Goal: Task Accomplishment & Management: Manage account settings

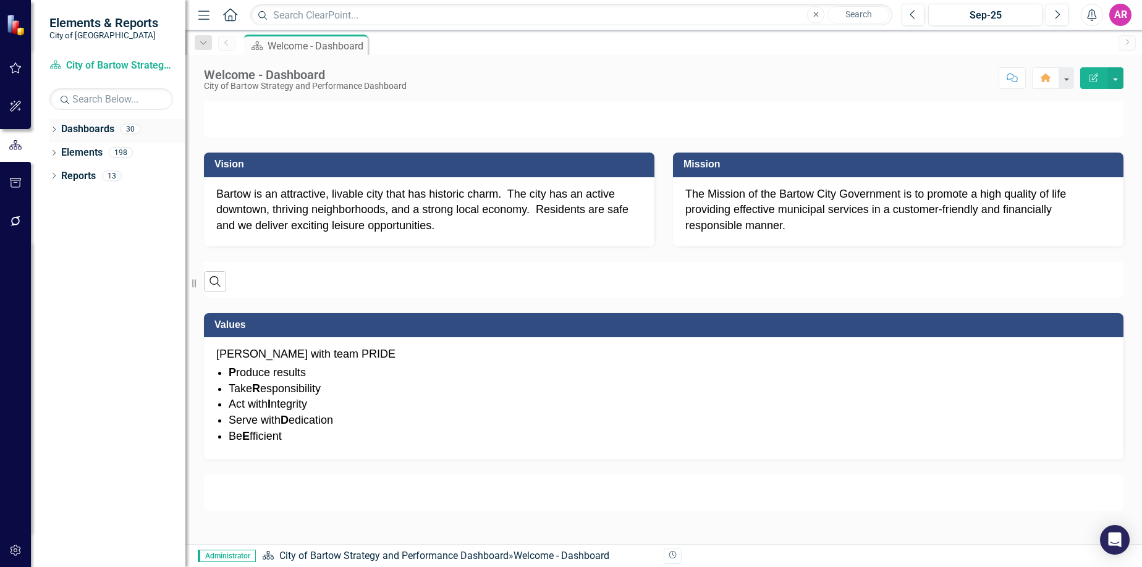
click at [53, 127] on icon "Dropdown" at bounding box center [53, 130] width 9 height 7
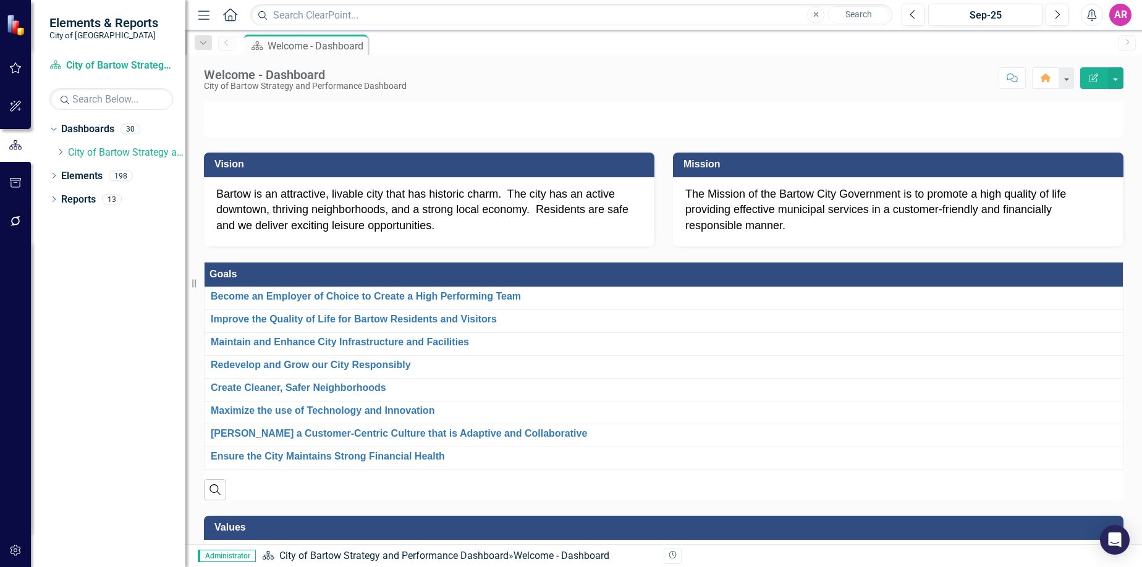
click at [96, 337] on div "Dropdown Dashboards 30 Dropdown City of Bartow Strategy and Performance Dashboa…" at bounding box center [108, 343] width 154 height 448
click at [59, 151] on icon "Dropdown" at bounding box center [60, 151] width 9 height 7
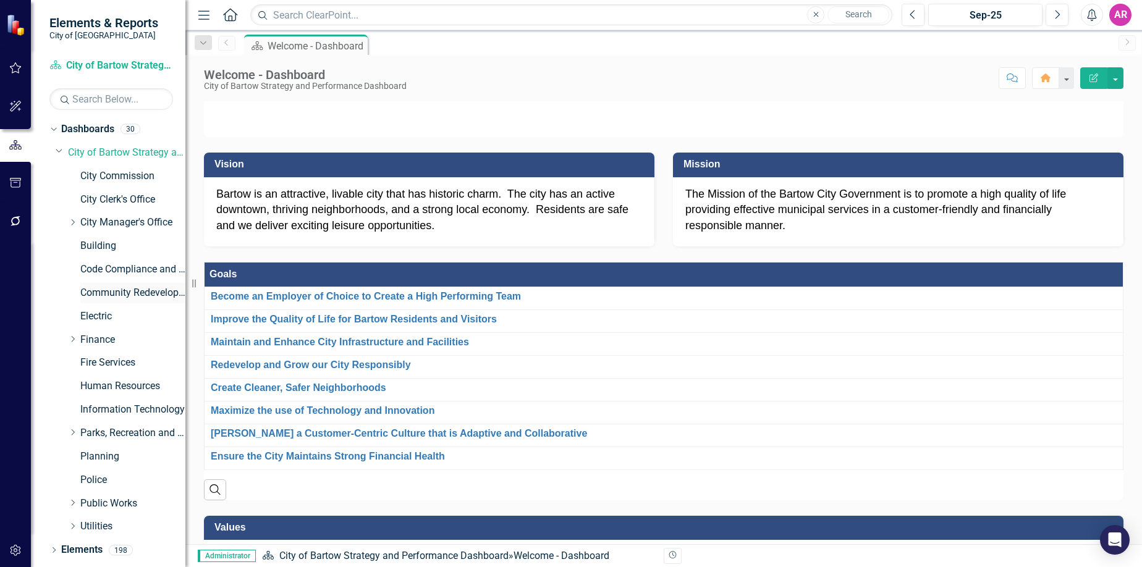
scroll to position [20, 0]
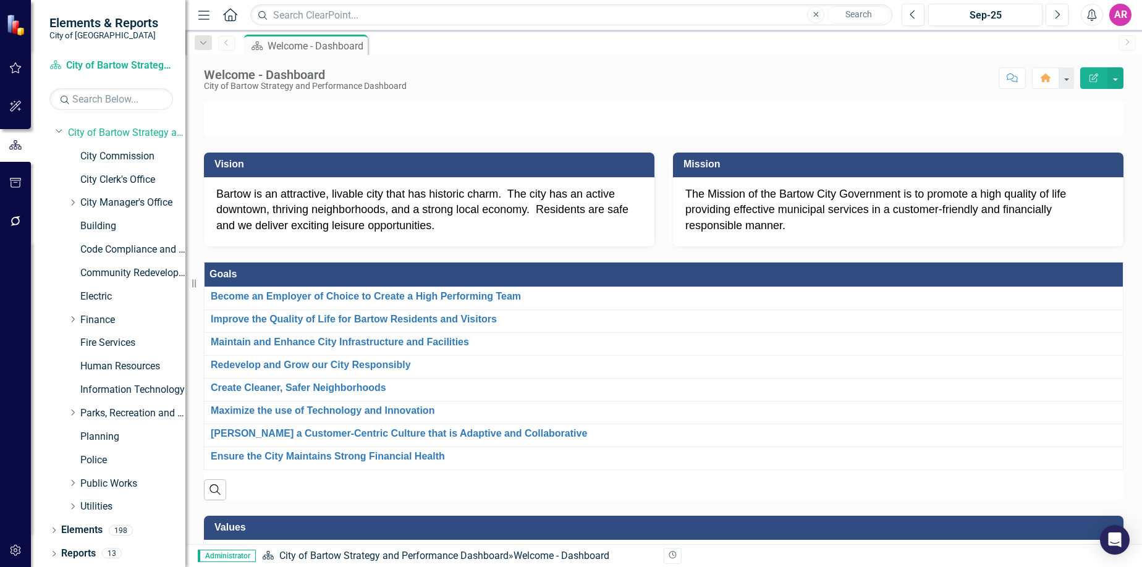
click at [66, 407] on div "Dropdown Parks, Recreation and Cultural Arts" at bounding box center [121, 414] width 130 height 23
click at [71, 413] on icon "Dropdown" at bounding box center [72, 412] width 9 height 7
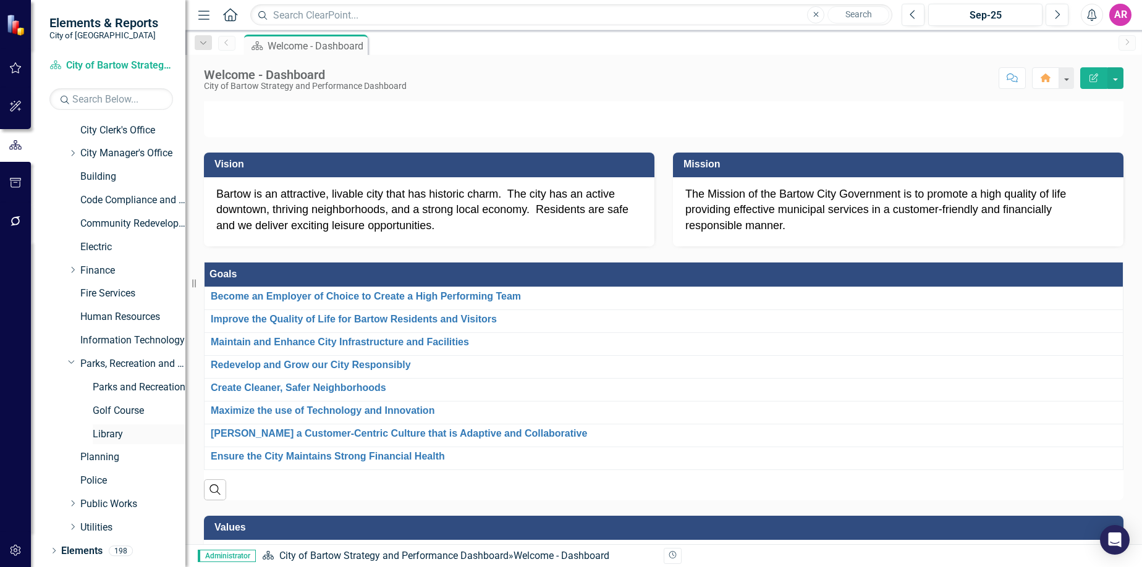
scroll to position [82, 0]
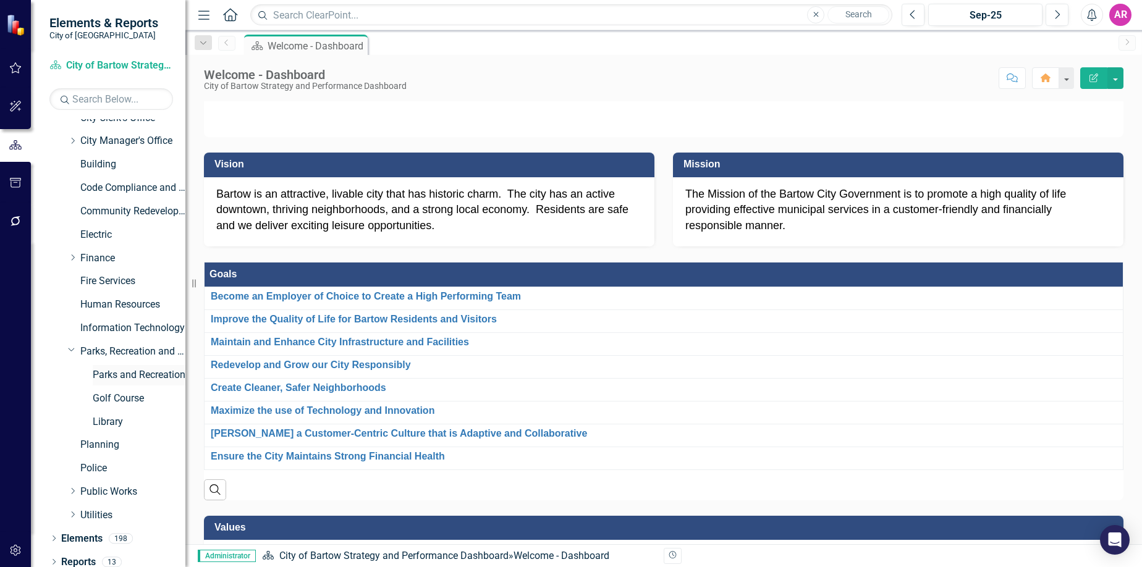
click at [145, 380] on link "Parks and Recreation" at bounding box center [139, 375] width 93 height 14
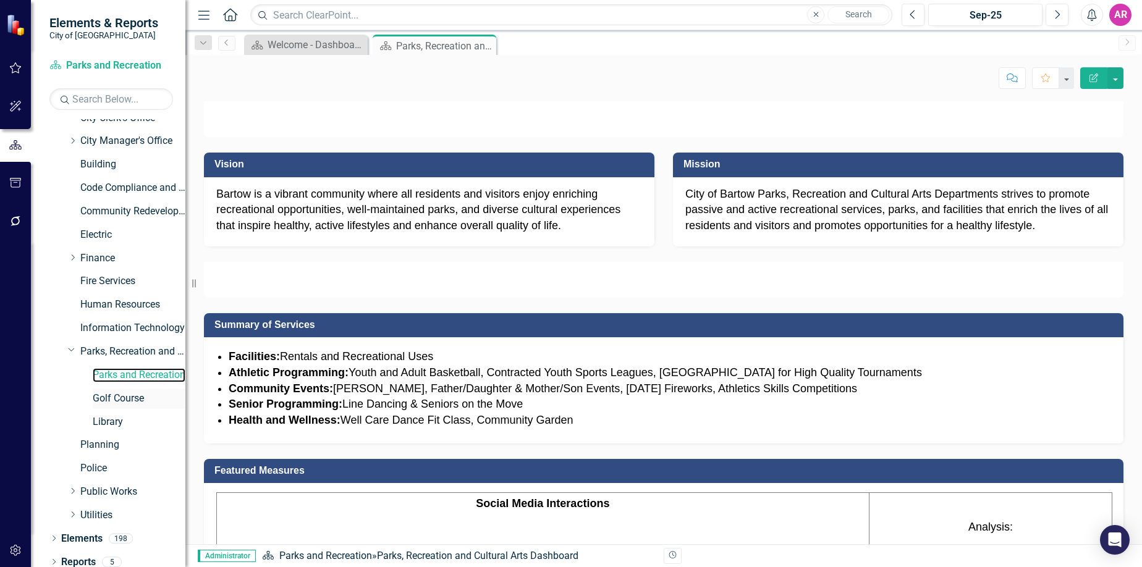
scroll to position [90, 0]
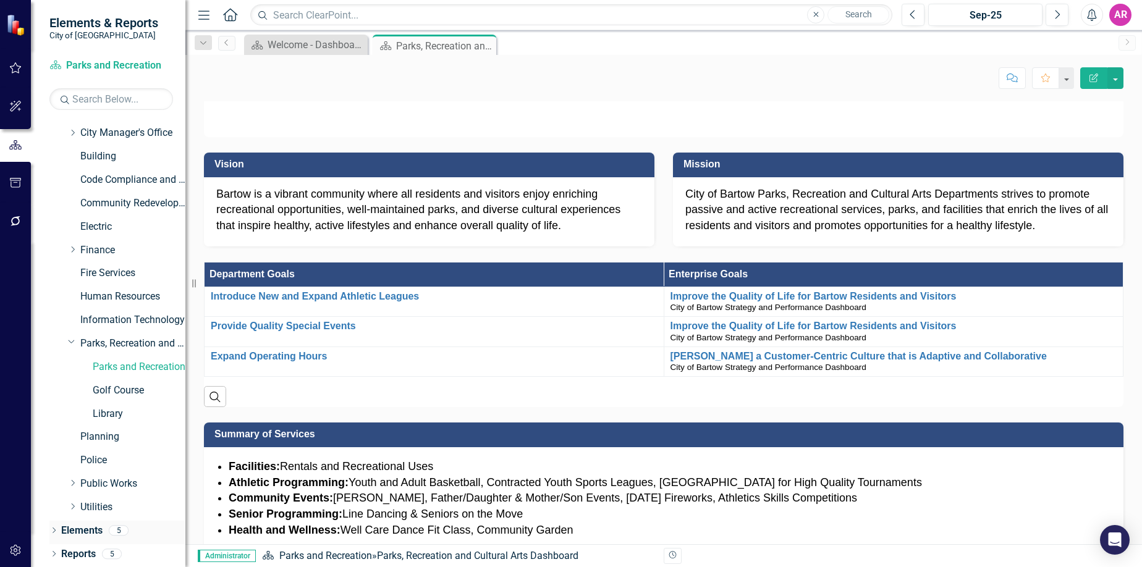
click at [51, 530] on icon "Dropdown" at bounding box center [53, 531] width 9 height 7
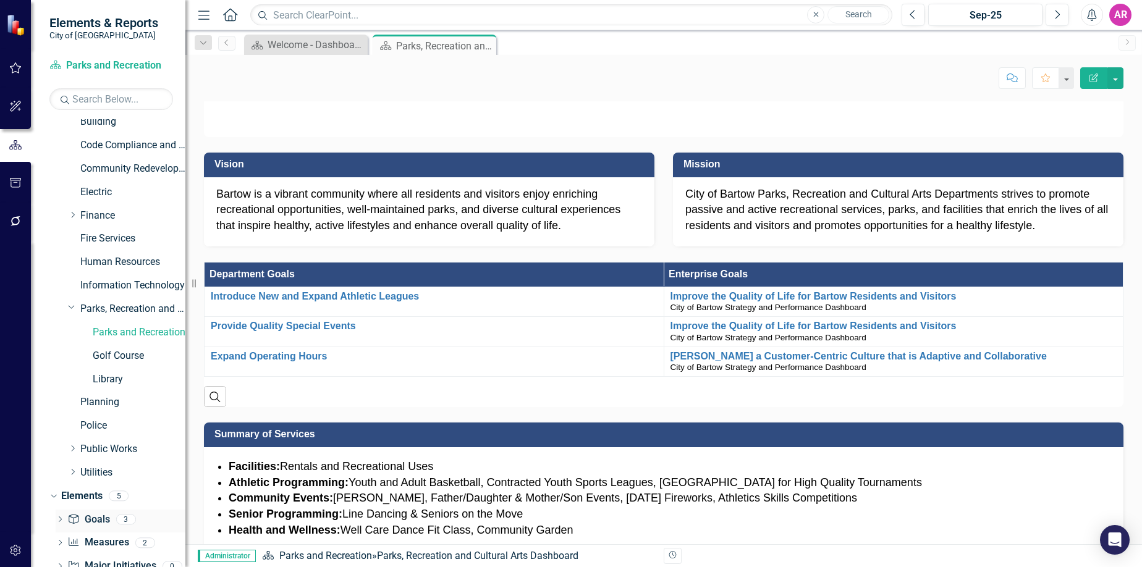
scroll to position [160, 0]
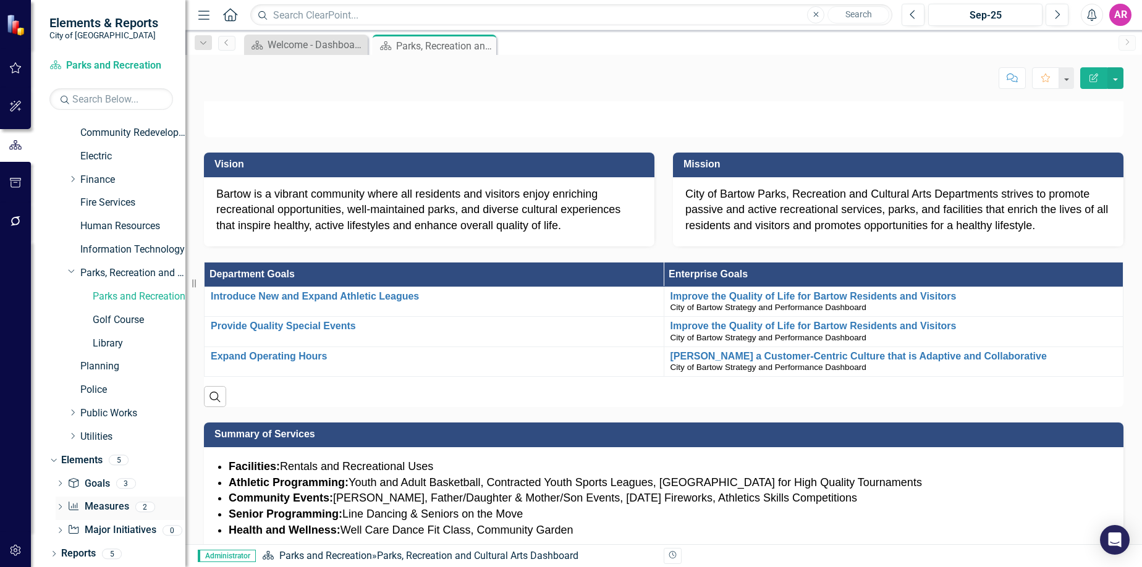
click at [101, 502] on link "Measure Measures" at bounding box center [97, 507] width 61 height 14
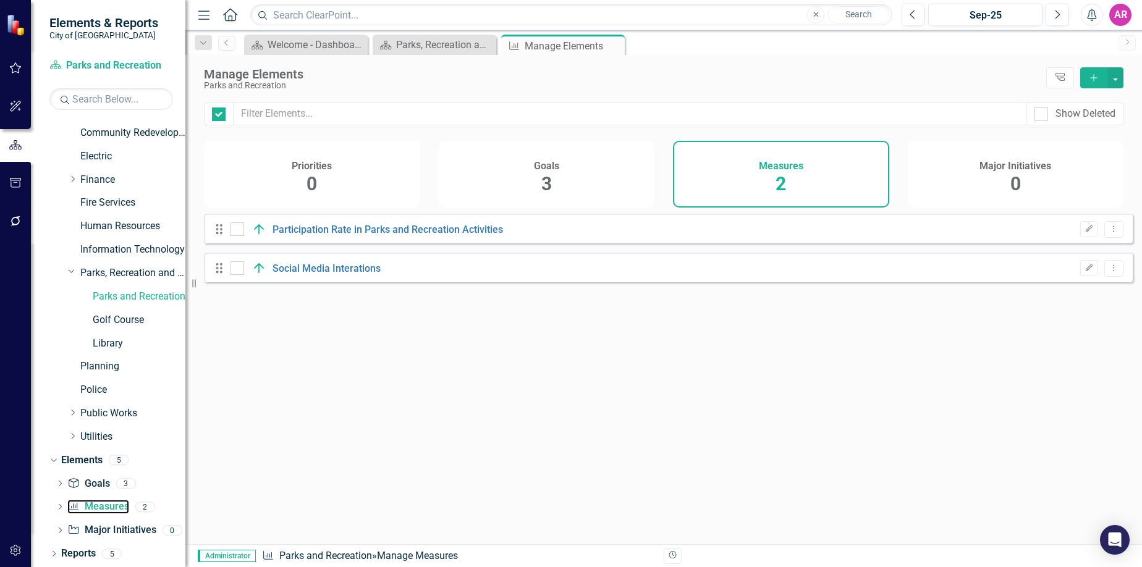
checkbox input "false"
click at [826, 181] on div "Measures 2" at bounding box center [781, 174] width 216 height 67
click at [1084, 233] on icon "Edit" at bounding box center [1088, 229] width 9 height 7
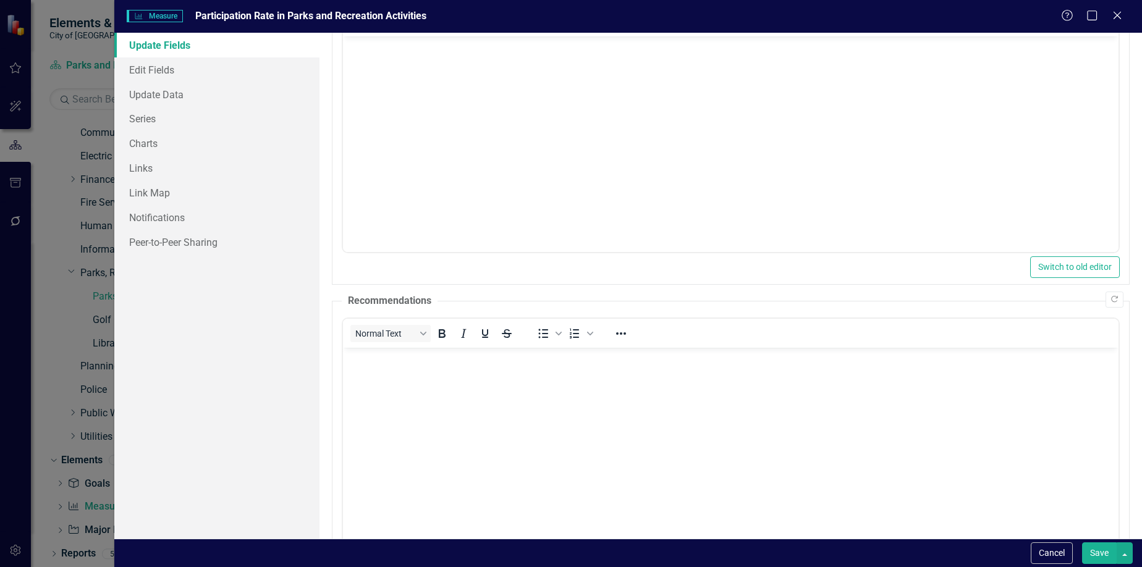
scroll to position [225, 0]
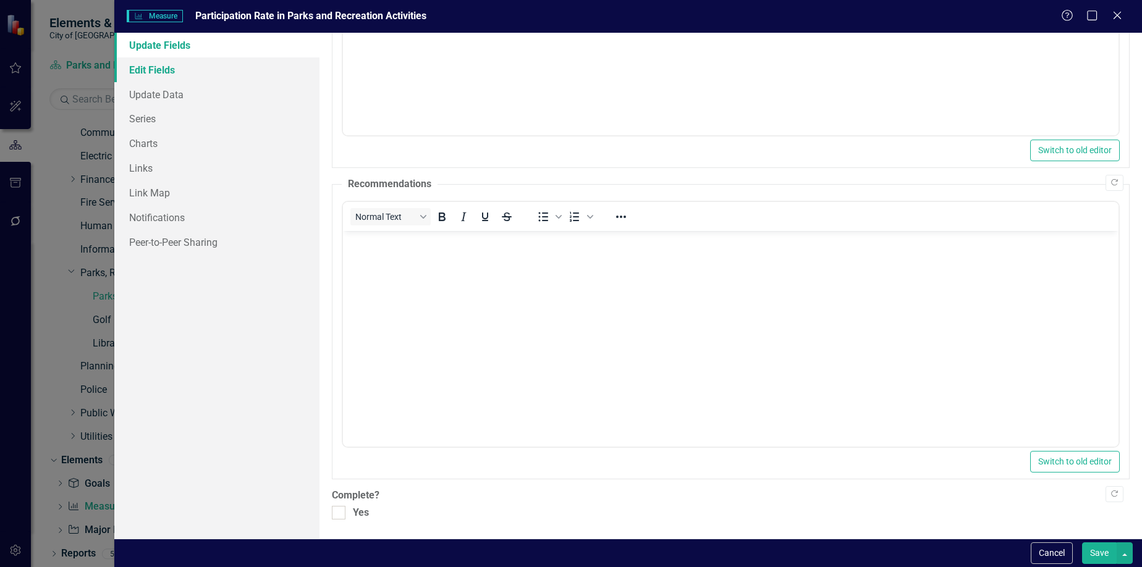
click at [215, 67] on link "Edit Fields" at bounding box center [217, 69] width 206 height 25
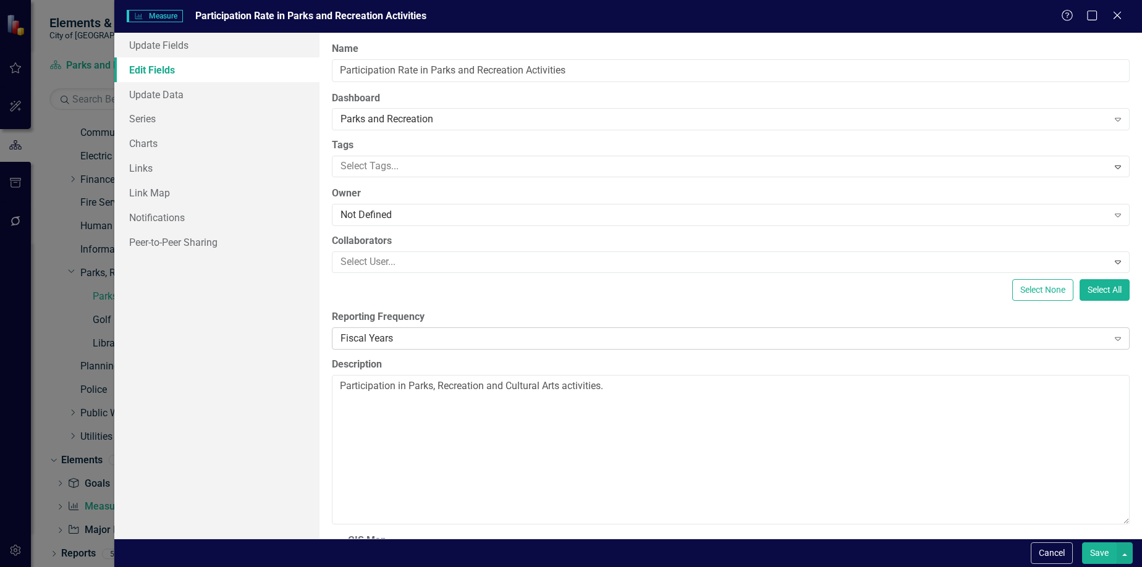
click at [440, 342] on div "Fiscal Years" at bounding box center [723, 338] width 767 height 14
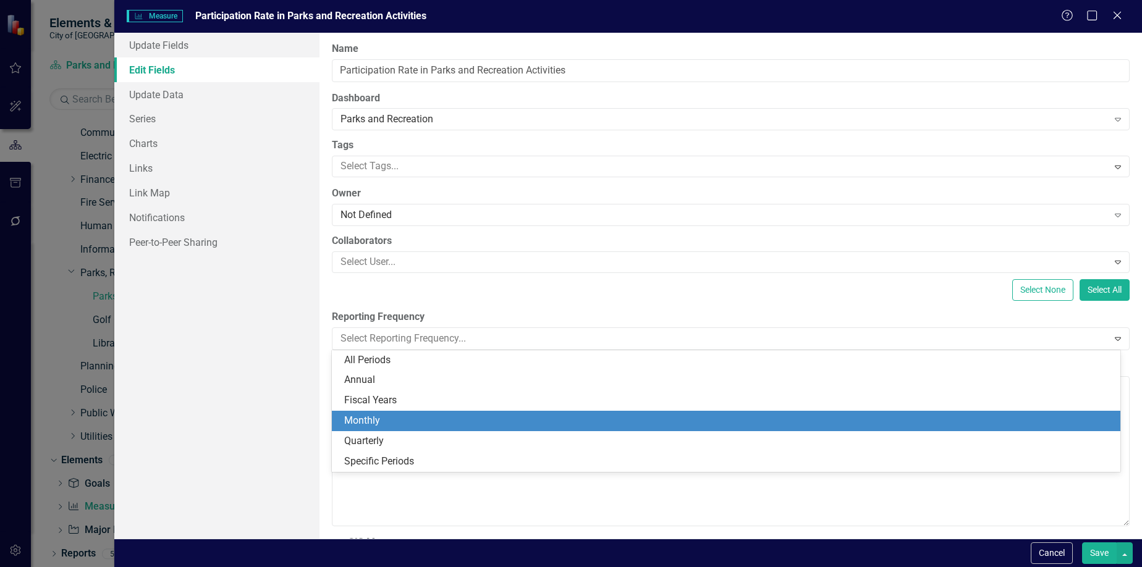
click at [441, 418] on div "Monthly" at bounding box center [728, 421] width 769 height 14
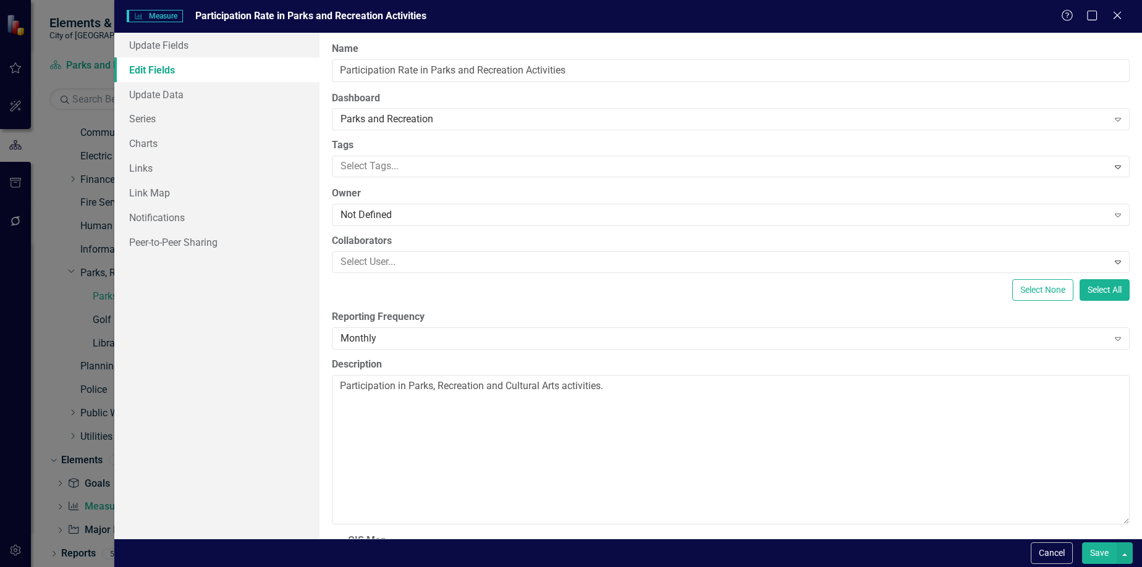
click at [1110, 552] on button "Save" at bounding box center [1099, 553] width 35 height 22
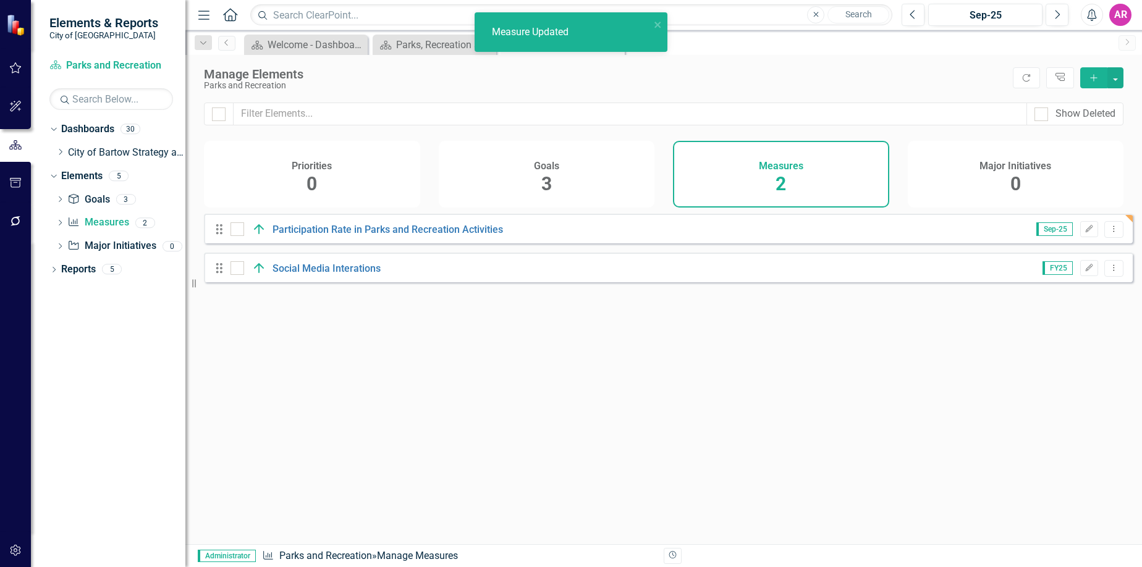
scroll to position [0, 0]
click at [1084, 233] on icon "Edit" at bounding box center [1088, 229] width 9 height 7
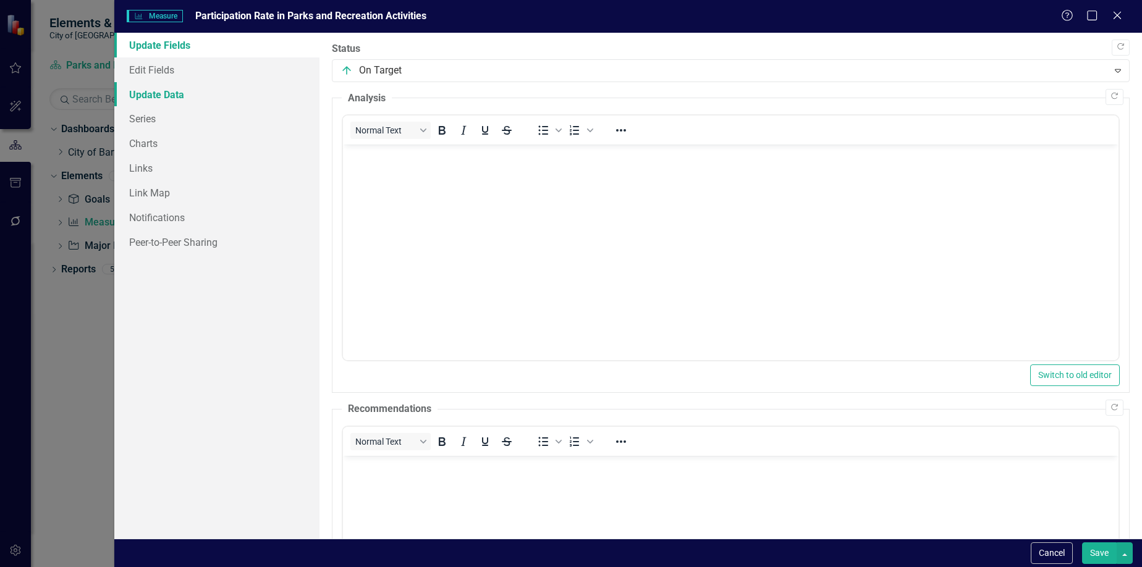
click at [192, 97] on link "Update Data" at bounding box center [217, 94] width 206 height 25
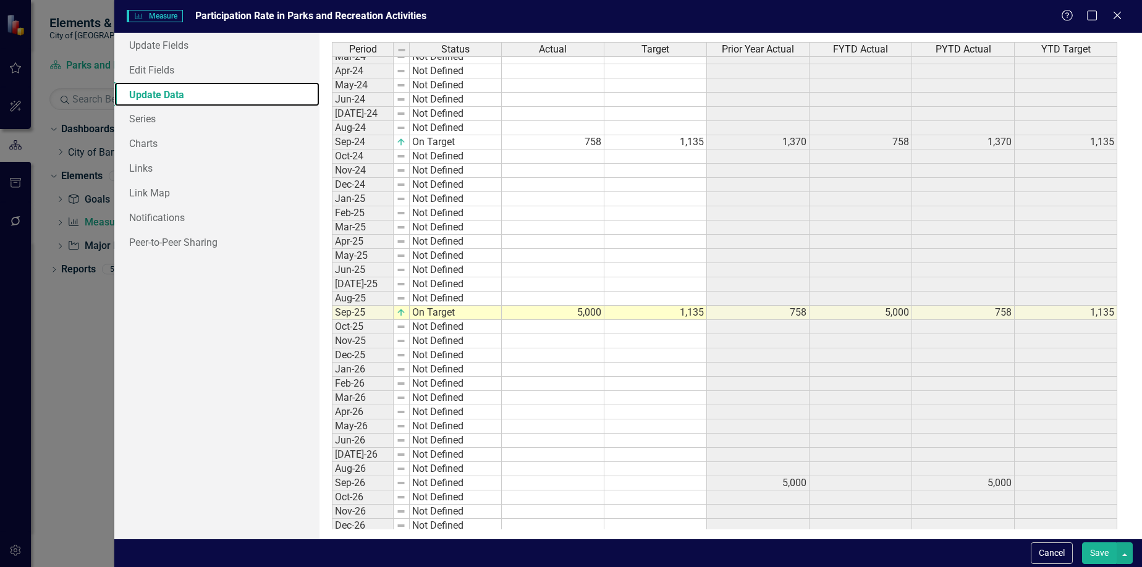
scroll to position [253, 0]
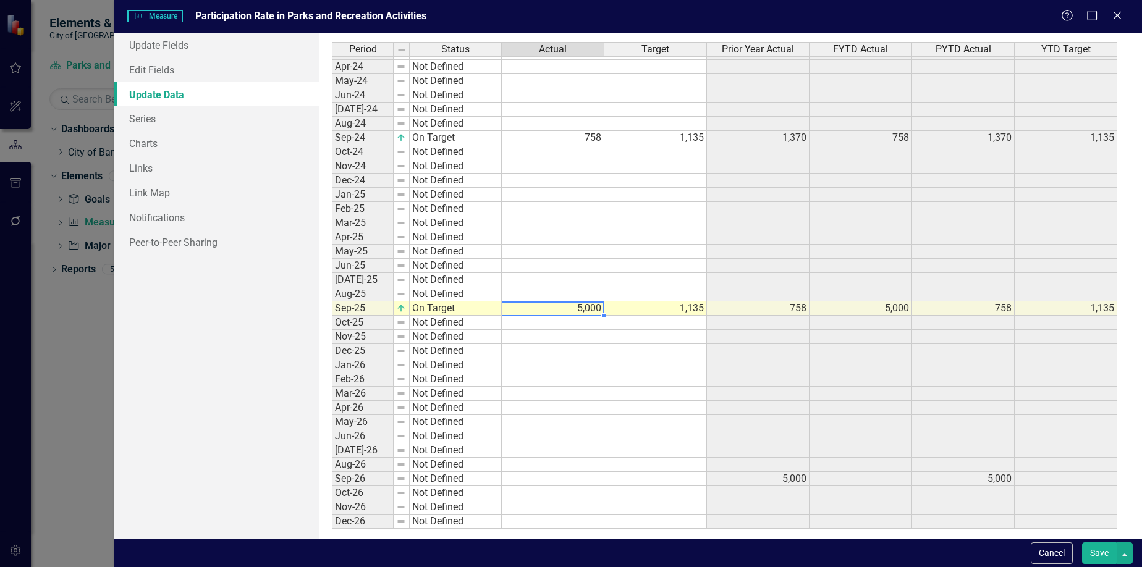
click at [584, 311] on td "5,000" at bounding box center [553, 309] width 103 height 14
click at [449, 318] on td "Not Defined" at bounding box center [456, 323] width 92 height 14
click at [464, 324] on td "Not Defined" at bounding box center [456, 323] width 92 height 14
type textarea "Not Defined"
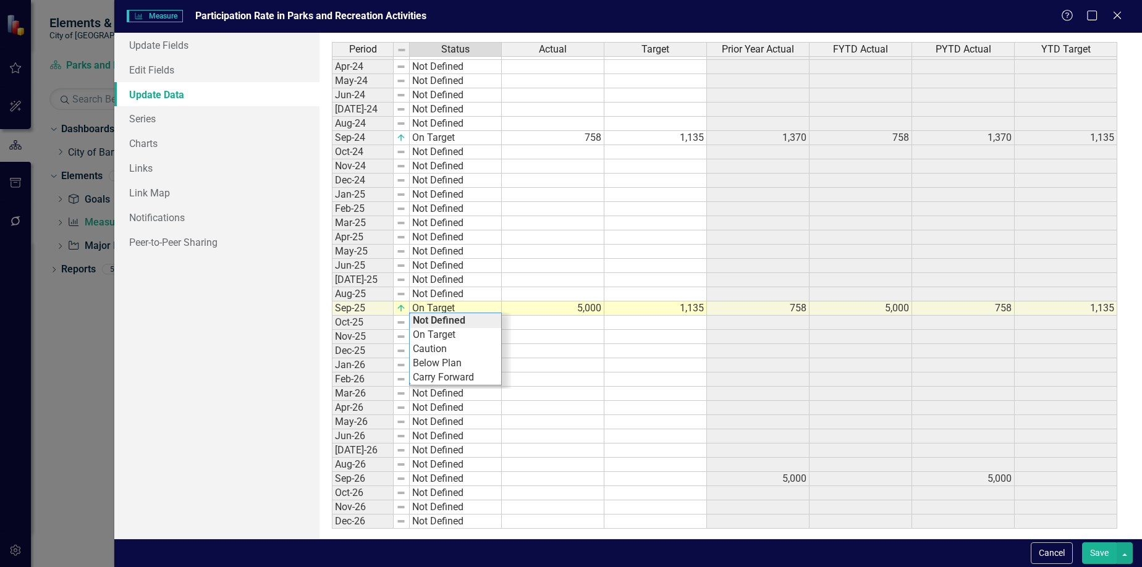
click at [549, 323] on td at bounding box center [553, 323] width 103 height 14
click at [462, 324] on td "Not Defined" at bounding box center [456, 323] width 92 height 14
click at [462, 324] on div at bounding box center [460, 351] width 102 height 76
click at [454, 337] on div "Period Status Actual Target Prior Year Actual FYTD Actual PYTD Actual YTD Targe…" at bounding box center [730, 285] width 797 height 487
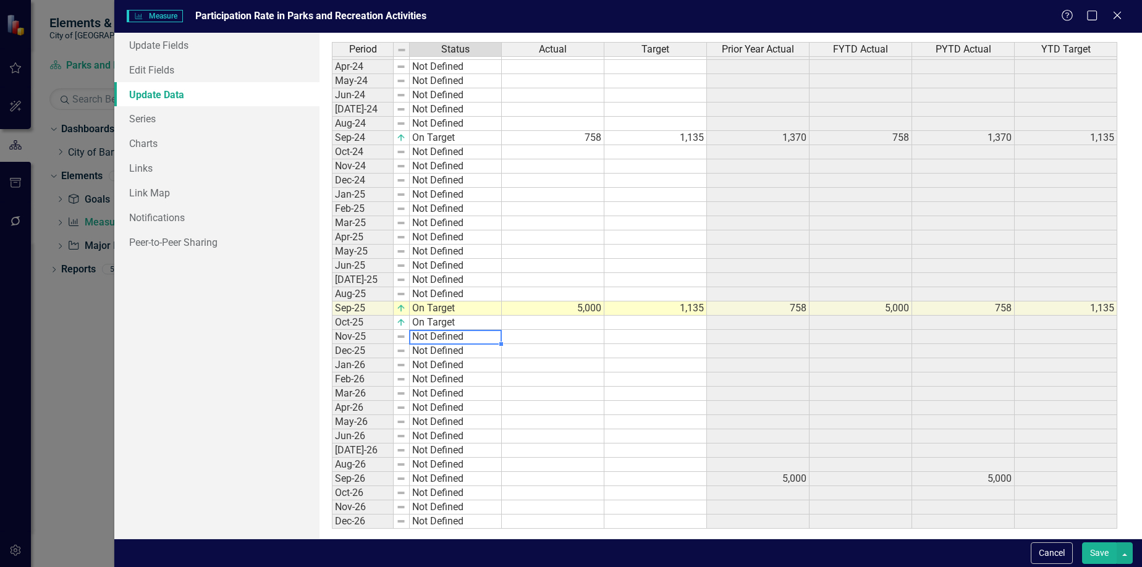
click at [457, 340] on td "Not Defined" at bounding box center [456, 337] width 92 height 14
click at [478, 321] on td "On Target" at bounding box center [456, 323] width 92 height 14
click at [478, 321] on div "Not Defined On Target Caution Below Plan Carry Forward" at bounding box center [460, 351] width 102 height 76
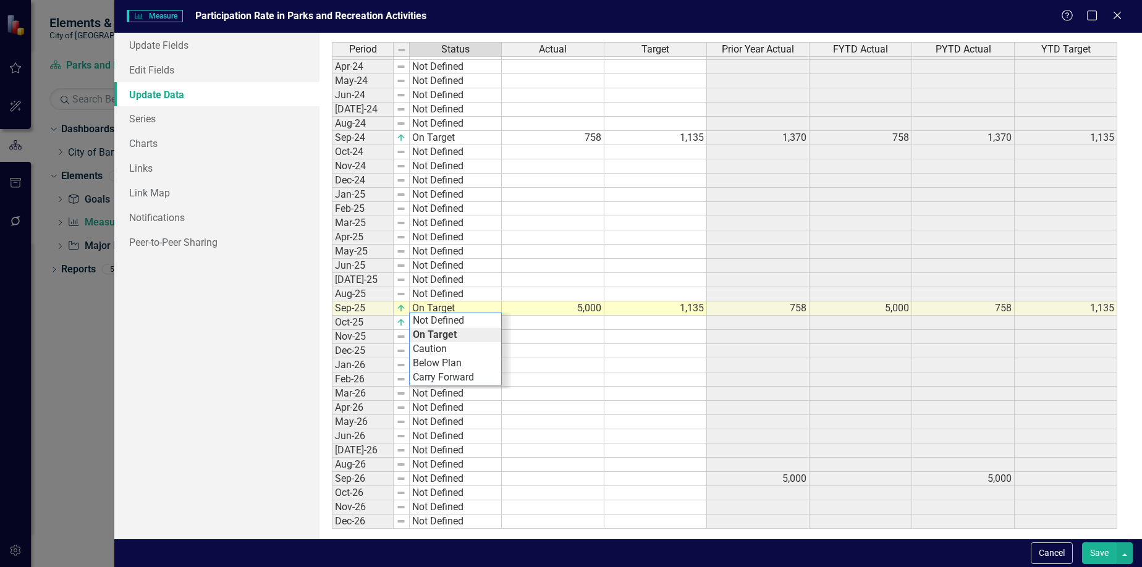
click at [447, 308] on td "On Target" at bounding box center [456, 309] width 92 height 14
click at [458, 321] on td "On Target" at bounding box center [456, 323] width 92 height 14
click at [460, 319] on div "Period Status Actual Target Prior Year Actual FYTD Actual PYTD Actual YTD Targe…" at bounding box center [730, 285] width 797 height 487
click at [460, 319] on td "Not Defined" at bounding box center [456, 323] width 92 height 14
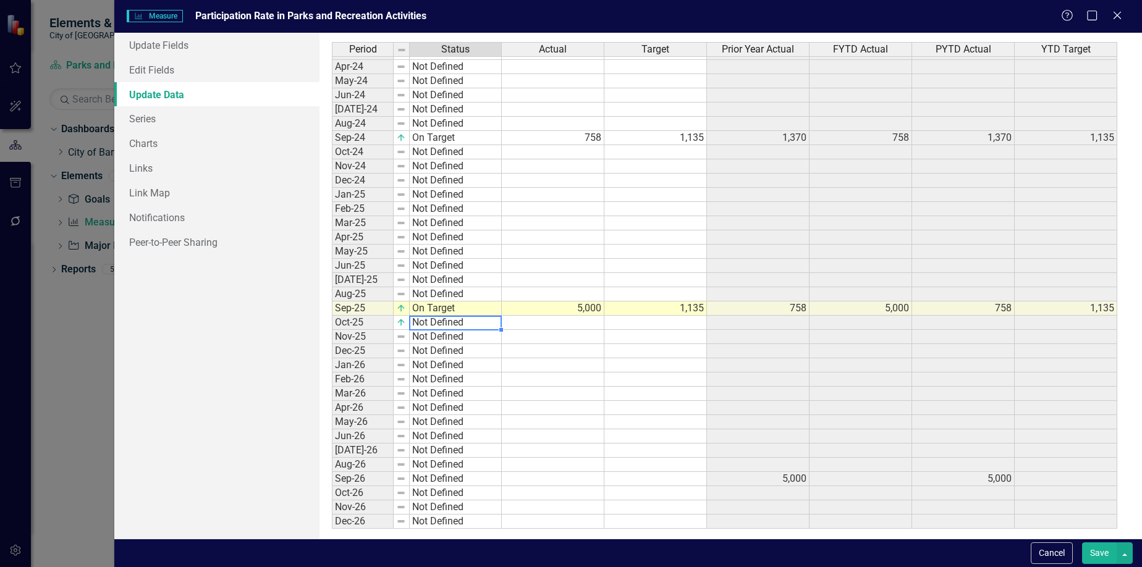
click at [460, 319] on td "Not Defined" at bounding box center [456, 323] width 92 height 14
type textarea "Not Defined"
click at [457, 320] on div "Period Status Actual Target Prior Year Actual FYTD Actual PYTD Actual YTD Targe…" at bounding box center [730, 285] width 797 height 487
click at [1097, 549] on button "Save" at bounding box center [1099, 553] width 35 height 22
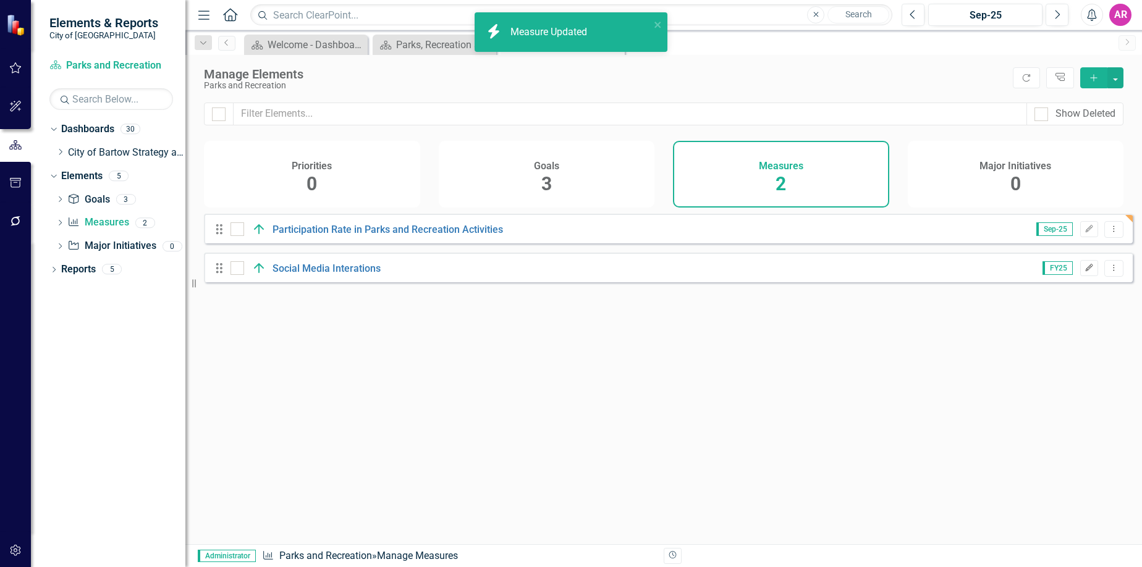
click at [1084, 272] on icon "Edit" at bounding box center [1088, 267] width 9 height 7
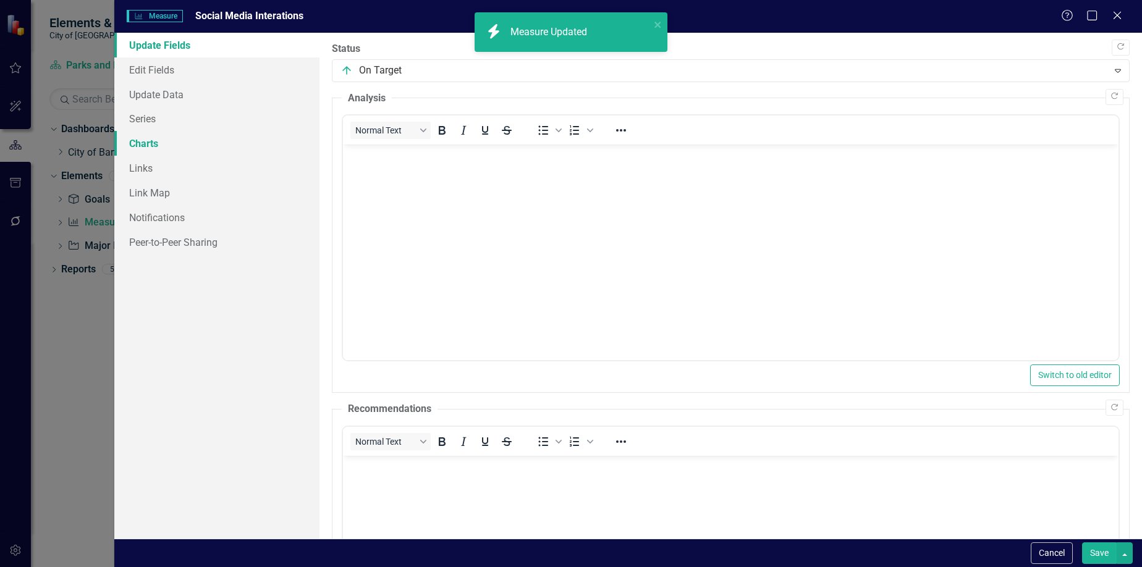
scroll to position [0, 0]
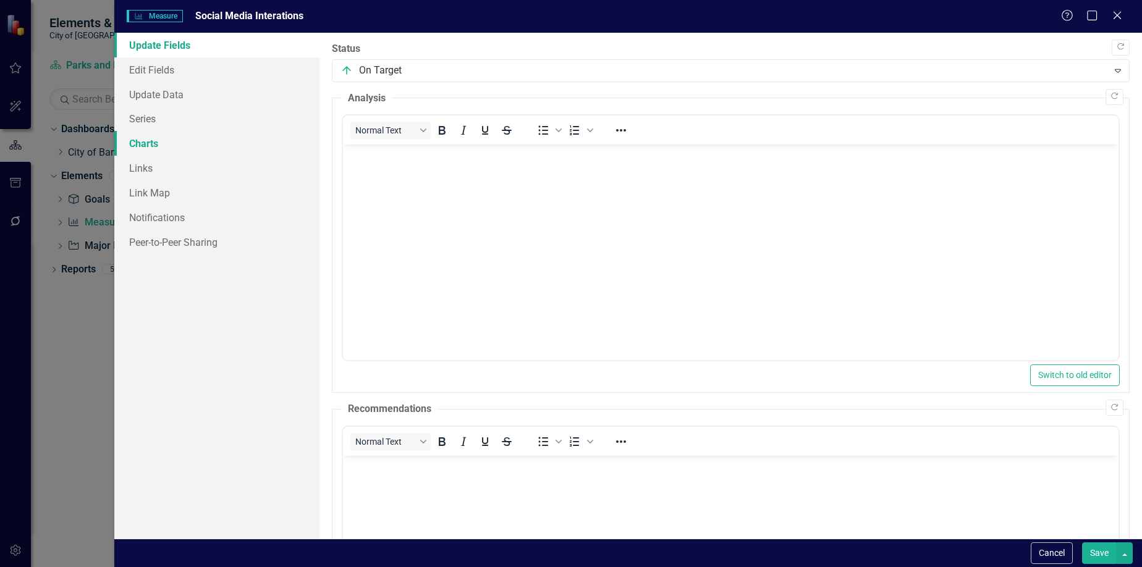
click at [163, 140] on link "Charts" at bounding box center [217, 143] width 206 height 25
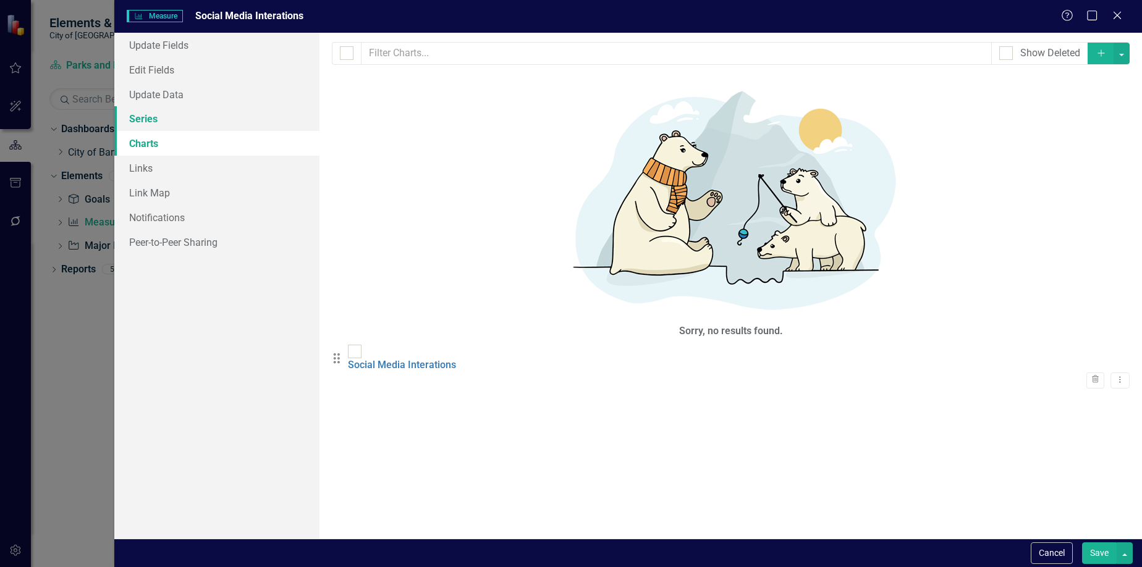
click at [167, 122] on link "Series" at bounding box center [217, 118] width 206 height 25
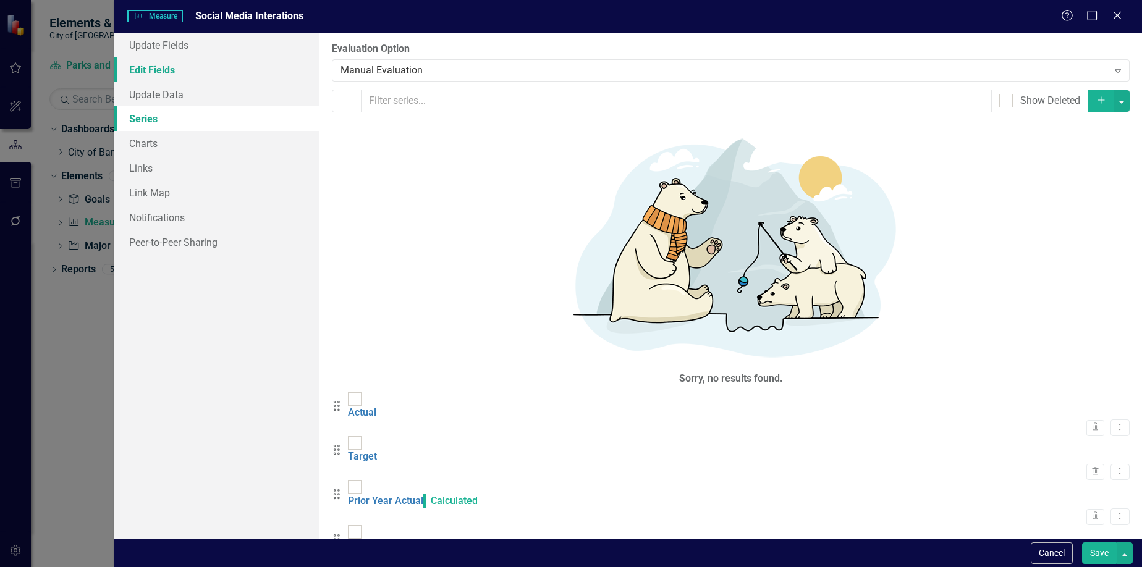
click at [177, 65] on link "Edit Fields" at bounding box center [217, 69] width 206 height 25
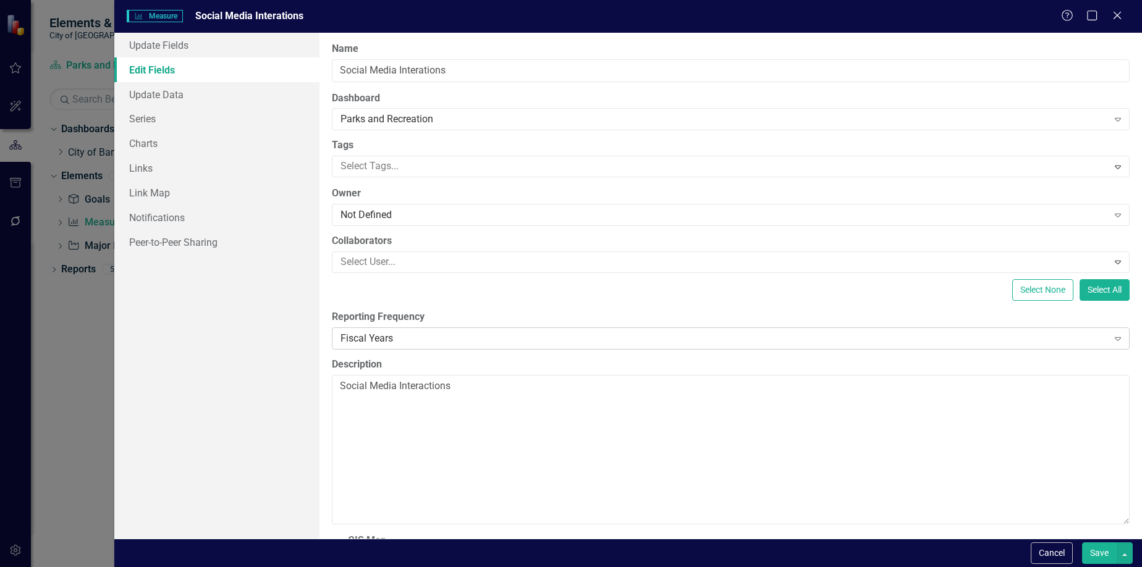
click at [431, 339] on div "Fiscal Years" at bounding box center [723, 338] width 767 height 14
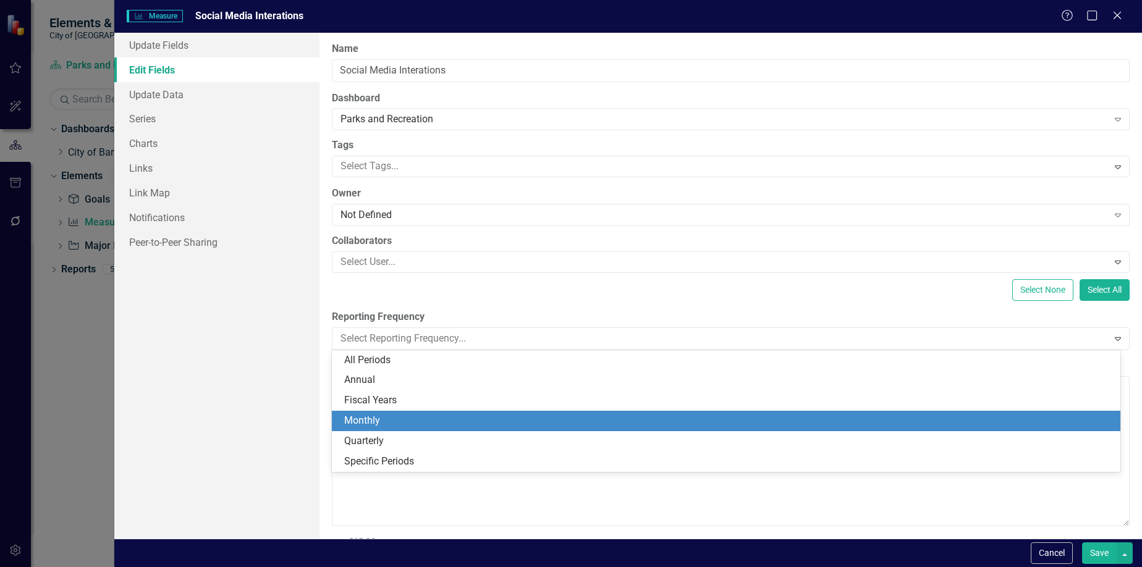
click at [441, 426] on div "Monthly" at bounding box center [728, 421] width 769 height 14
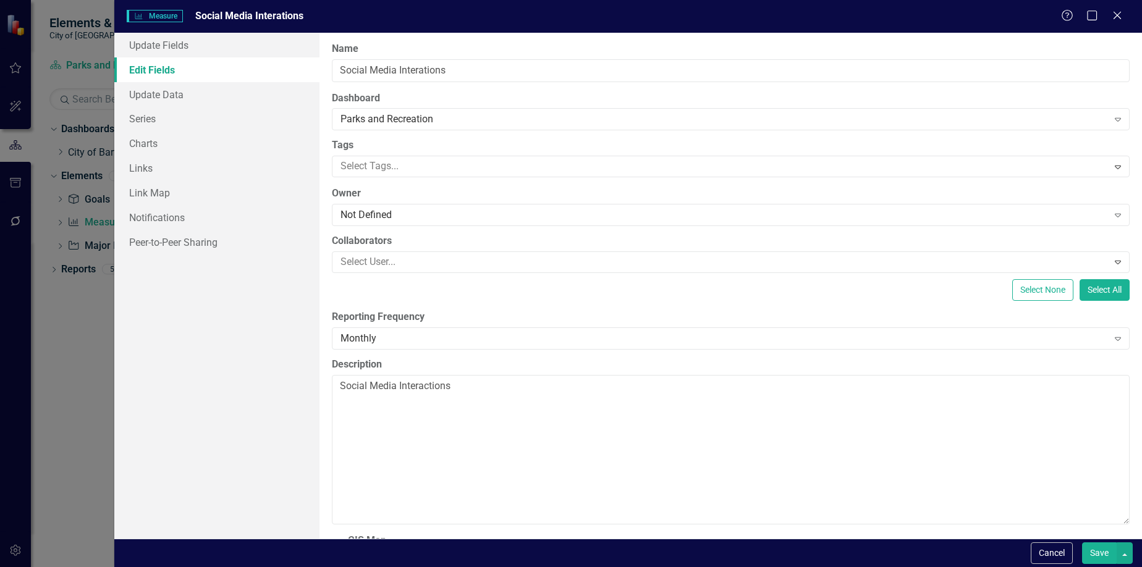
click at [1095, 551] on button "Save" at bounding box center [1099, 553] width 35 height 22
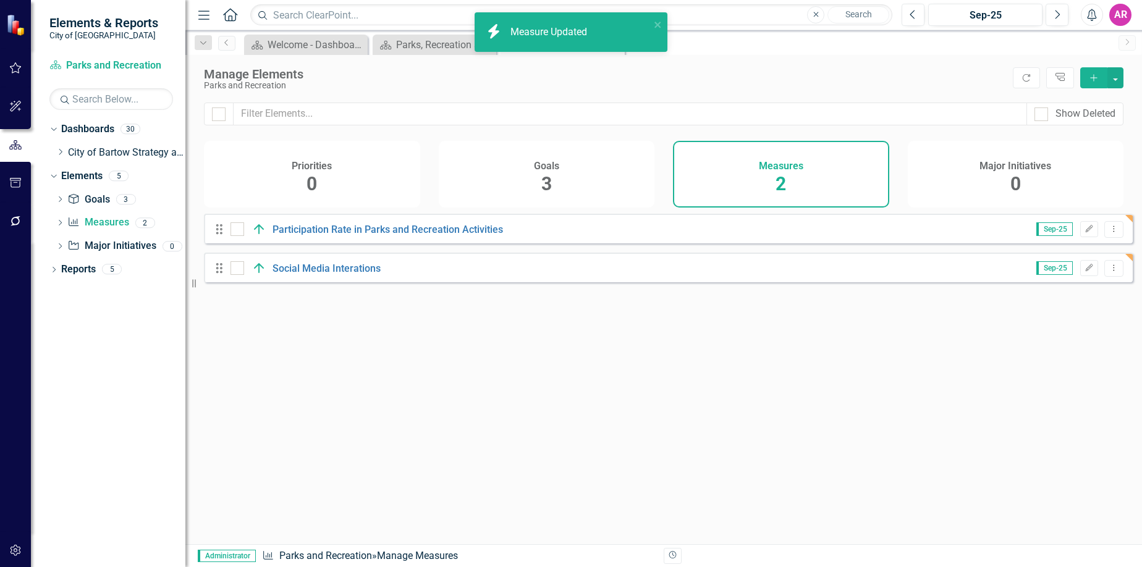
click at [724, 369] on div "Looks like you don't have any Measures set up yet. Why don't you add a Measure …" at bounding box center [668, 364] width 929 height 300
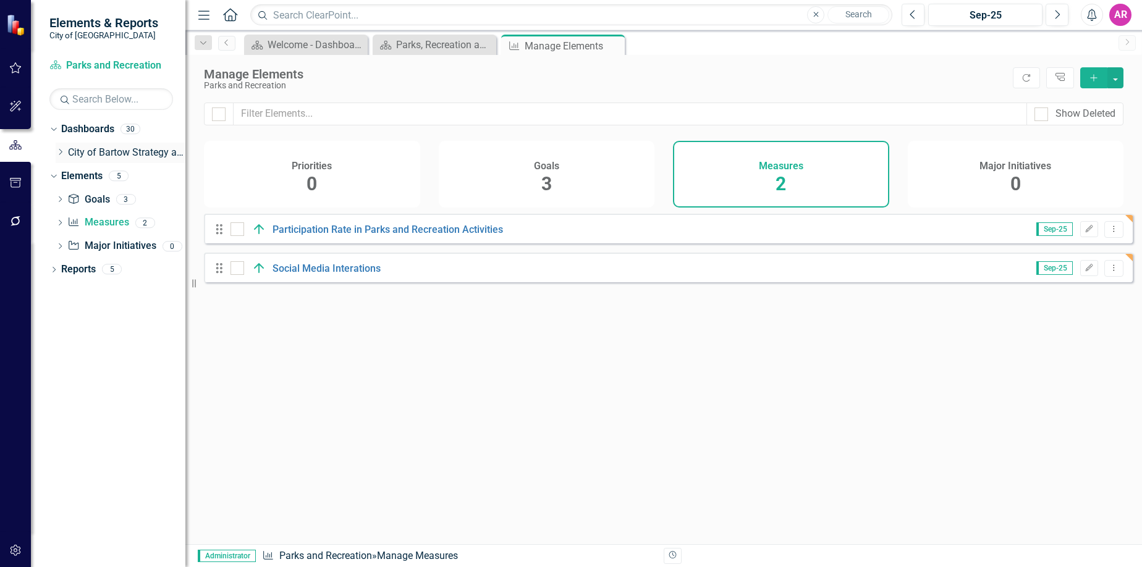
click at [61, 148] on icon "Dropdown" at bounding box center [60, 151] width 9 height 7
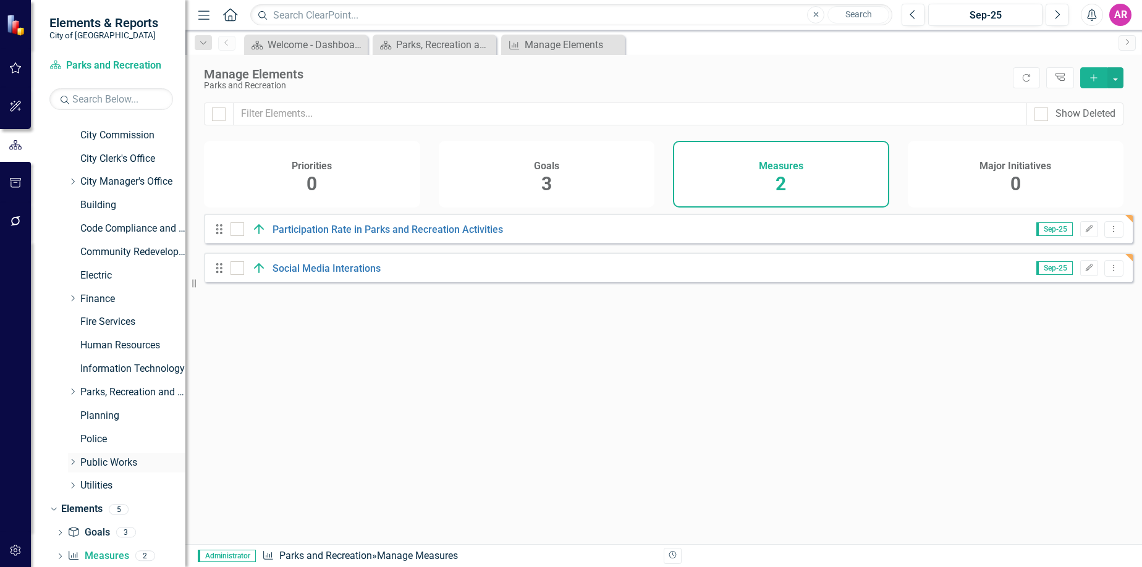
scroll to position [90, 0]
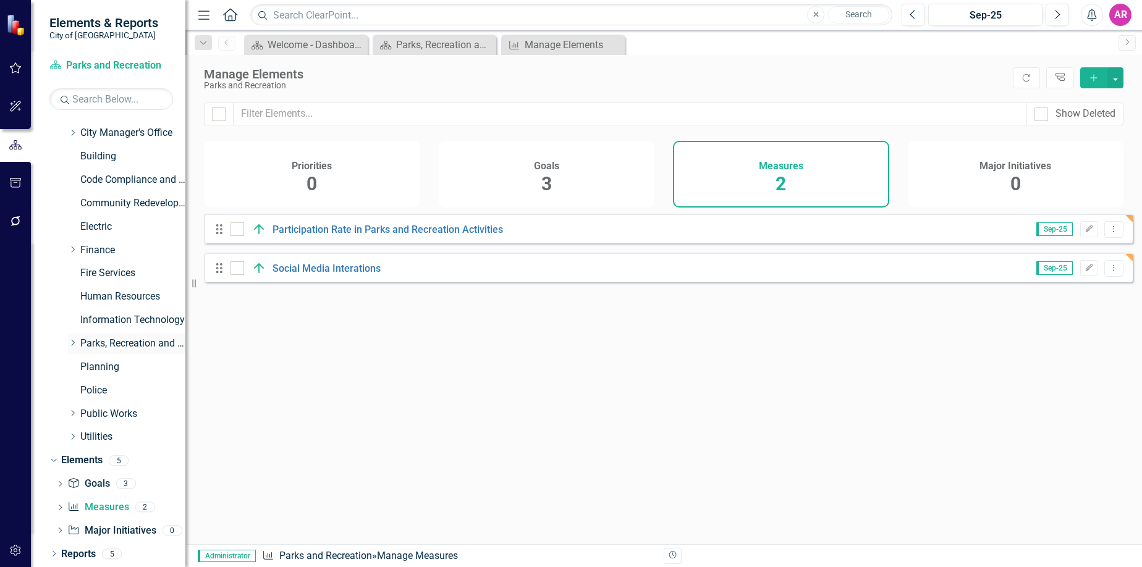
click at [72, 339] on icon "Dropdown" at bounding box center [72, 342] width 9 height 7
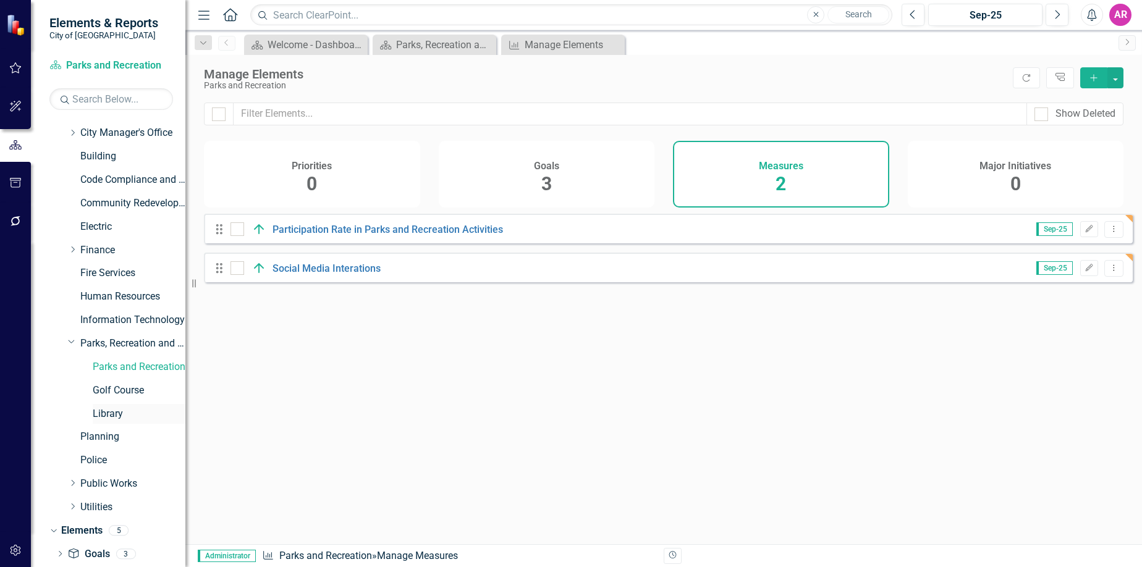
click at [124, 416] on link "Library" at bounding box center [139, 414] width 93 height 14
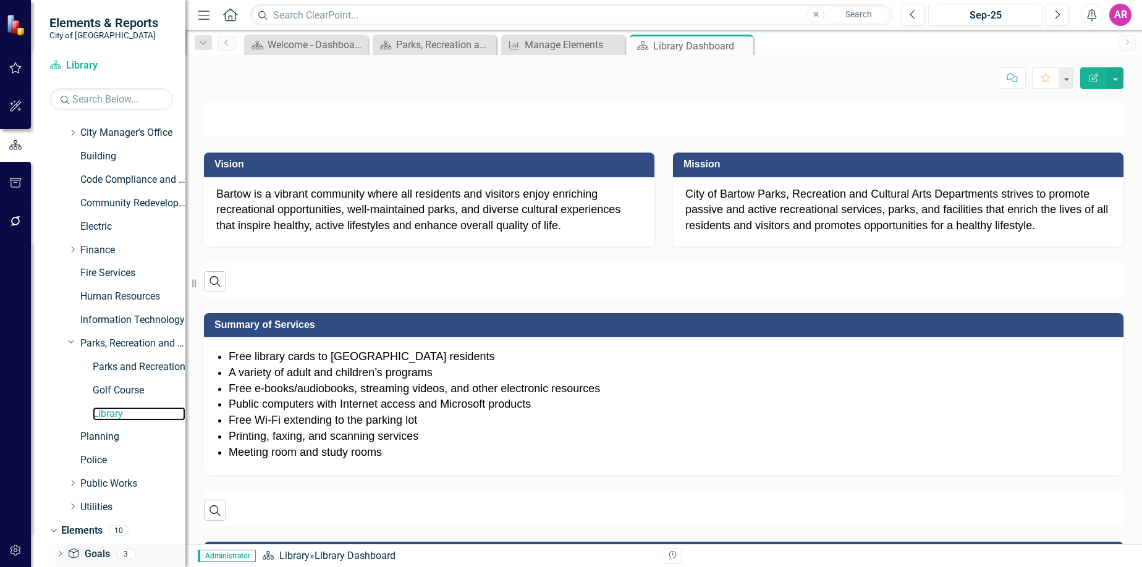
scroll to position [160, 0]
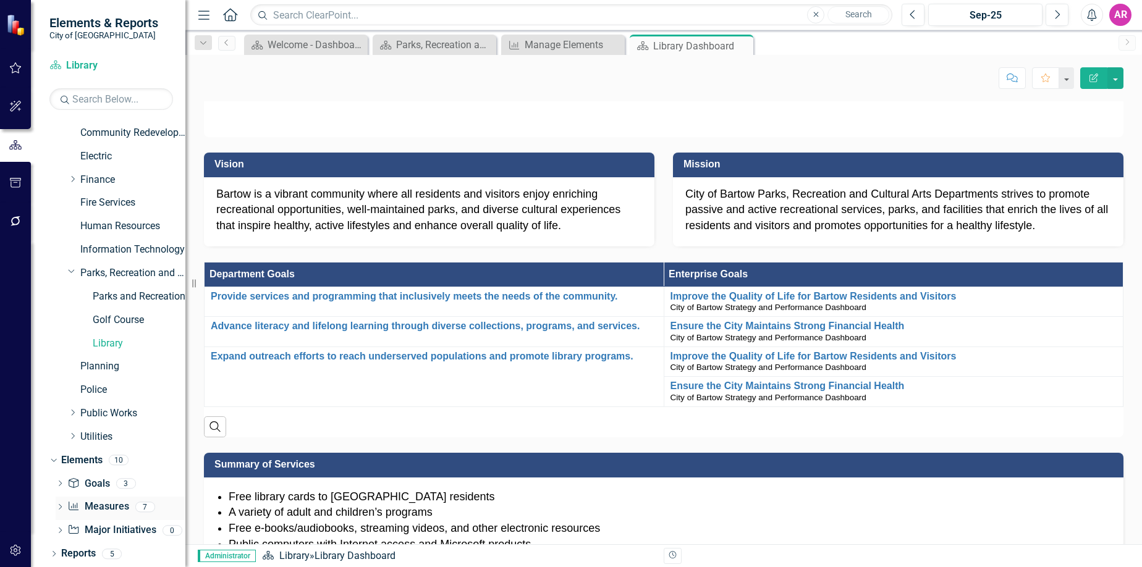
click at [99, 507] on link "Measure Measures" at bounding box center [97, 507] width 61 height 14
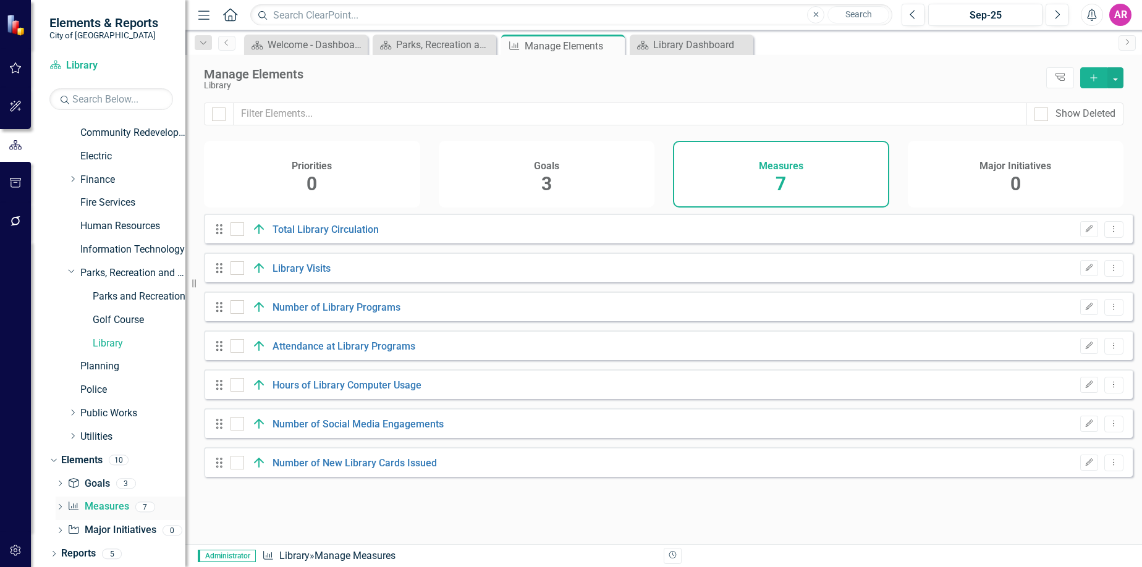
checkbox input "false"
click at [1084, 233] on icon "Edit" at bounding box center [1088, 229] width 9 height 7
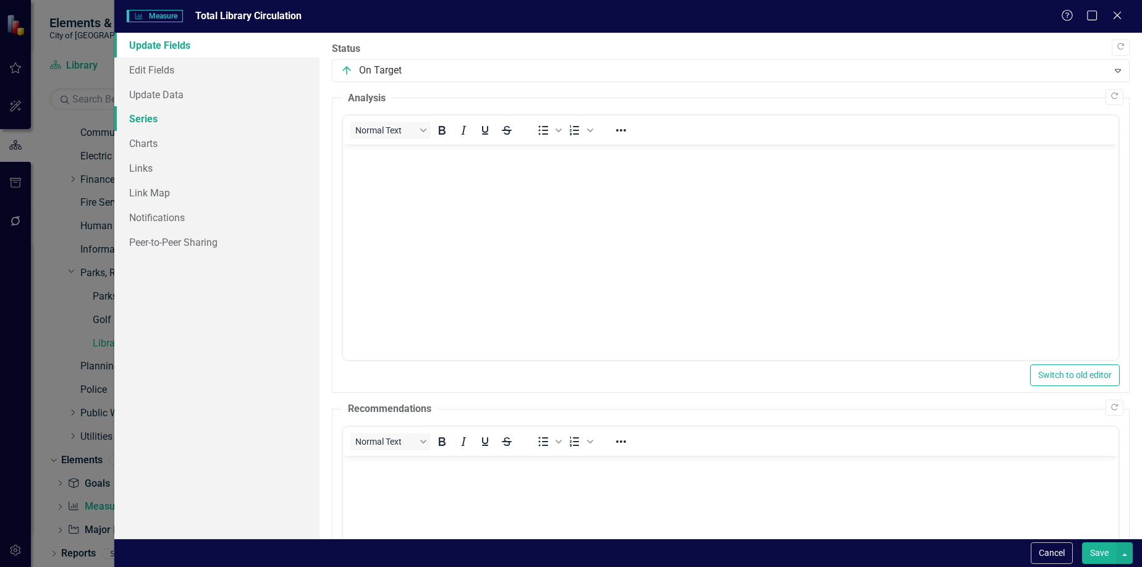
click at [175, 116] on link "Series" at bounding box center [217, 118] width 206 height 25
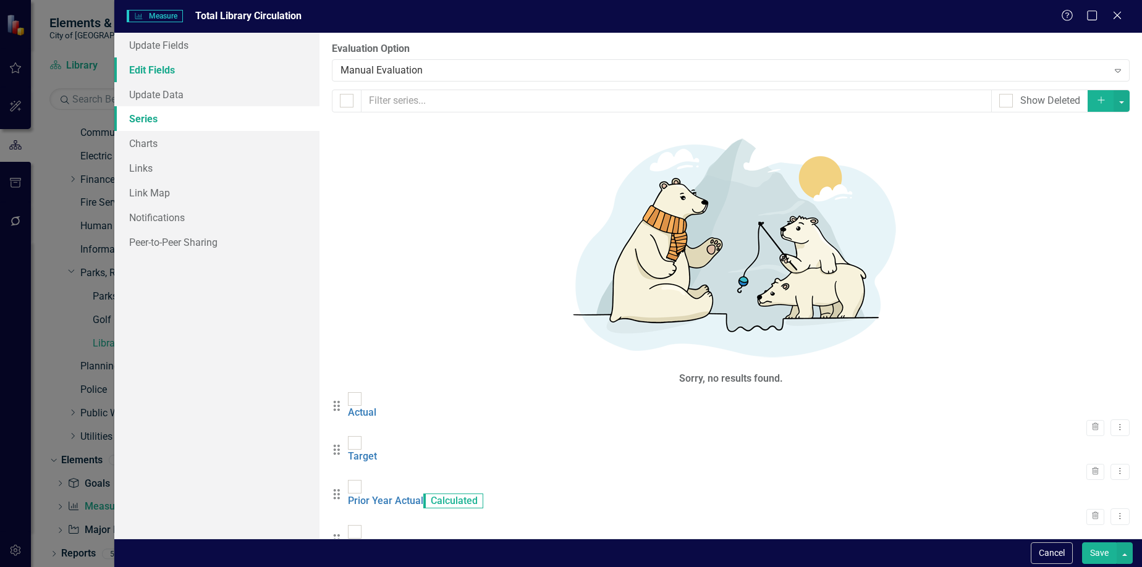
click at [192, 70] on link "Edit Fields" at bounding box center [217, 69] width 206 height 25
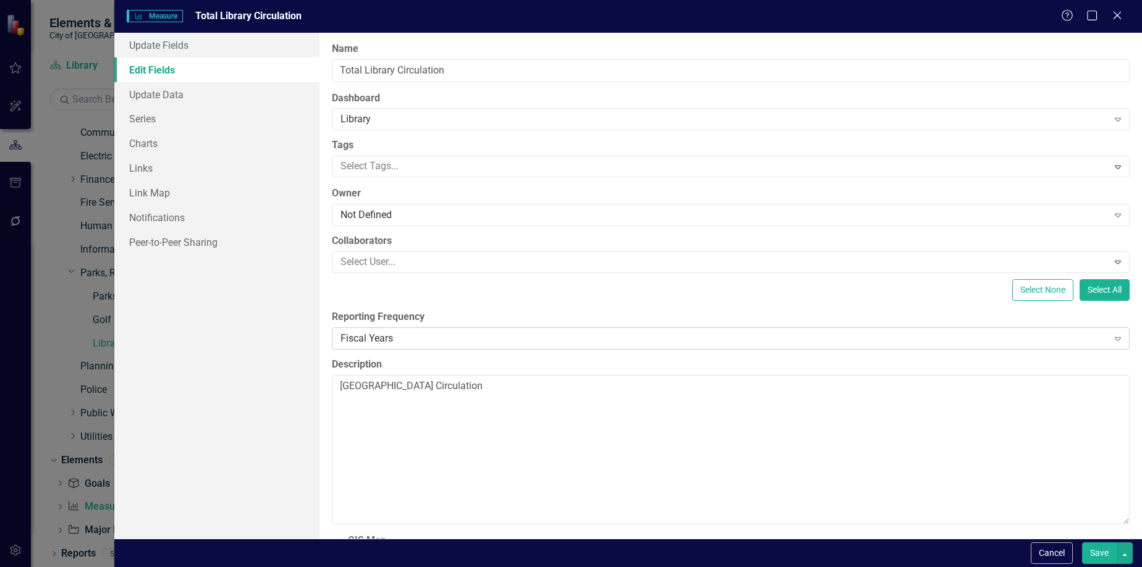
click at [388, 336] on div "Fiscal Years" at bounding box center [723, 338] width 767 height 14
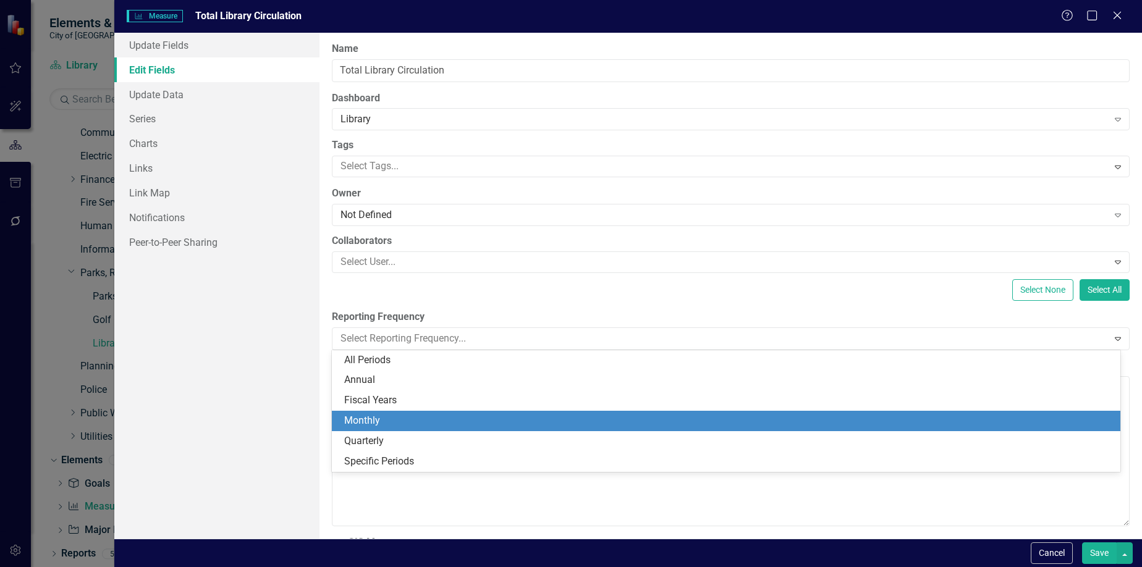
click at [488, 426] on div "Monthly" at bounding box center [728, 421] width 769 height 14
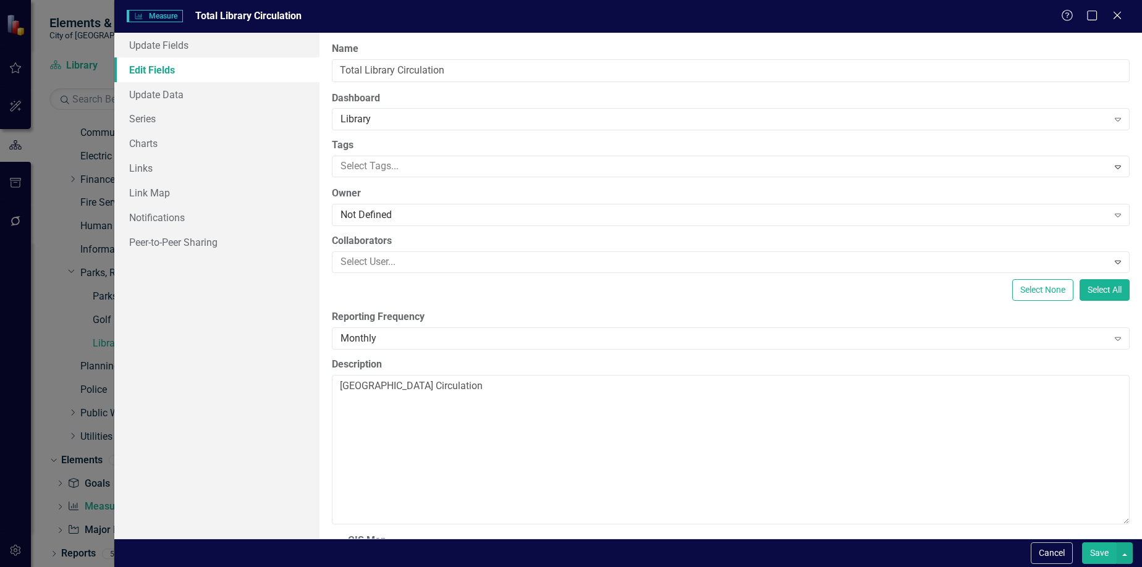
click at [1099, 549] on button "Save" at bounding box center [1099, 553] width 35 height 22
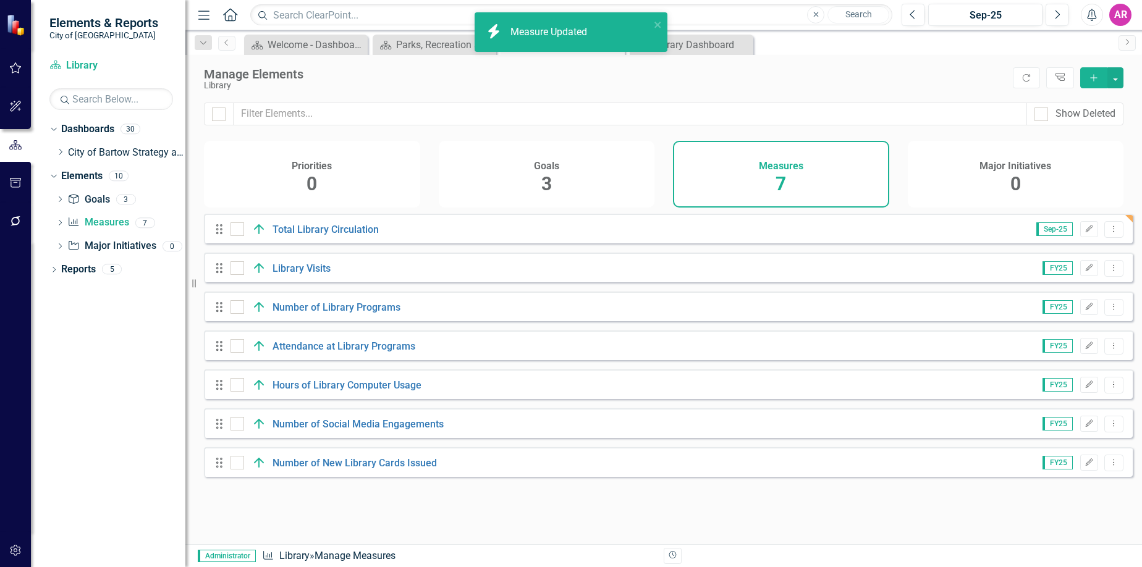
click at [1084, 272] on icon "Edit" at bounding box center [1088, 267] width 9 height 7
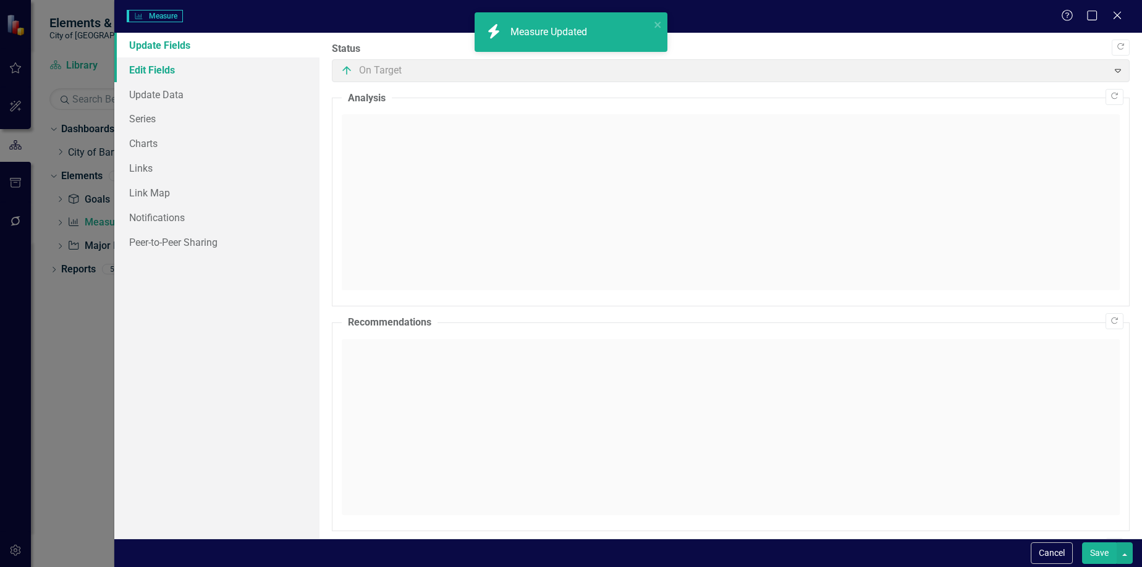
click at [166, 64] on link "Edit Fields" at bounding box center [217, 69] width 206 height 25
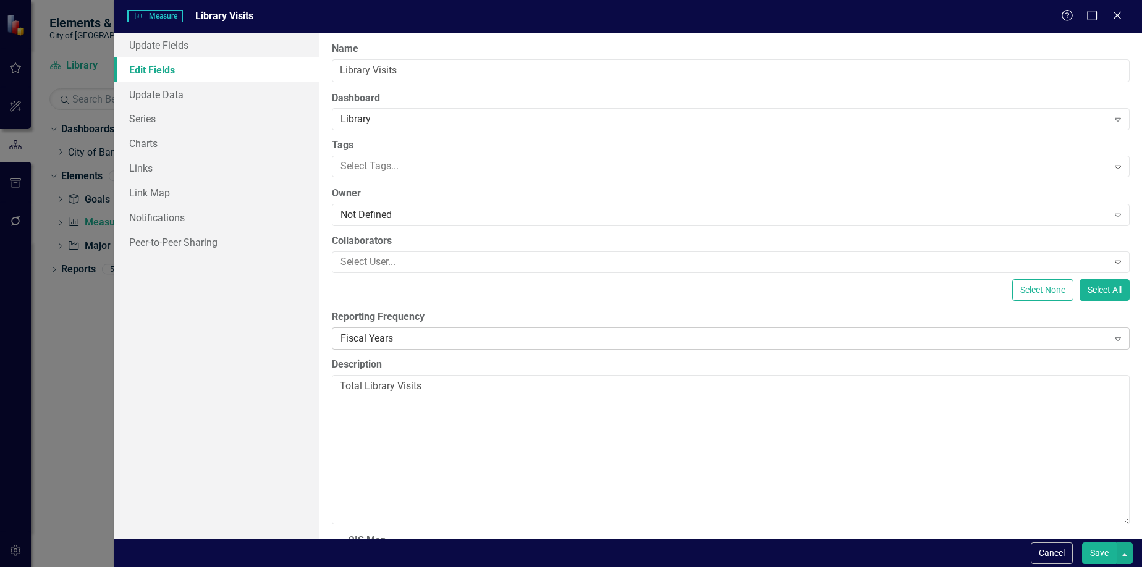
click at [410, 332] on div "Fiscal Years" at bounding box center [723, 338] width 767 height 14
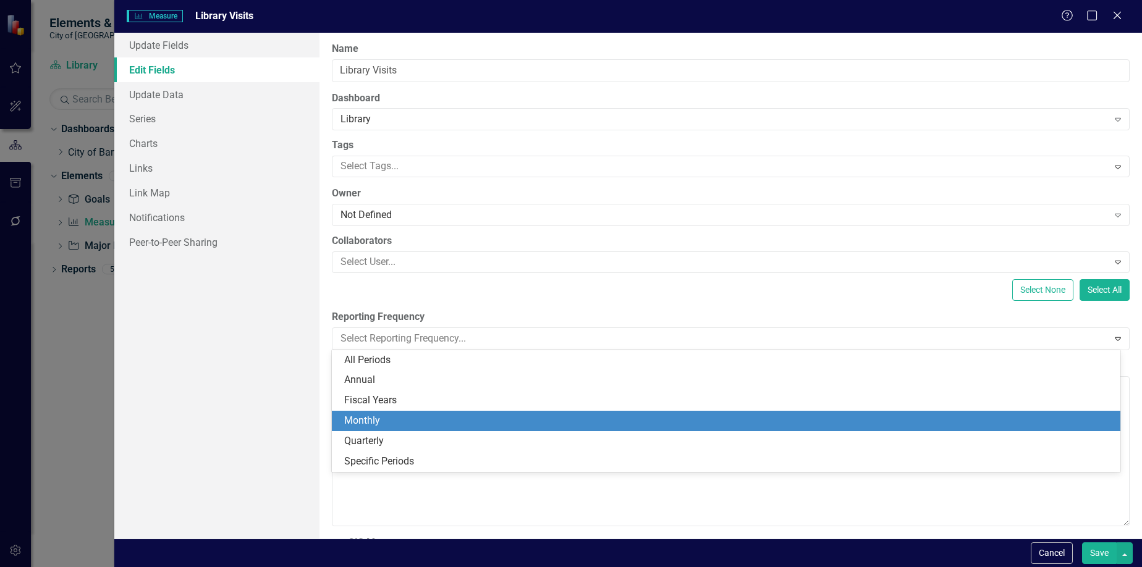
drag, startPoint x: 545, startPoint y: 417, endPoint x: 551, endPoint y: 419, distance: 6.5
click at [545, 417] on div "Monthly" at bounding box center [728, 421] width 769 height 14
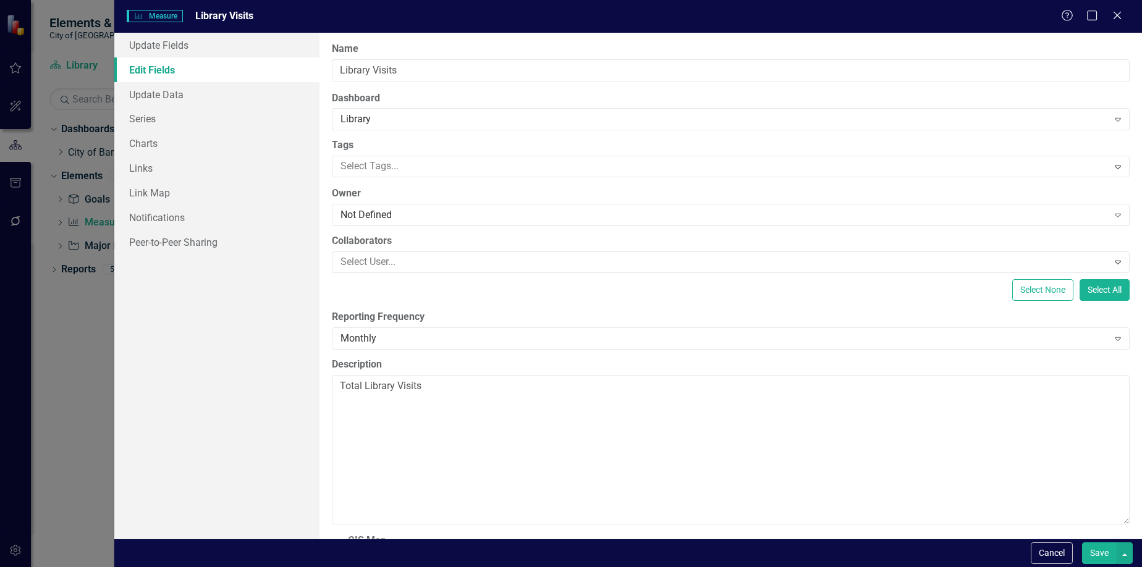
click at [1094, 555] on button "Save" at bounding box center [1099, 553] width 35 height 22
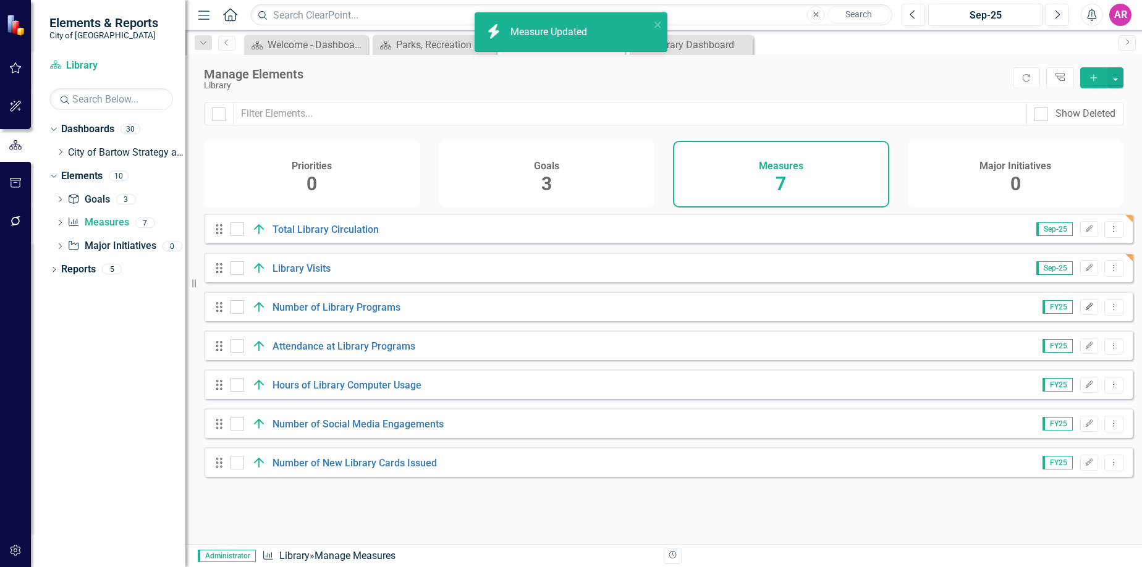
click at [1086, 310] on icon "button" at bounding box center [1089, 306] width 7 height 7
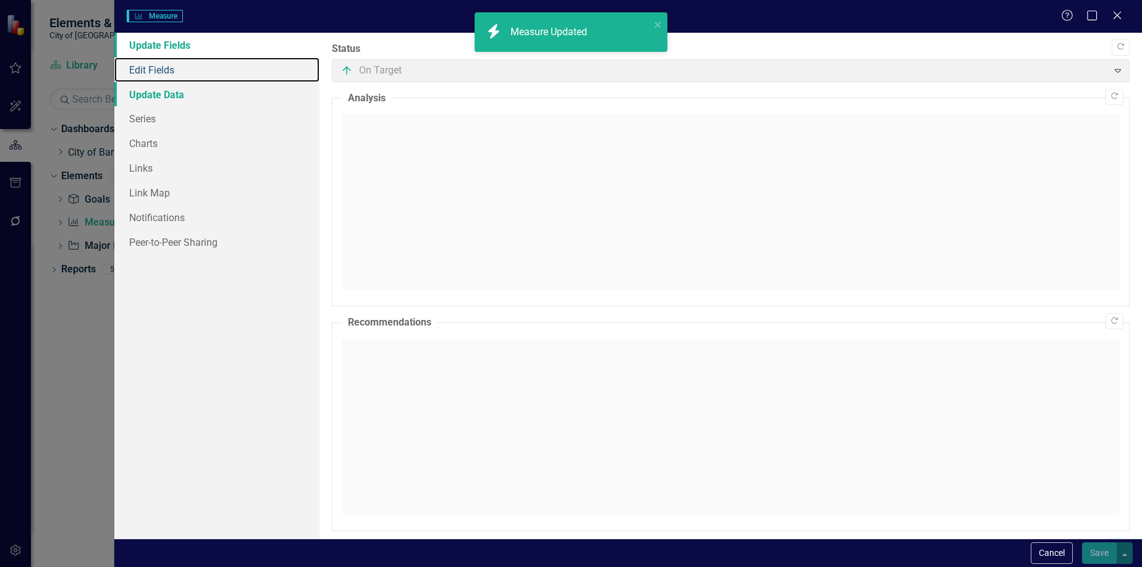
click at [201, 74] on link "Edit Fields" at bounding box center [217, 69] width 206 height 25
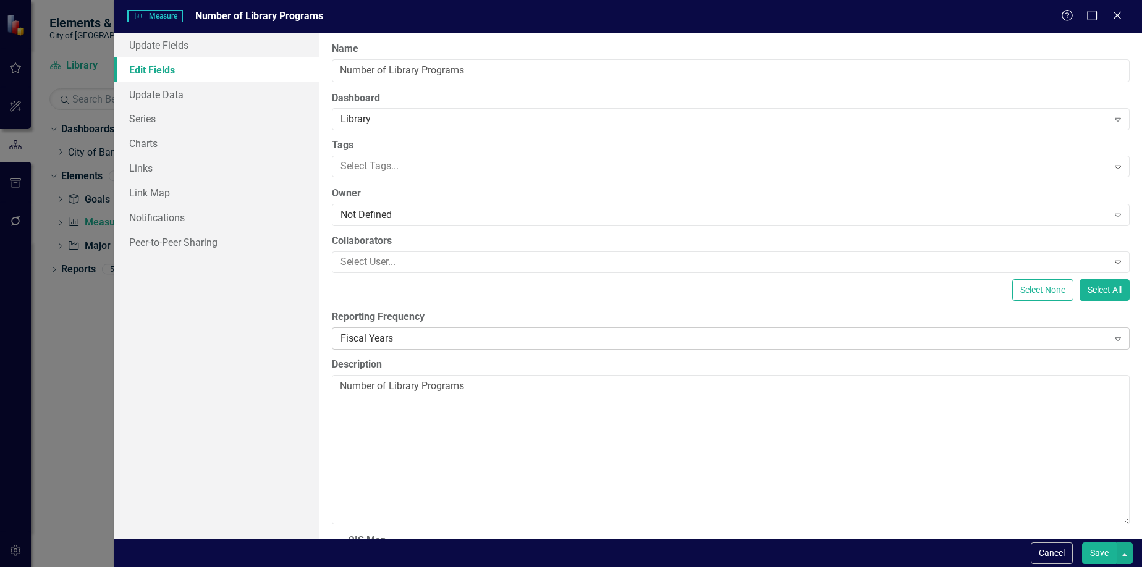
click at [534, 340] on div "Fiscal Years" at bounding box center [723, 338] width 767 height 14
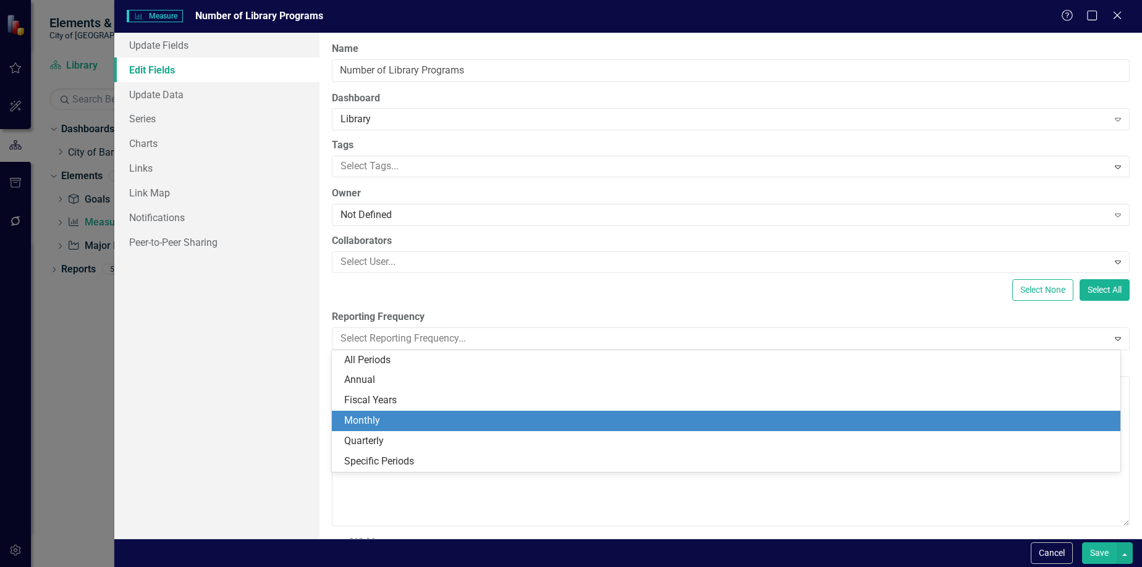
click at [659, 428] on div "Monthly" at bounding box center [726, 421] width 788 height 20
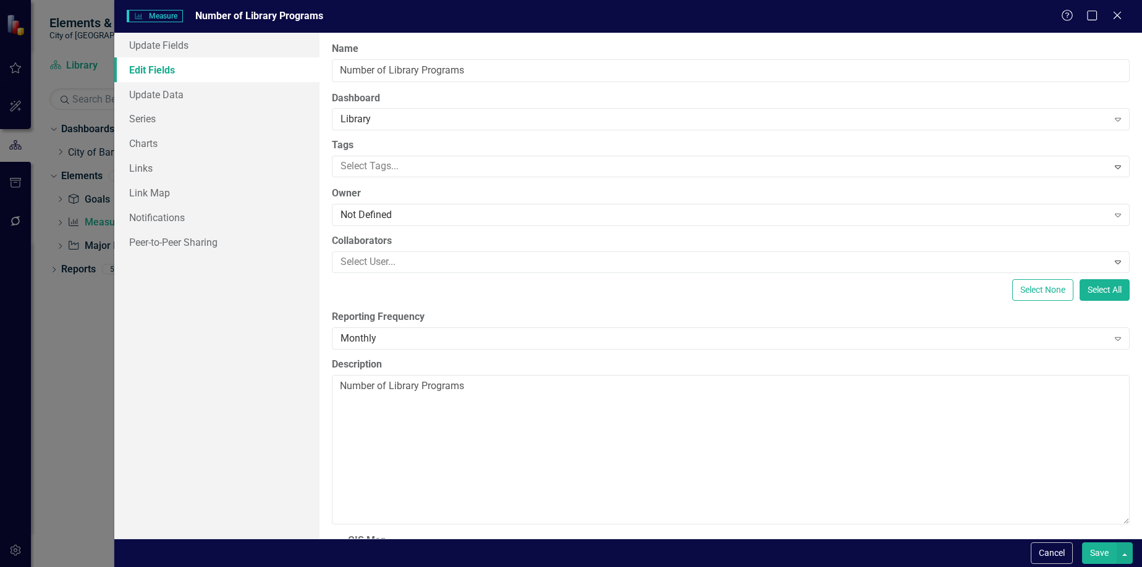
drag, startPoint x: 1108, startPoint y: 551, endPoint x: 1083, endPoint y: 549, distance: 25.4
click at [1108, 550] on button "Save" at bounding box center [1099, 553] width 35 height 22
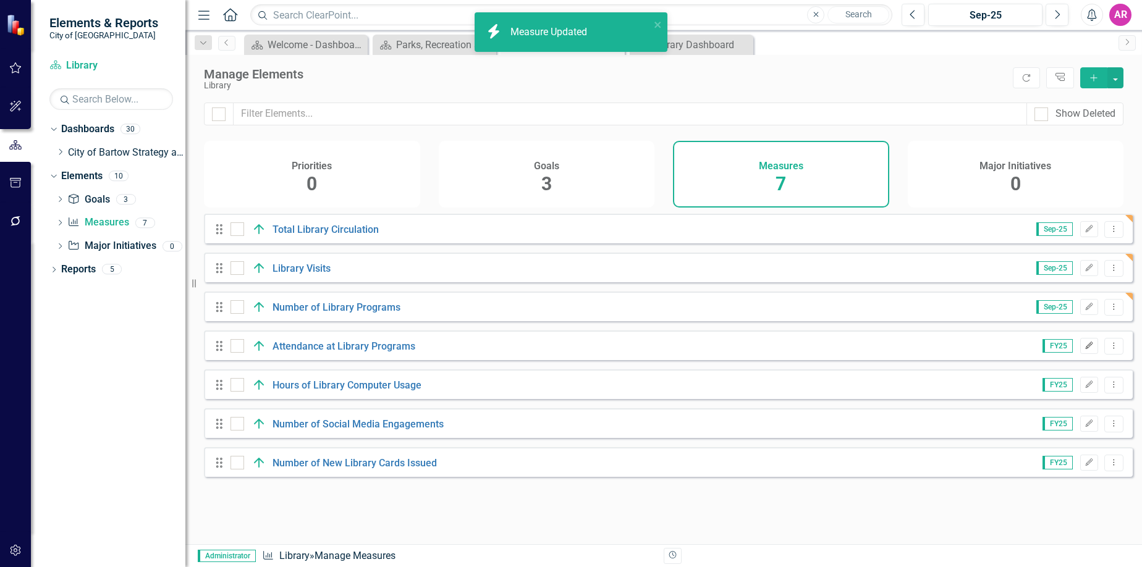
click at [1084, 350] on icon "Edit" at bounding box center [1088, 345] width 9 height 7
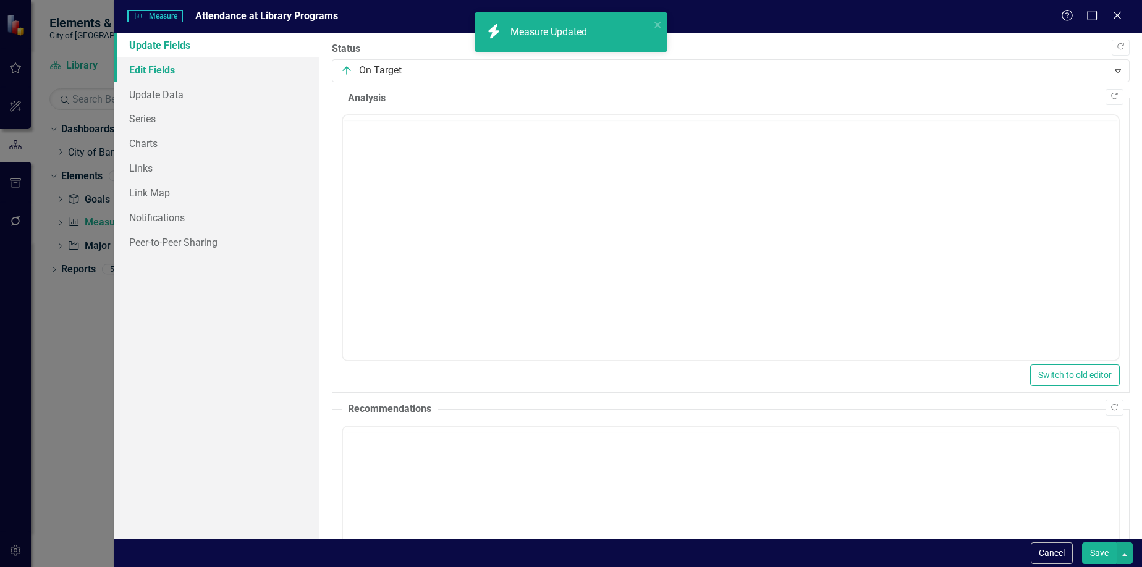
click at [175, 65] on link "Edit Fields" at bounding box center [217, 69] width 206 height 25
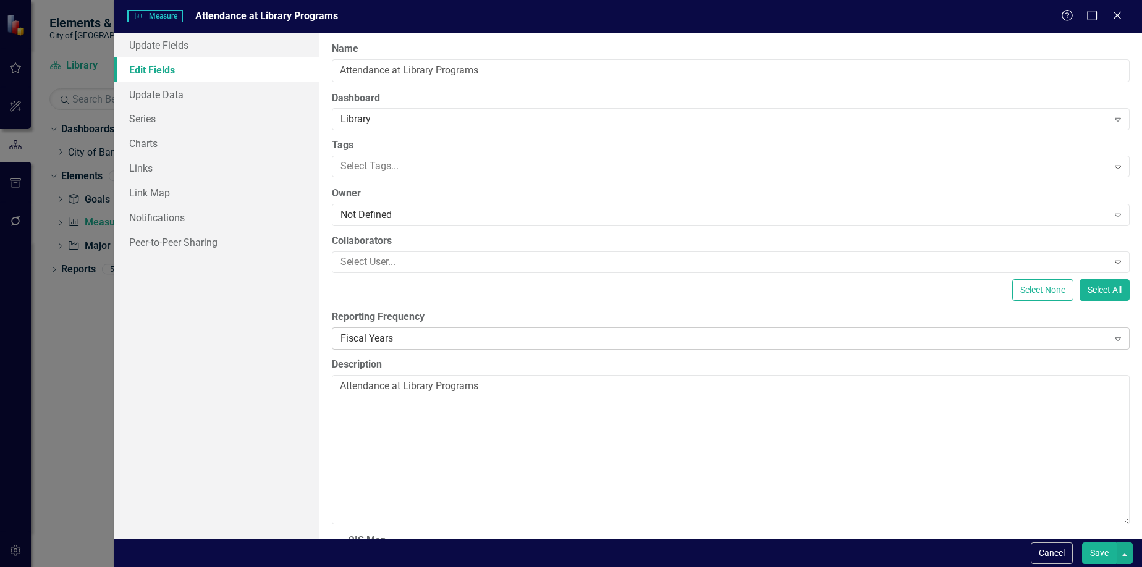
click at [433, 343] on div "Fiscal Years" at bounding box center [723, 338] width 767 height 14
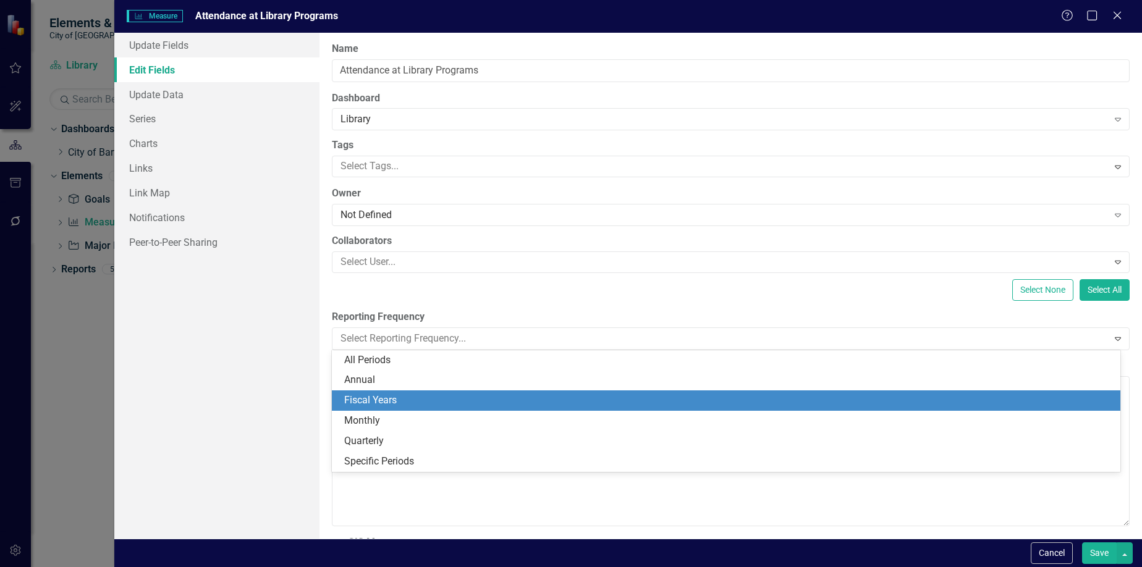
click at [483, 415] on div "Monthly" at bounding box center [728, 421] width 769 height 14
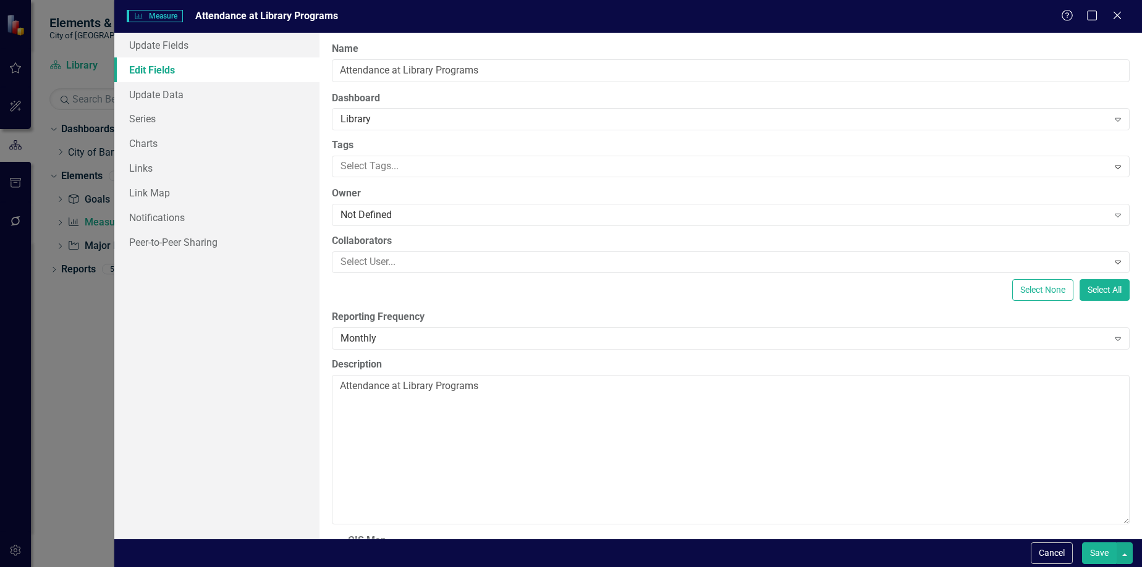
click at [1084, 546] on button "Save" at bounding box center [1099, 553] width 35 height 22
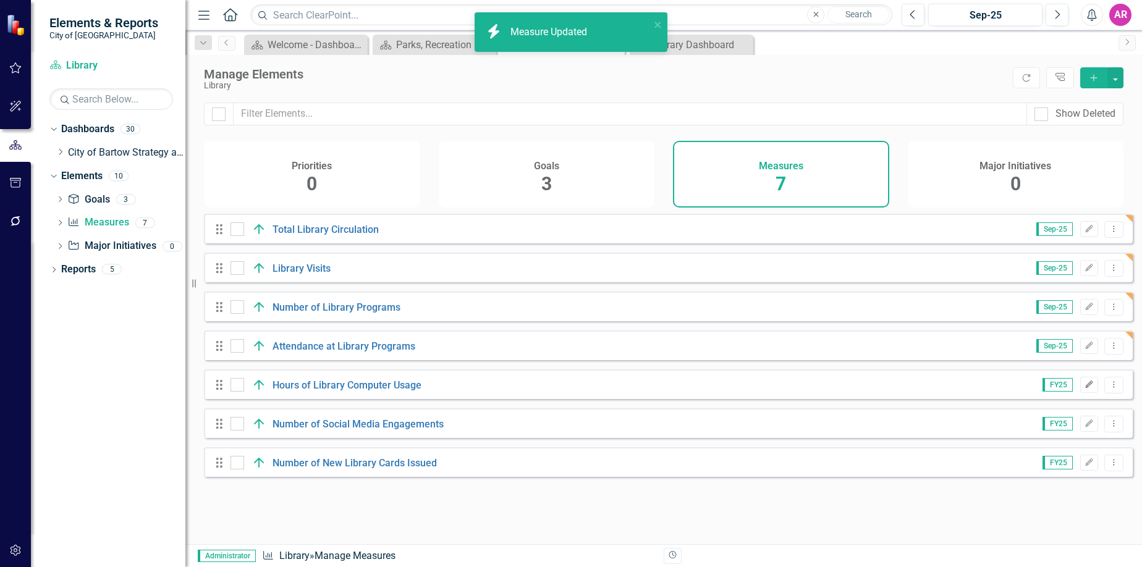
click at [1086, 388] on icon "button" at bounding box center [1089, 384] width 7 height 7
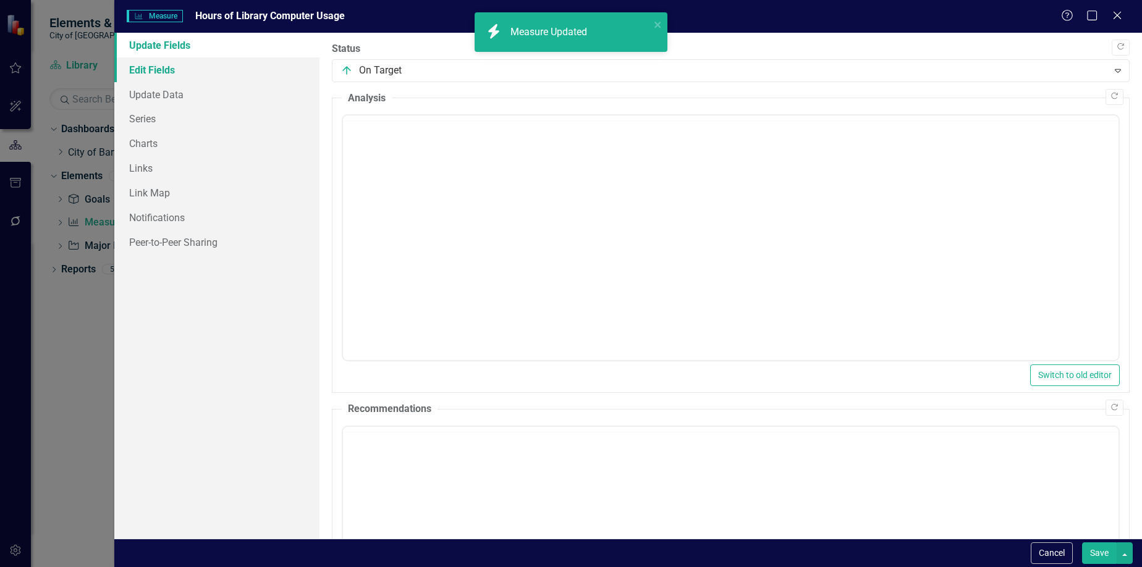
click at [220, 64] on link "Edit Fields" at bounding box center [217, 69] width 206 height 25
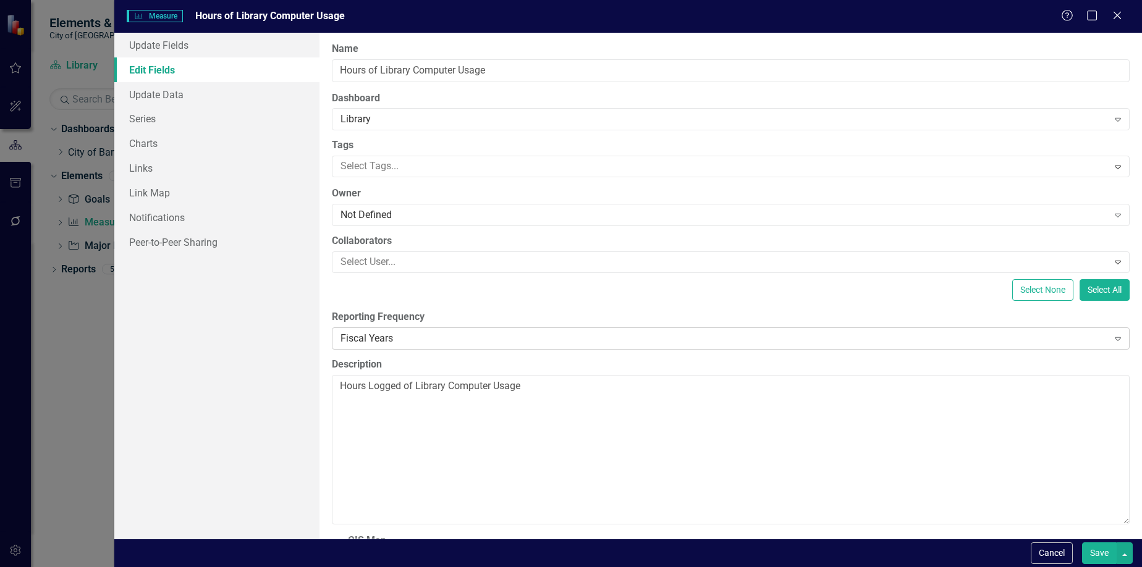
click at [449, 338] on div "Fiscal Years" at bounding box center [723, 338] width 767 height 14
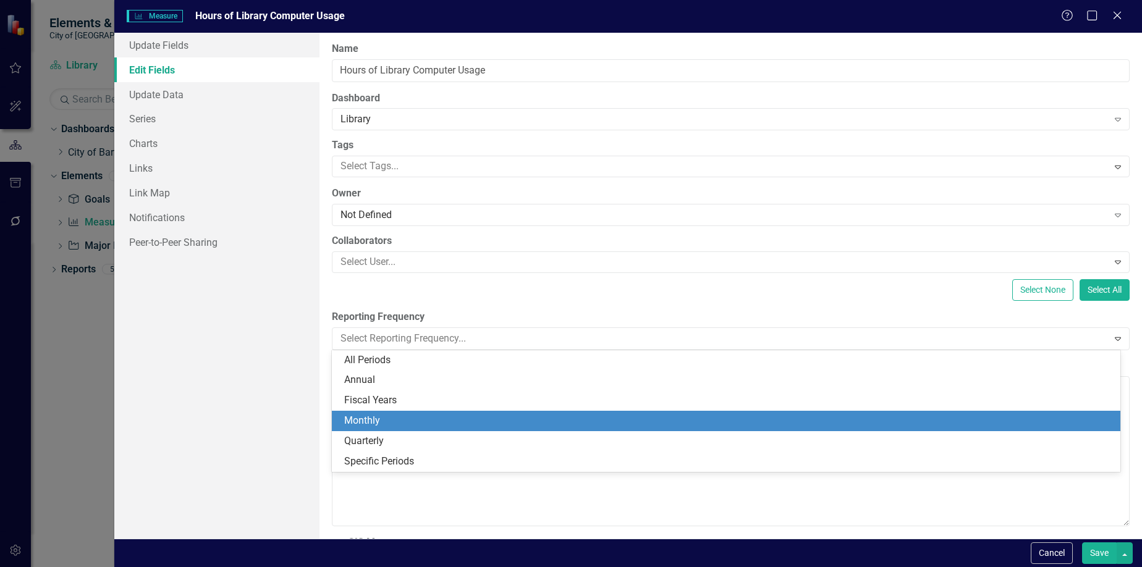
click at [547, 422] on div "Monthly" at bounding box center [728, 421] width 769 height 14
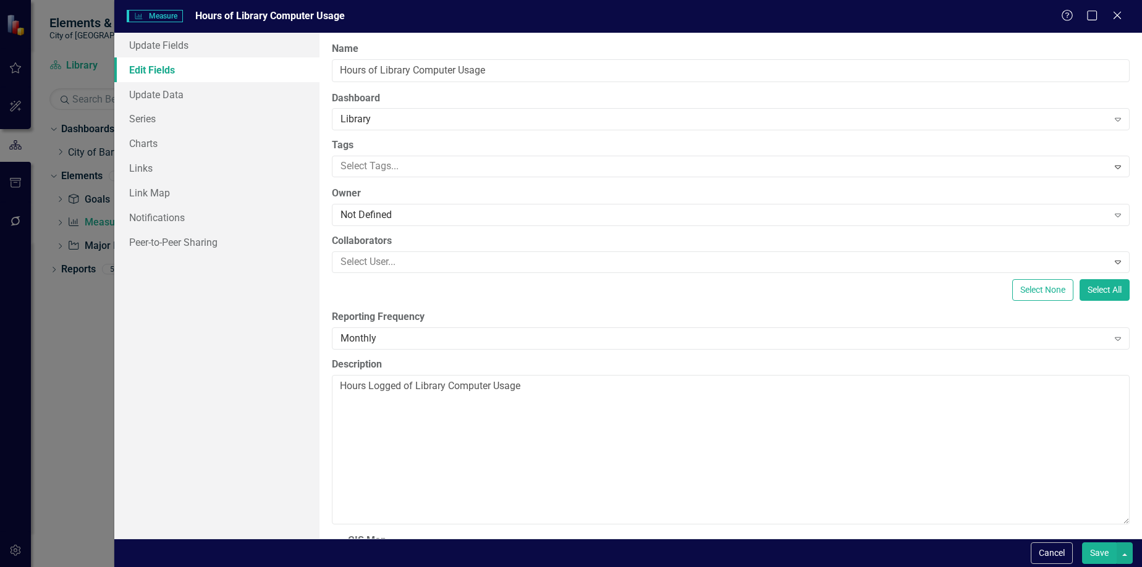
click at [1091, 543] on button "Save" at bounding box center [1099, 553] width 35 height 22
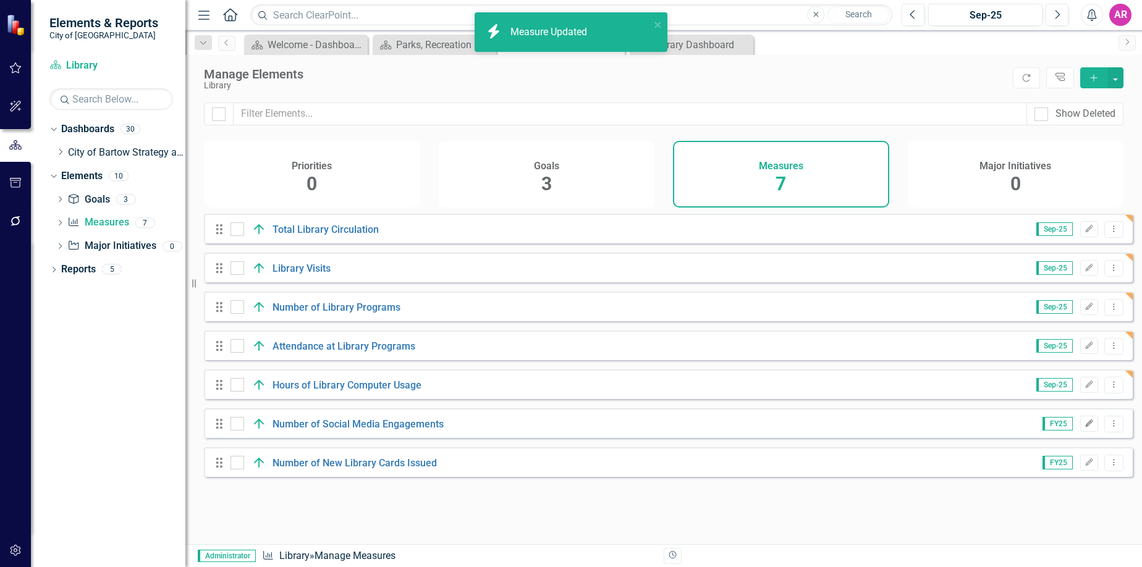
click at [1084, 428] on icon "Edit" at bounding box center [1088, 423] width 9 height 7
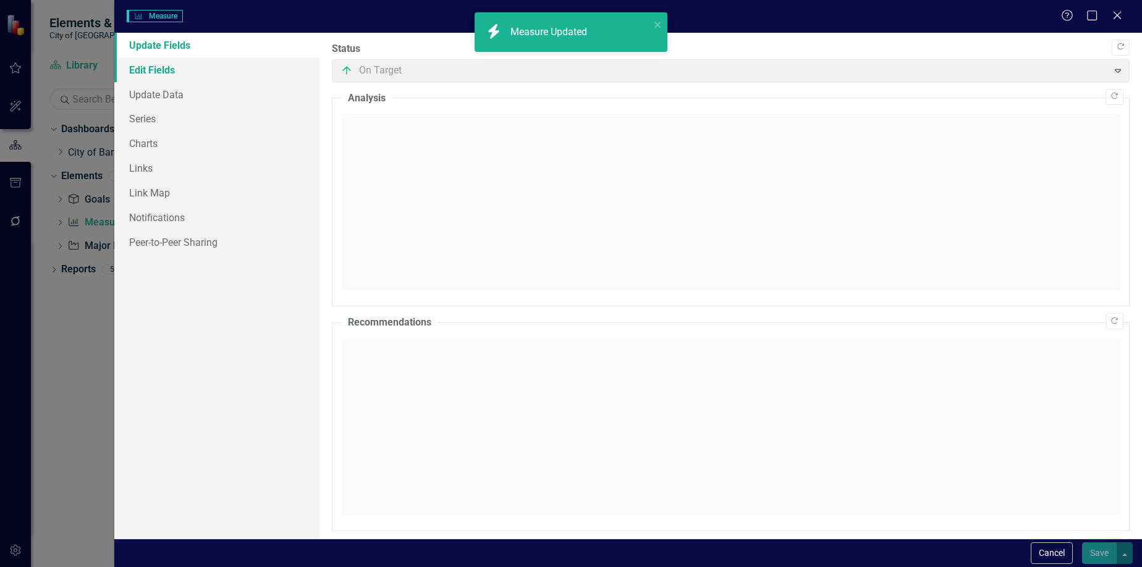
click at [184, 63] on link "Edit Fields" at bounding box center [217, 69] width 206 height 25
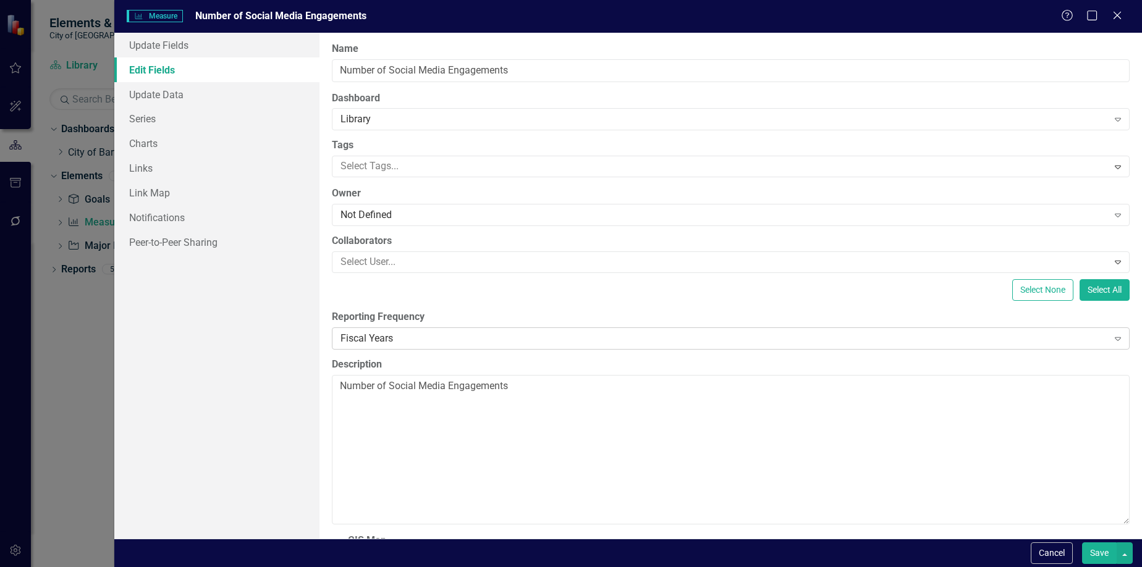
click at [518, 339] on div "Fiscal Years" at bounding box center [723, 338] width 767 height 14
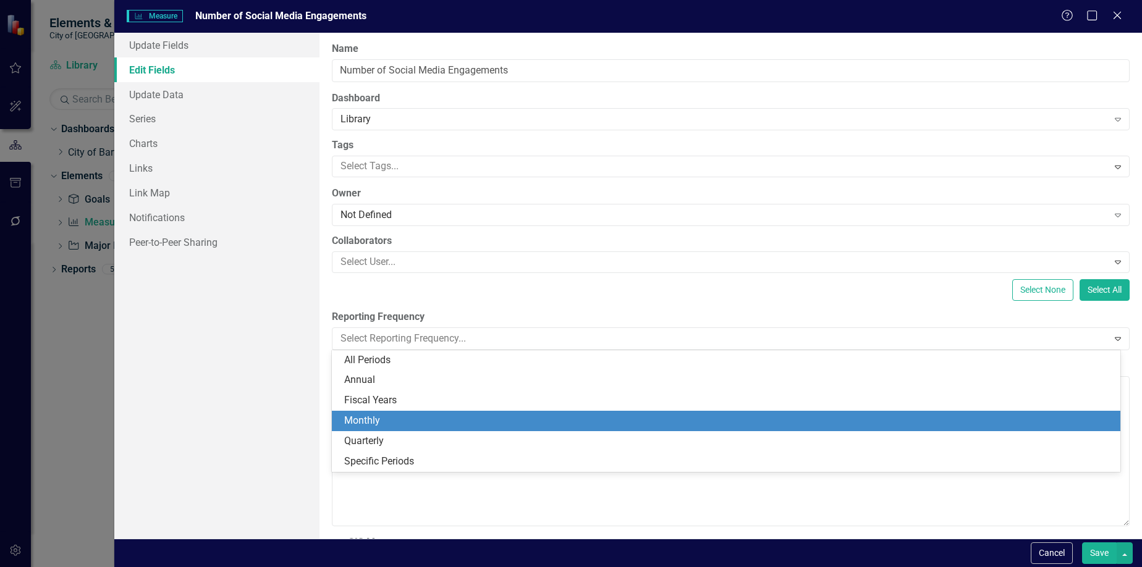
click at [596, 423] on div "Monthly" at bounding box center [728, 421] width 769 height 14
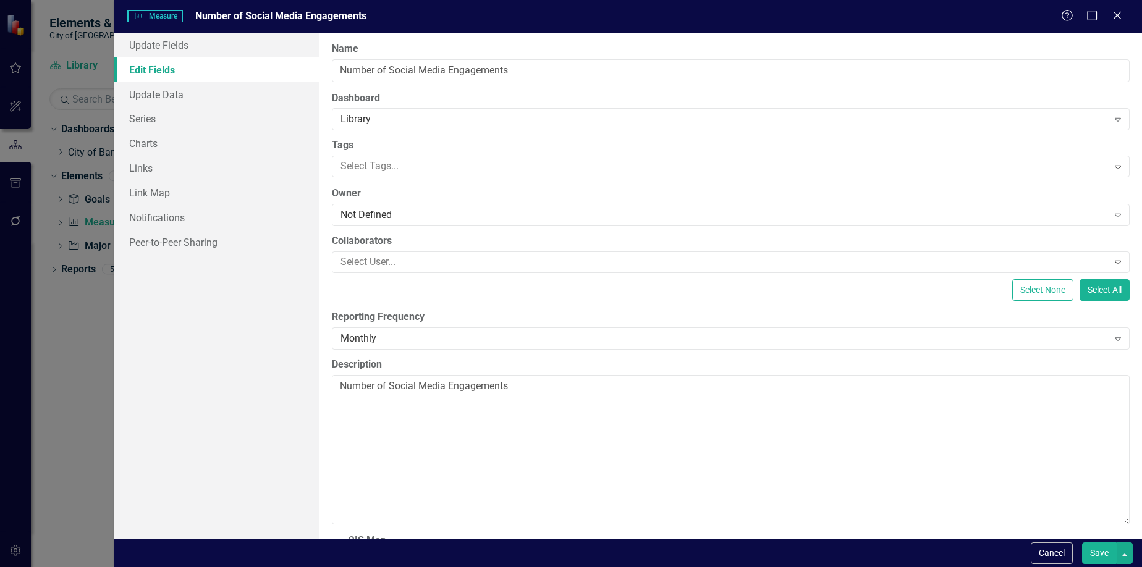
click at [1102, 554] on button "Save" at bounding box center [1099, 553] width 35 height 22
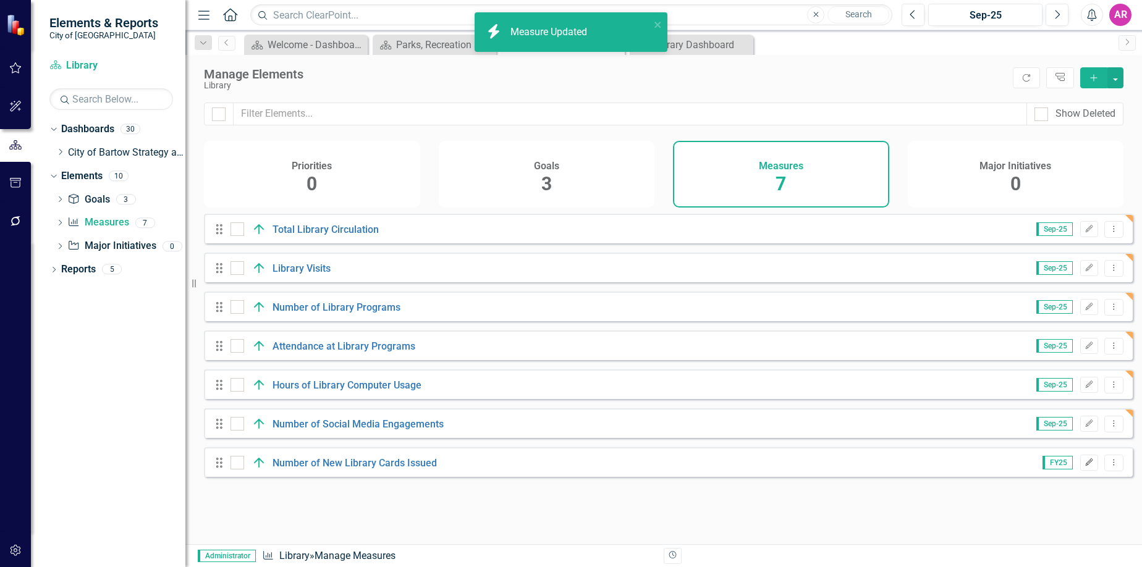
click at [1084, 466] on icon "Edit" at bounding box center [1088, 462] width 9 height 7
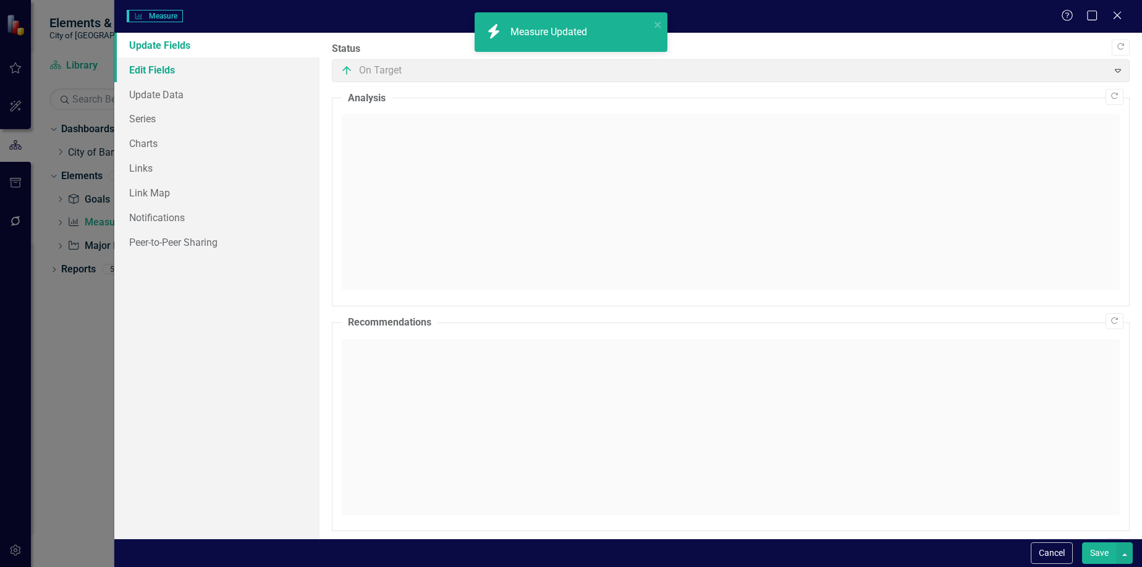
click at [155, 81] on link "Edit Fields" at bounding box center [217, 69] width 206 height 25
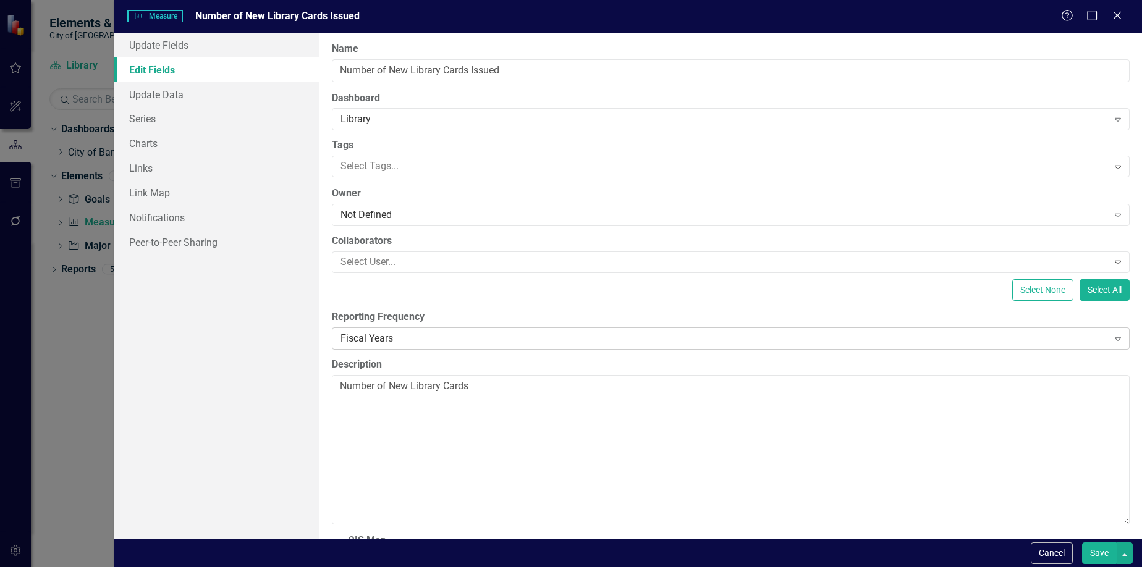
click at [491, 334] on div "Fiscal Years" at bounding box center [723, 338] width 767 height 14
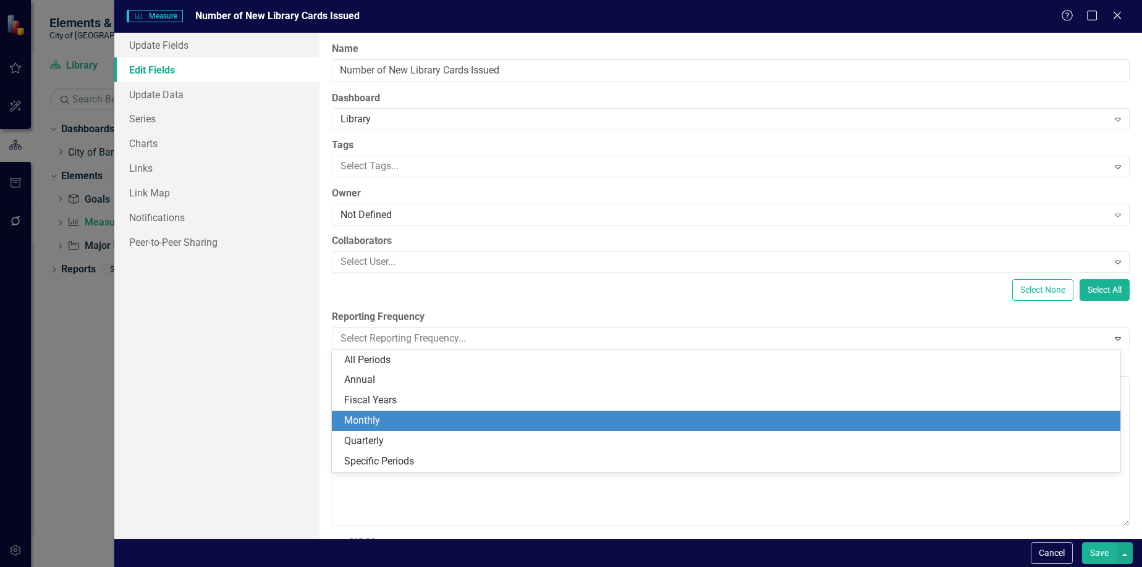
click at [545, 424] on div "Monthly" at bounding box center [728, 421] width 769 height 14
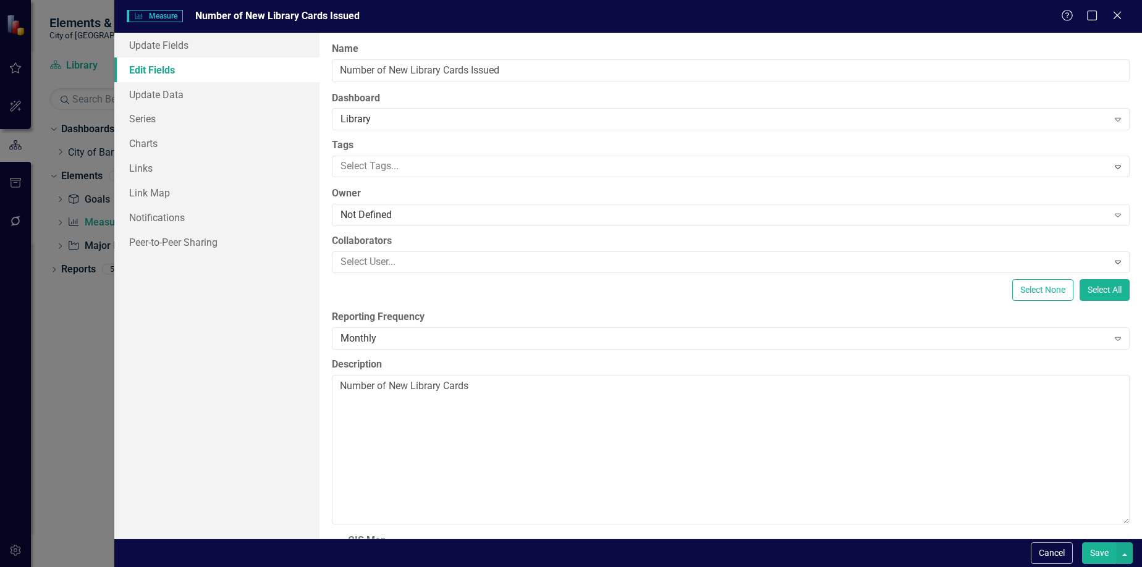
click at [1095, 555] on button "Save" at bounding box center [1099, 553] width 35 height 22
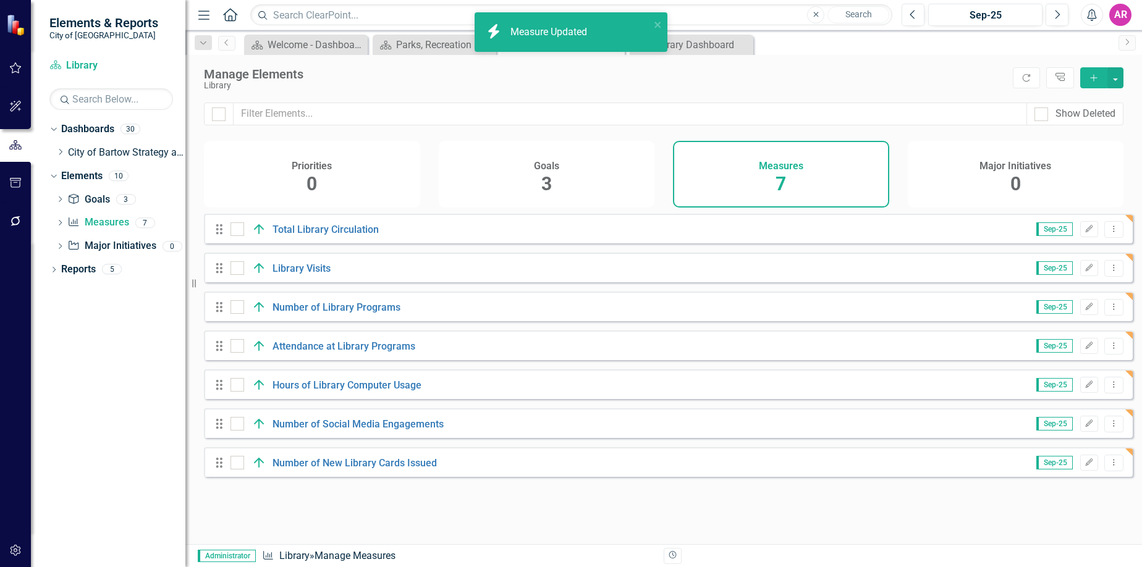
drag, startPoint x: 59, startPoint y: 152, endPoint x: 101, endPoint y: 203, distance: 66.2
click at [59, 152] on icon "Dropdown" at bounding box center [60, 151] width 9 height 7
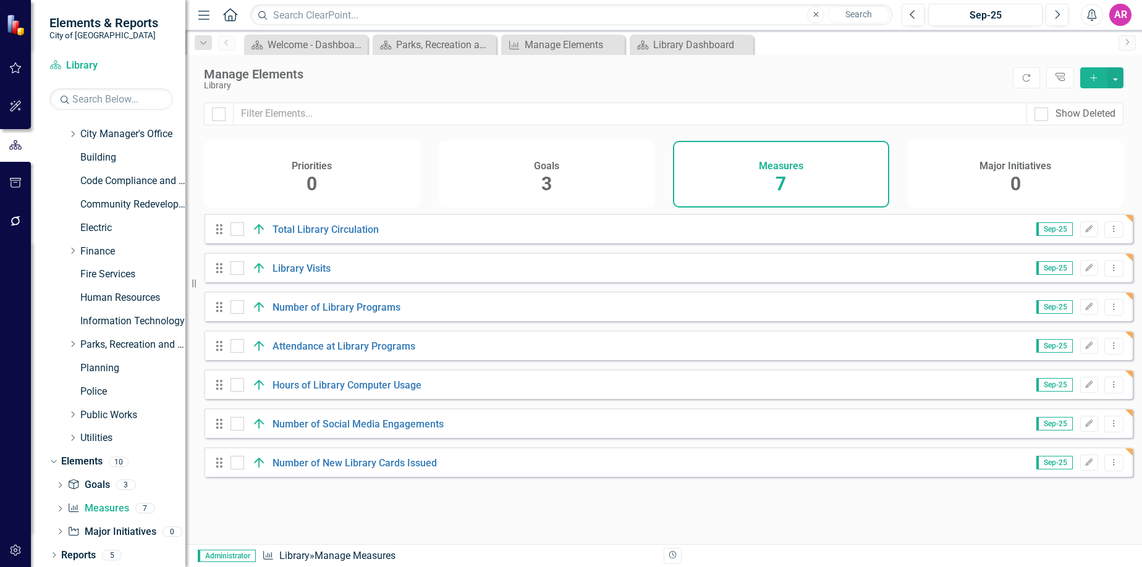
scroll to position [90, 0]
click at [73, 340] on icon "Dropdown" at bounding box center [72, 342] width 9 height 7
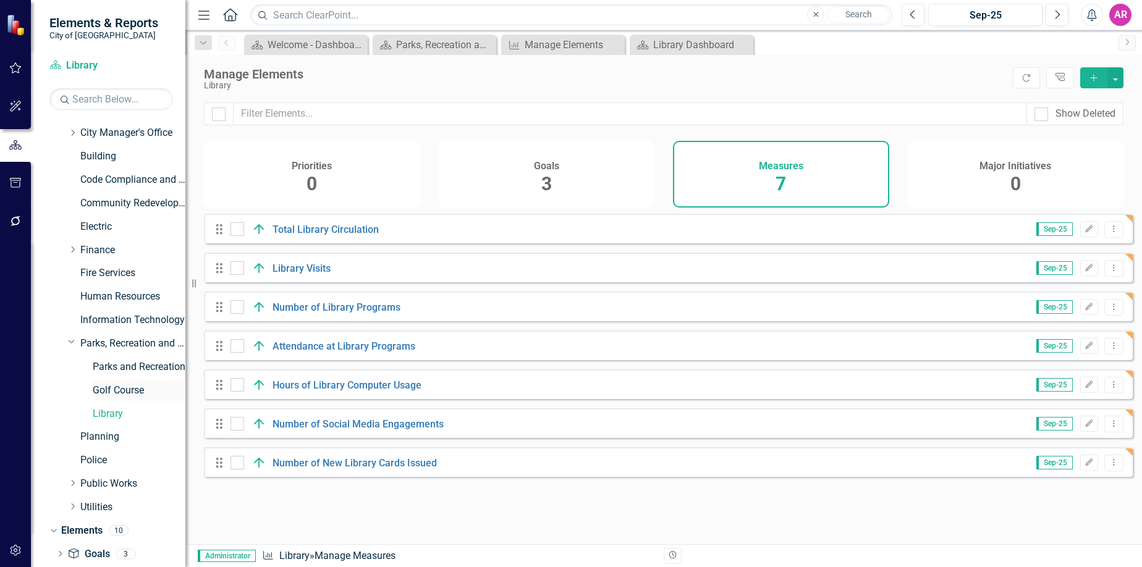
click at [112, 394] on link "Golf Course" at bounding box center [139, 391] width 93 height 14
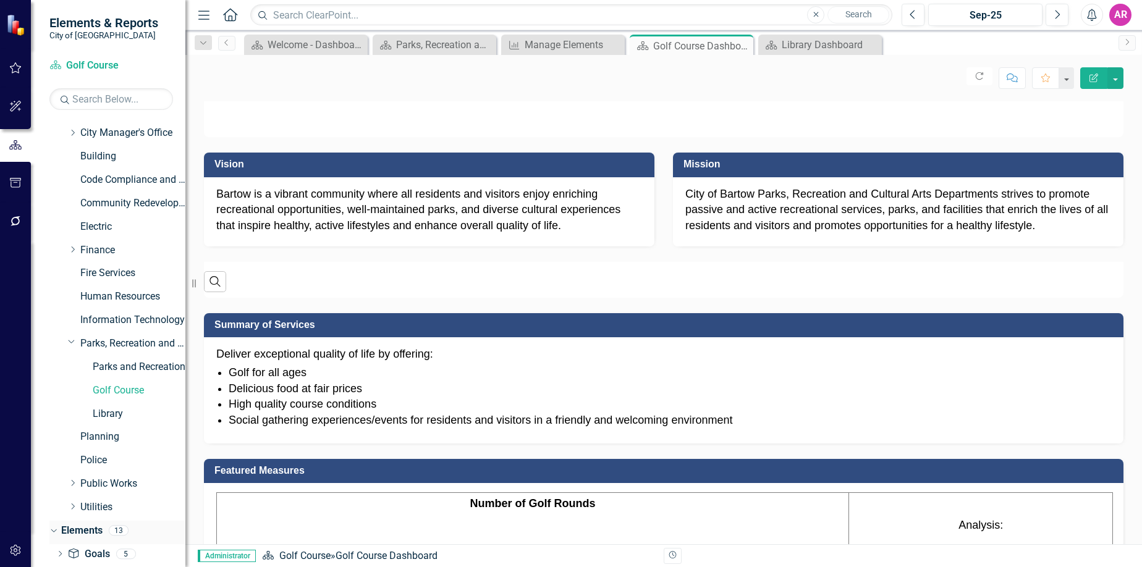
click at [98, 531] on link "Elements" at bounding box center [81, 531] width 41 height 14
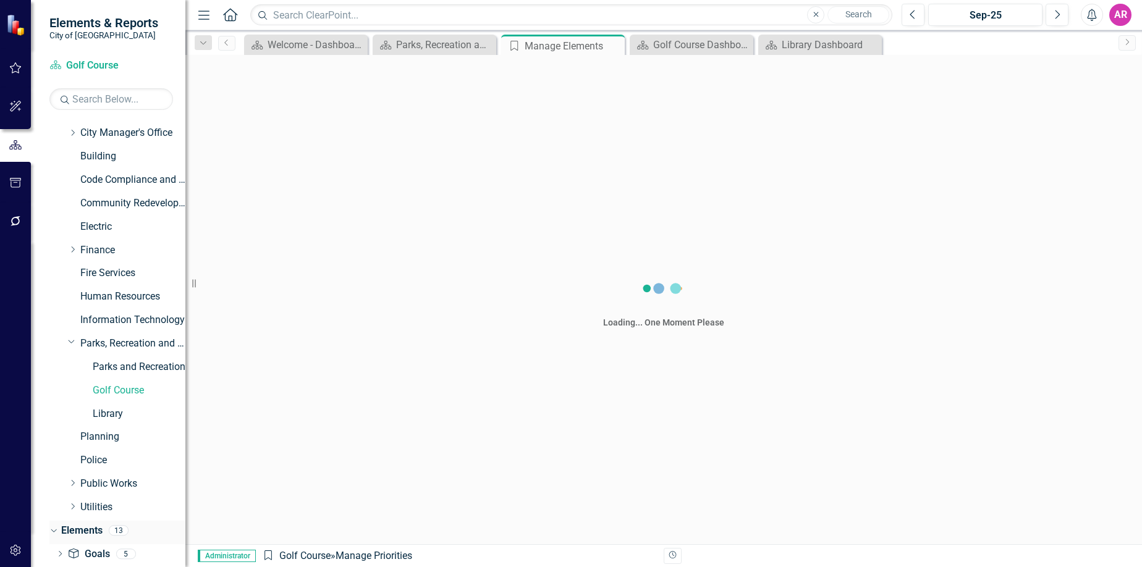
scroll to position [160, 0]
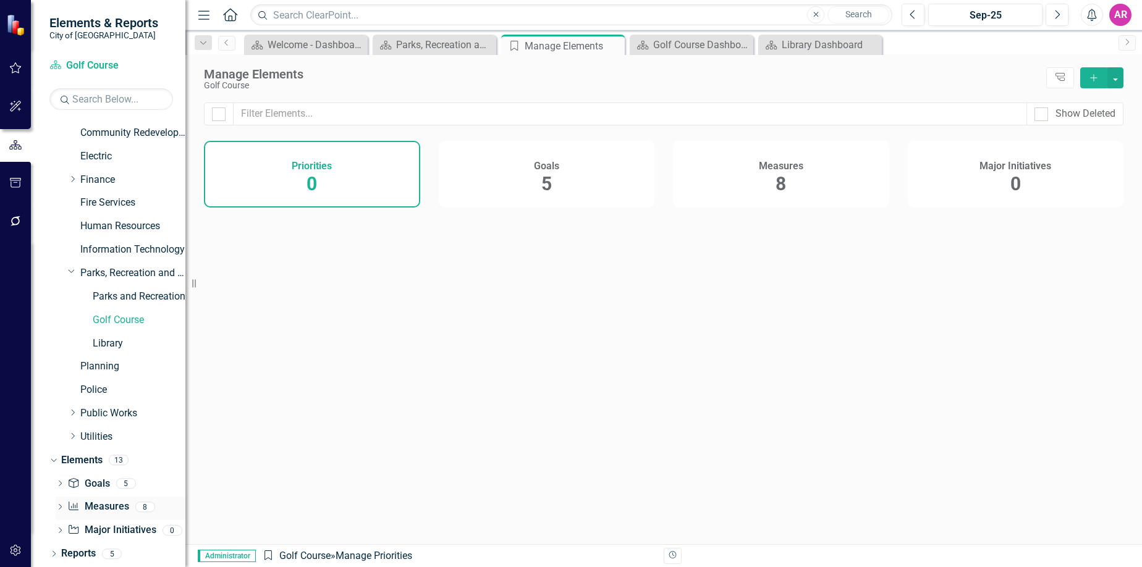
click at [102, 501] on link "Measure Measures" at bounding box center [97, 507] width 61 height 14
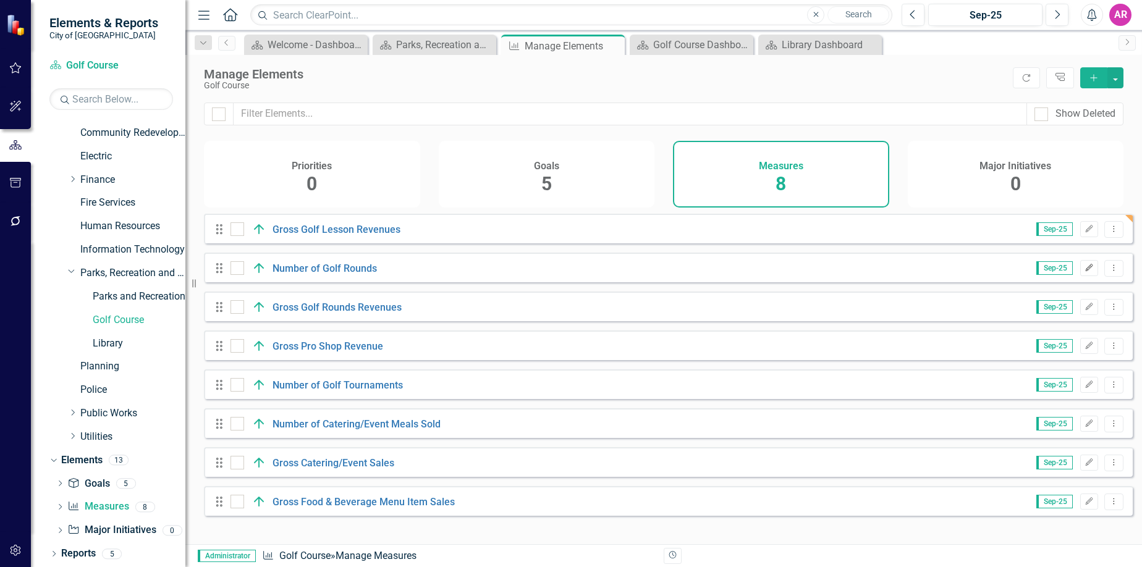
click at [1084, 272] on icon "Edit" at bounding box center [1088, 267] width 9 height 7
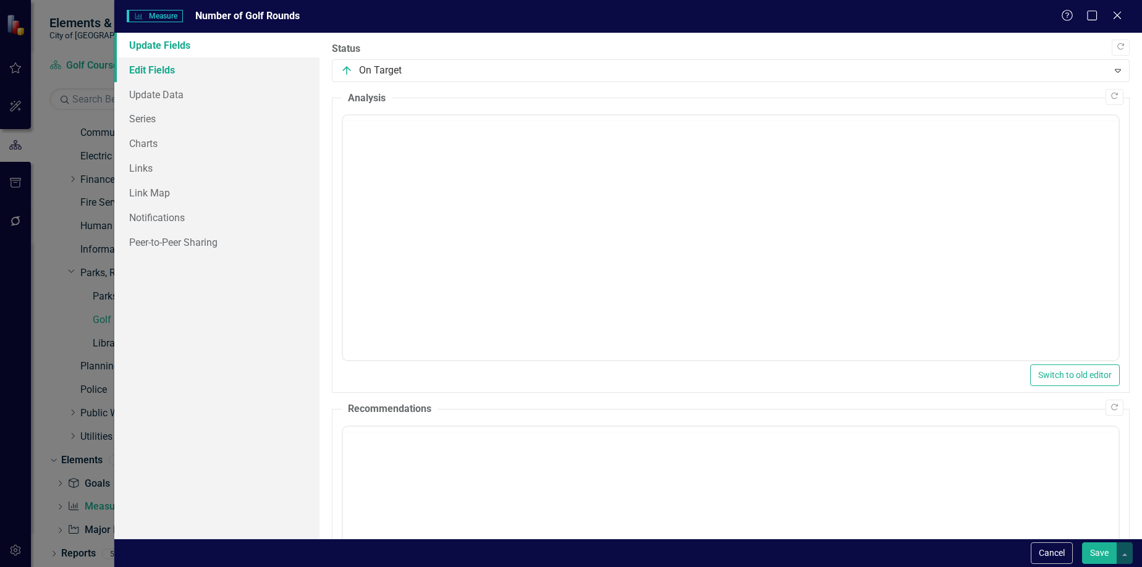
click at [192, 67] on link "Edit Fields" at bounding box center [217, 69] width 206 height 25
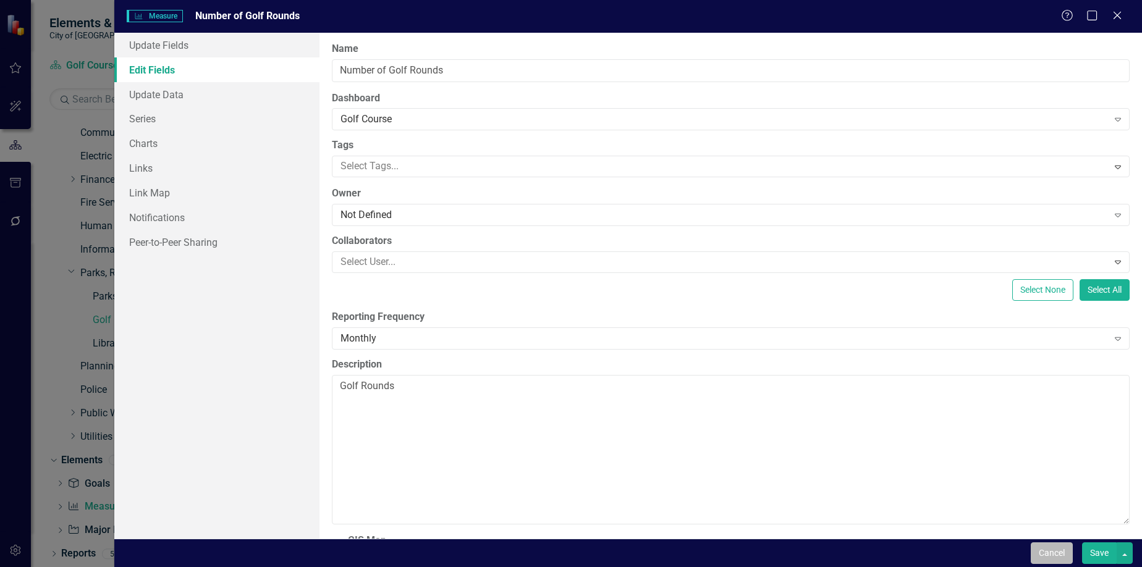
click at [1044, 551] on button "Cancel" at bounding box center [1052, 553] width 42 height 22
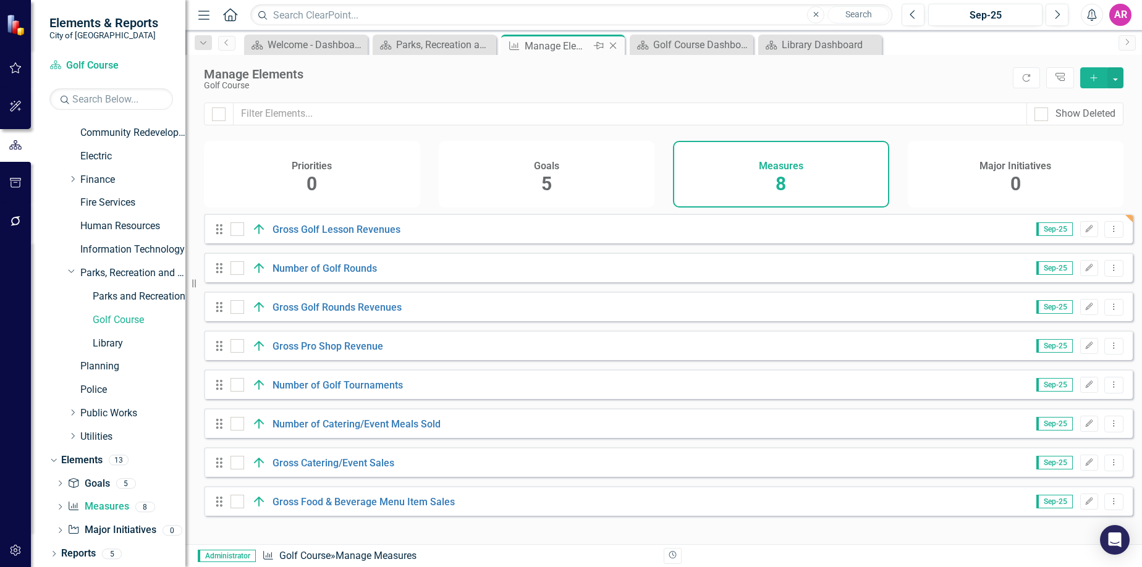
click at [616, 43] on icon "Close" at bounding box center [613, 46] width 12 height 10
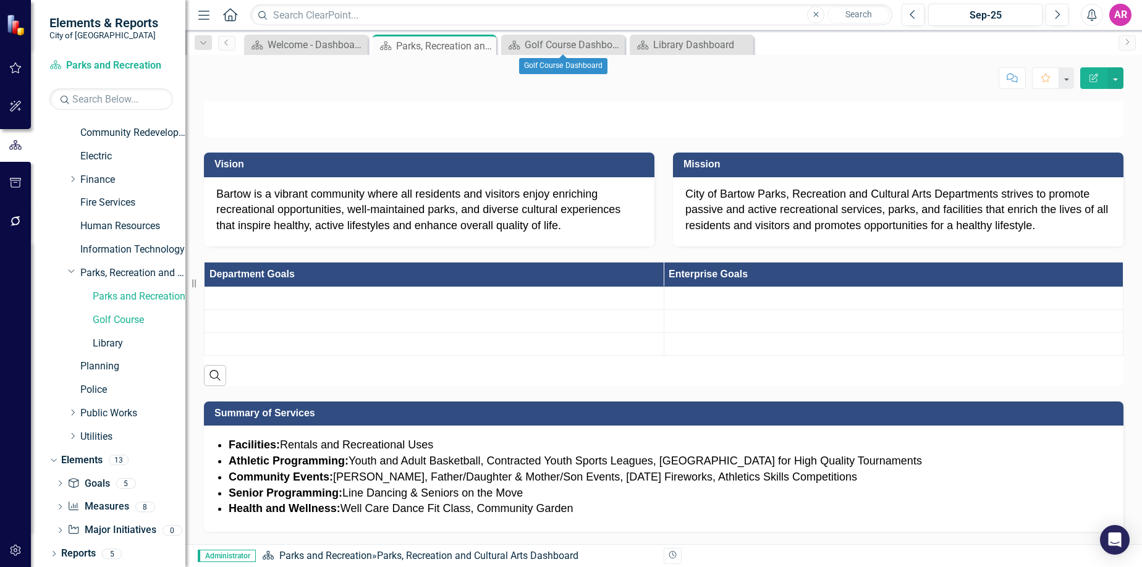
click at [0, 0] on icon "Close" at bounding box center [0, 0] width 0 height 0
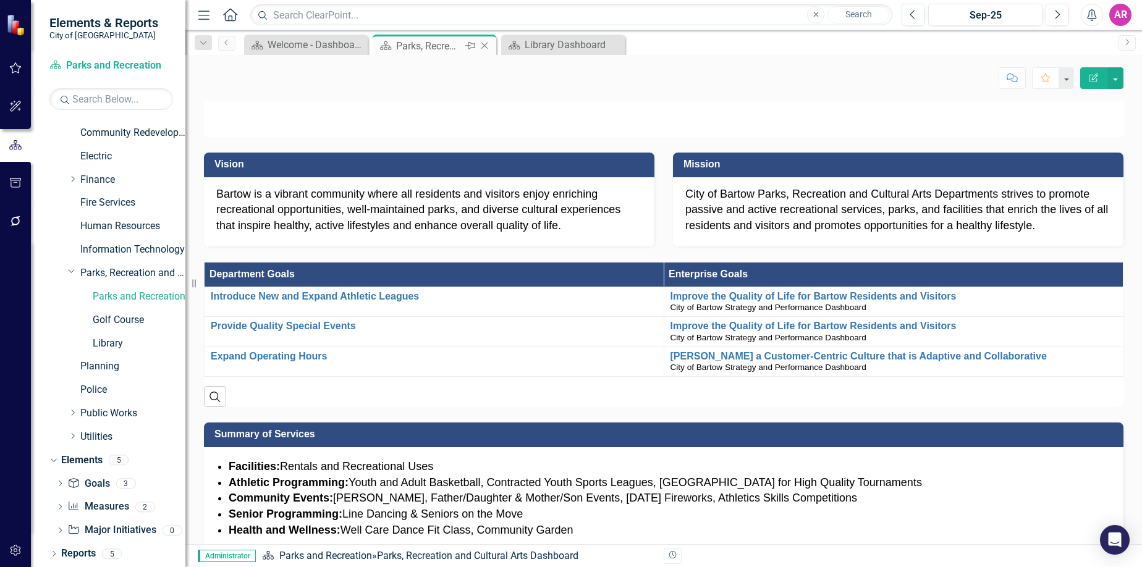
click at [439, 44] on div "Parks, Recreation and Cultural Arts Dashboard" at bounding box center [429, 45] width 66 height 15
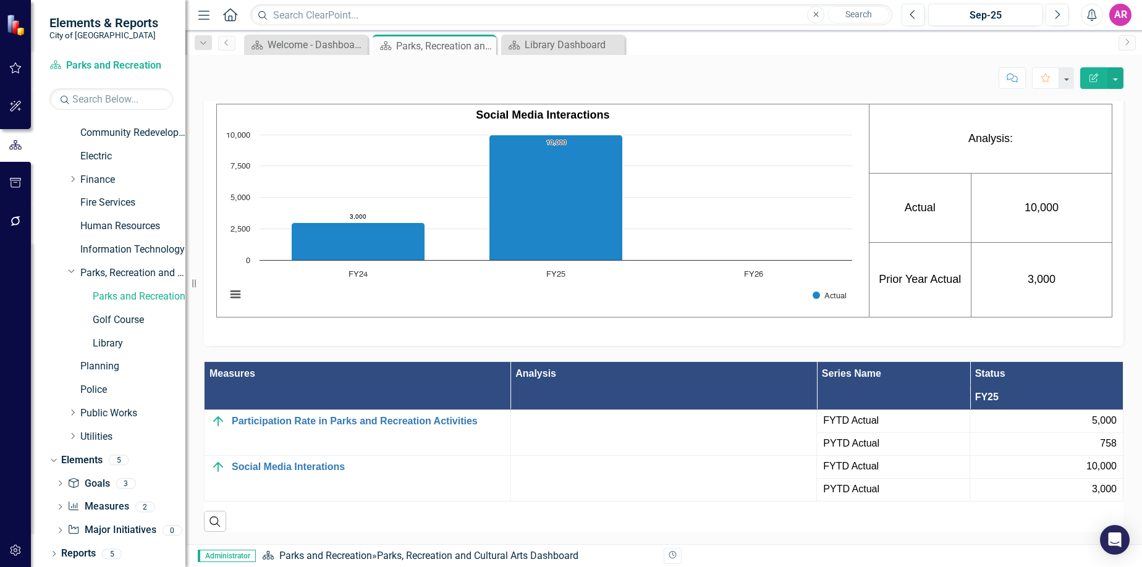
scroll to position [612, 0]
click at [284, 44] on div "Welcome - Dashboard" at bounding box center [309, 44] width 82 height 15
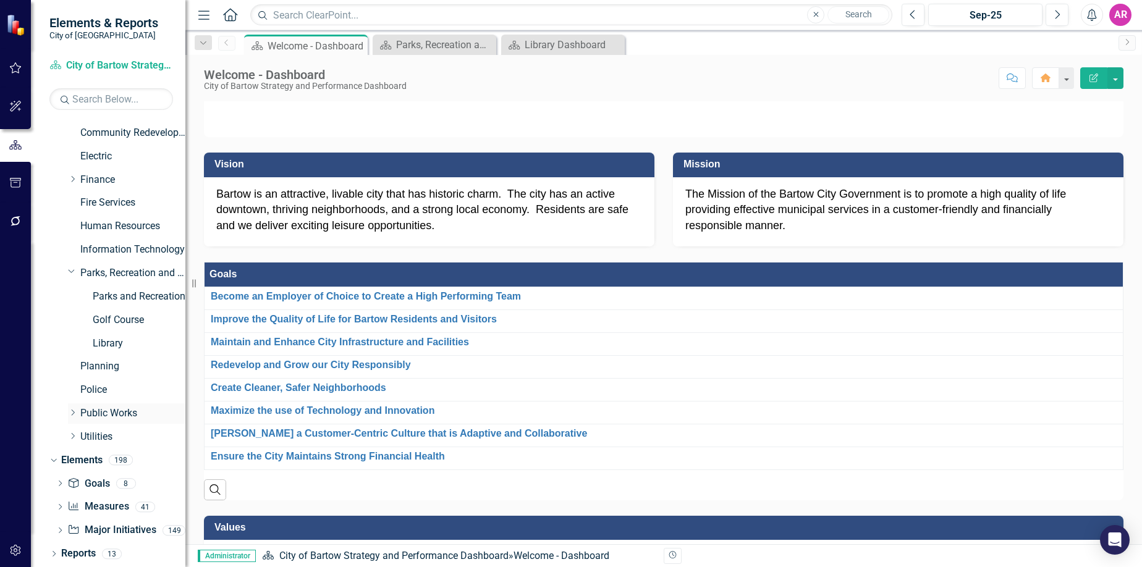
click at [72, 412] on icon "Dropdown" at bounding box center [72, 412] width 9 height 7
click at [108, 462] on link "Solid Waste" at bounding box center [139, 461] width 93 height 14
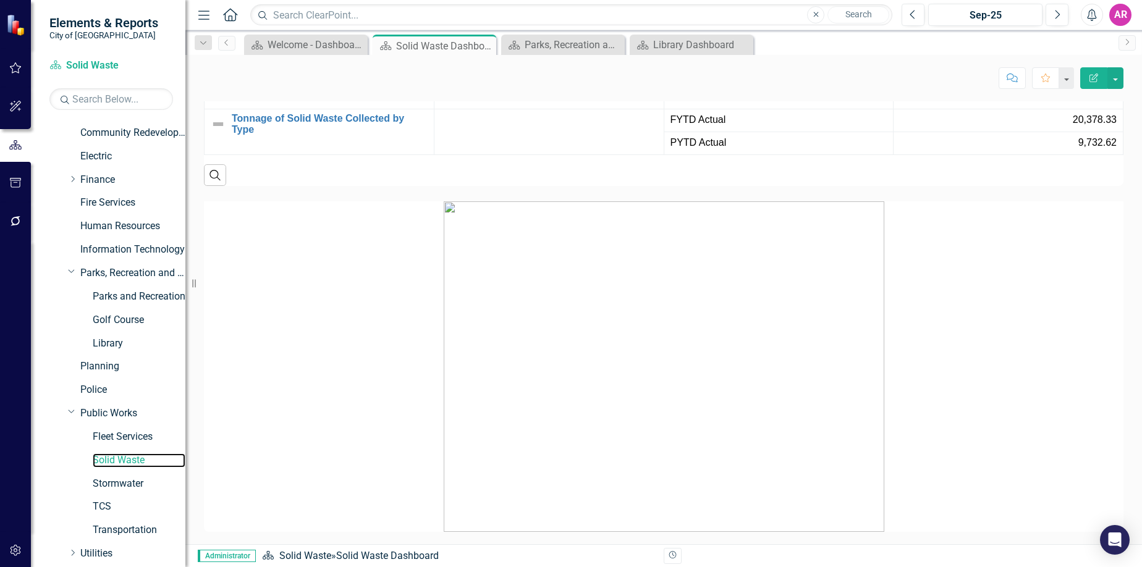
scroll to position [1203, 0]
click at [488, 43] on icon "Close" at bounding box center [484, 46] width 12 height 10
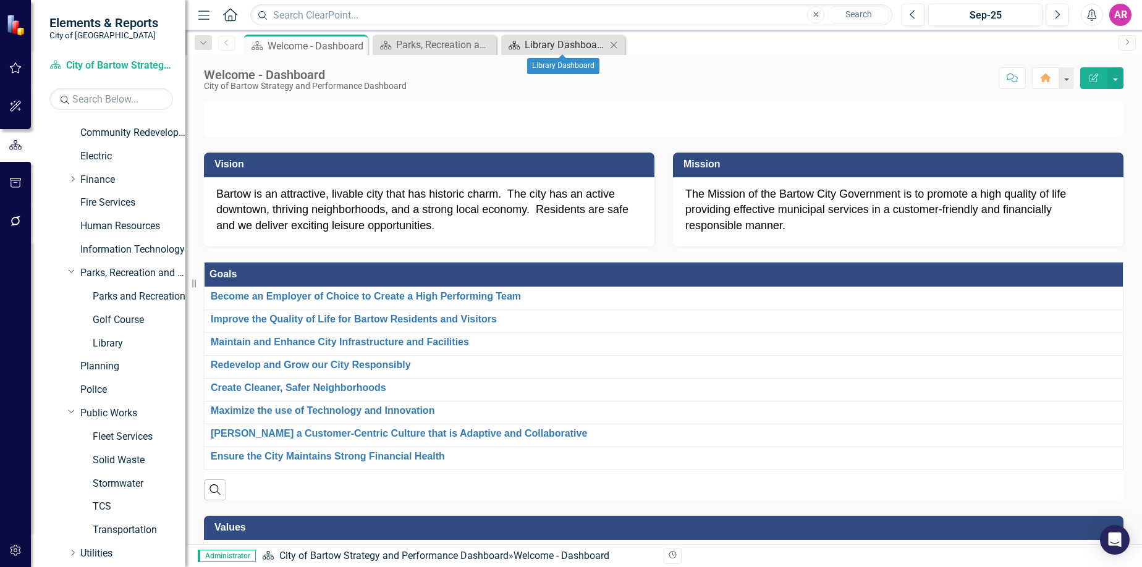
click at [540, 43] on div "Library Dashboard" at bounding box center [566, 44] width 82 height 15
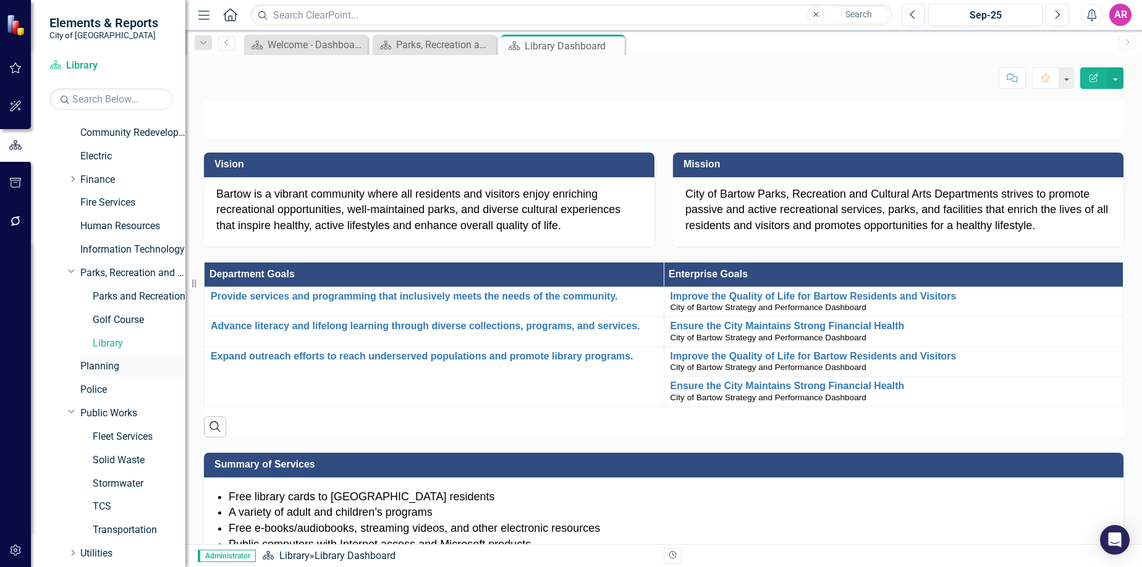
scroll to position [277, 0]
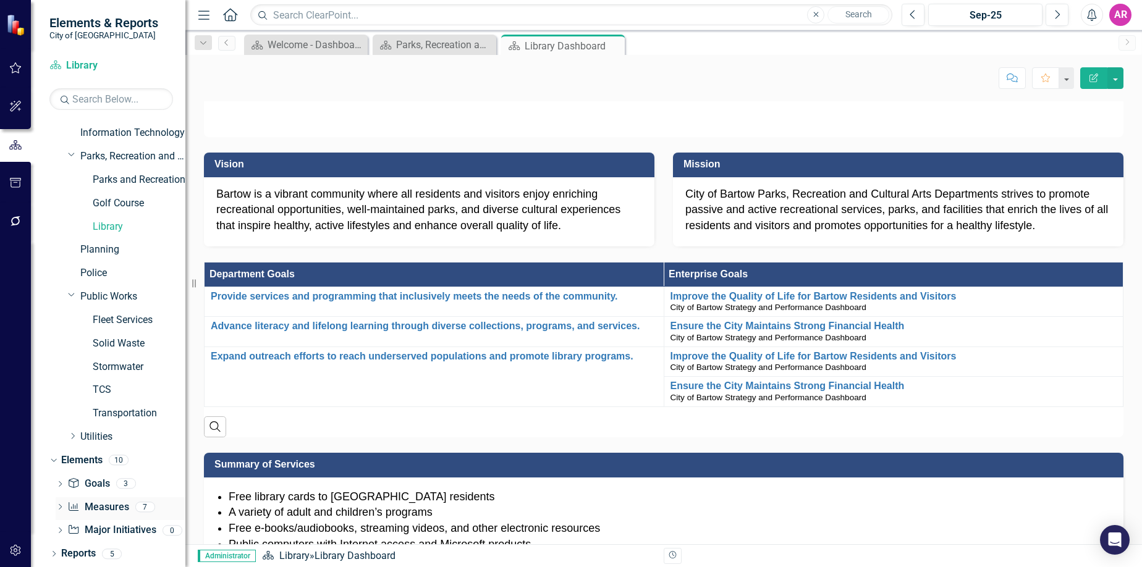
click at [110, 504] on link "Measure Measures" at bounding box center [97, 507] width 61 height 14
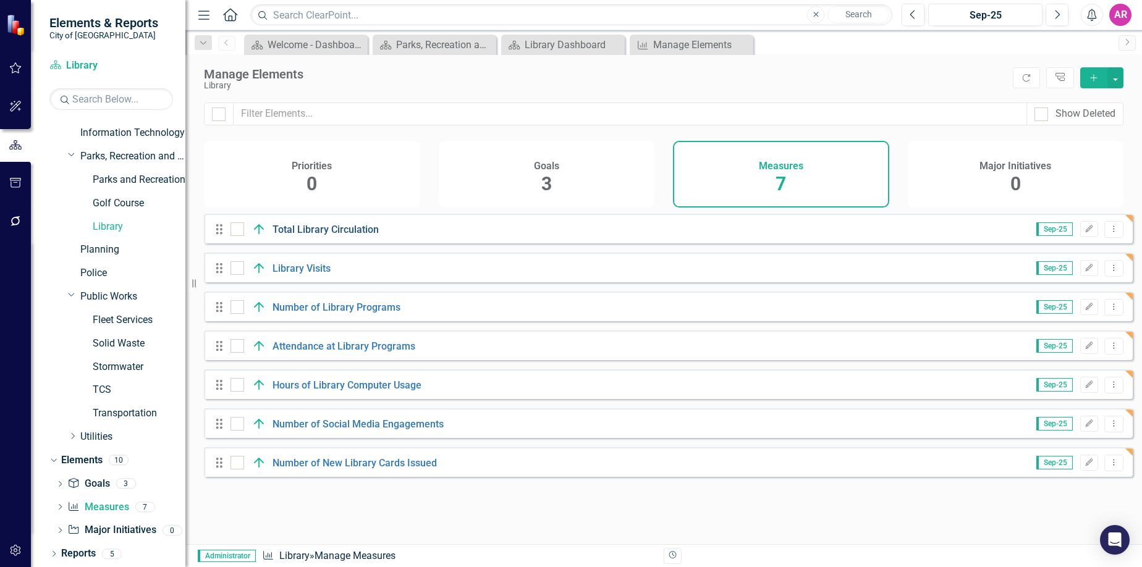
click at [360, 235] on link "Total Library Circulation" at bounding box center [325, 230] width 106 height 12
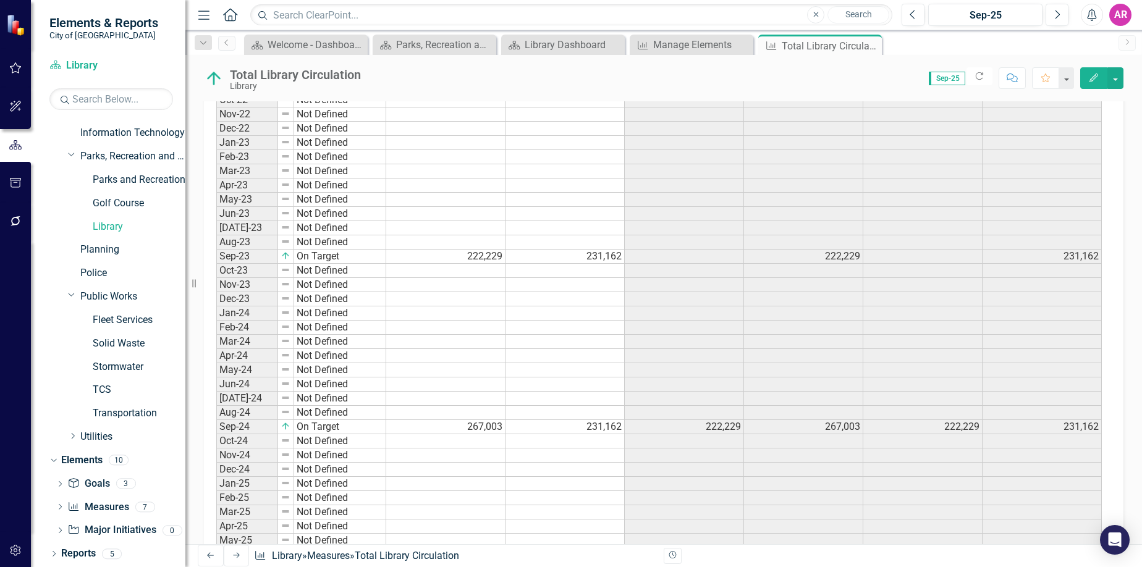
scroll to position [801, 0]
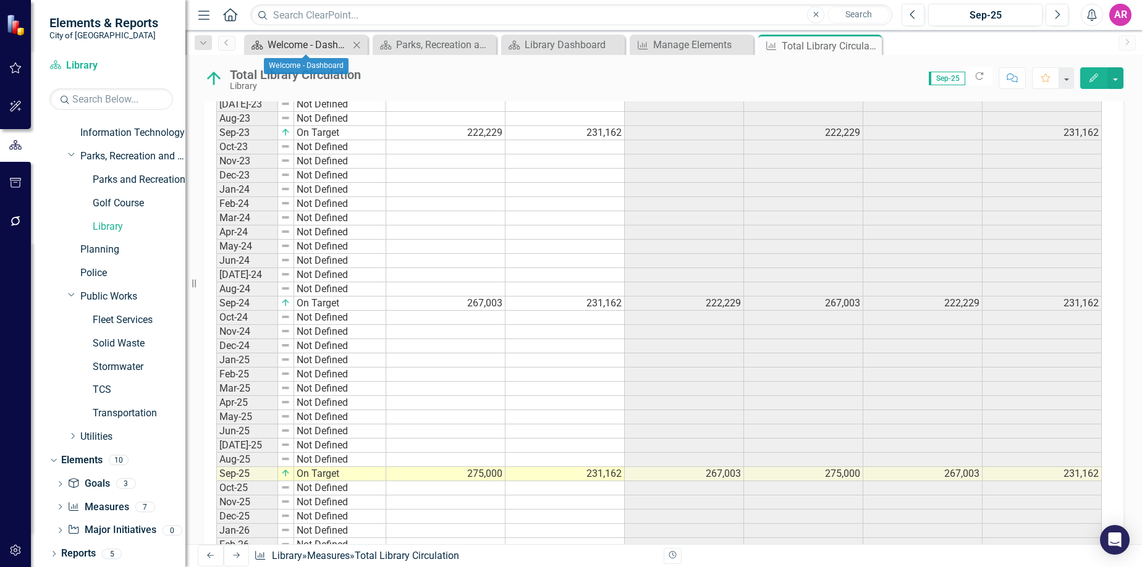
click at [308, 42] on div "Welcome - Dashboard" at bounding box center [309, 44] width 82 height 15
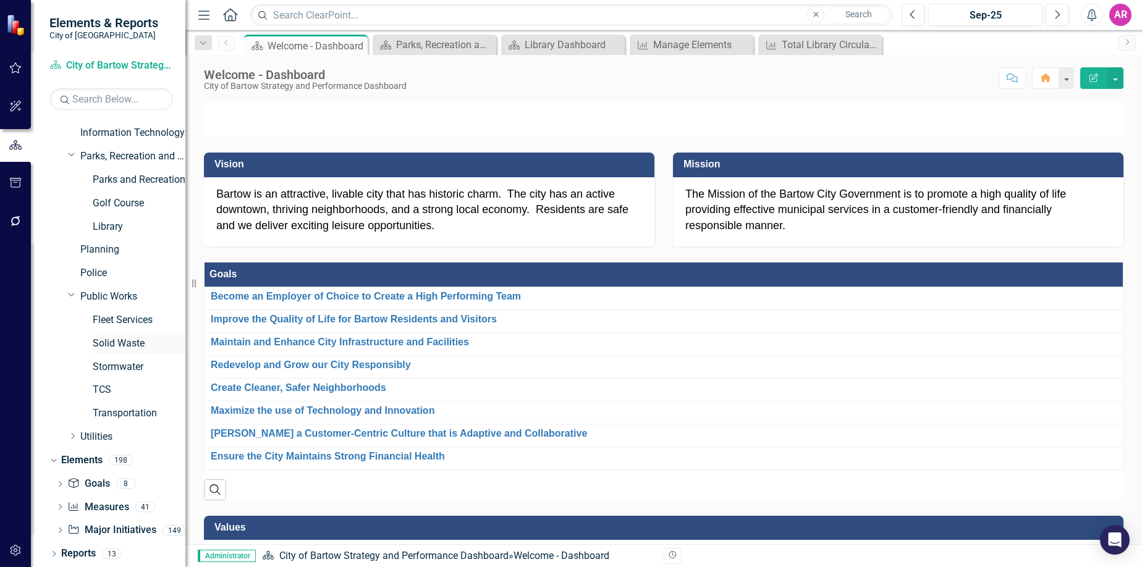
click at [122, 344] on link "Solid Waste" at bounding box center [139, 344] width 93 height 14
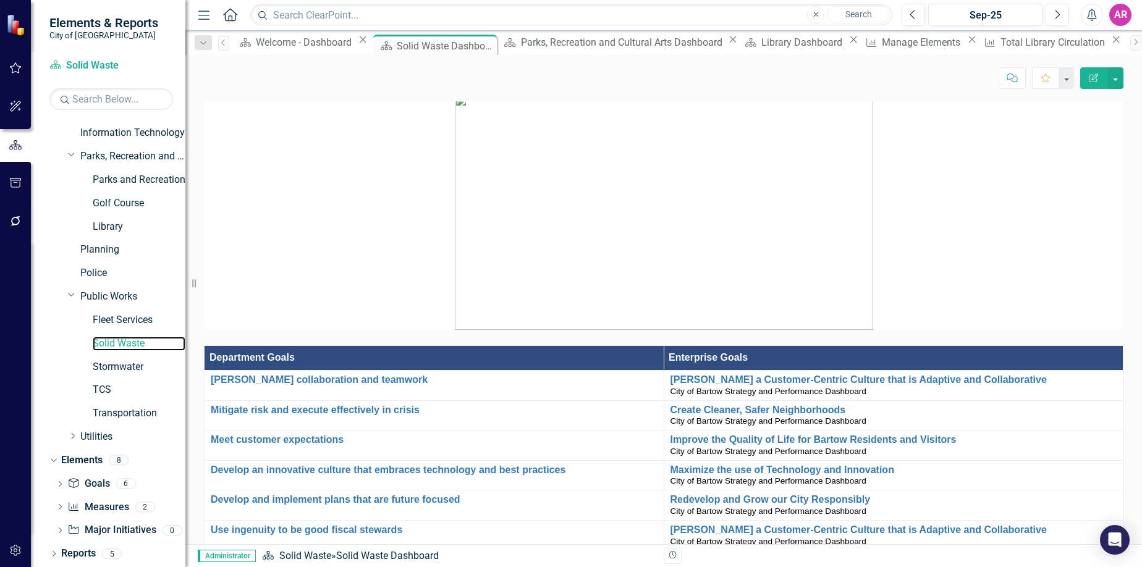
scroll to position [309, 0]
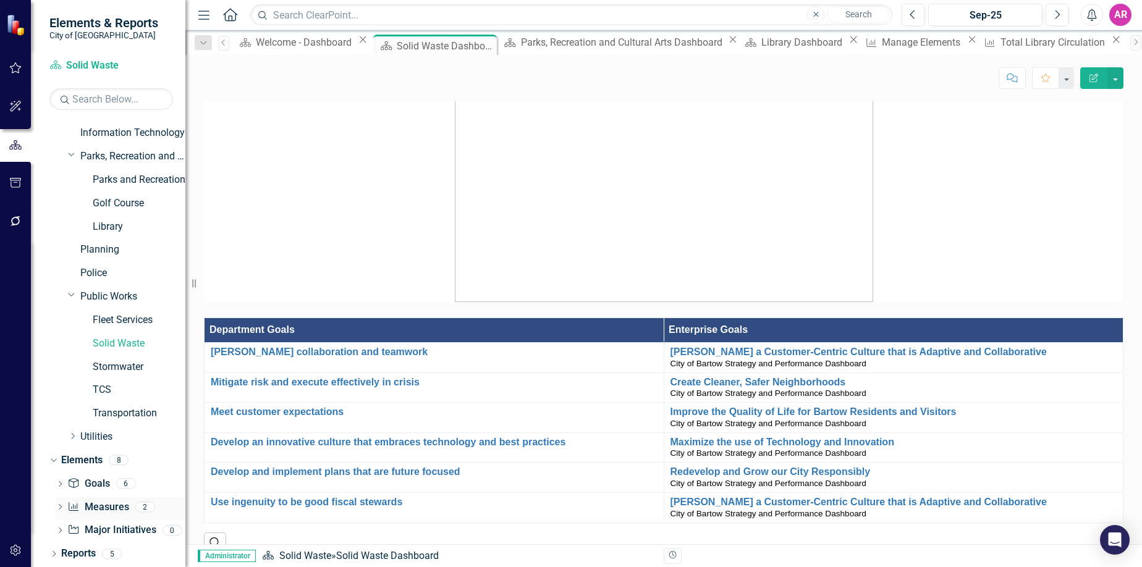
click at [120, 505] on link "Measure Measures" at bounding box center [97, 507] width 61 height 14
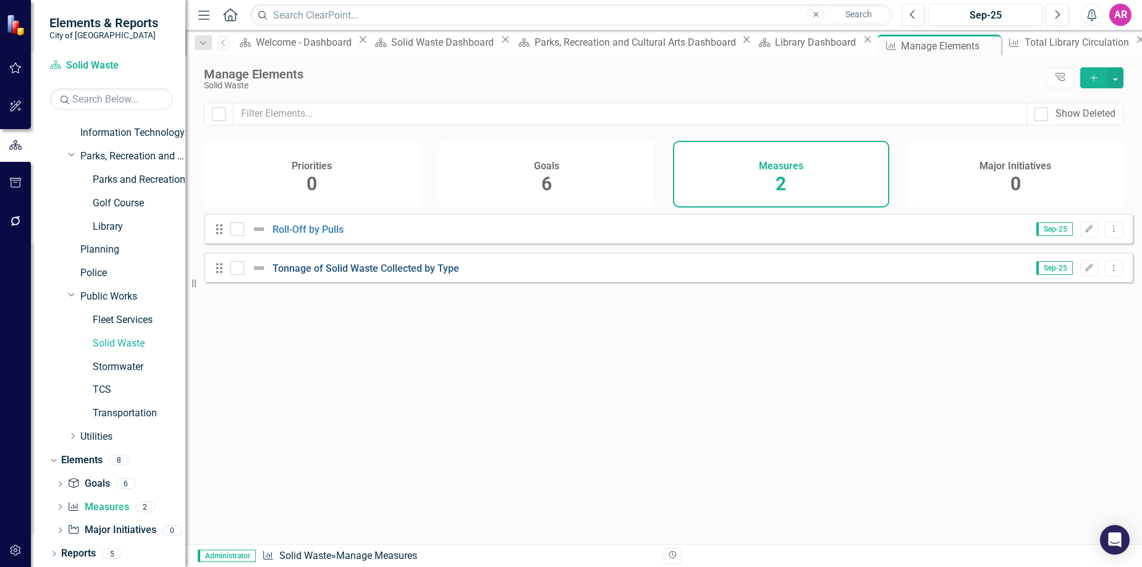
click at [368, 274] on link "Tonnage of Solid Waste Collected by Type" at bounding box center [365, 269] width 187 height 12
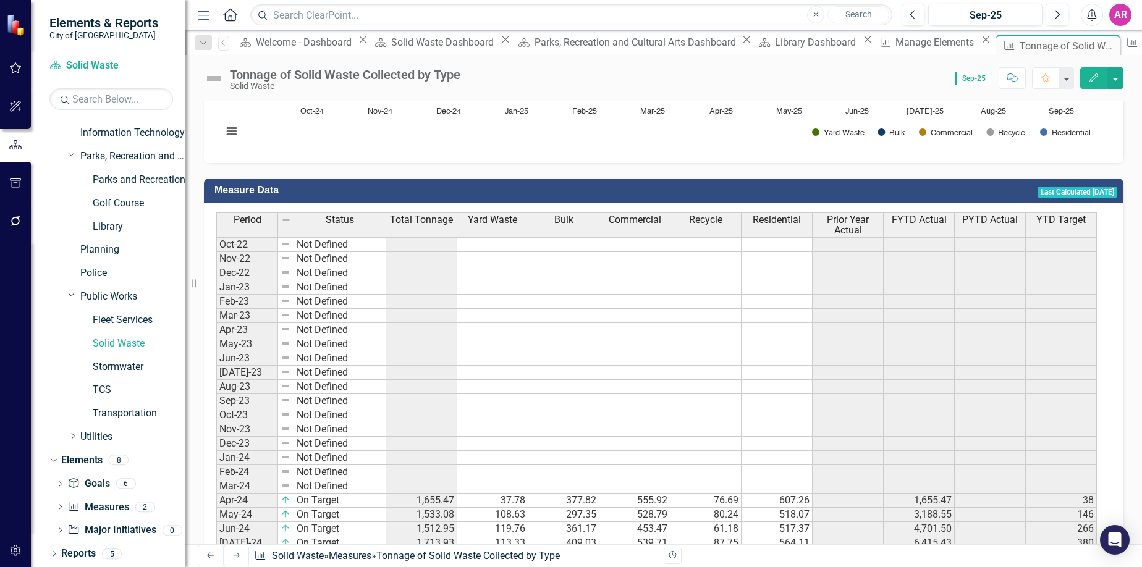
scroll to position [554, 0]
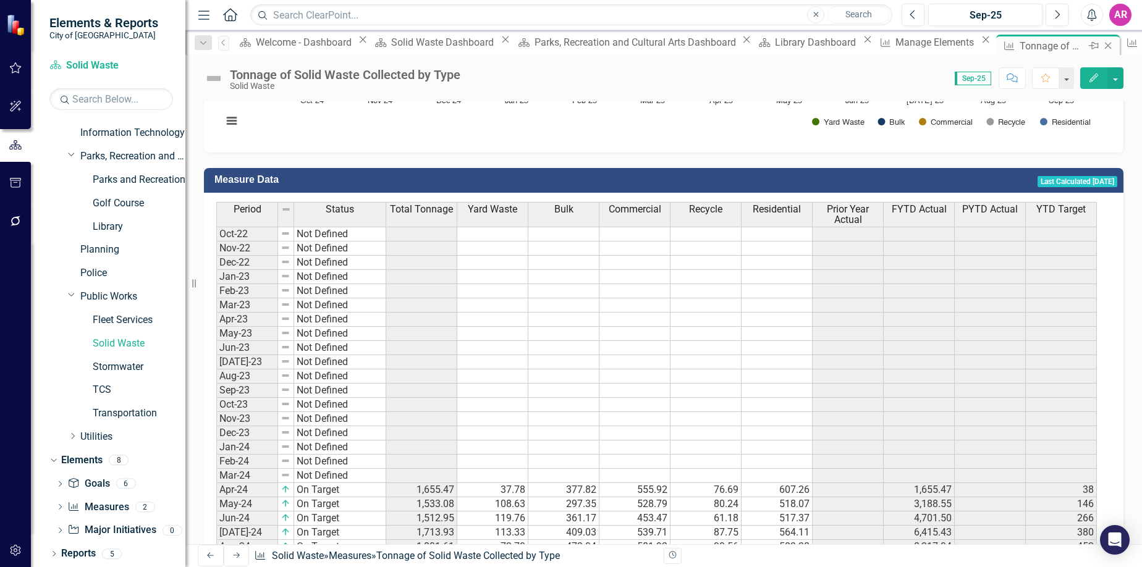
click at [1102, 43] on icon "Close" at bounding box center [1108, 46] width 12 height 10
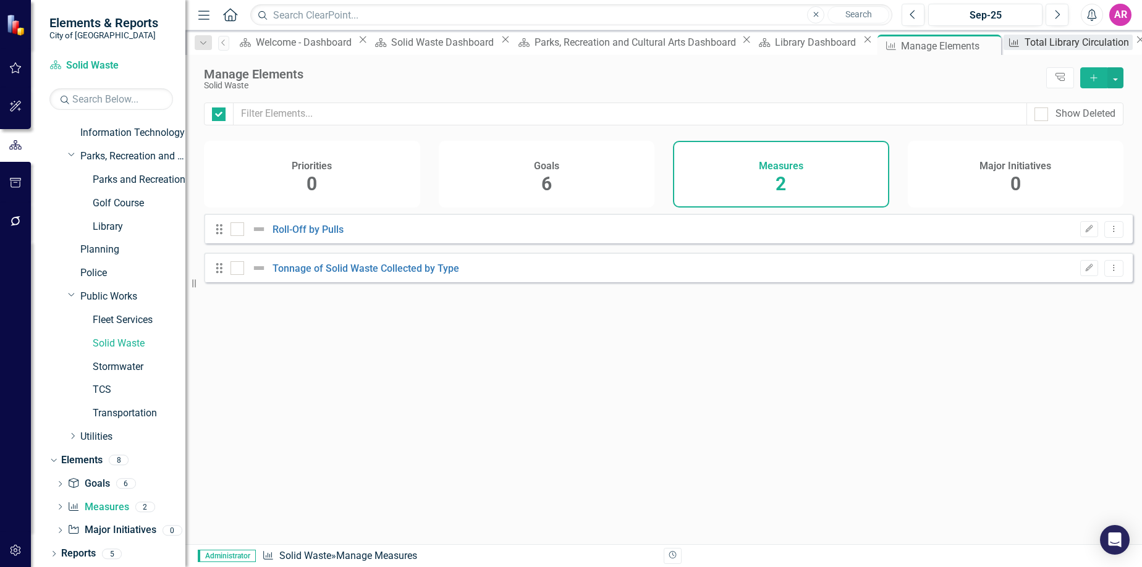
checkbox input "false"
click at [316, 235] on link "Roll-Off by Pulls" at bounding box center [307, 230] width 71 height 12
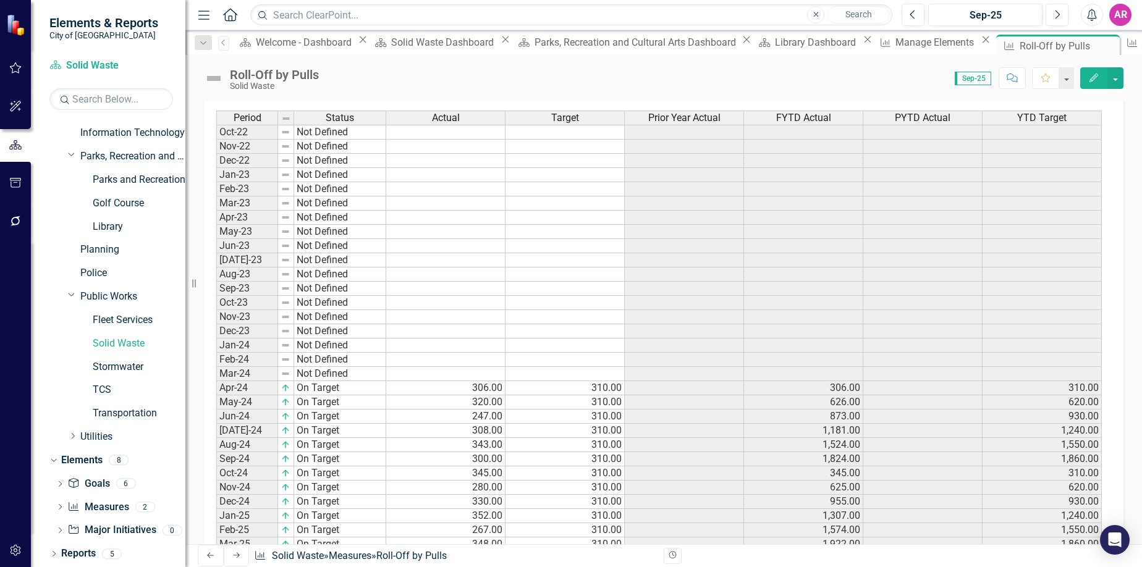
scroll to position [644, 0]
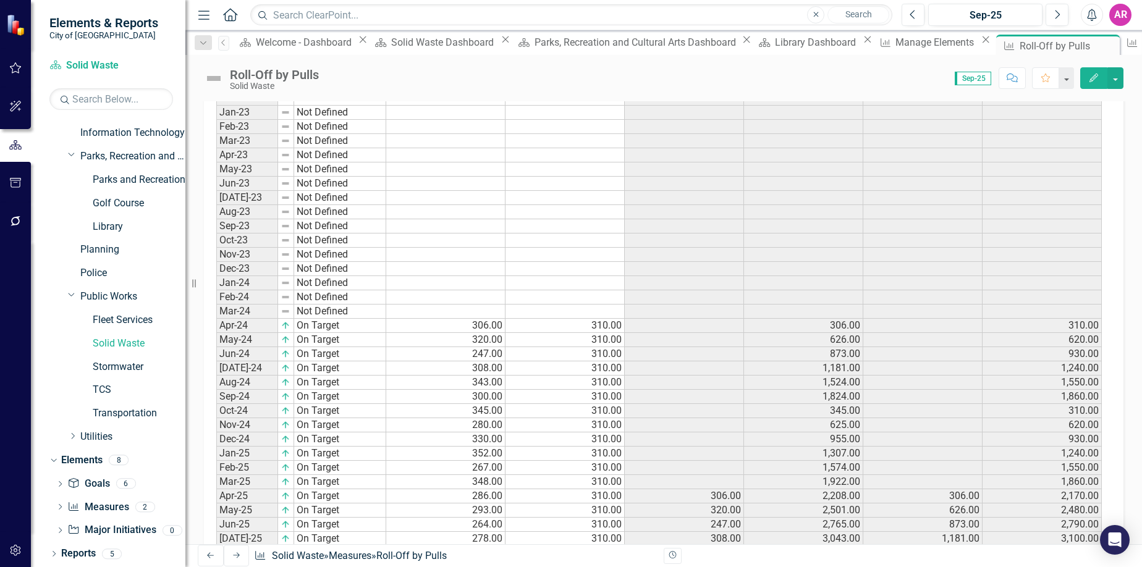
click at [587, 380] on tbody "Oct-22 Not Defined Nov-22 Not Defined Dec-22 Not Defined Jan-23 Not Defined Feb…" at bounding box center [658, 424] width 885 height 725
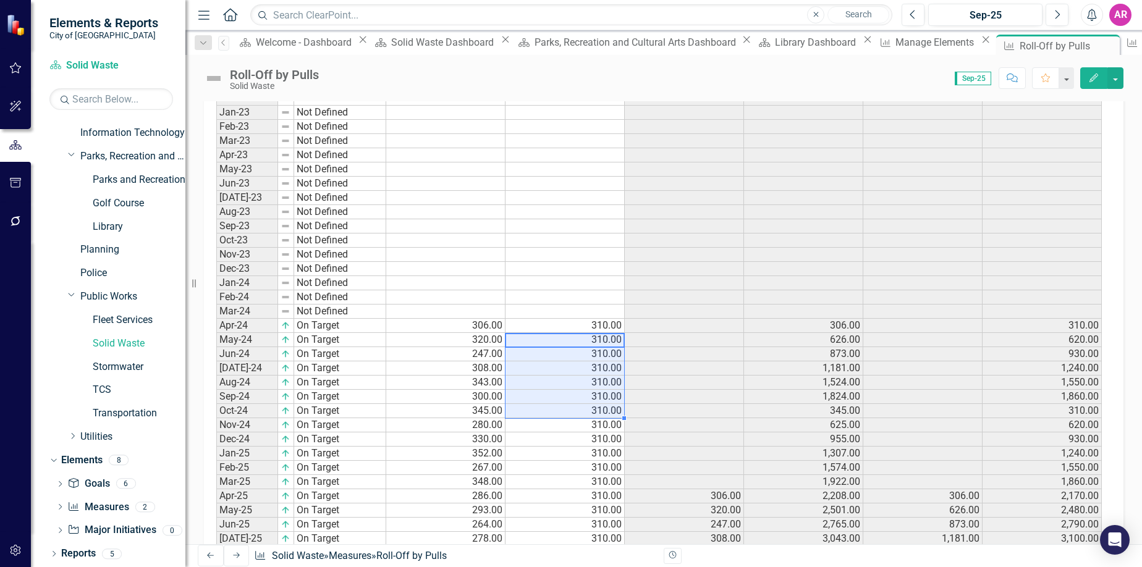
click at [216, 418] on div "Period Status Actual Target Prior Year Actual FYTD Actual PYTD Actual YTD Targe…" at bounding box center [216, 418] width 0 height 740
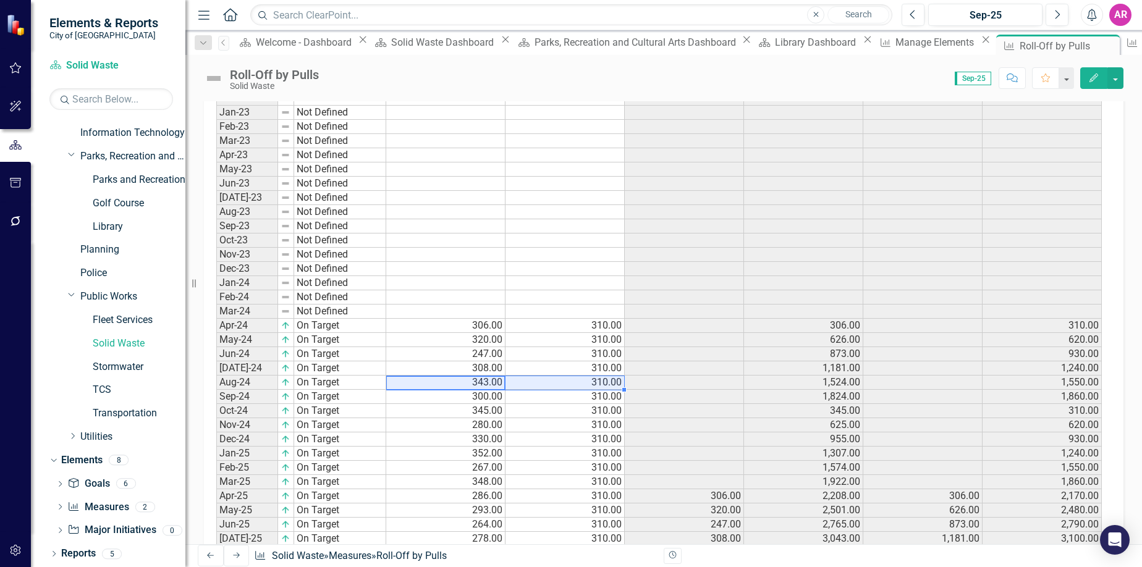
drag, startPoint x: 493, startPoint y: 353, endPoint x: 576, endPoint y: 353, distance: 83.4
click at [576, 376] on tr "Aug-24 On Target 343.00 310.00 1,524.00 1,550.00" at bounding box center [658, 383] width 885 height 14
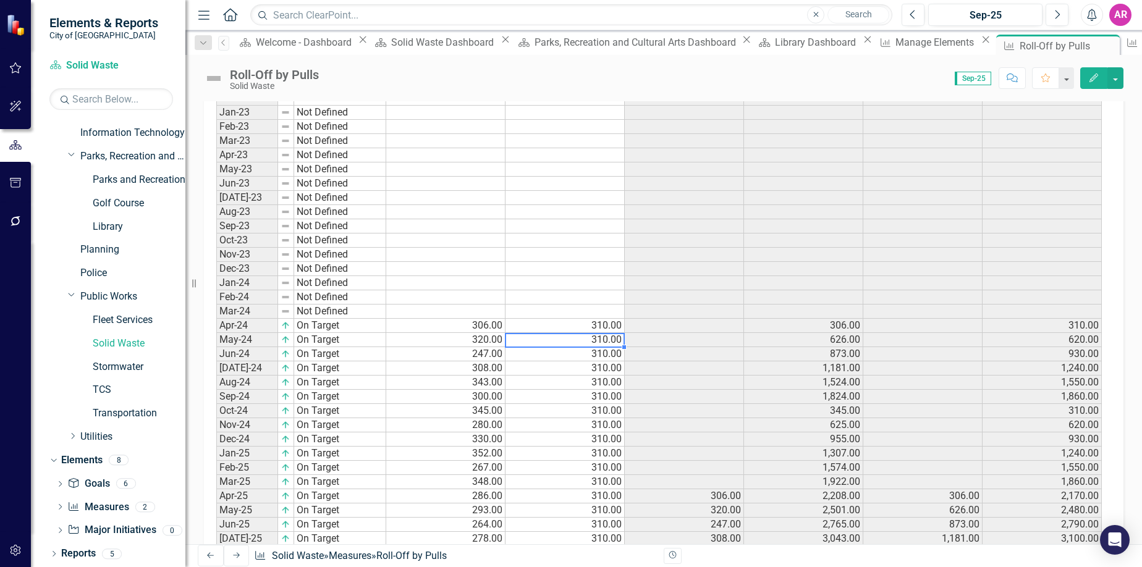
click at [601, 333] on td "310.00" at bounding box center [564, 340] width 119 height 14
click at [1102, 46] on icon "Close" at bounding box center [1108, 46] width 12 height 10
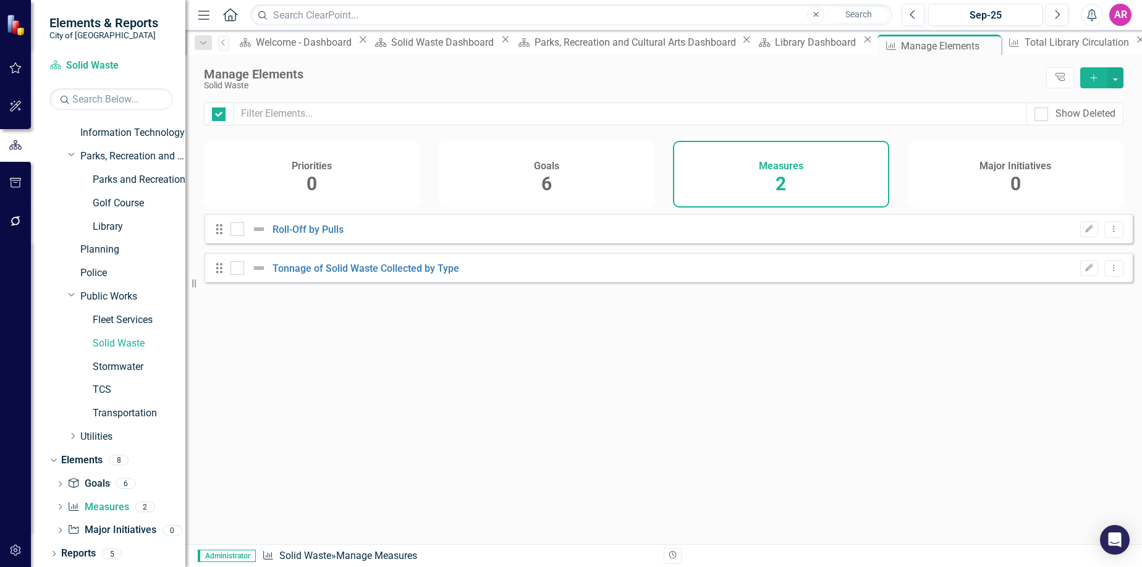
checkbox input "false"
click at [983, 42] on icon "Close" at bounding box center [989, 46] width 12 height 10
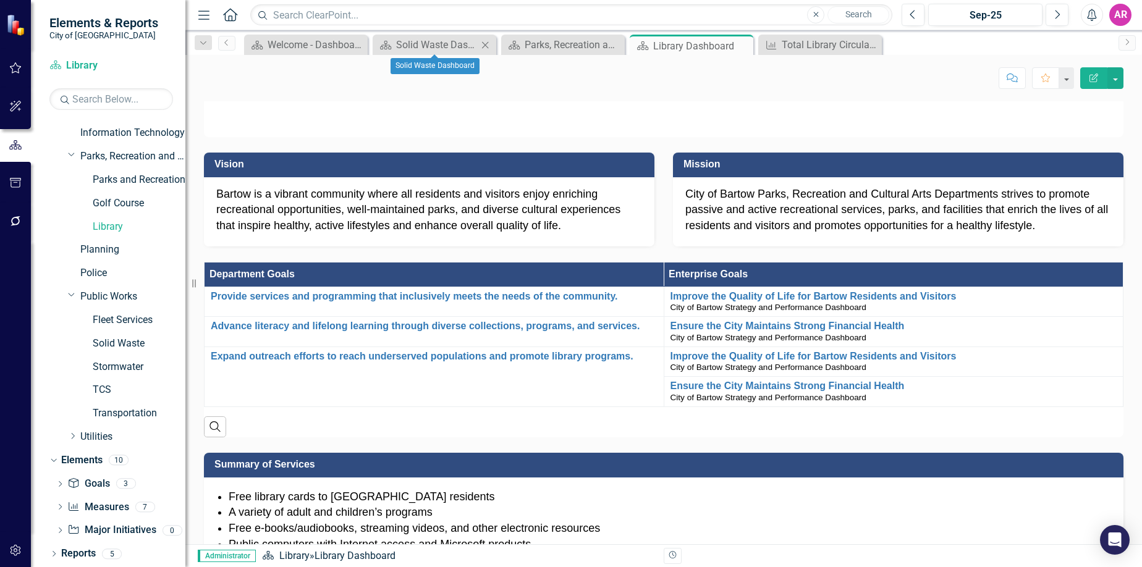
click at [489, 43] on icon "Close" at bounding box center [485, 45] width 12 height 10
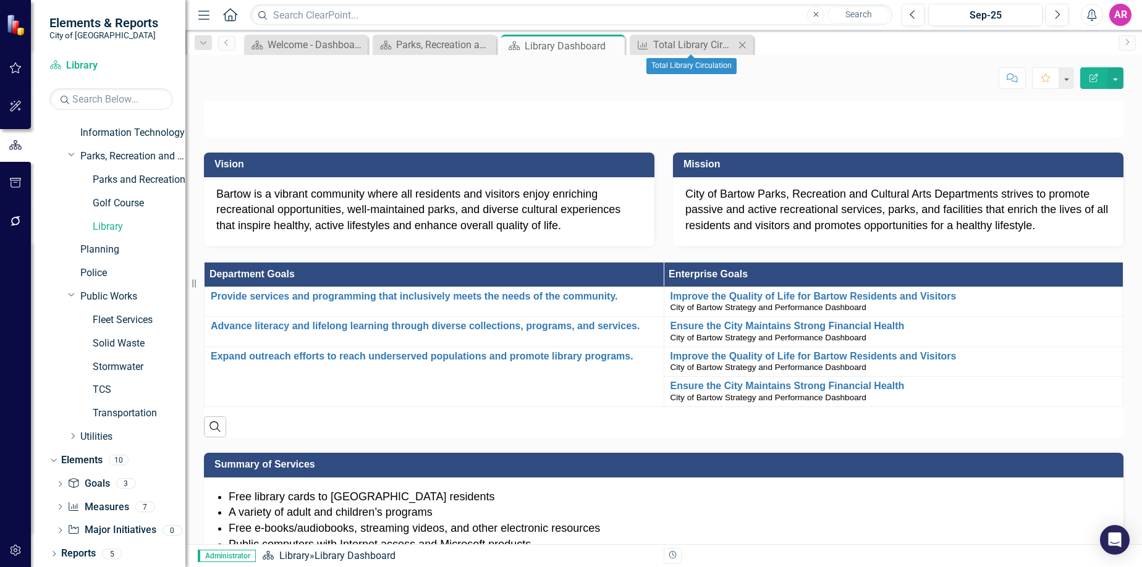
click at [745, 47] on icon at bounding box center [742, 44] width 7 height 7
click at [109, 225] on link "Library" at bounding box center [139, 227] width 93 height 14
click at [109, 515] on div "Measure Measures" at bounding box center [97, 507] width 61 height 20
click at [104, 504] on link "Measure Measures" at bounding box center [97, 507] width 61 height 14
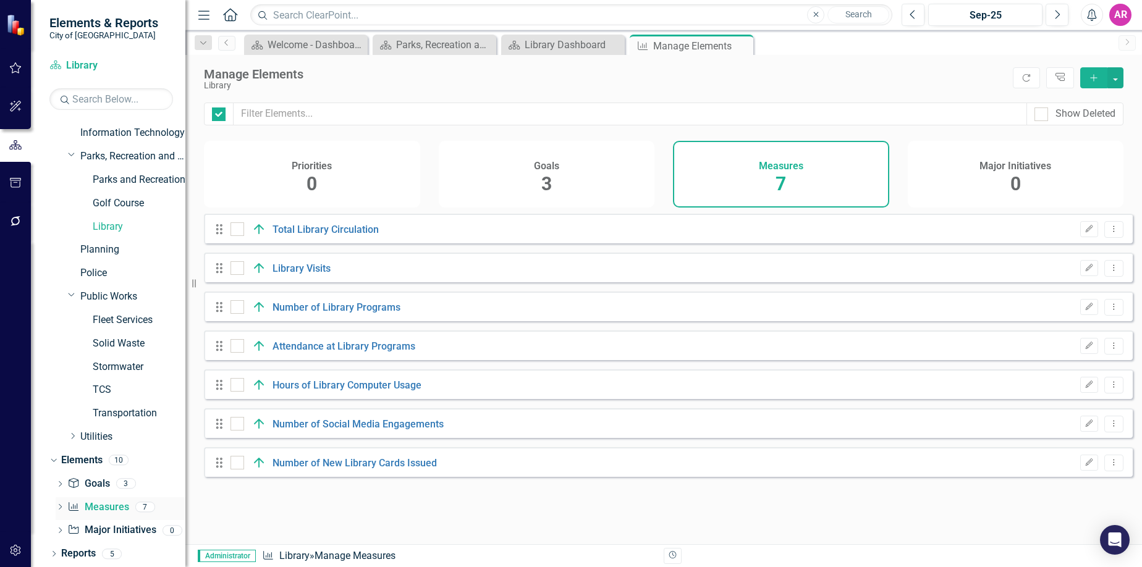
checkbox input "false"
click at [1086, 232] on icon "button" at bounding box center [1089, 228] width 7 height 7
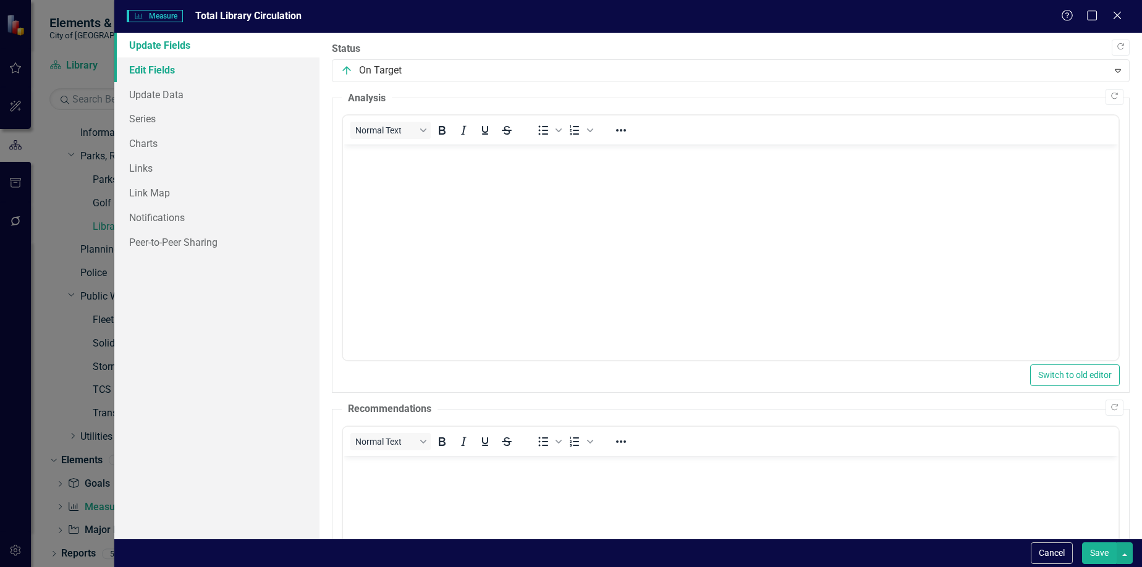
click at [235, 72] on link "Edit Fields" at bounding box center [217, 69] width 206 height 25
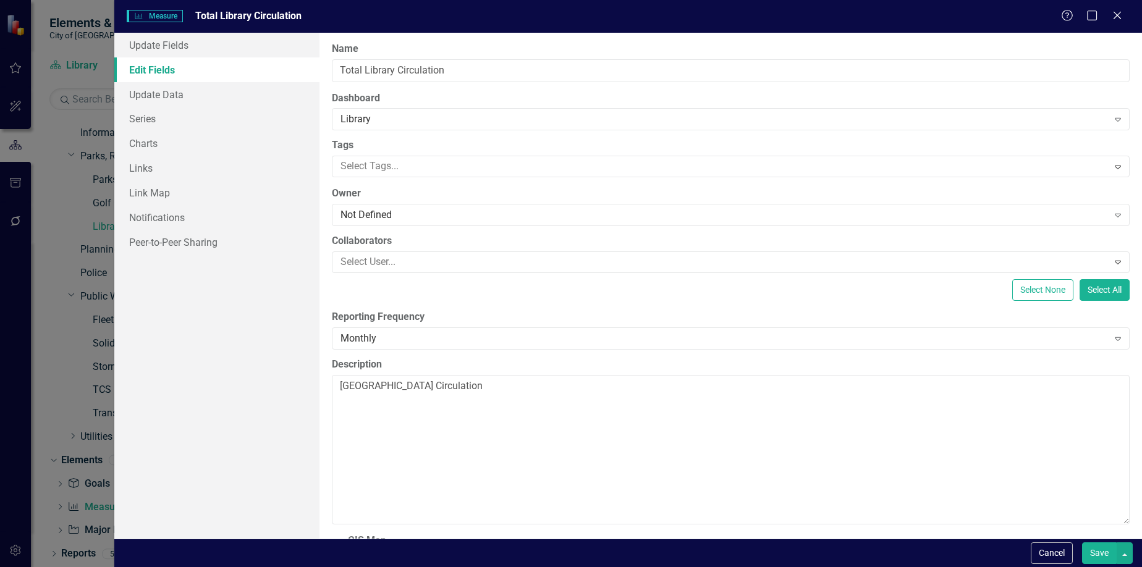
click at [38, 355] on div "Measure Measure Total Library Circulation Help Maximize Close Update Fields Edi…" at bounding box center [571, 283] width 1142 height 567
click at [23, 360] on div "Measure Measure Total Library Circulation Help Maximize Close Update Fields Edi…" at bounding box center [571, 283] width 1142 height 567
click at [1045, 553] on button "Cancel" at bounding box center [1052, 553] width 42 height 22
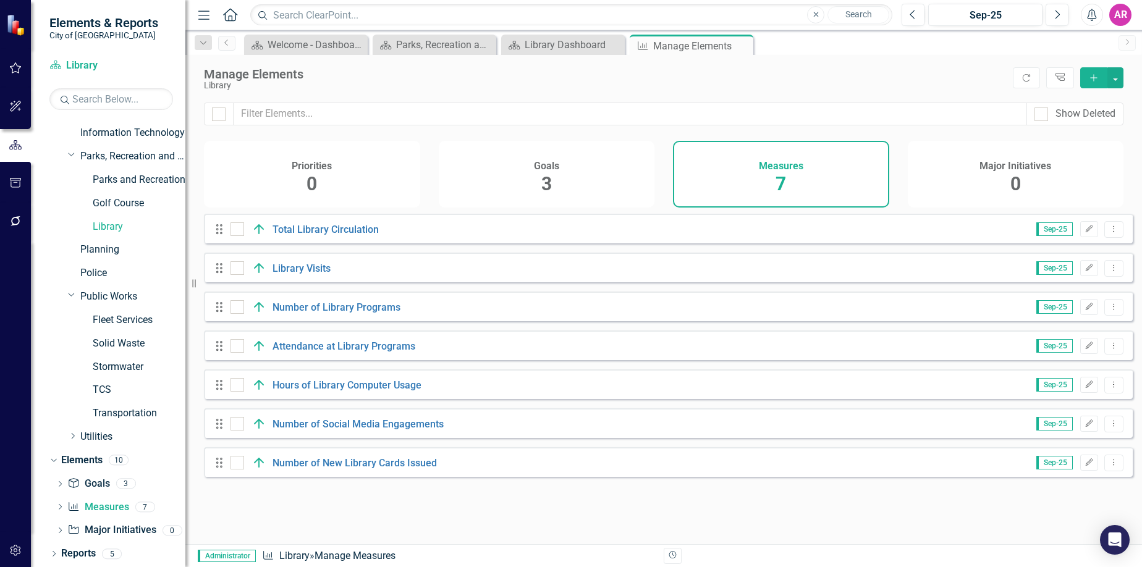
click at [709, 514] on div "Looks like you don't have any Measures set up yet. Why don't you add a Measure …" at bounding box center [663, 379] width 956 height 331
click at [1086, 232] on icon "button" at bounding box center [1089, 228] width 7 height 7
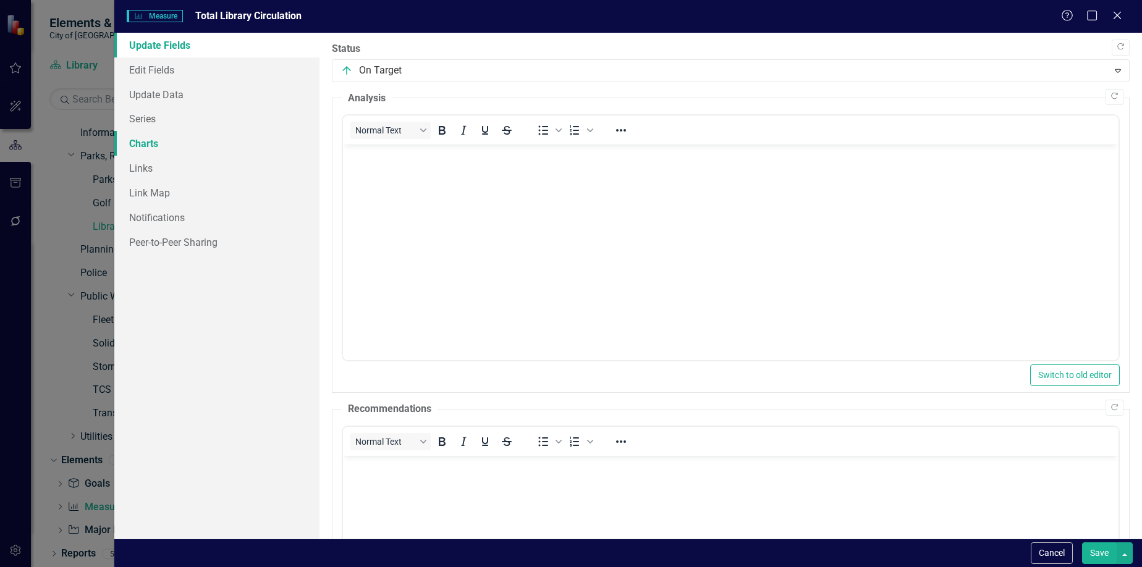
click at [195, 135] on link "Charts" at bounding box center [217, 143] width 206 height 25
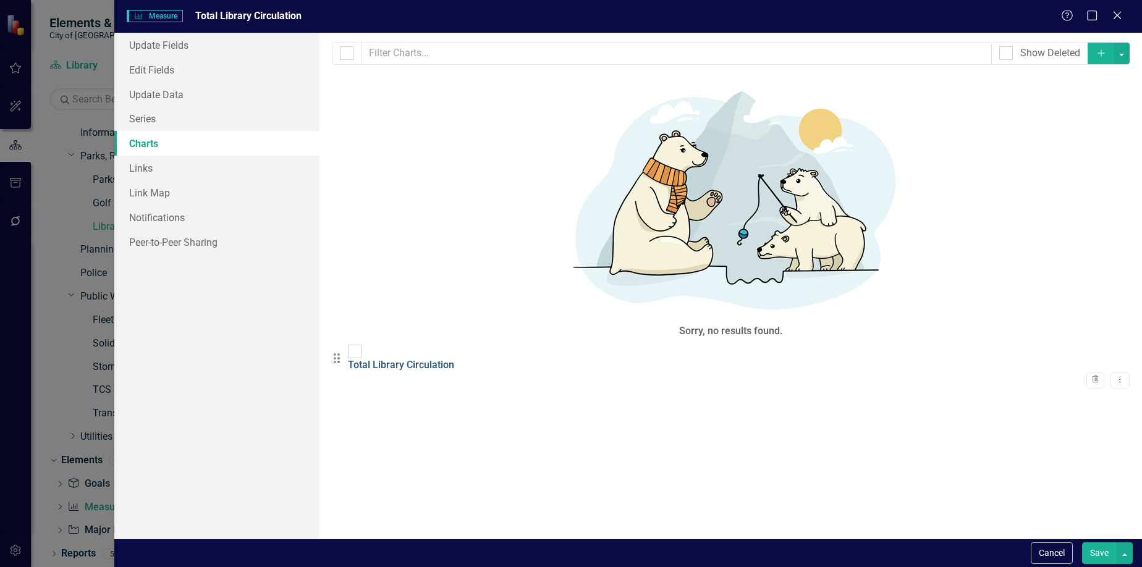
drag, startPoint x: 454, startPoint y: 77, endPoint x: 455, endPoint y: 83, distance: 6.9
click at [454, 345] on div "Drag Total Library Circulation Trash Dropdown Menu" at bounding box center [731, 367] width 798 height 44
click at [463, 345] on div "Drag Total Library Circulation Trash Dropdown Menu" at bounding box center [731, 367] width 798 height 44
click at [454, 359] on link "Total Library Circulation" at bounding box center [401, 365] width 106 height 12
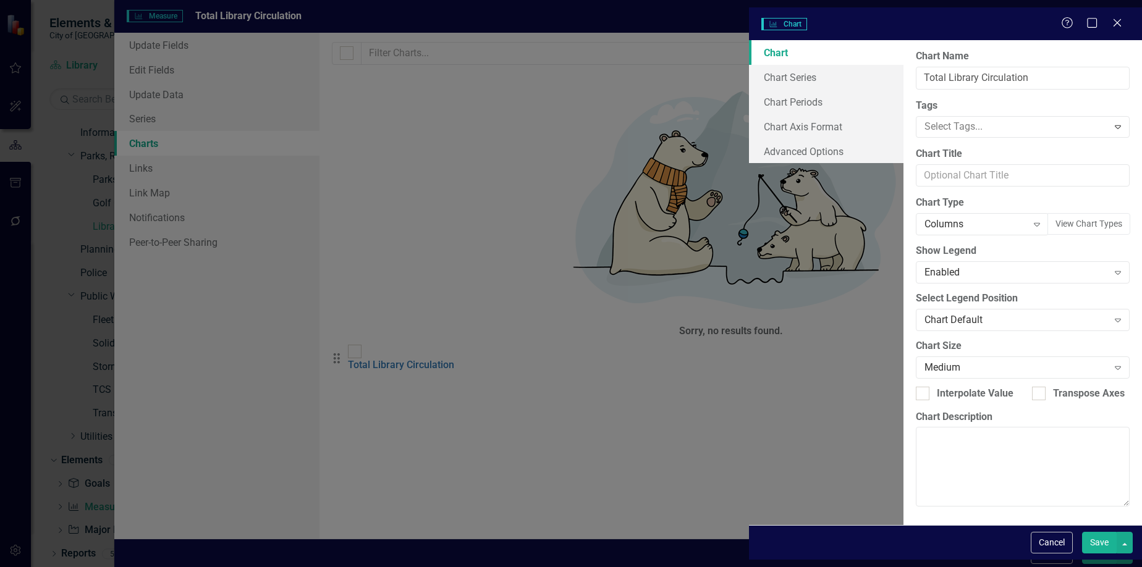
type input "Total Library Circulation"
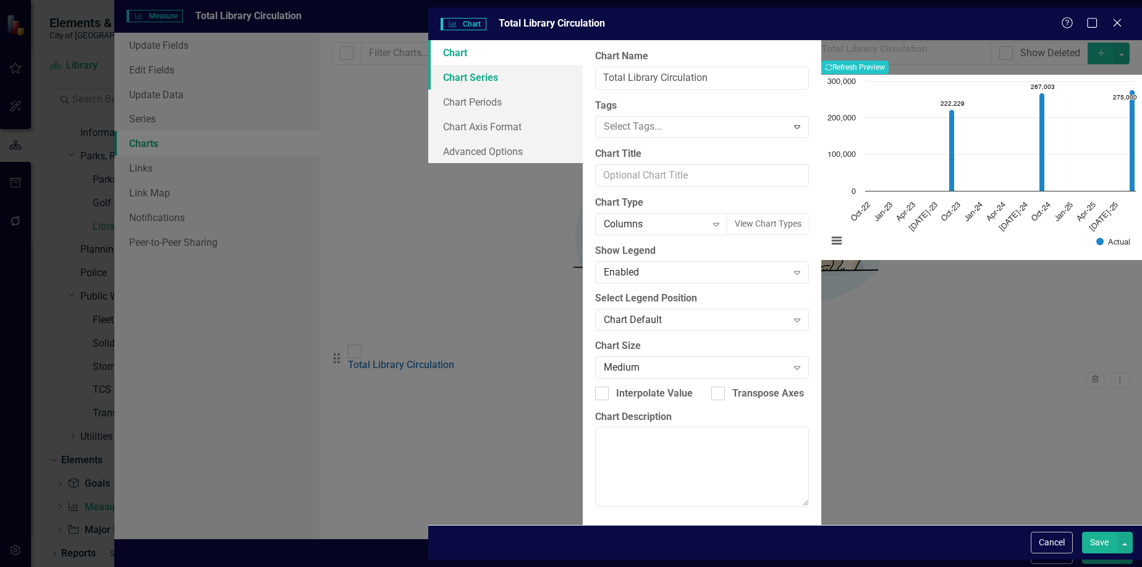
click at [428, 75] on link "Chart Series" at bounding box center [505, 77] width 154 height 25
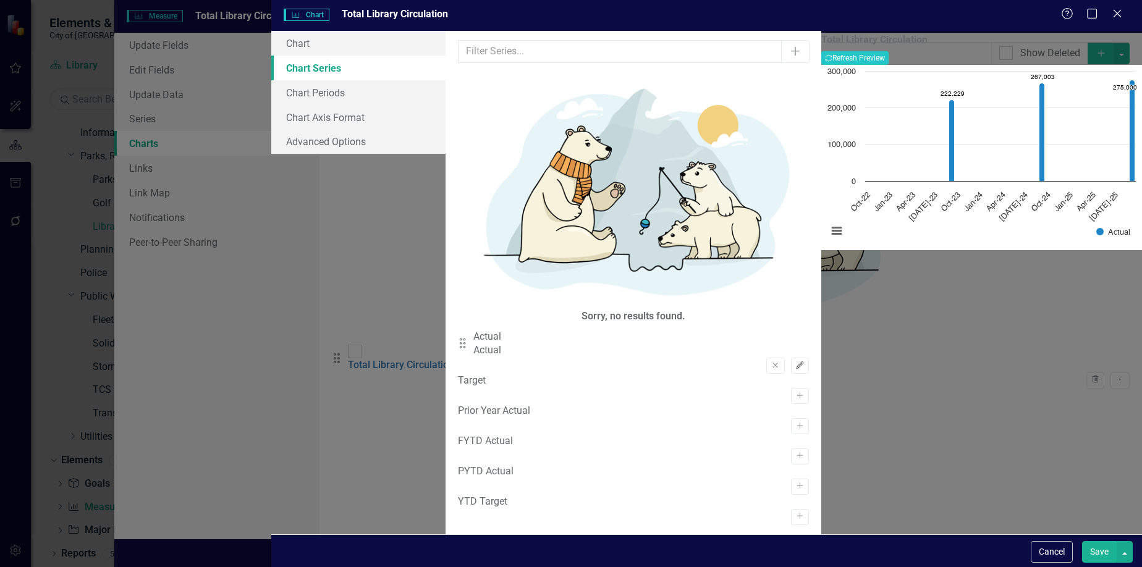
click at [791, 358] on button "Edit" at bounding box center [800, 366] width 18 height 16
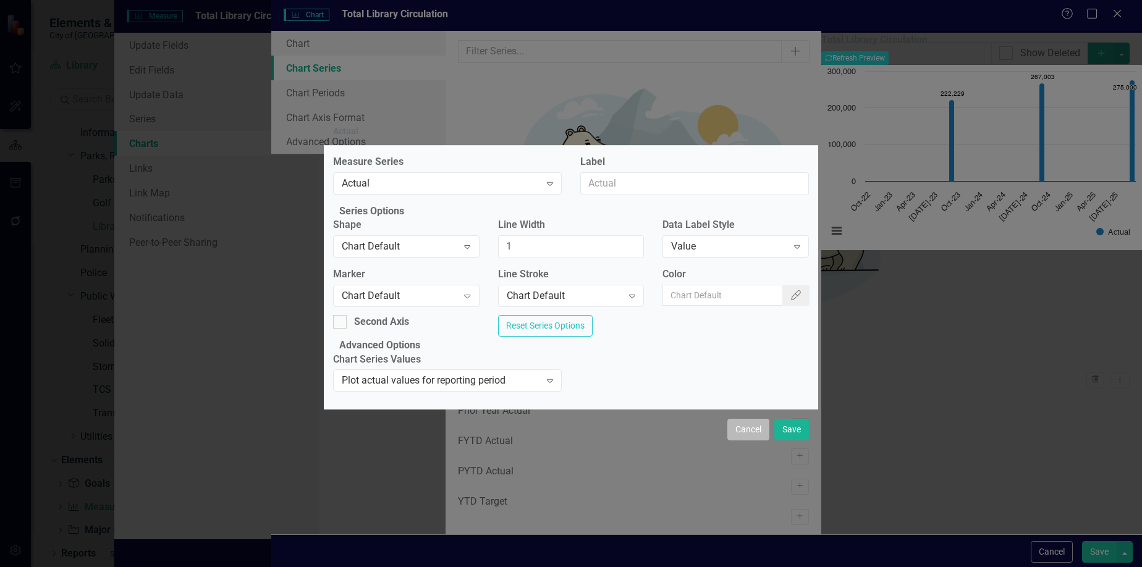
click at [745, 441] on button "Cancel" at bounding box center [748, 430] width 42 height 22
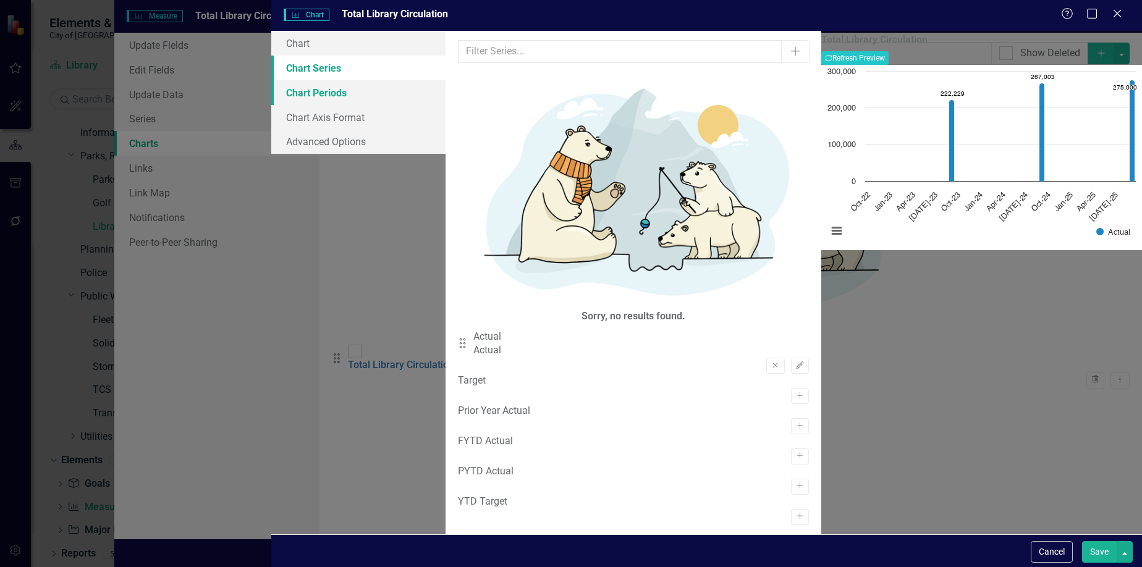
click at [311, 94] on link "Chart Periods" at bounding box center [358, 92] width 174 height 25
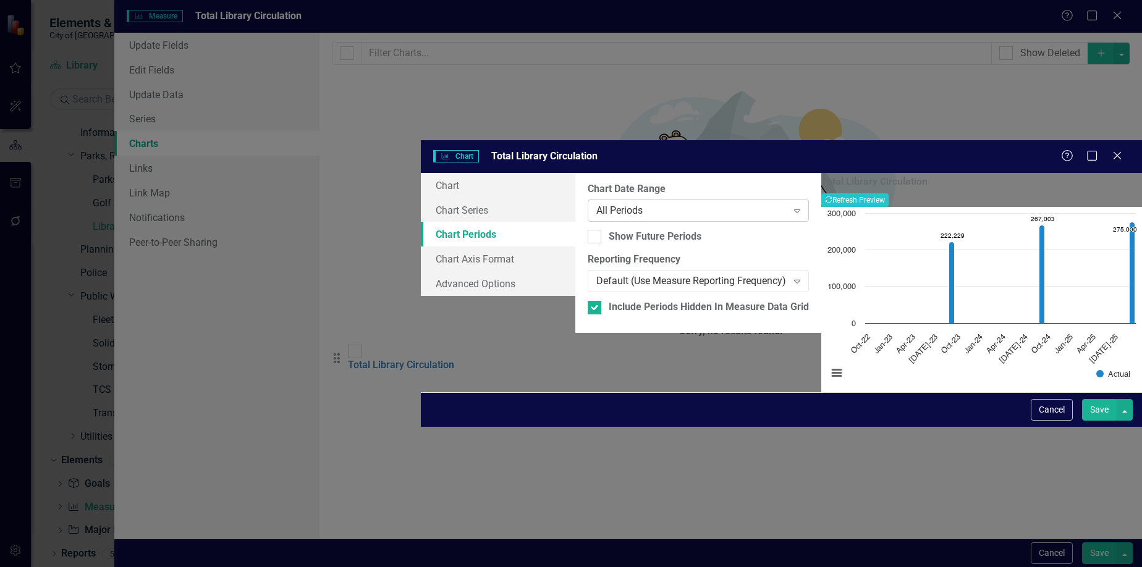
click at [588, 200] on div "All Periods Expand" at bounding box center [698, 211] width 221 height 22
click at [888, 193] on button "Recalculate Refresh Preview" at bounding box center [854, 200] width 67 height 14
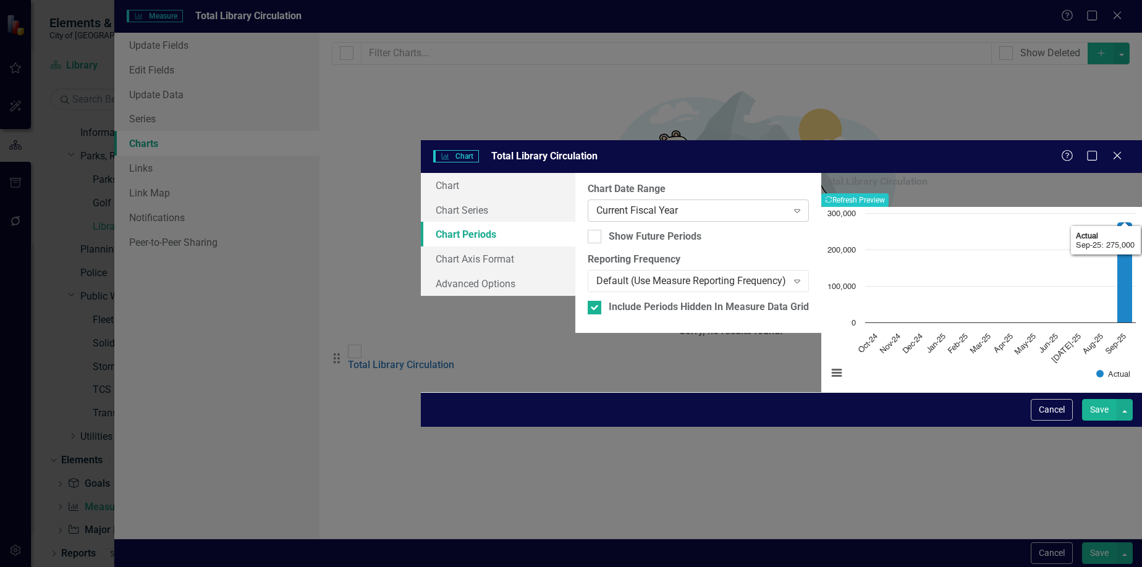
click at [596, 203] on div "Current Fiscal Year" at bounding box center [691, 210] width 191 height 14
click at [888, 193] on button "Recalculate Refresh Preview" at bounding box center [854, 200] width 67 height 14
click at [575, 274] on div "From this tab, you define the periods you want included in the chart. For examp…" at bounding box center [698, 253] width 246 height 160
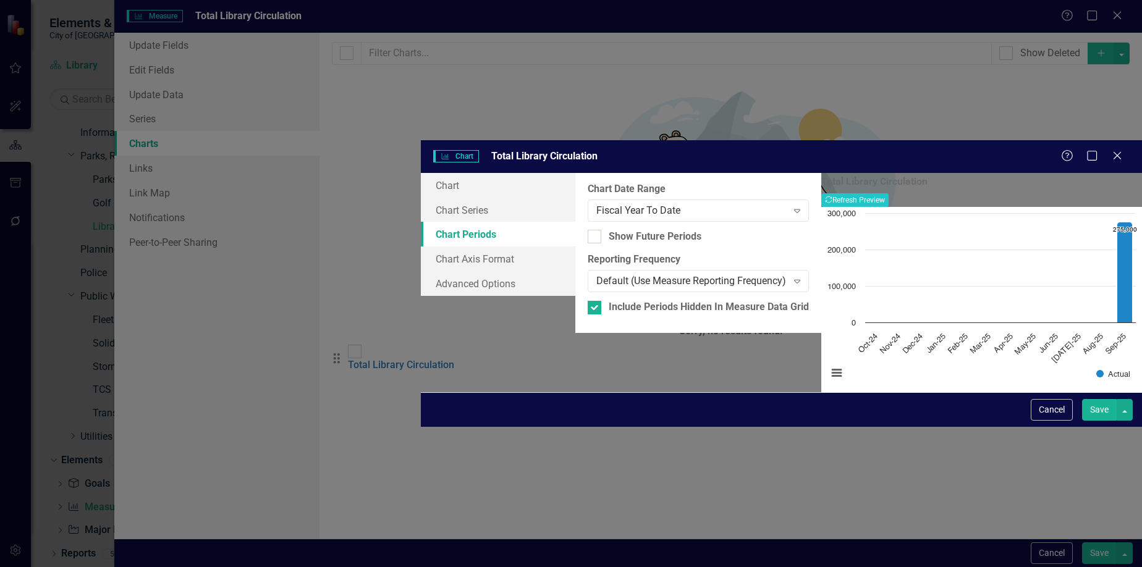
drag, startPoint x: 487, startPoint y: 274, endPoint x: 371, endPoint y: 243, distance: 120.2
click at [421, 243] on div "Chart Chart Series Chart Periods Chart Axis Format Advanced Options" at bounding box center [498, 234] width 154 height 123
click at [1052, 421] on button "Cancel" at bounding box center [1052, 410] width 42 height 22
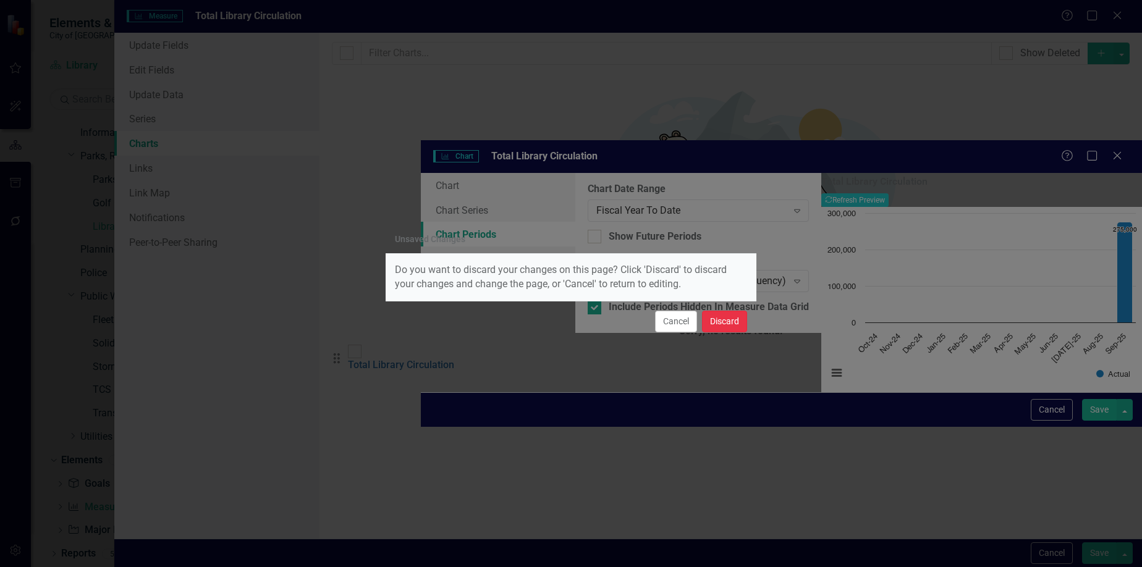
click at [712, 315] on button "Discard" at bounding box center [724, 322] width 45 height 22
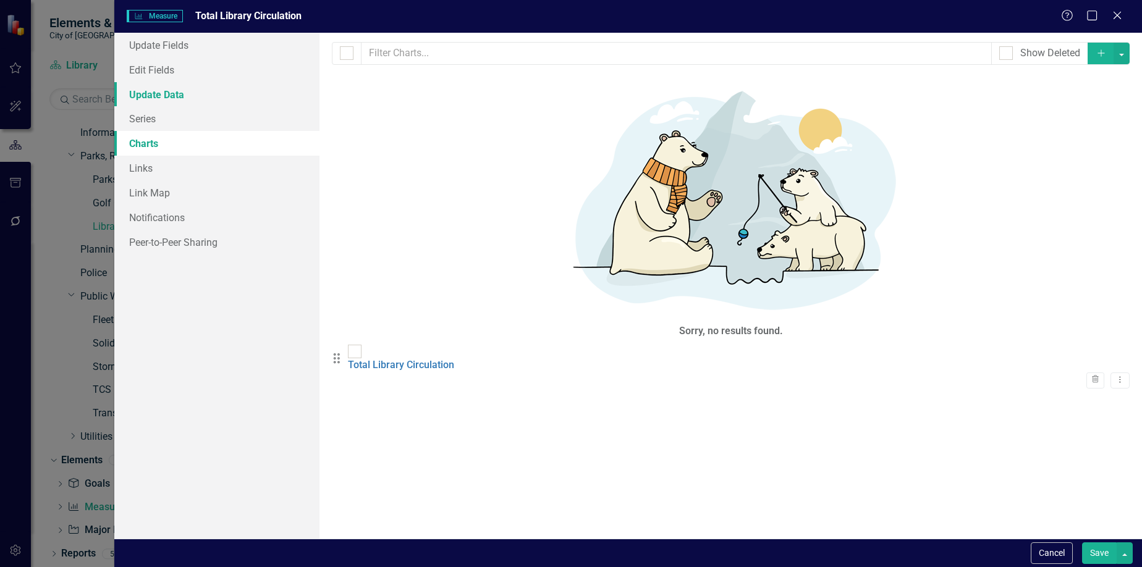
click at [212, 90] on link "Update Data" at bounding box center [217, 94] width 206 height 25
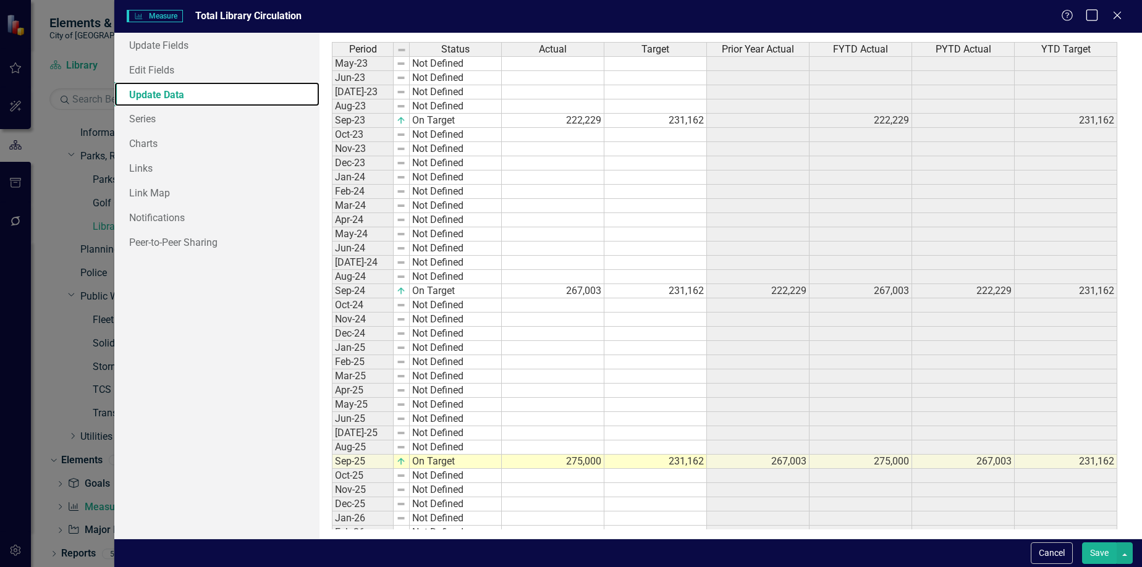
scroll to position [68, 0]
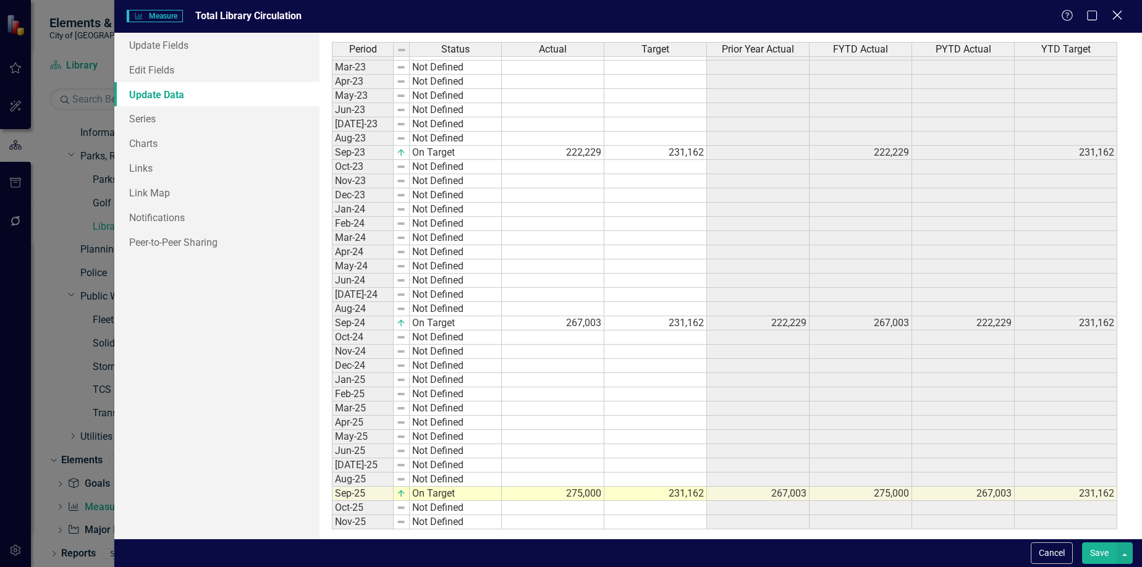
click at [1115, 15] on icon "Close" at bounding box center [1116, 15] width 15 height 12
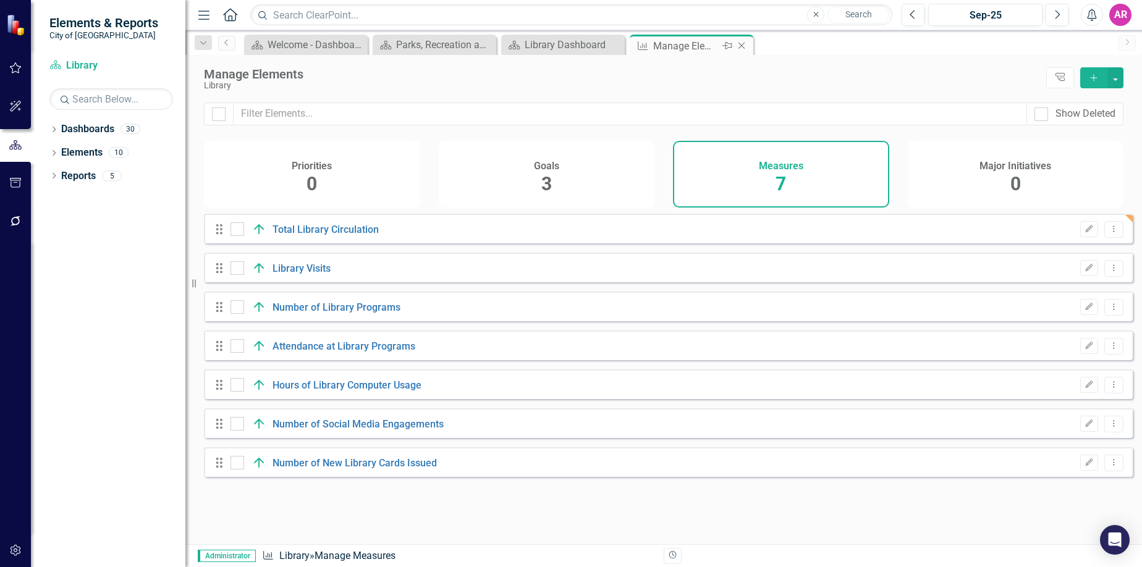
checkbox input "false"
click at [1080, 237] on button "Edit" at bounding box center [1089, 229] width 18 height 16
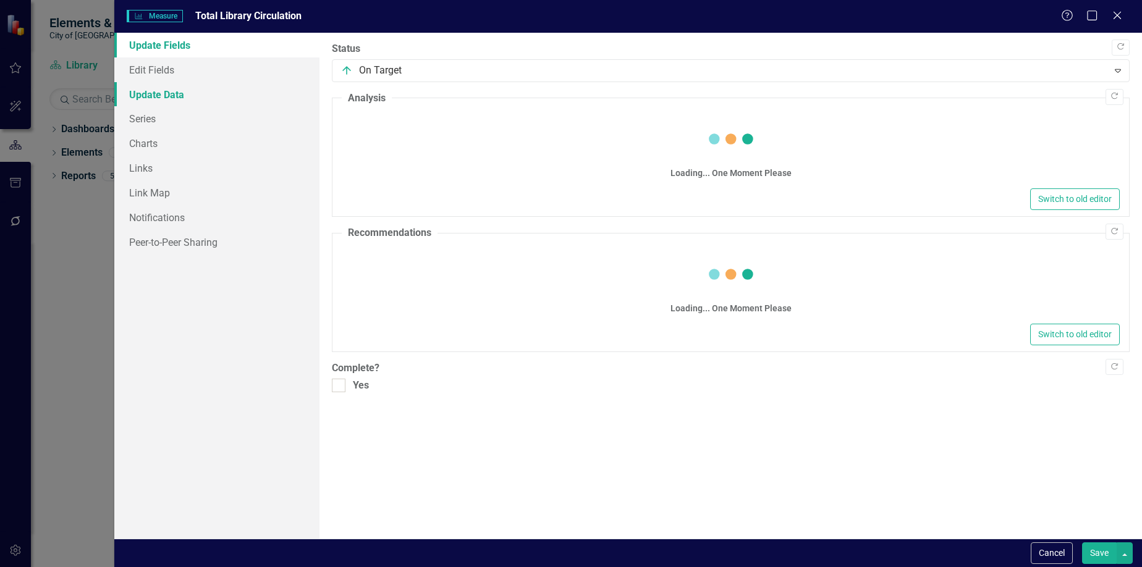
click at [148, 96] on link "Update Data" at bounding box center [217, 94] width 206 height 25
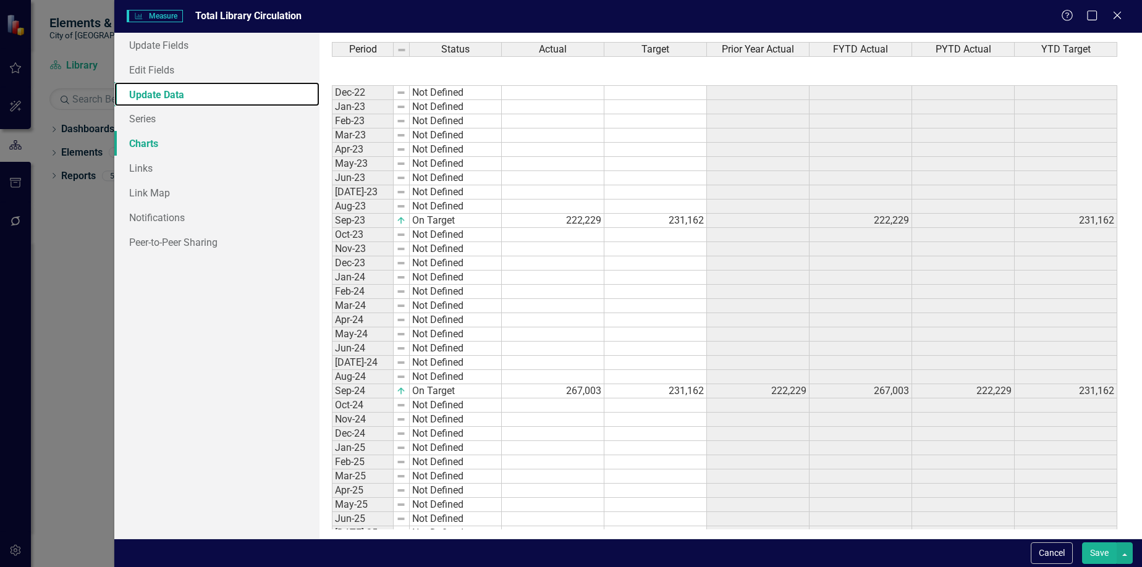
scroll to position [253, 0]
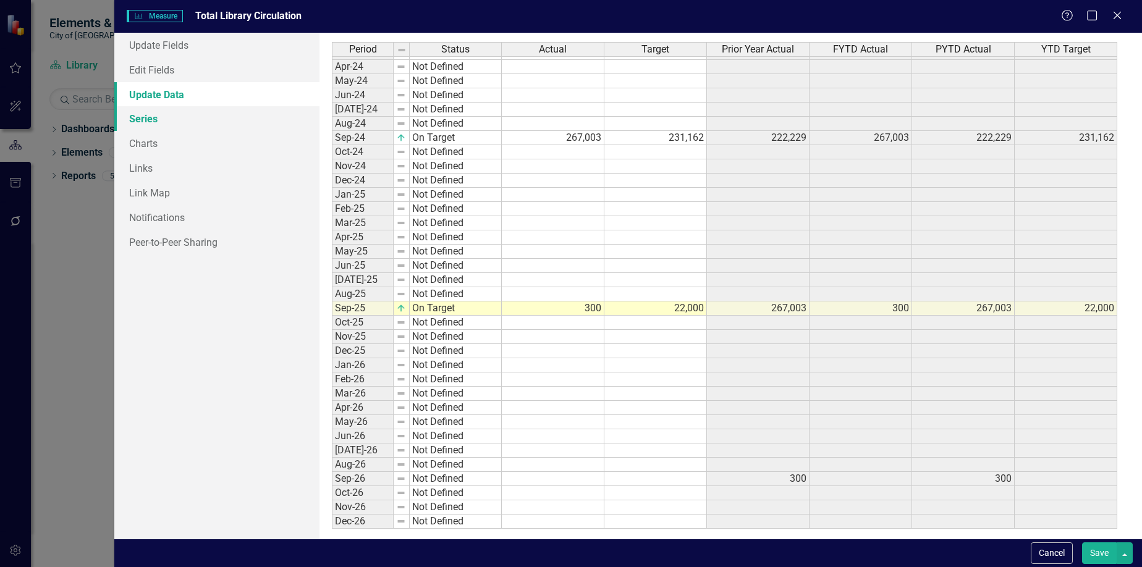
click at [243, 121] on link "Series" at bounding box center [217, 118] width 206 height 25
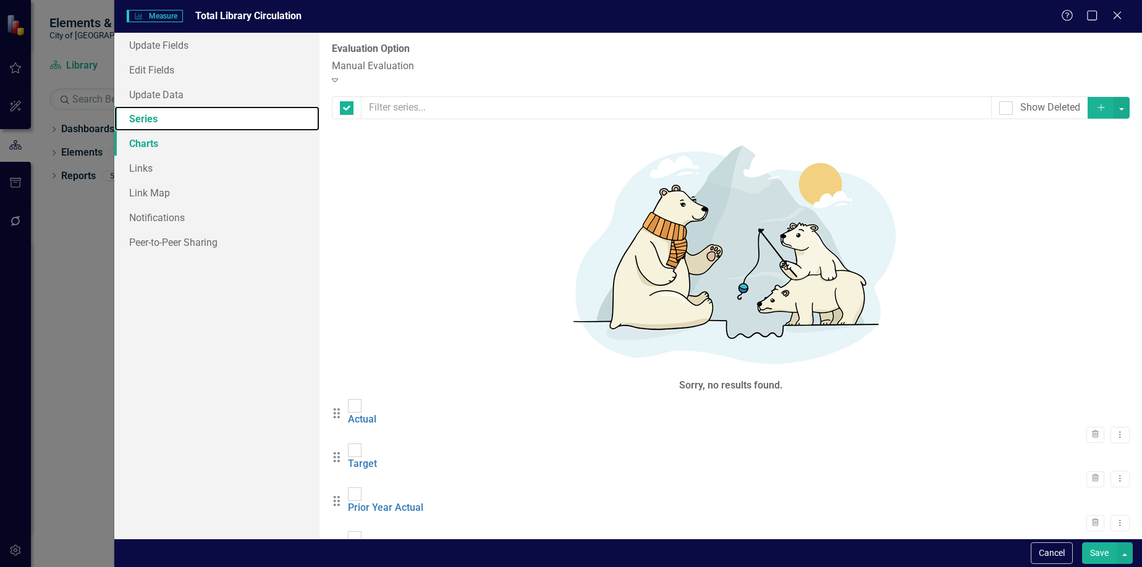
checkbox input "false"
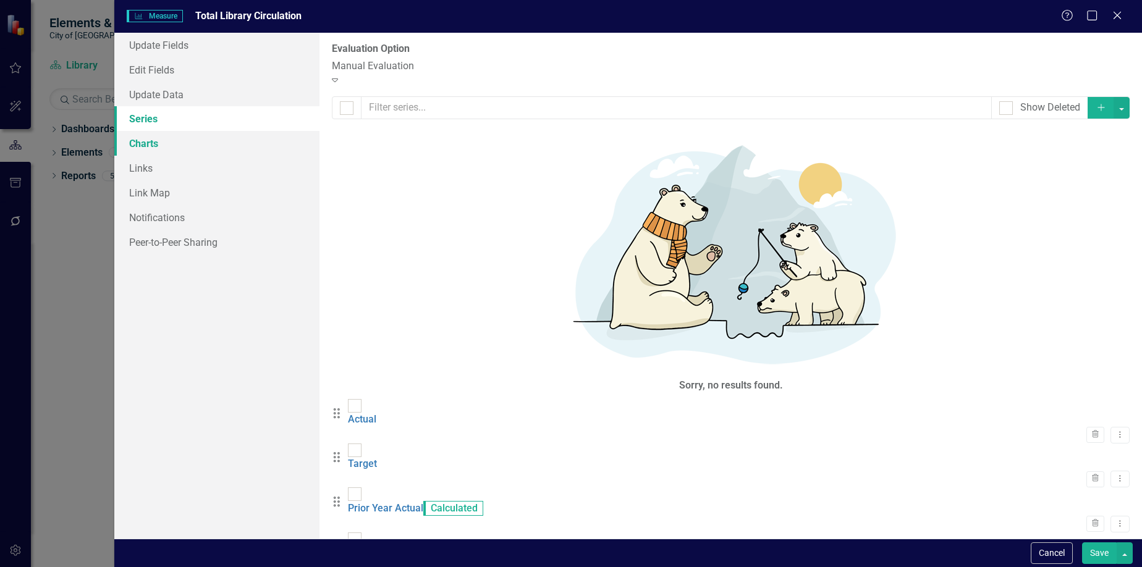
click at [213, 144] on link "Charts" at bounding box center [217, 143] width 206 height 25
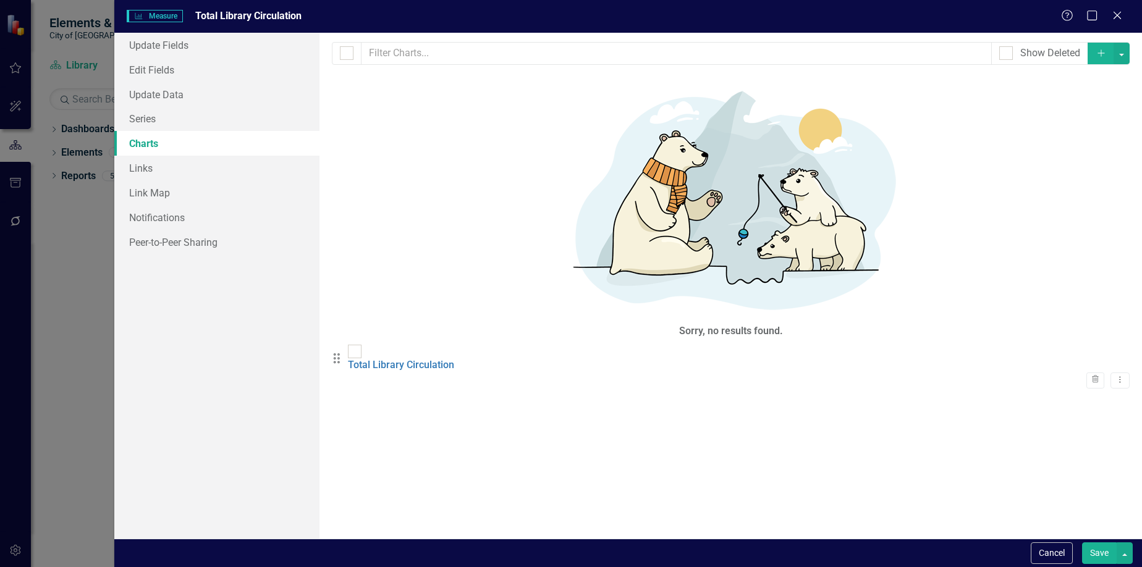
click at [409, 345] on div "Drag Total Library Circulation Trash Dropdown Menu" at bounding box center [731, 367] width 798 height 44
click at [411, 359] on link "Total Library Circulation" at bounding box center [401, 365] width 106 height 12
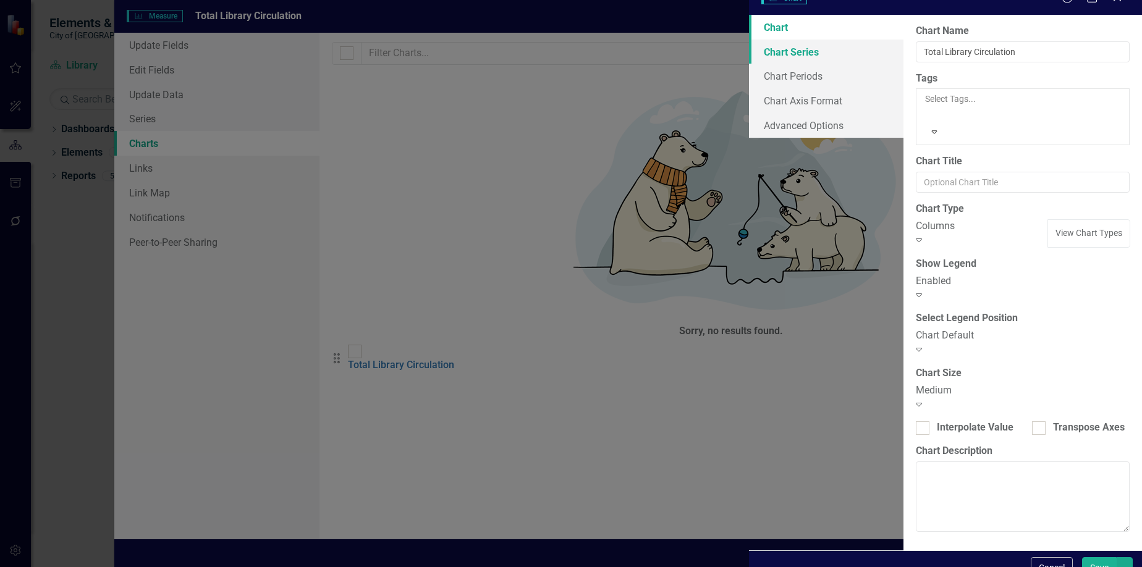
click at [749, 64] on link "Chart Series" at bounding box center [826, 52] width 154 height 25
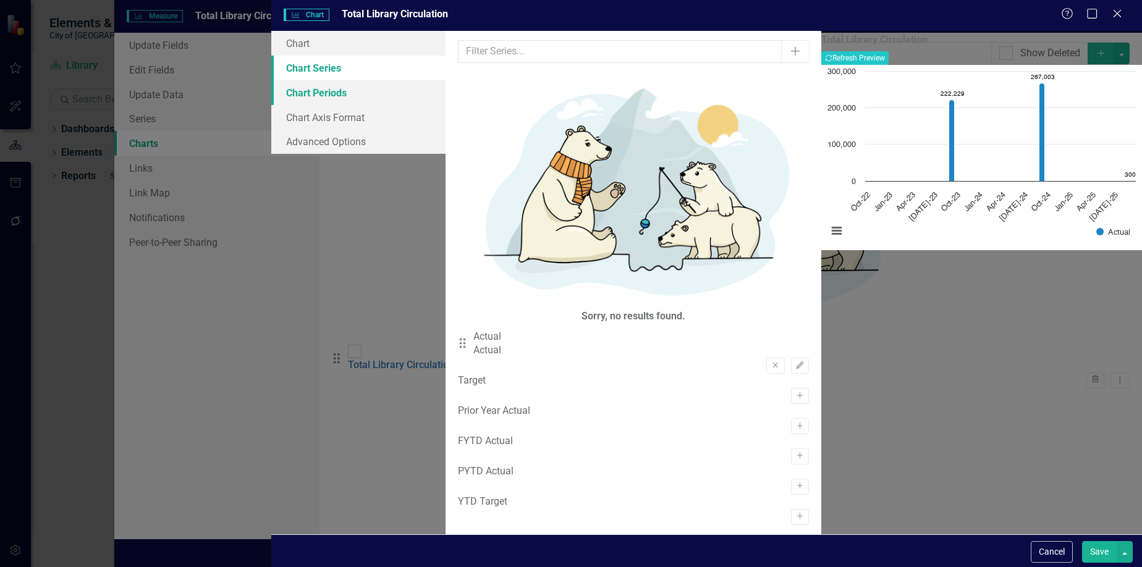
click at [308, 101] on link "Chart Periods" at bounding box center [358, 92] width 174 height 25
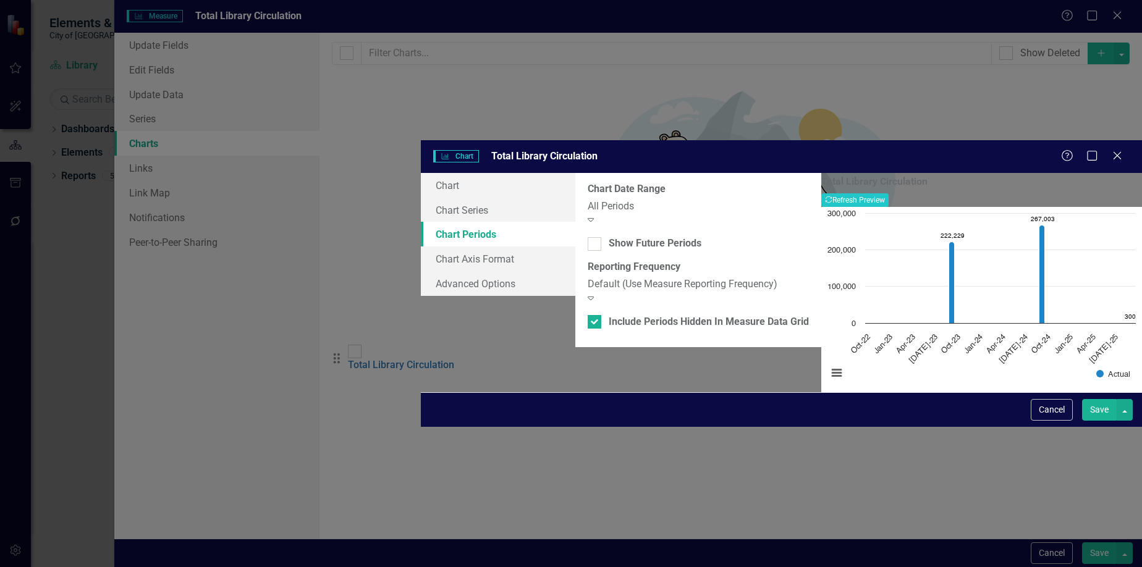
click at [588, 200] on div "All Periods" at bounding box center [698, 207] width 221 height 14
click at [888, 193] on button "Recalculate Refresh Preview" at bounding box center [854, 200] width 67 height 14
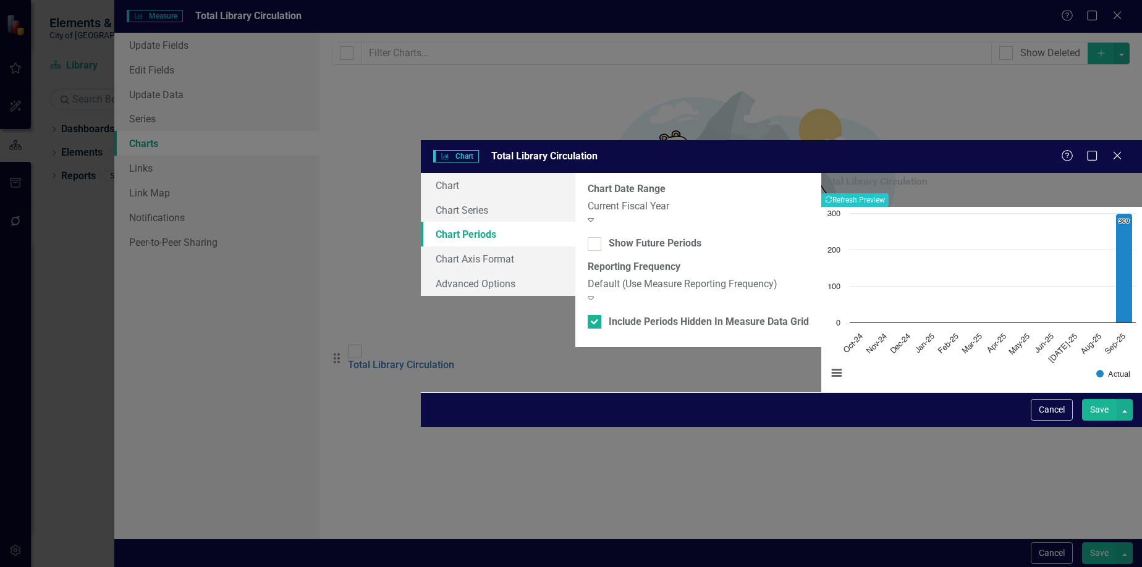
click at [588, 200] on div "Current Fiscal Year" at bounding box center [698, 207] width 221 height 14
click at [888, 193] on button "Recalculate Refresh Preview" at bounding box center [854, 200] width 67 height 14
click at [609, 200] on div "Fiscal Year To Date" at bounding box center [698, 207] width 221 height 14
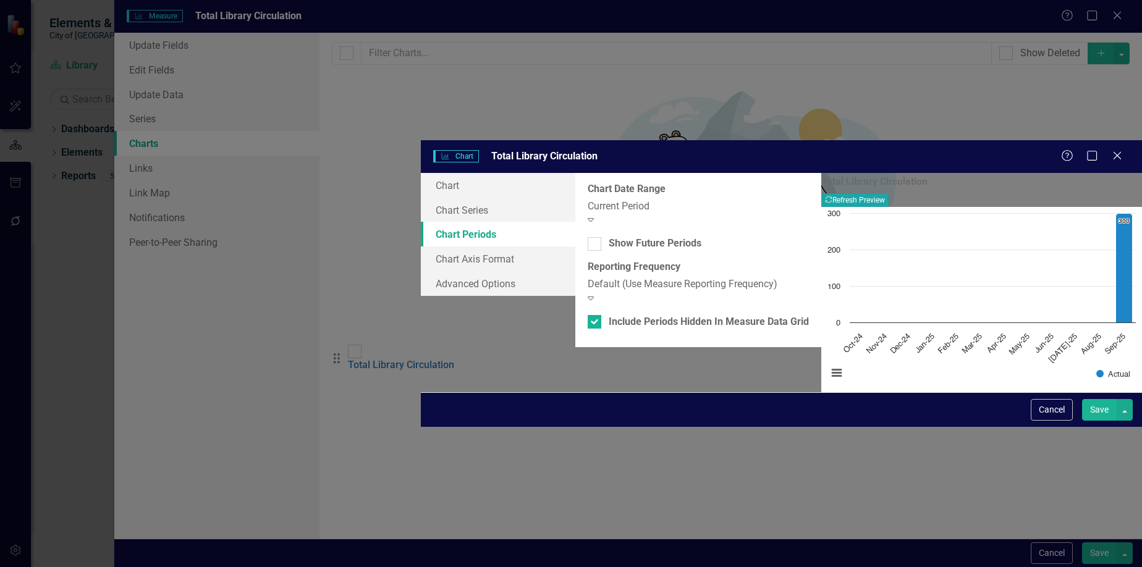
click at [888, 193] on button "Recalculate Refresh Preview" at bounding box center [854, 200] width 67 height 14
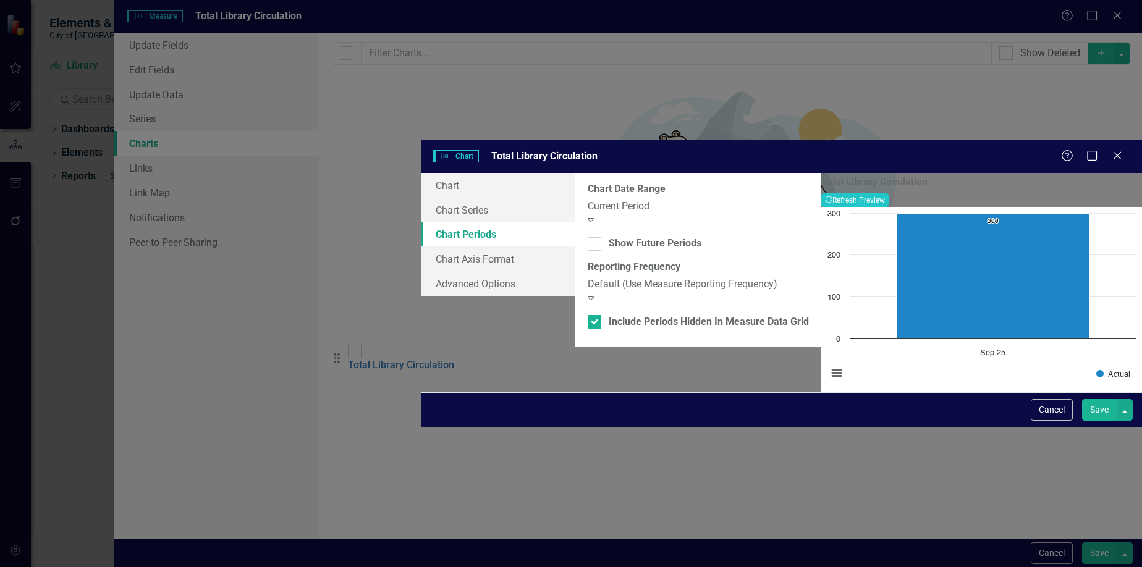
click at [588, 200] on div "Current Period Expand" at bounding box center [698, 214] width 221 height 28
click at [620, 347] on div "From this tab, you define the periods you want included in the chart. For examp…" at bounding box center [698, 260] width 246 height 175
click at [1049, 421] on button "Cancel" at bounding box center [1052, 410] width 42 height 22
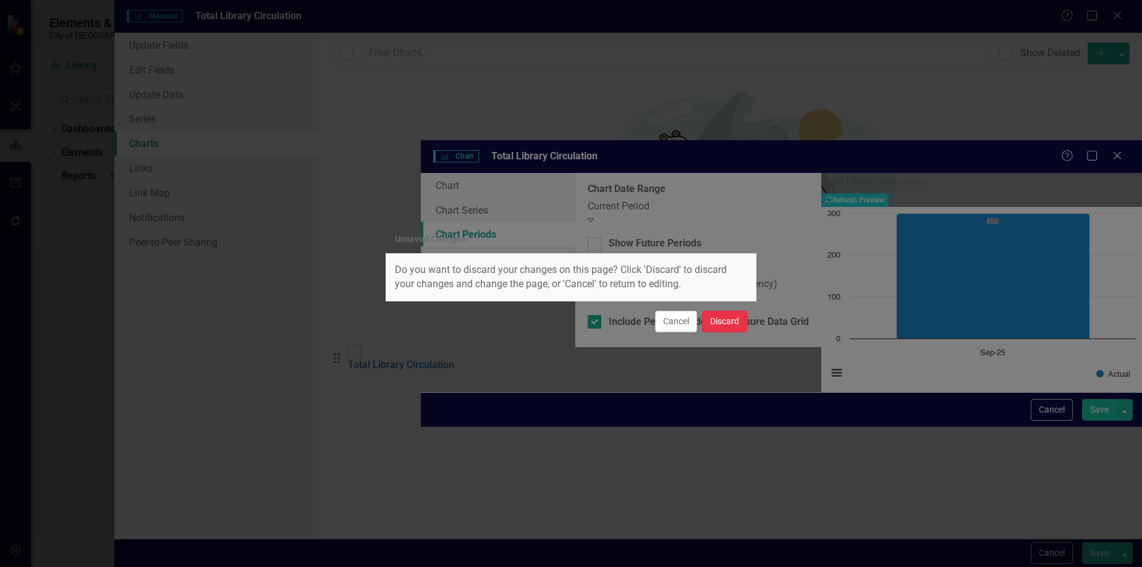
click at [728, 319] on button "Discard" at bounding box center [724, 322] width 45 height 22
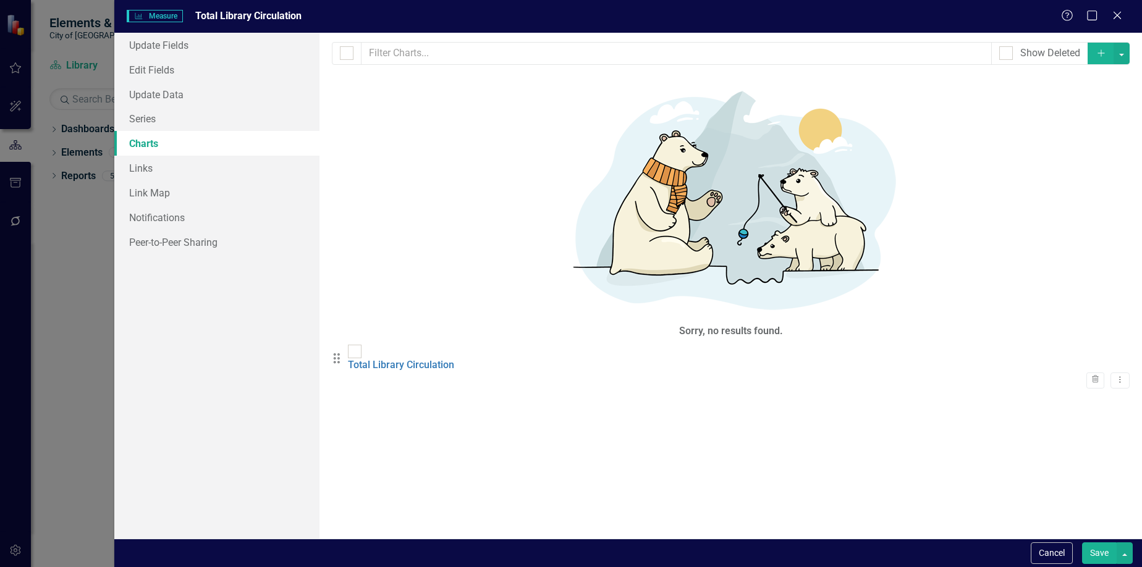
click at [822, 356] on div "From this page, you can add, edit, delete, or duplicate charts to show how you …" at bounding box center [730, 286] width 822 height 506
click at [1046, 548] on button "Cancel" at bounding box center [1052, 553] width 42 height 22
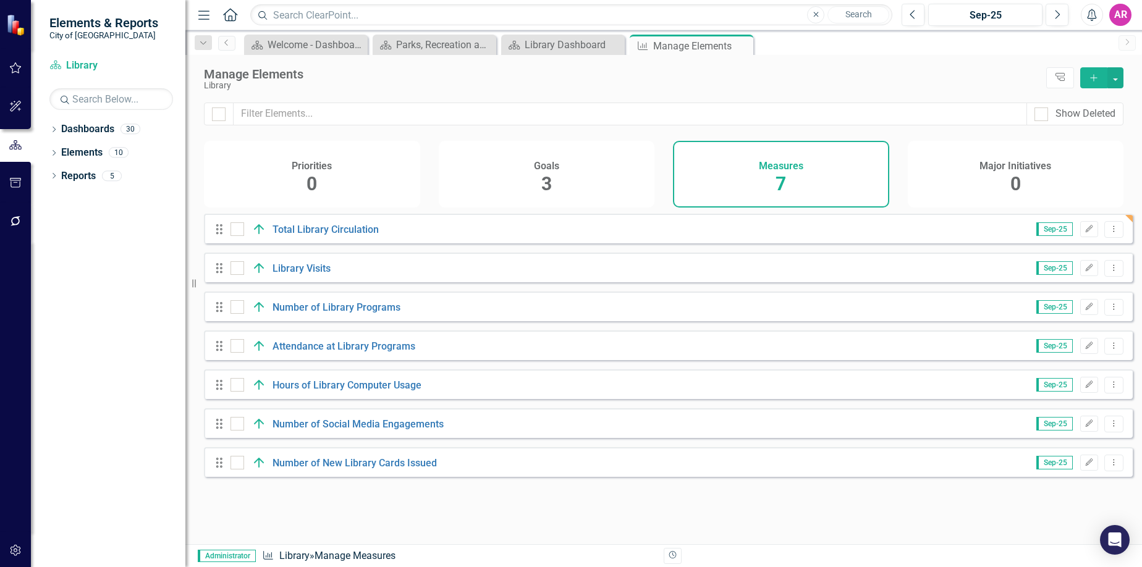
click at [552, 517] on div "Looks like you don't have any Measures set up yet. Why don't you add a Measure …" at bounding box center [663, 379] width 956 height 331
click at [55, 130] on icon "Dropdown" at bounding box center [53, 130] width 9 height 7
click at [46, 154] on icon "Dropdown" at bounding box center [41, 151] width 9 height 7
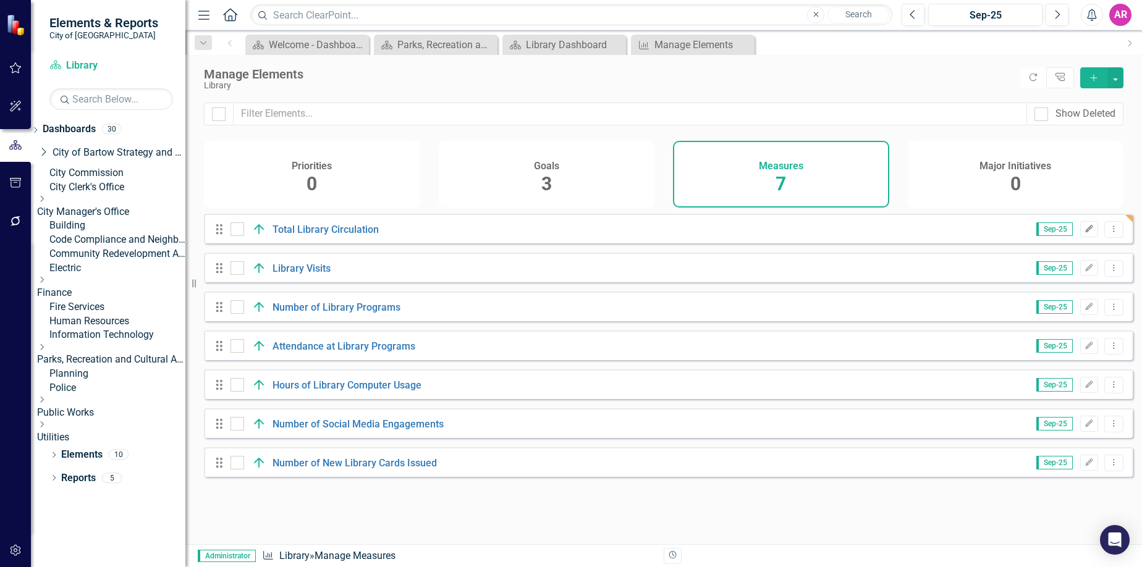
click at [1083, 234] on button "Edit" at bounding box center [1089, 229] width 18 height 16
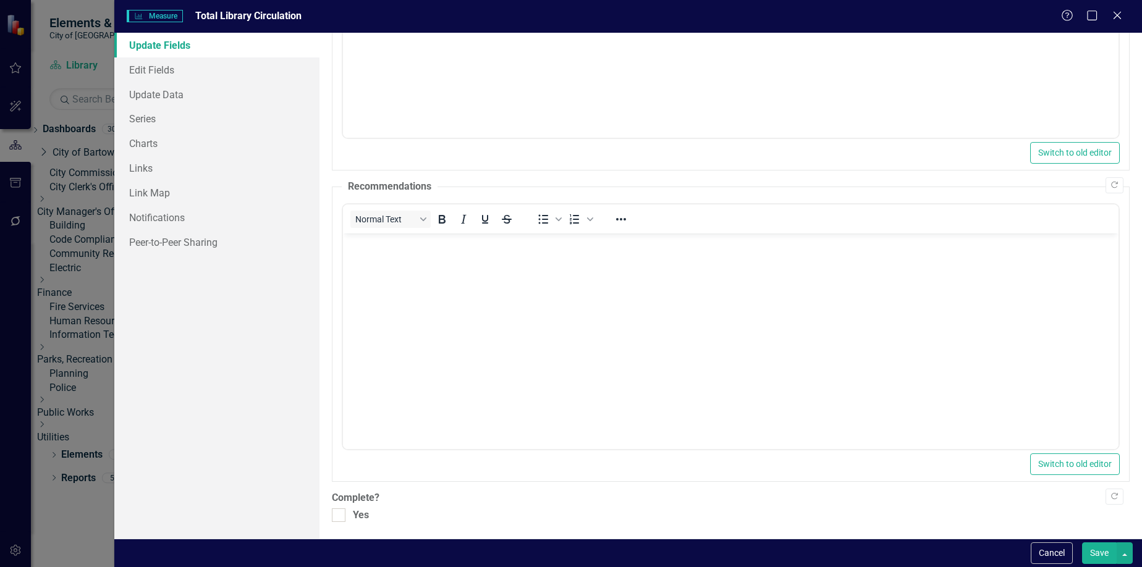
scroll to position [225, 0]
click at [196, 67] on link "Edit Fields" at bounding box center [217, 69] width 206 height 25
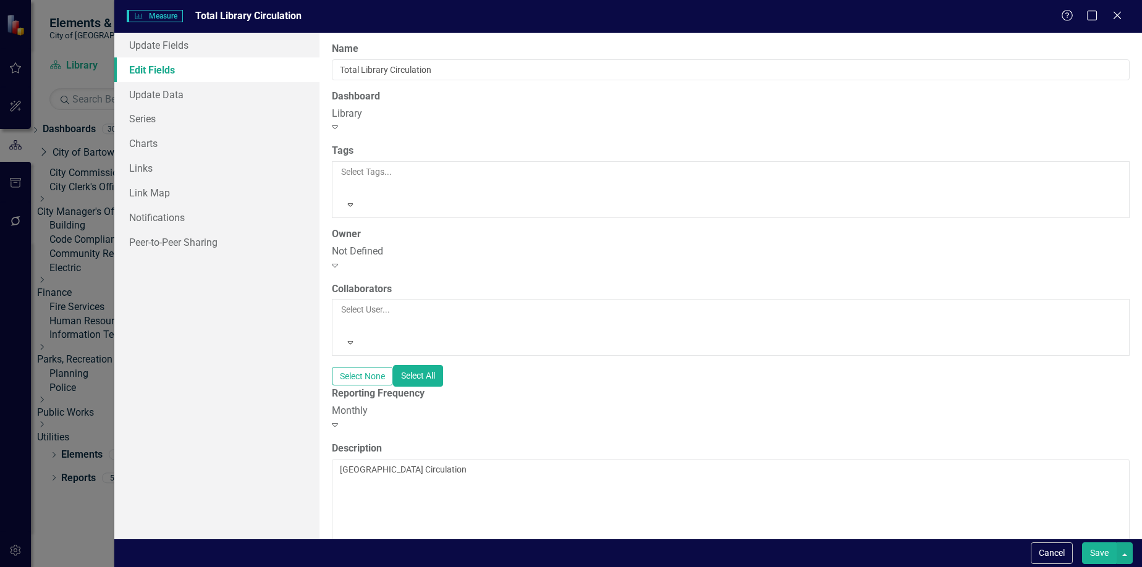
click at [434, 404] on div "Monthly" at bounding box center [731, 411] width 798 height 14
drag, startPoint x: 491, startPoint y: 394, endPoint x: 731, endPoint y: 439, distance: 244.5
click at [1099, 551] on button "Save" at bounding box center [1099, 553] width 35 height 22
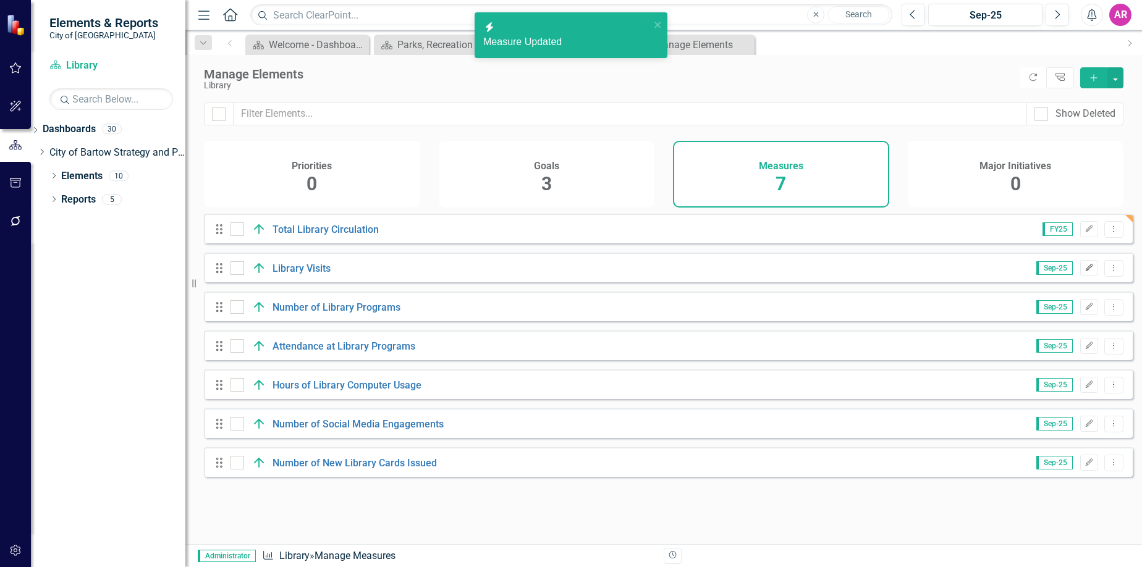
click at [1086, 271] on icon "button" at bounding box center [1089, 267] width 7 height 7
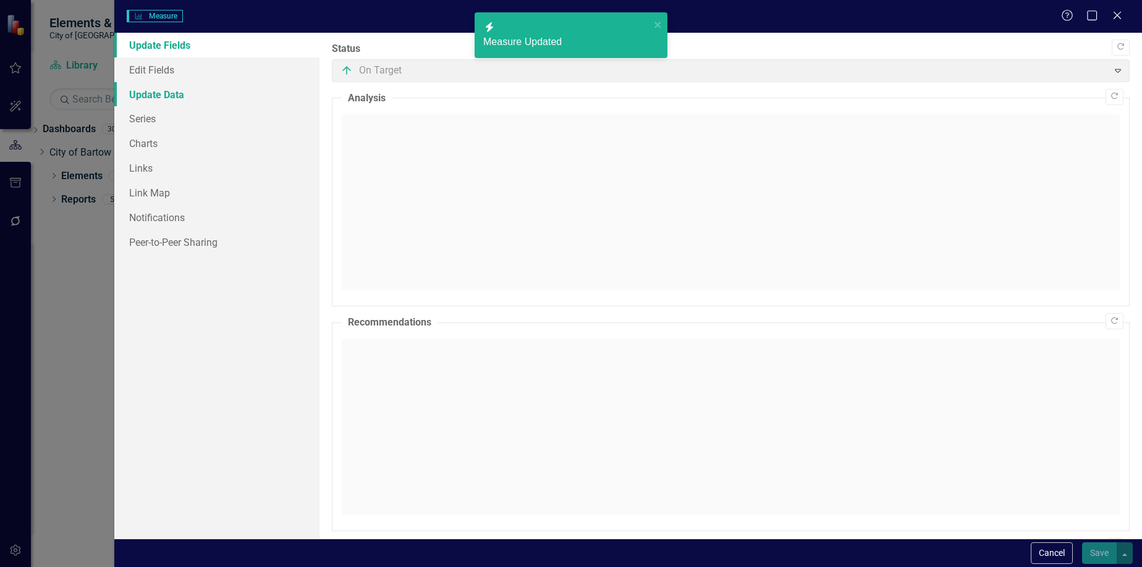
click at [217, 82] on link "Update Data" at bounding box center [217, 94] width 206 height 25
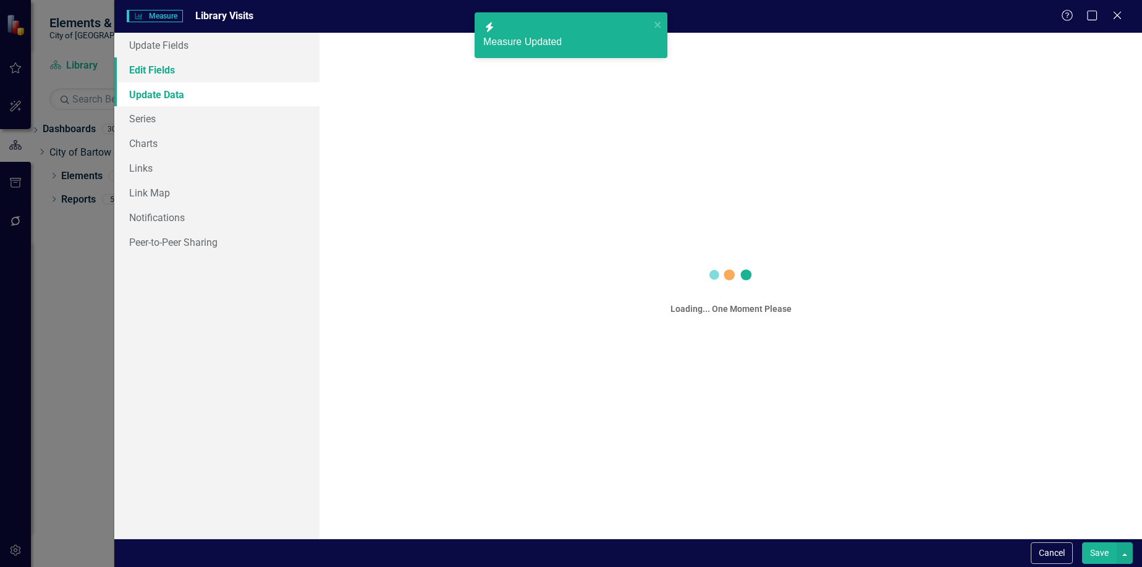
scroll to position [0, 0]
click at [217, 70] on link "Edit Fields" at bounding box center [217, 69] width 206 height 25
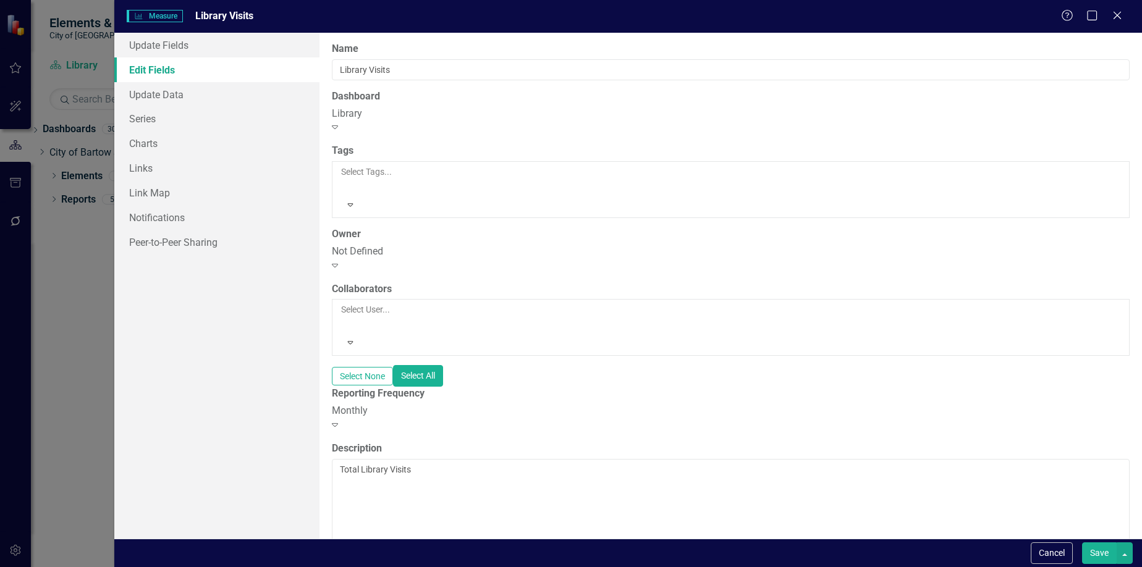
click at [452, 404] on div "Monthly" at bounding box center [731, 411] width 798 height 14
click at [1093, 549] on button "Save" at bounding box center [1099, 553] width 35 height 22
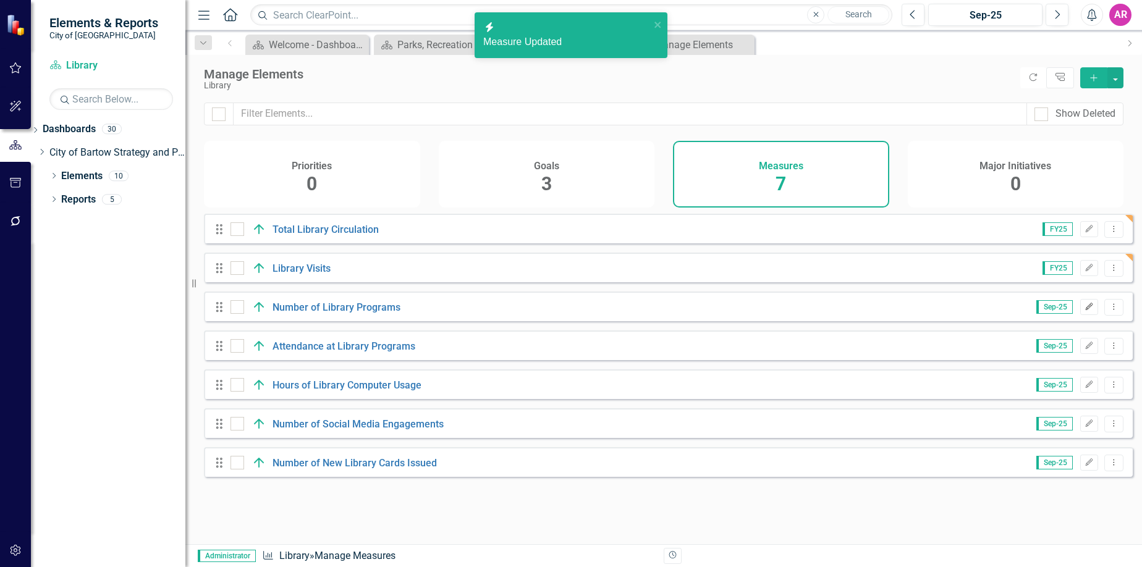
click at [1084, 311] on icon "Edit" at bounding box center [1088, 306] width 9 height 7
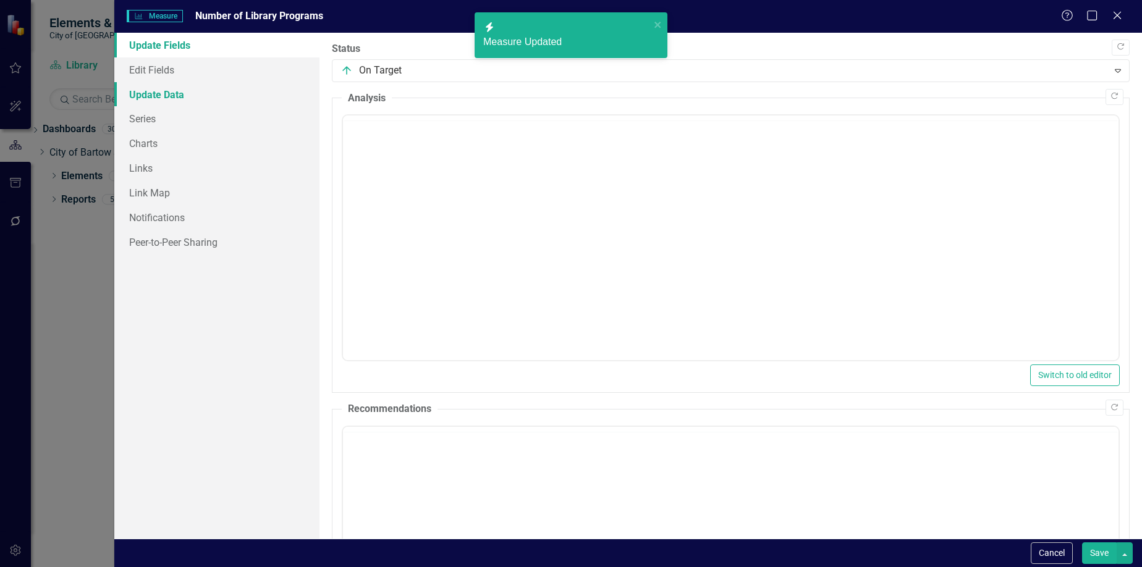
click at [140, 85] on link "Update Data" at bounding box center [217, 94] width 206 height 25
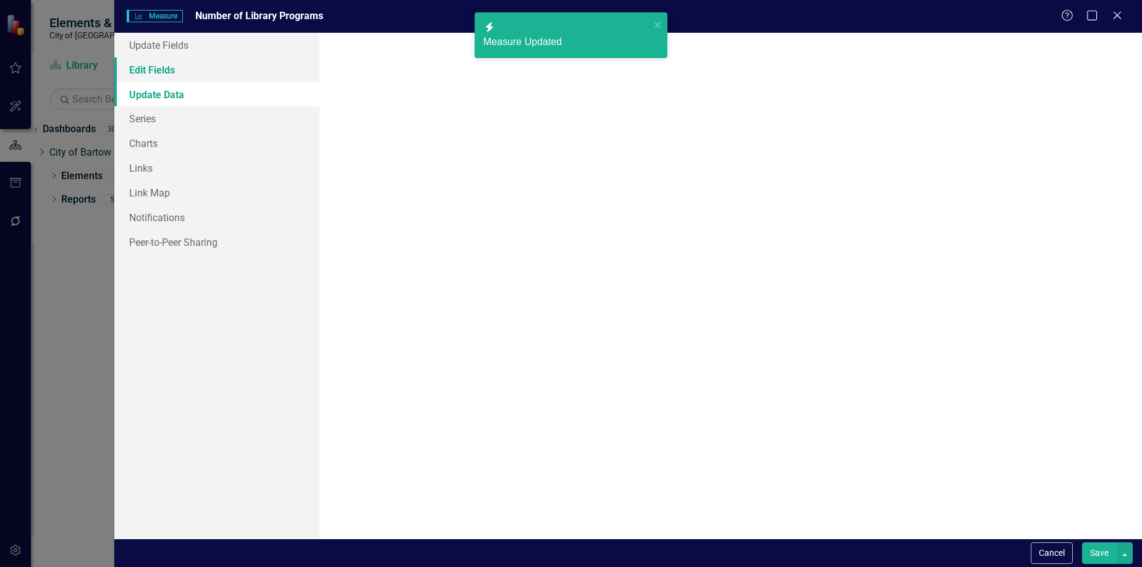
click at [153, 72] on link "Edit Fields" at bounding box center [217, 69] width 206 height 25
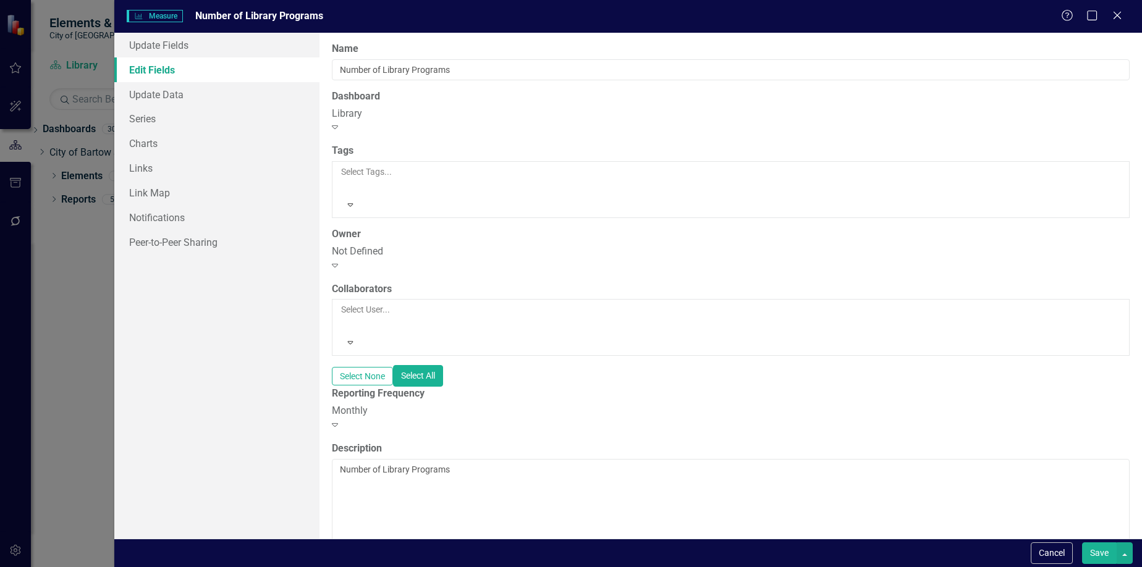
click at [499, 404] on div "Monthly" at bounding box center [731, 411] width 798 height 14
click at [1101, 558] on button "Save" at bounding box center [1099, 553] width 35 height 22
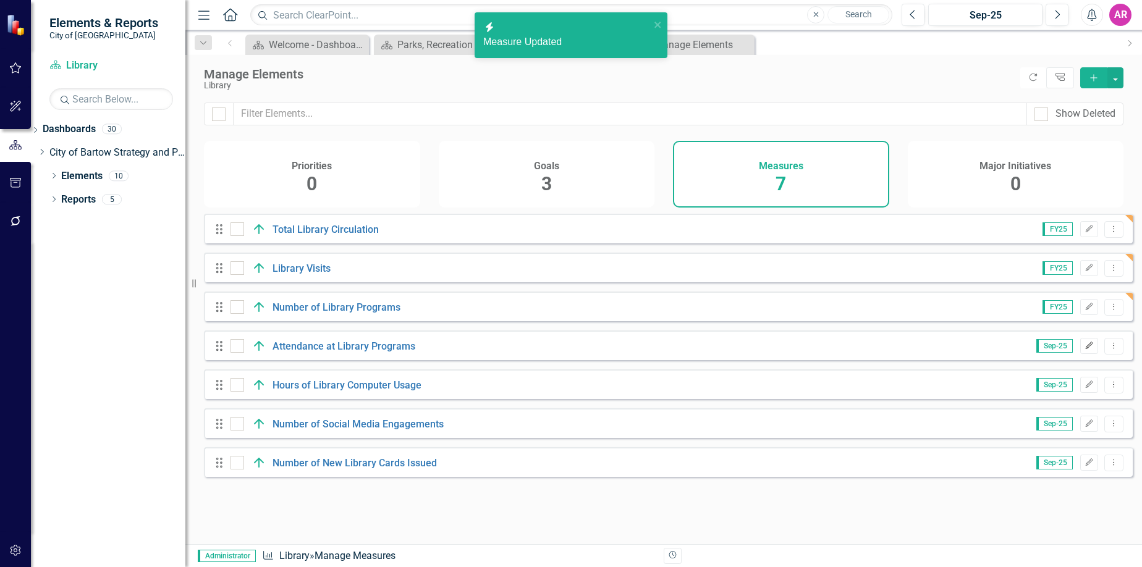
click at [1086, 349] on icon "button" at bounding box center [1089, 345] width 7 height 7
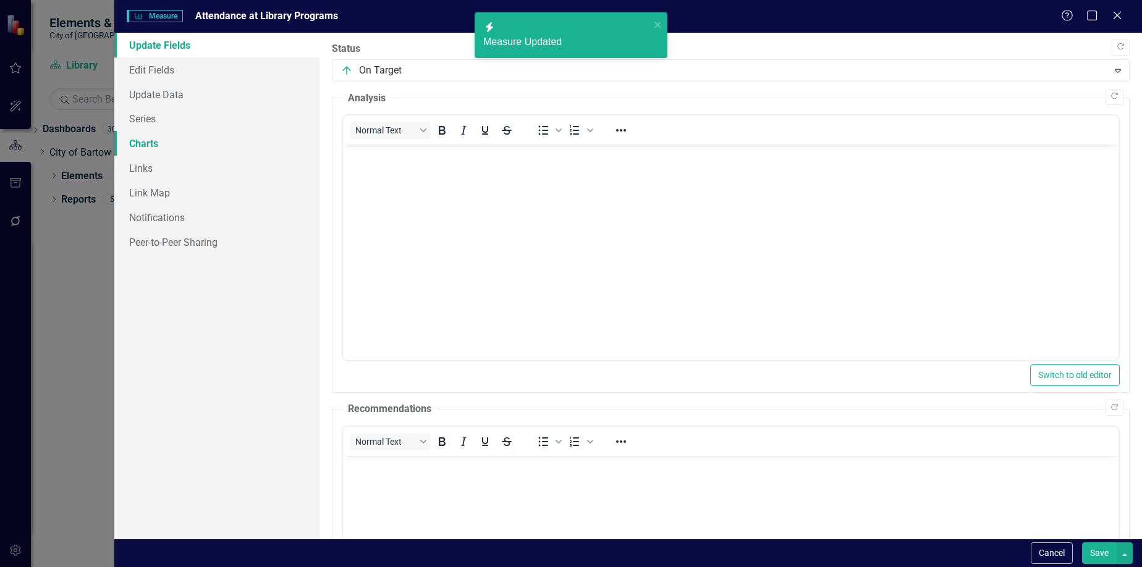
click at [195, 137] on link "Charts" at bounding box center [217, 143] width 206 height 25
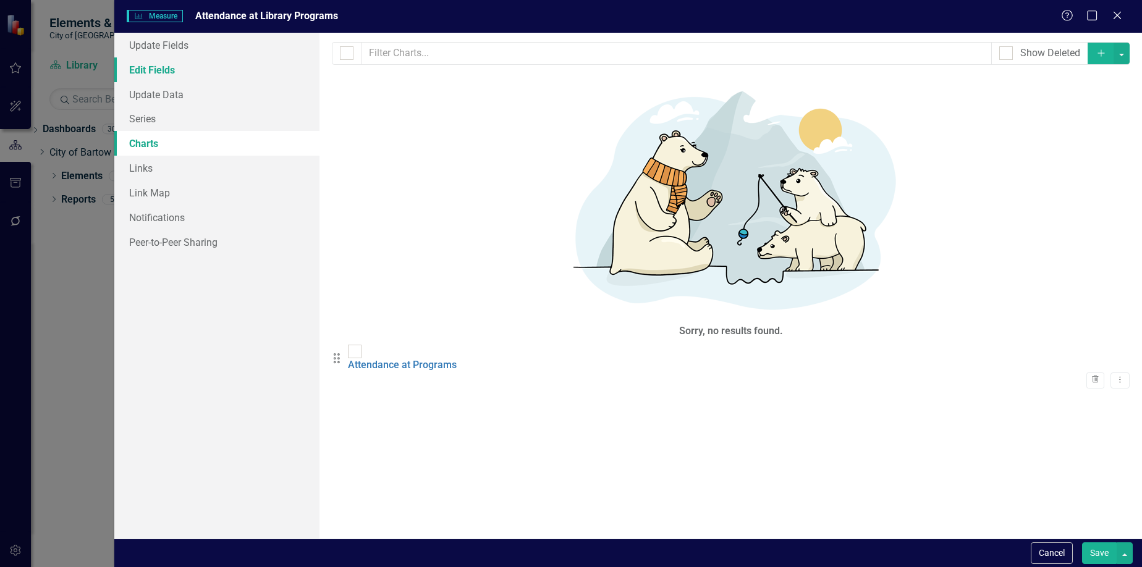
click at [206, 72] on link "Edit Fields" at bounding box center [217, 69] width 206 height 25
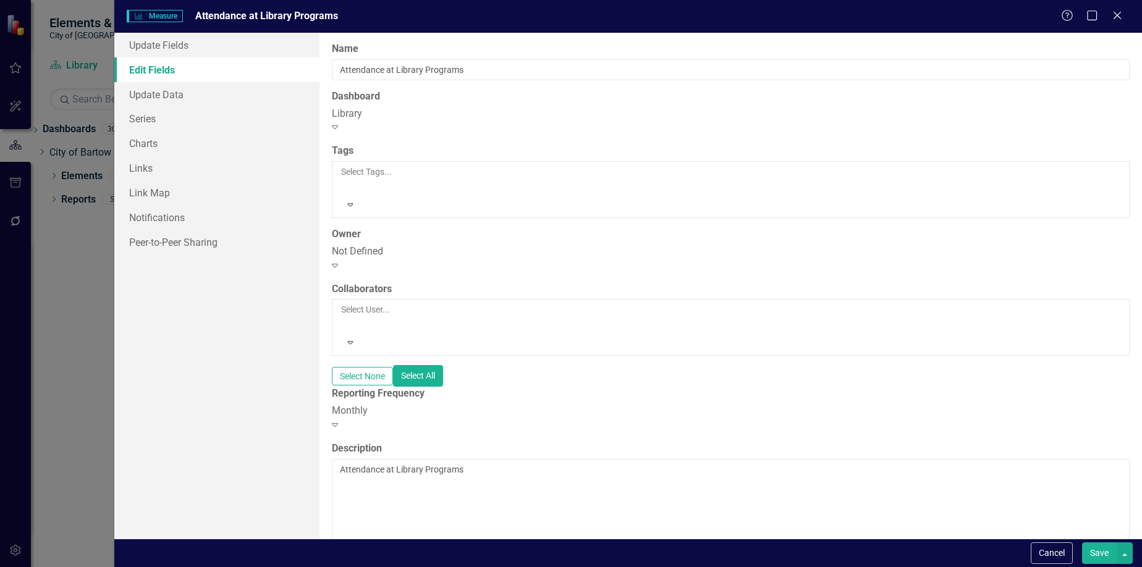
click at [821, 404] on div "Monthly" at bounding box center [731, 411] width 798 height 14
click at [1105, 553] on button "Save" at bounding box center [1099, 553] width 35 height 22
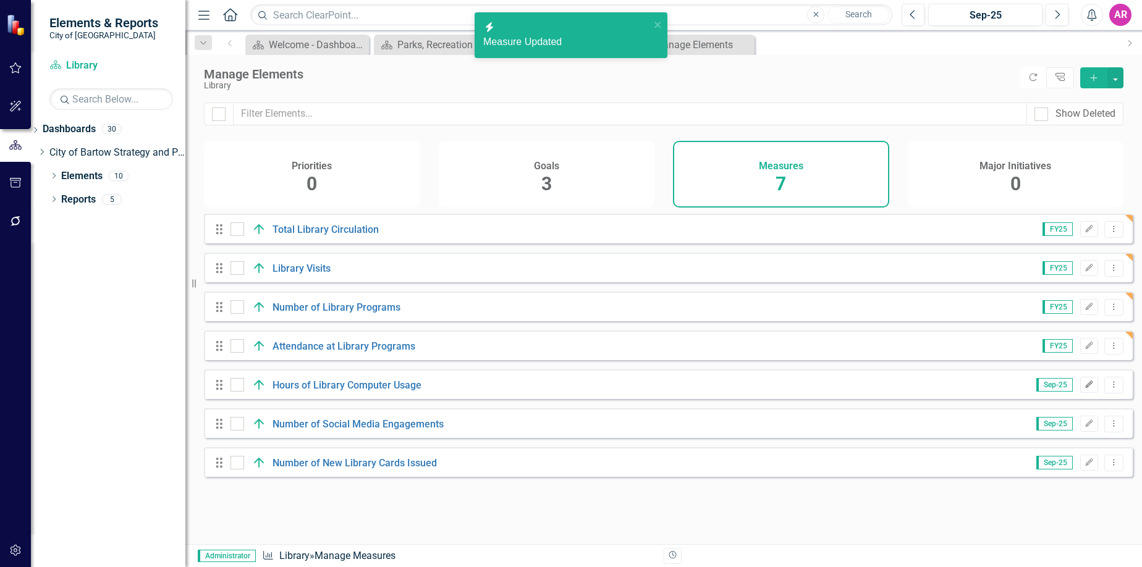
click at [1080, 390] on button "Edit" at bounding box center [1089, 385] width 18 height 16
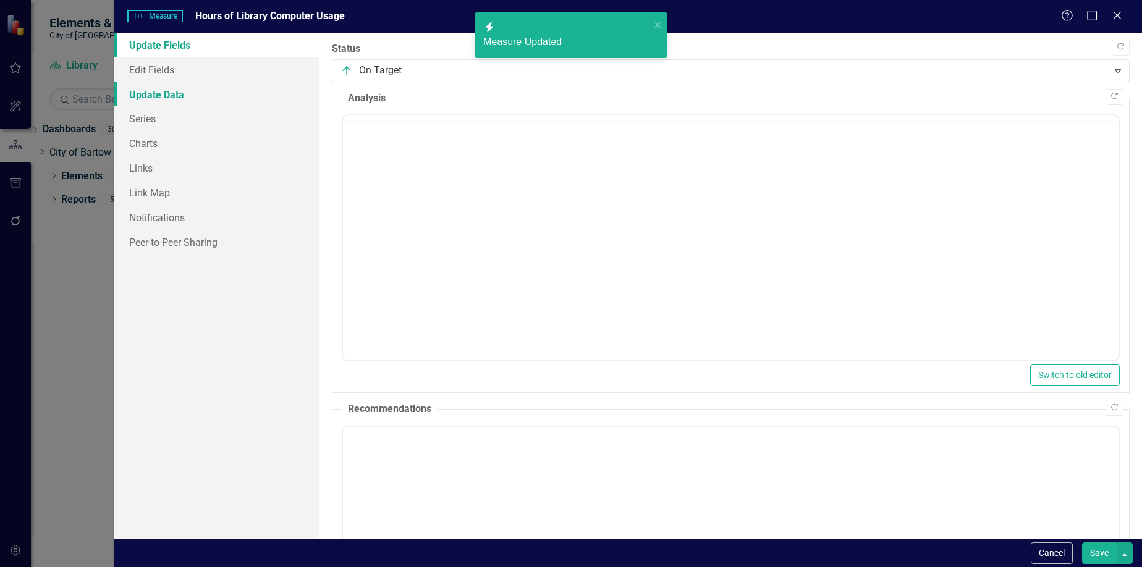
click at [219, 87] on link "Update Data" at bounding box center [217, 94] width 206 height 25
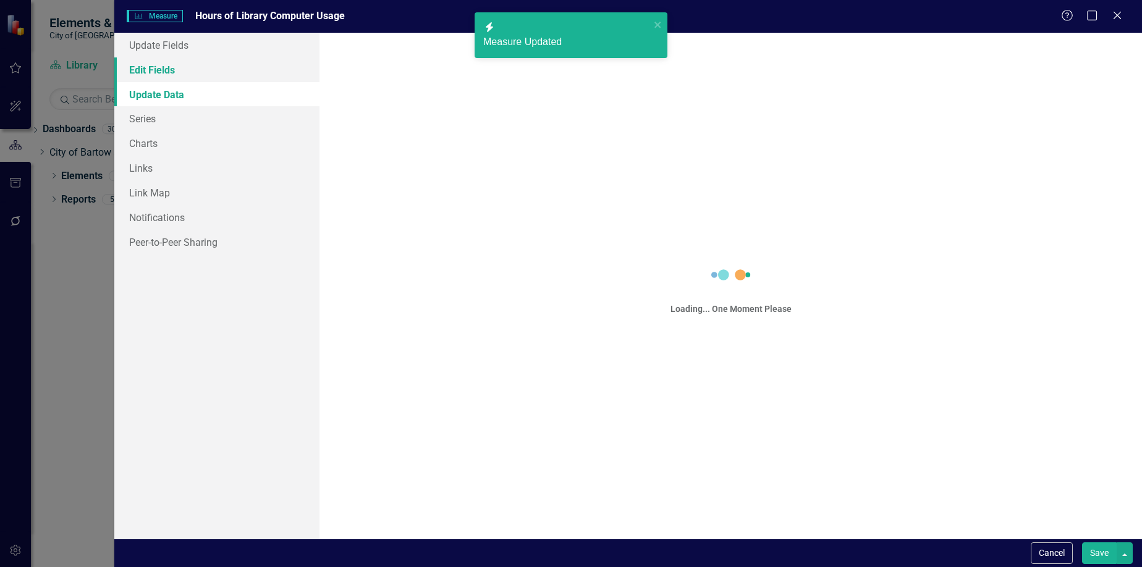
click at [212, 72] on link "Edit Fields" at bounding box center [217, 69] width 206 height 25
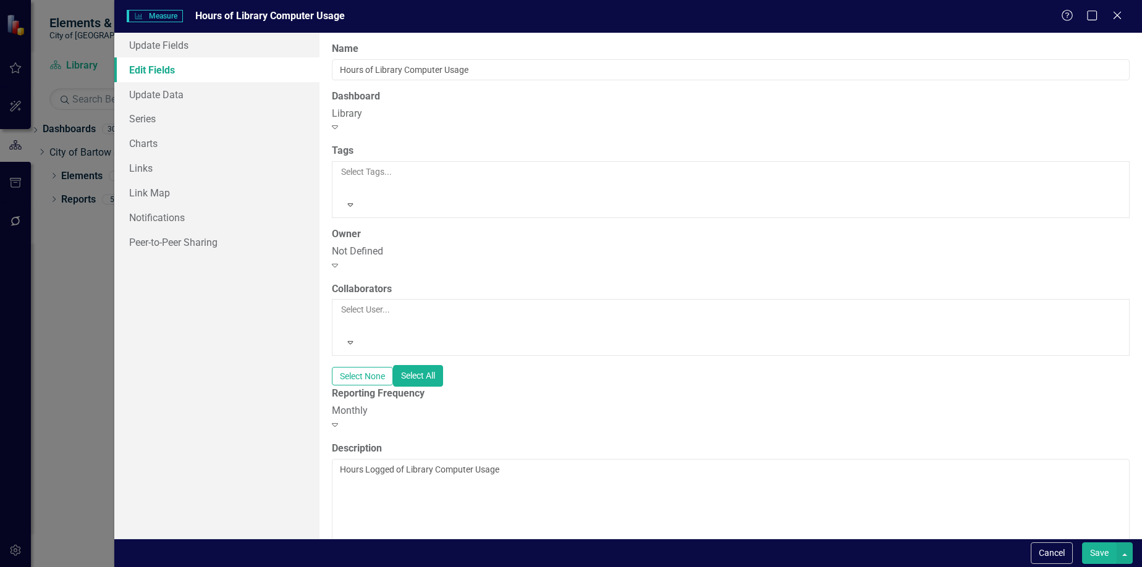
click at [532, 354] on div "ClearPoint Can Do More! How ClearPoint Can Help Close Enterprise plans can auto…" at bounding box center [730, 286] width 822 height 506
click at [594, 355] on div "ClearPoint Can Do More! How ClearPoint Can Help Close Enterprise plans can auto…" at bounding box center [730, 286] width 822 height 506
click at [596, 404] on div "Monthly" at bounding box center [731, 411] width 798 height 14
click at [597, 353] on div "ClearPoint Can Do More! How ClearPoint Can Help Close Enterprise plans can auto…" at bounding box center [730, 286] width 822 height 506
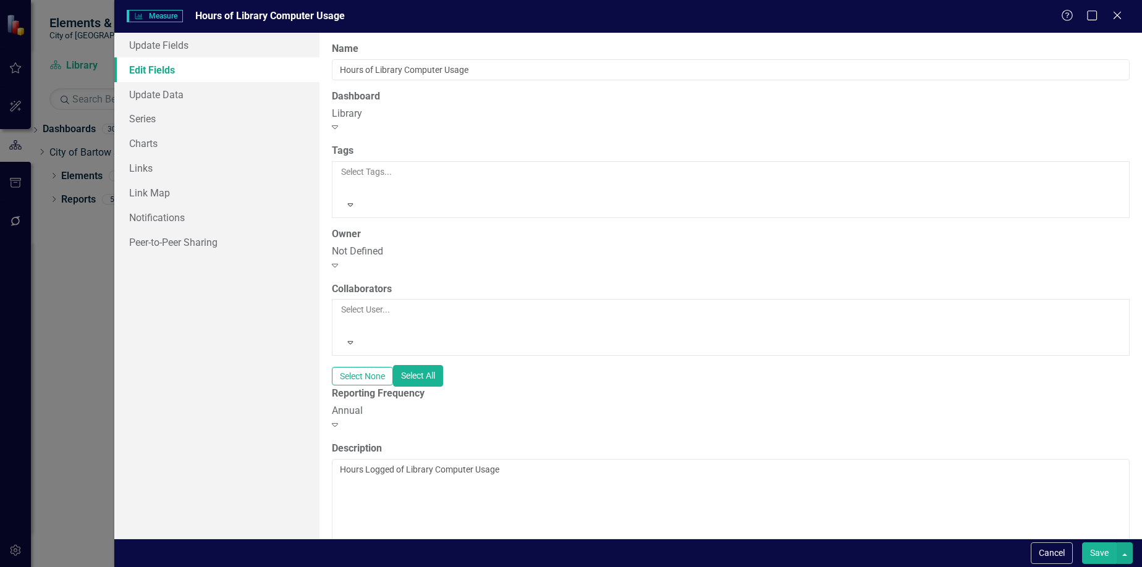
click at [593, 404] on div "Annual Expand" at bounding box center [731, 418] width 798 height 28
click at [1107, 546] on button "Save" at bounding box center [1099, 553] width 35 height 22
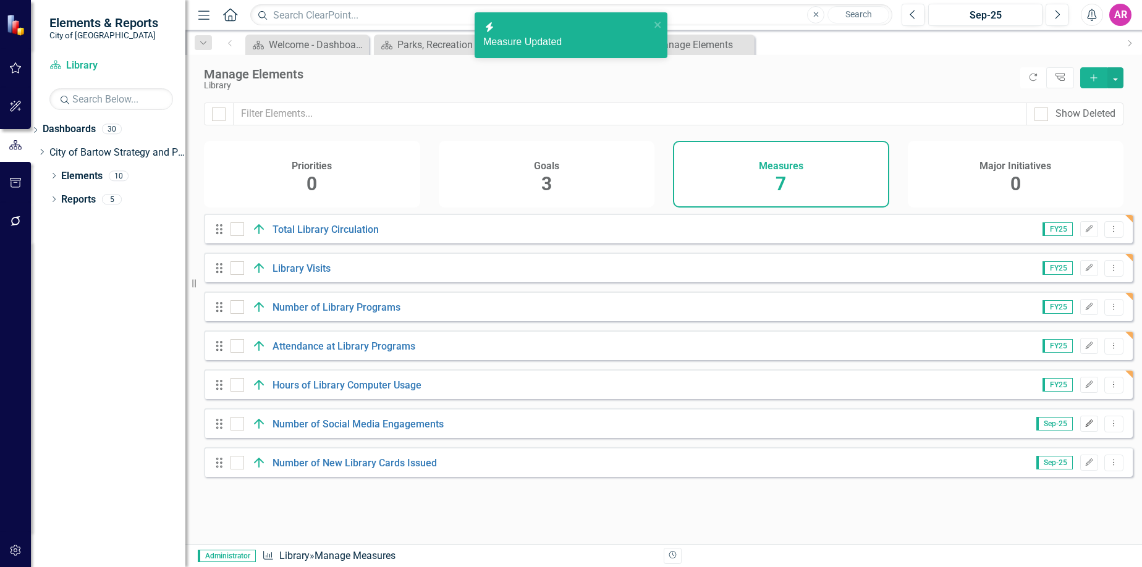
click at [1084, 428] on icon "Edit" at bounding box center [1088, 423] width 9 height 7
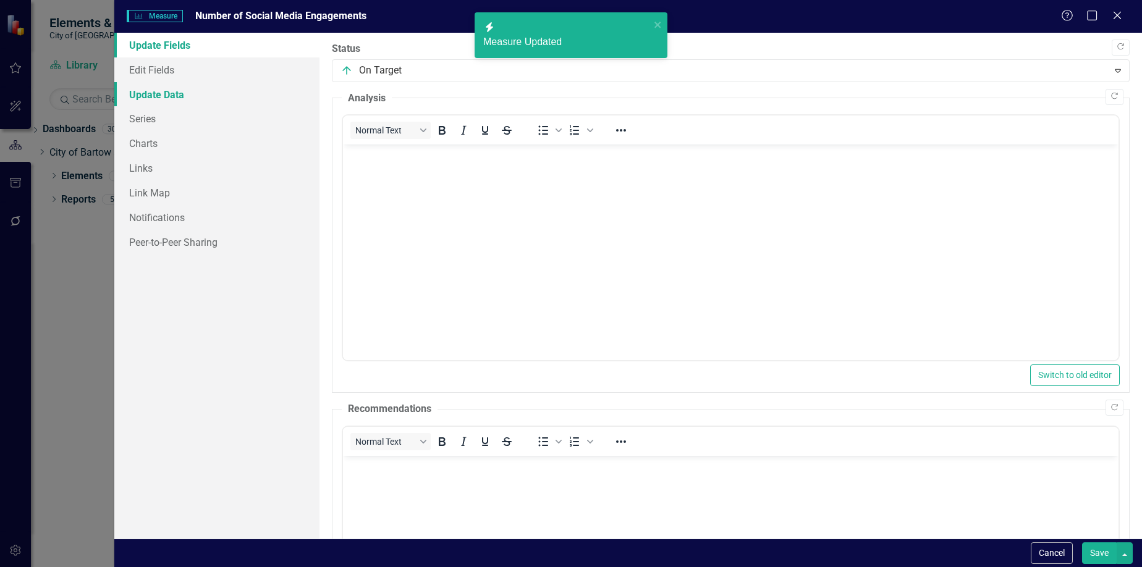
click at [225, 94] on link "Update Data" at bounding box center [217, 94] width 206 height 25
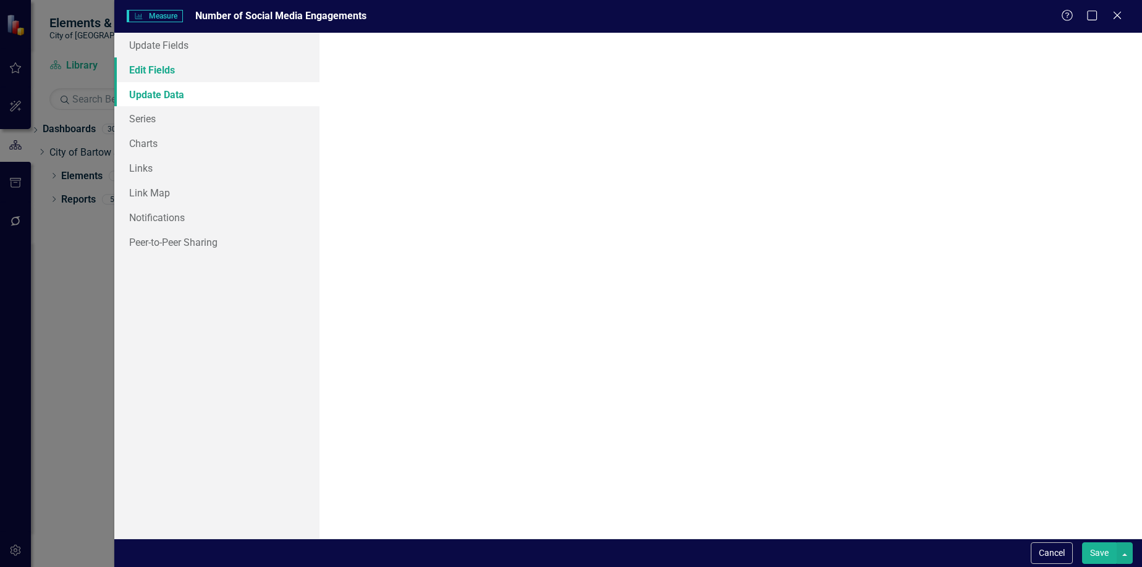
click at [221, 75] on link "Edit Fields" at bounding box center [217, 69] width 206 height 25
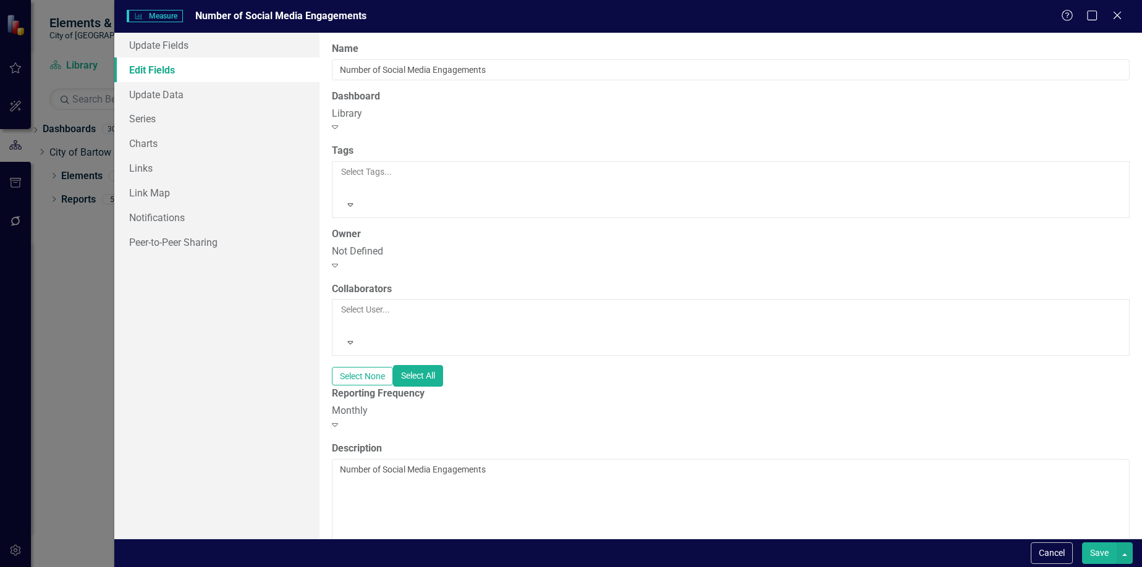
click at [505, 404] on div "Monthly" at bounding box center [731, 411] width 798 height 14
click at [1093, 555] on button "Save" at bounding box center [1099, 553] width 35 height 22
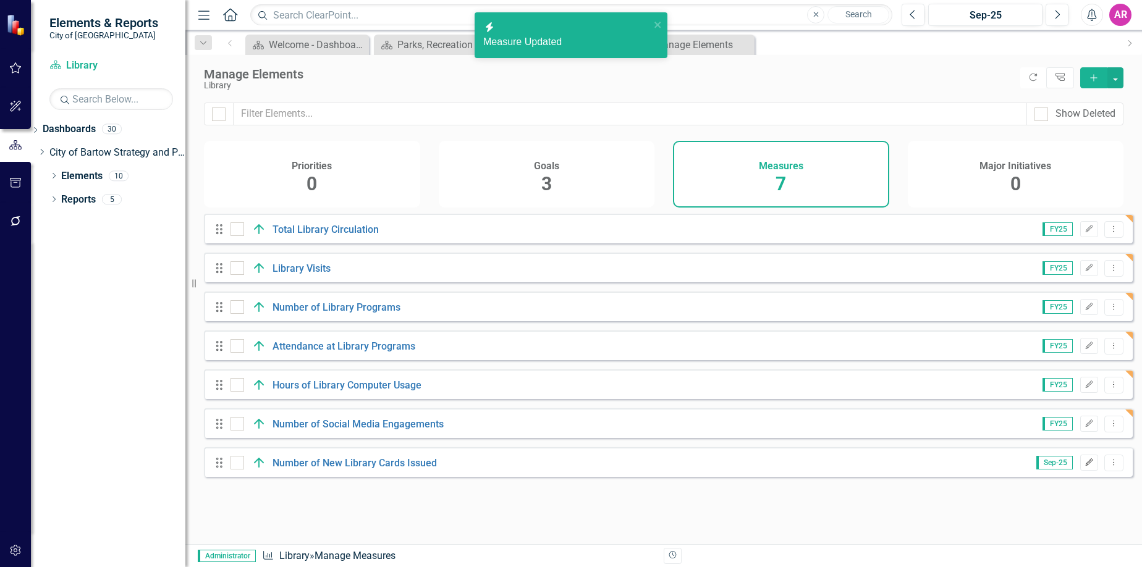
click at [1084, 466] on icon "Edit" at bounding box center [1088, 462] width 9 height 7
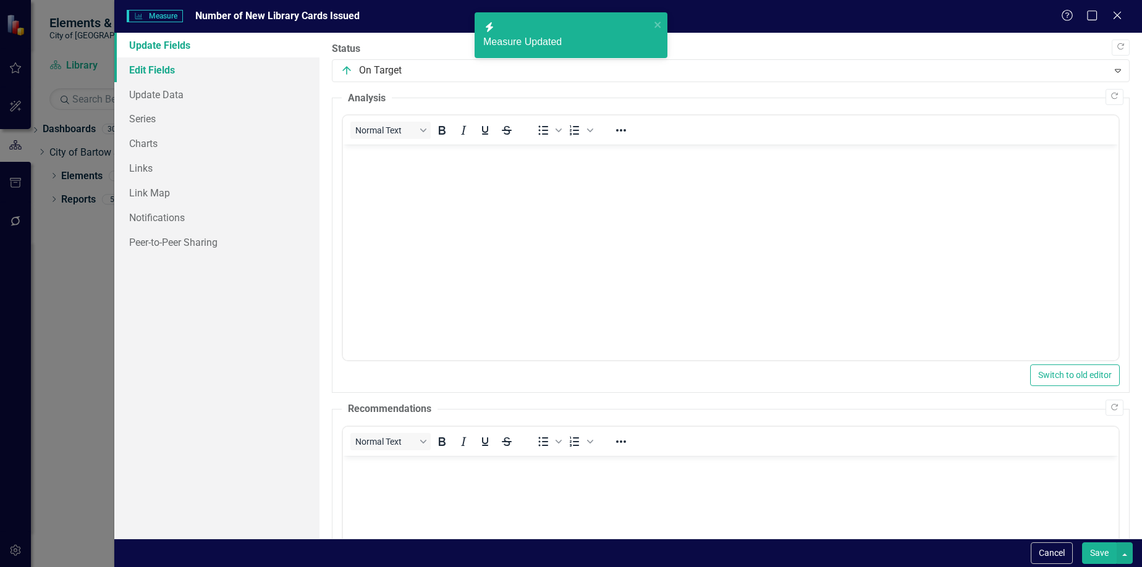
click at [263, 69] on link "Edit Fields" at bounding box center [217, 69] width 206 height 25
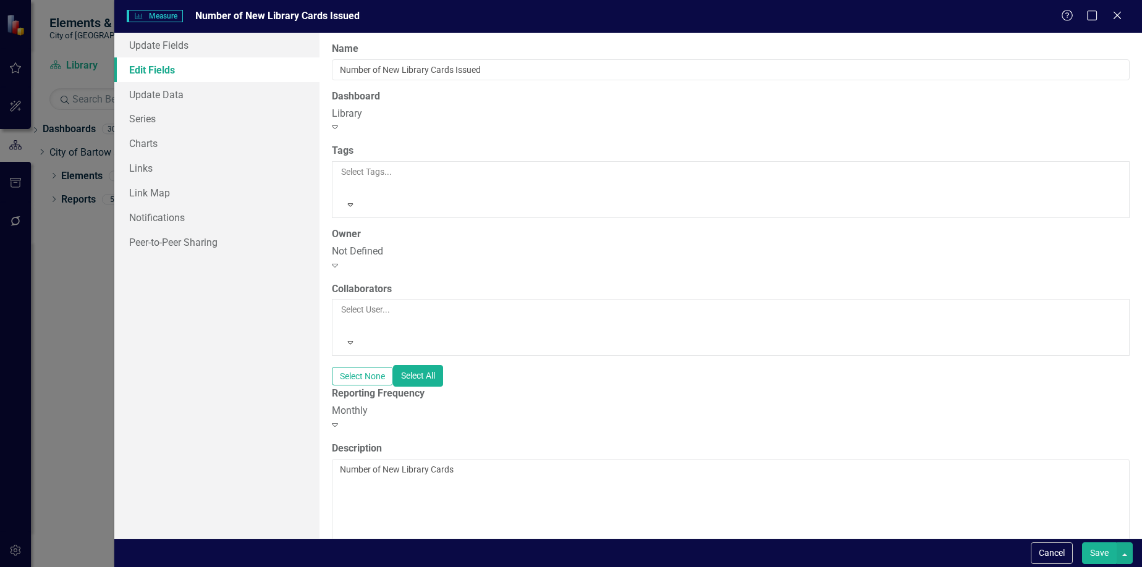
click at [552, 404] on div "Monthly" at bounding box center [731, 411] width 798 height 14
click at [1104, 557] on button "Save" at bounding box center [1099, 553] width 35 height 22
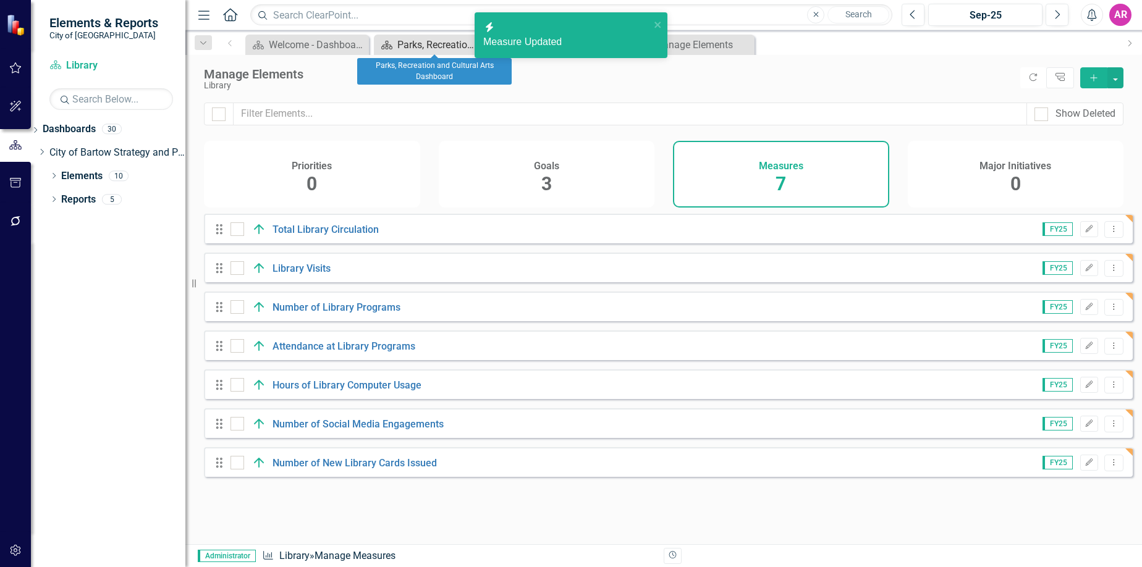
click at [430, 37] on div "Parks, Recreation and Cultural Arts Dashboard" at bounding box center [438, 44] width 82 height 15
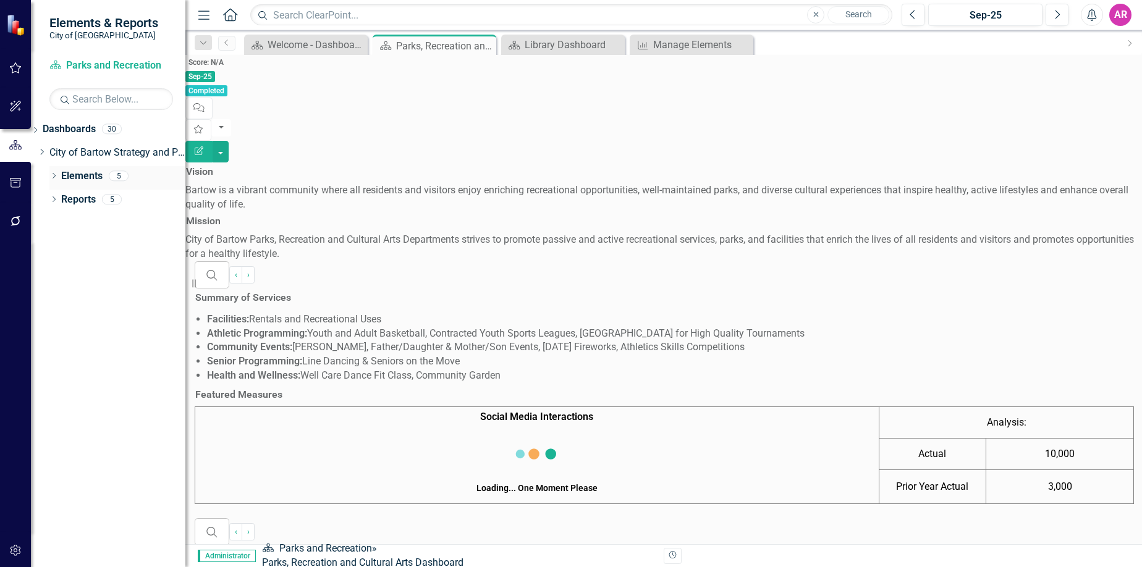
click at [84, 172] on link "Elements" at bounding box center [81, 176] width 41 height 14
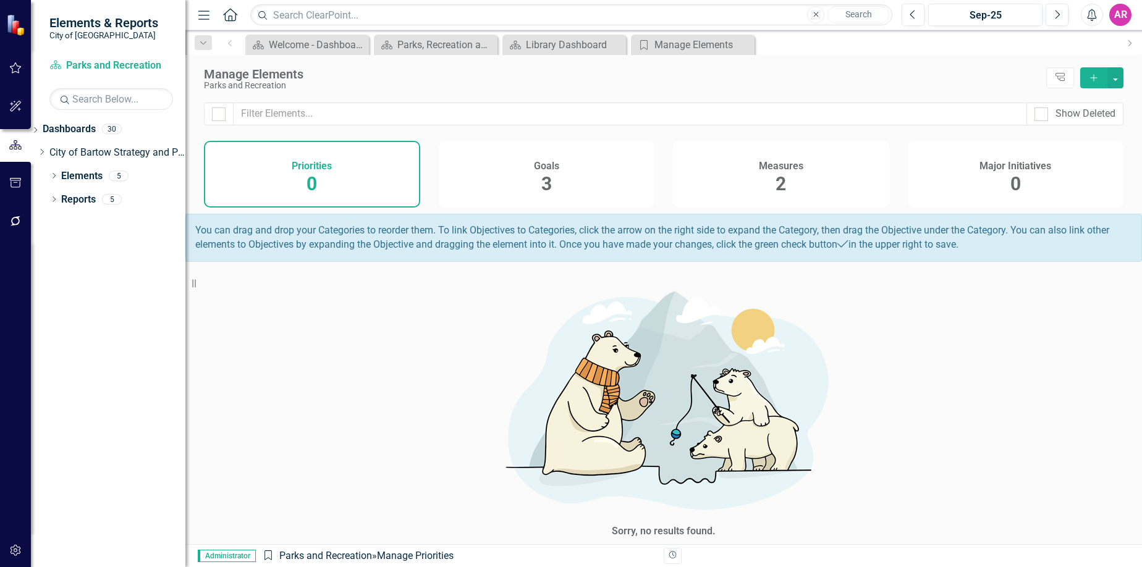
click at [791, 181] on div "Measures 2" at bounding box center [781, 174] width 216 height 67
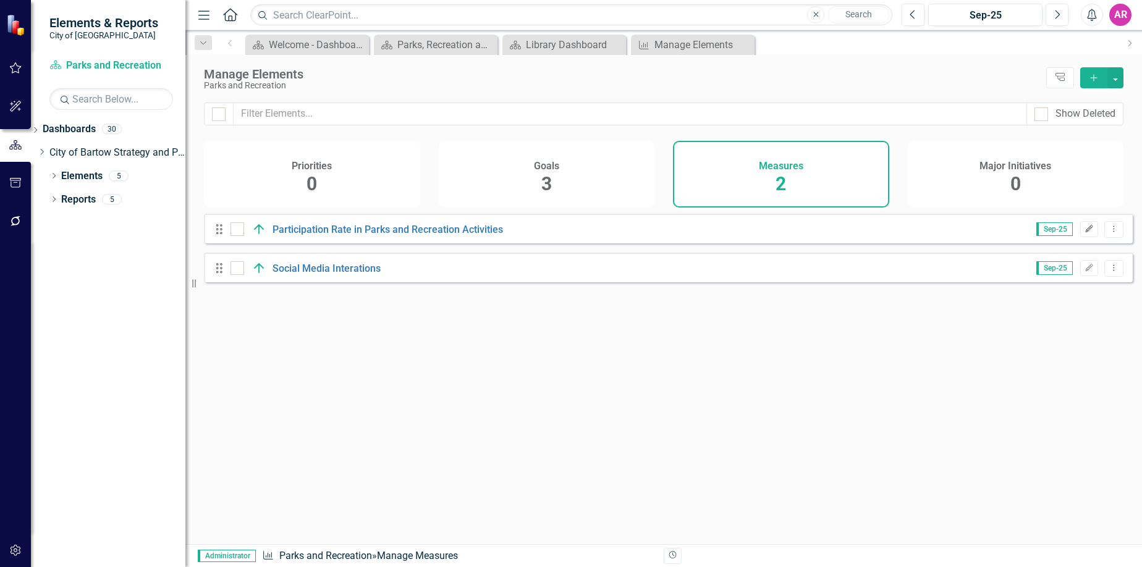
click at [1080, 237] on button "Edit" at bounding box center [1089, 229] width 18 height 16
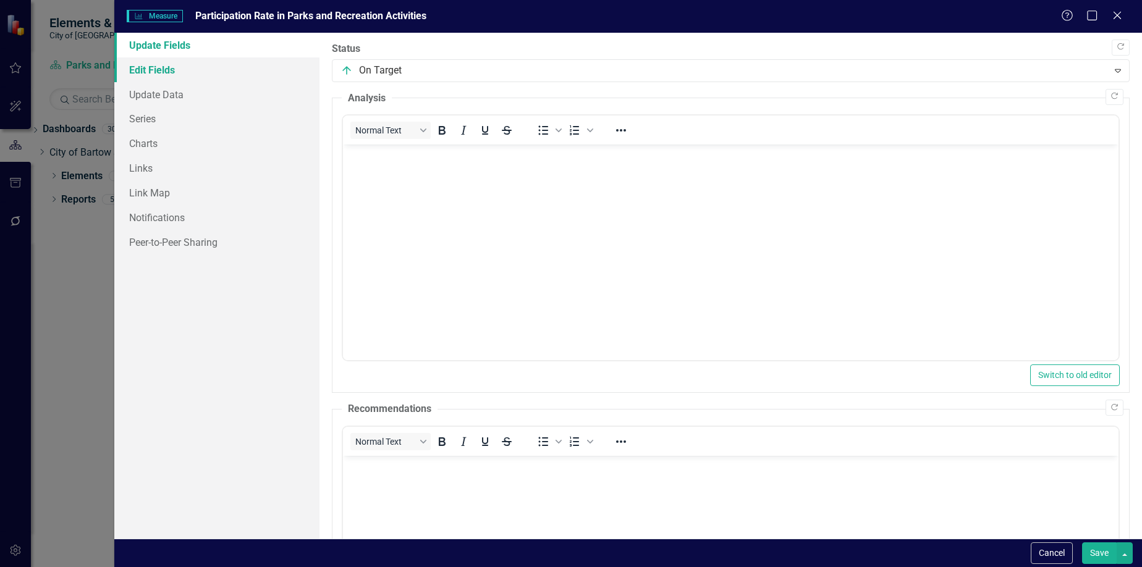
click at [209, 74] on link "Edit Fields" at bounding box center [217, 69] width 206 height 25
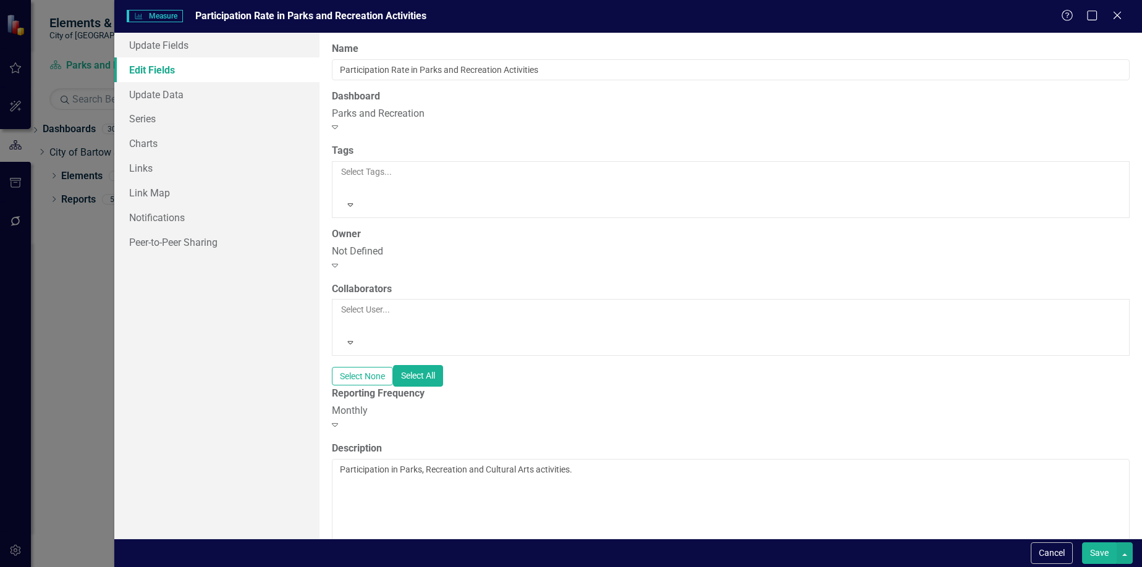
click at [501, 404] on div "Monthly" at bounding box center [731, 411] width 798 height 14
click at [1107, 553] on button "Save" at bounding box center [1099, 553] width 35 height 22
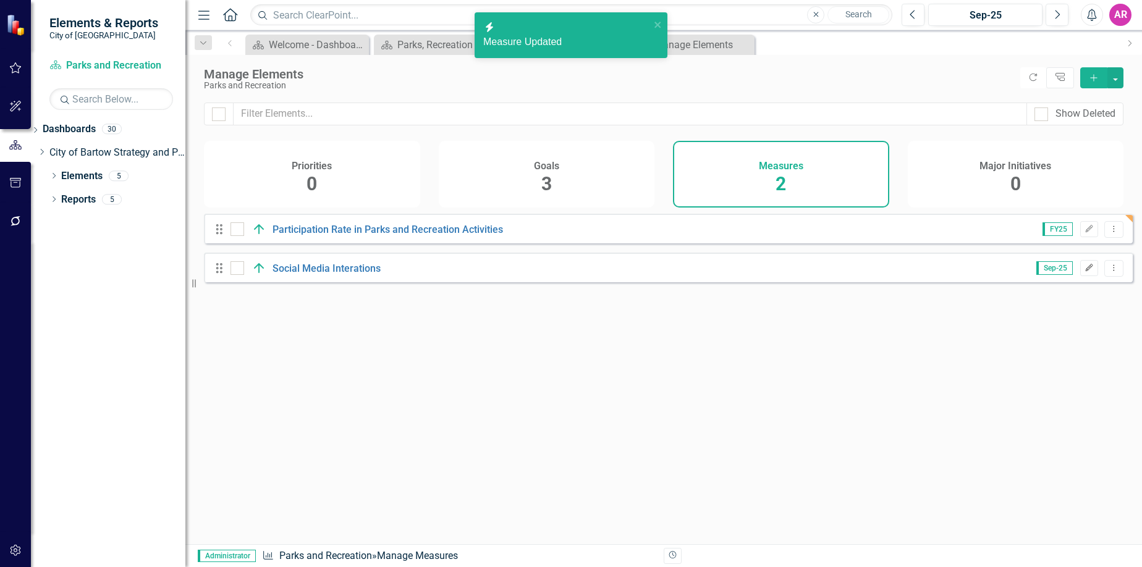
click at [1084, 272] on icon "Edit" at bounding box center [1088, 267] width 9 height 7
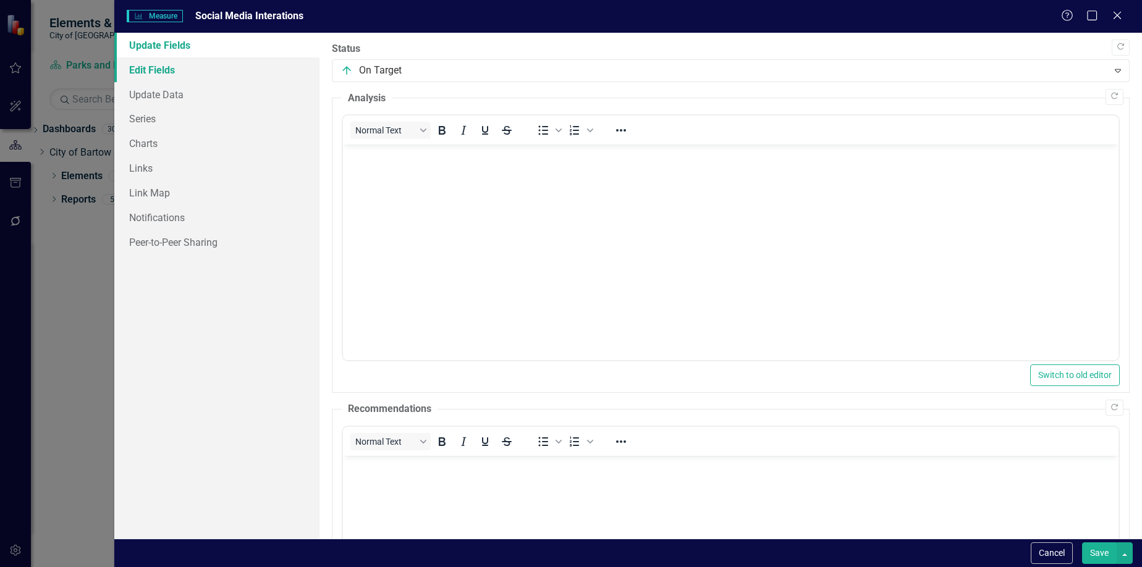
click at [212, 67] on link "Edit Fields" at bounding box center [217, 69] width 206 height 25
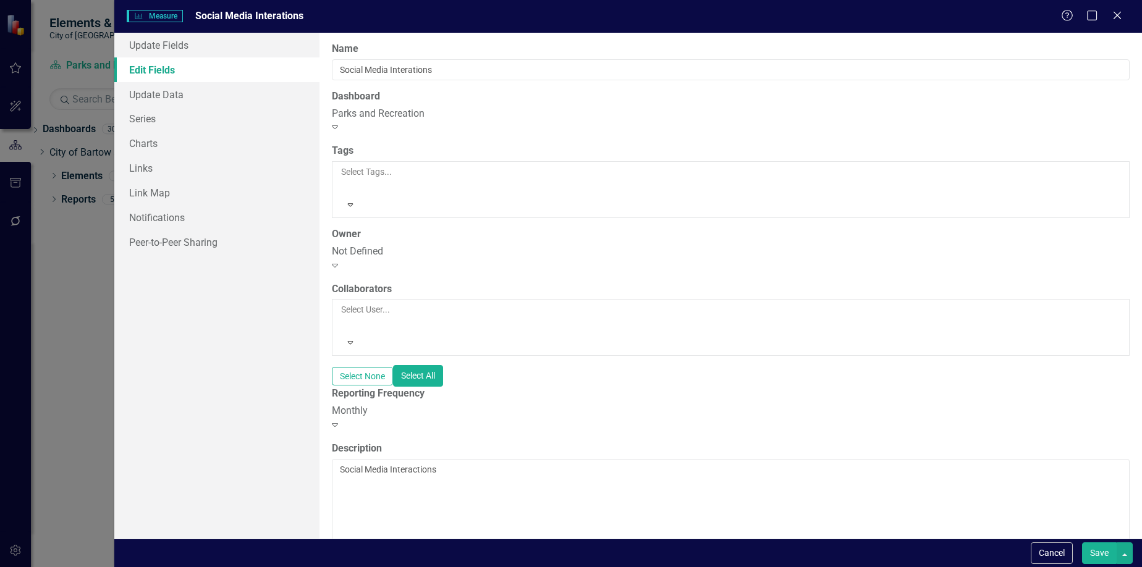
click at [465, 404] on div "Monthly" at bounding box center [731, 411] width 798 height 14
click at [471, 404] on div "Monthly" at bounding box center [731, 411] width 798 height 14
click at [1097, 553] on button "Save" at bounding box center [1099, 553] width 35 height 22
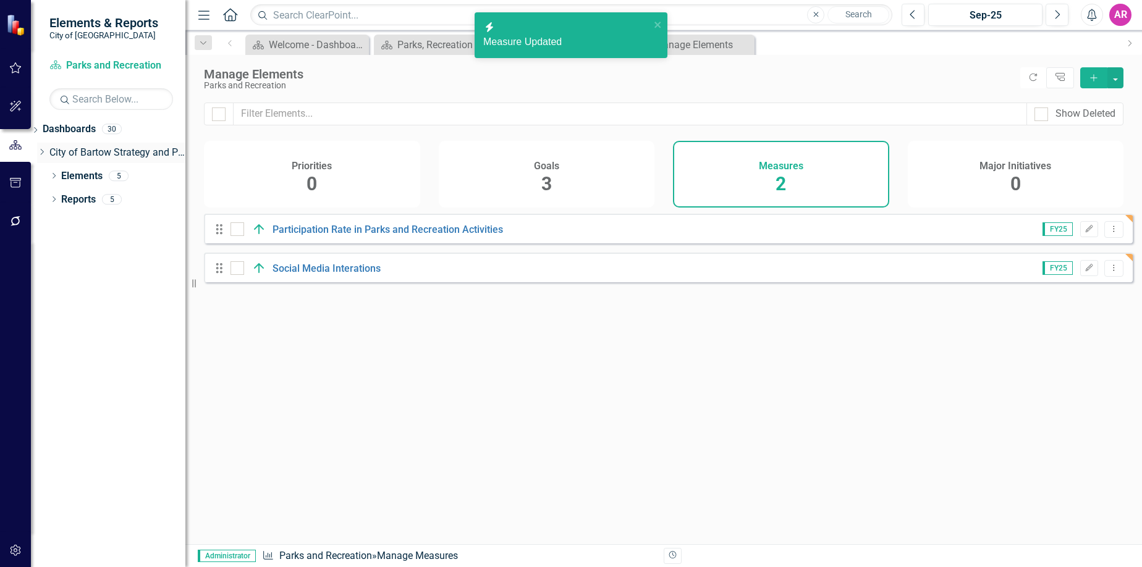
click at [46, 152] on icon "Dropdown" at bounding box center [41, 151] width 9 height 7
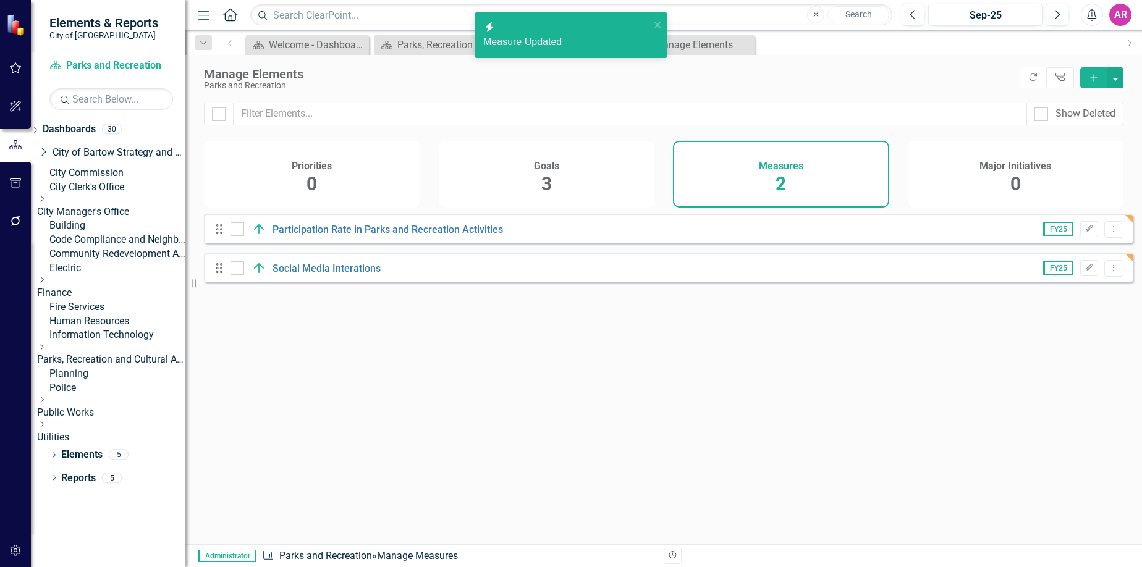
scroll to position [20, 0]
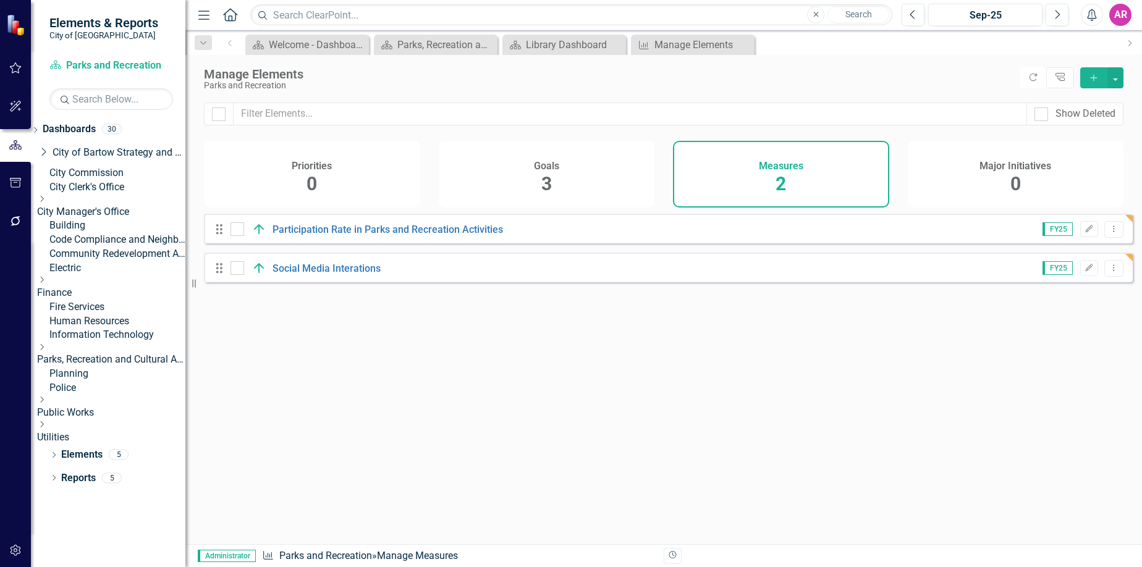
click at [46, 351] on icon "Dropdown" at bounding box center [41, 347] width 9 height 7
click at [129, 413] on link "Library" at bounding box center [117, 406] width 136 height 14
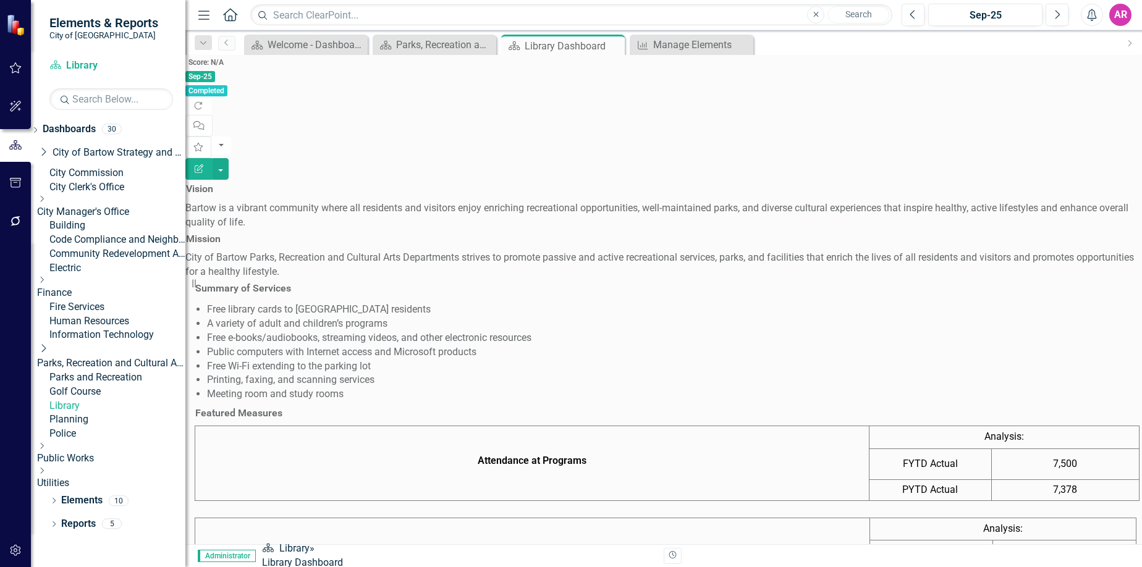
click at [125, 399] on link "Golf Course" at bounding box center [117, 392] width 136 height 14
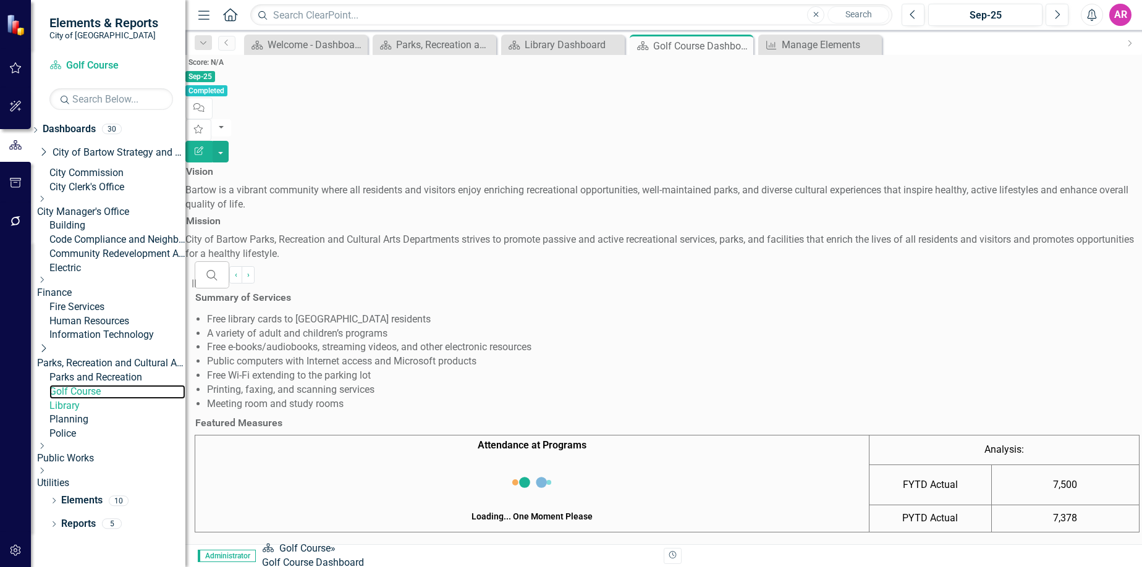
scroll to position [90, 0]
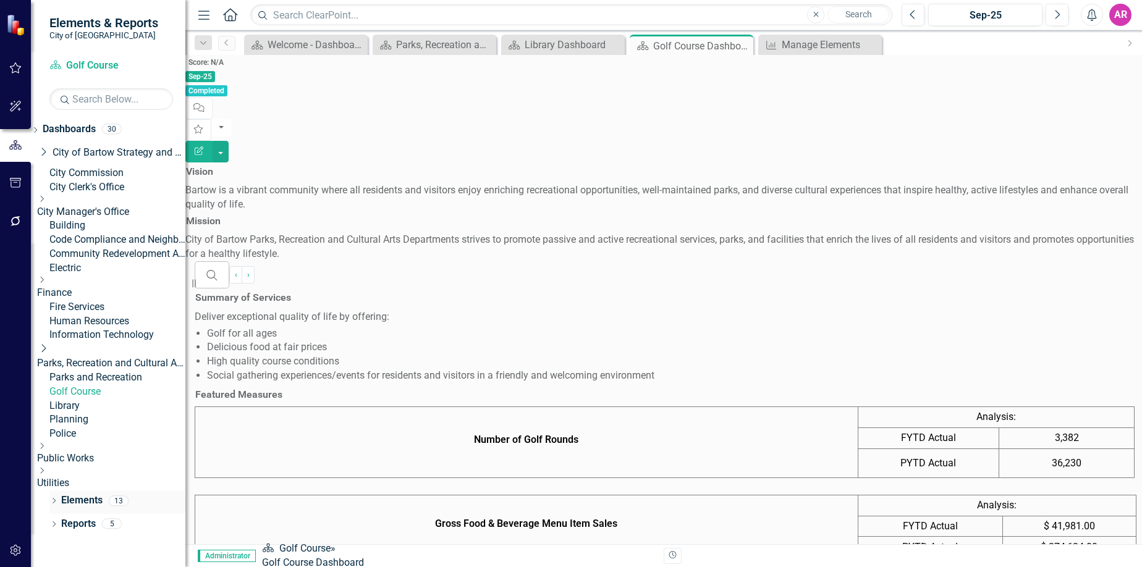
click at [90, 508] on link "Elements" at bounding box center [81, 501] width 41 height 14
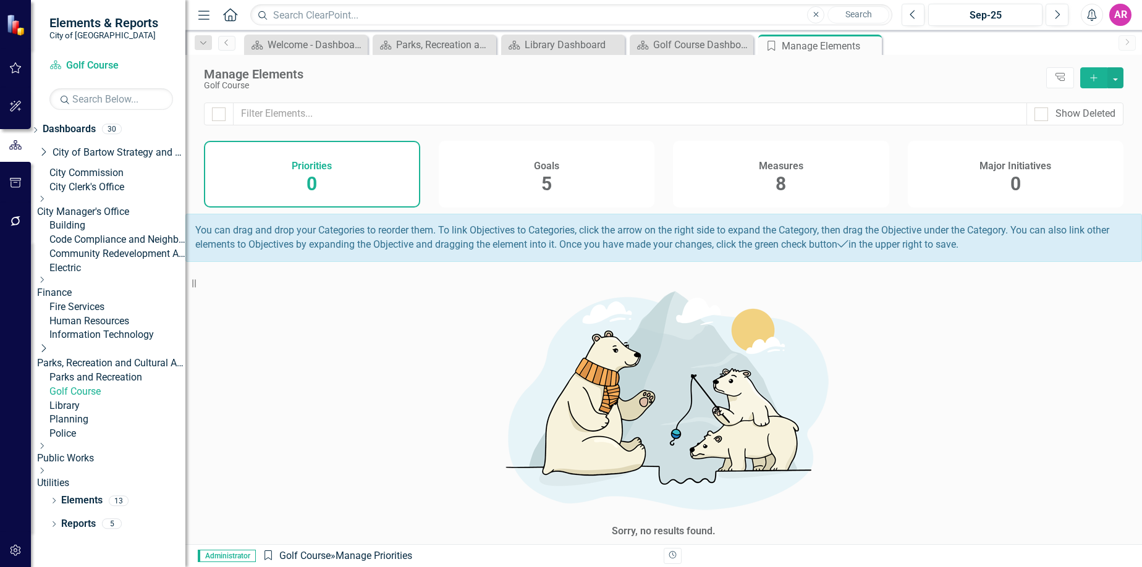
click at [808, 146] on div "Measures 8" at bounding box center [781, 174] width 216 height 67
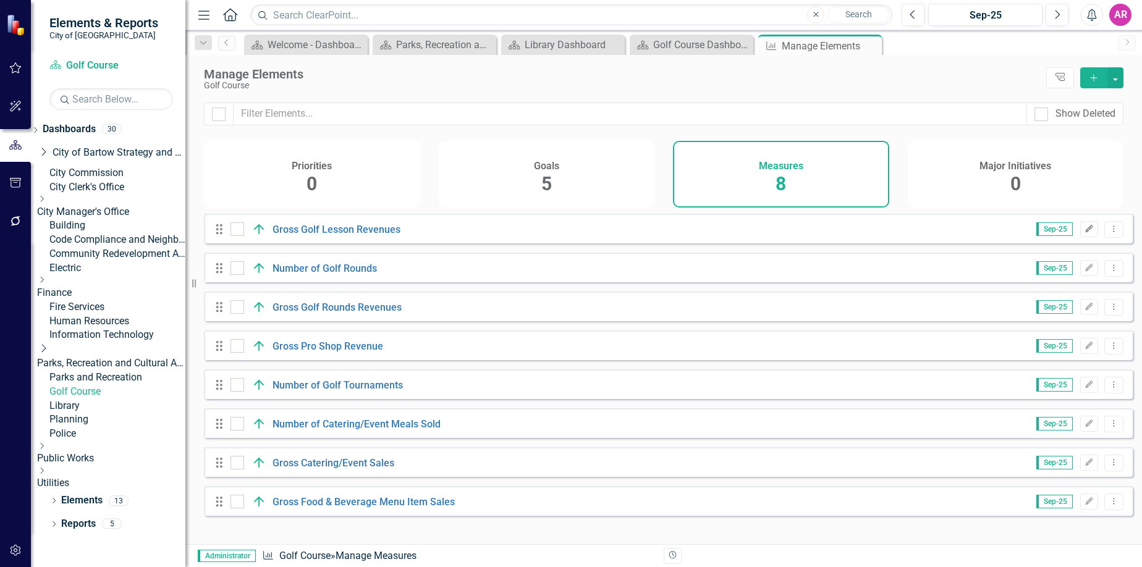
click at [1084, 233] on icon "Edit" at bounding box center [1088, 229] width 9 height 7
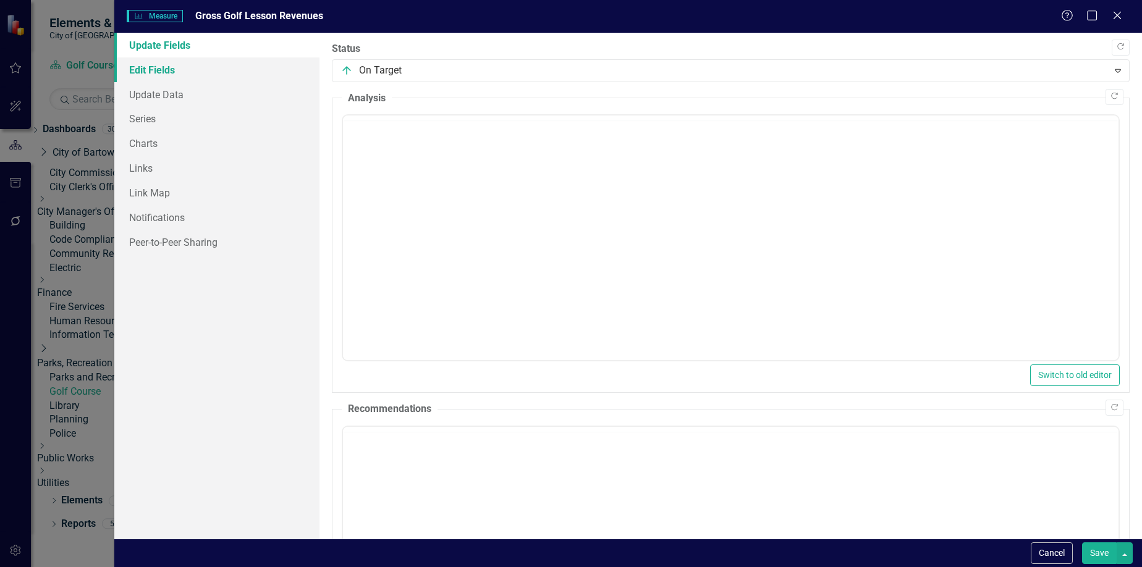
click at [183, 73] on link "Edit Fields" at bounding box center [217, 69] width 206 height 25
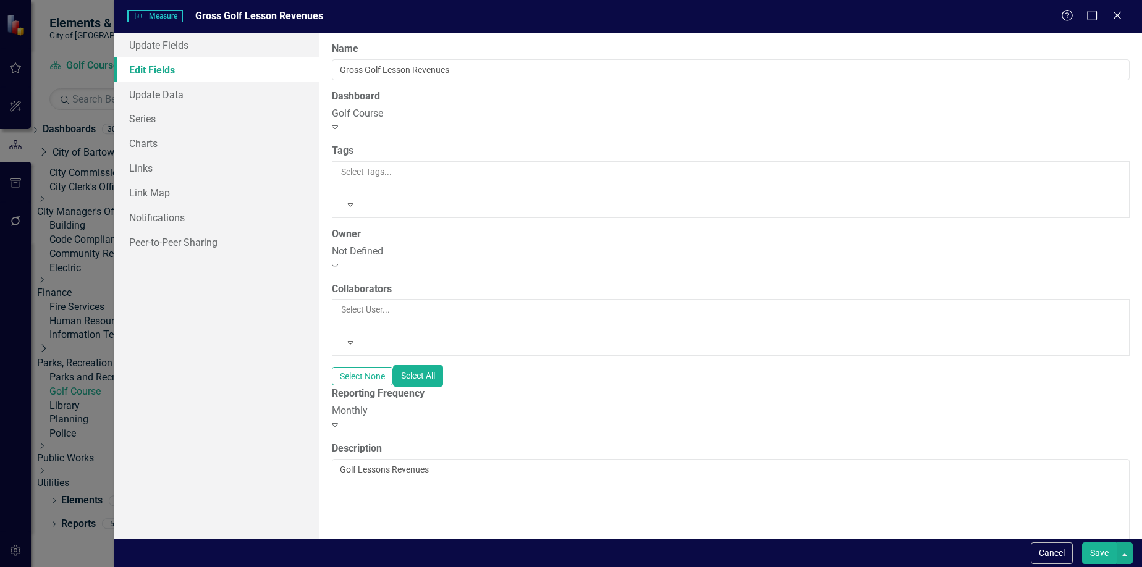
click at [438, 404] on div "Monthly" at bounding box center [731, 411] width 798 height 14
click at [1097, 555] on button "Save" at bounding box center [1099, 553] width 35 height 22
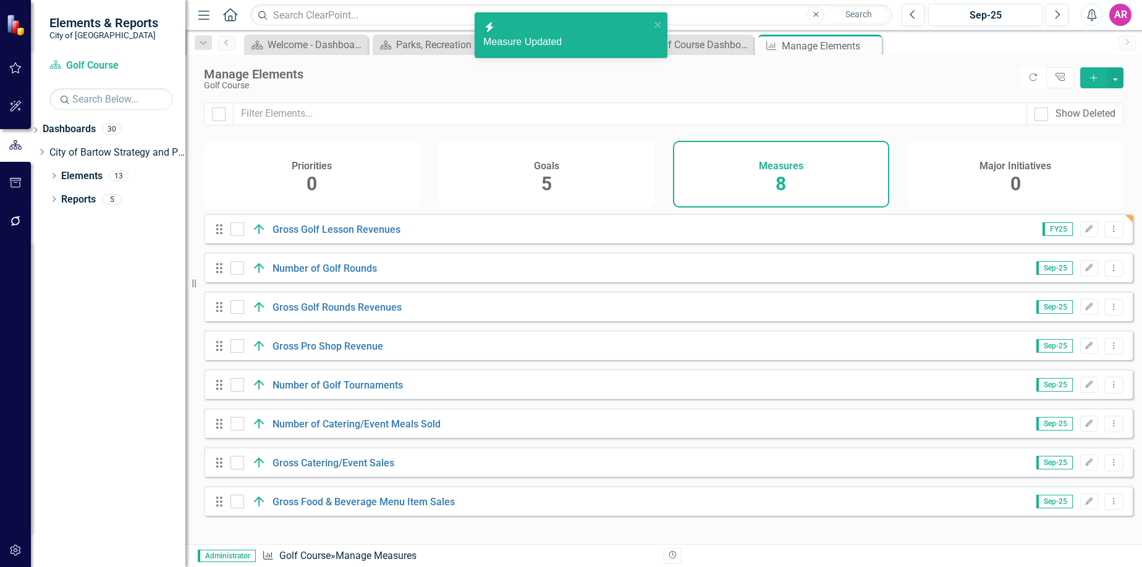
click at [1084, 272] on icon "Edit" at bounding box center [1088, 267] width 9 height 7
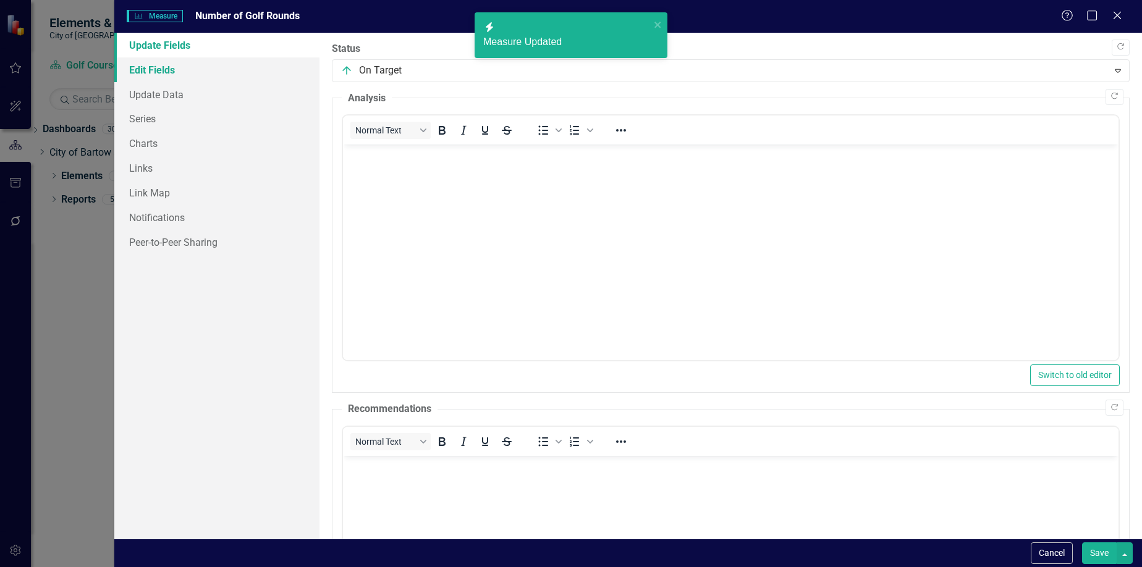
click at [226, 66] on link "Edit Fields" at bounding box center [217, 69] width 206 height 25
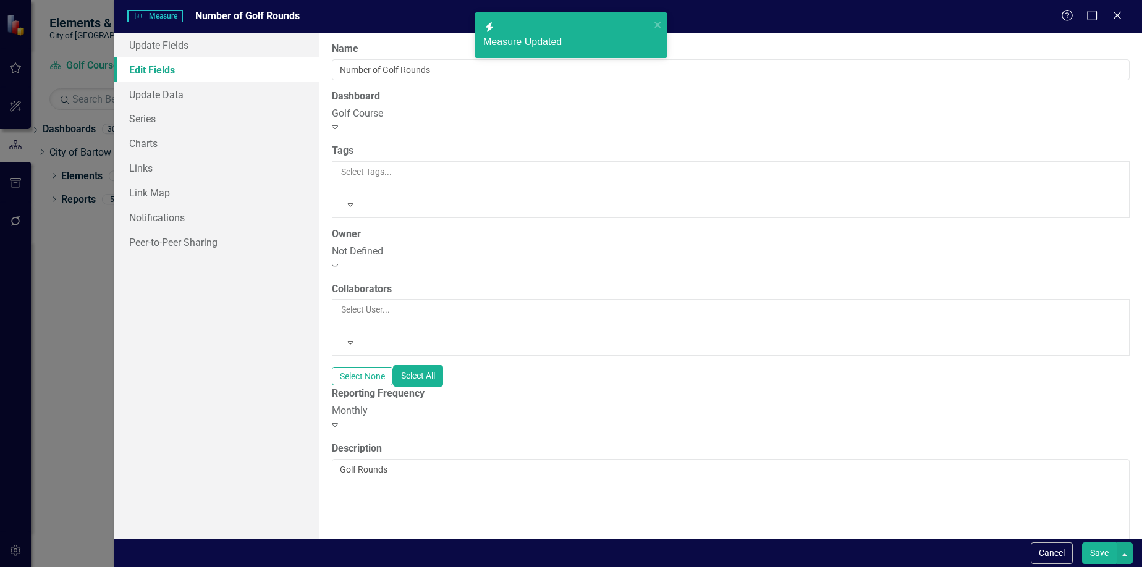
click at [416, 404] on div "Monthly Expand" at bounding box center [731, 418] width 798 height 28
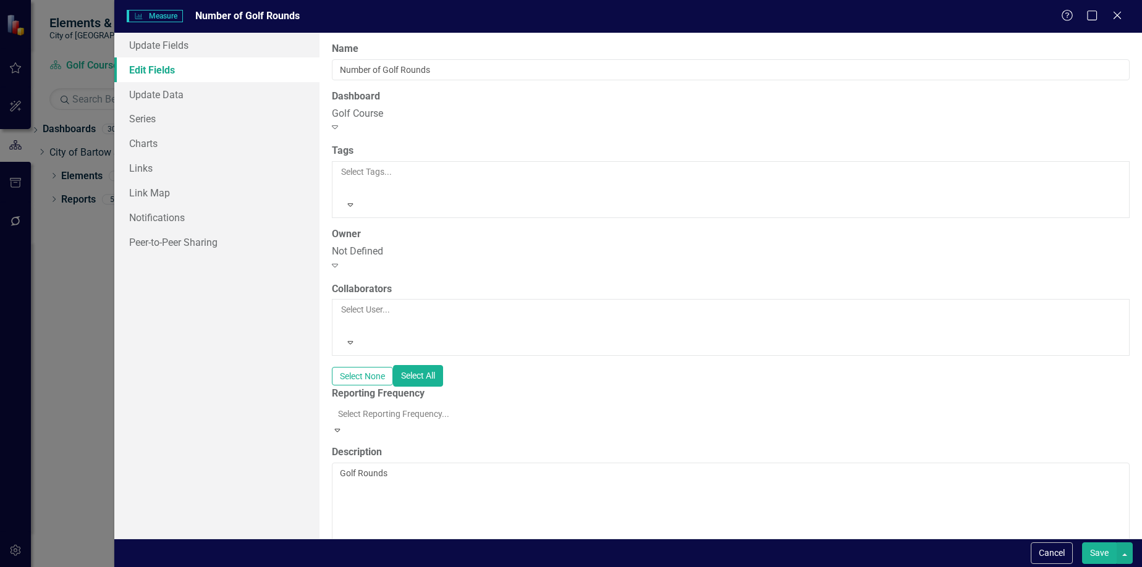
click at [1101, 553] on button "Save" at bounding box center [1099, 553] width 35 height 22
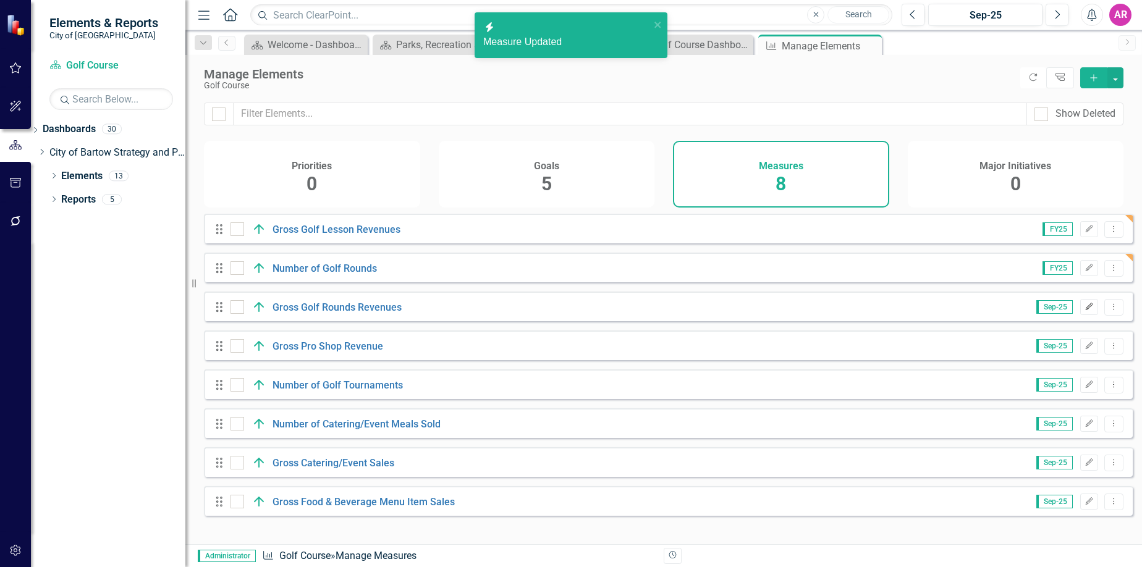
click at [1080, 315] on button "Edit" at bounding box center [1089, 307] width 18 height 16
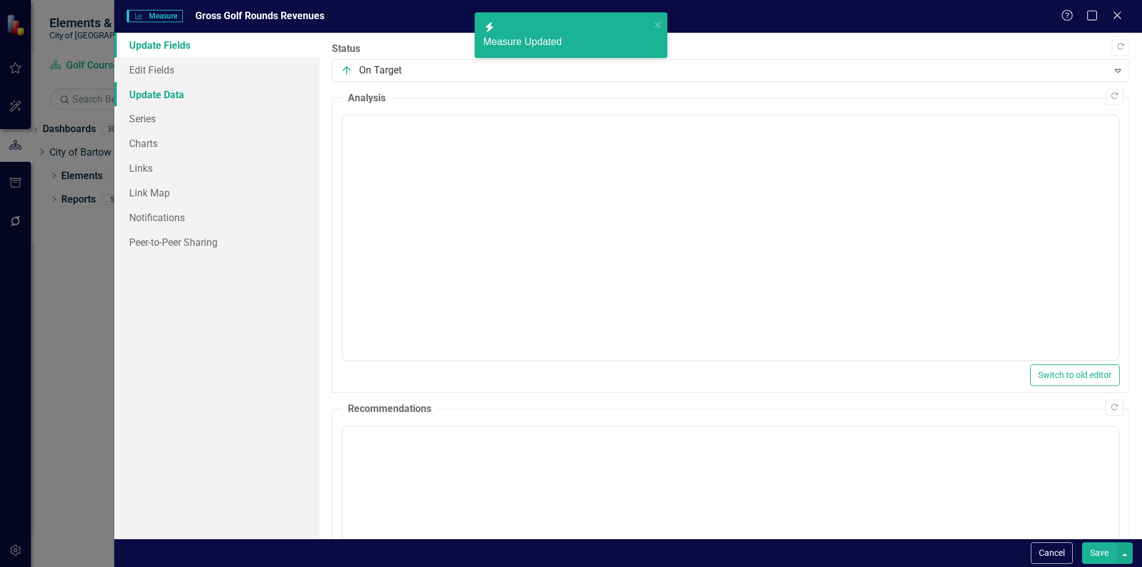
click at [217, 85] on link "Update Data" at bounding box center [217, 94] width 206 height 25
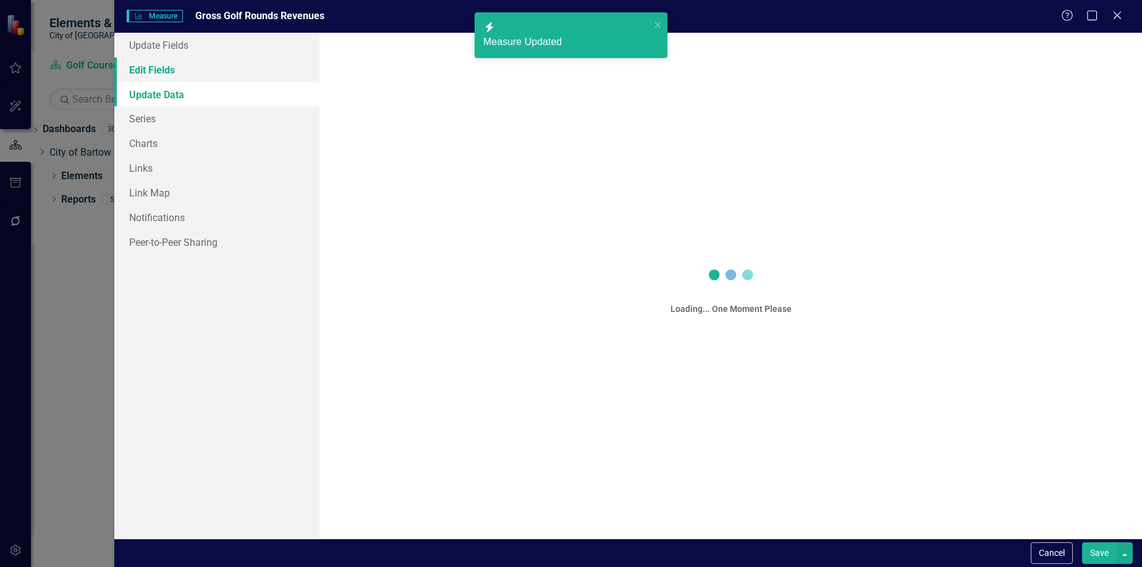
click at [220, 70] on link "Edit Fields" at bounding box center [217, 69] width 206 height 25
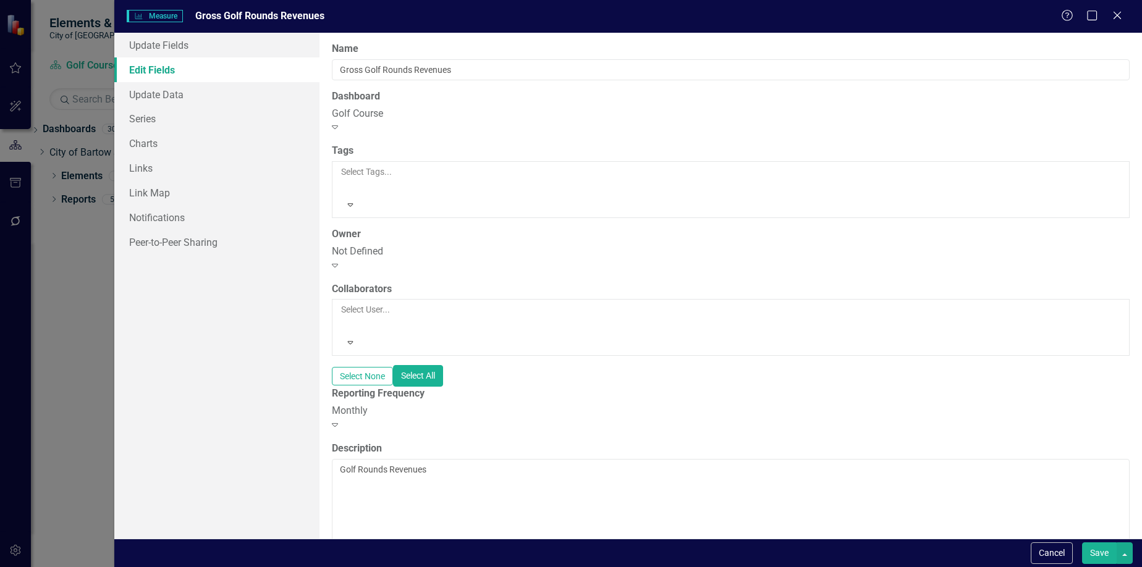
click at [505, 387] on label "Reporting Frequency" at bounding box center [731, 394] width 798 height 14
click at [518, 404] on div "Monthly" at bounding box center [731, 411] width 798 height 14
click at [1096, 552] on button "Save" at bounding box center [1099, 553] width 35 height 22
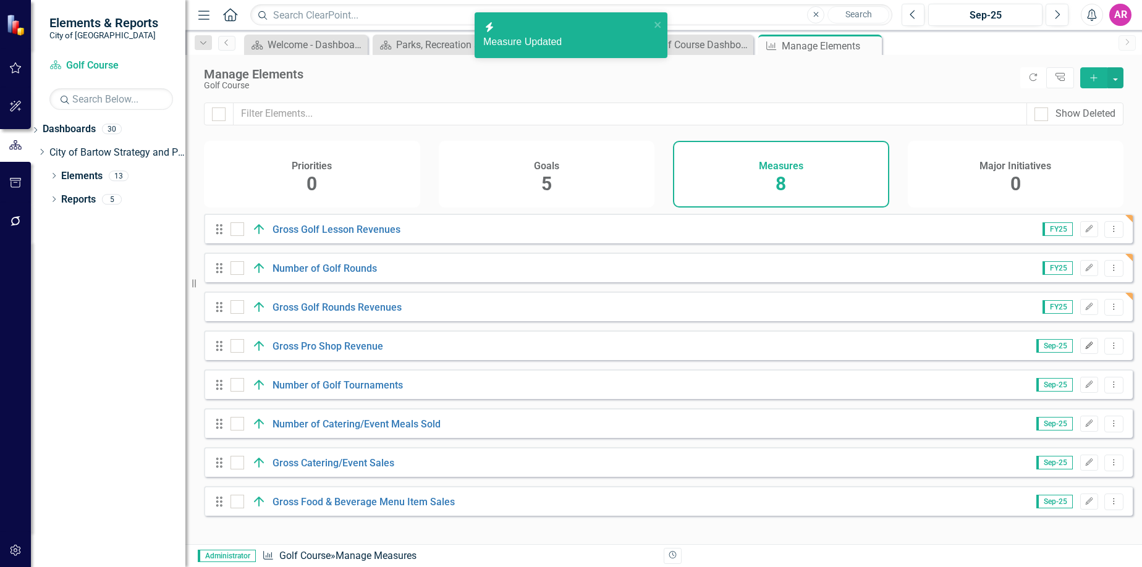
click at [1084, 350] on icon "Edit" at bounding box center [1088, 345] width 9 height 7
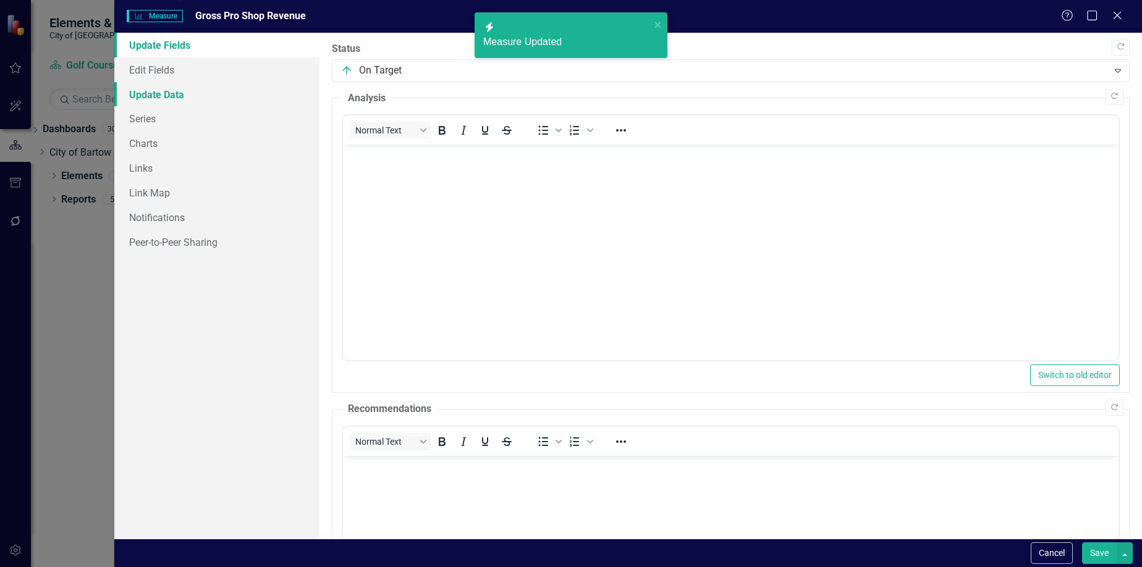
click at [174, 98] on link "Update Data" at bounding box center [217, 94] width 206 height 25
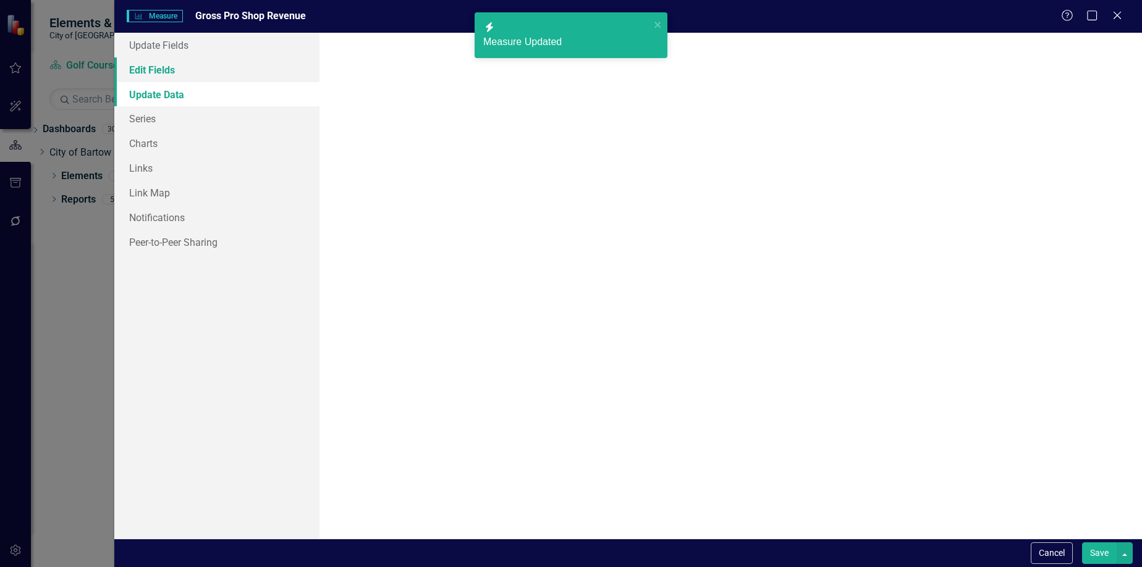
click at [184, 62] on link "Edit Fields" at bounding box center [217, 69] width 206 height 25
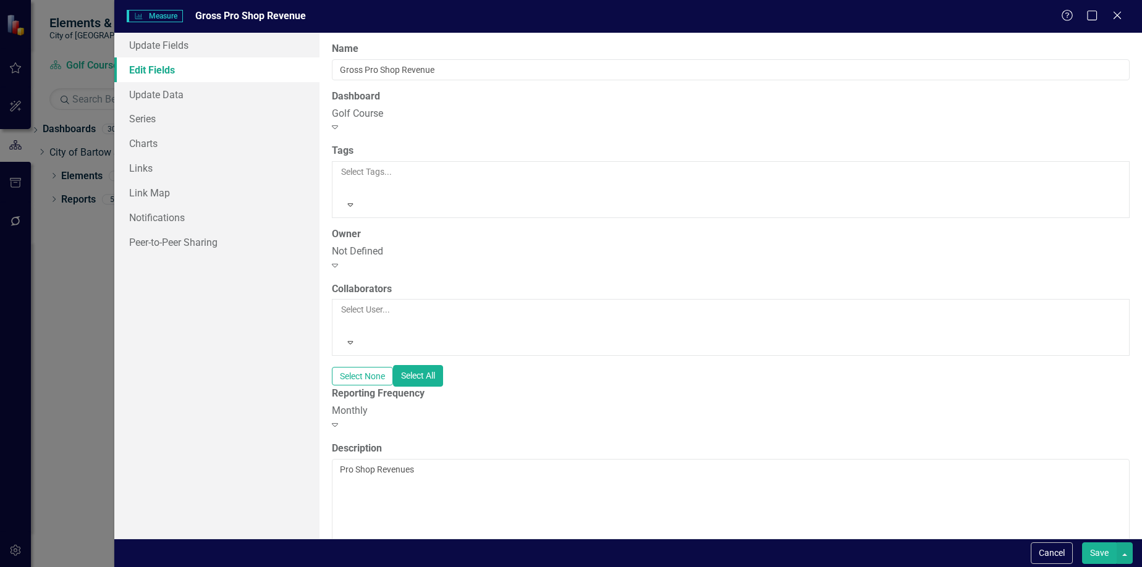
click at [437, 404] on div "Monthly Expand" at bounding box center [731, 418] width 798 height 28
click at [1105, 562] on button "Save" at bounding box center [1099, 553] width 35 height 22
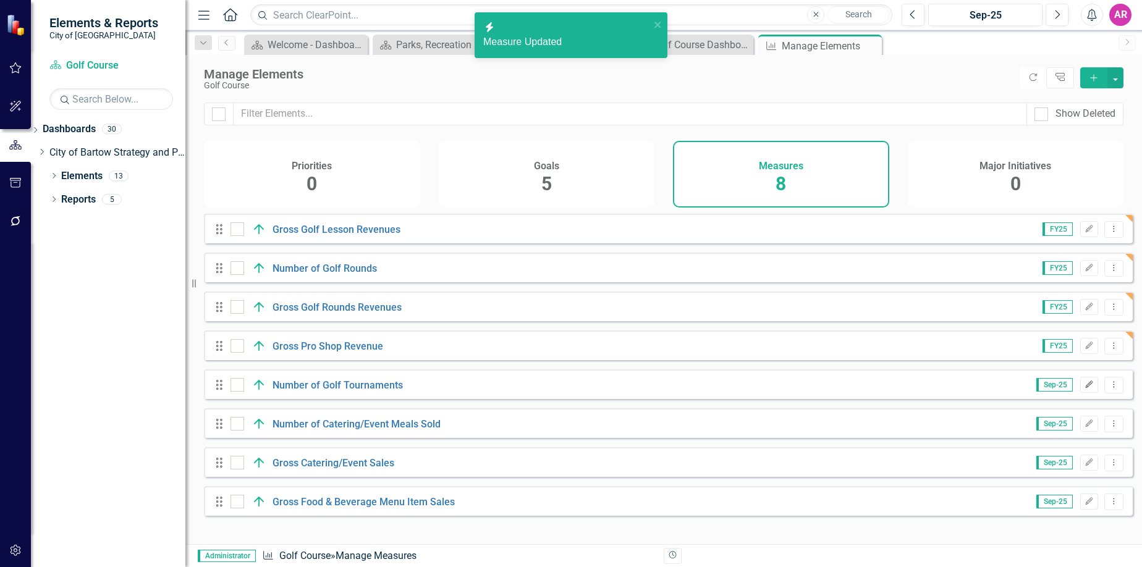
click at [1084, 389] on icon "Edit" at bounding box center [1088, 384] width 9 height 7
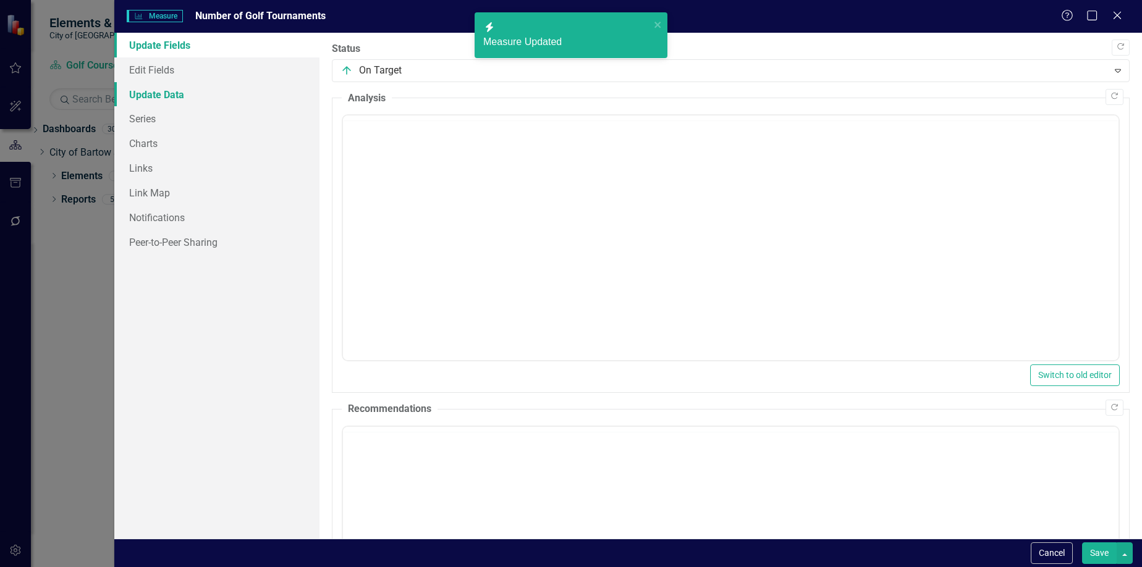
click at [166, 88] on link "Update Data" at bounding box center [217, 94] width 206 height 25
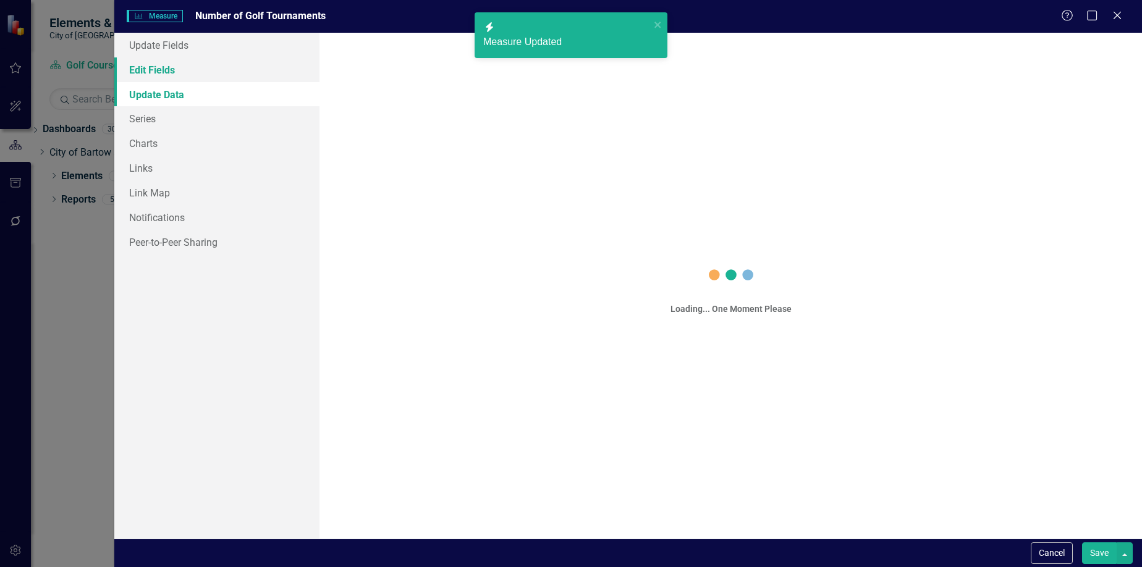
click at [177, 70] on link "Edit Fields" at bounding box center [217, 69] width 206 height 25
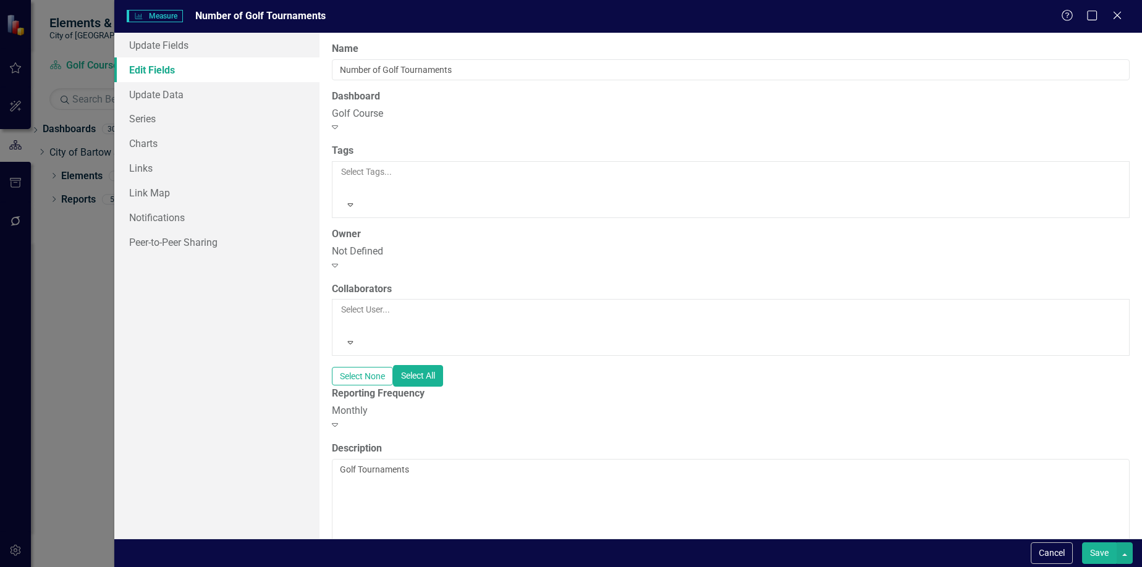
click at [443, 404] on div "Monthly" at bounding box center [731, 411] width 798 height 14
click at [1094, 549] on button "Save" at bounding box center [1099, 553] width 35 height 22
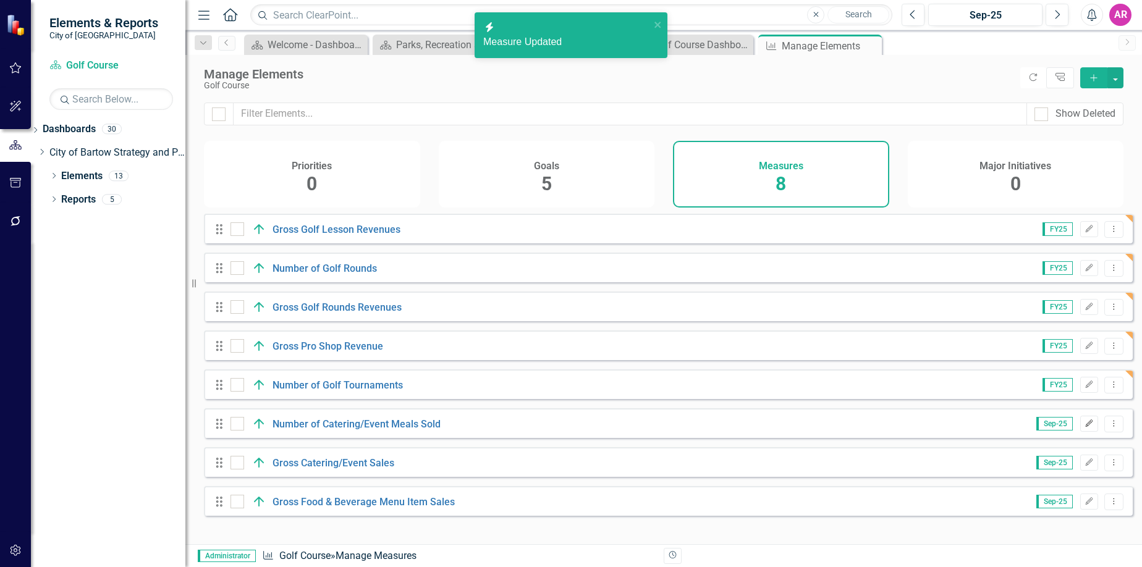
click at [1084, 428] on icon "Edit" at bounding box center [1088, 423] width 9 height 7
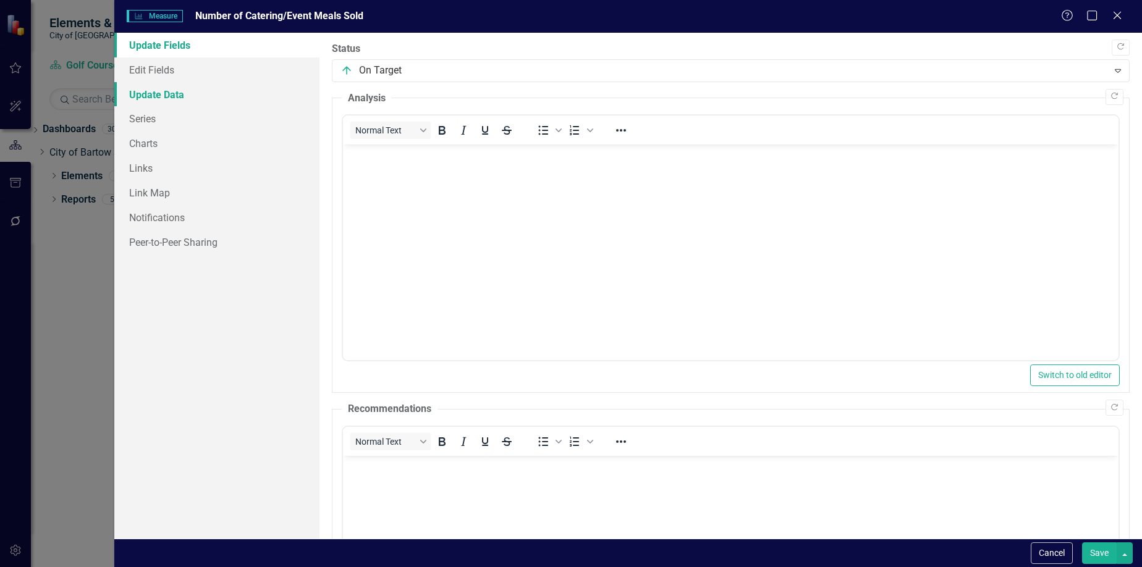
click at [215, 82] on link "Update Data" at bounding box center [217, 94] width 206 height 25
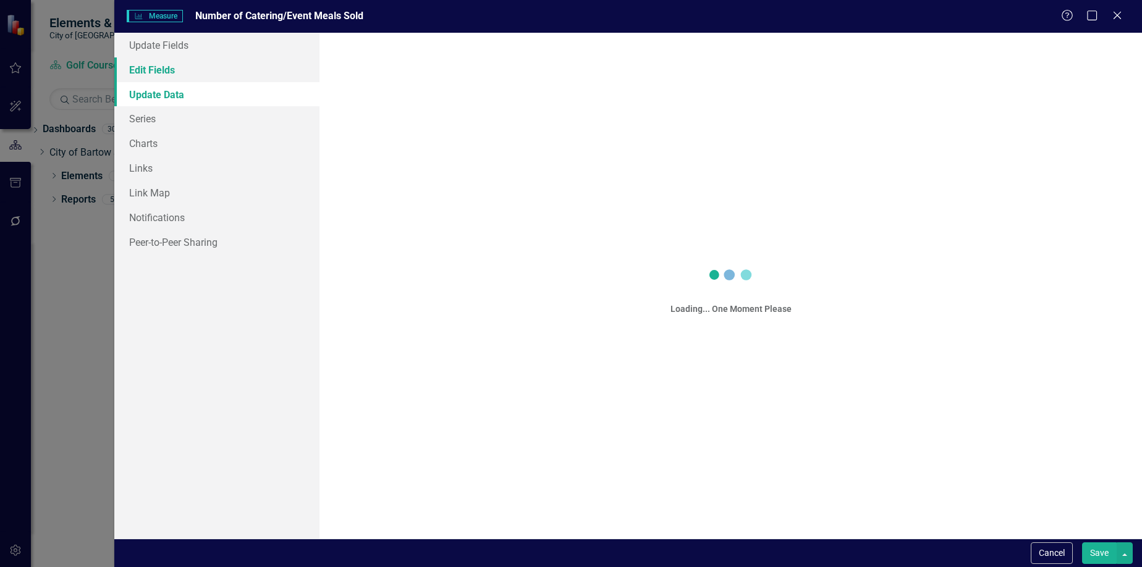
click at [222, 72] on link "Edit Fields" at bounding box center [217, 69] width 206 height 25
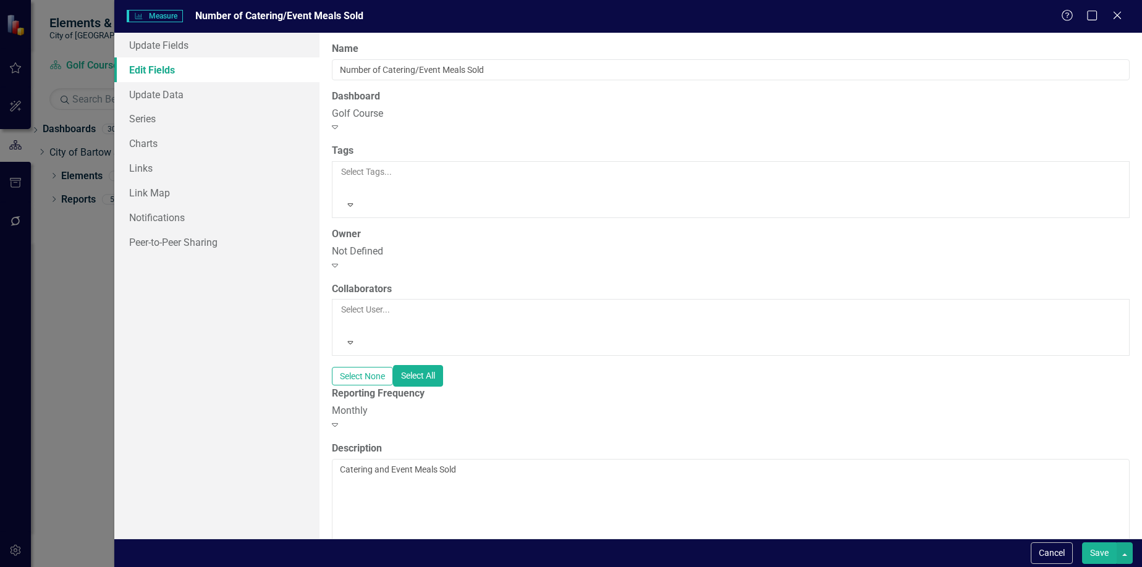
click at [604, 404] on div "Monthly" at bounding box center [731, 411] width 798 height 14
click at [1089, 551] on button "Save" at bounding box center [1099, 553] width 35 height 22
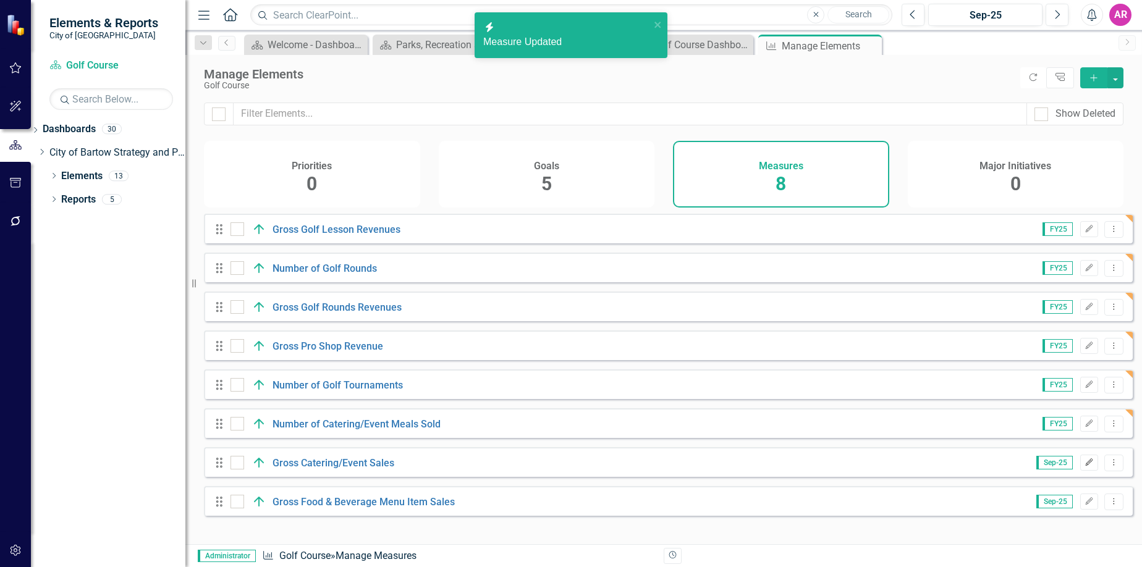
click at [1084, 466] on icon "Edit" at bounding box center [1088, 462] width 9 height 7
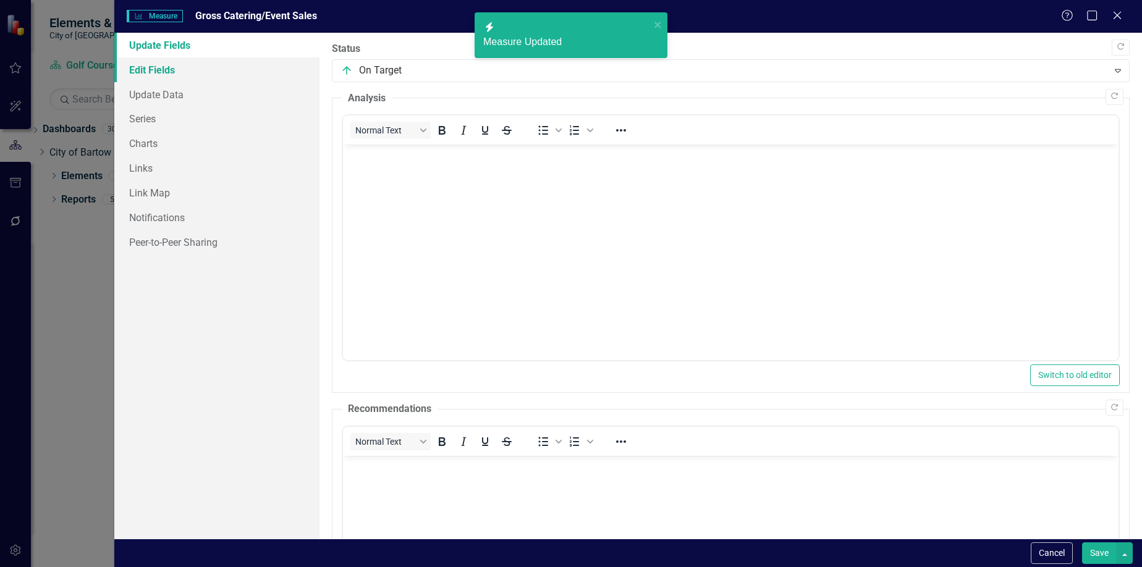
click at [156, 72] on link "Edit Fields" at bounding box center [217, 69] width 206 height 25
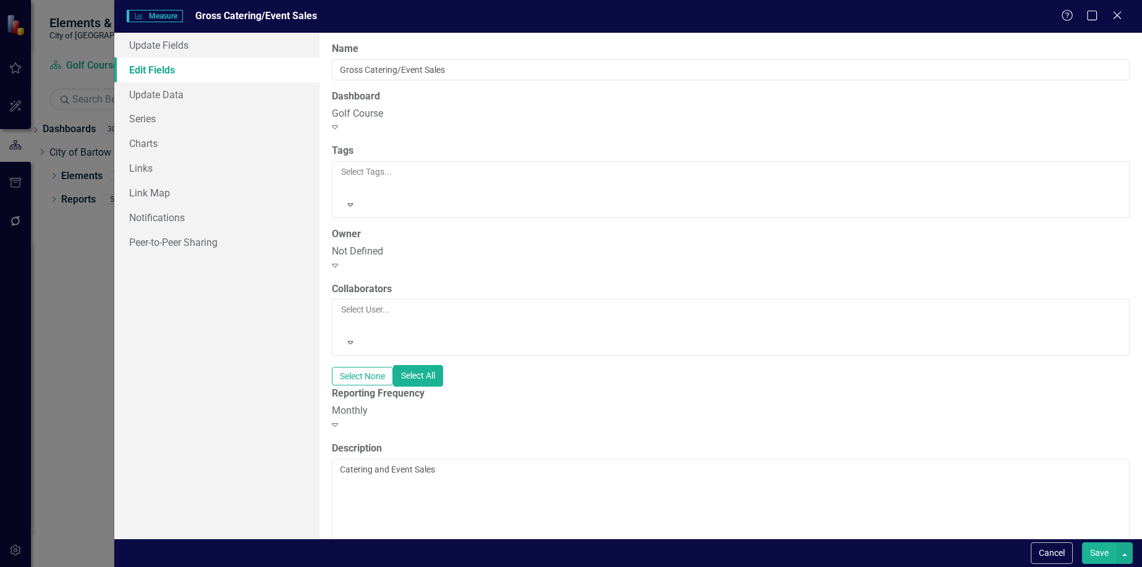
click at [452, 404] on div "Monthly" at bounding box center [731, 411] width 798 height 14
click at [1103, 552] on button "Save" at bounding box center [1099, 553] width 35 height 22
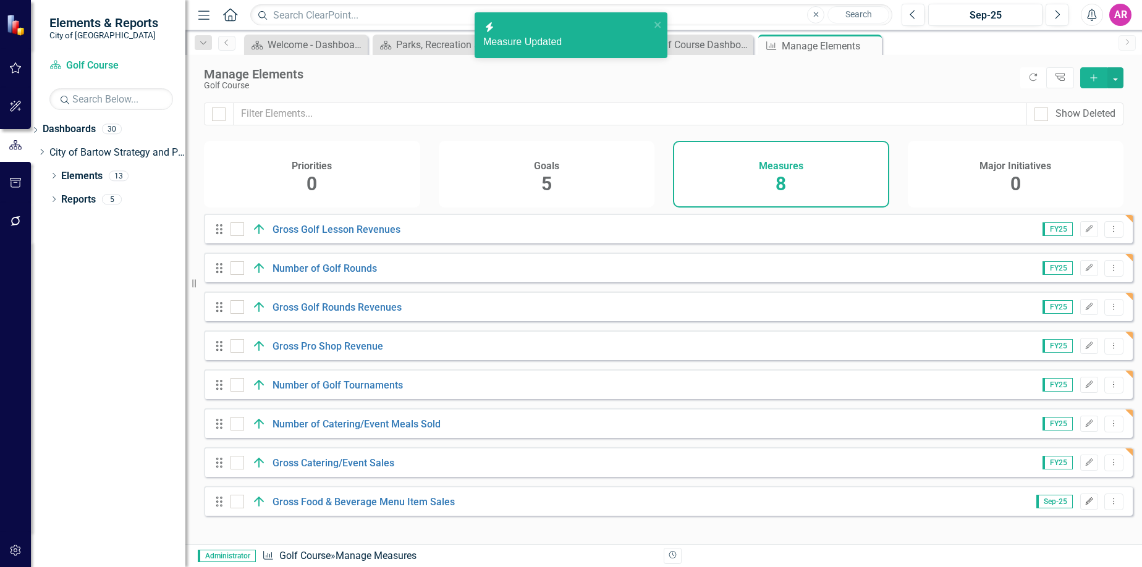
click at [1086, 505] on icon "button" at bounding box center [1089, 500] width 7 height 7
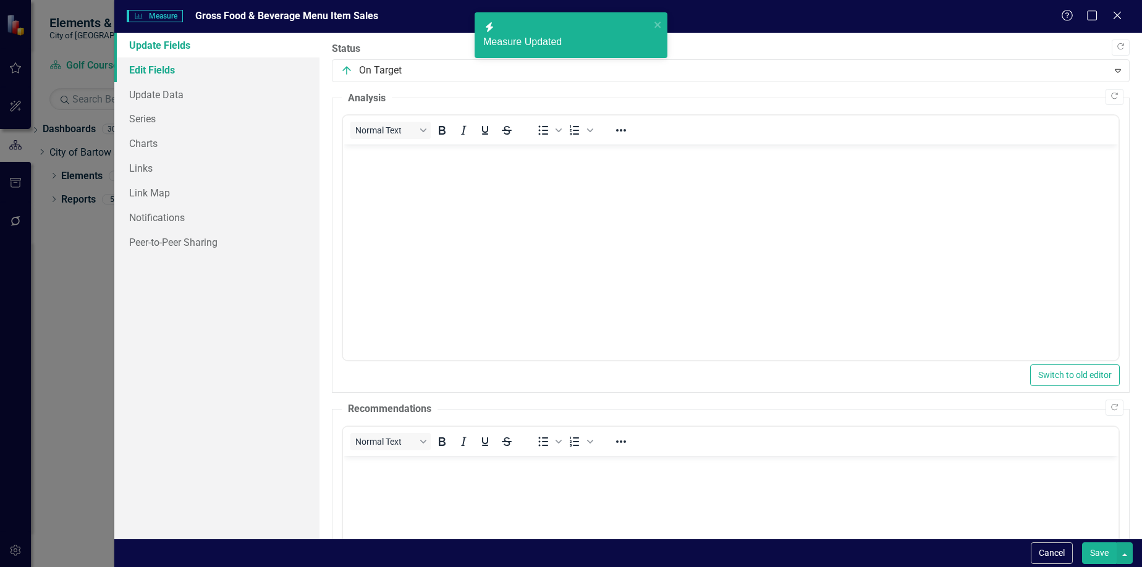
scroll to position [0, 0]
click at [186, 64] on link "Edit Fields" at bounding box center [217, 69] width 206 height 25
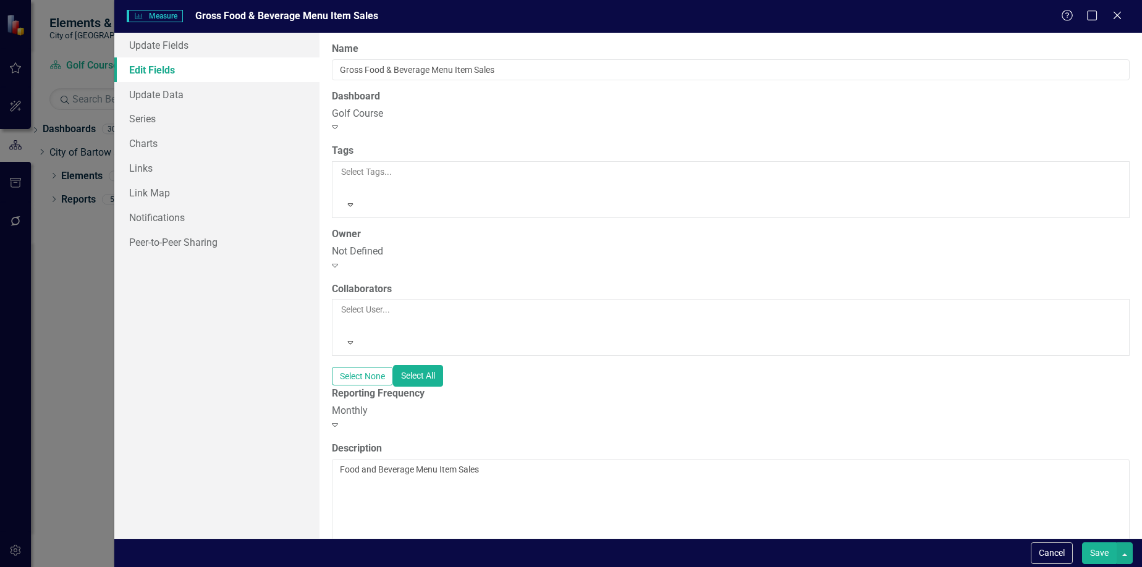
click at [453, 404] on div "Monthly" at bounding box center [731, 411] width 798 height 14
click at [1107, 551] on button "Save" at bounding box center [1099, 553] width 35 height 22
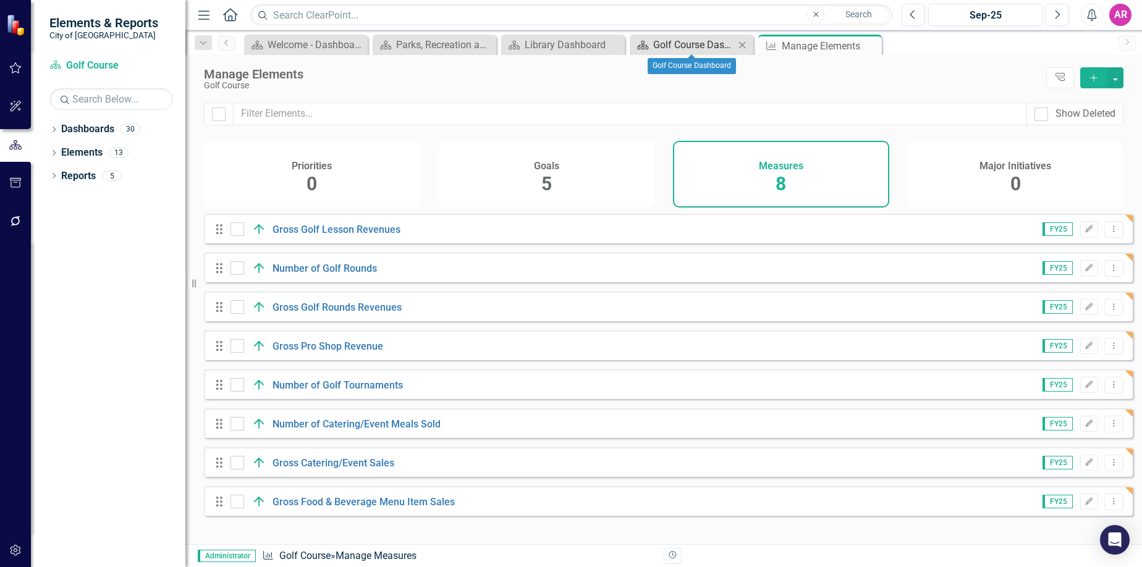
click at [673, 45] on div "Golf Course Dashboard" at bounding box center [694, 44] width 82 height 15
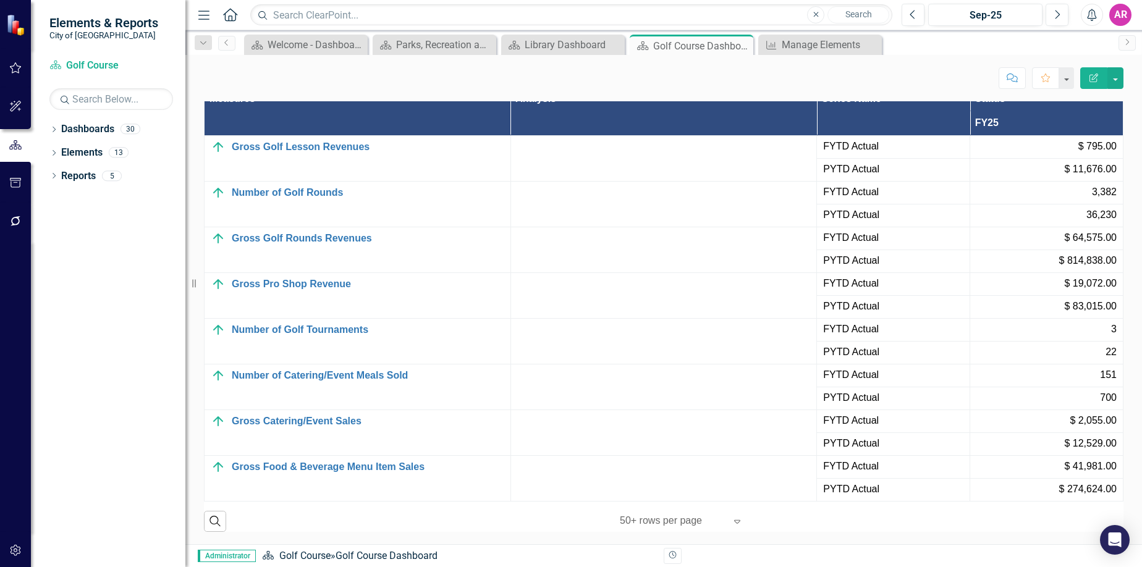
scroll to position [1319, 0]
click at [917, 18] on button "Previous" at bounding box center [912, 15] width 23 height 22
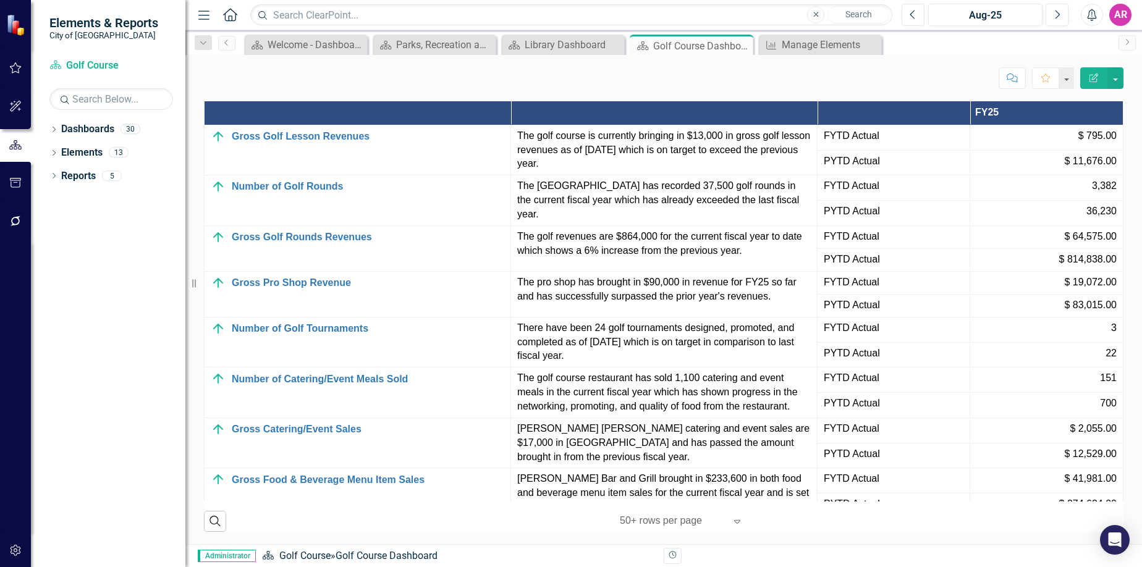
scroll to position [1330, 0]
click at [1056, 16] on icon "Next" at bounding box center [1056, 14] width 7 height 11
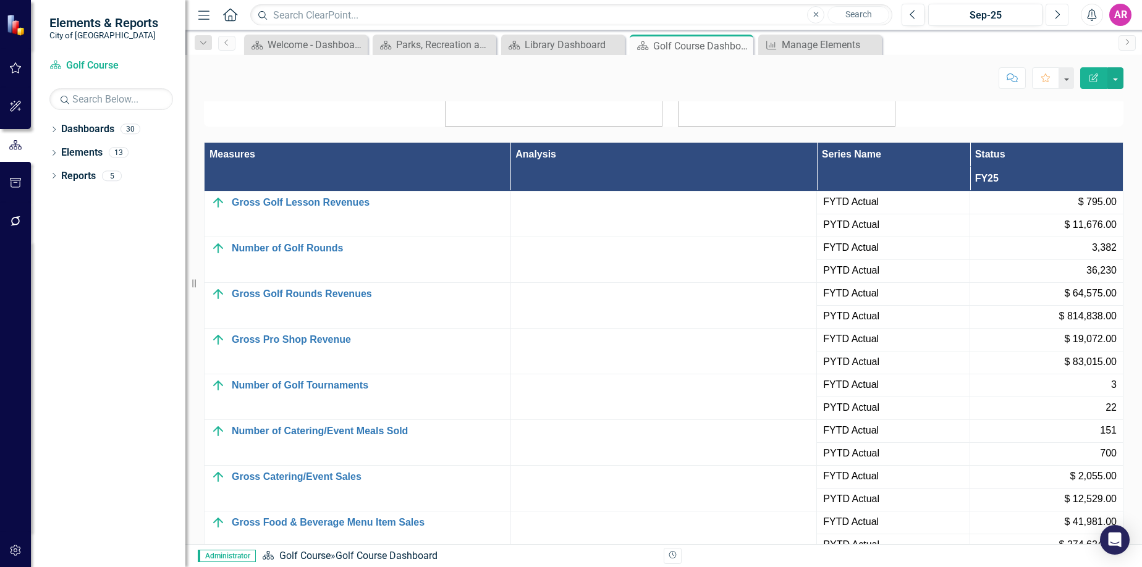
scroll to position [1319, 0]
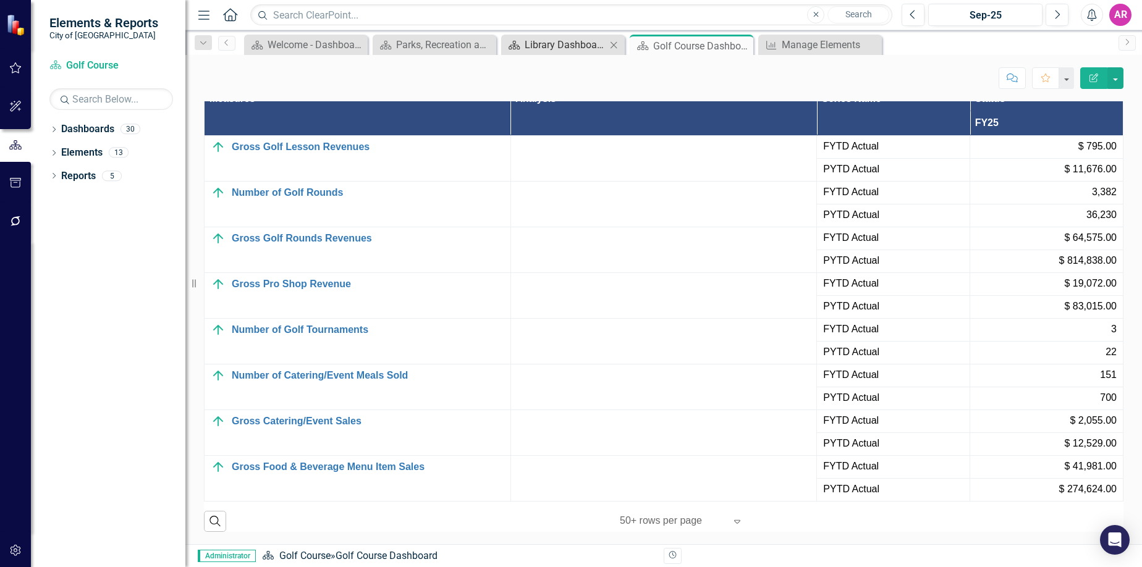
click at [541, 49] on div "Library Dashboard" at bounding box center [566, 44] width 82 height 15
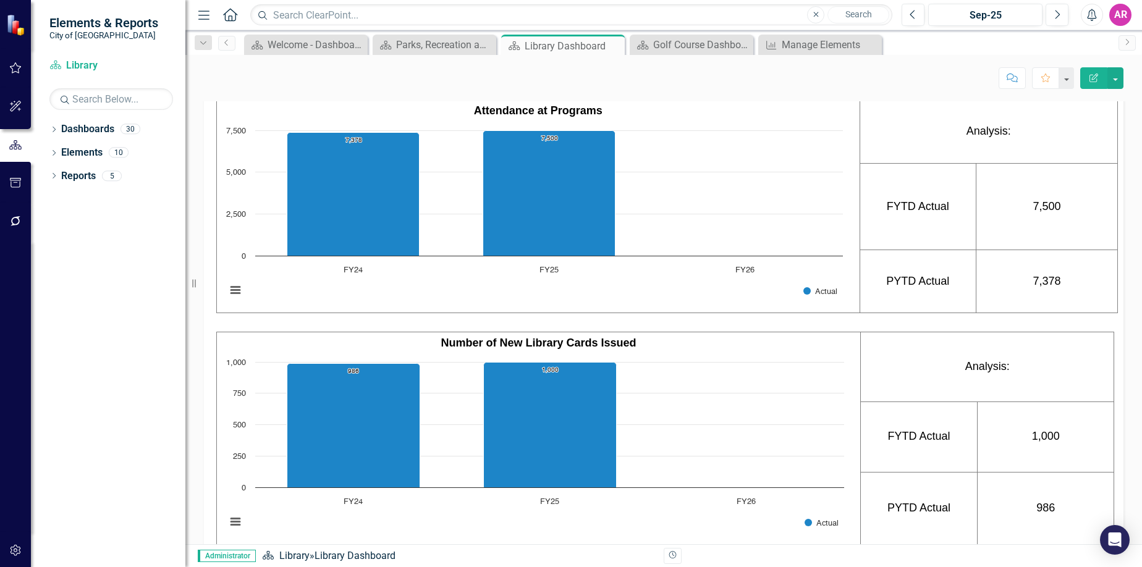
scroll to position [615, 0]
click at [100, 298] on div "Dropdown Dashboards 30 Dropdown City of Bartow Strategy and Performance Dashboa…" at bounding box center [108, 343] width 154 height 448
click at [1131, 133] on div "Vision Bartow is a vibrant community where all residents and visitors enjoy enr…" at bounding box center [663, 291] width 956 height 1642
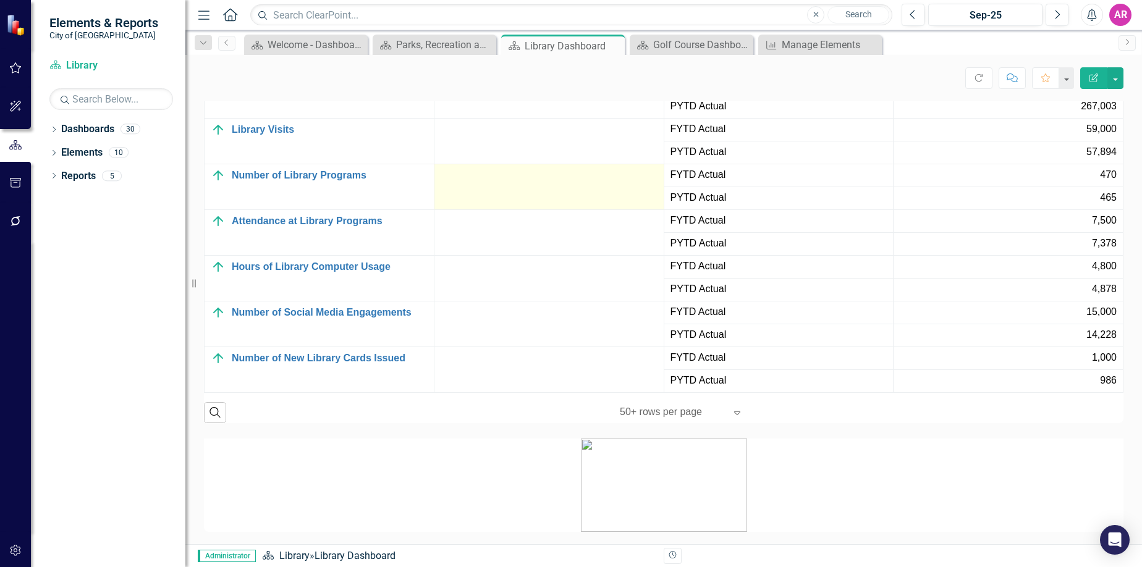
scroll to position [1174, 0]
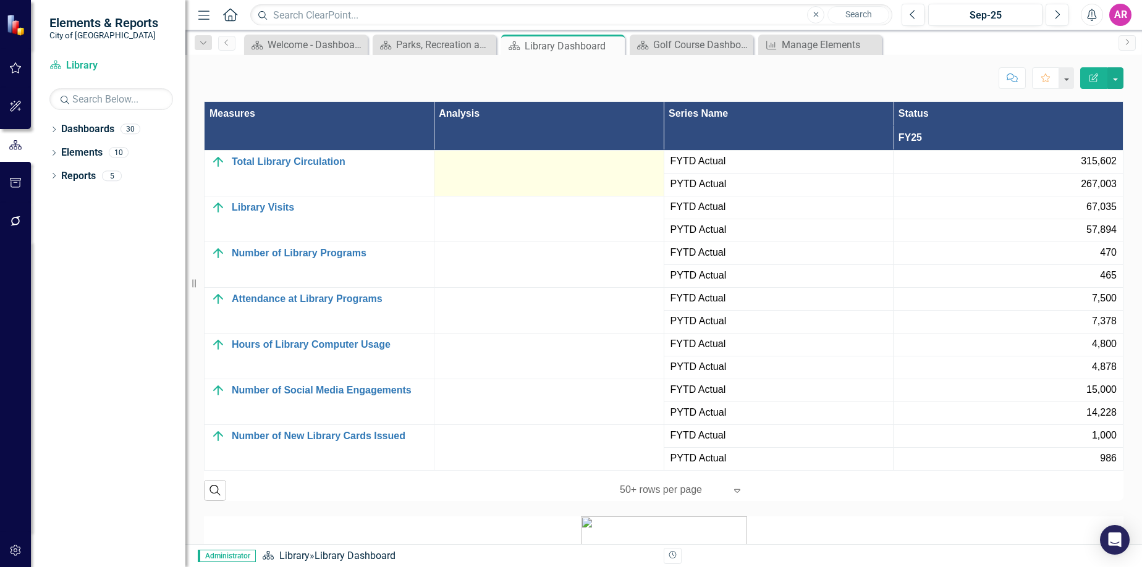
scroll to position [1112, 0]
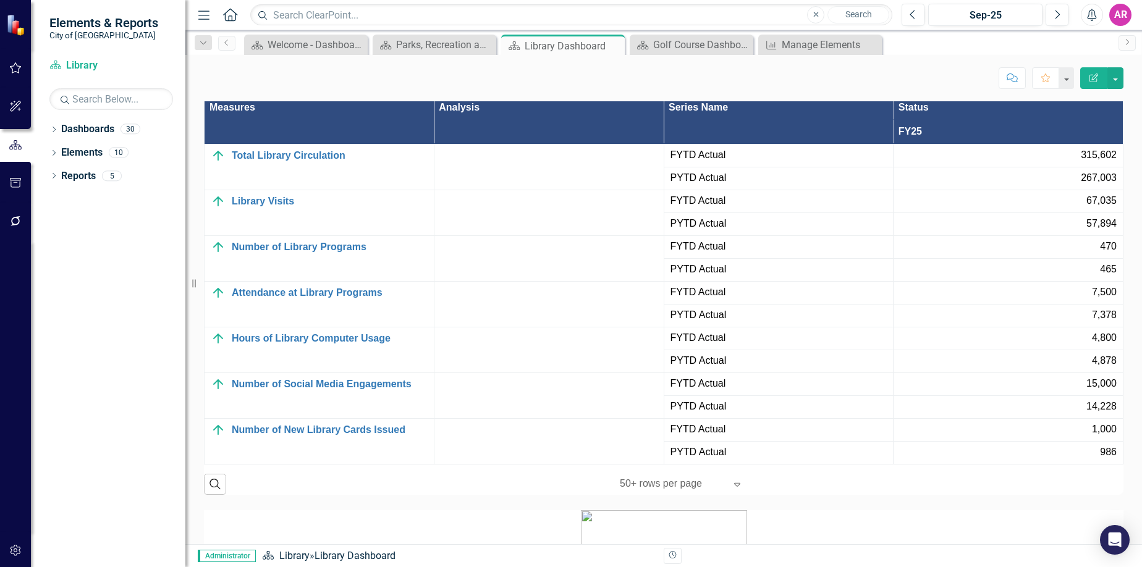
click at [231, 144] on th "Measures" at bounding box center [320, 119] width 230 height 49
click at [231, 144] on th "Measures Sort Ascending" at bounding box center [320, 119] width 230 height 49
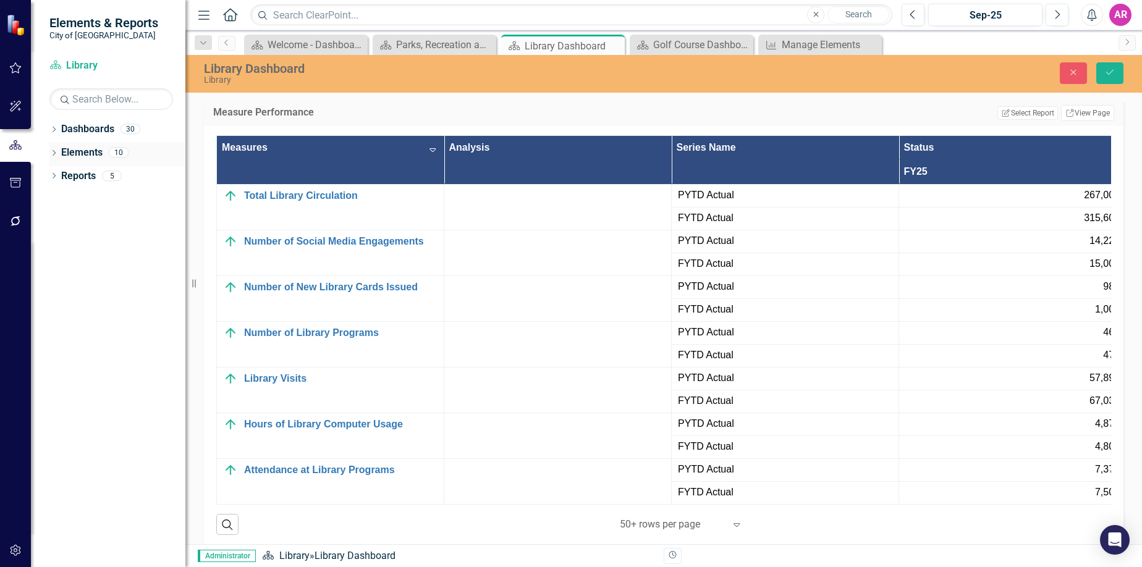
click at [80, 156] on link "Elements" at bounding box center [81, 153] width 41 height 14
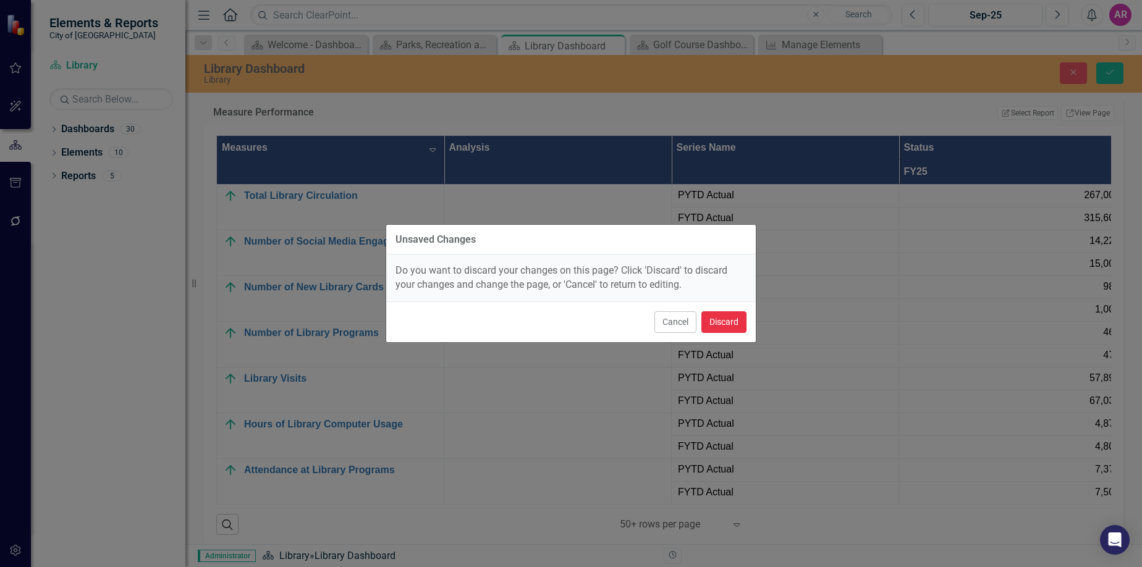
click at [723, 328] on button "Discard" at bounding box center [723, 322] width 45 height 22
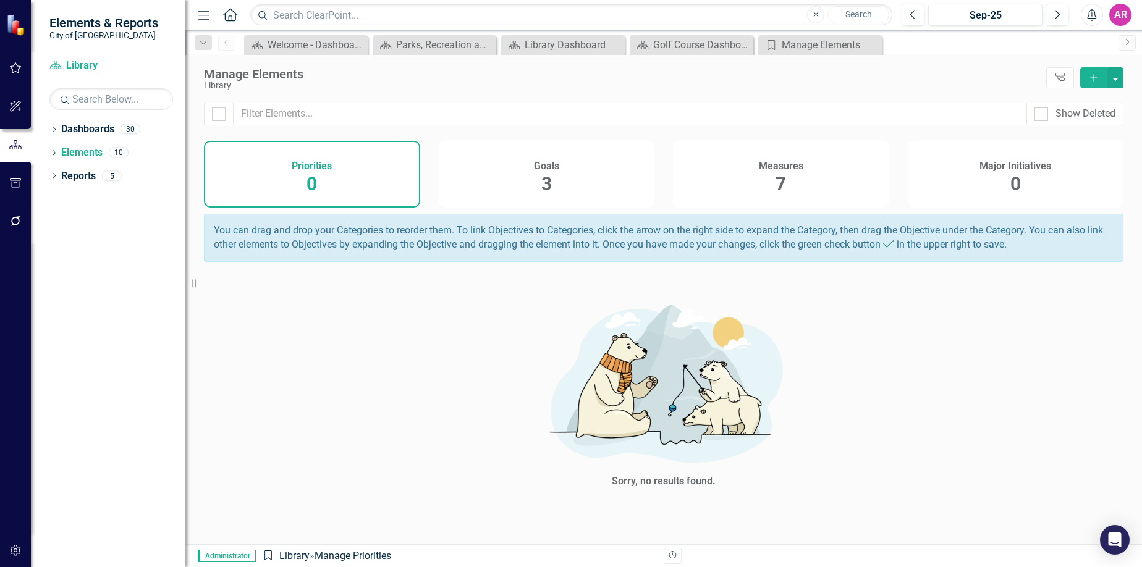
click at [756, 185] on div "Measures 7" at bounding box center [781, 174] width 216 height 67
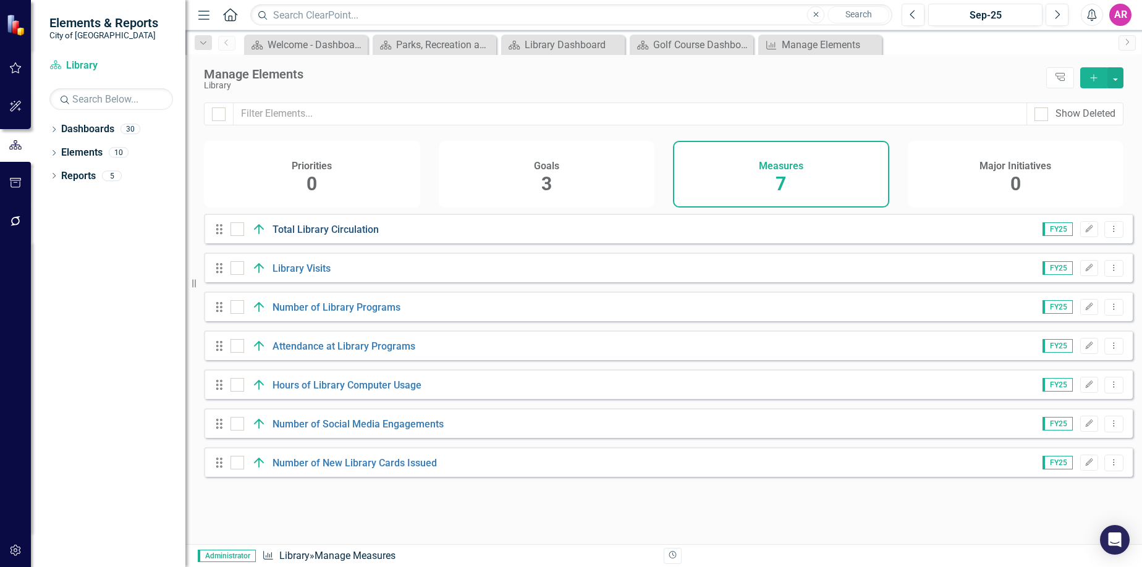
click at [331, 235] on link "Total Library Circulation" at bounding box center [325, 230] width 106 height 12
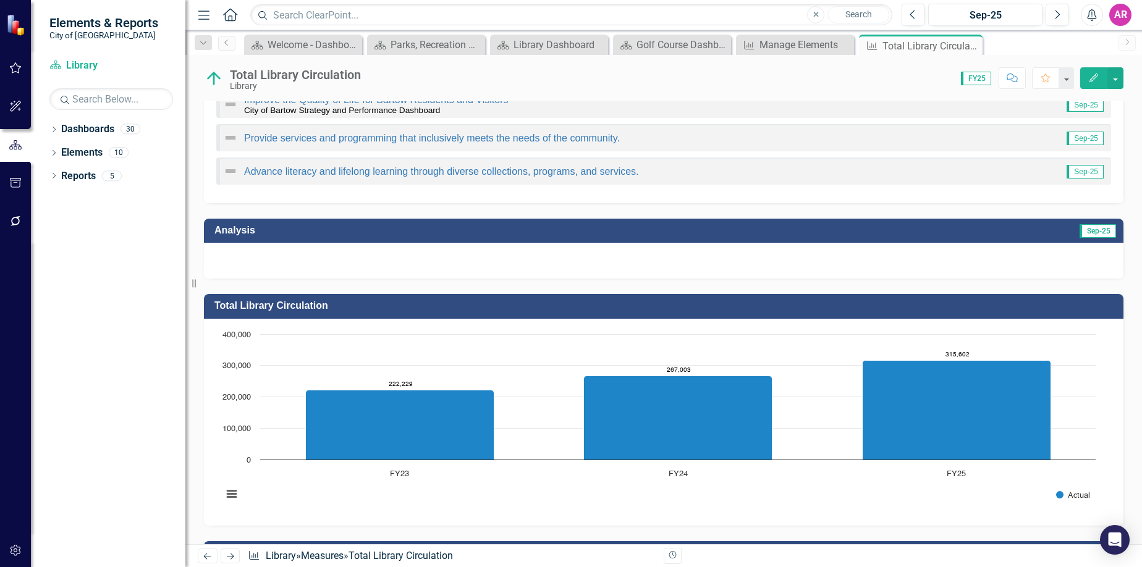
scroll to position [121, 0]
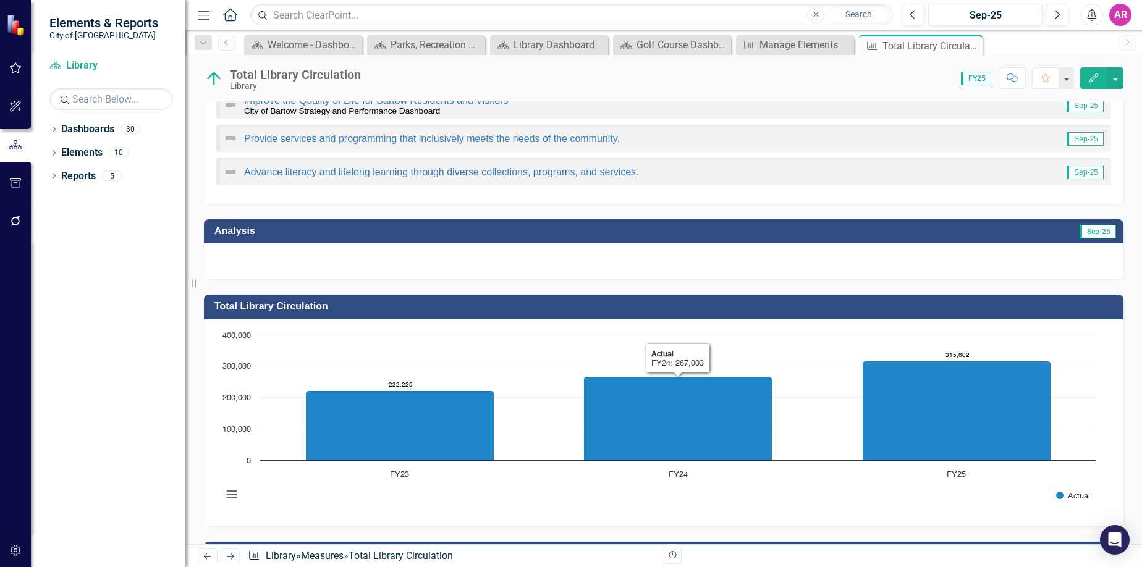
click at [1005, 272] on div at bounding box center [663, 261] width 919 height 36
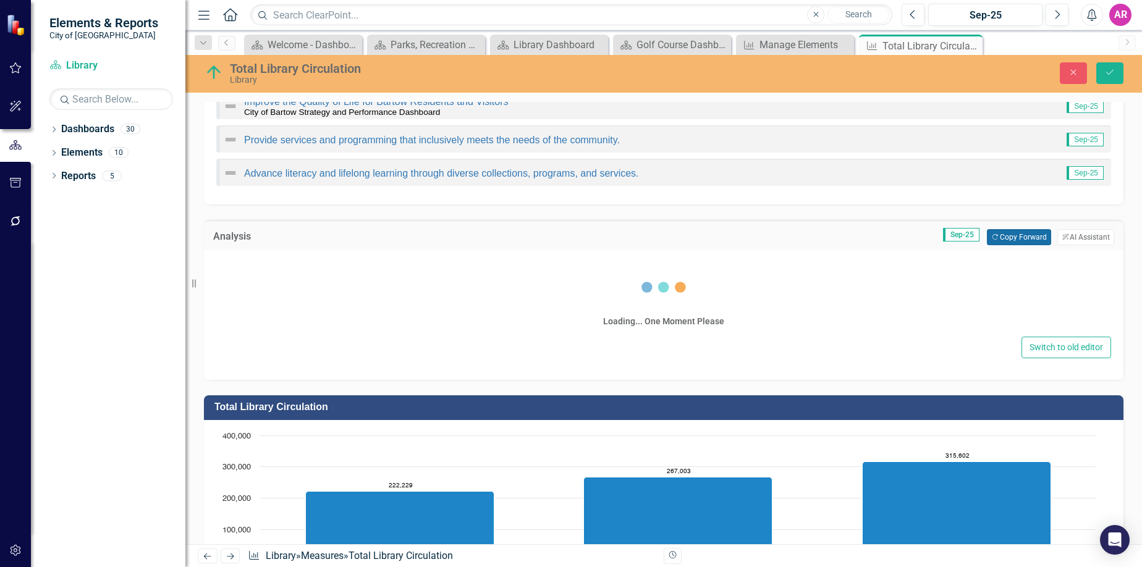
click at [1009, 235] on button "Copy Forward Copy Forward" at bounding box center [1019, 237] width 64 height 16
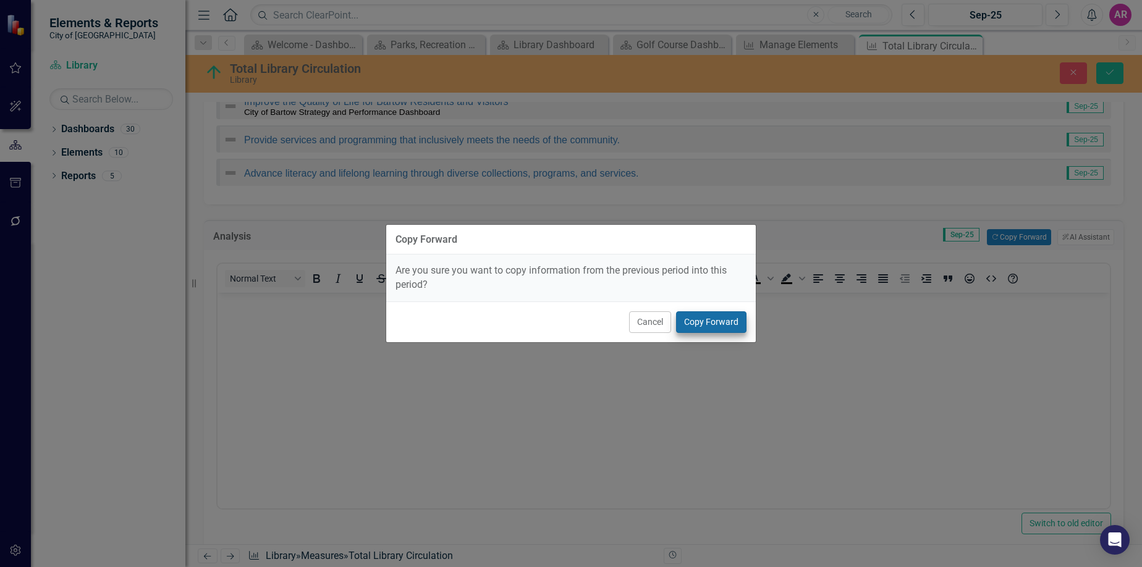
scroll to position [0, 0]
click at [723, 318] on button "Copy Forward" at bounding box center [711, 322] width 70 height 22
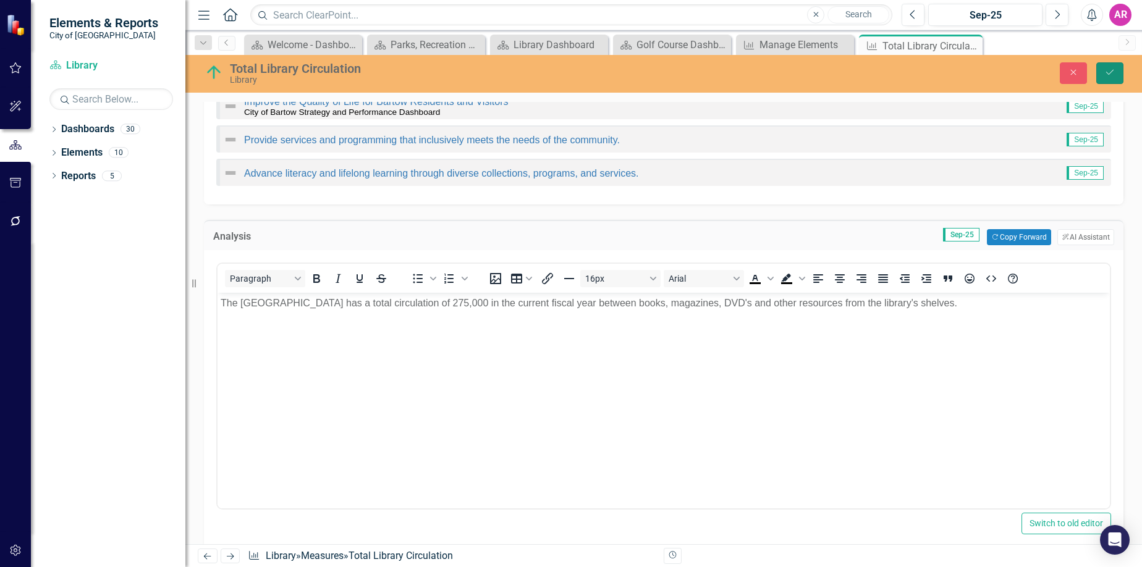
click at [1104, 75] on button "Save" at bounding box center [1109, 73] width 27 height 22
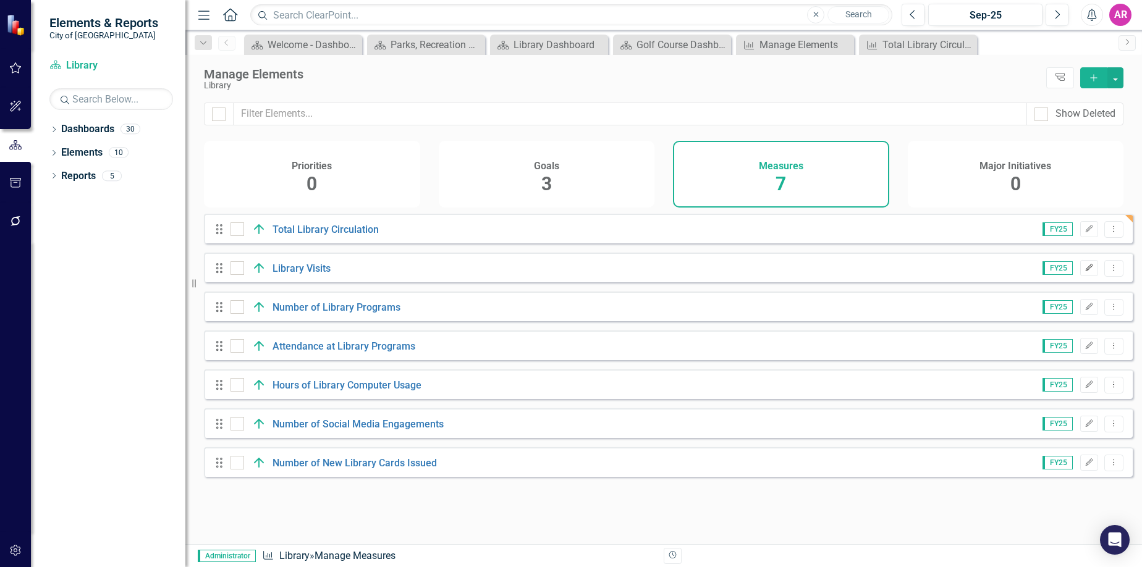
click at [1080, 276] on button "Edit" at bounding box center [1089, 268] width 18 height 16
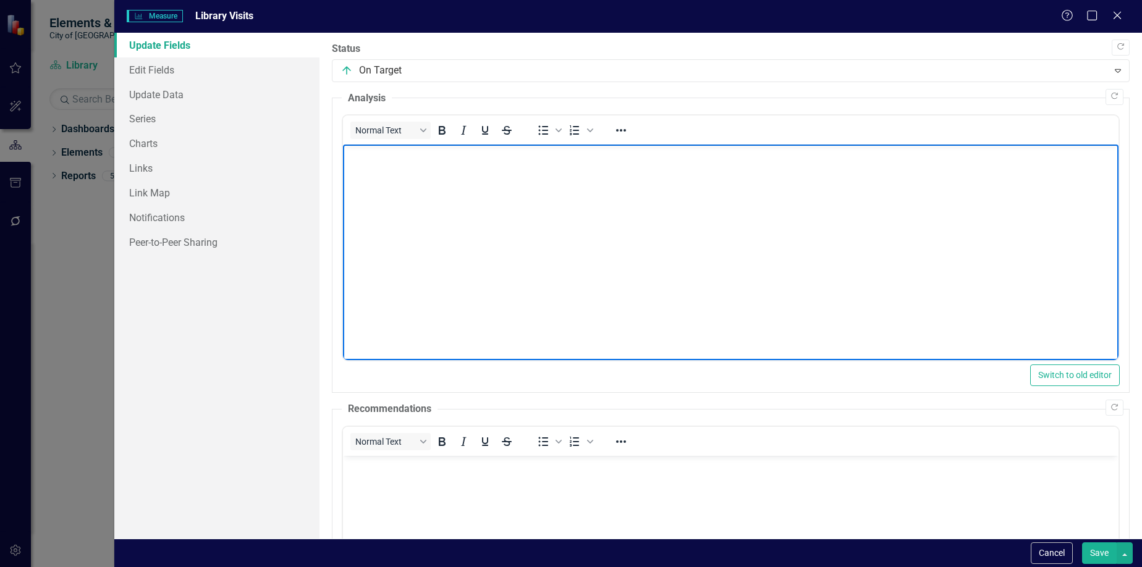
click at [724, 213] on body "Rich Text Area. Press ALT-0 for help." at bounding box center [730, 237] width 775 height 185
click at [1107, 100] on button "Copy Forward" at bounding box center [1114, 97] width 18 height 16
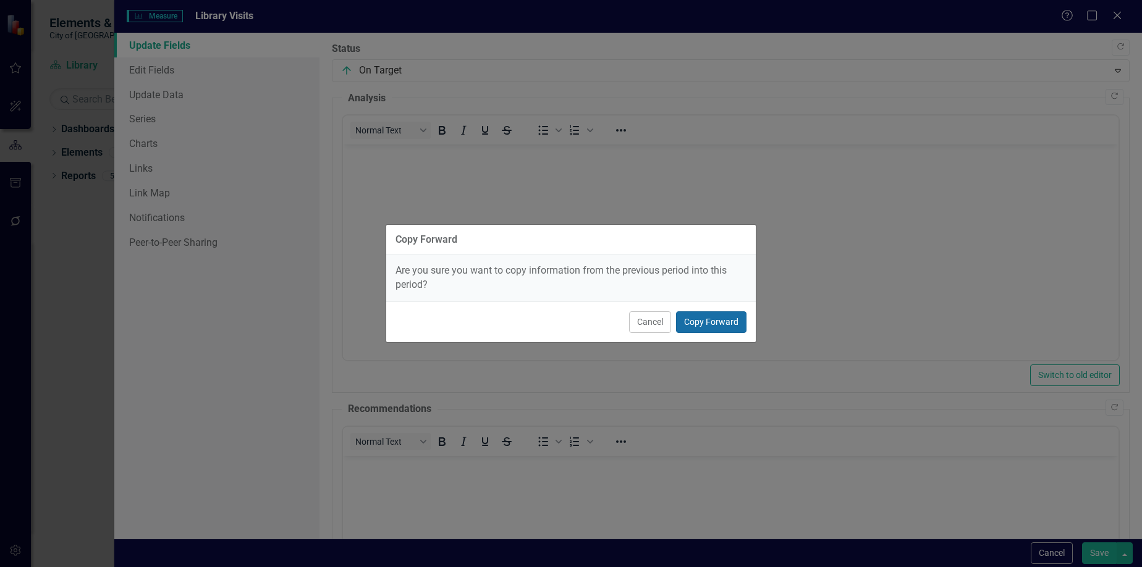
click at [720, 323] on button "Copy Forward" at bounding box center [711, 322] width 70 height 22
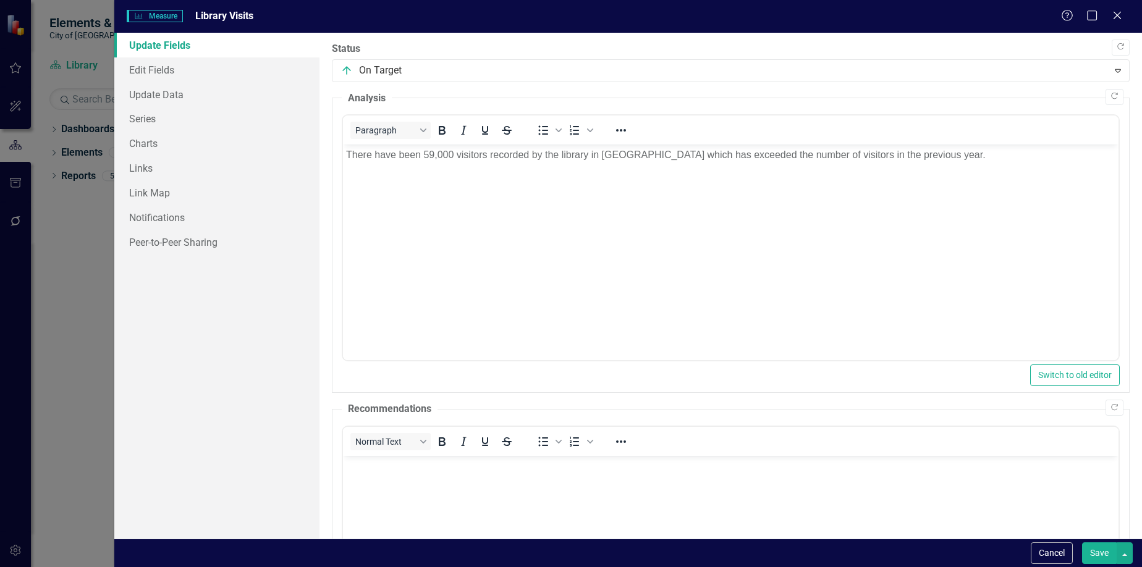
click at [1100, 547] on button "Save" at bounding box center [1099, 553] width 35 height 22
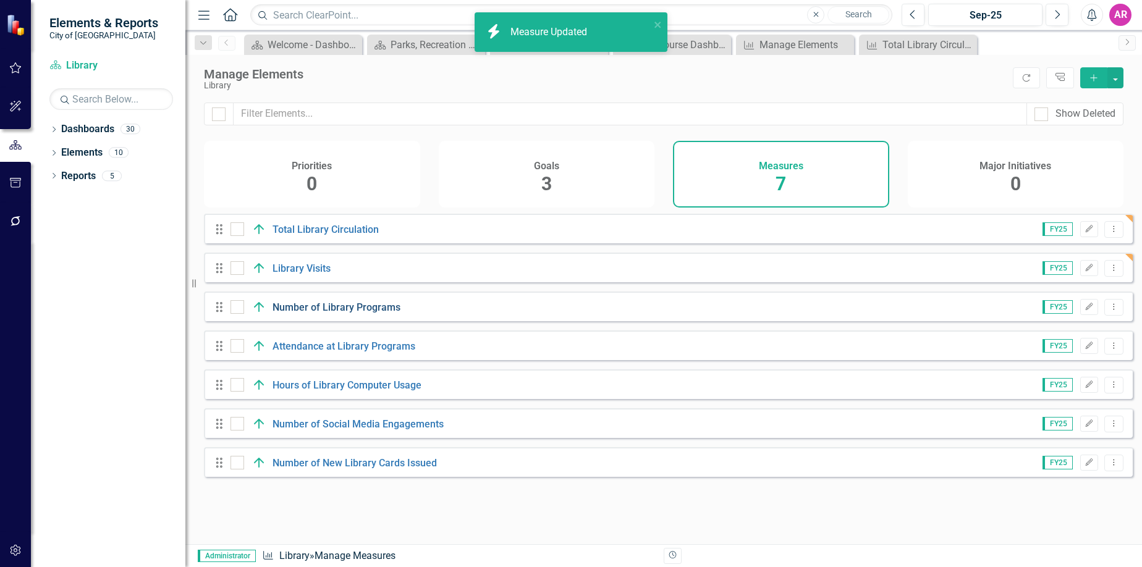
click at [336, 313] on link "Number of Library Programs" at bounding box center [336, 308] width 128 height 12
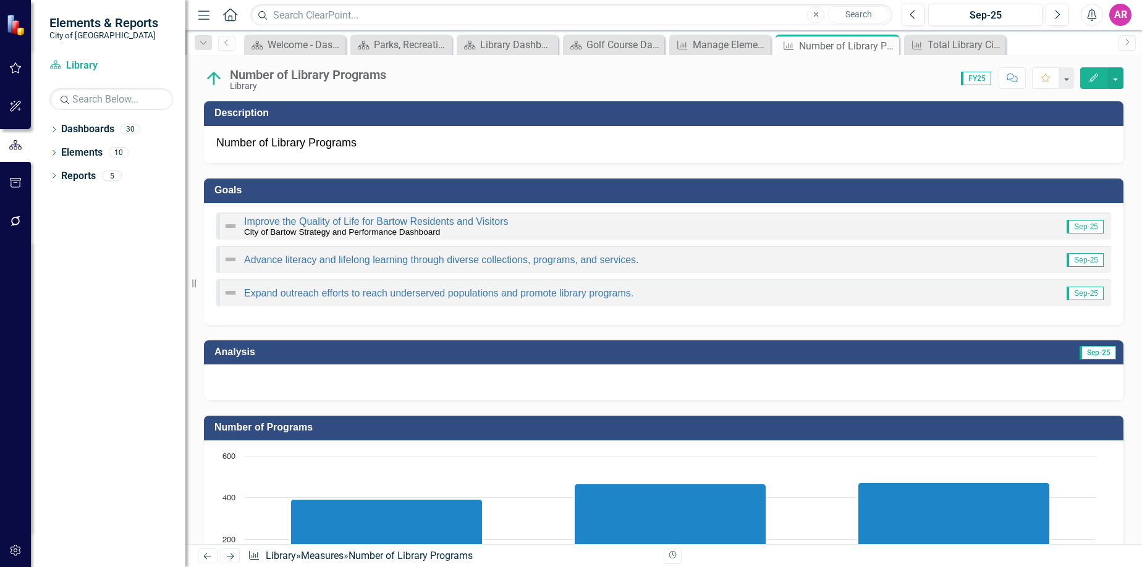
click at [947, 368] on div at bounding box center [663, 383] width 919 height 36
click at [964, 380] on div at bounding box center [663, 383] width 919 height 36
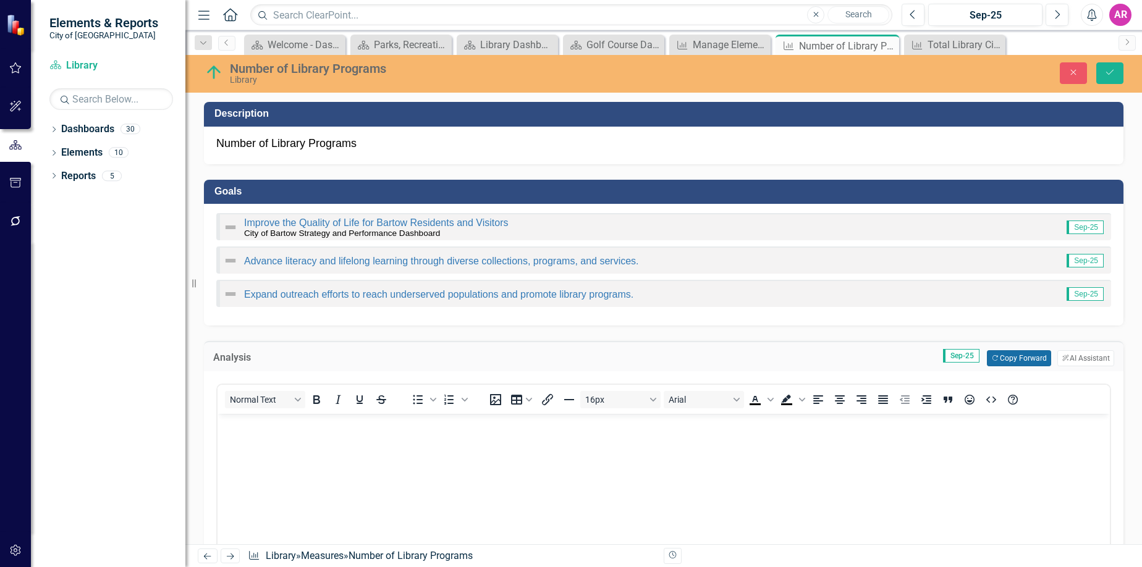
click at [991, 353] on button "Copy Forward Copy Forward" at bounding box center [1019, 358] width 64 height 16
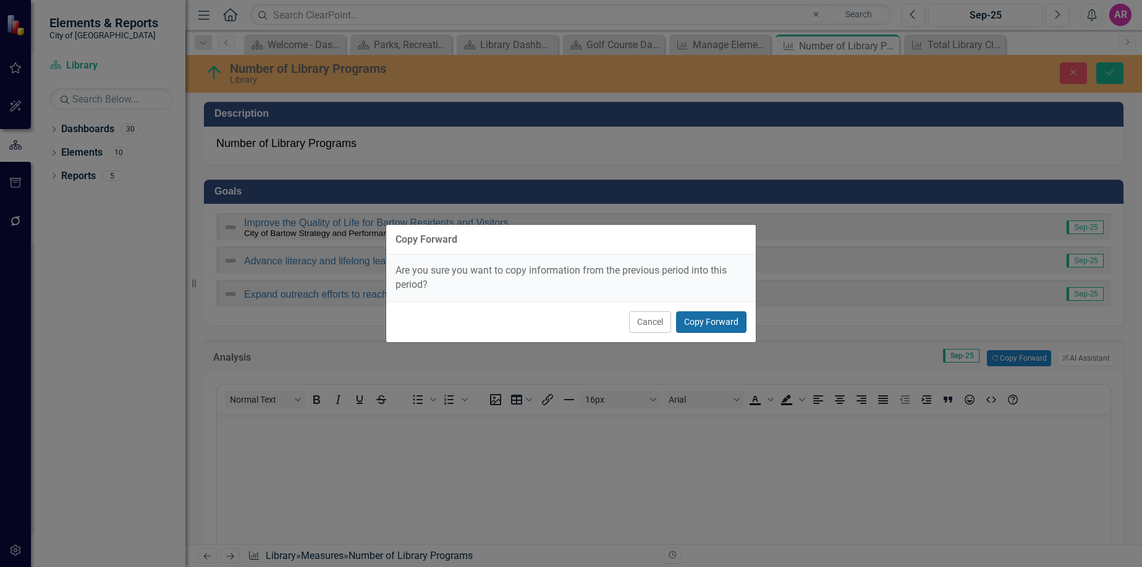
click at [705, 318] on button "Copy Forward" at bounding box center [711, 322] width 70 height 22
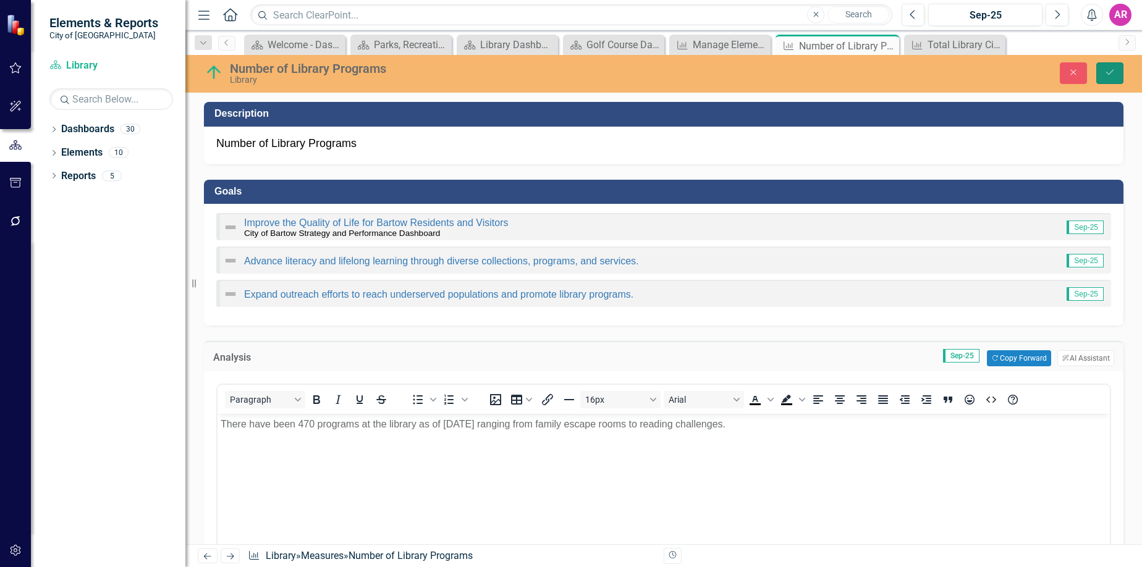
click at [1107, 74] on icon "Save" at bounding box center [1109, 72] width 11 height 9
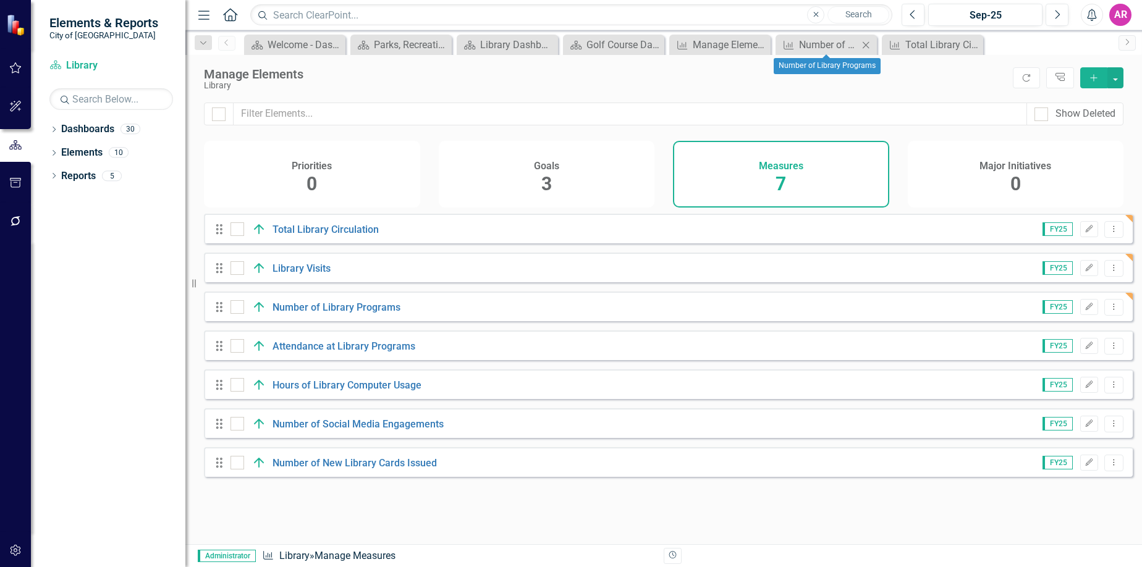
click at [869, 42] on icon at bounding box center [866, 44] width 7 height 7
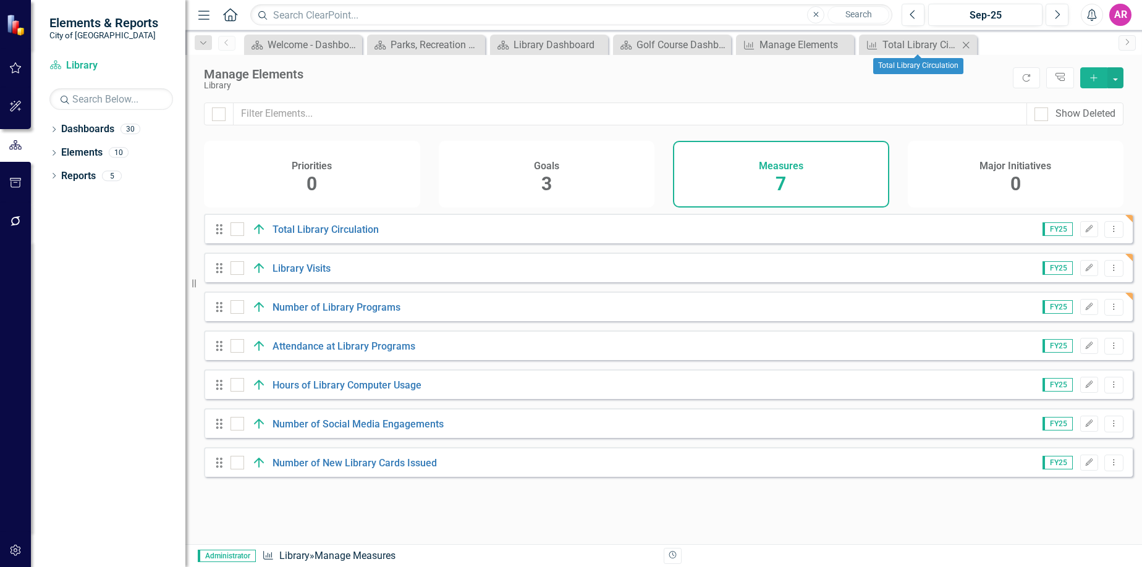
click at [962, 42] on icon "Close" at bounding box center [966, 45] width 12 height 10
click at [365, 352] on link "Attendance at Library Programs" at bounding box center [343, 346] width 143 height 12
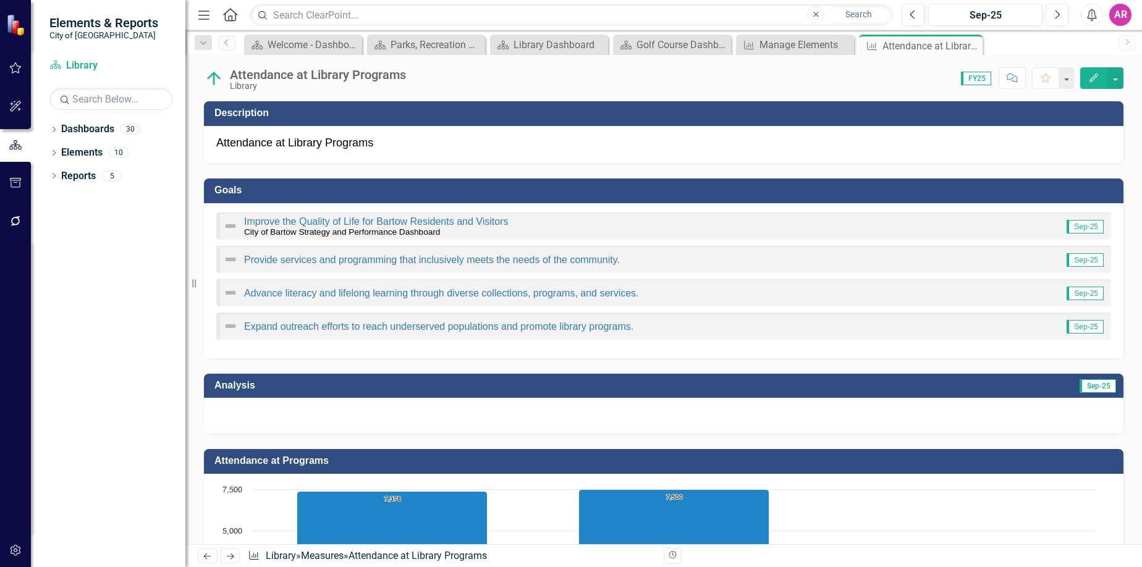
click at [539, 425] on div at bounding box center [663, 416] width 919 height 36
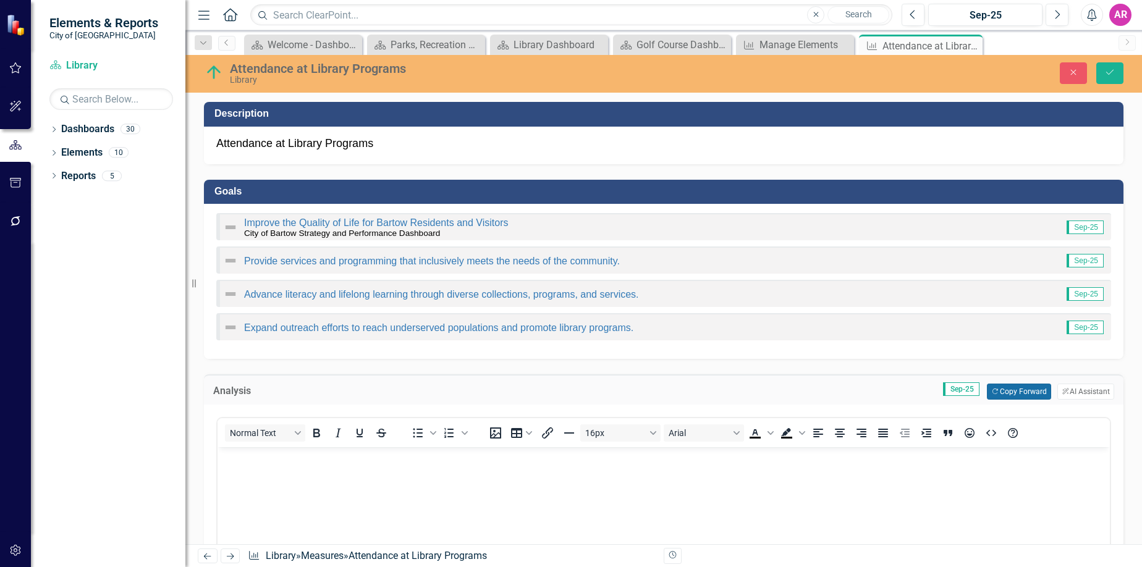
click at [1005, 394] on button "Copy Forward Copy Forward" at bounding box center [1019, 392] width 64 height 16
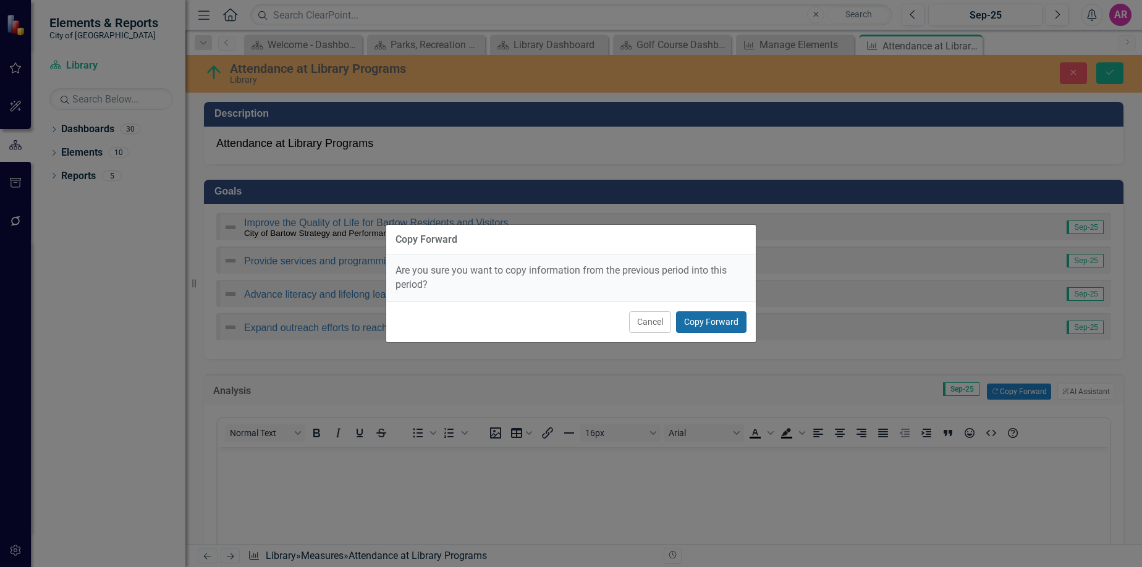
click at [721, 324] on button "Copy Forward" at bounding box center [711, 322] width 70 height 22
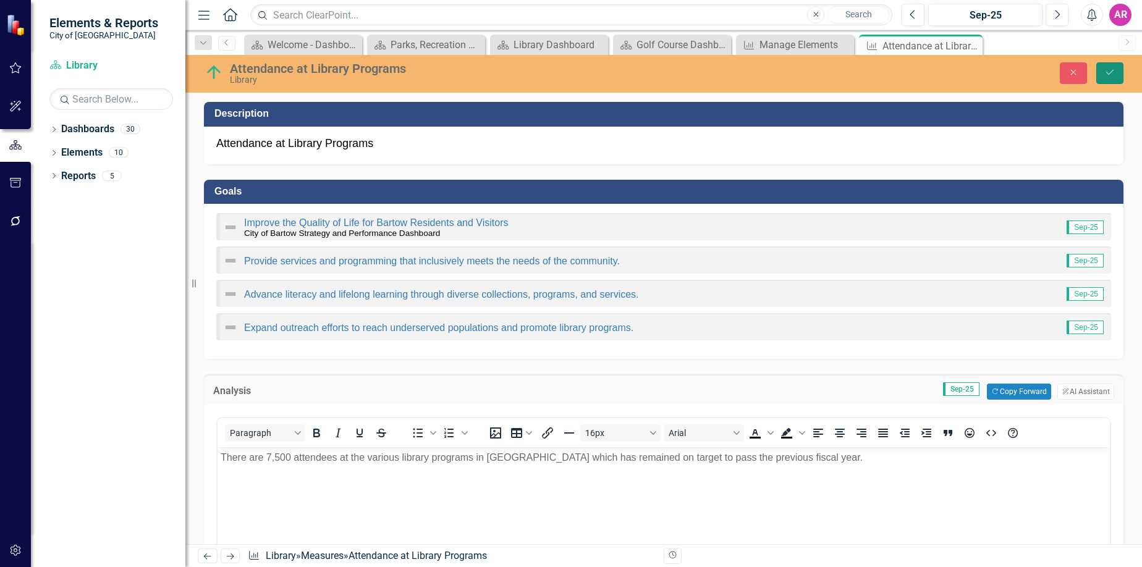
click at [1117, 73] on button "Save" at bounding box center [1109, 73] width 27 height 22
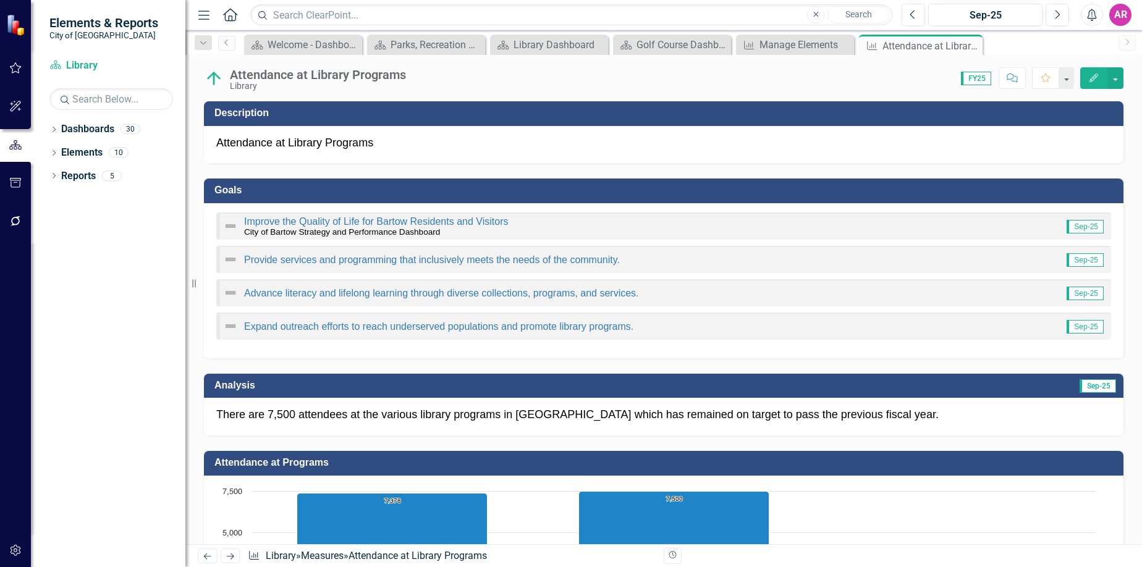
click at [453, 460] on h3 "Attendance at Programs" at bounding box center [665, 462] width 903 height 11
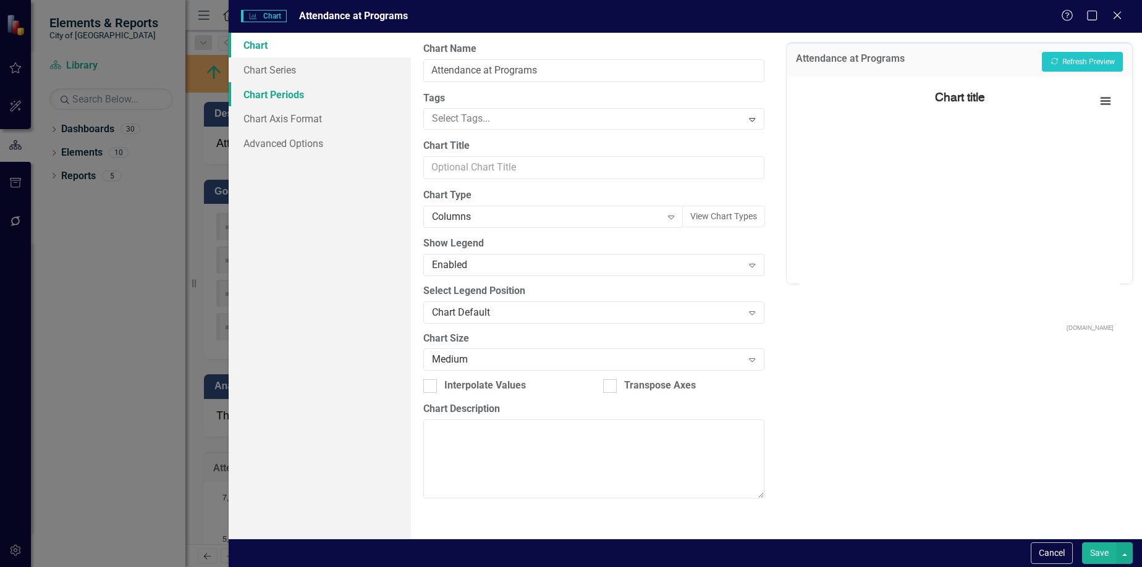
click at [300, 96] on link "Chart Periods" at bounding box center [320, 94] width 183 height 25
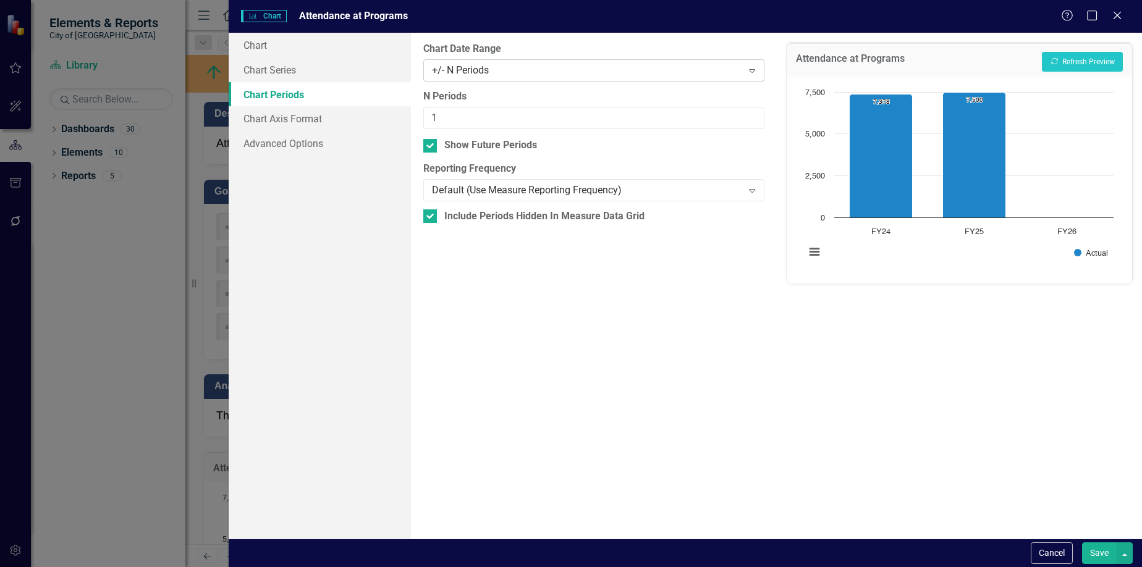
click at [602, 67] on div "+/- N Periods" at bounding box center [587, 70] width 310 height 14
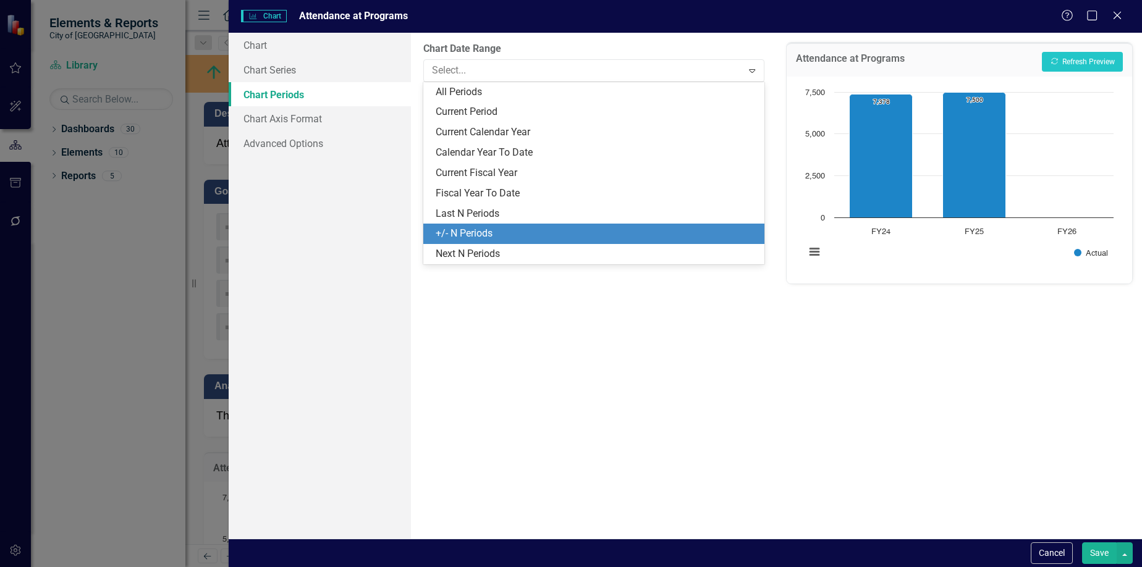
click at [567, 234] on div "+/- N Periods" at bounding box center [596, 234] width 321 height 14
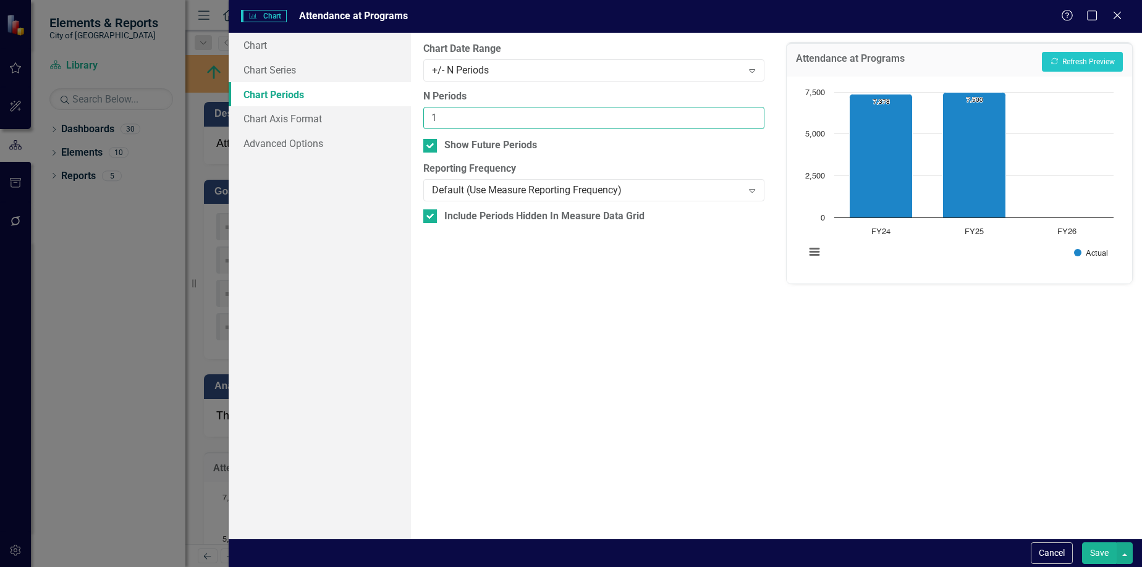
click at [511, 116] on input "1" at bounding box center [593, 118] width 340 height 23
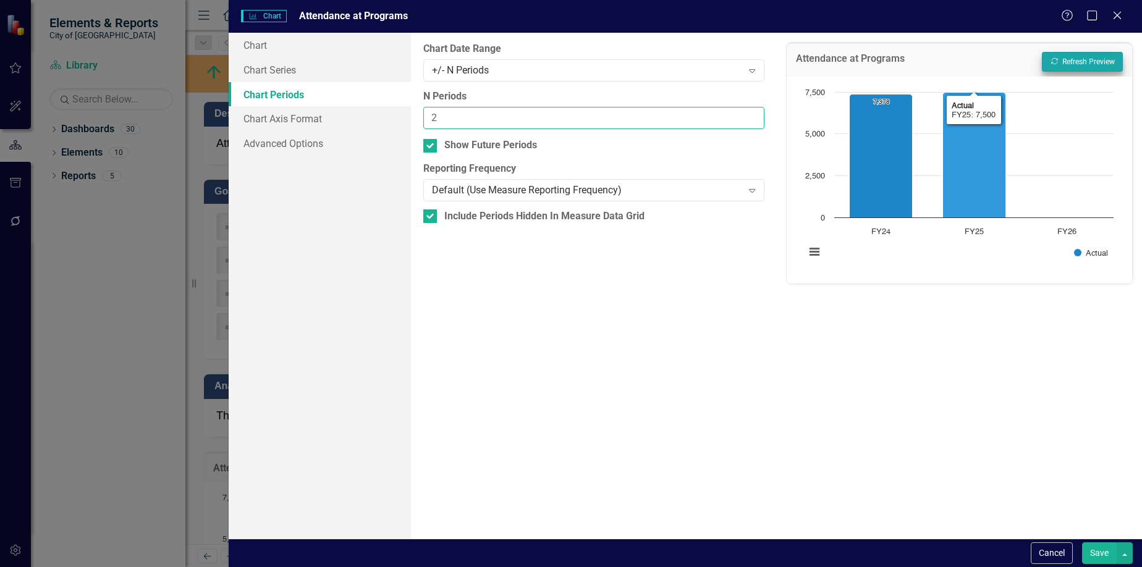
type input "2"
click at [1089, 66] on button "Recalculate Refresh Preview" at bounding box center [1082, 62] width 81 height 20
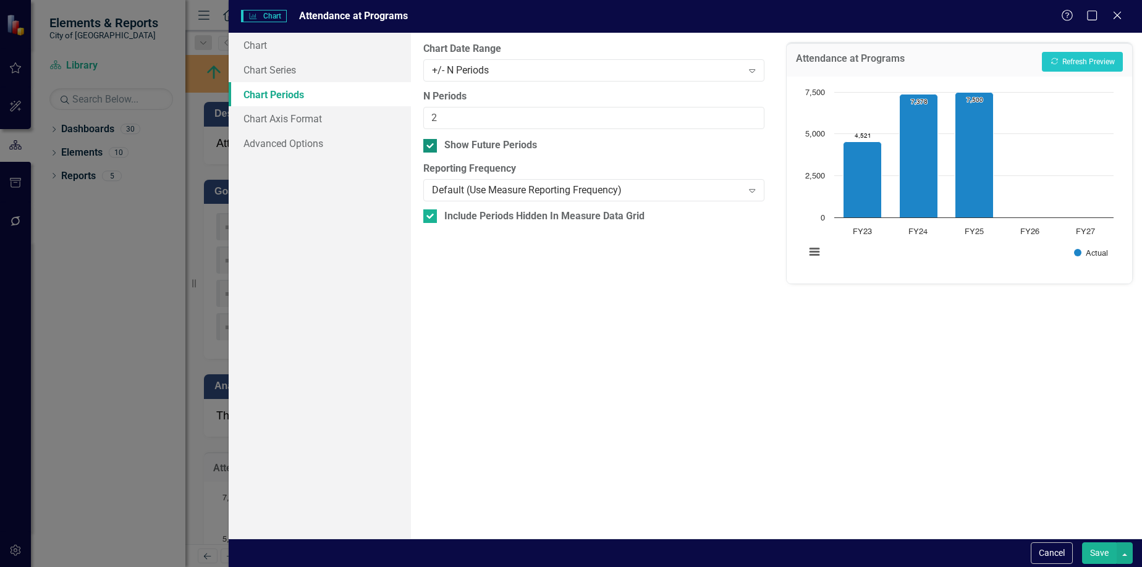
click at [504, 146] on div "Show Future Periods" at bounding box center [490, 145] width 93 height 14
click at [431, 146] on input "Show Future Periods" at bounding box center [427, 143] width 8 height 8
checkbox input "false"
click at [1063, 64] on button "Recalculate Refresh Preview" at bounding box center [1082, 62] width 81 height 20
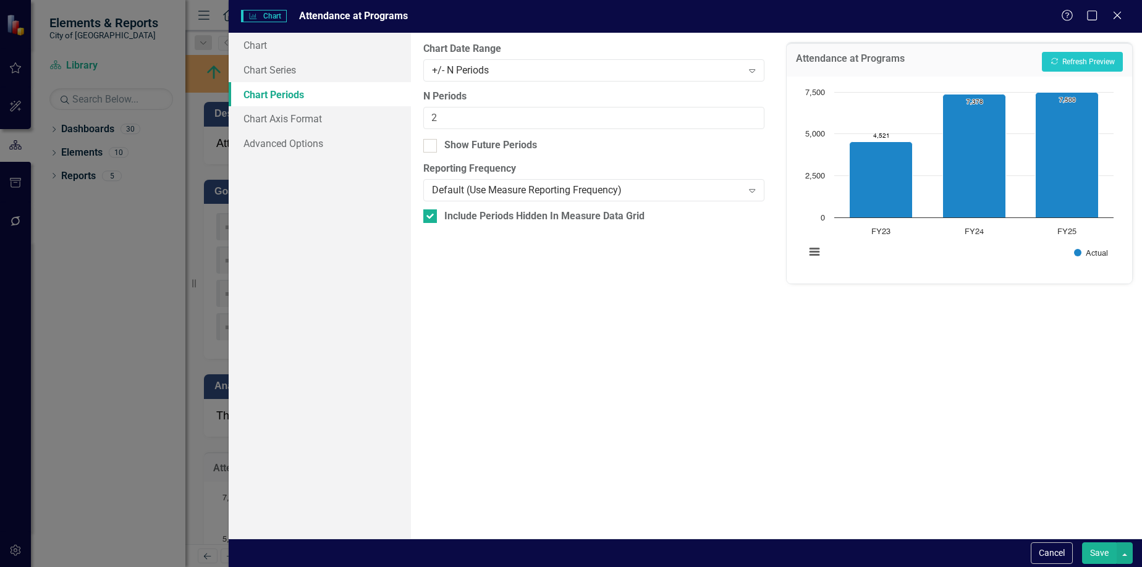
click at [1099, 551] on button "Save" at bounding box center [1099, 553] width 35 height 22
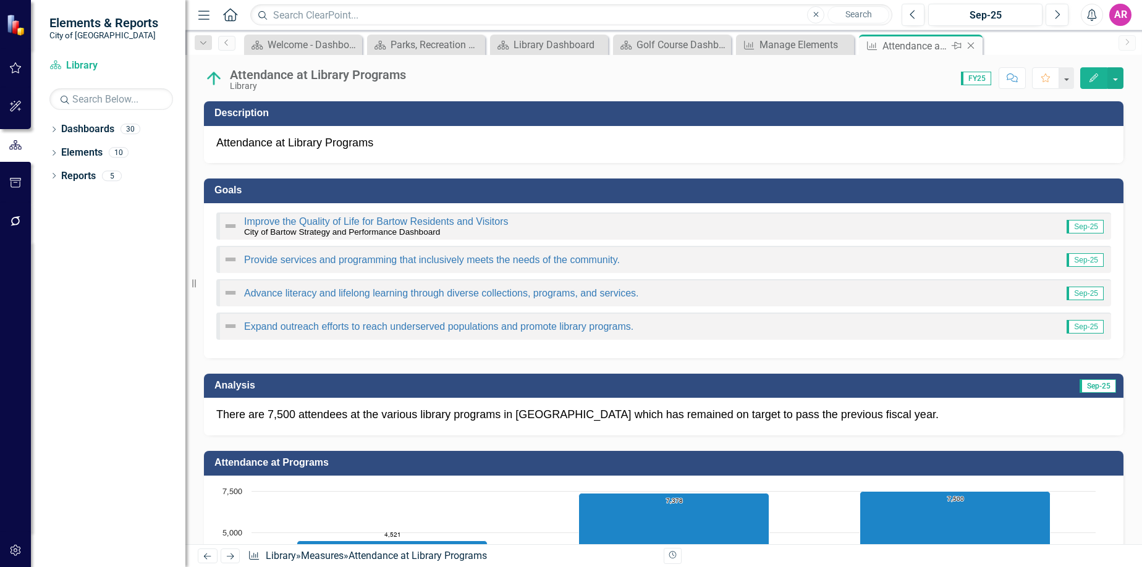
click at [973, 47] on icon "Close" at bounding box center [970, 46] width 12 height 10
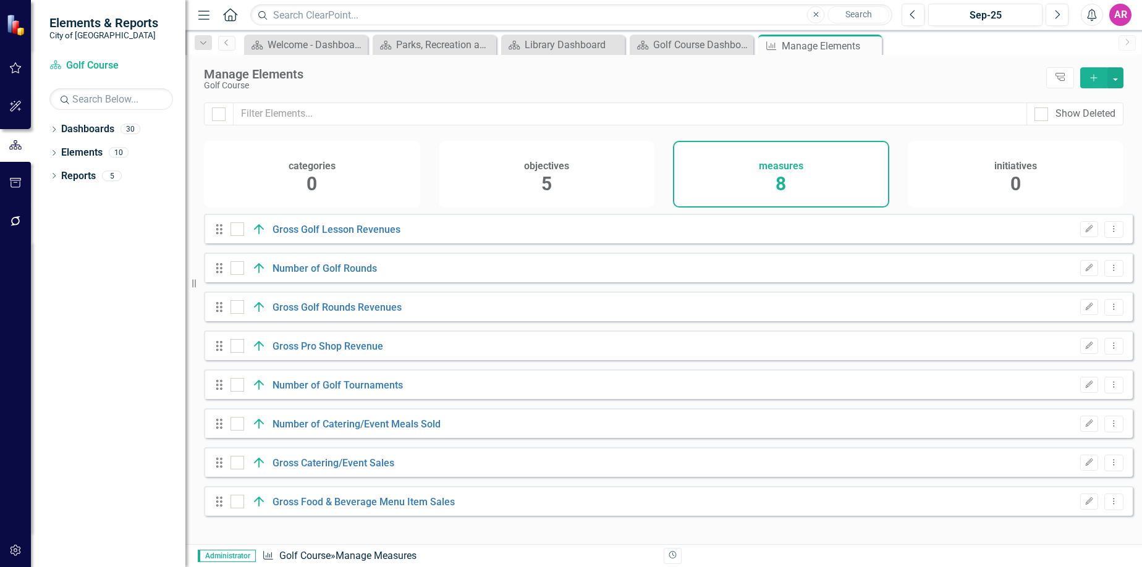
checkbox input "false"
drag, startPoint x: 135, startPoint y: 390, endPoint x: 174, endPoint y: 394, distance: 39.1
click at [135, 390] on div "Dropdown Dashboards 30 Dropdown City of Bartow Strategy and Performance Dashboa…" at bounding box center [108, 343] width 154 height 448
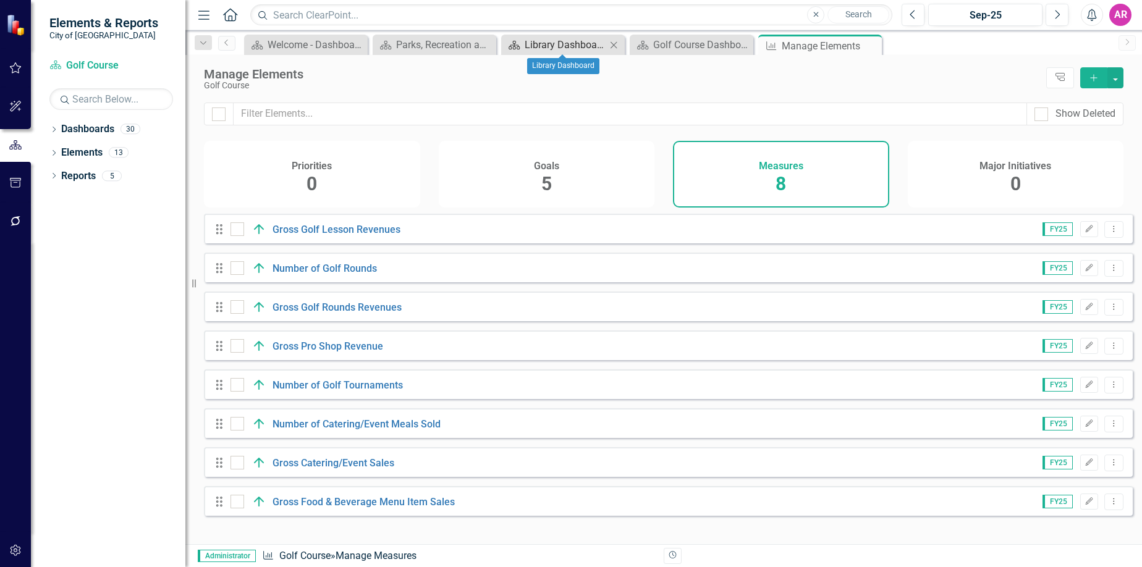
click at [552, 47] on div "Library Dashboard" at bounding box center [566, 44] width 82 height 15
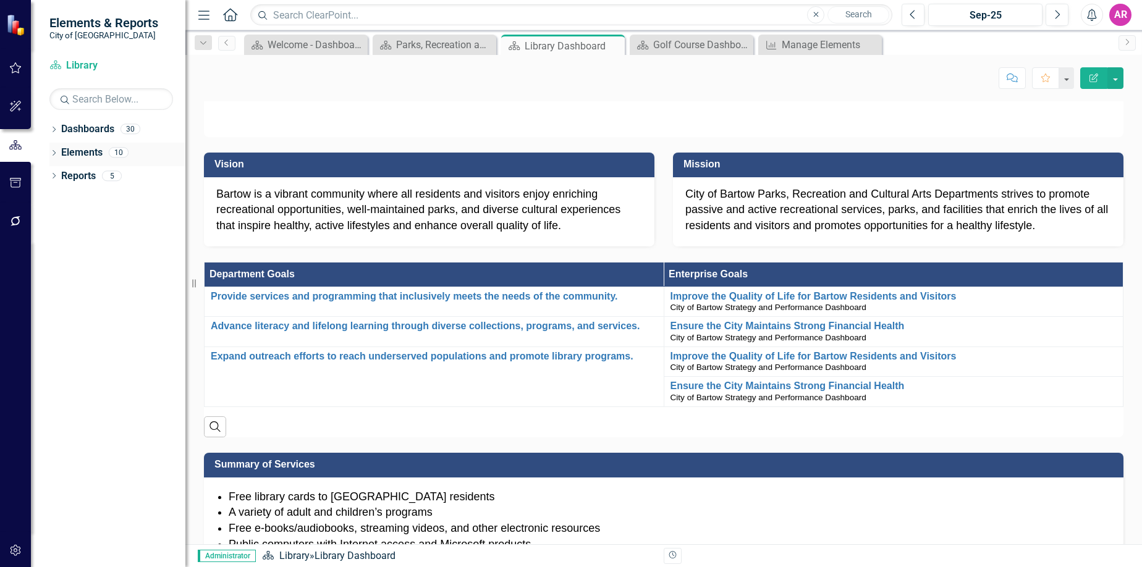
click at [82, 151] on link "Elements" at bounding box center [81, 153] width 41 height 14
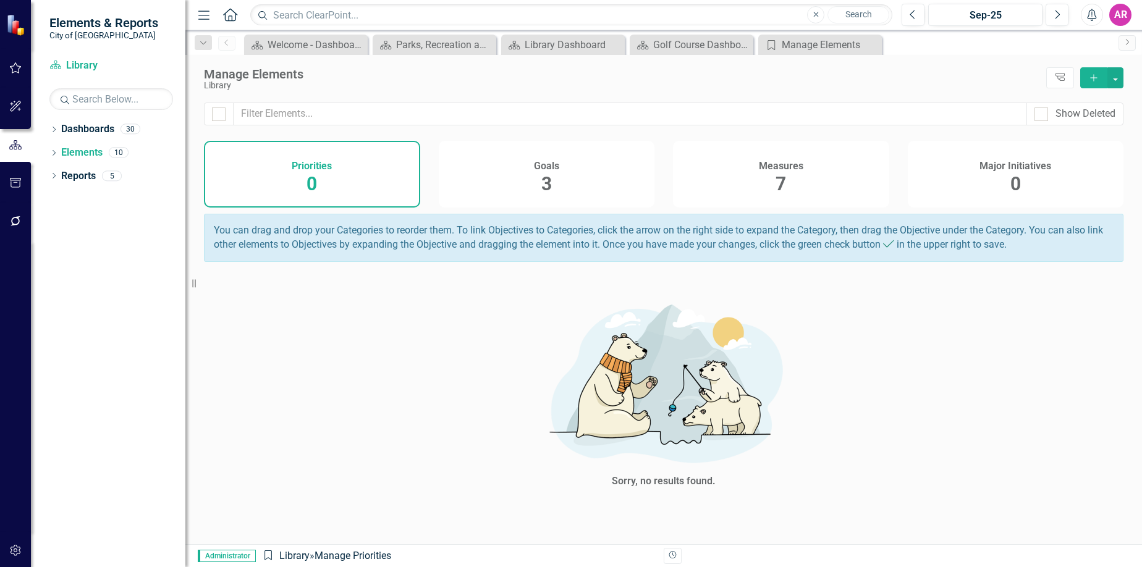
click at [758, 188] on div "Measures 7" at bounding box center [781, 174] width 216 height 67
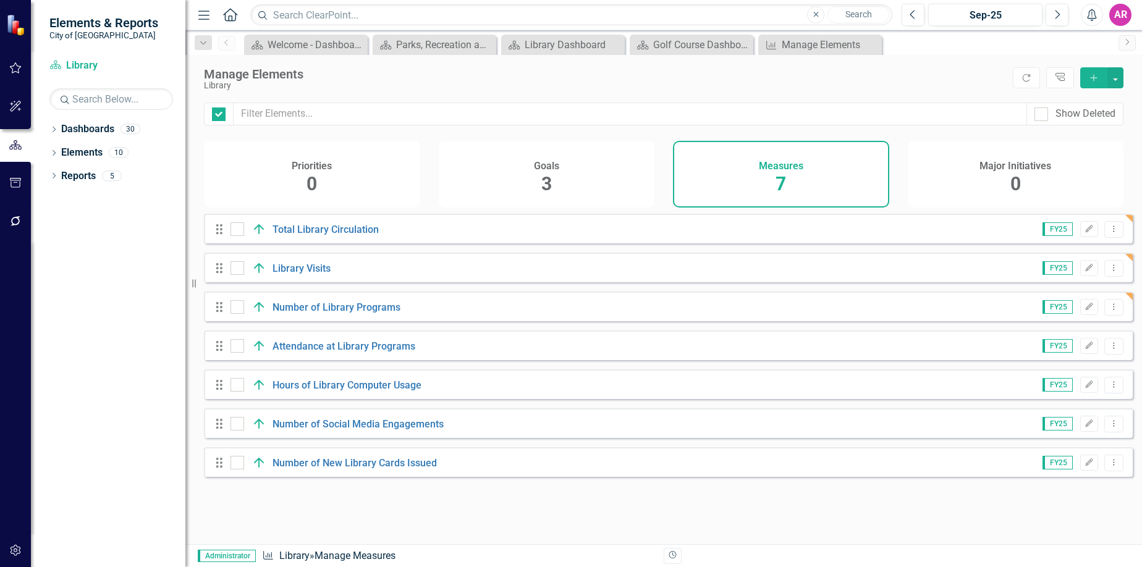
checkbox input "false"
click at [355, 391] on link "Hours of Library Computer Usage" at bounding box center [346, 385] width 149 height 12
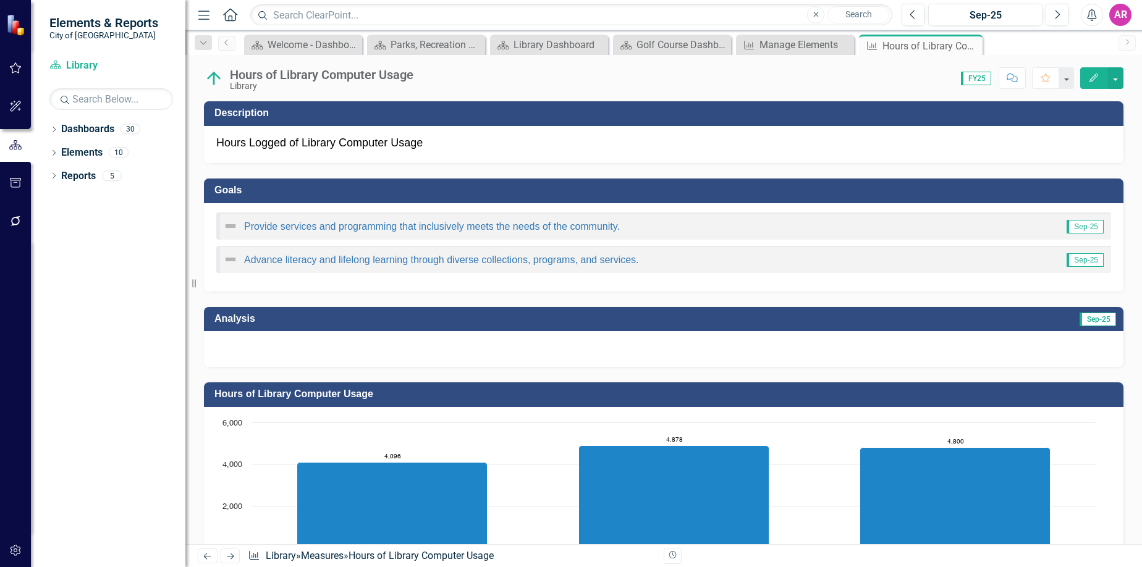
click at [657, 354] on div at bounding box center [663, 349] width 919 height 36
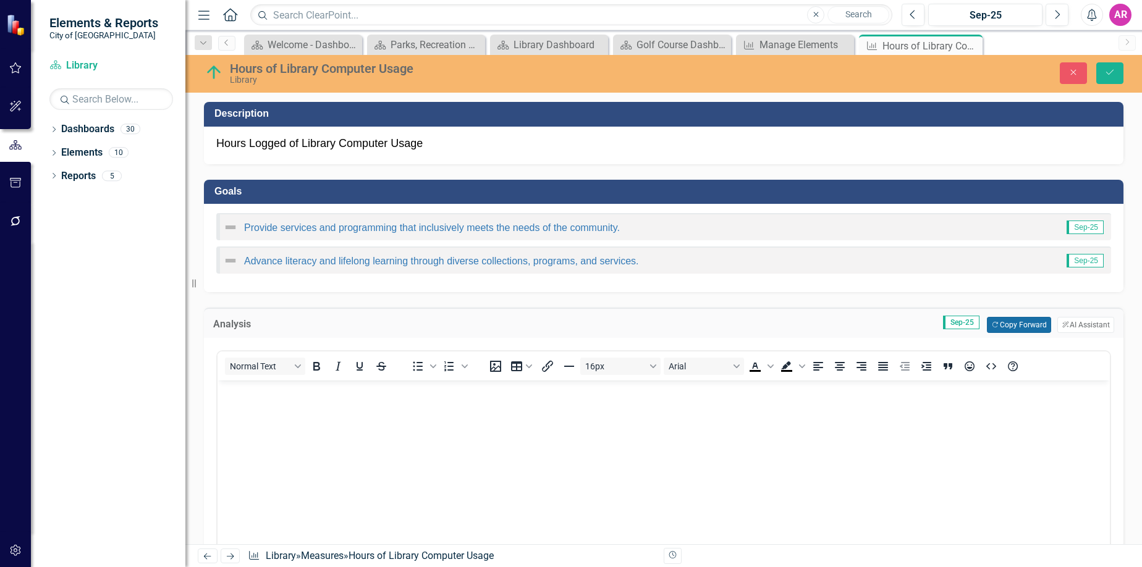
click at [1011, 321] on button "Copy Forward Copy Forward" at bounding box center [1019, 325] width 64 height 16
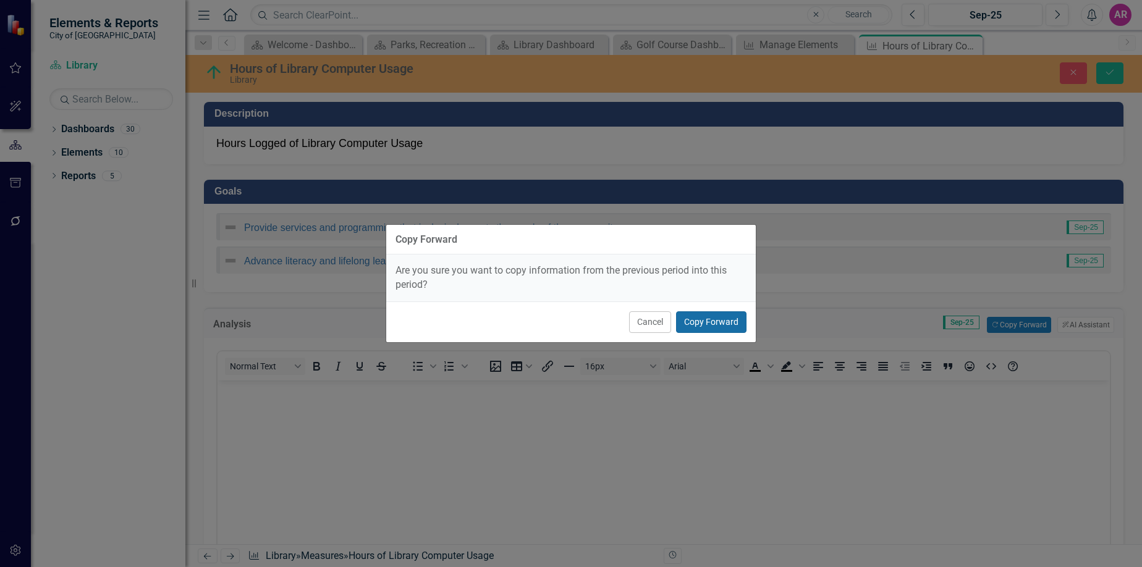
click at [720, 314] on button "Copy Forward" at bounding box center [711, 322] width 70 height 22
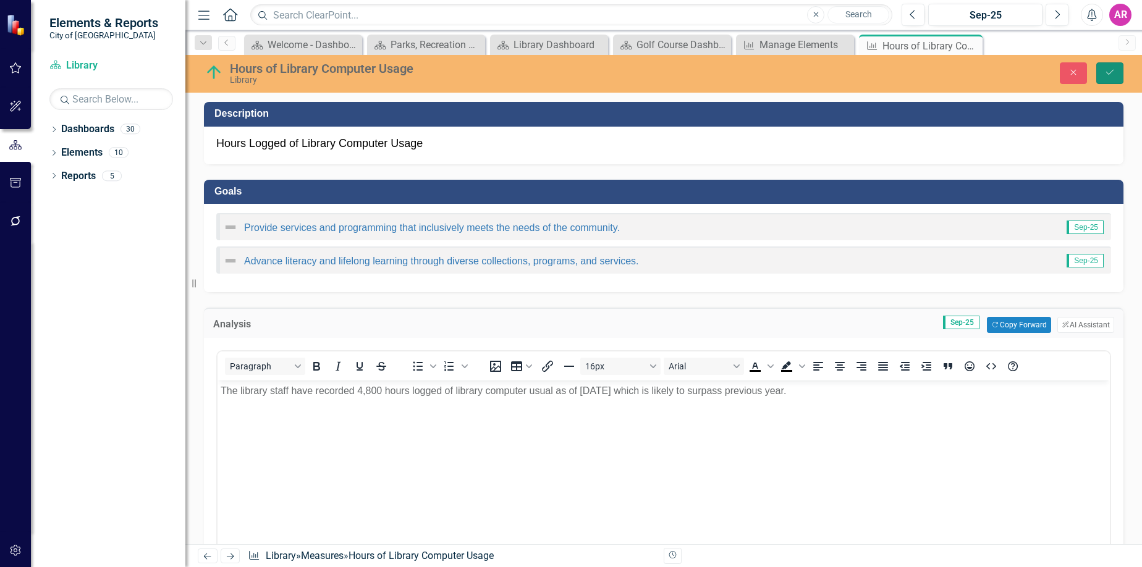
click at [1113, 71] on icon "Save" at bounding box center [1109, 72] width 11 height 9
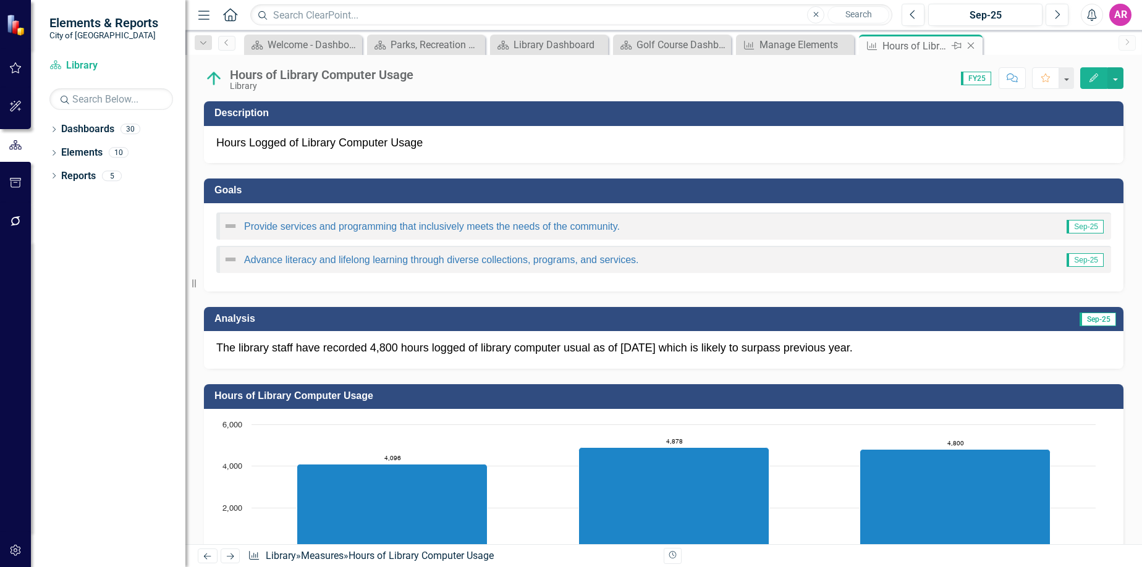
click at [974, 46] on icon "Close" at bounding box center [970, 46] width 12 height 10
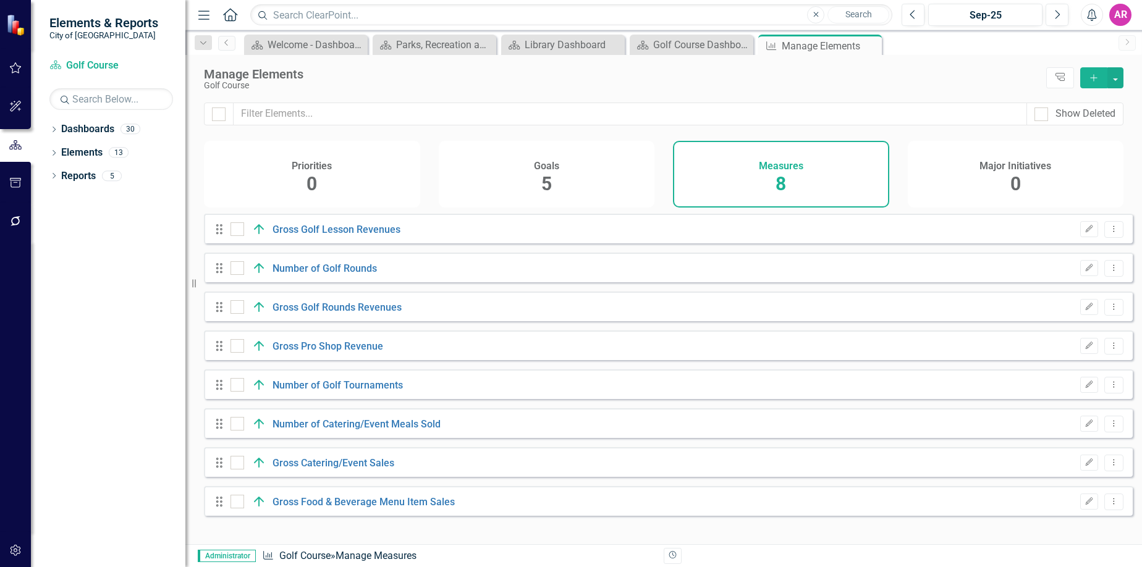
checkbox input "false"
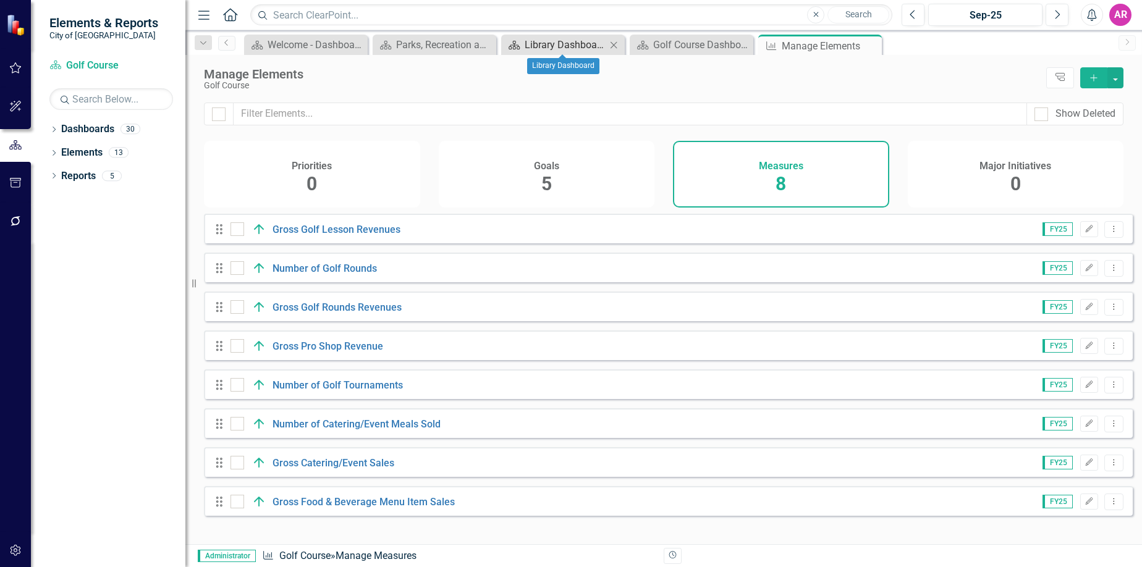
click at [588, 41] on div "Library Dashboard" at bounding box center [566, 44] width 82 height 15
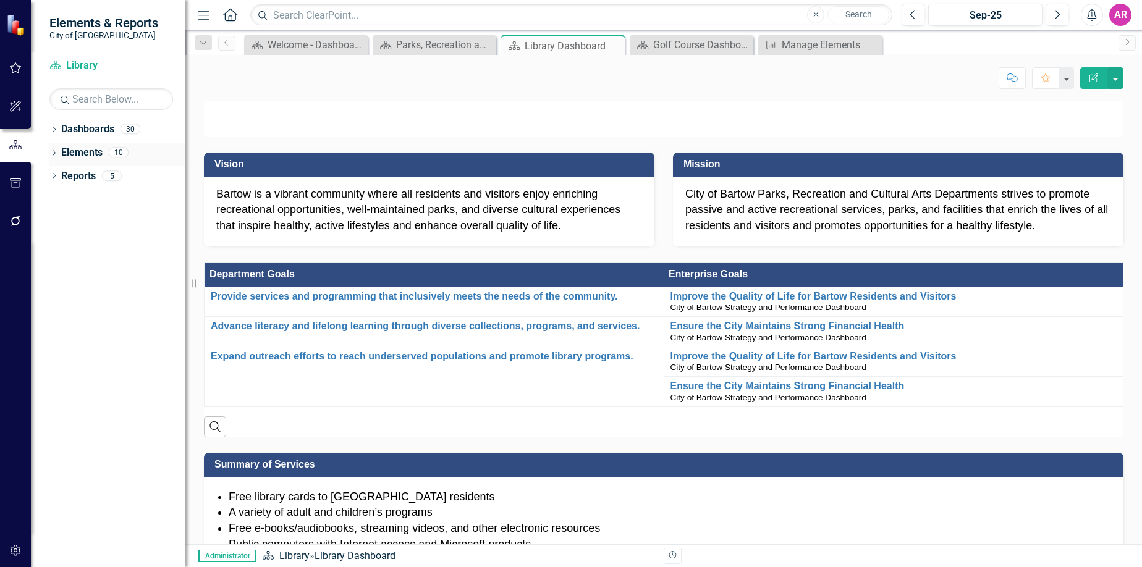
click at [91, 150] on link "Elements" at bounding box center [81, 153] width 41 height 14
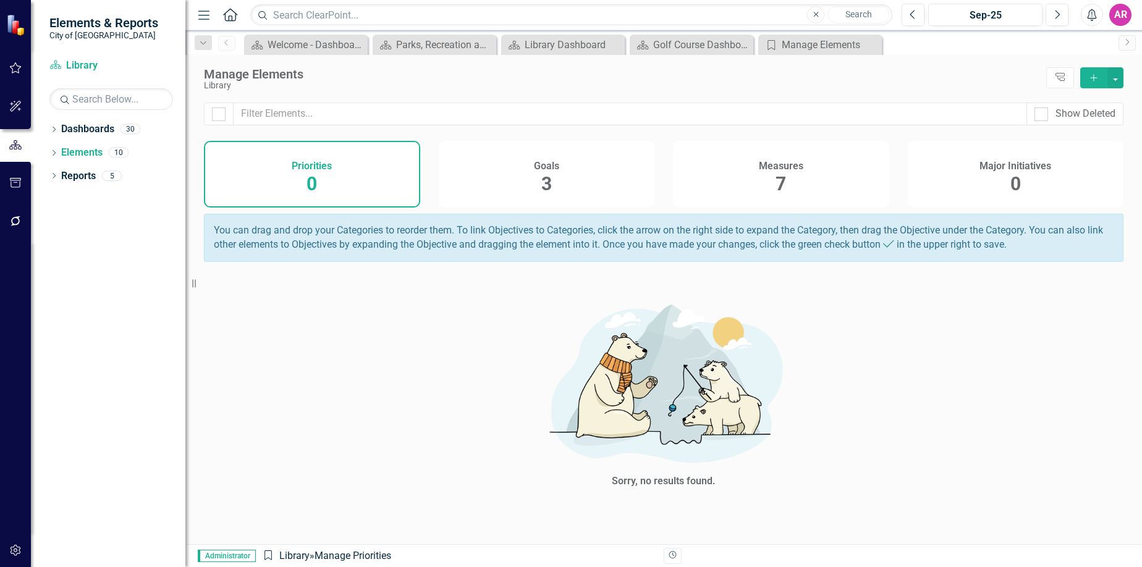
click at [728, 168] on div "Measures 7" at bounding box center [781, 174] width 216 height 67
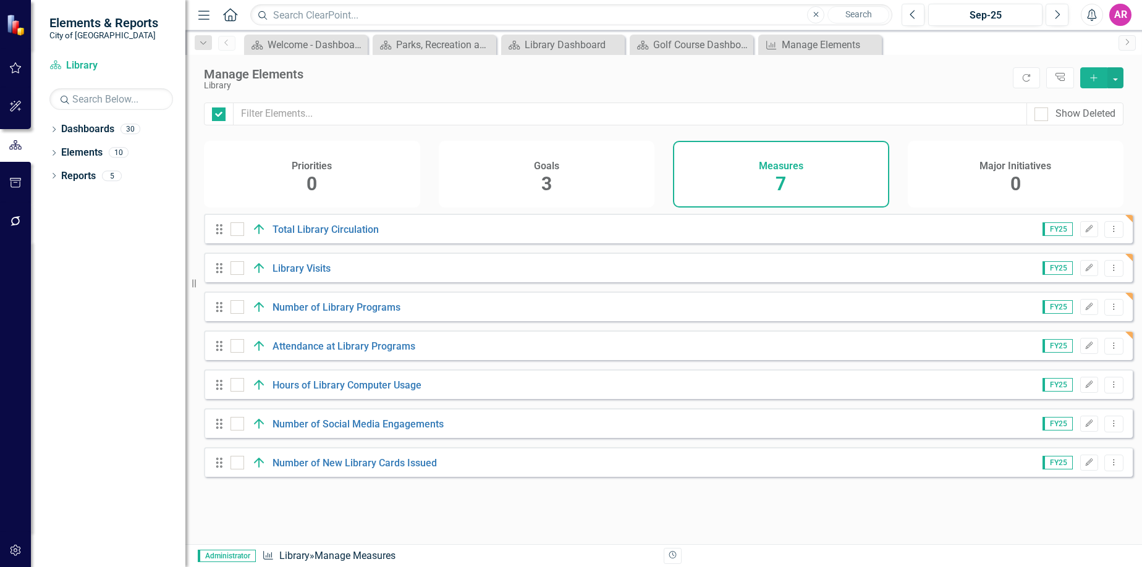
checkbox input "false"
click at [357, 430] on link "Number of Social Media Engagements" at bounding box center [357, 424] width 171 height 12
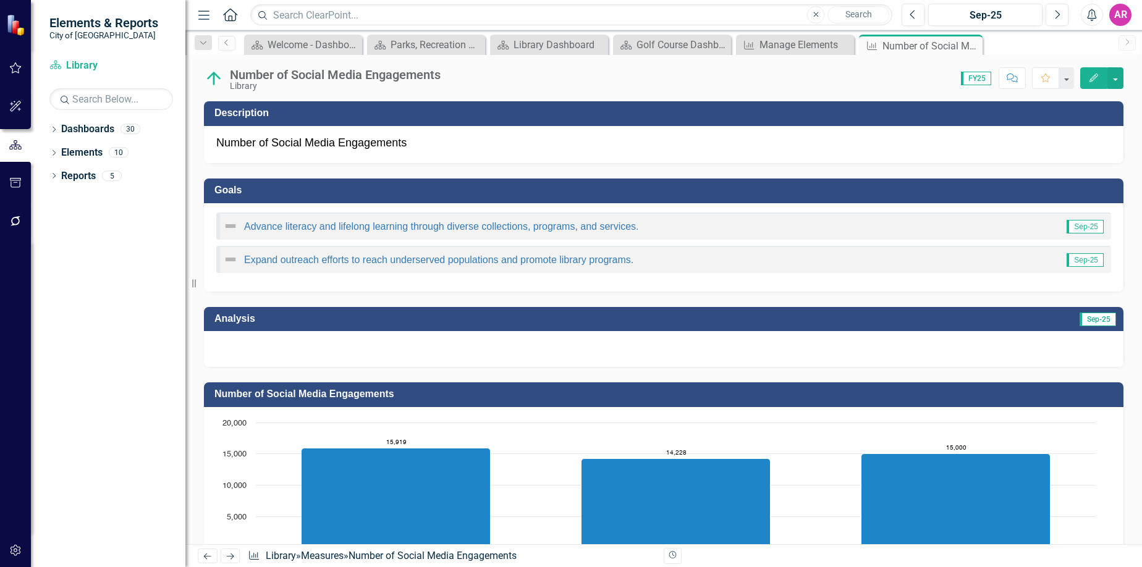
click at [1070, 342] on div at bounding box center [663, 349] width 919 height 36
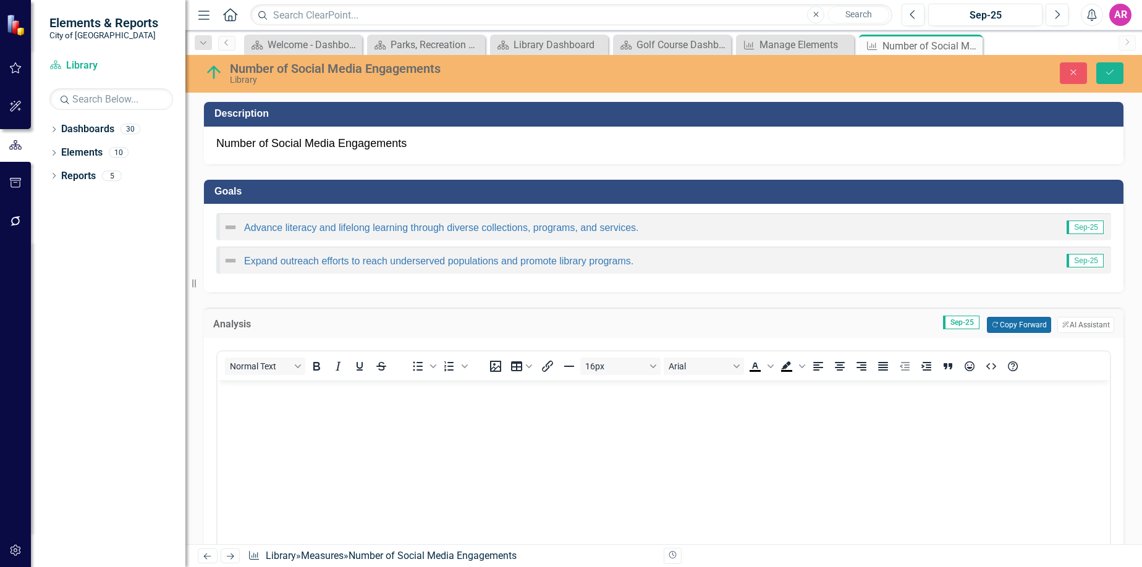
click at [1021, 324] on button "Copy Forward Copy Forward" at bounding box center [1019, 325] width 64 height 16
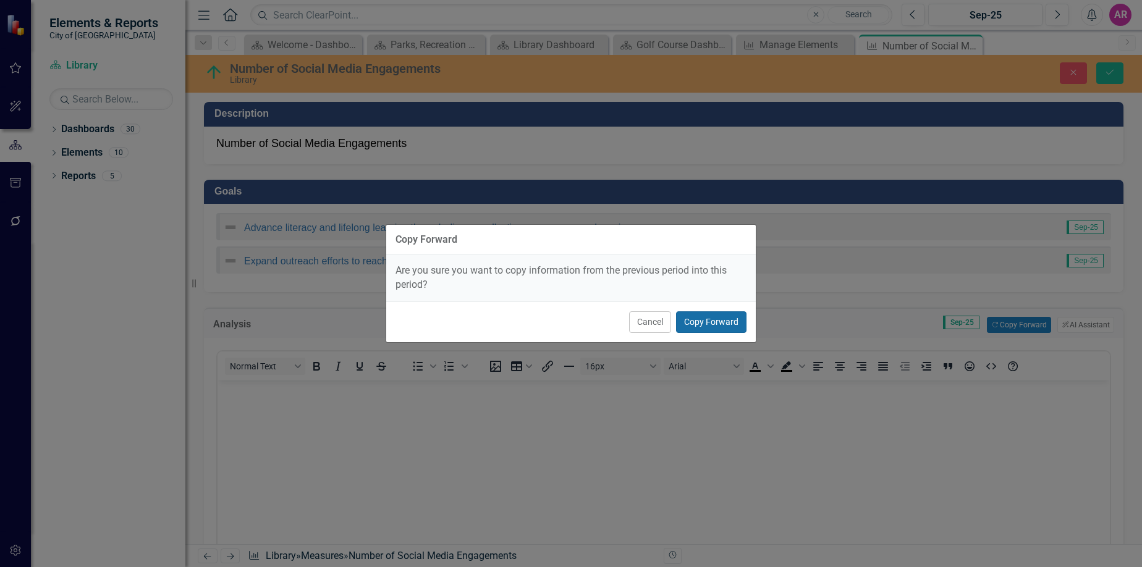
click at [717, 313] on button "Copy Forward" at bounding box center [711, 322] width 70 height 22
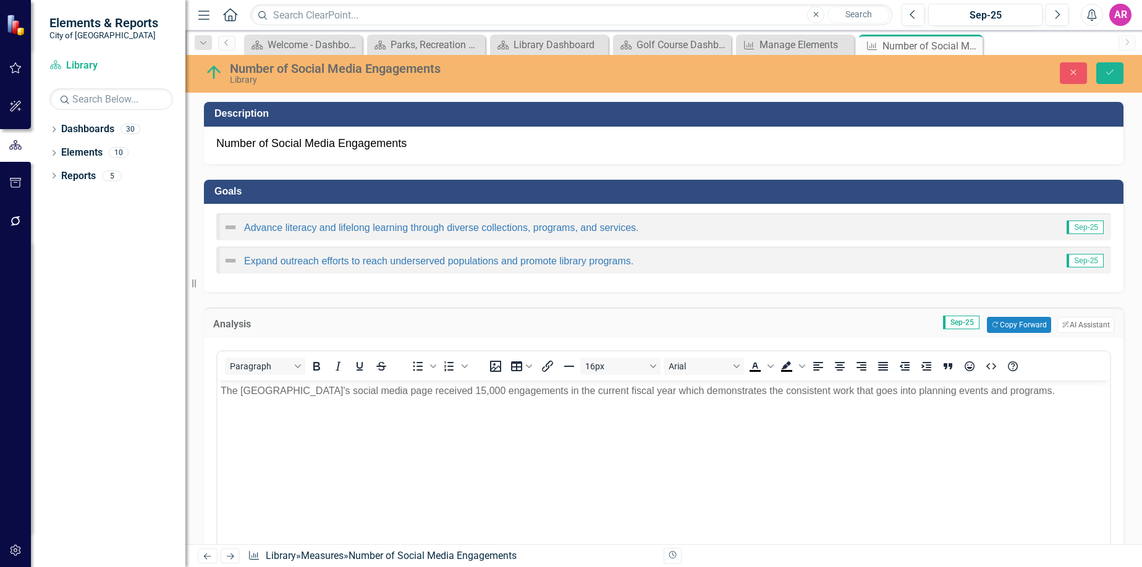
click at [728, 320] on td "Sep-25 Copy Forward Copy Forward ClearPoint AI AI Assistant" at bounding box center [745, 325] width 738 height 16
click at [1108, 74] on button "Save" at bounding box center [1109, 73] width 27 height 22
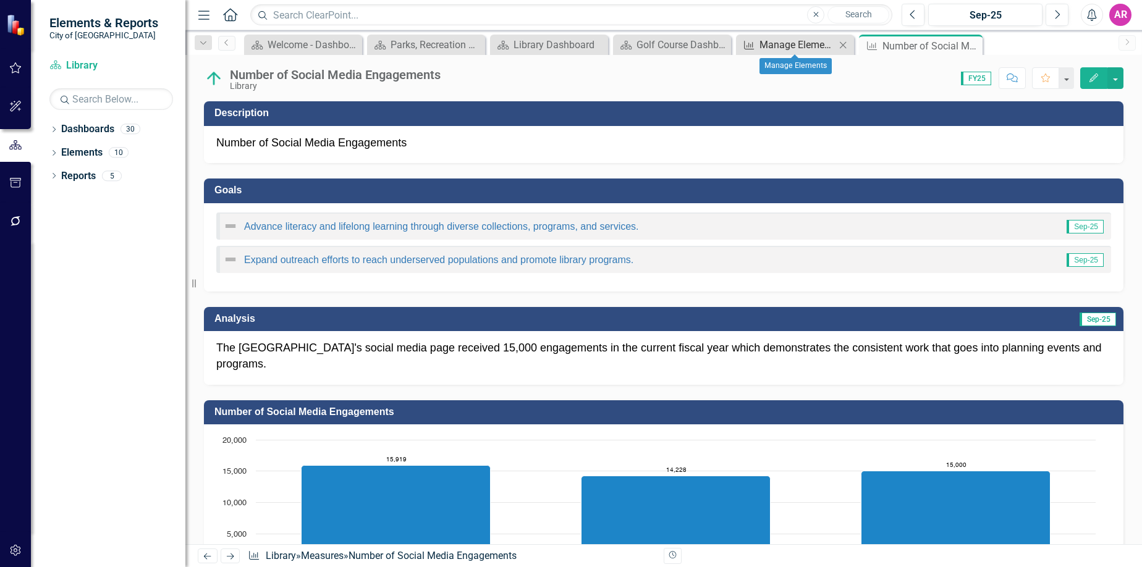
click at [796, 46] on div "Manage Elements" at bounding box center [797, 44] width 76 height 15
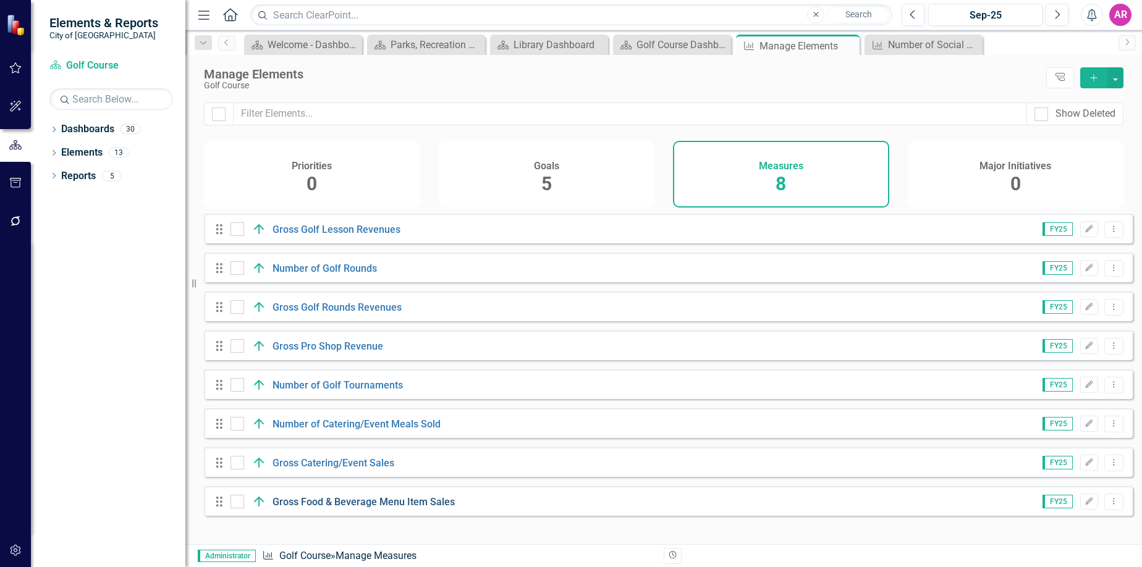
click at [379, 508] on link "Gross Food & Beverage Menu Item Sales" at bounding box center [363, 502] width 182 height 12
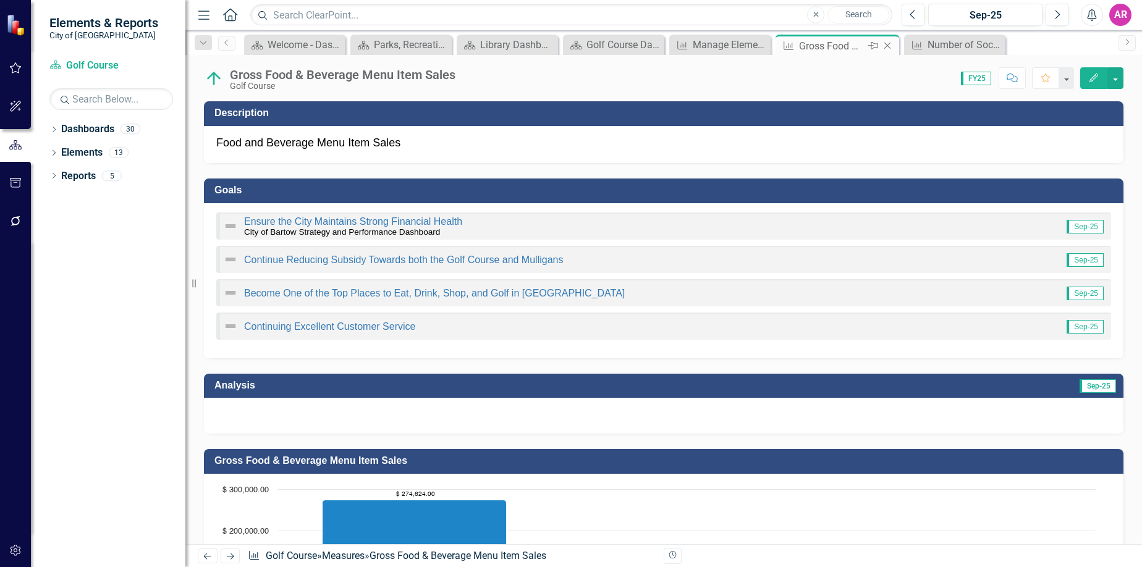
click at [888, 45] on icon "Close" at bounding box center [887, 46] width 12 height 10
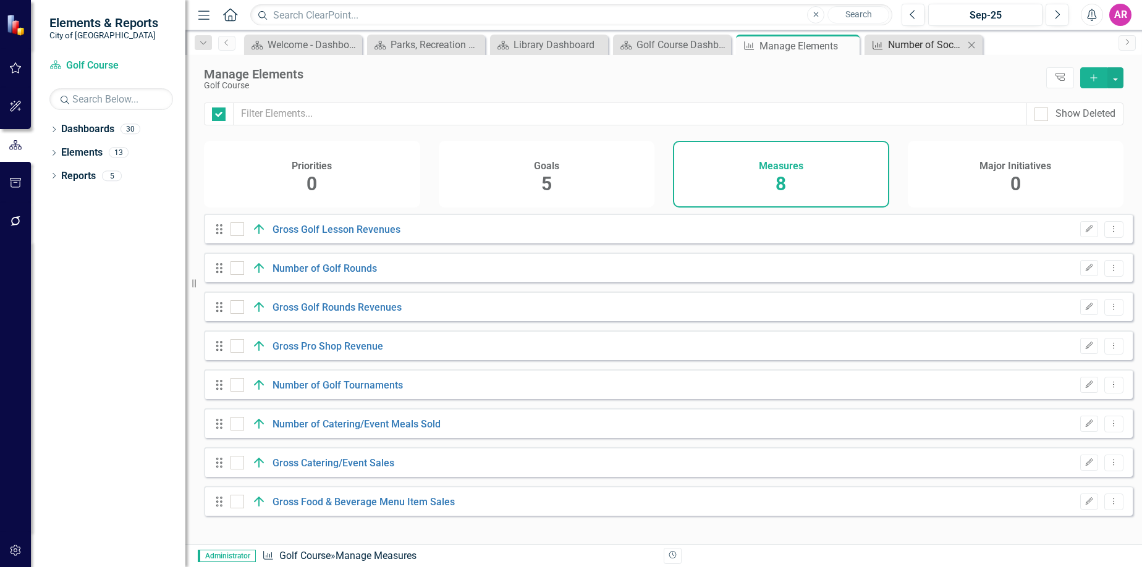
checkbox input "false"
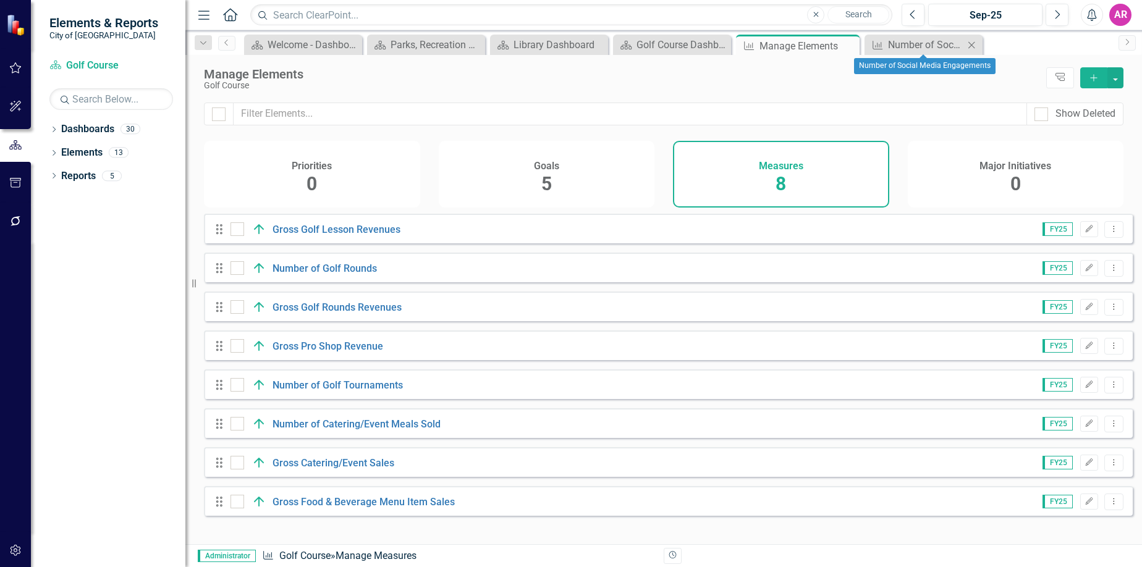
click at [971, 42] on icon "Close" at bounding box center [971, 45] width 12 height 10
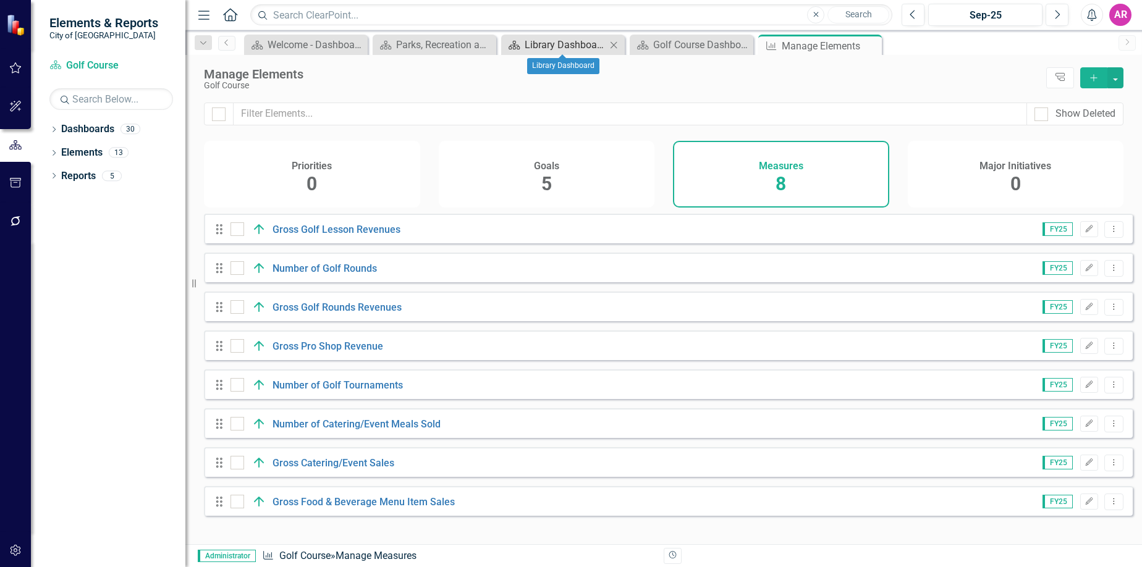
click at [575, 48] on div "Library Dashboard" at bounding box center [566, 44] width 82 height 15
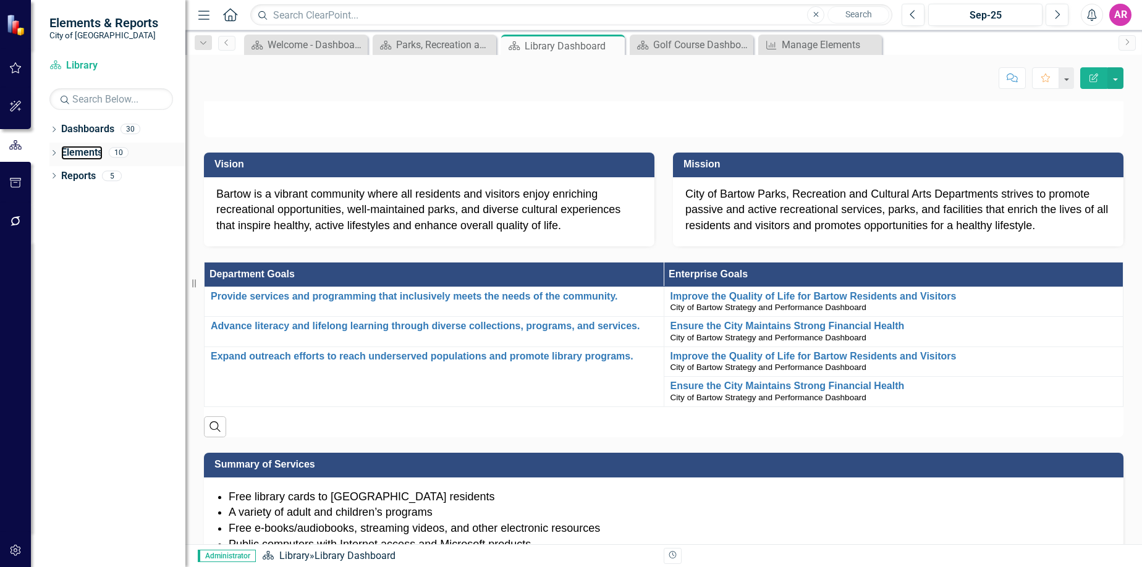
drag, startPoint x: 92, startPoint y: 146, endPoint x: 106, endPoint y: 146, distance: 13.6
click at [93, 146] on link "Elements" at bounding box center [81, 153] width 41 height 14
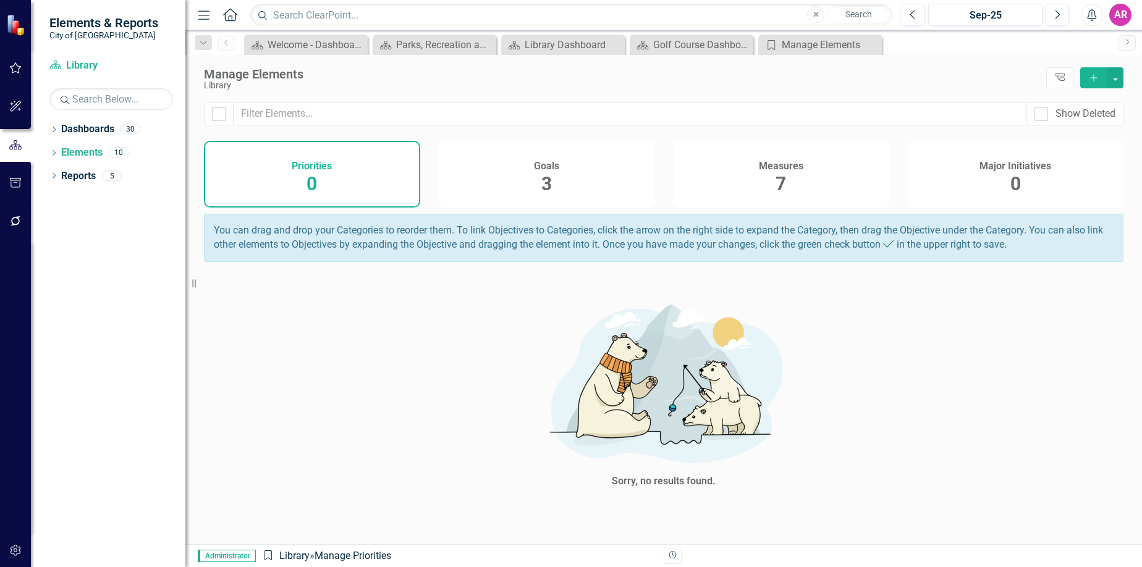
click at [760, 179] on div "Measures 7" at bounding box center [781, 174] width 216 height 67
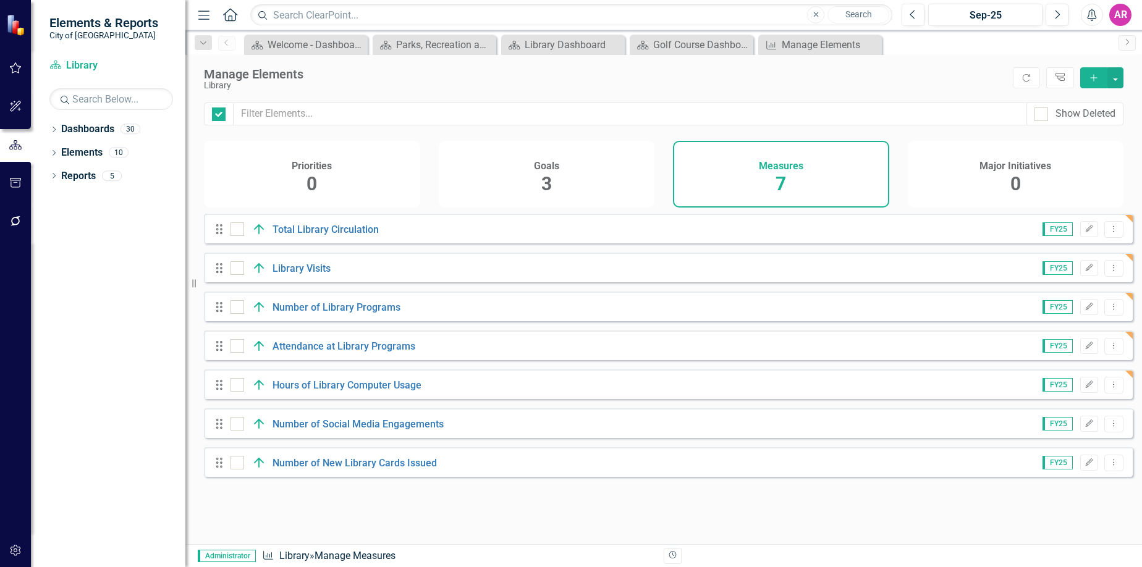
checkbox input "false"
click at [376, 469] on link "Number of New Library Cards Issued" at bounding box center [354, 463] width 164 height 12
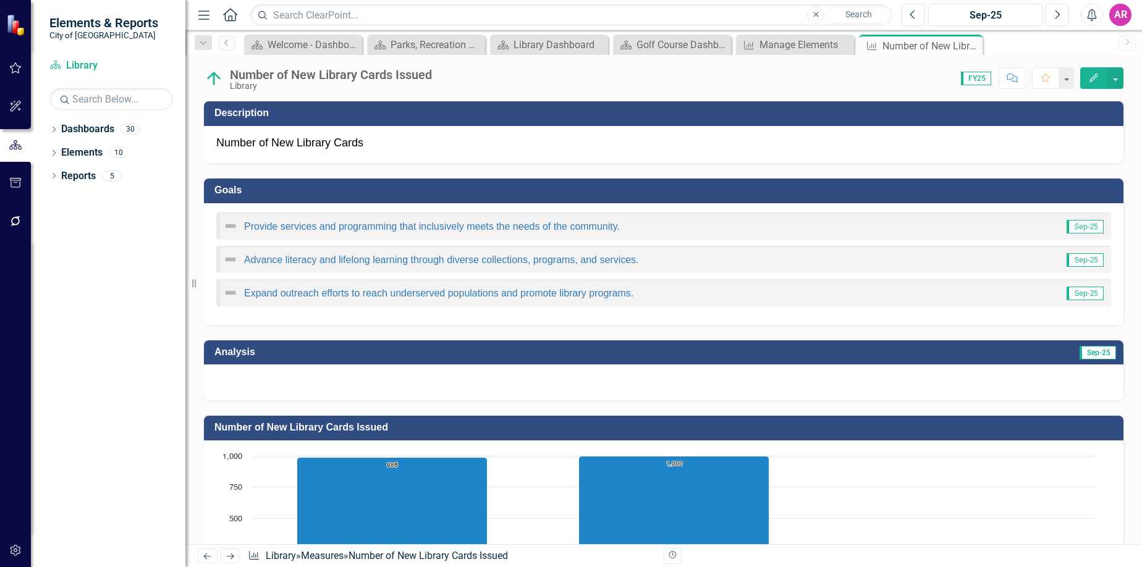
click at [496, 381] on div at bounding box center [663, 383] width 919 height 36
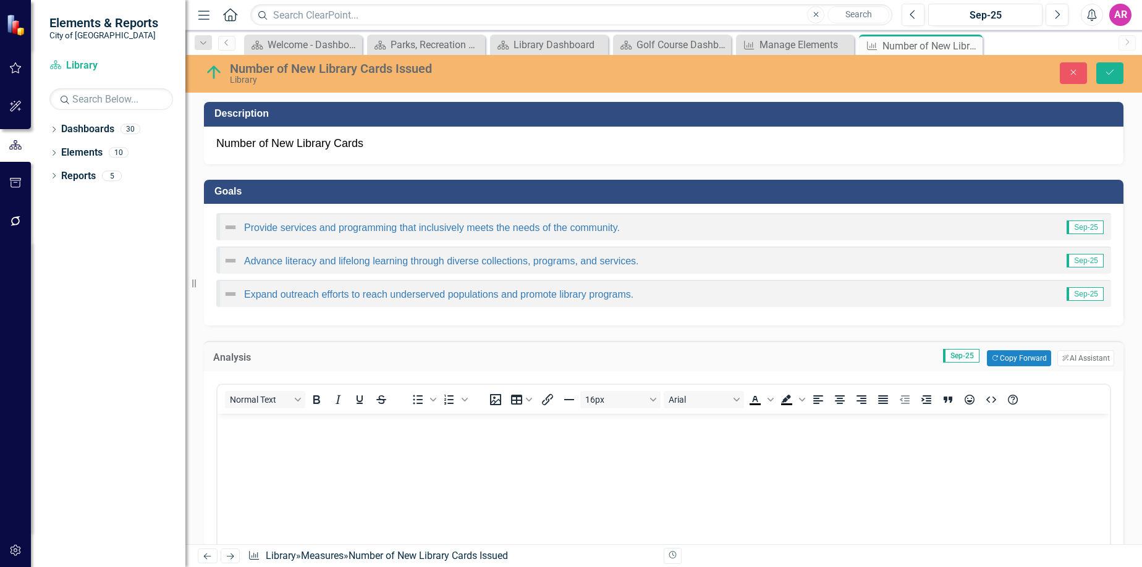
click at [1029, 350] on div "Analysis Sep-25 Copy Forward Copy Forward ClearPoint AI AI Assistant" at bounding box center [663, 356] width 919 height 30
click at [997, 361] on button "Copy Forward Copy Forward" at bounding box center [1019, 358] width 64 height 16
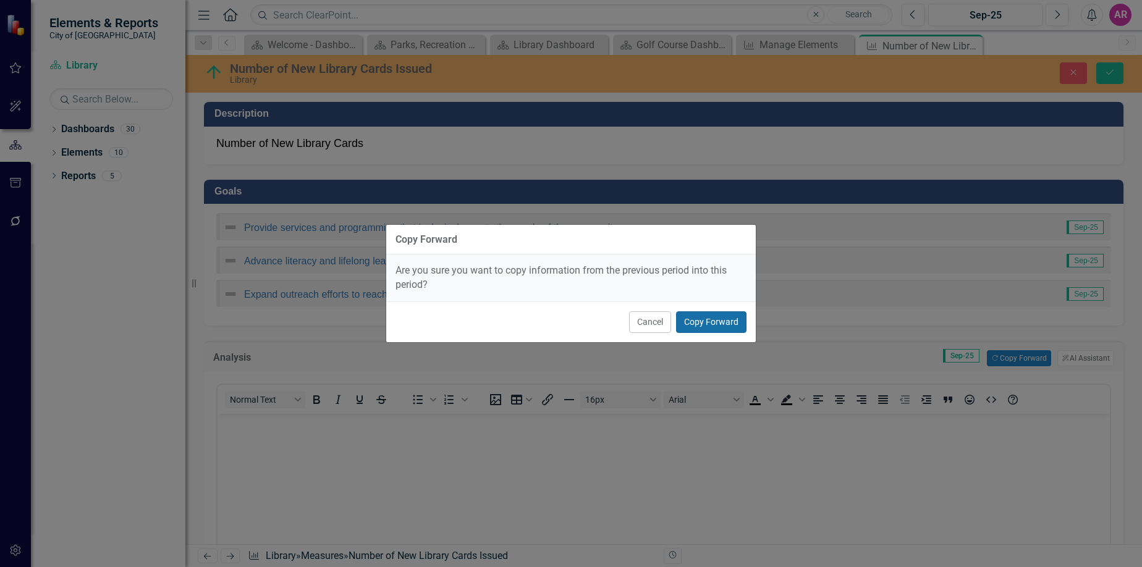
click at [714, 323] on button "Copy Forward" at bounding box center [711, 322] width 70 height 22
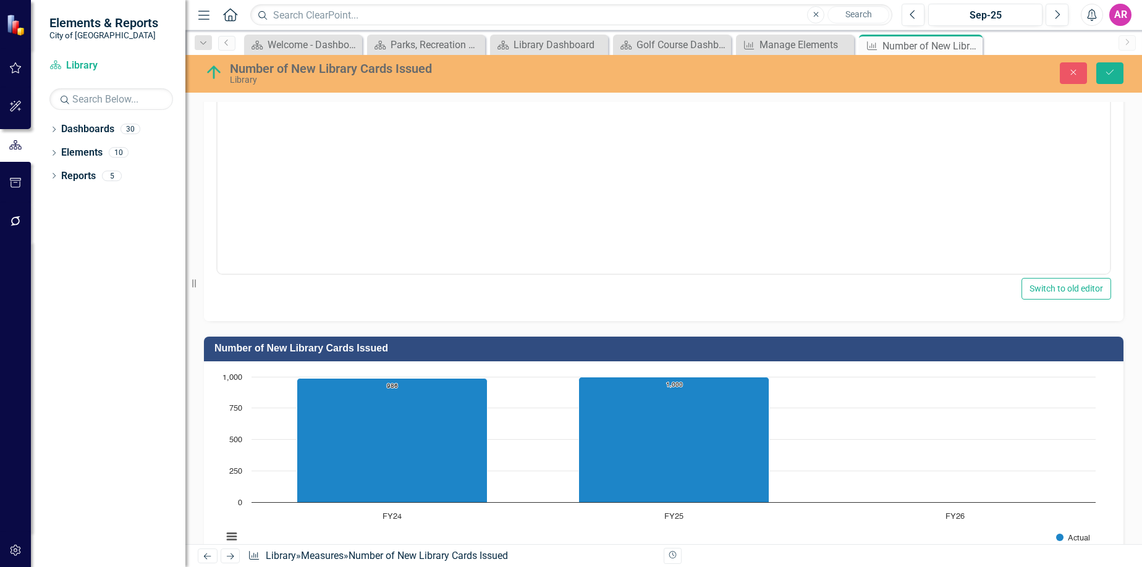
scroll to position [494, 0]
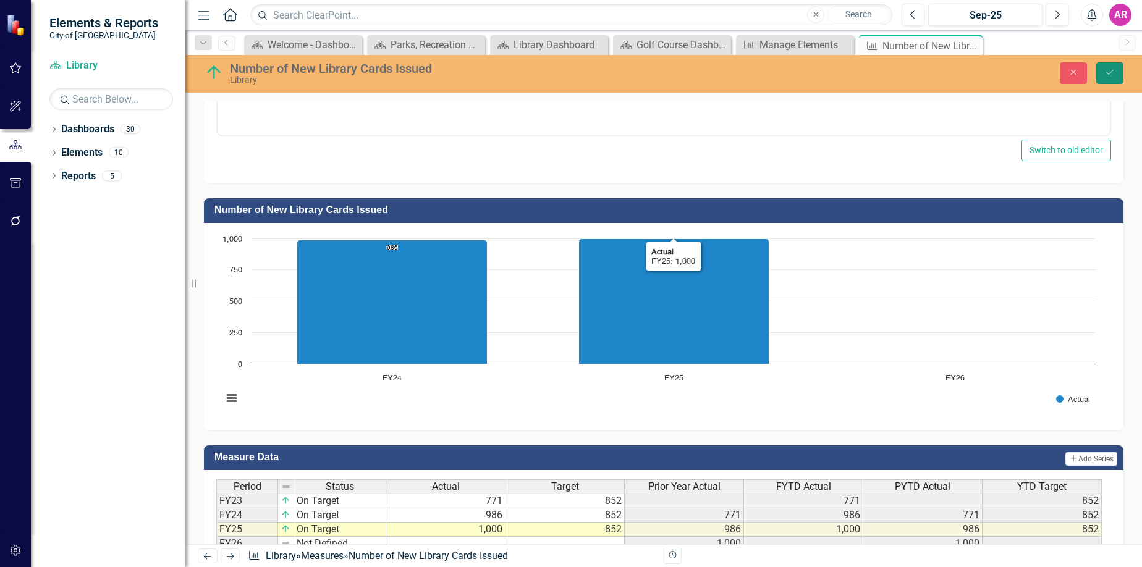
click at [1116, 73] on button "Save" at bounding box center [1109, 73] width 27 height 22
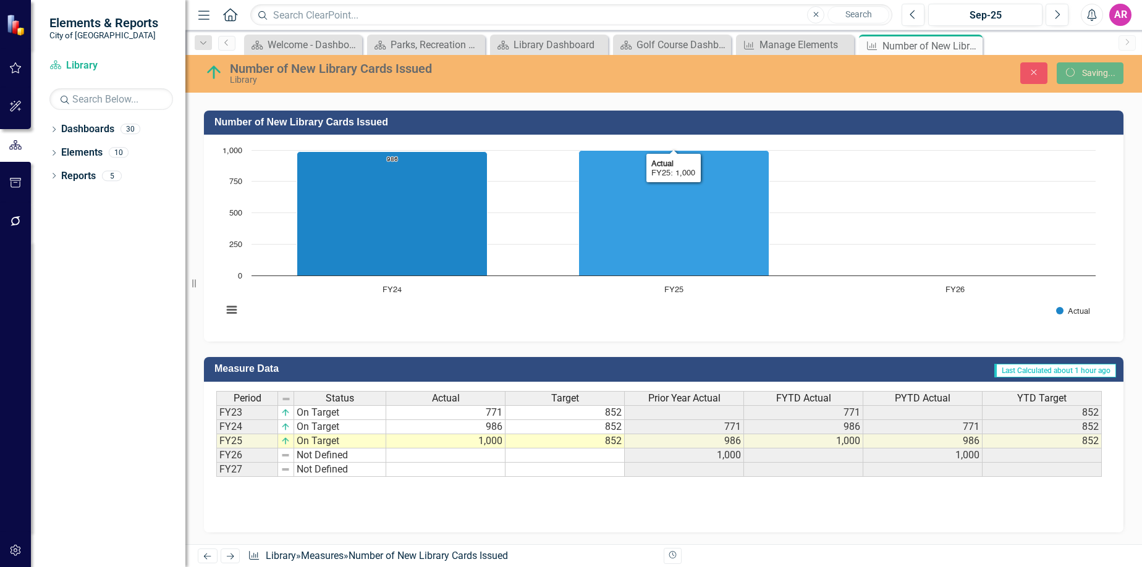
scroll to position [308, 0]
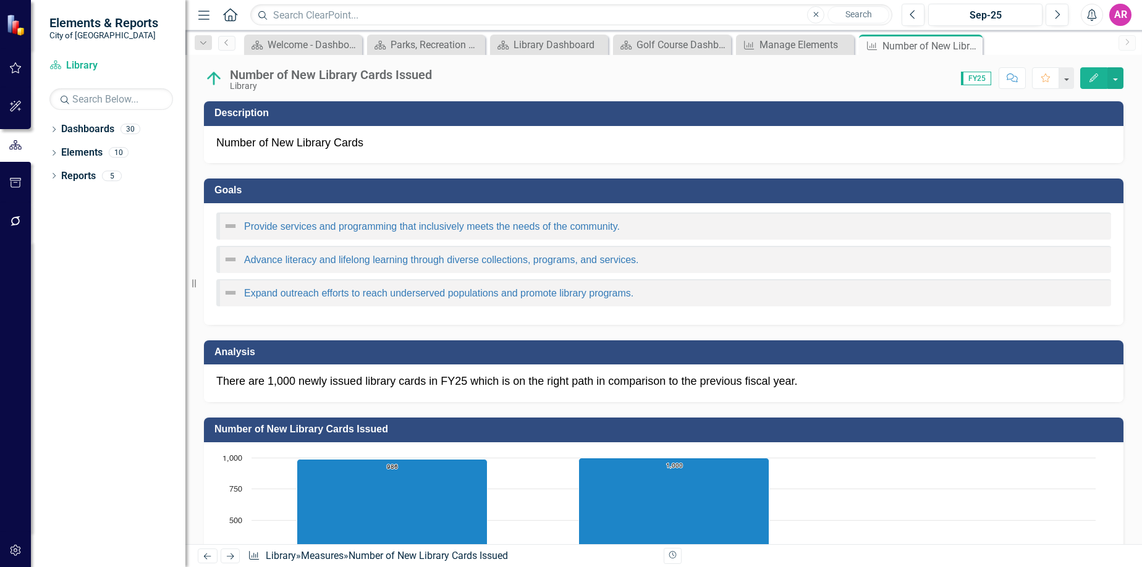
click at [837, 129] on div "Number of New Library Cards" at bounding box center [663, 145] width 919 height 38
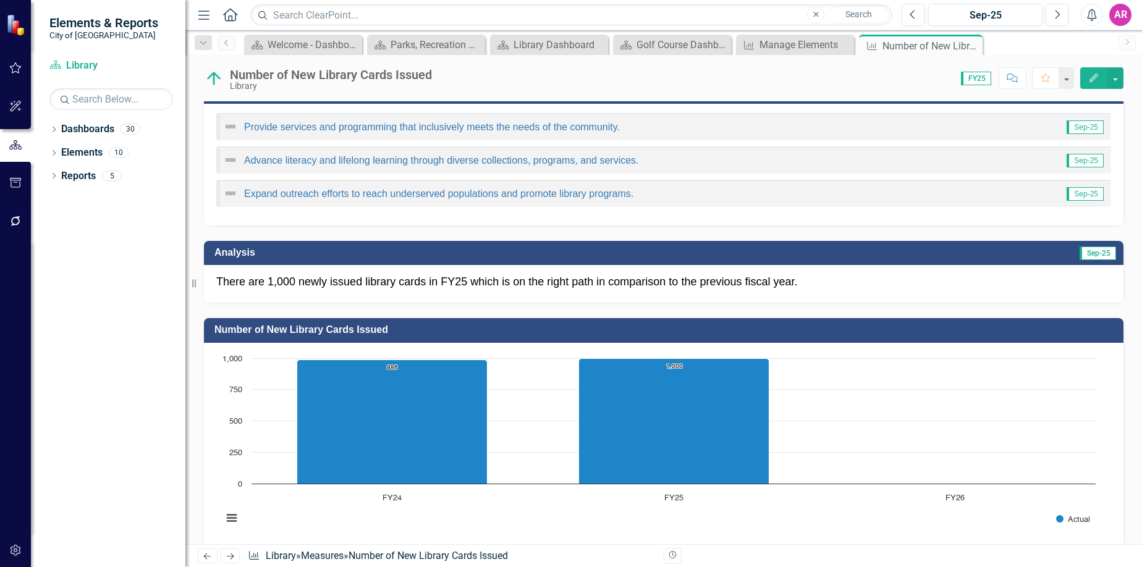
scroll to position [124, 0]
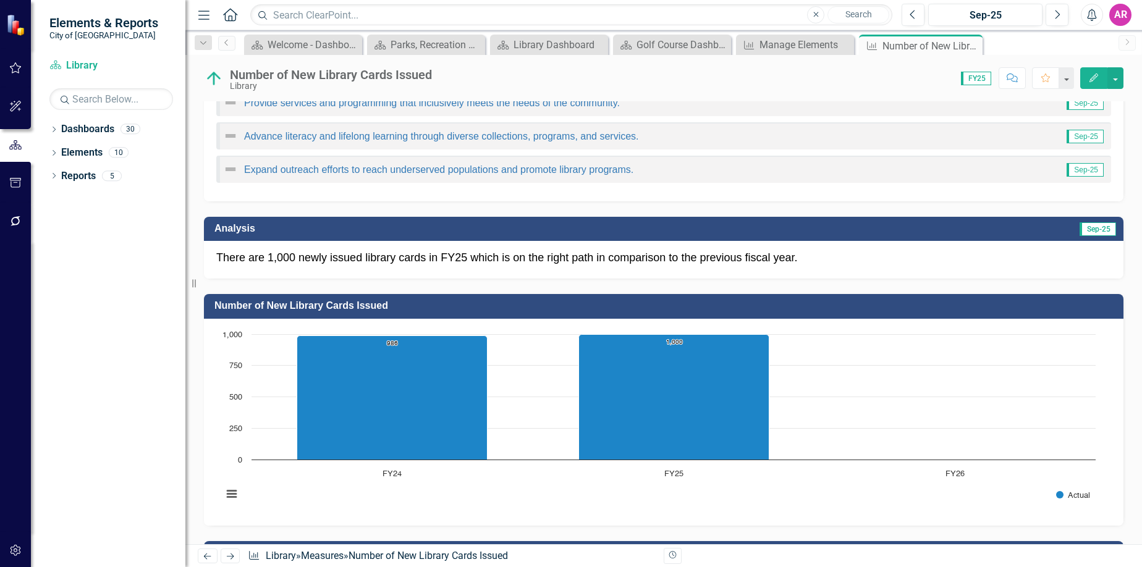
click at [765, 302] on h3 "Number of New Library Cards Issued" at bounding box center [665, 305] width 903 height 11
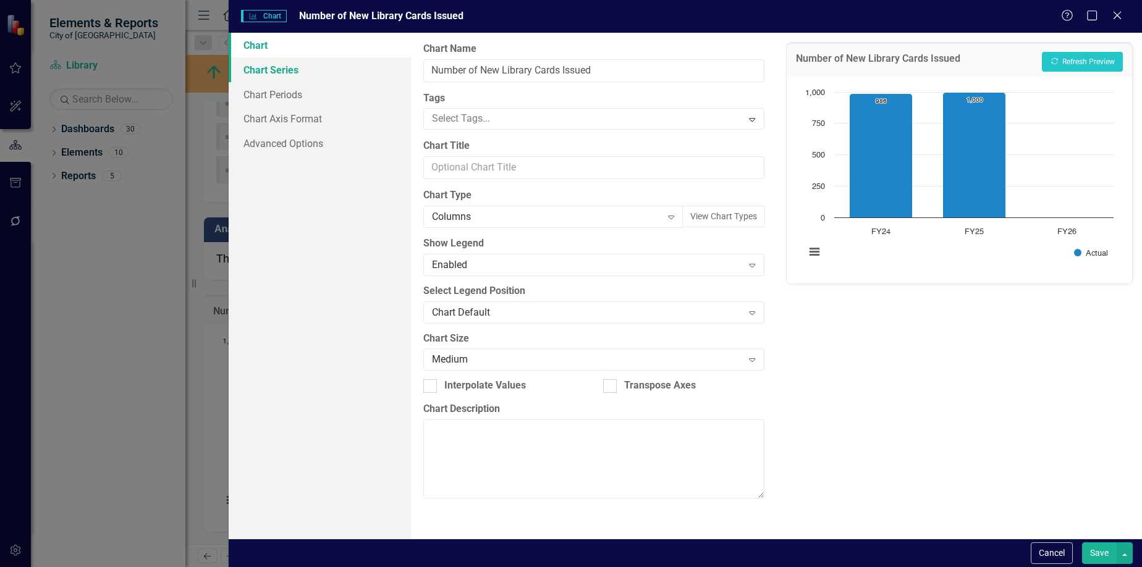
click at [286, 65] on link "Chart Series" at bounding box center [320, 69] width 183 height 25
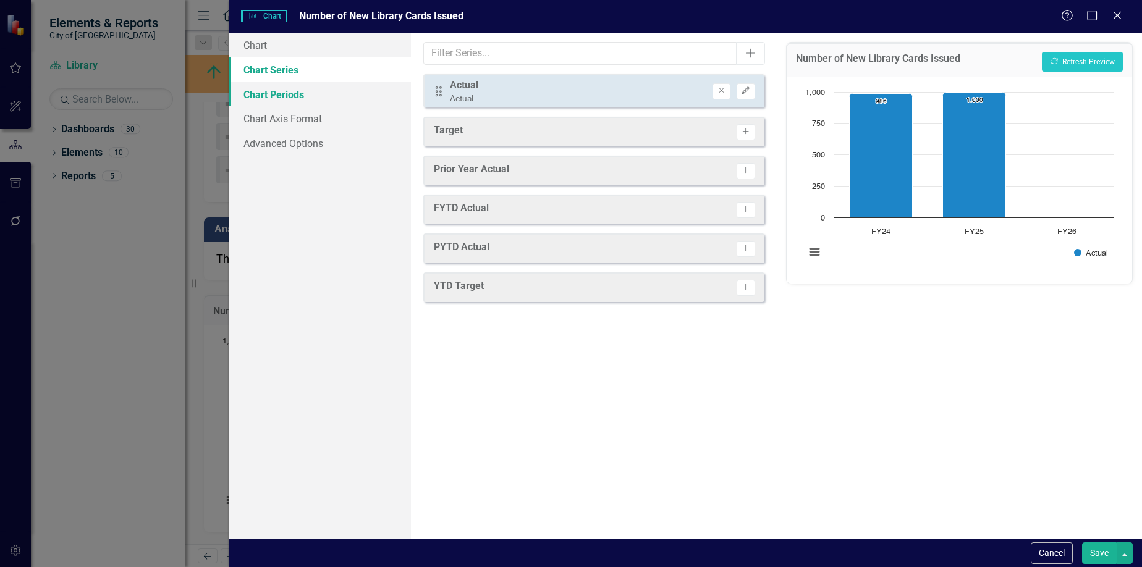
click at [301, 85] on link "Chart Periods" at bounding box center [320, 94] width 183 height 25
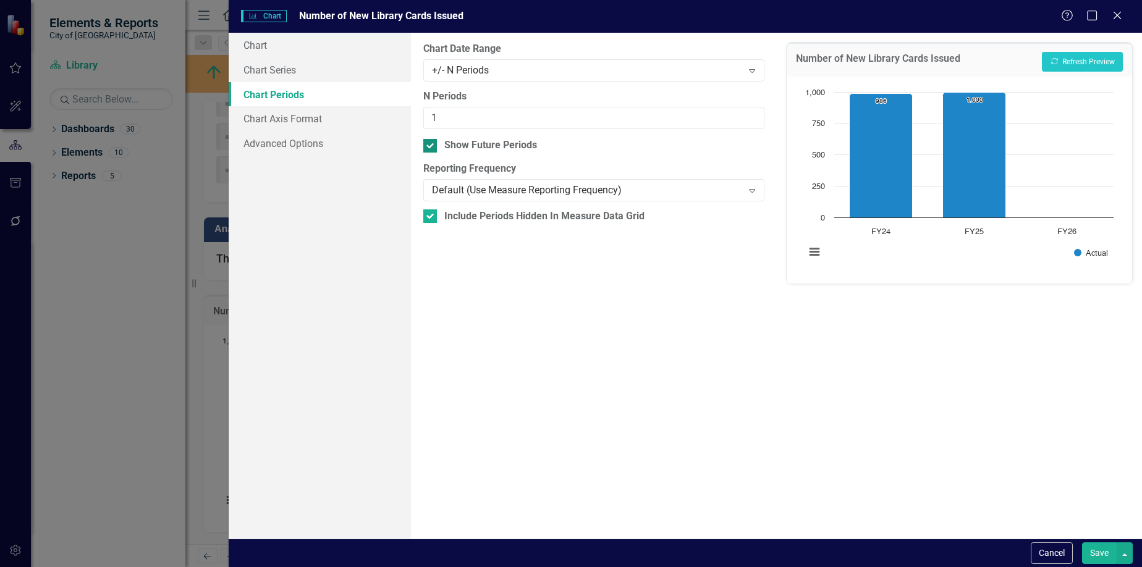
click at [518, 146] on div "Show Future Periods" at bounding box center [490, 145] width 93 height 14
click at [431, 146] on input "Show Future Periods" at bounding box center [427, 143] width 8 height 8
checkbox input "false"
click at [514, 116] on input "1" at bounding box center [593, 118] width 340 height 23
type input "2"
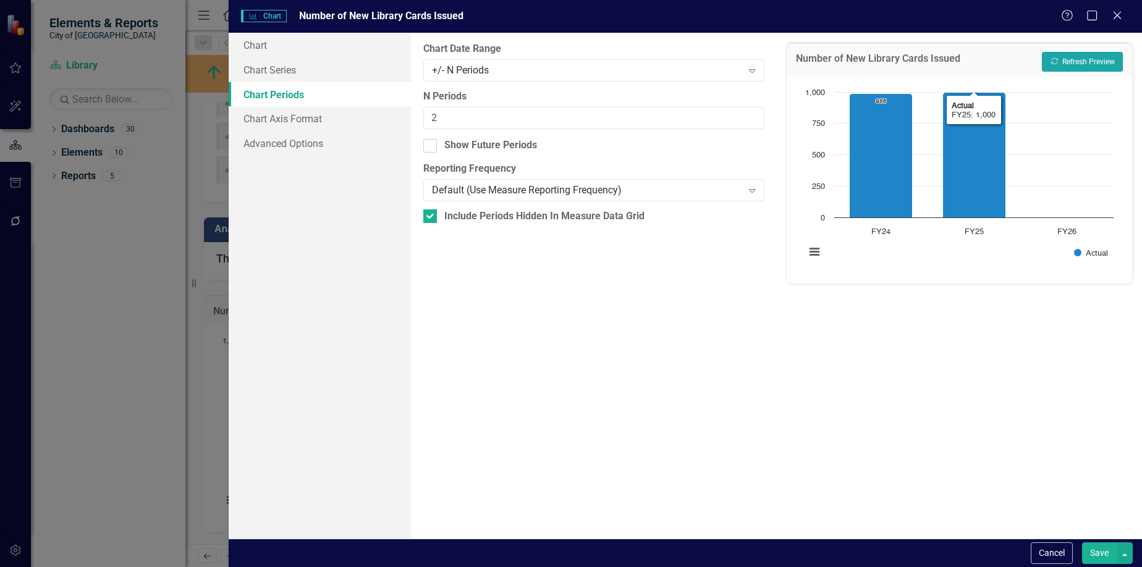
click at [1099, 59] on button "Recalculate Refresh Preview" at bounding box center [1082, 62] width 81 height 20
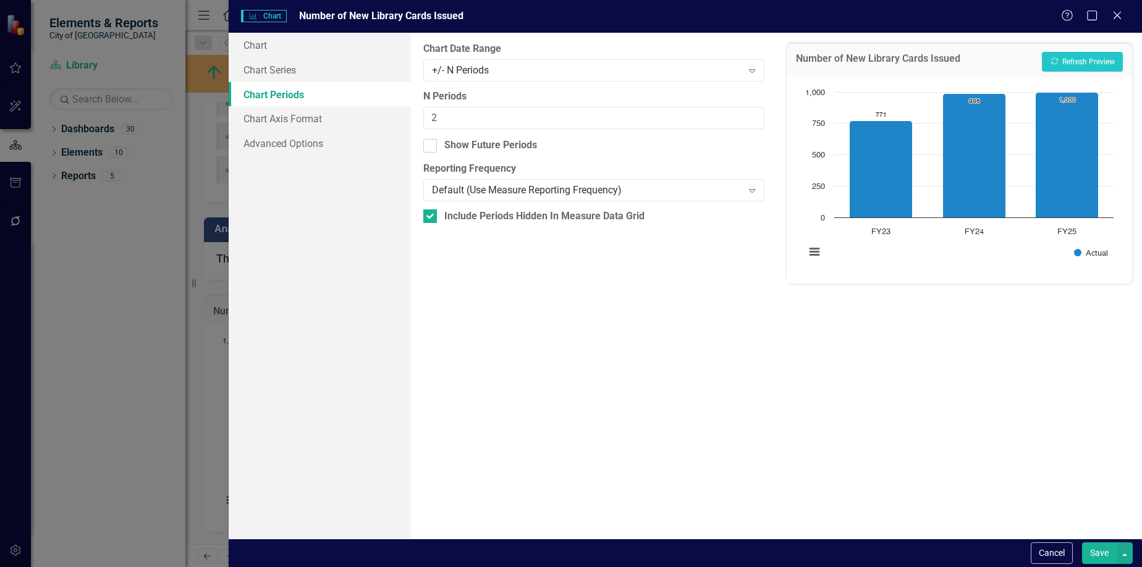
click at [1094, 544] on button "Save" at bounding box center [1099, 553] width 35 height 22
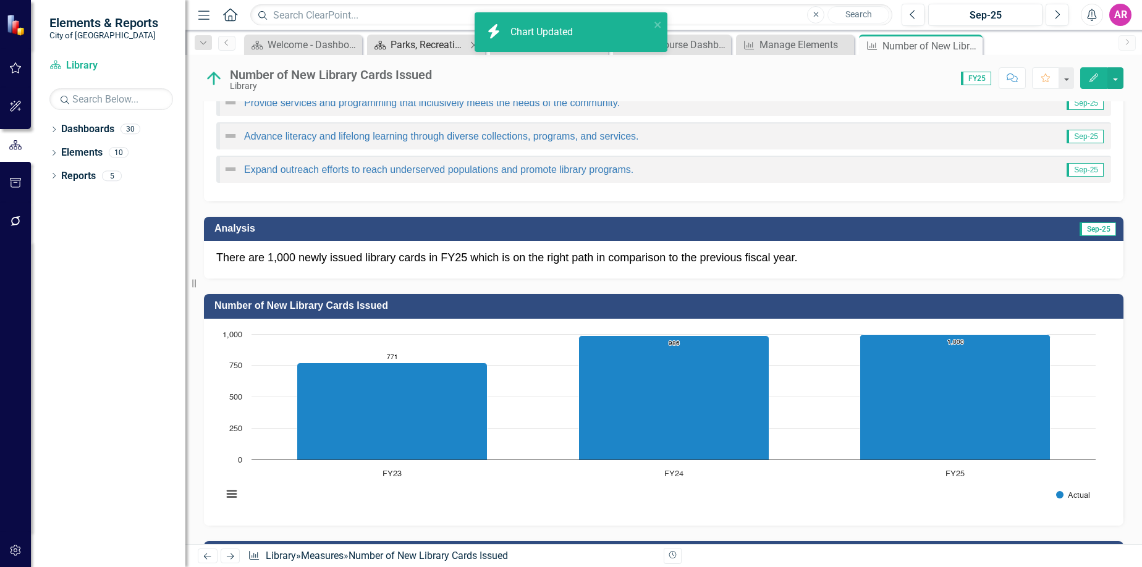
click at [430, 45] on div "Parks, Recreation and Cultural Arts Dashboard" at bounding box center [428, 44] width 76 height 15
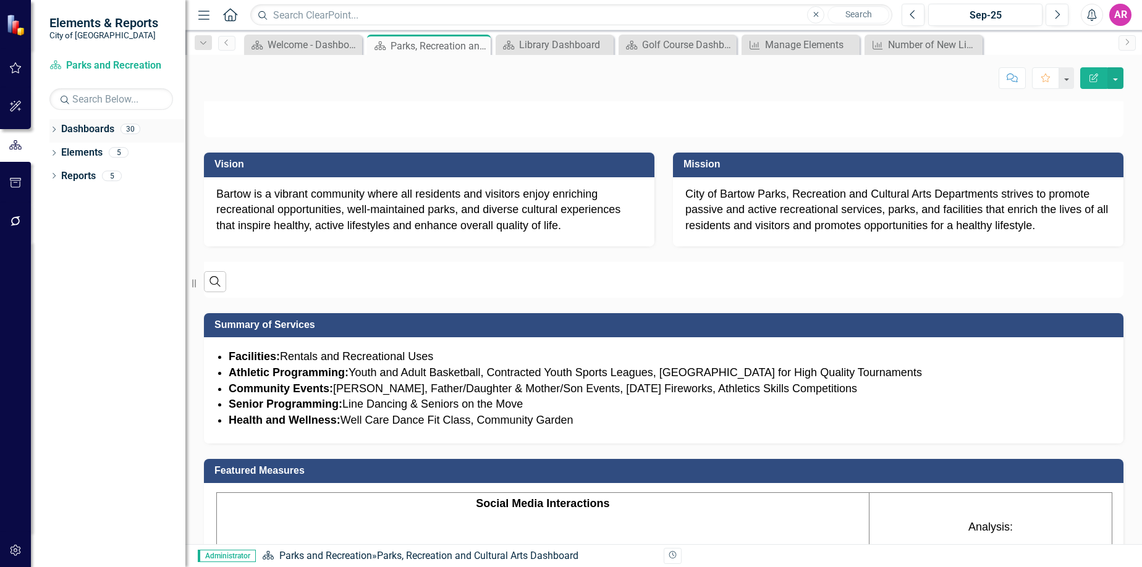
click at [50, 129] on icon "Dropdown" at bounding box center [53, 130] width 9 height 7
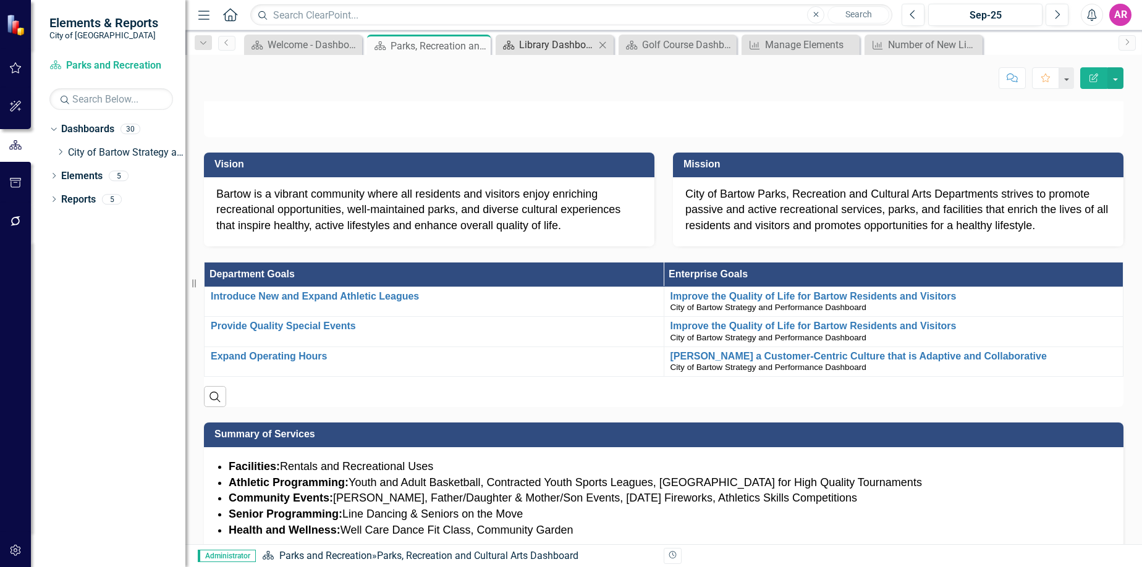
click at [554, 38] on div "Library Dashboard" at bounding box center [557, 44] width 76 height 15
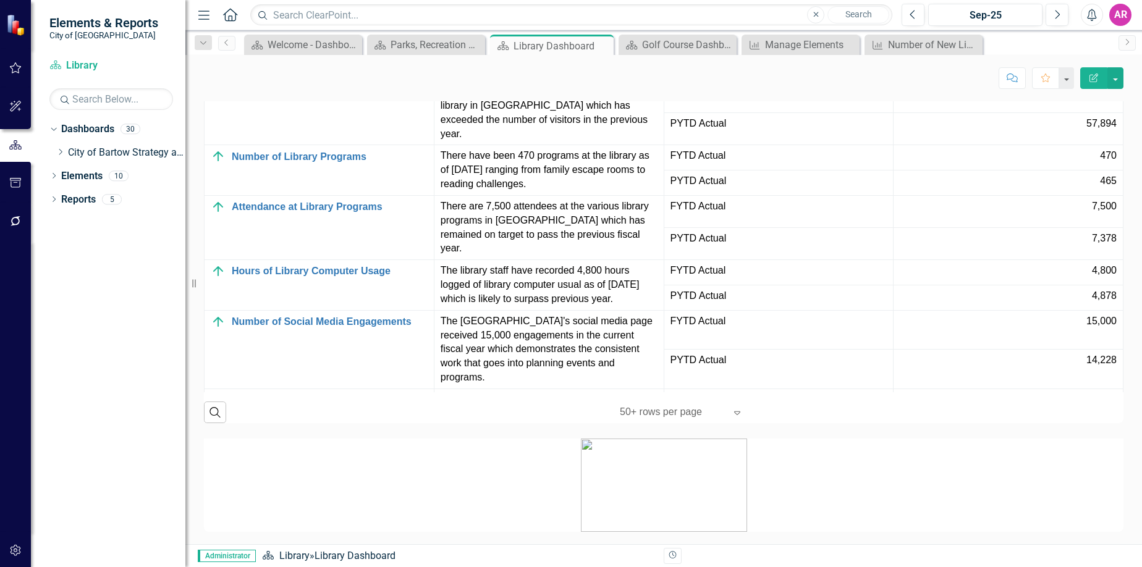
scroll to position [803, 0]
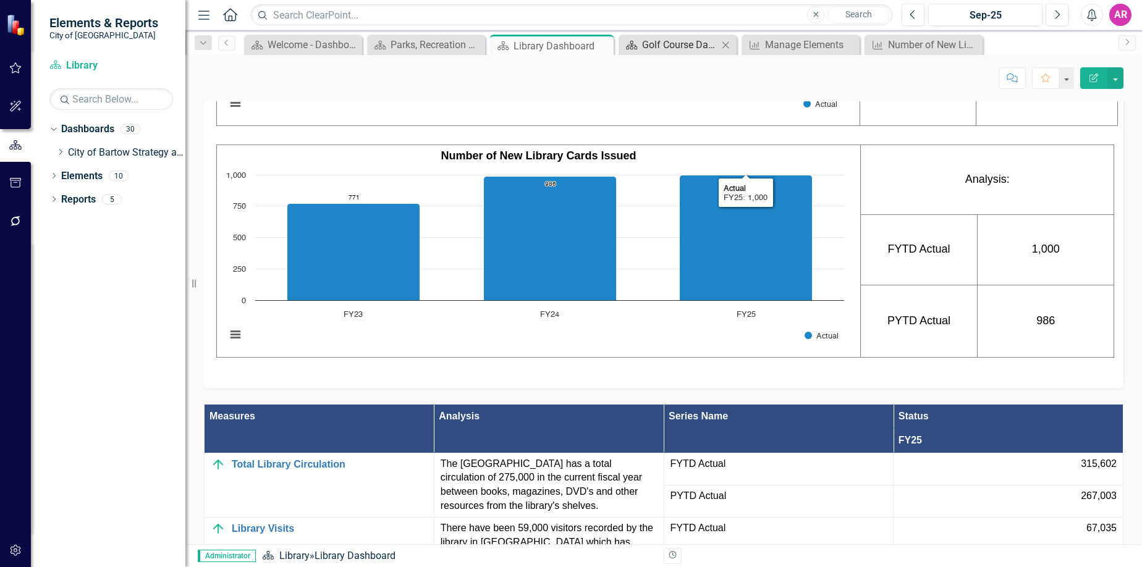
click at [654, 48] on div "Golf Course Dashboard" at bounding box center [680, 44] width 76 height 15
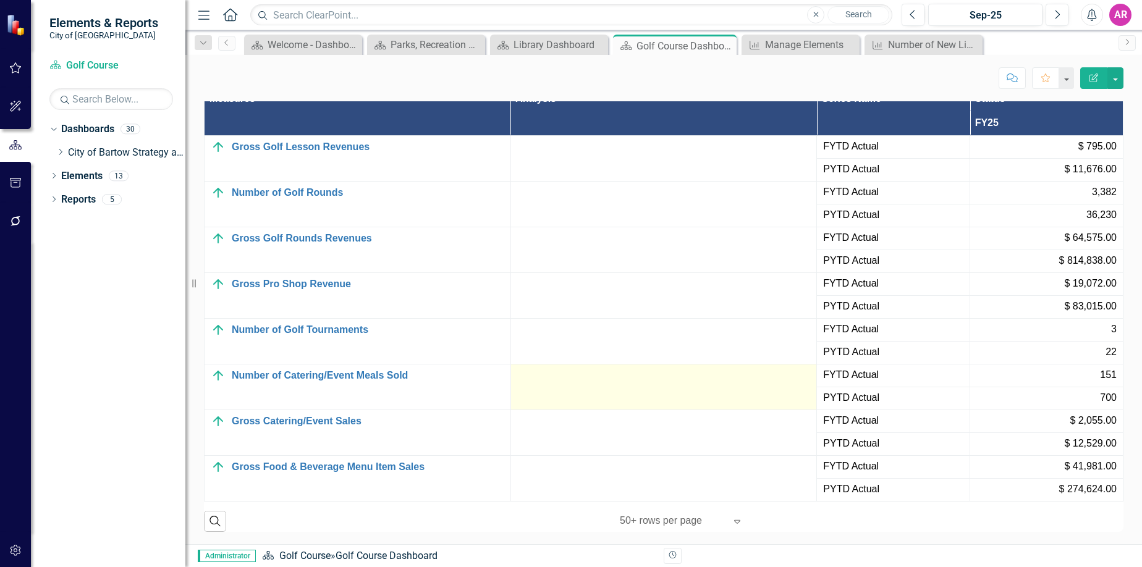
scroll to position [1319, 0]
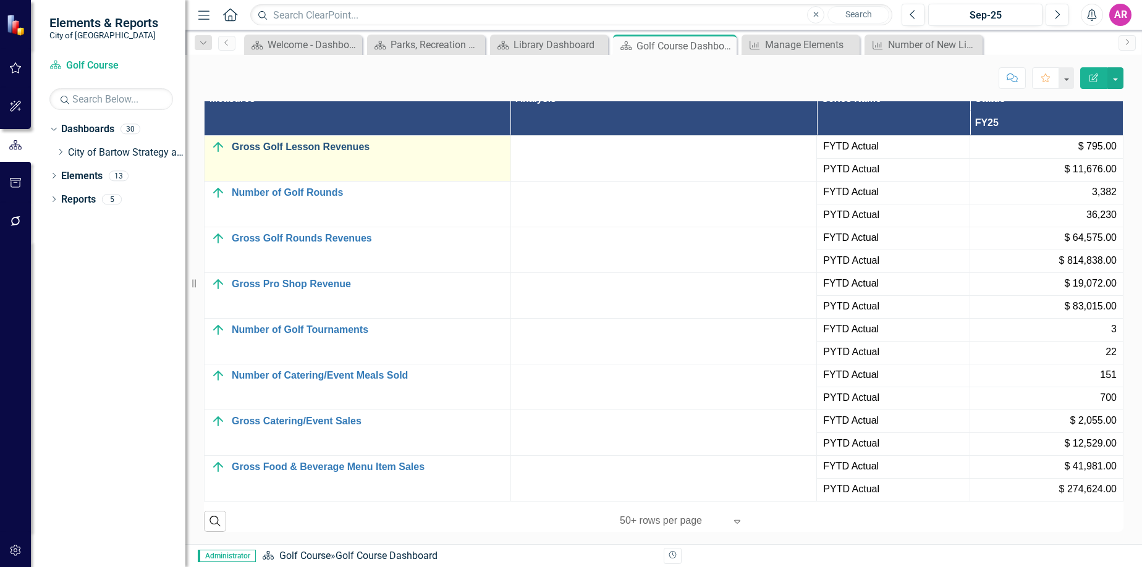
click at [314, 146] on link "Gross Golf Lesson Revenues" at bounding box center [368, 146] width 272 height 11
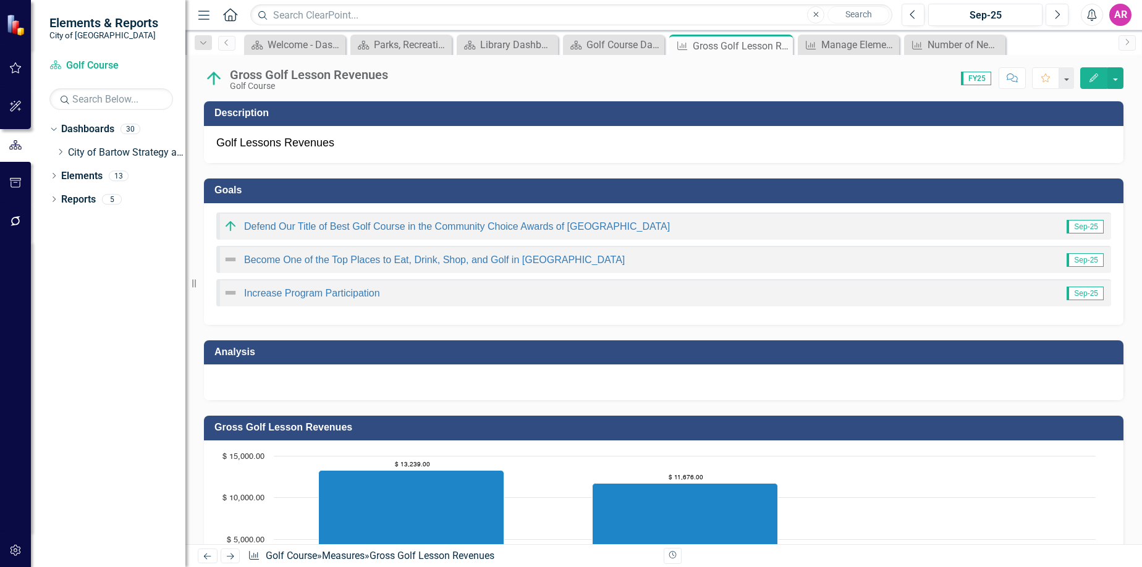
click at [903, 379] on div at bounding box center [663, 383] width 919 height 36
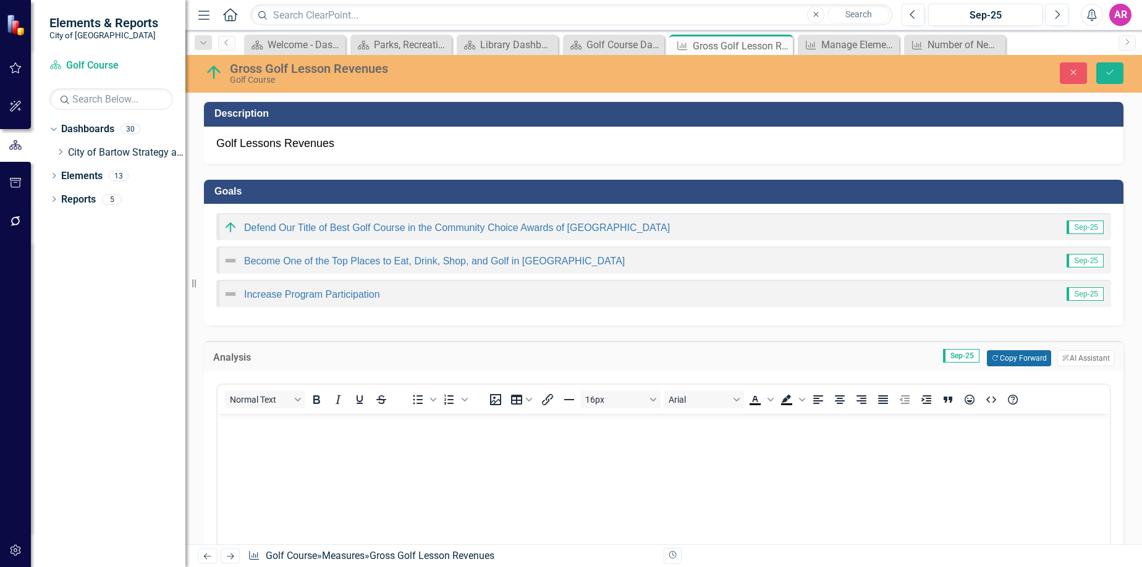
click at [995, 354] on button "Copy Forward Copy Forward" at bounding box center [1019, 358] width 64 height 16
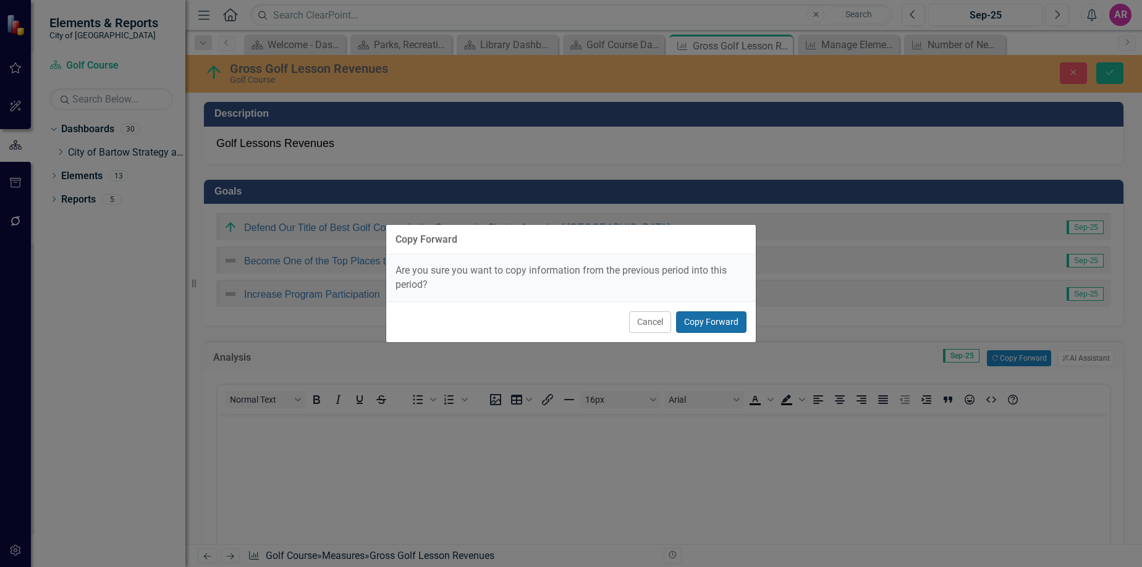
click at [733, 323] on button "Copy Forward" at bounding box center [711, 322] width 70 height 22
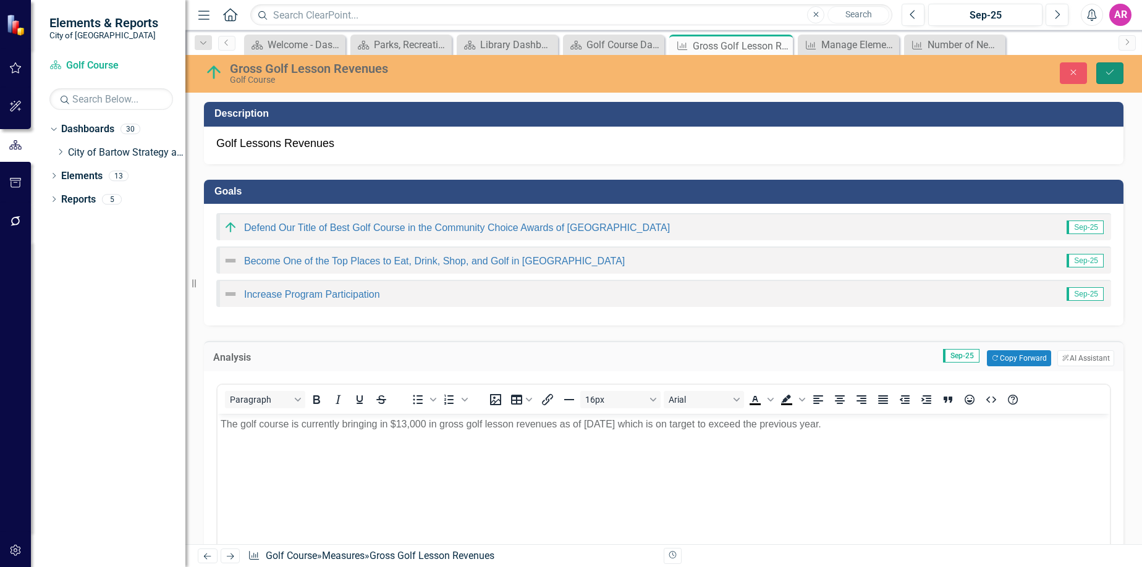
click at [1108, 72] on icon "Save" at bounding box center [1109, 72] width 11 height 9
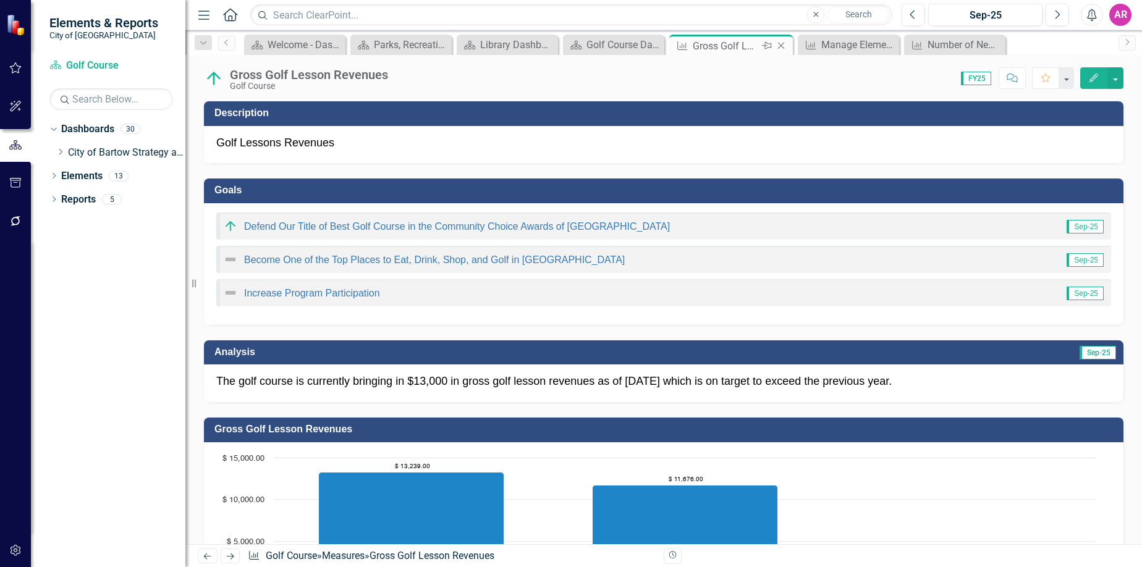
click at [781, 46] on icon "Close" at bounding box center [781, 46] width 12 height 10
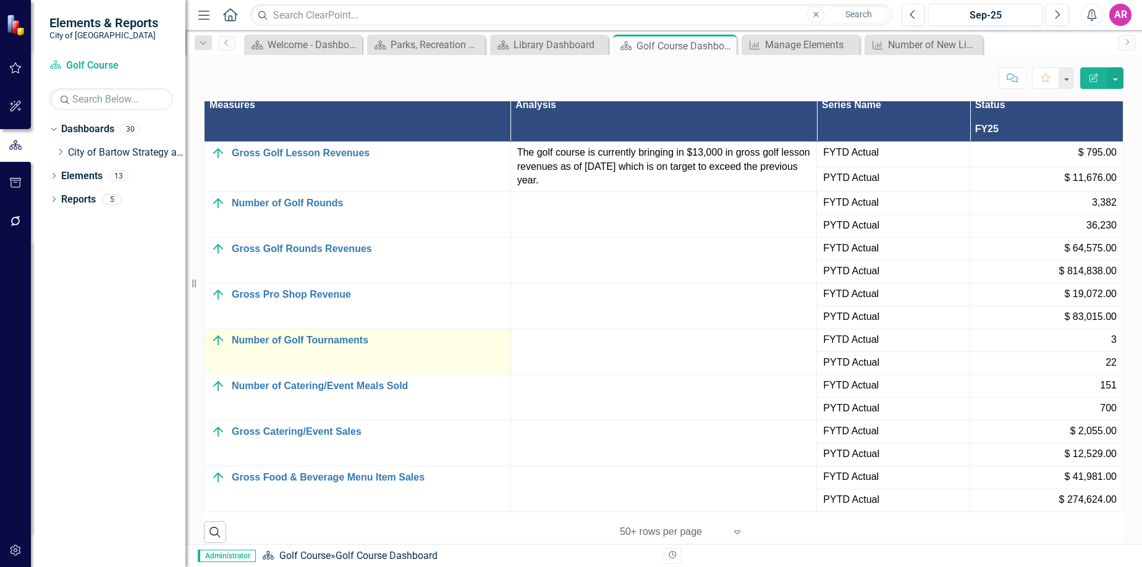
scroll to position [1272, 0]
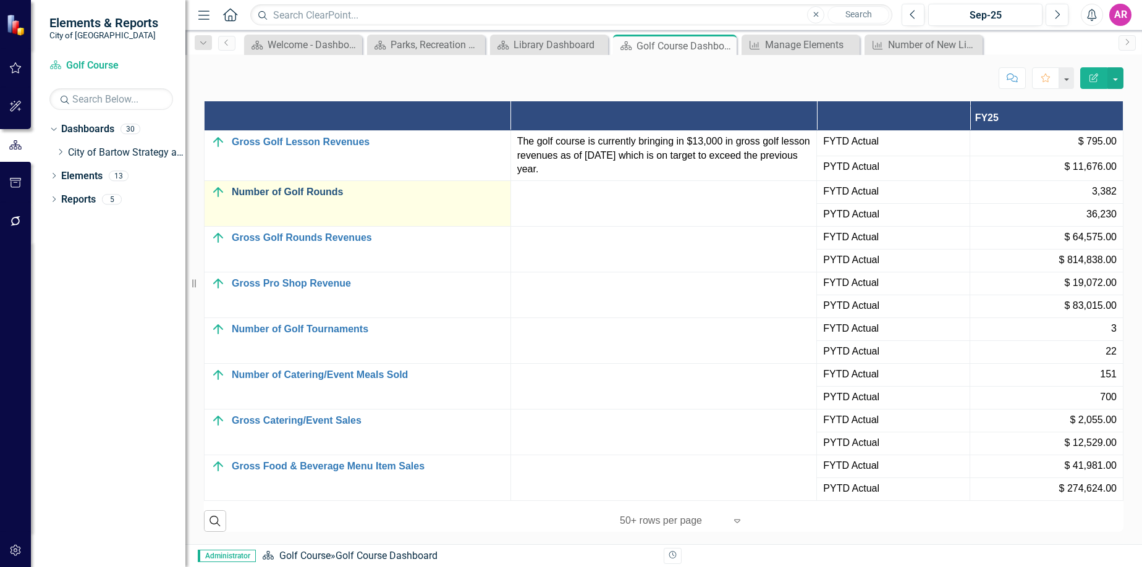
click at [284, 198] on link "Number of Golf Rounds" at bounding box center [368, 192] width 272 height 11
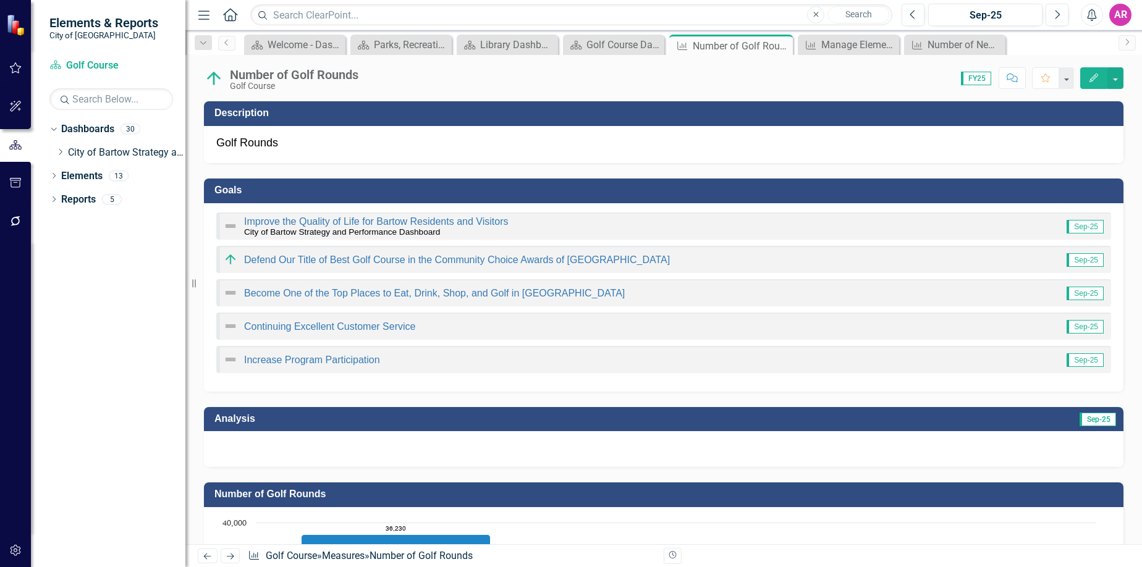
click at [1008, 446] on div at bounding box center [663, 449] width 919 height 36
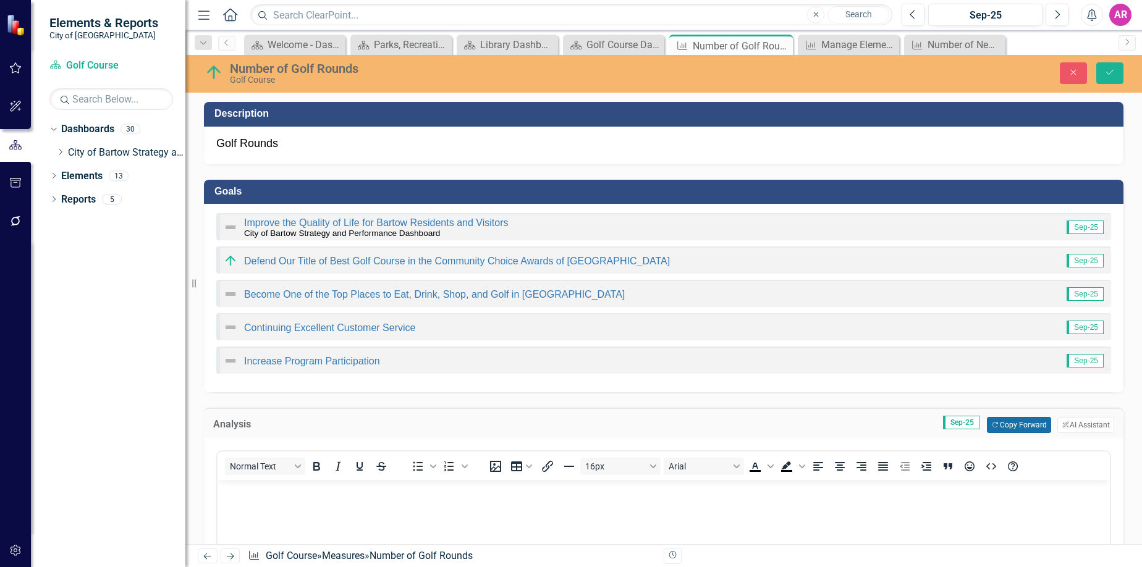
click at [1018, 423] on button "Copy Forward Copy Forward" at bounding box center [1019, 425] width 64 height 16
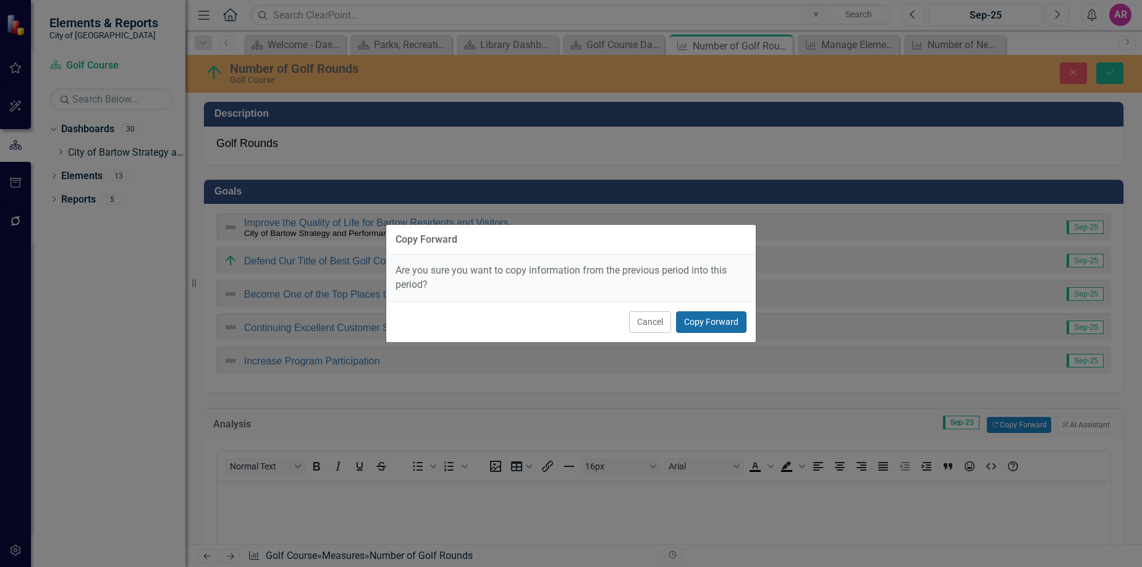
click at [728, 318] on button "Copy Forward" at bounding box center [711, 322] width 70 height 22
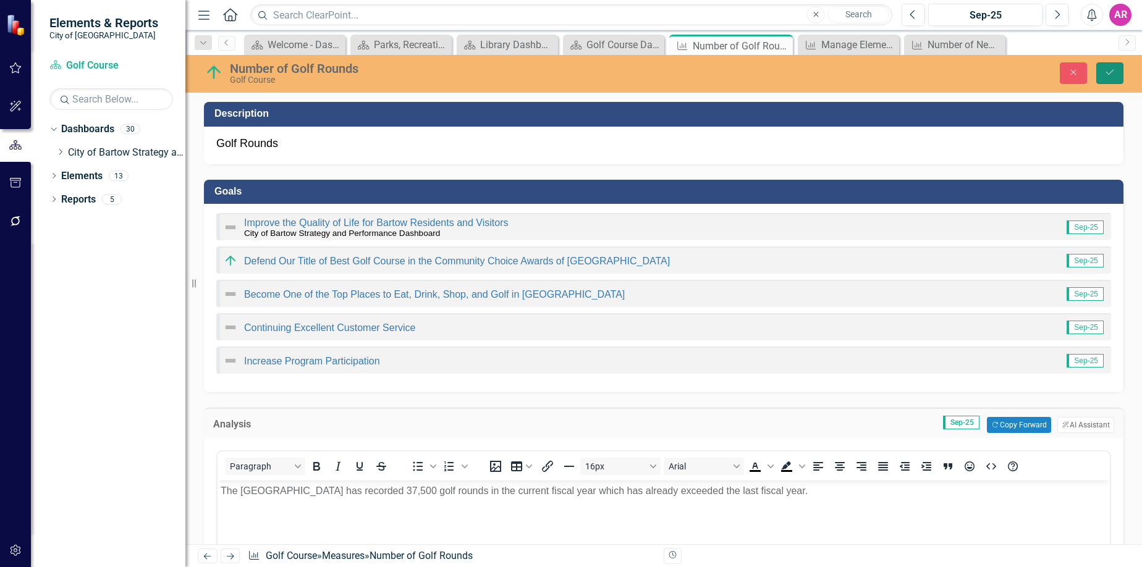
click at [1099, 77] on button "Save" at bounding box center [1109, 73] width 27 height 22
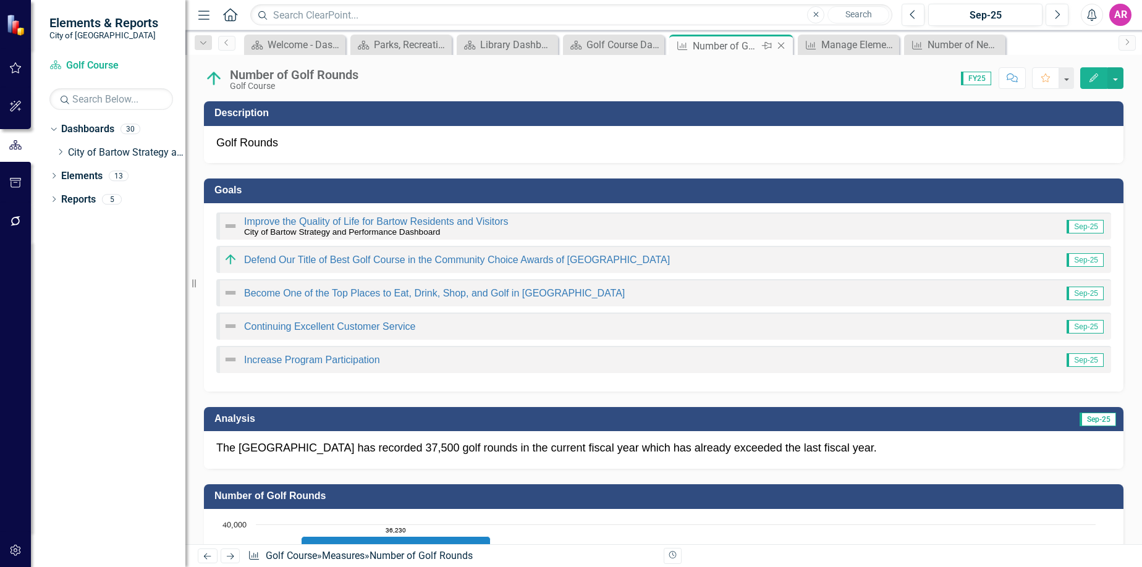
click at [783, 47] on icon "Close" at bounding box center [781, 46] width 12 height 10
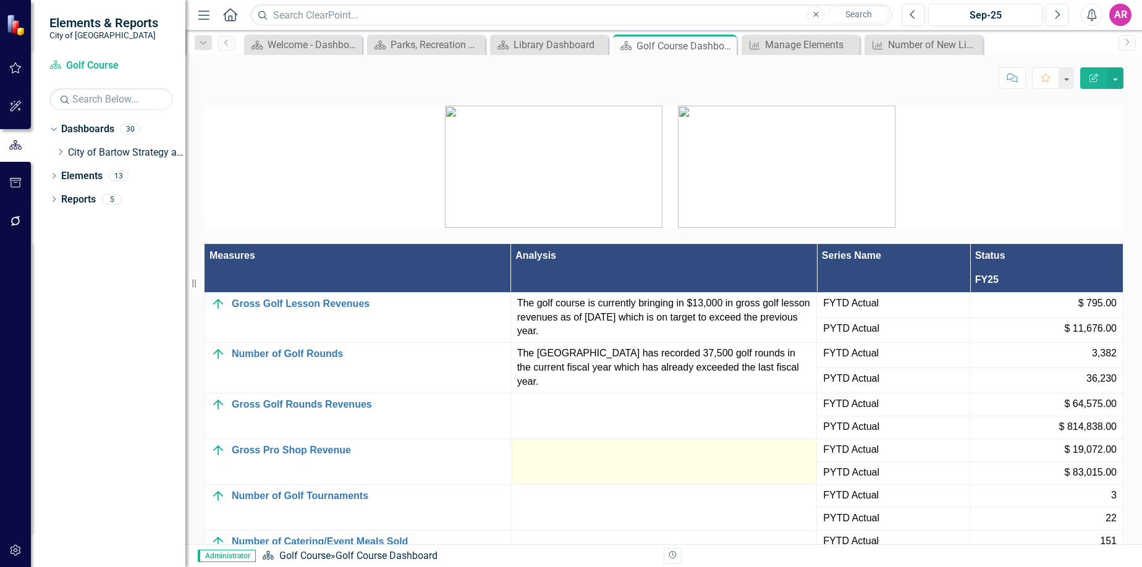
scroll to position [1236, 0]
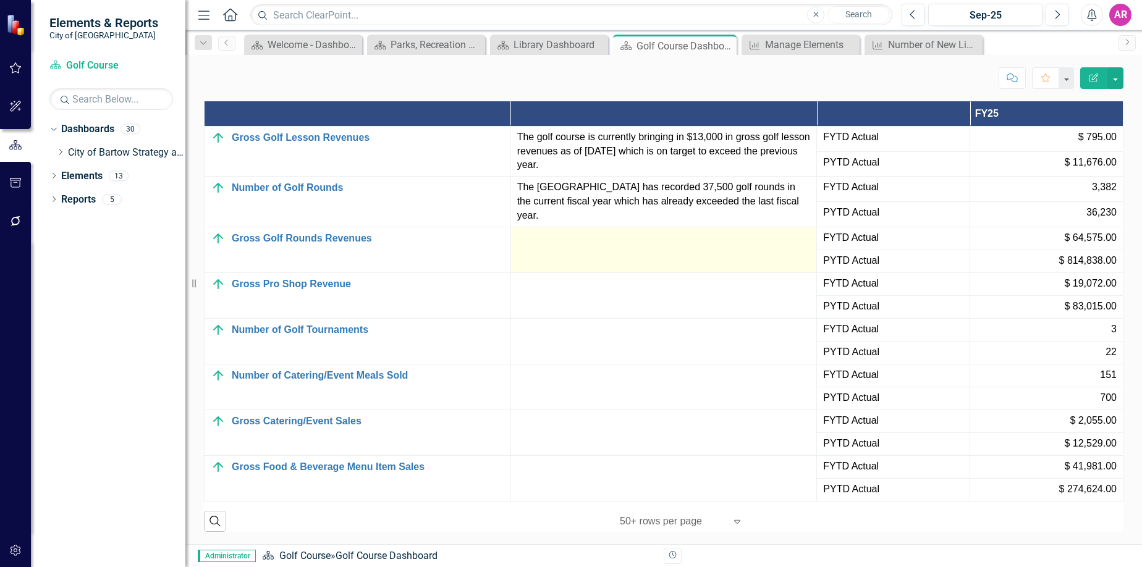
click at [628, 272] on td at bounding box center [663, 250] width 306 height 46
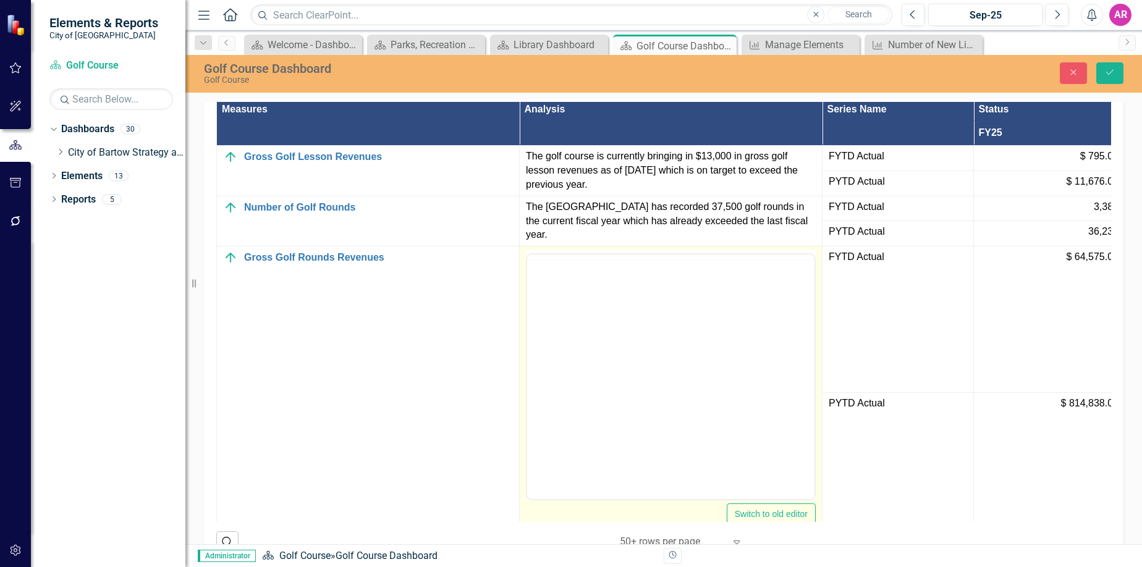
scroll to position [0, 0]
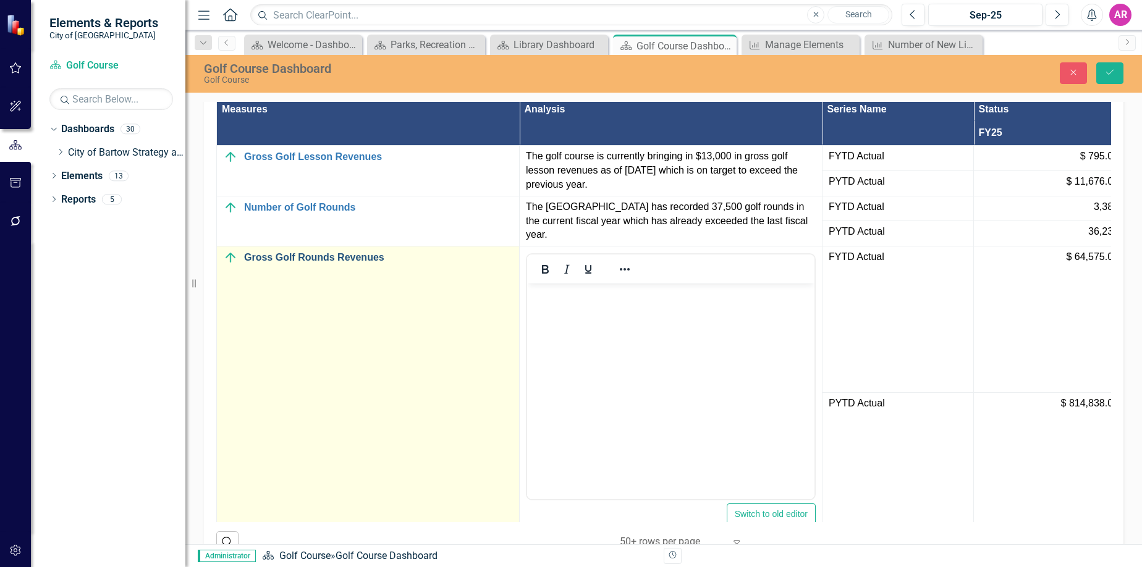
click at [358, 263] on link "Gross Golf Rounds Revenues" at bounding box center [378, 257] width 269 height 11
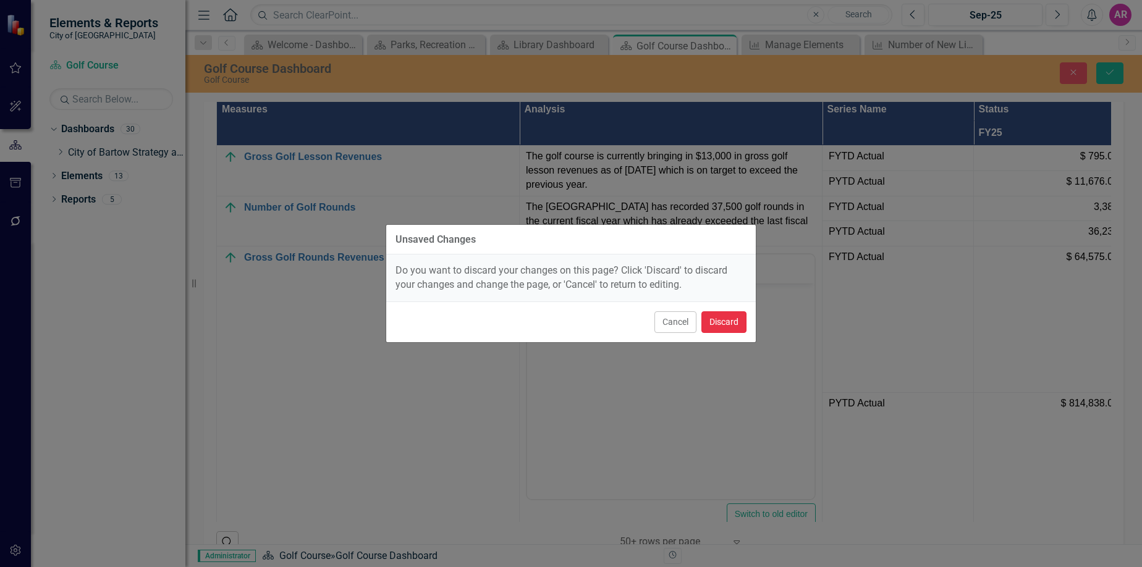
click at [705, 320] on button "Discard" at bounding box center [723, 322] width 45 height 22
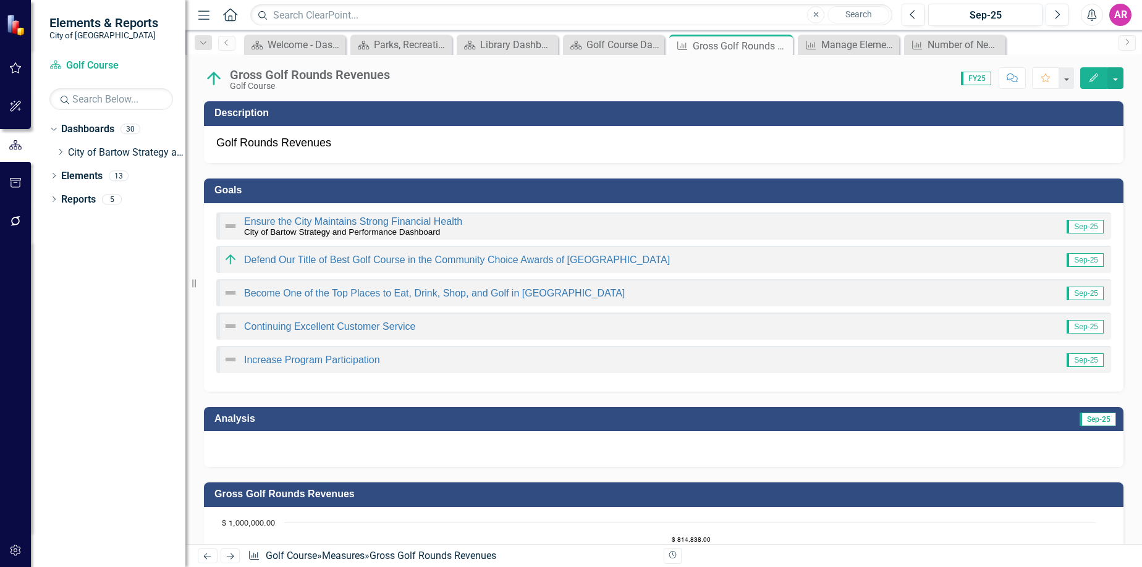
click at [971, 461] on div at bounding box center [663, 449] width 919 height 36
click at [971, 460] on div at bounding box center [663, 449] width 919 height 36
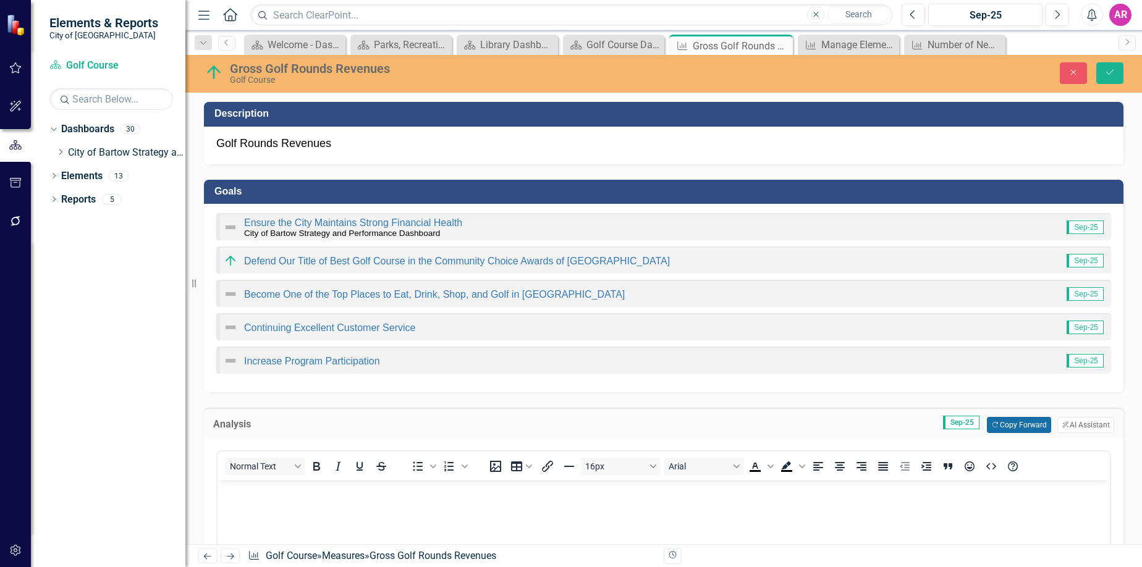
click at [1011, 421] on button "Copy Forward Copy Forward" at bounding box center [1019, 425] width 64 height 16
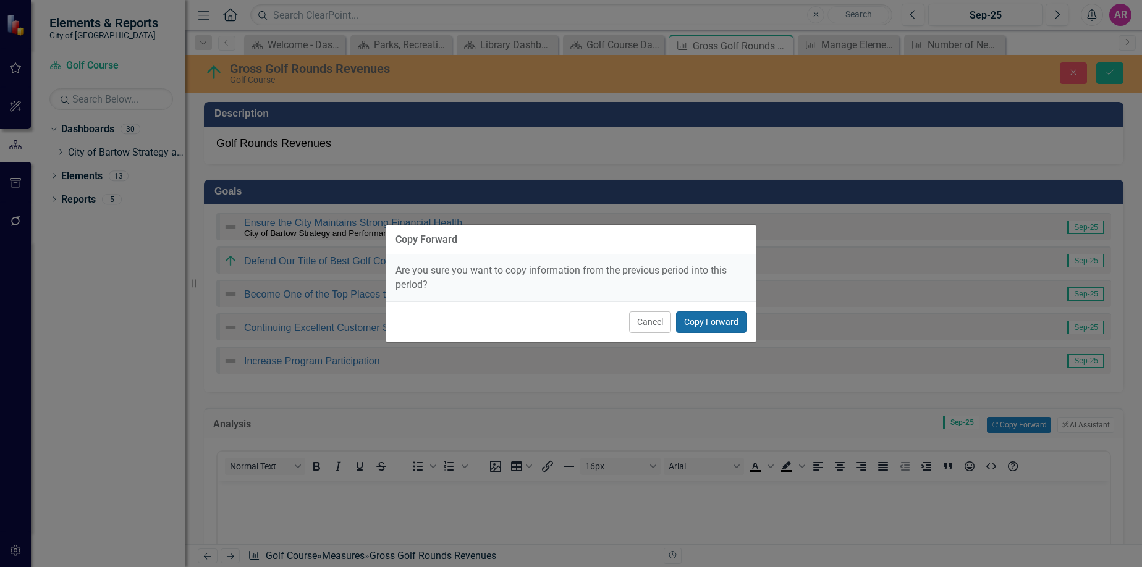
click at [725, 327] on button "Copy Forward" at bounding box center [711, 322] width 70 height 22
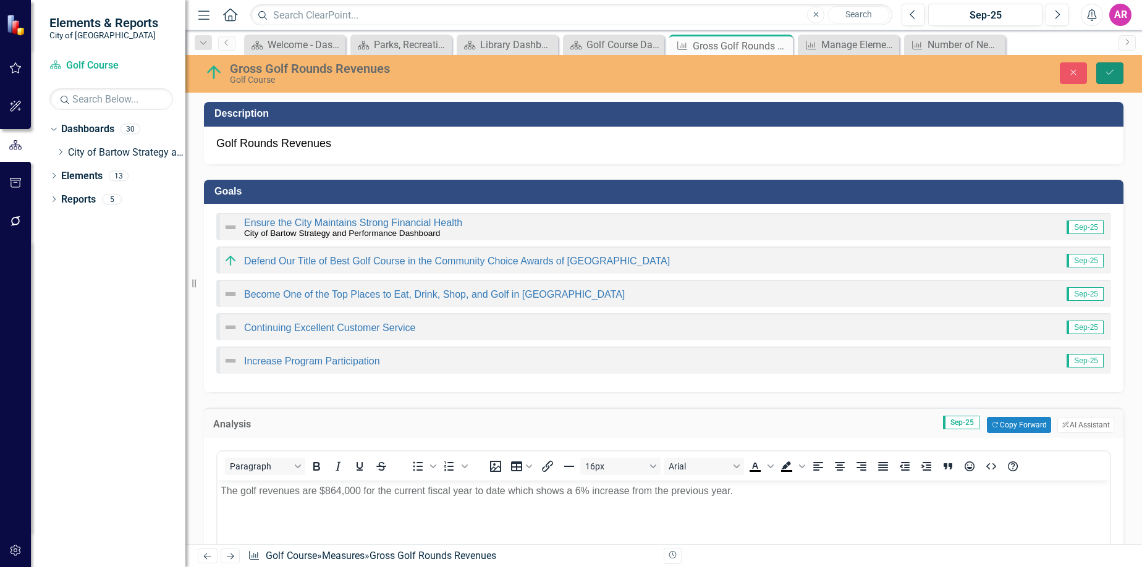
click at [1107, 75] on icon "Save" at bounding box center [1109, 72] width 11 height 9
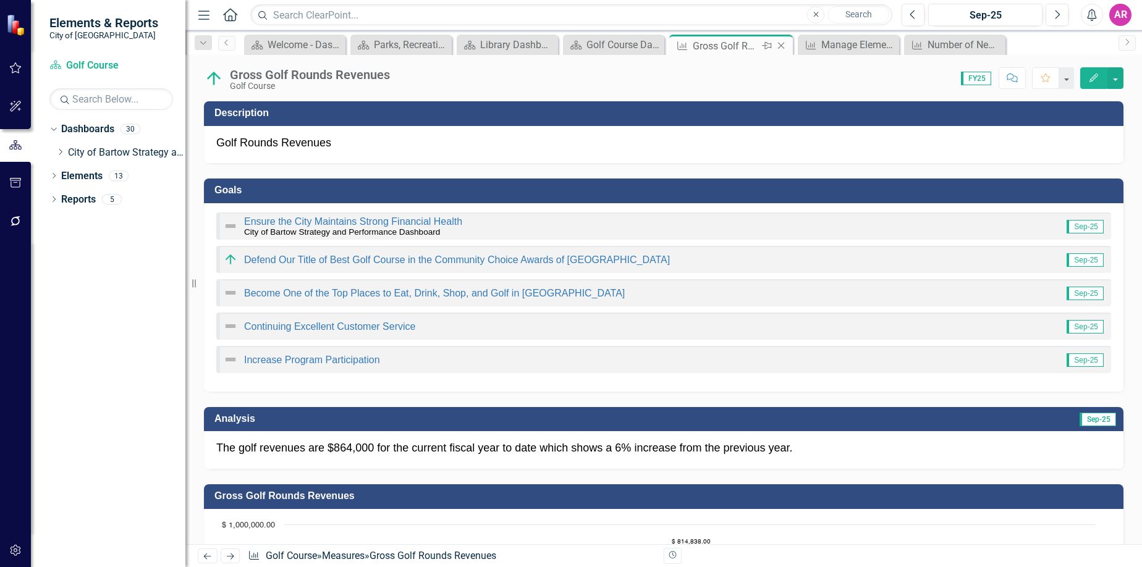
click at [784, 47] on icon "Close" at bounding box center [781, 46] width 12 height 10
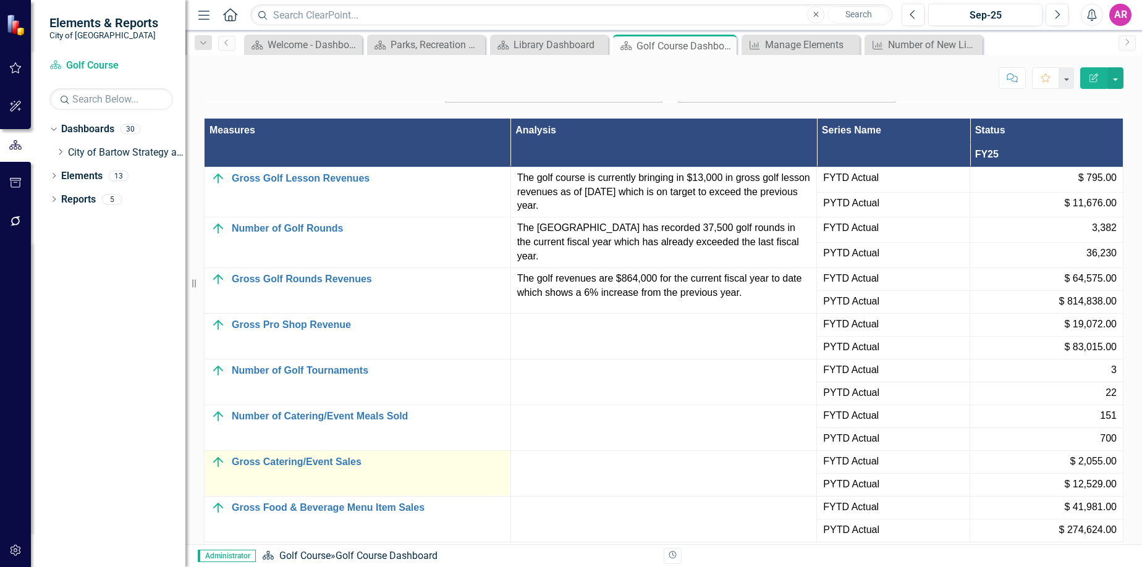
scroll to position [1328, 0]
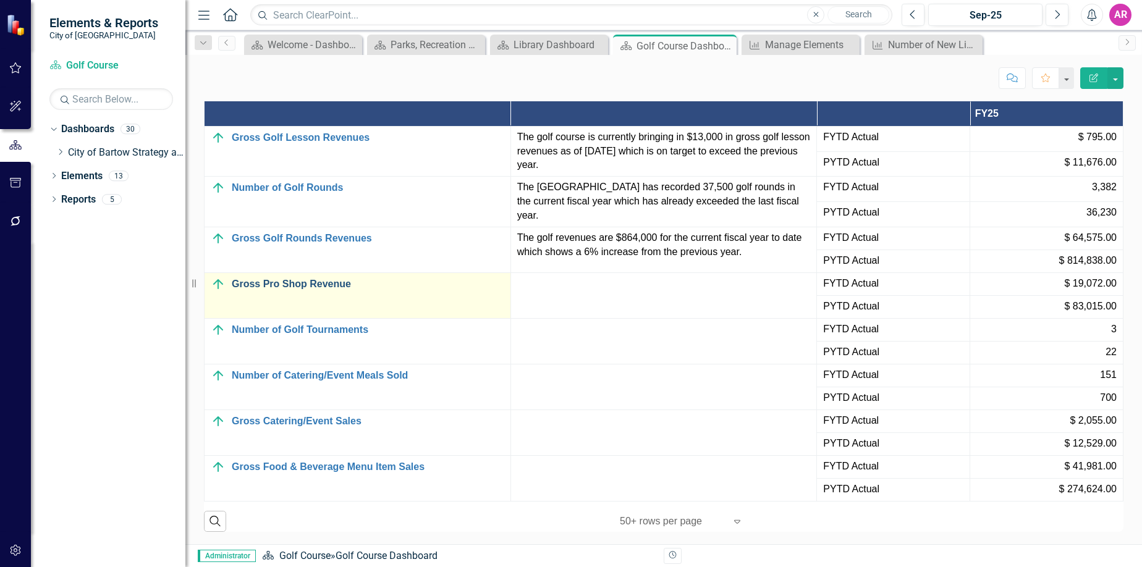
click at [306, 282] on link "Gross Pro Shop Revenue" at bounding box center [368, 284] width 272 height 11
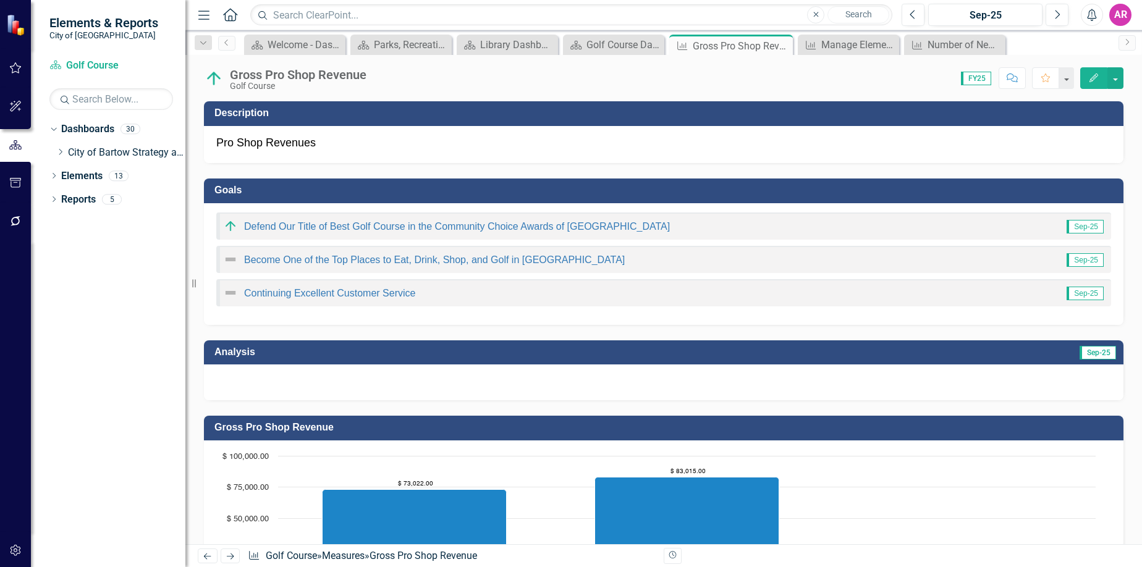
click at [872, 391] on div at bounding box center [663, 383] width 919 height 36
click at [872, 384] on div at bounding box center [663, 383] width 919 height 36
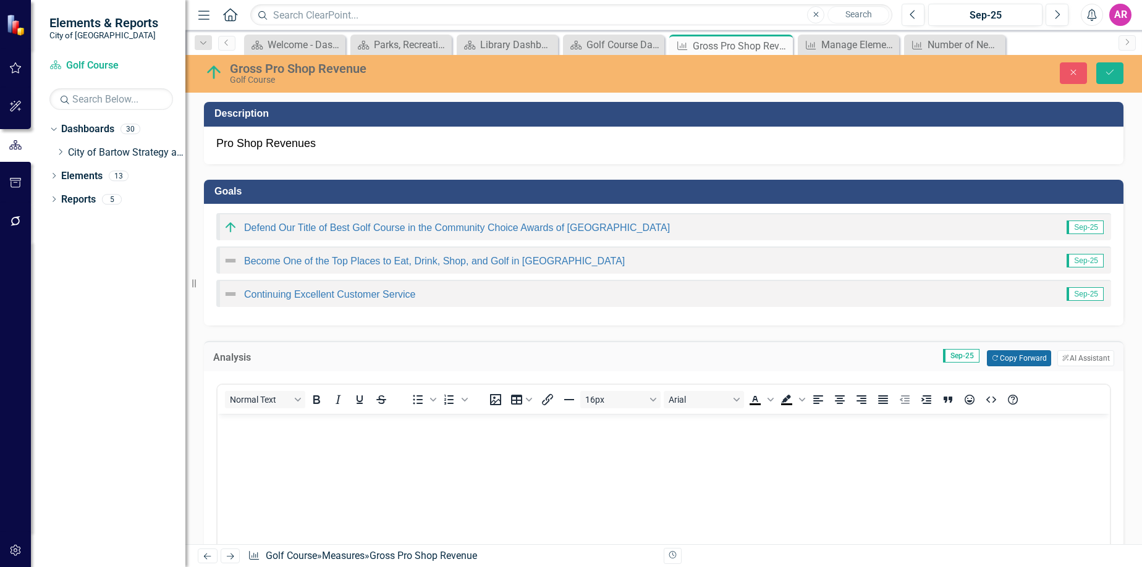
click at [994, 353] on button "Copy Forward Copy Forward" at bounding box center [1019, 358] width 64 height 16
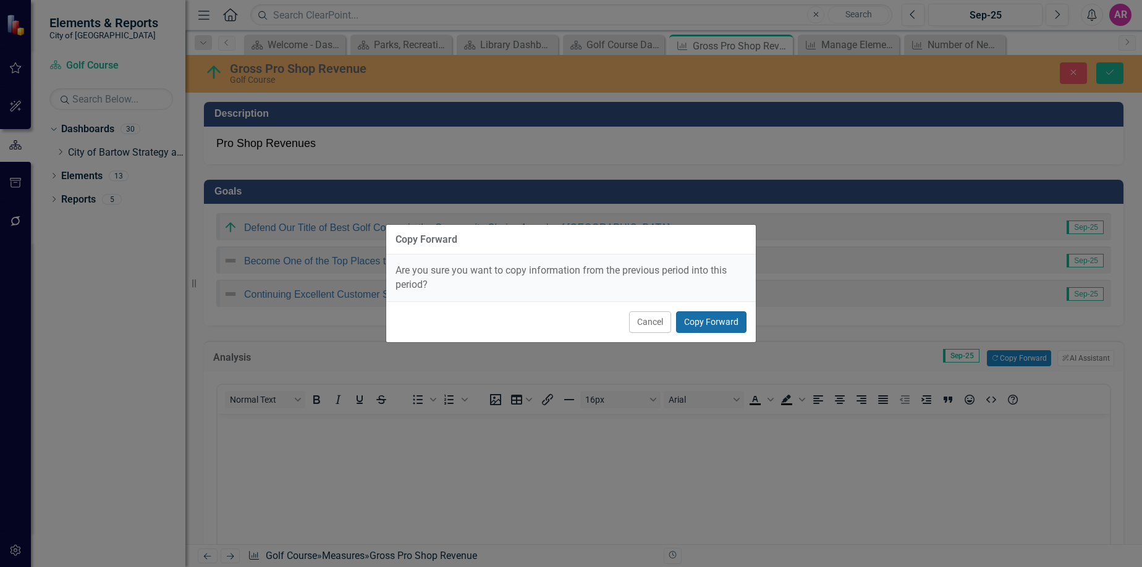
click at [727, 319] on button "Copy Forward" at bounding box center [711, 322] width 70 height 22
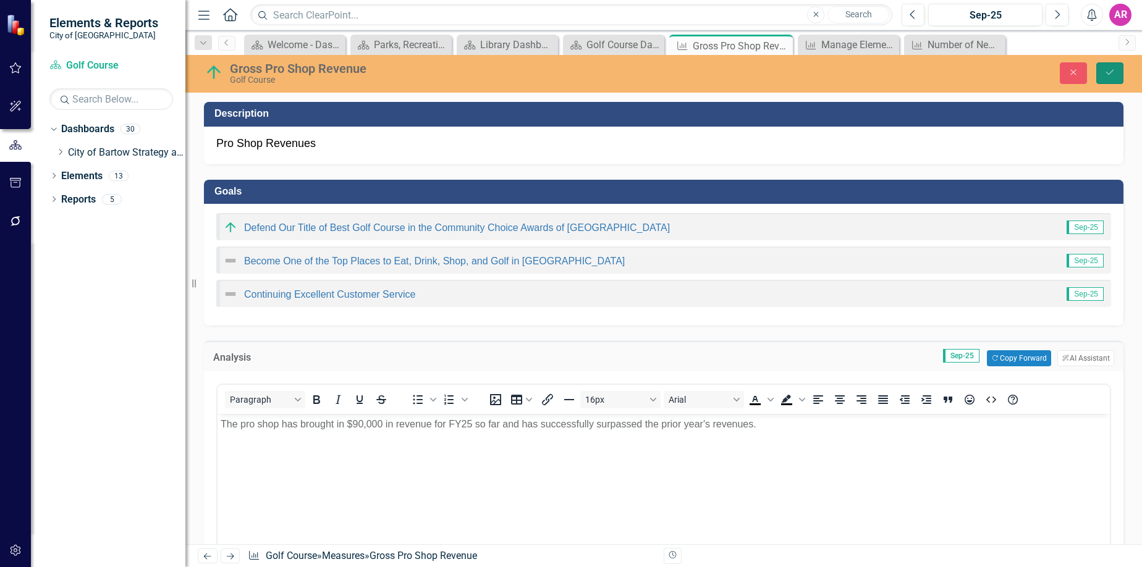
click at [1115, 70] on button "Save" at bounding box center [1109, 73] width 27 height 22
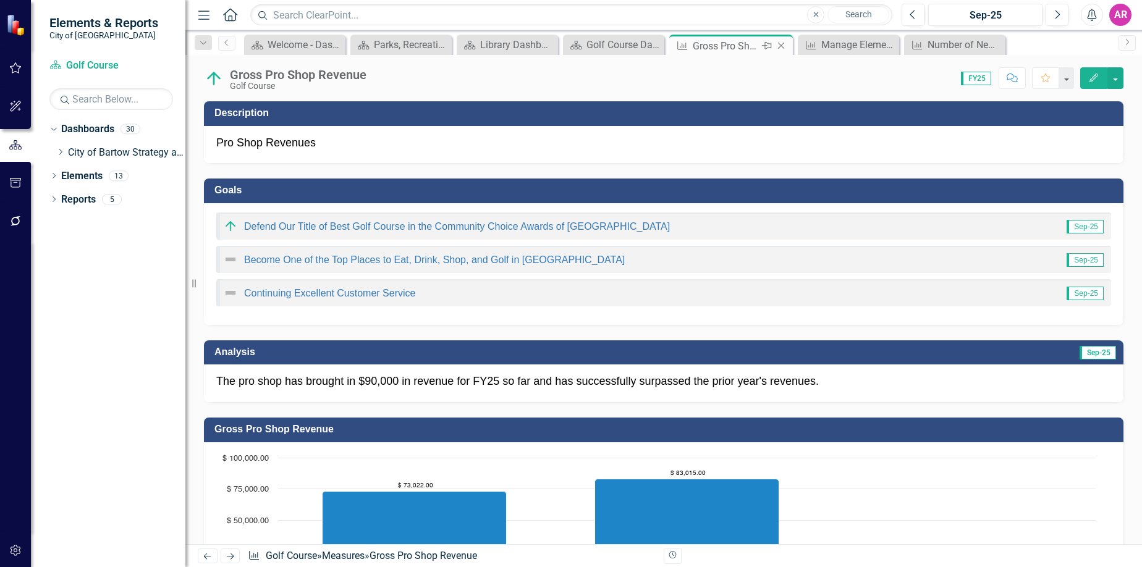
click at [780, 44] on icon "Close" at bounding box center [781, 46] width 12 height 10
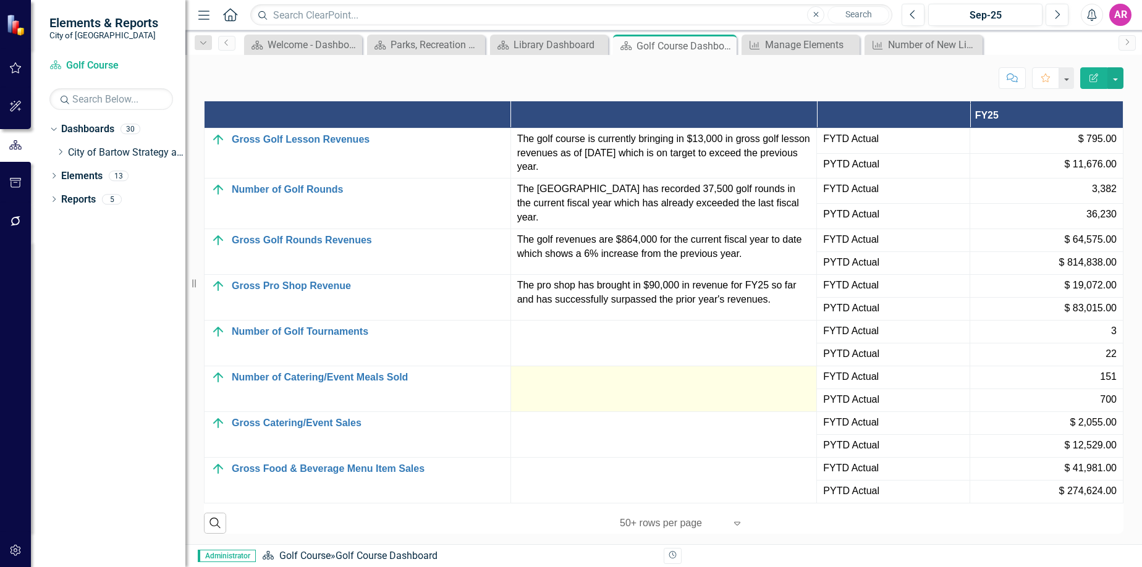
scroll to position [1328, 0]
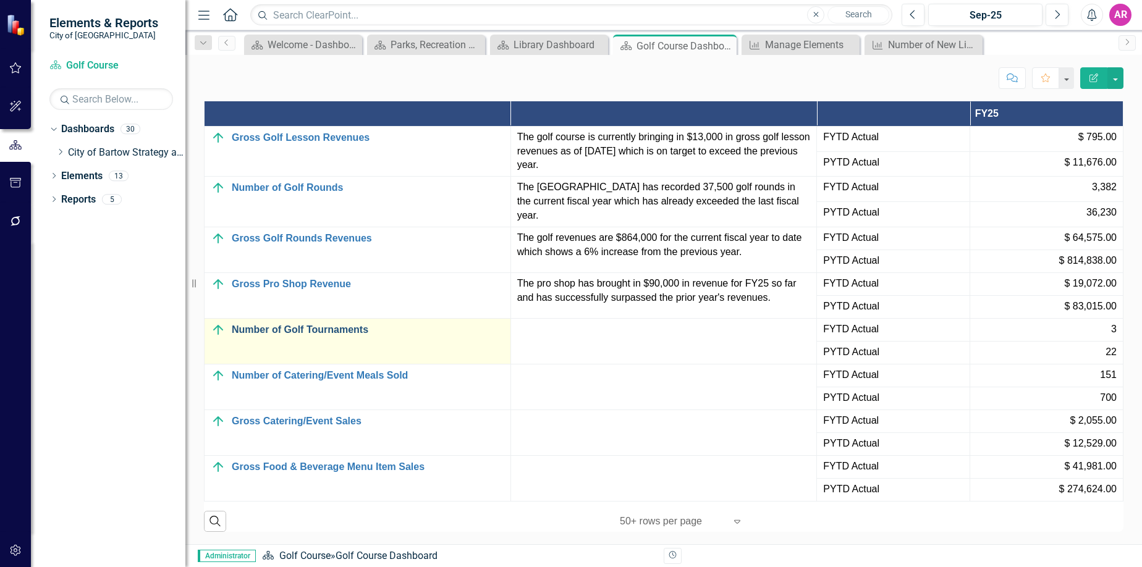
click at [330, 329] on link "Number of Golf Tournaments" at bounding box center [368, 329] width 272 height 11
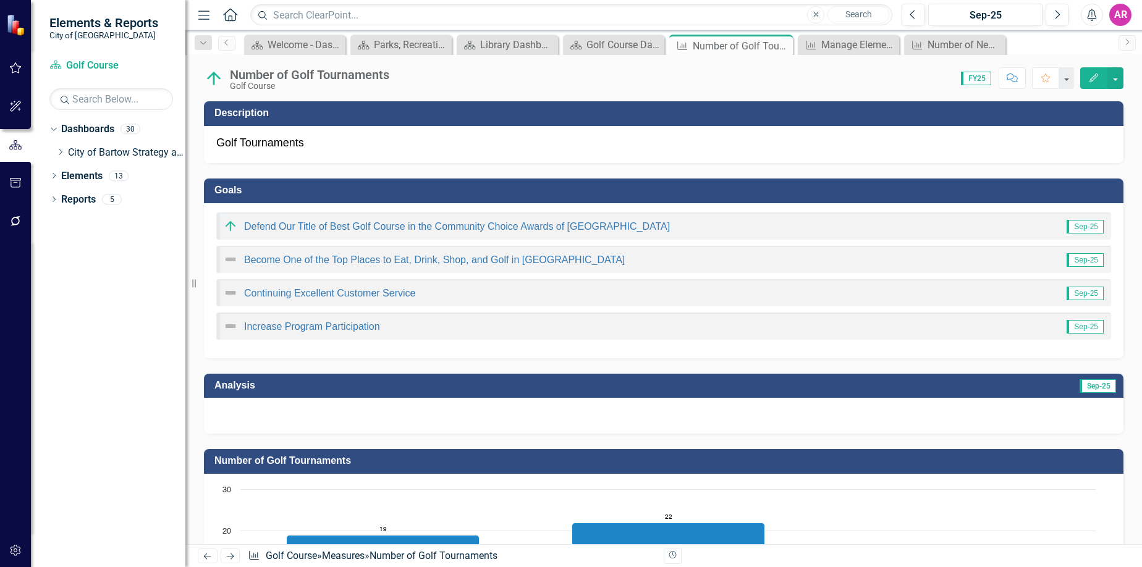
click at [880, 406] on div at bounding box center [663, 416] width 919 height 36
click at [880, 407] on div at bounding box center [663, 416] width 919 height 36
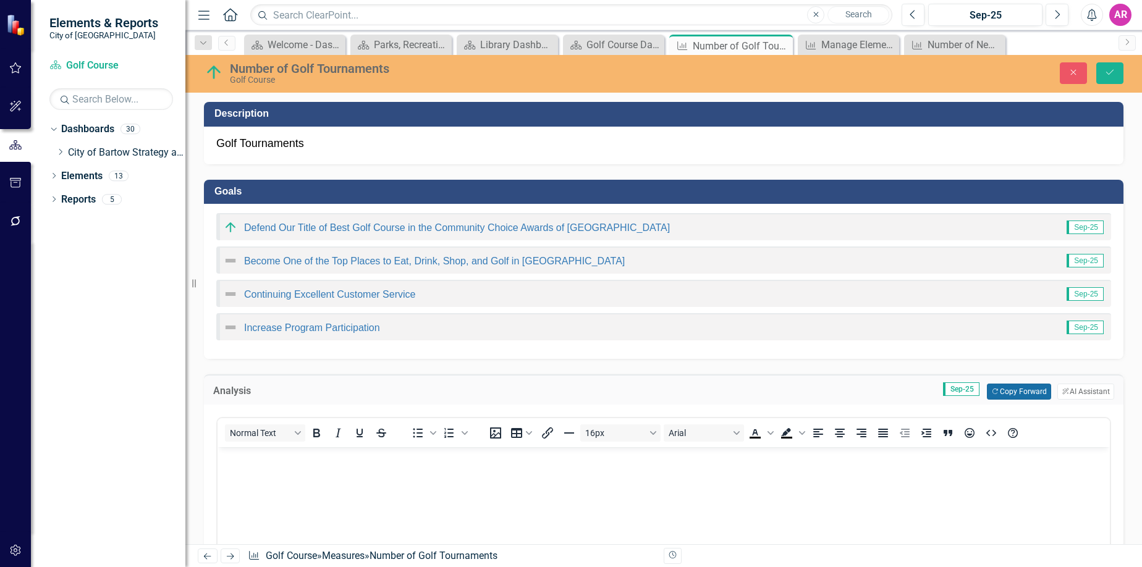
click at [996, 390] on button "Copy Forward Copy Forward" at bounding box center [1019, 392] width 64 height 16
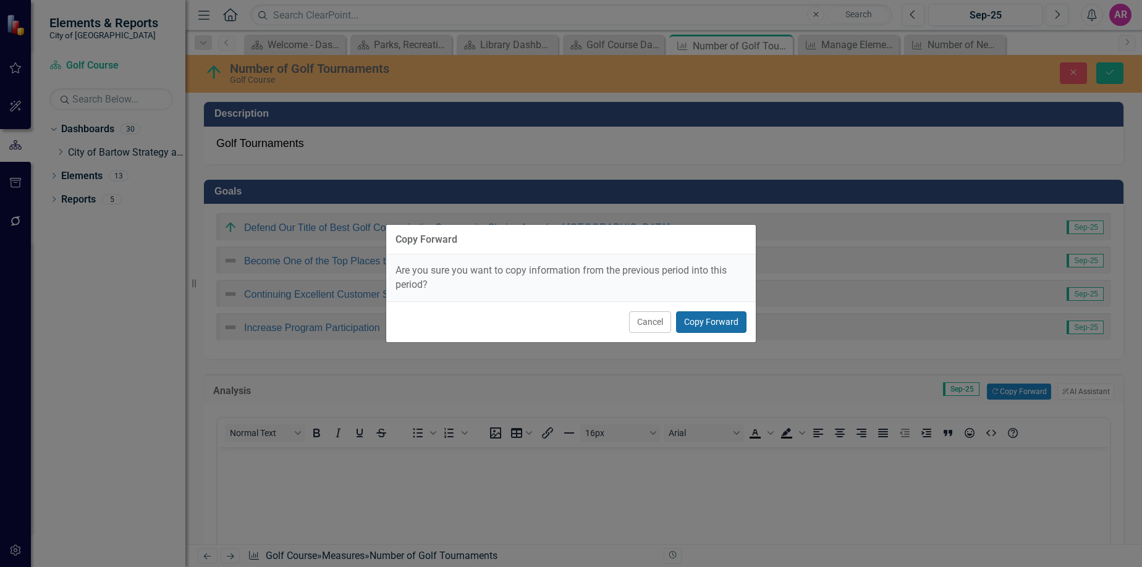
click at [717, 318] on button "Copy Forward" at bounding box center [711, 322] width 70 height 22
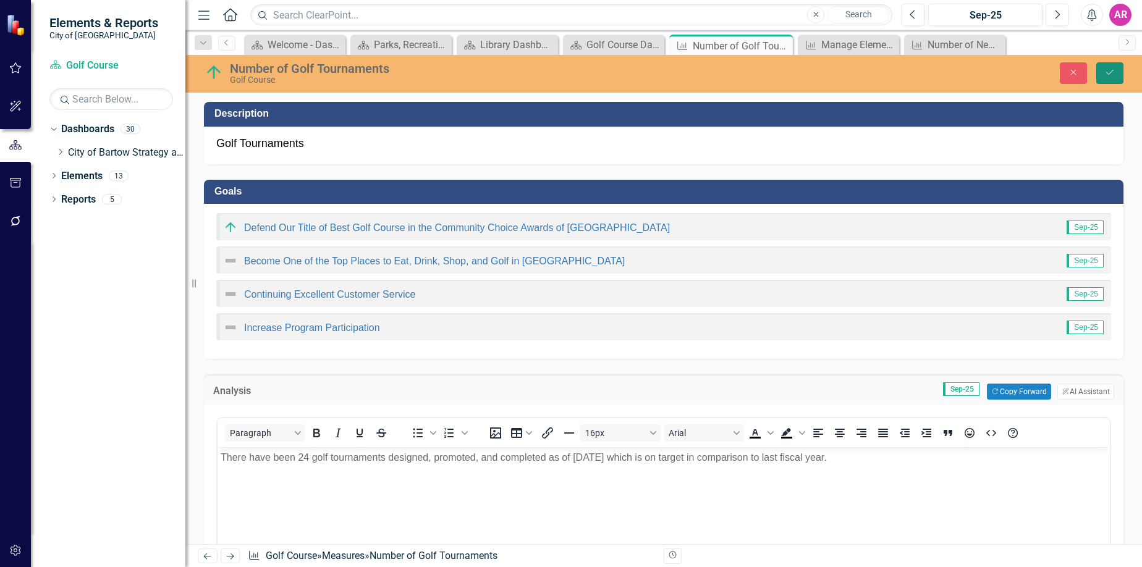
click at [1116, 76] on button "Save" at bounding box center [1109, 73] width 27 height 22
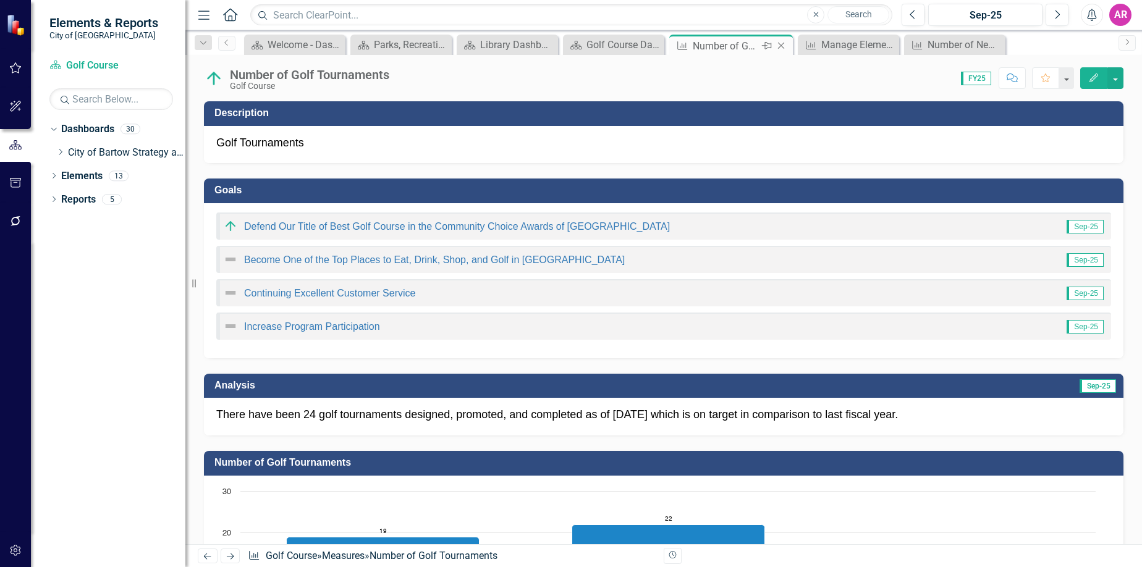
click at [780, 44] on icon "Close" at bounding box center [781, 46] width 12 height 10
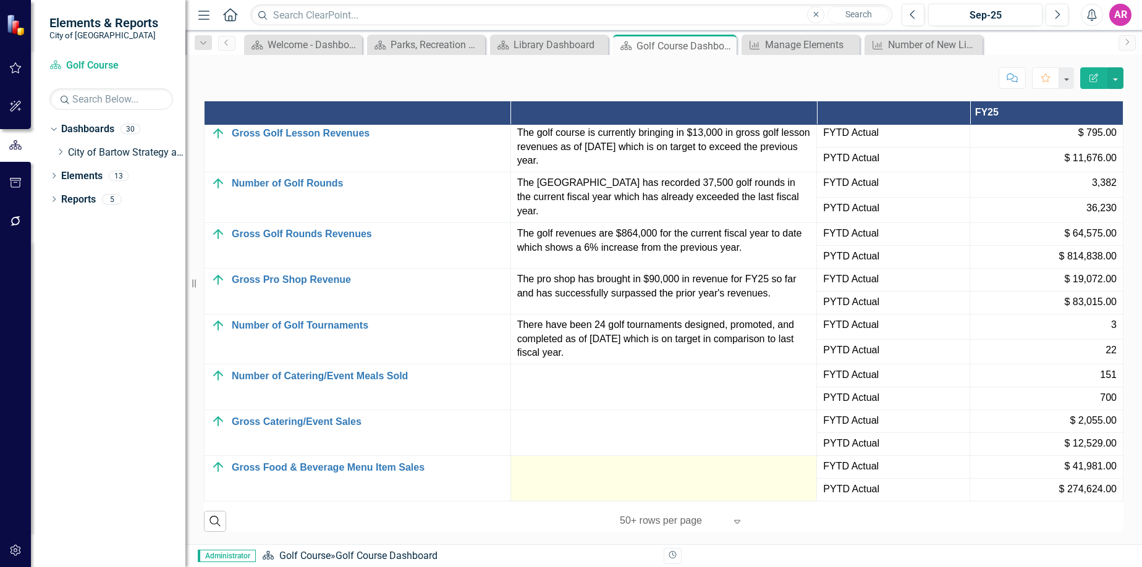
scroll to position [1330, 0]
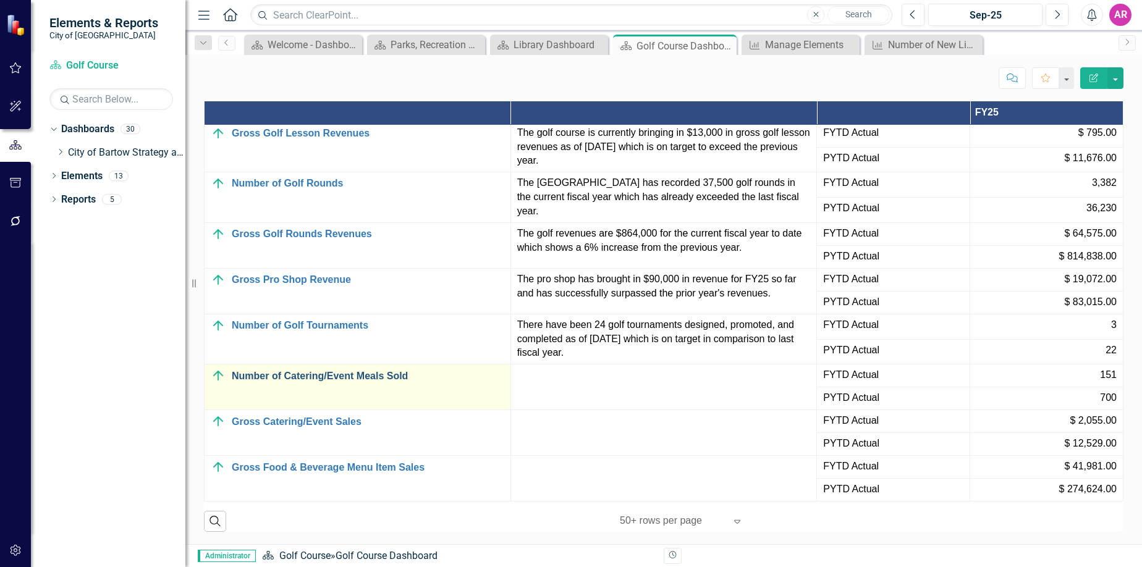
click at [390, 379] on link "Number of Catering/Event Meals Sold" at bounding box center [368, 376] width 272 height 11
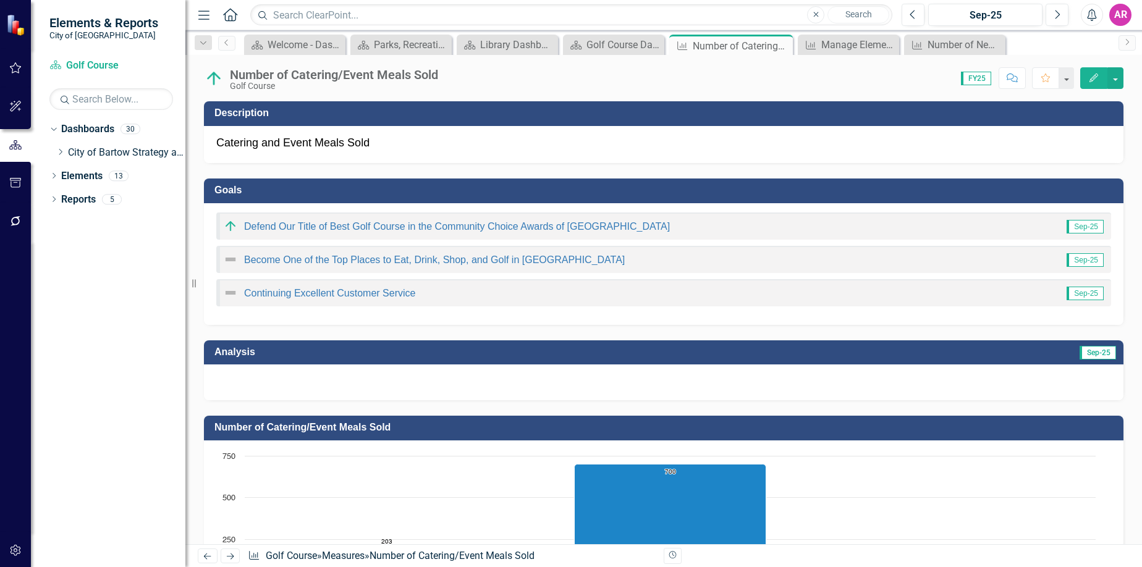
click at [916, 379] on div at bounding box center [663, 383] width 919 height 36
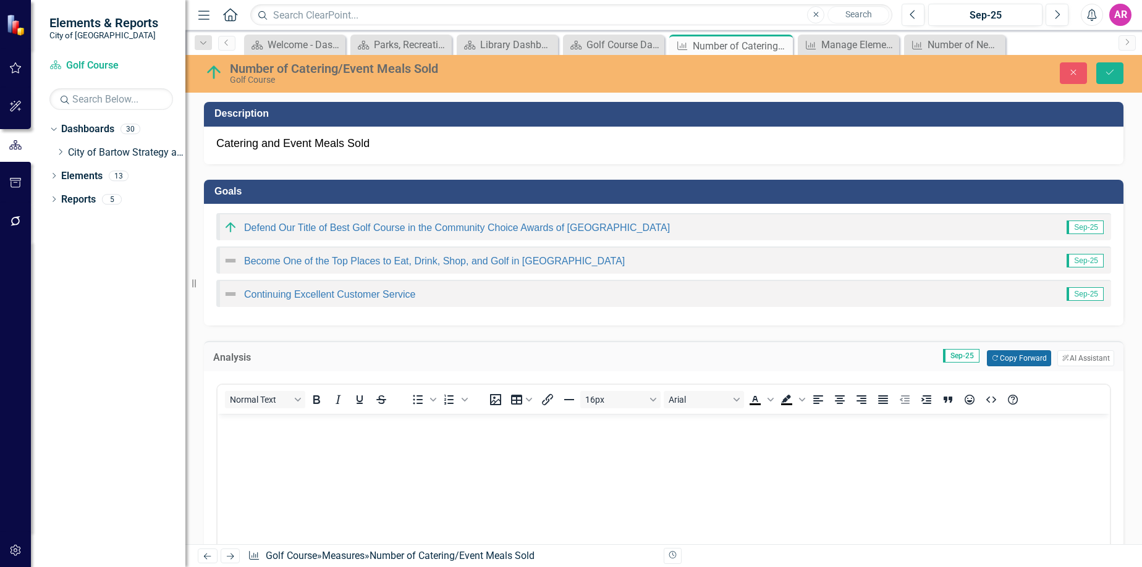
click at [997, 355] on button "Copy Forward Copy Forward" at bounding box center [1019, 358] width 64 height 16
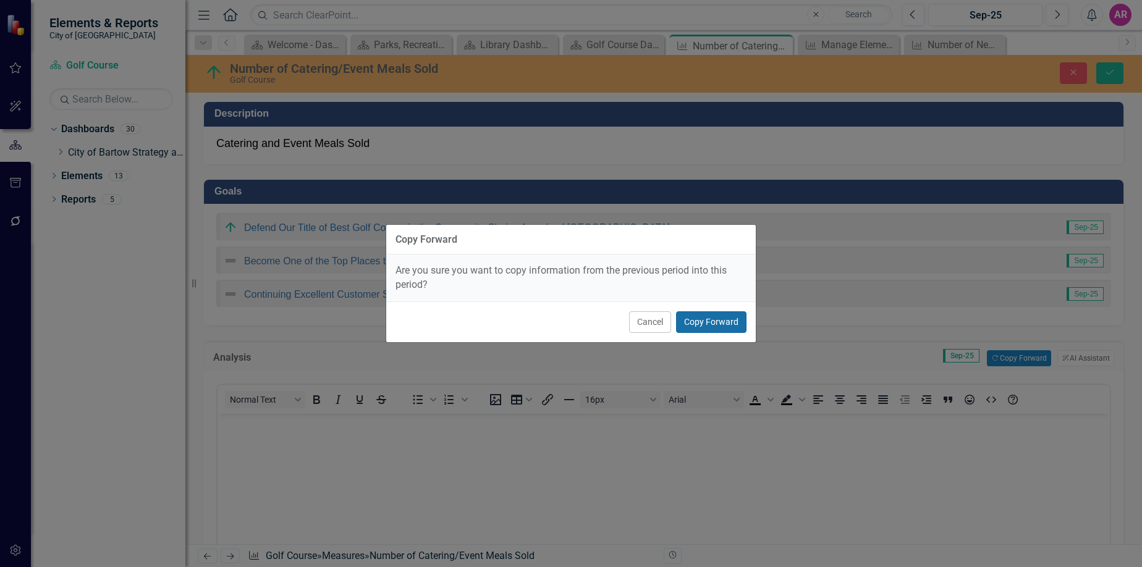
drag, startPoint x: 705, startPoint y: 317, endPoint x: 730, endPoint y: 315, distance: 24.8
click at [710, 317] on button "Copy Forward" at bounding box center [711, 322] width 70 height 22
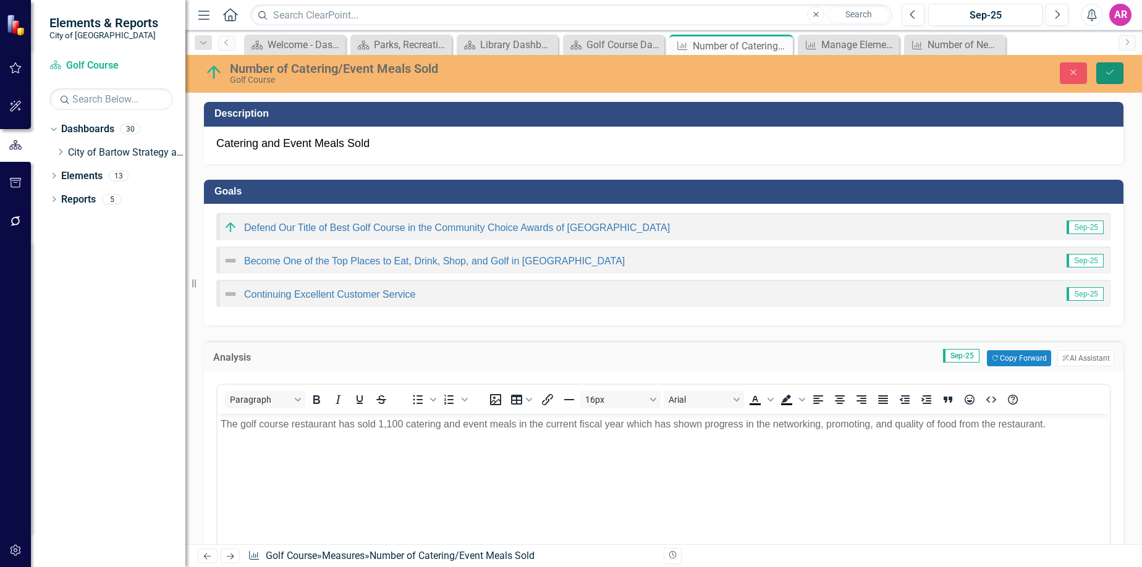
click at [1109, 72] on icon "Save" at bounding box center [1109, 72] width 11 height 9
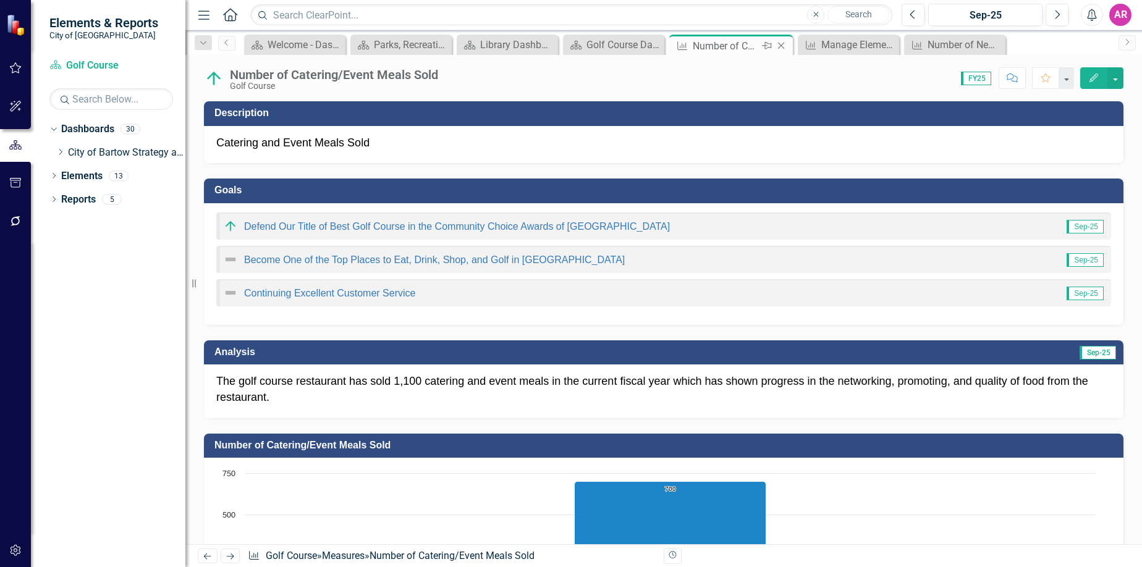
click at [783, 46] on icon "Close" at bounding box center [781, 46] width 12 height 10
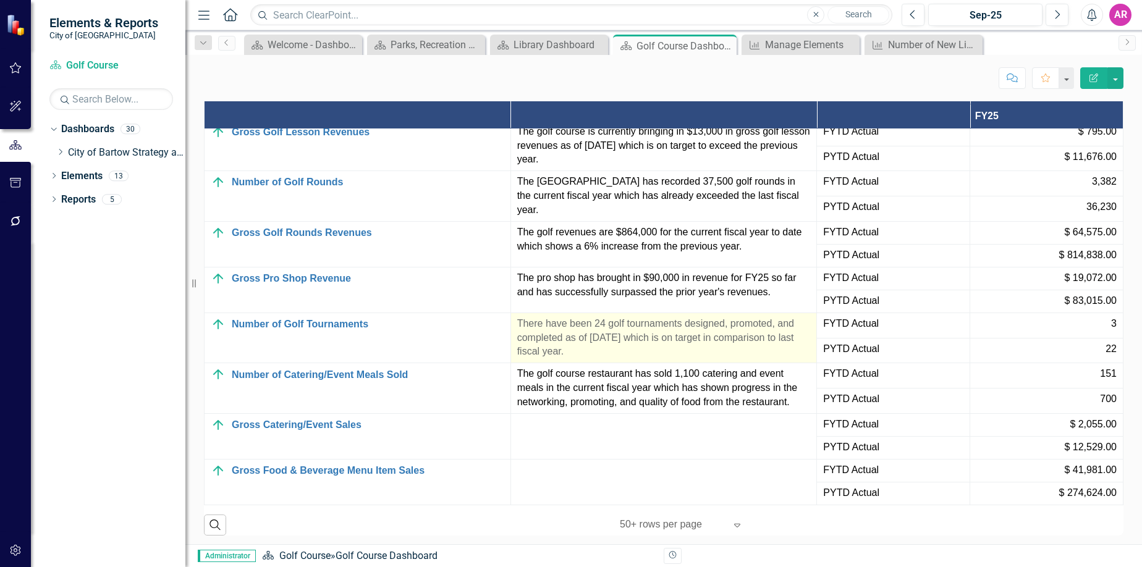
scroll to position [1330, 0]
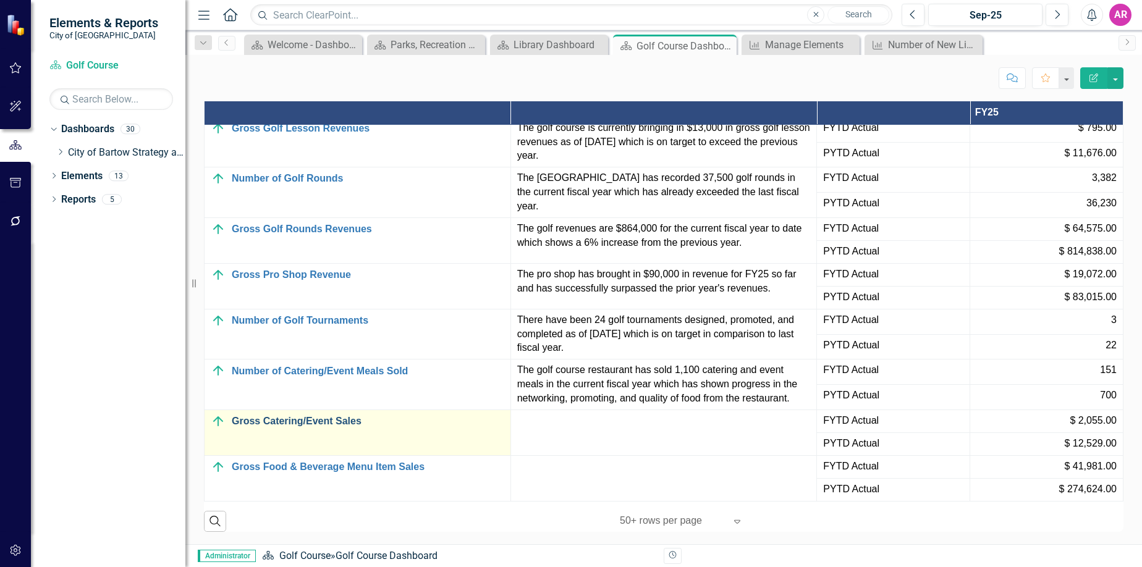
click at [332, 416] on link "Gross Catering/Event Sales" at bounding box center [368, 421] width 272 height 11
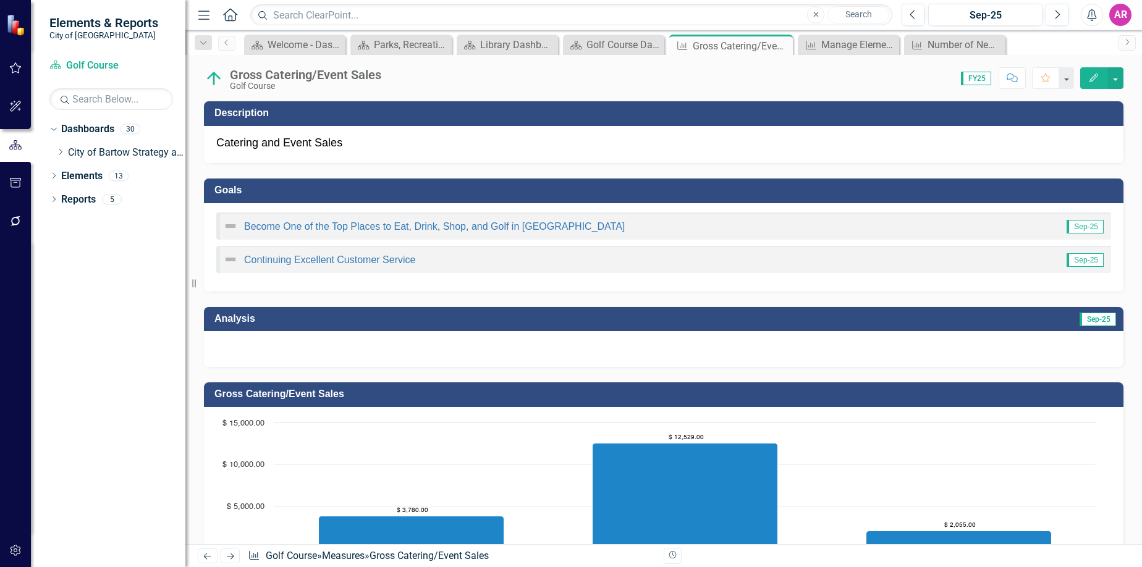
click at [989, 341] on div at bounding box center [663, 349] width 919 height 36
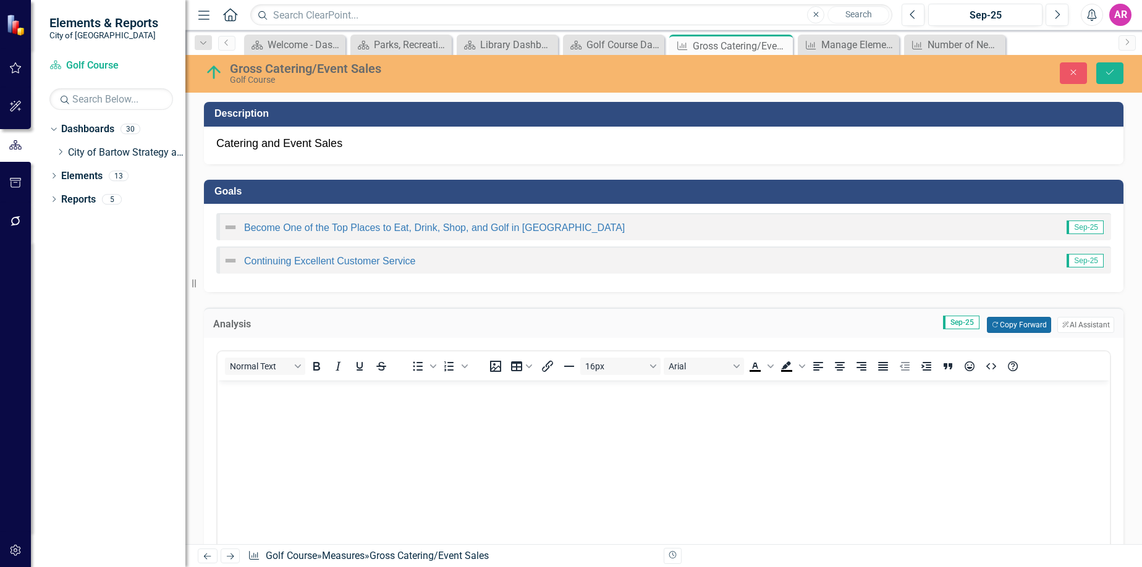
click at [998, 323] on button "Copy Forward Copy Forward" at bounding box center [1019, 325] width 64 height 16
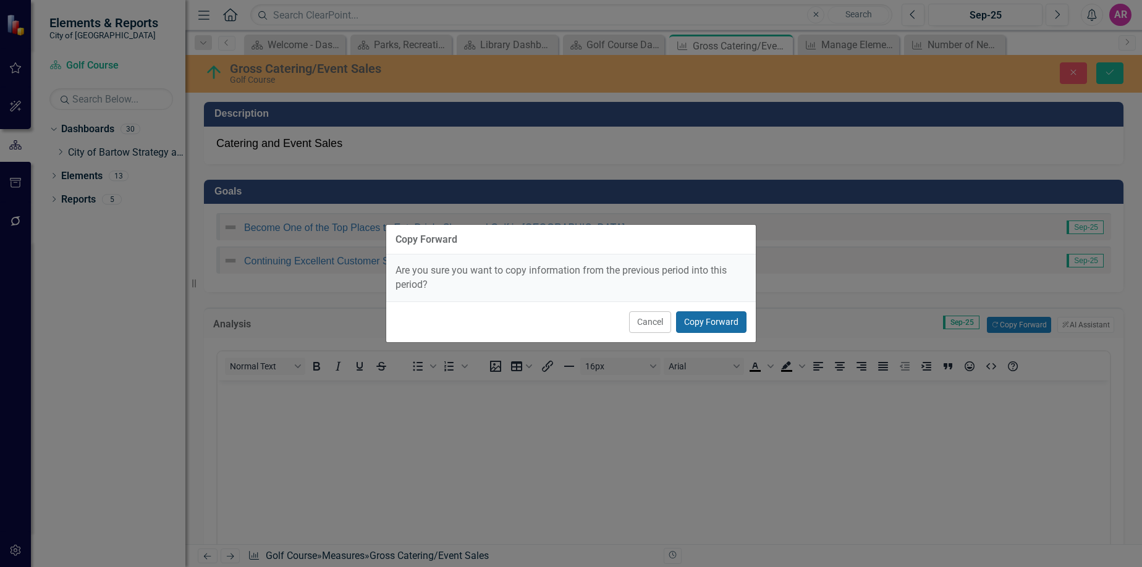
click at [715, 320] on button "Copy Forward" at bounding box center [711, 322] width 70 height 22
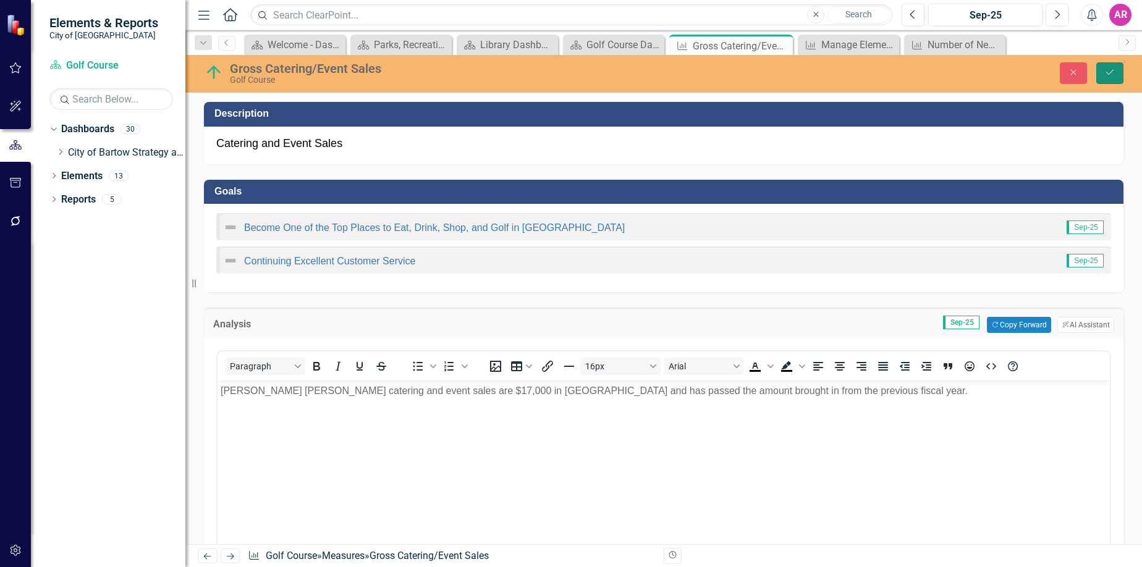
click at [1106, 80] on button "Save" at bounding box center [1109, 73] width 27 height 22
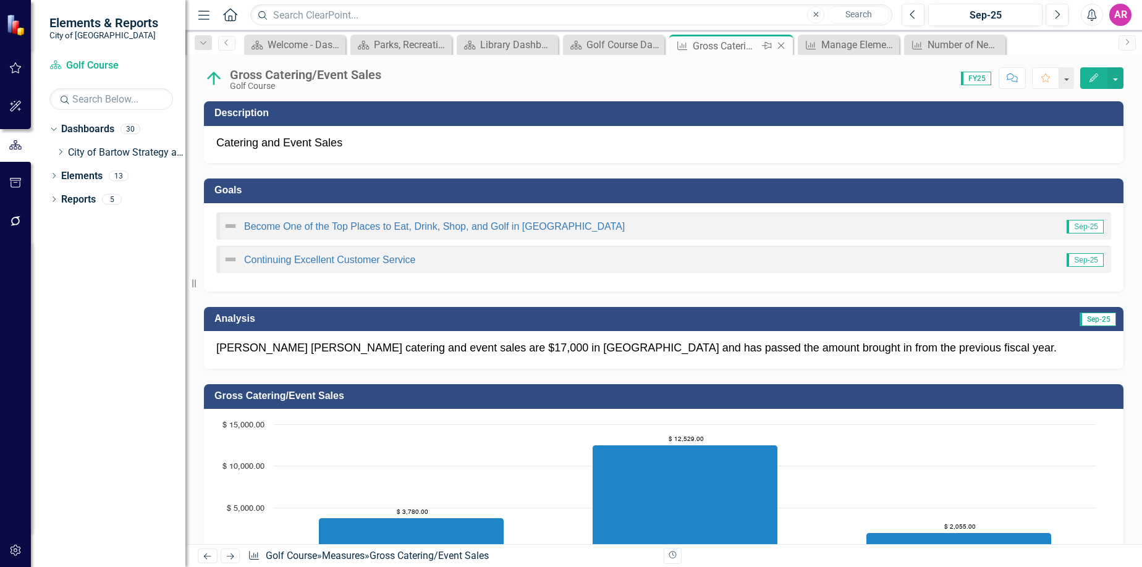
click at [783, 46] on icon "Close" at bounding box center [781, 46] width 12 height 10
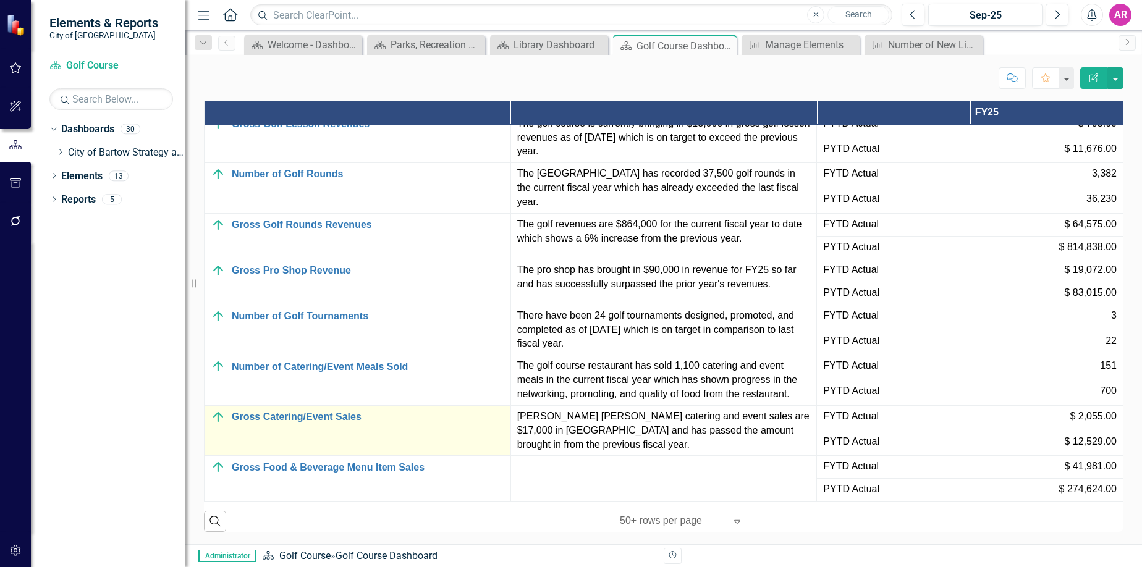
scroll to position [1330, 0]
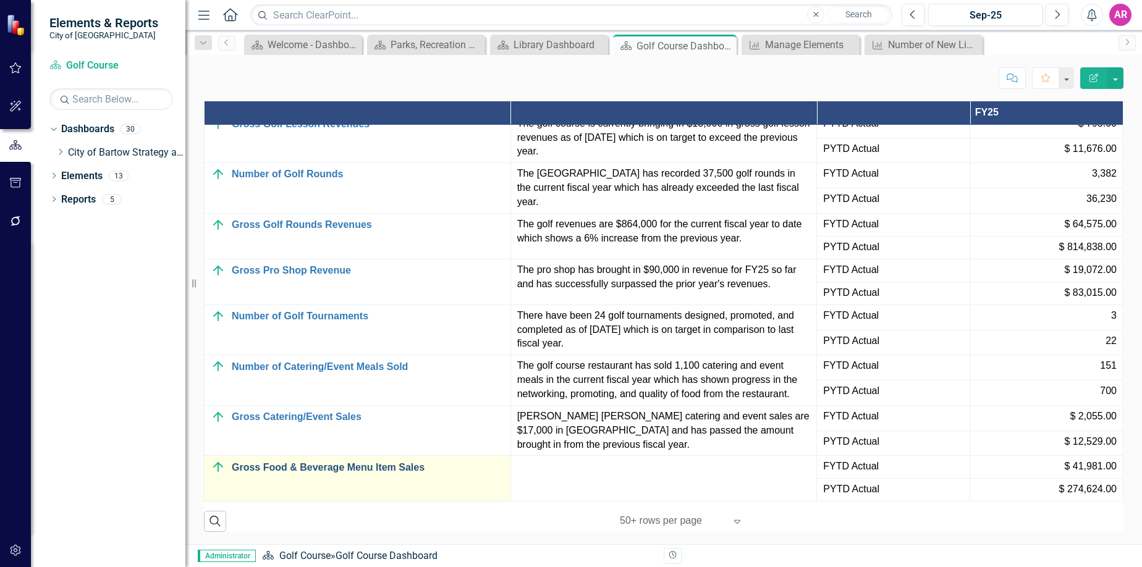
click at [415, 462] on link "Gross Food & Beverage Menu Item Sales" at bounding box center [368, 467] width 272 height 11
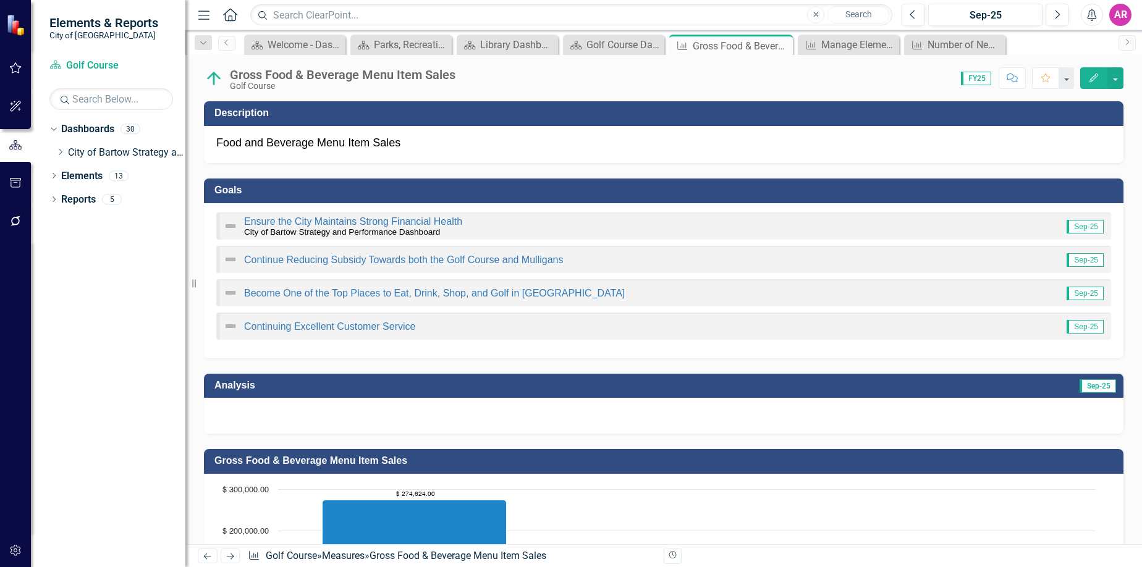
click at [789, 419] on div at bounding box center [663, 416] width 919 height 36
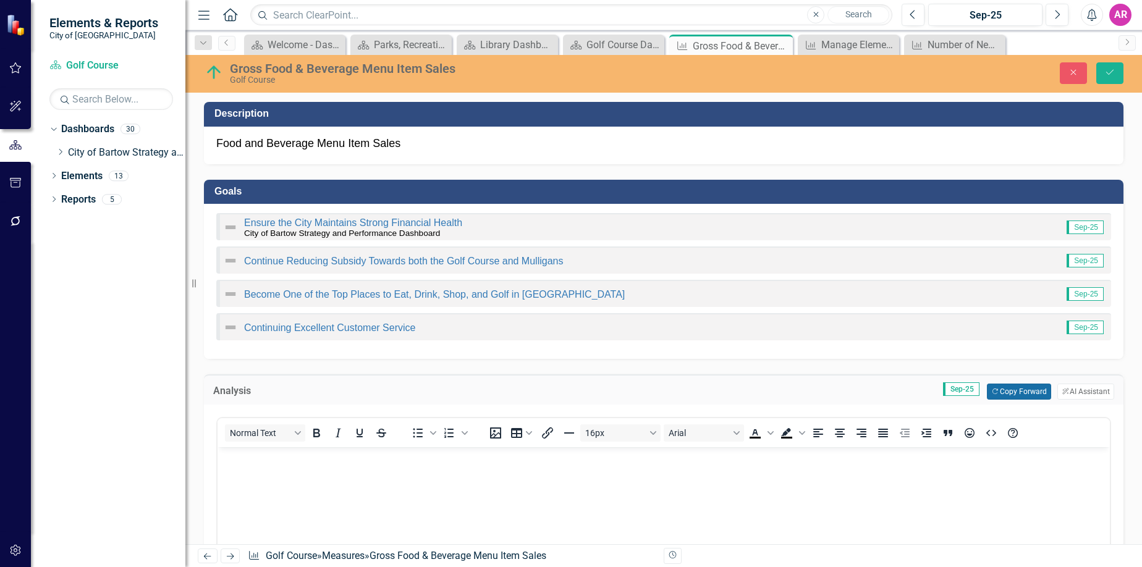
click at [1005, 390] on button "Copy Forward Copy Forward" at bounding box center [1019, 392] width 64 height 16
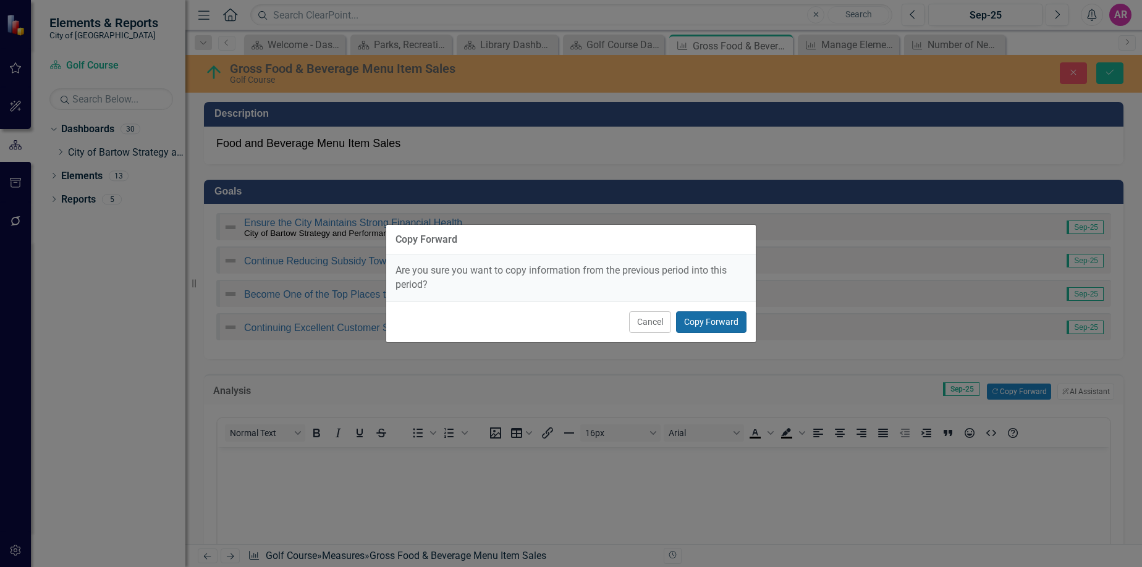
click at [685, 323] on button "Copy Forward" at bounding box center [711, 322] width 70 height 22
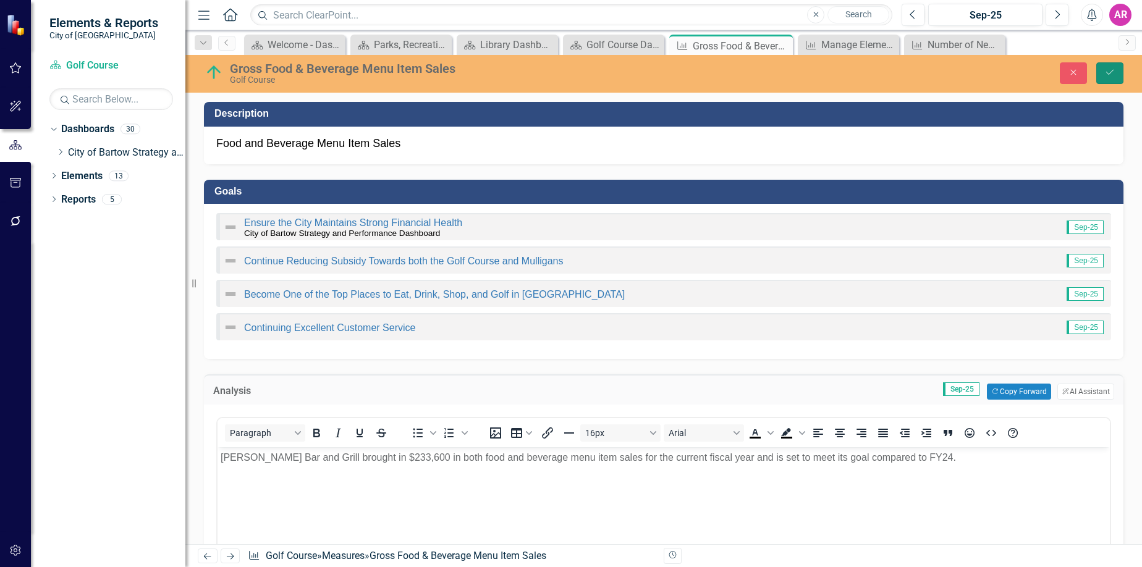
click at [1115, 75] on button "Save" at bounding box center [1109, 73] width 27 height 22
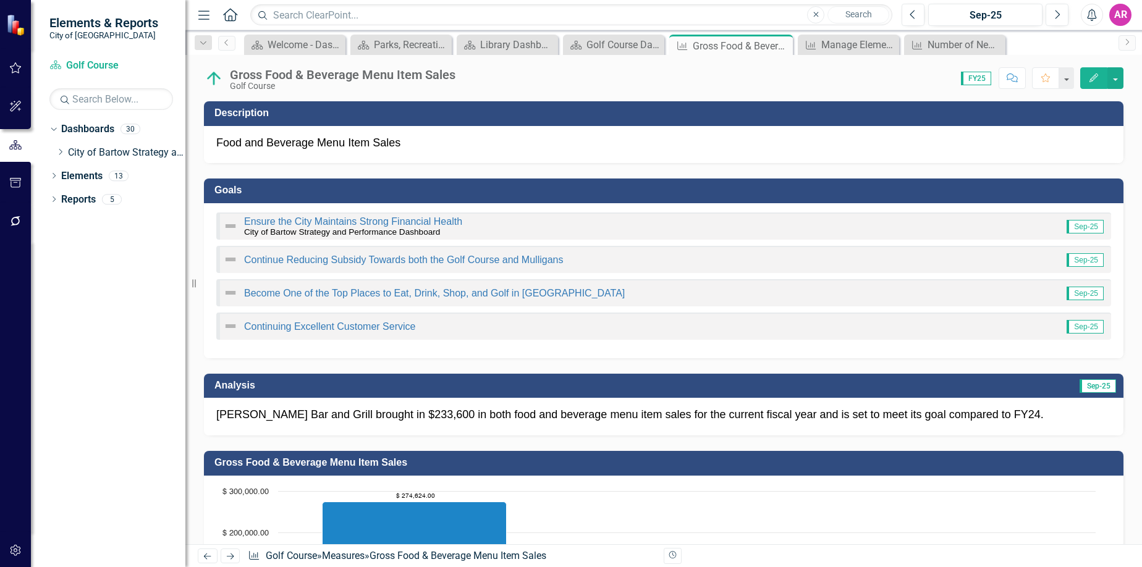
scroll to position [341, 0]
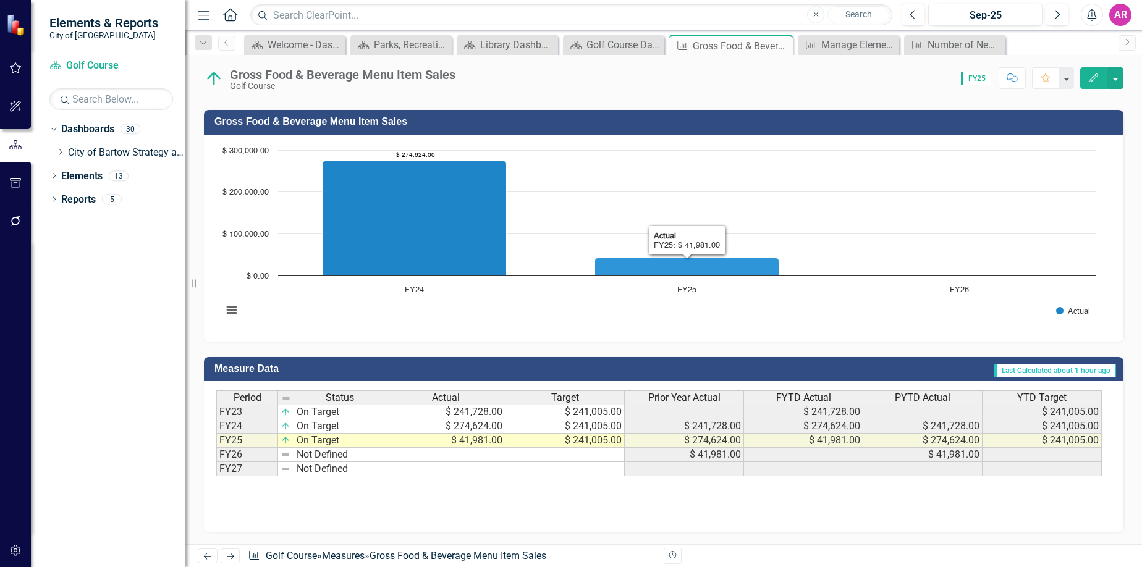
click at [648, 122] on h3 "Gross Food & Beverage Menu Item Sales" at bounding box center [665, 121] width 903 height 11
click at [647, 122] on h3 "Gross Food & Beverage Menu Item Sales" at bounding box center [665, 121] width 903 height 11
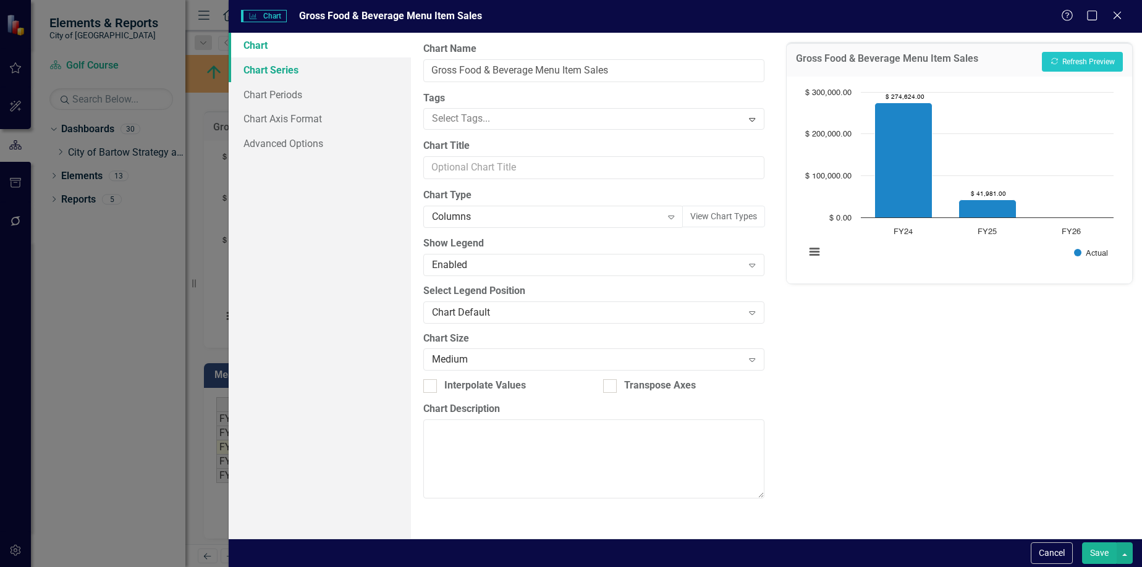
click at [312, 64] on link "Chart Series" at bounding box center [320, 69] width 183 height 25
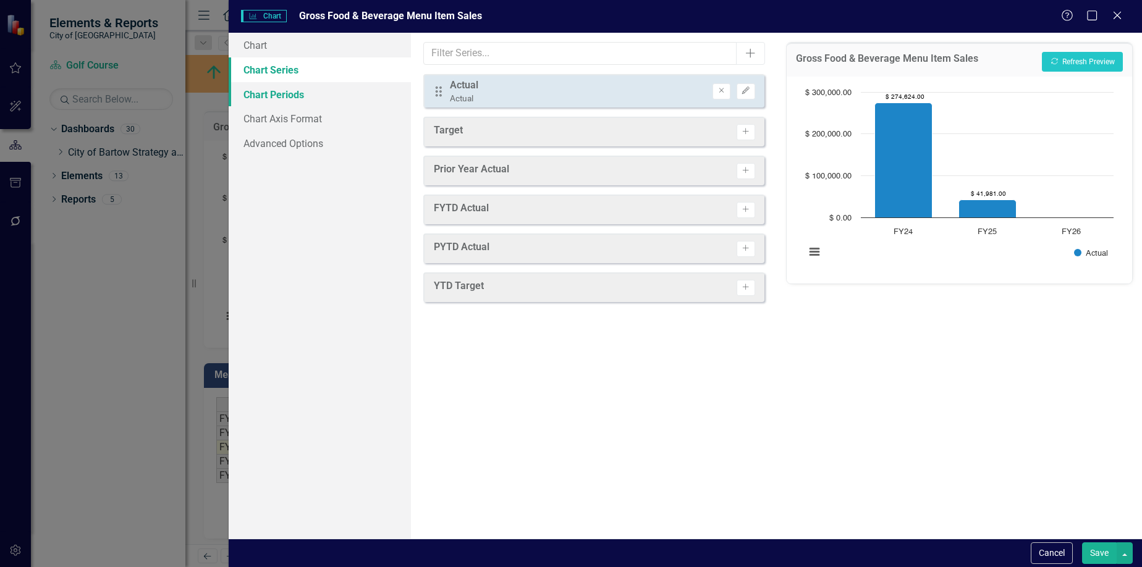
click at [331, 101] on link "Chart Periods" at bounding box center [320, 94] width 183 height 25
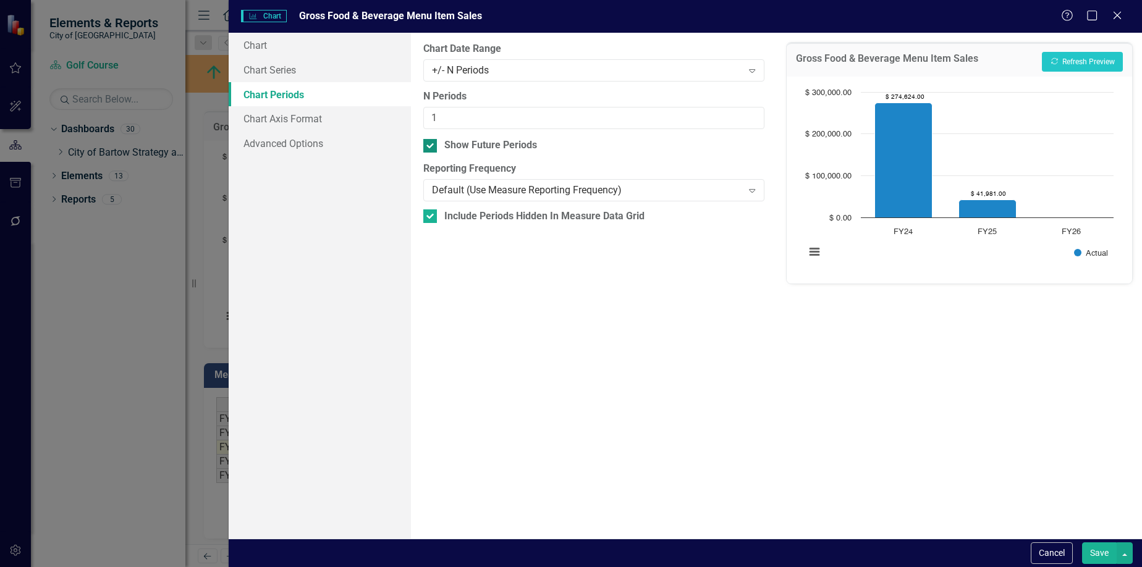
click at [490, 143] on div "Show Future Periods" at bounding box center [490, 145] width 93 height 14
click at [431, 143] on input "Show Future Periods" at bounding box center [427, 143] width 8 height 8
checkbox input "false"
click at [516, 119] on input "1" at bounding box center [593, 118] width 340 height 23
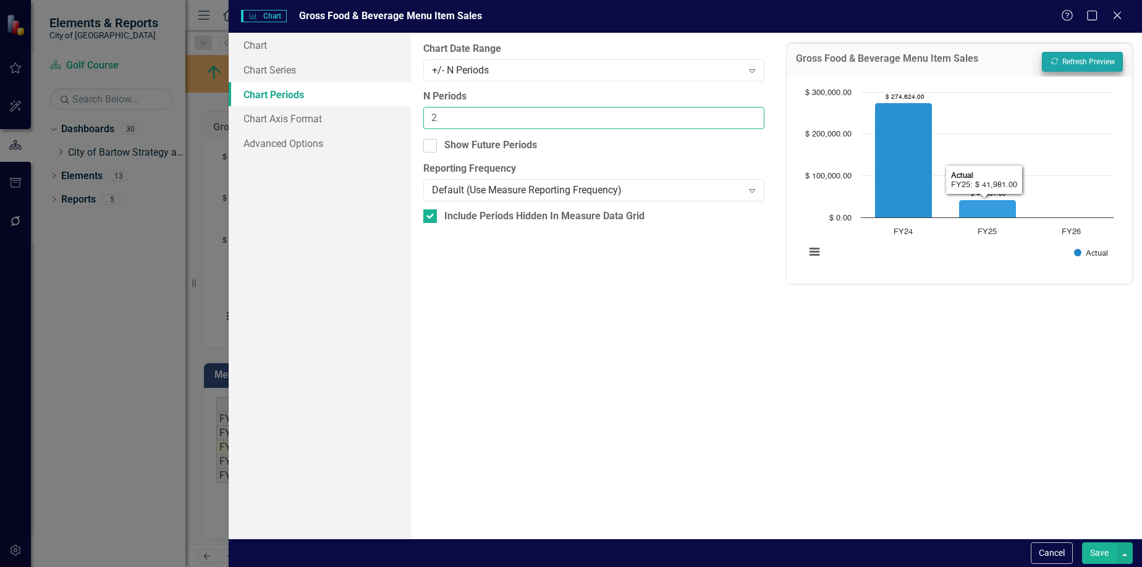
type input "2"
click at [1078, 64] on button "Recalculate Refresh Preview" at bounding box center [1082, 62] width 81 height 20
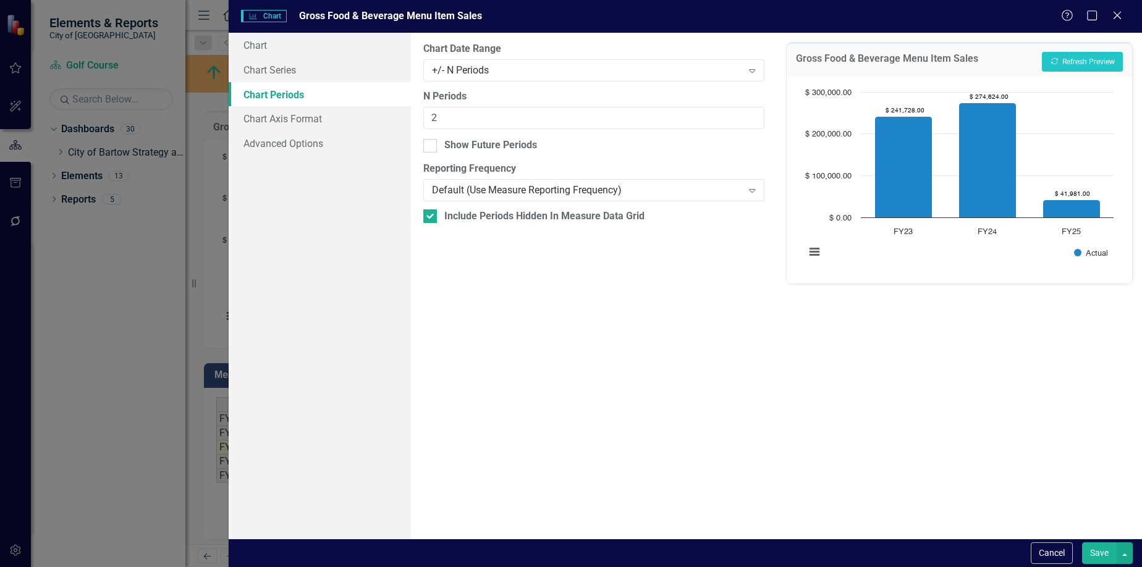
click at [1092, 546] on button "Save" at bounding box center [1099, 553] width 35 height 22
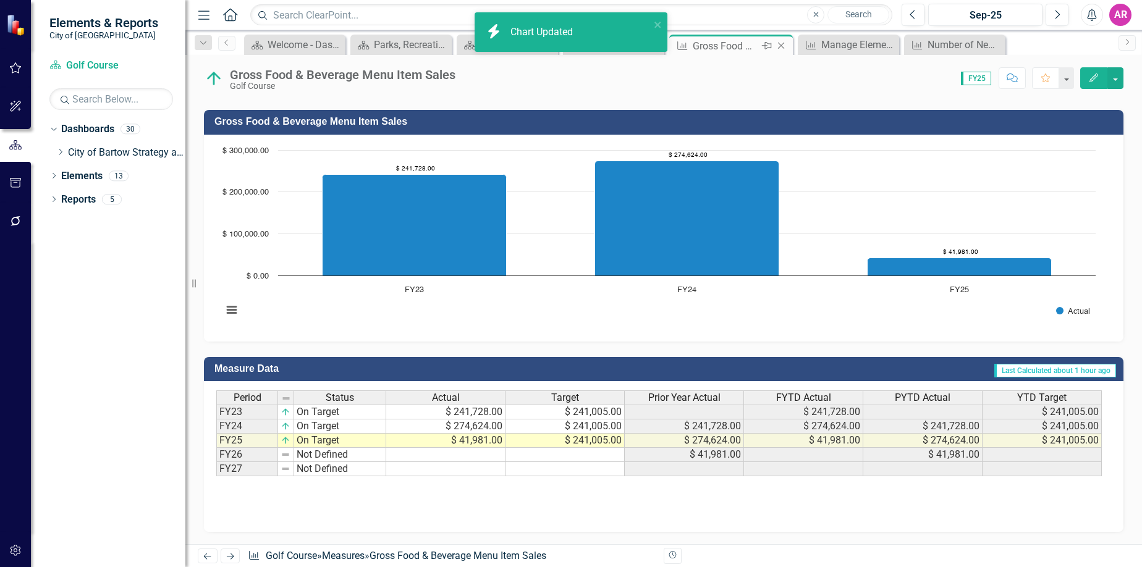
click at [782, 44] on icon "Close" at bounding box center [781, 46] width 12 height 10
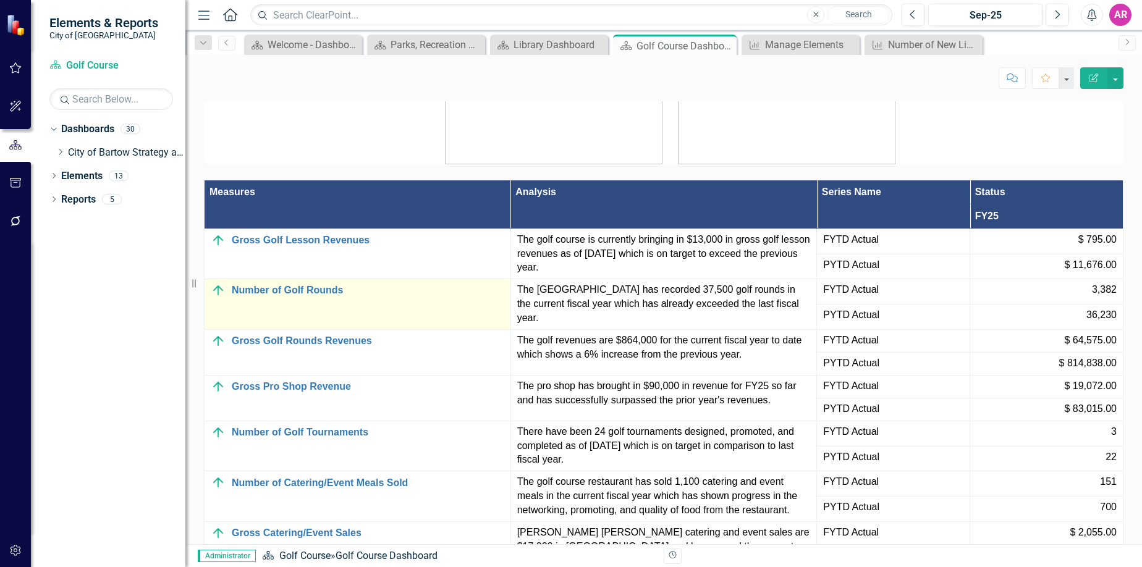
scroll to position [27, 0]
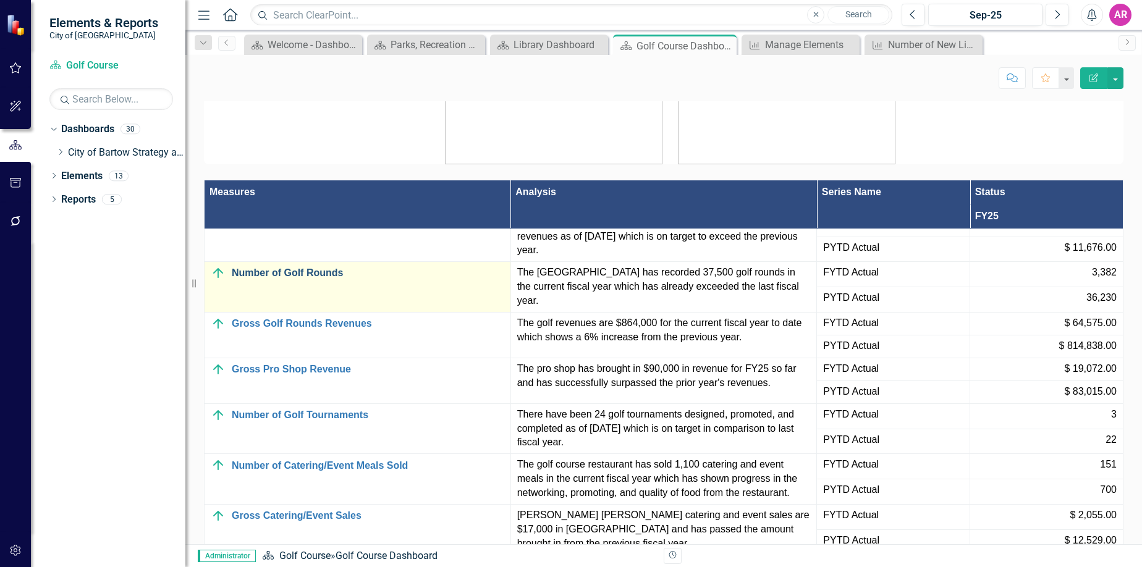
click at [316, 279] on link "Number of Golf Rounds" at bounding box center [368, 273] width 272 height 11
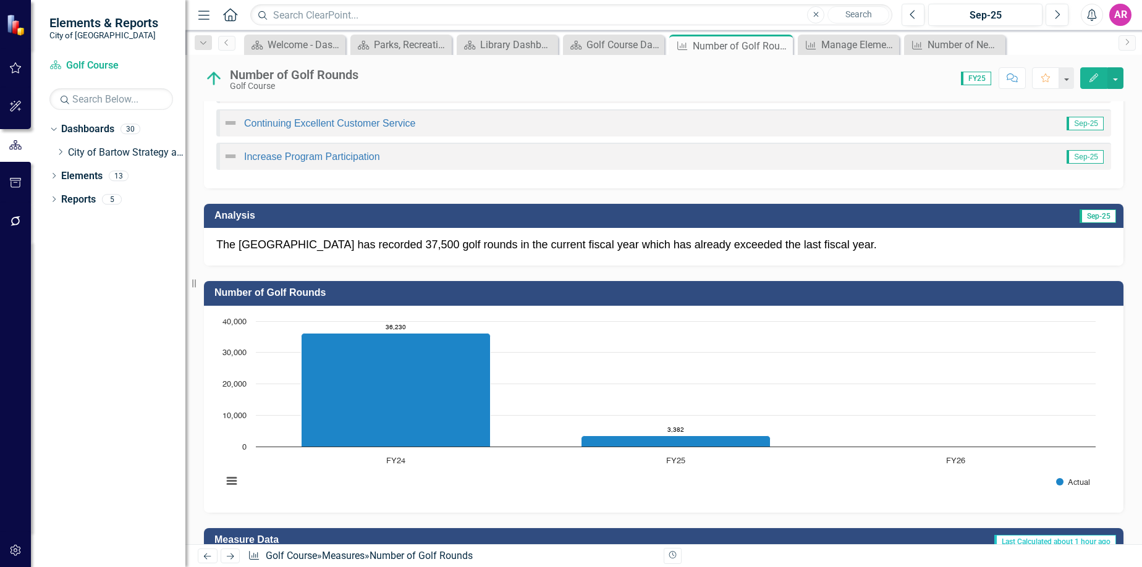
scroll to position [374, 0]
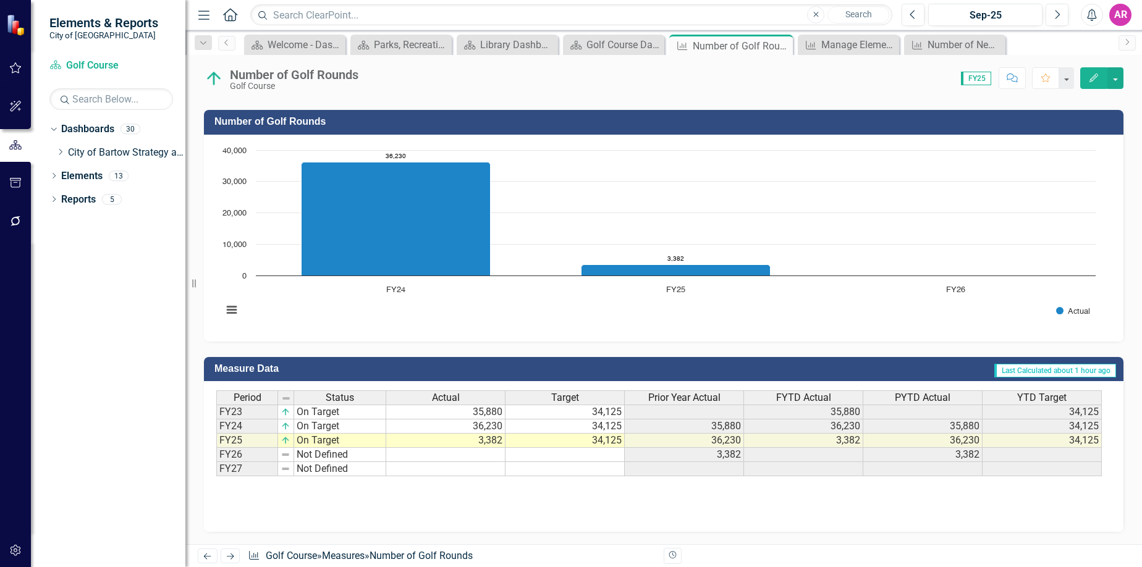
click at [699, 308] on rect "Interactive chart" at bounding box center [658, 236] width 885 height 185
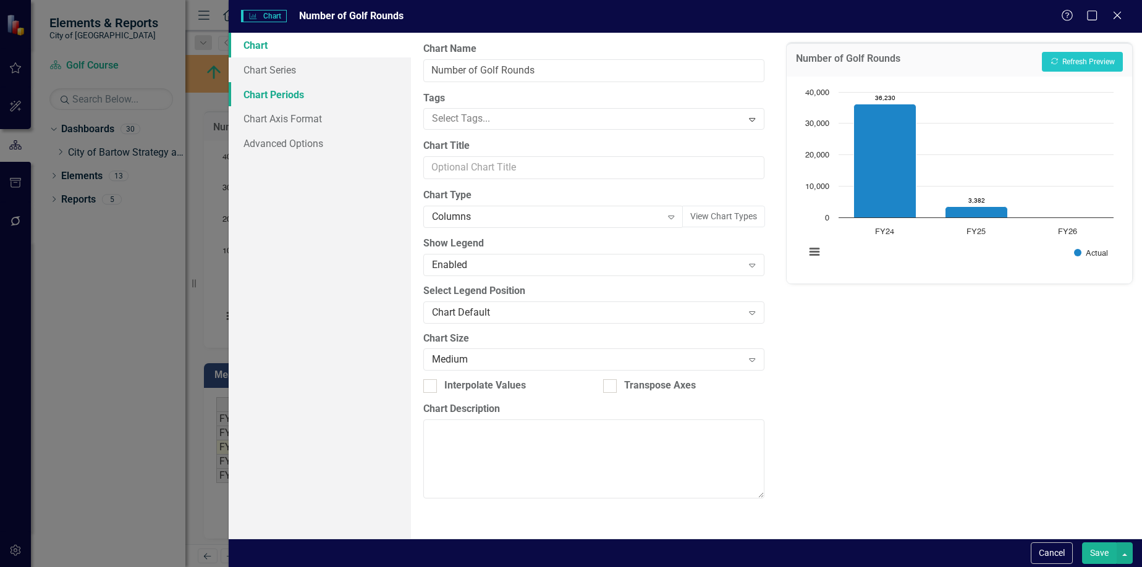
click at [317, 103] on link "Chart Periods" at bounding box center [320, 94] width 183 height 25
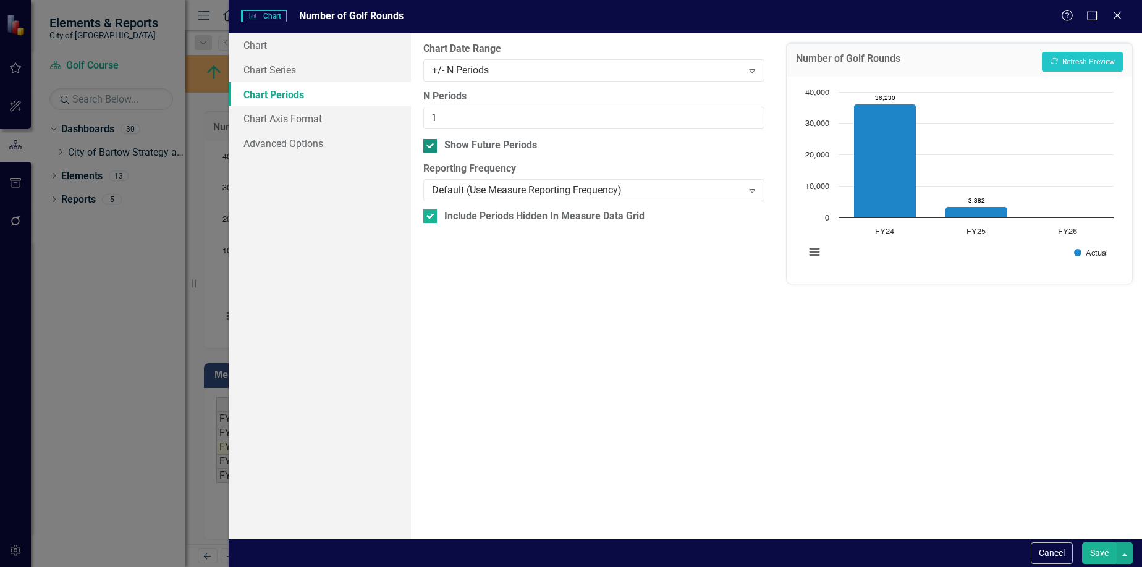
click at [500, 150] on div "Show Future Periods" at bounding box center [490, 145] width 93 height 14
click at [431, 147] on input "Show Future Periods" at bounding box center [427, 143] width 8 height 8
checkbox input "false"
click at [506, 120] on input "1" at bounding box center [593, 118] width 340 height 23
type input "2"
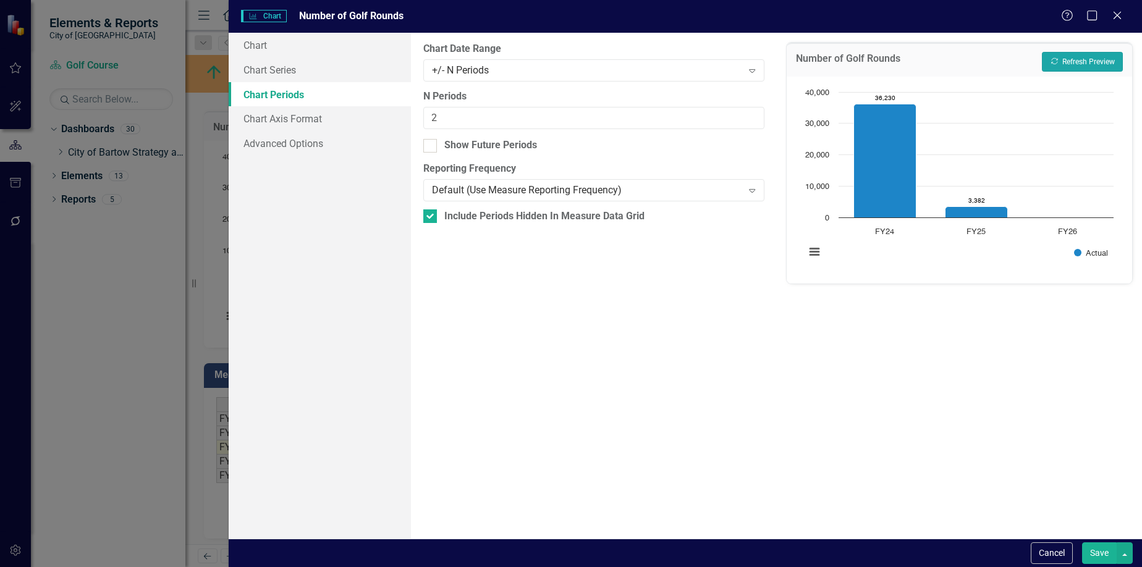
click at [1092, 62] on button "Recalculate Refresh Preview" at bounding box center [1082, 62] width 81 height 20
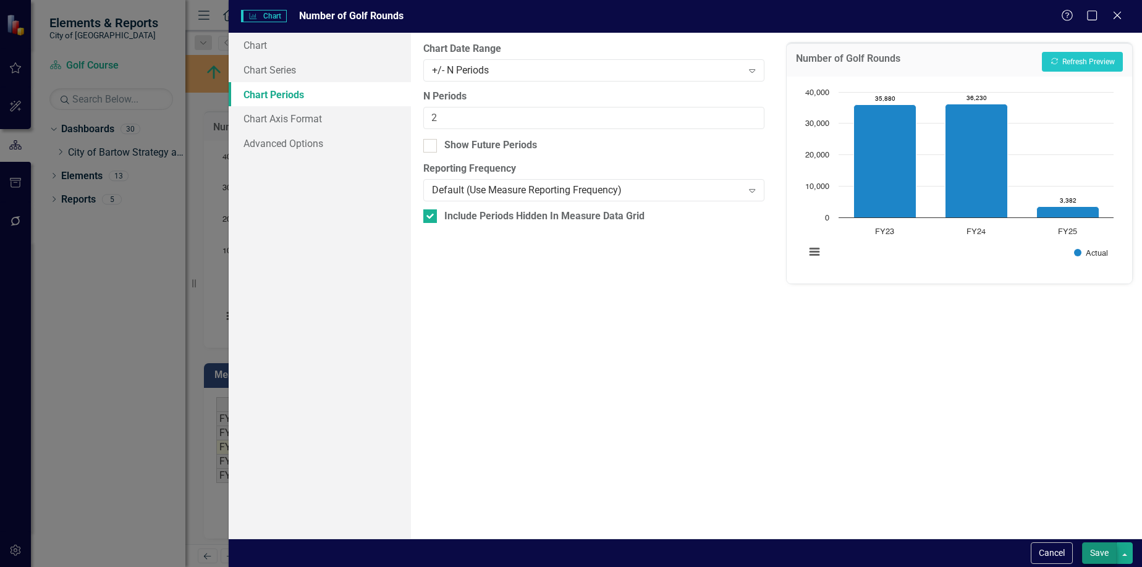
click at [1097, 542] on div "Cancel Save" at bounding box center [685, 553] width 913 height 28
click at [1099, 553] on button "Save" at bounding box center [1099, 553] width 35 height 22
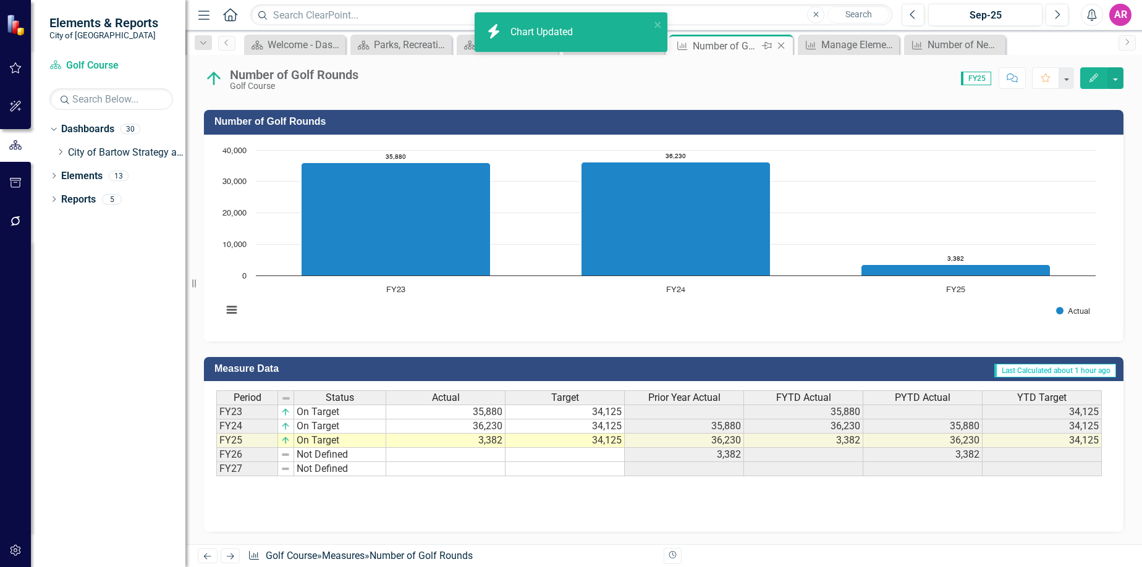
click at [780, 47] on icon "Close" at bounding box center [781, 46] width 12 height 10
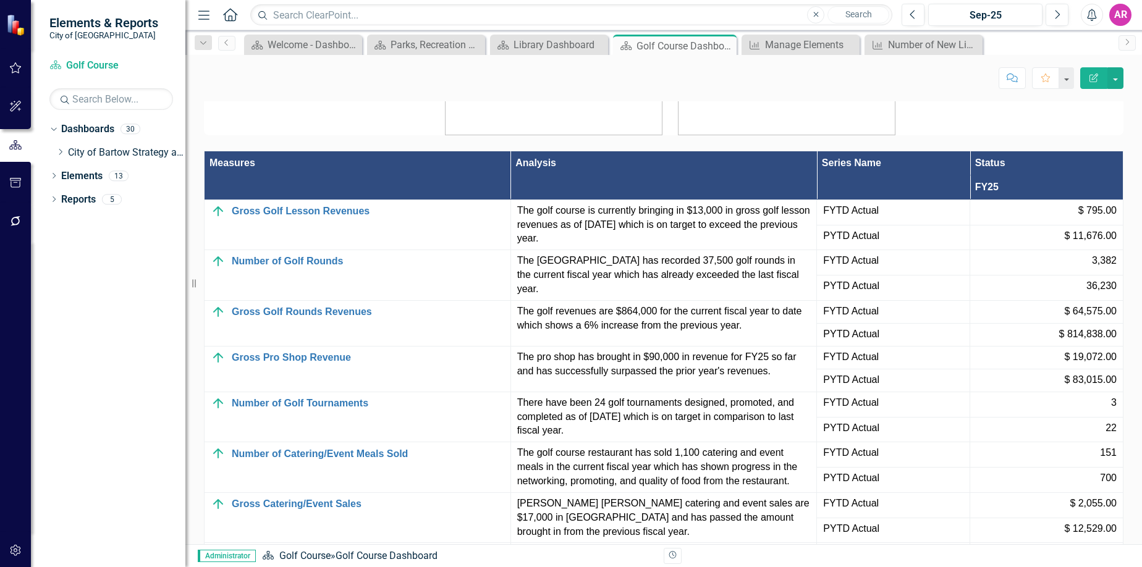
scroll to position [1112, 0]
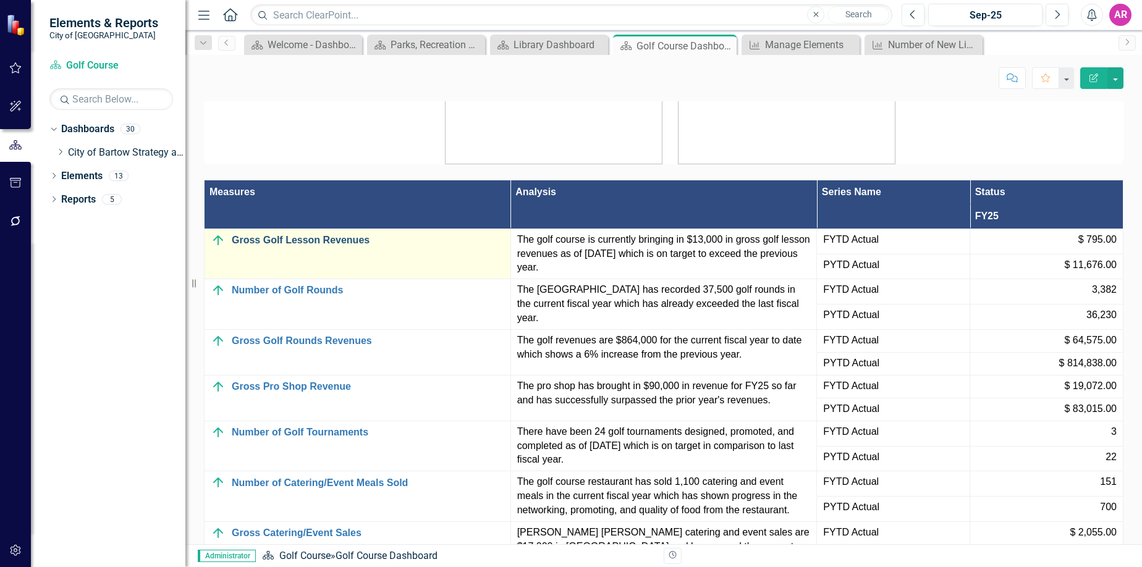
click at [345, 246] on link "Gross Golf Lesson Revenues" at bounding box center [368, 240] width 272 height 11
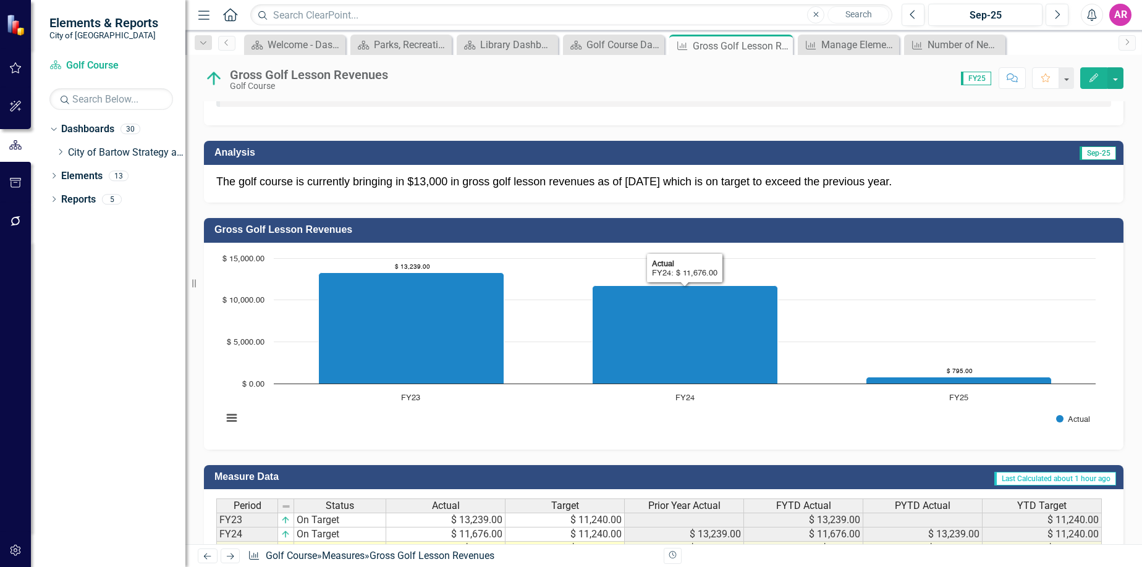
scroll to position [247, 0]
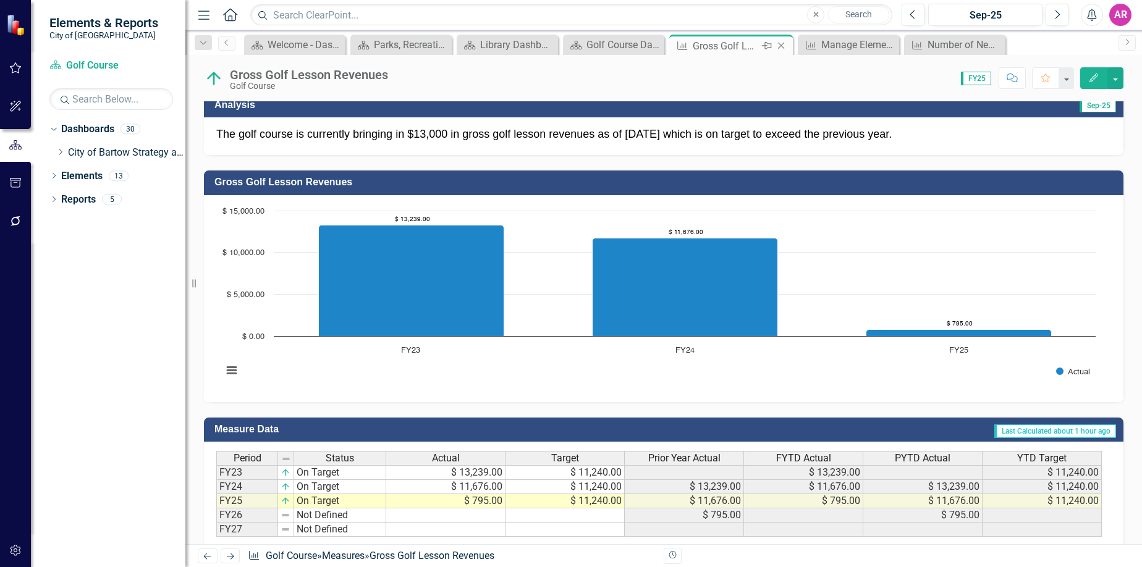
click at [782, 44] on icon "Close" at bounding box center [781, 46] width 12 height 10
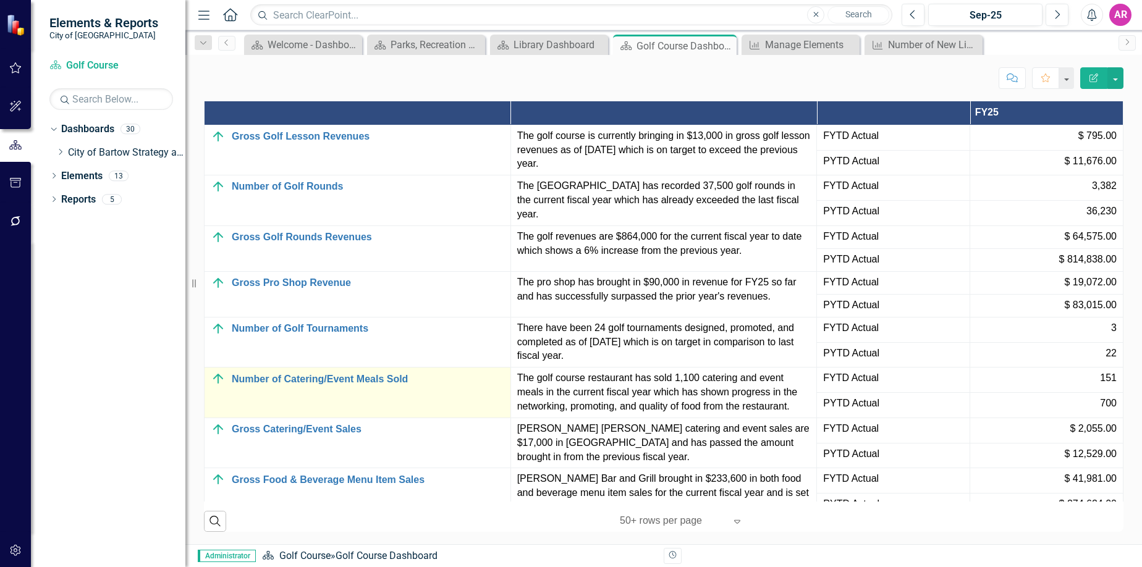
scroll to position [1330, 0]
click at [355, 377] on link "Number of Catering/Event Meals Sold" at bounding box center [368, 379] width 272 height 11
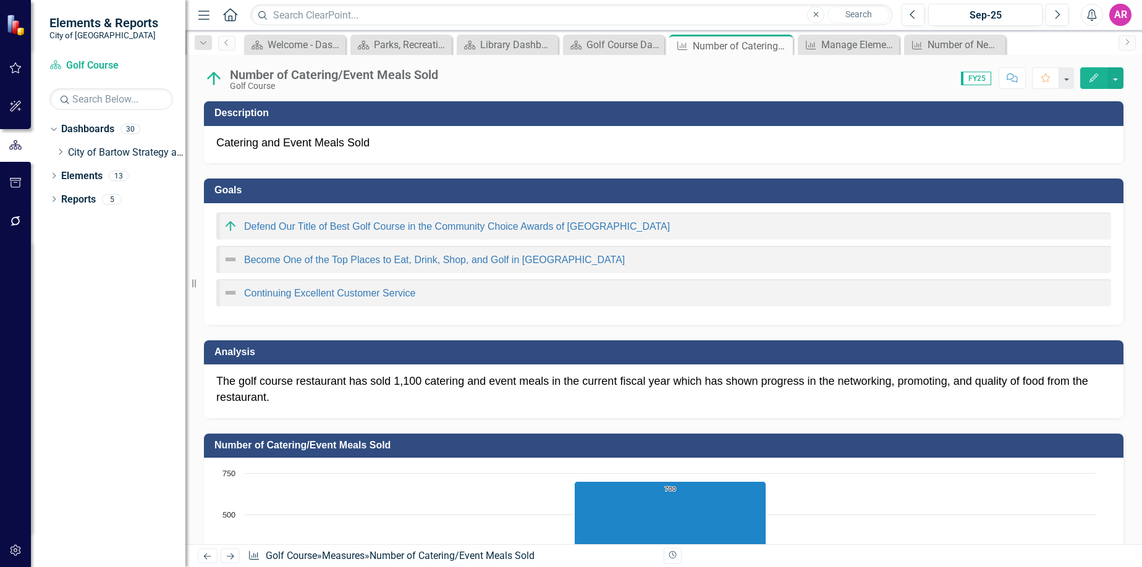
scroll to position [309, 0]
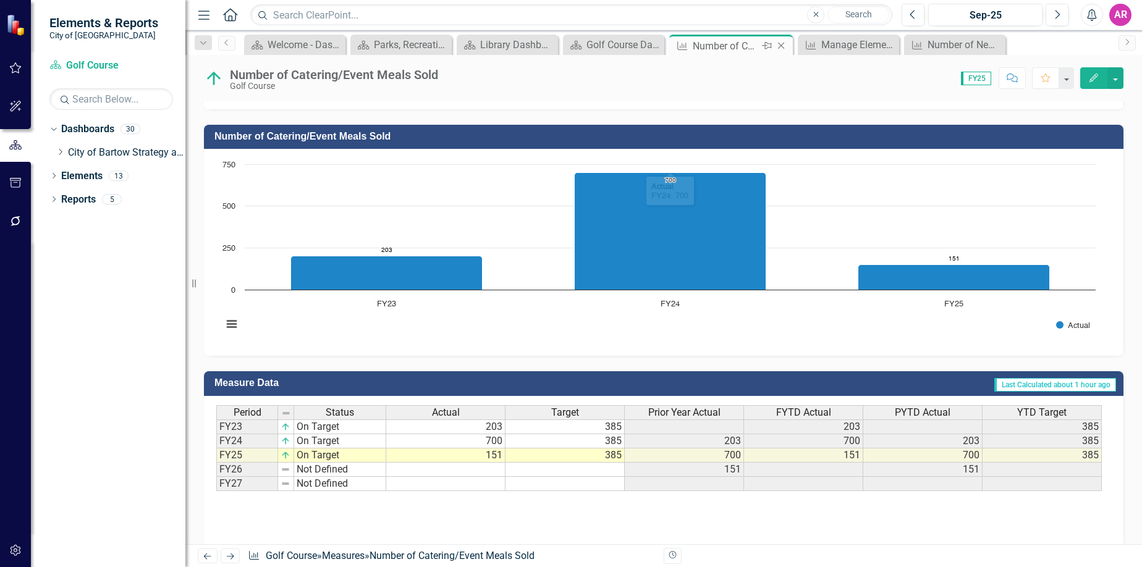
click at [785, 45] on icon "Close" at bounding box center [781, 46] width 12 height 10
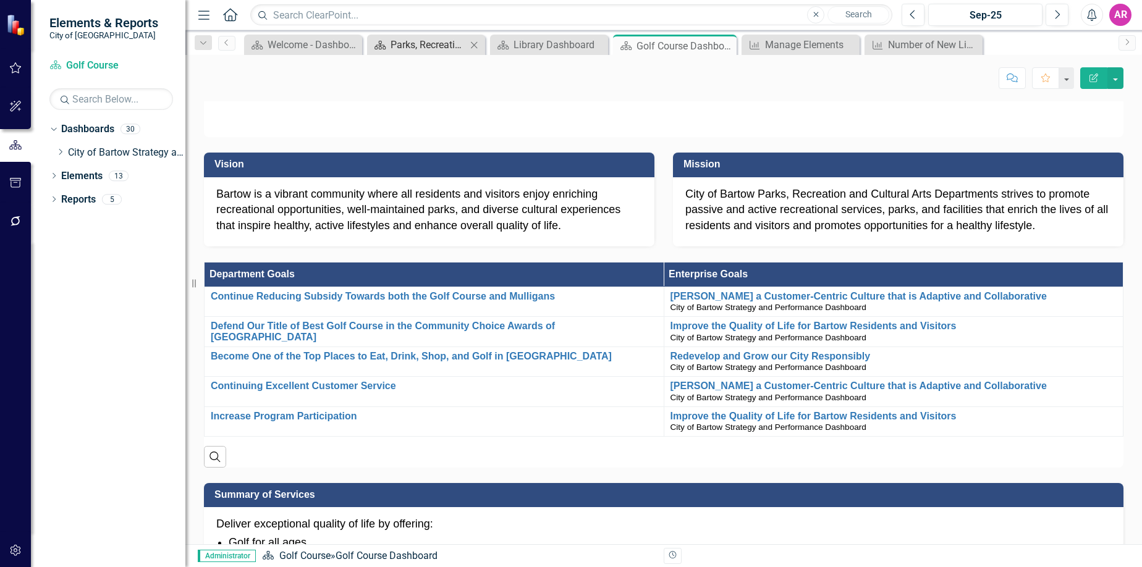
click at [424, 42] on div "Parks, Recreation and Cultural Arts Dashboard" at bounding box center [428, 44] width 76 height 15
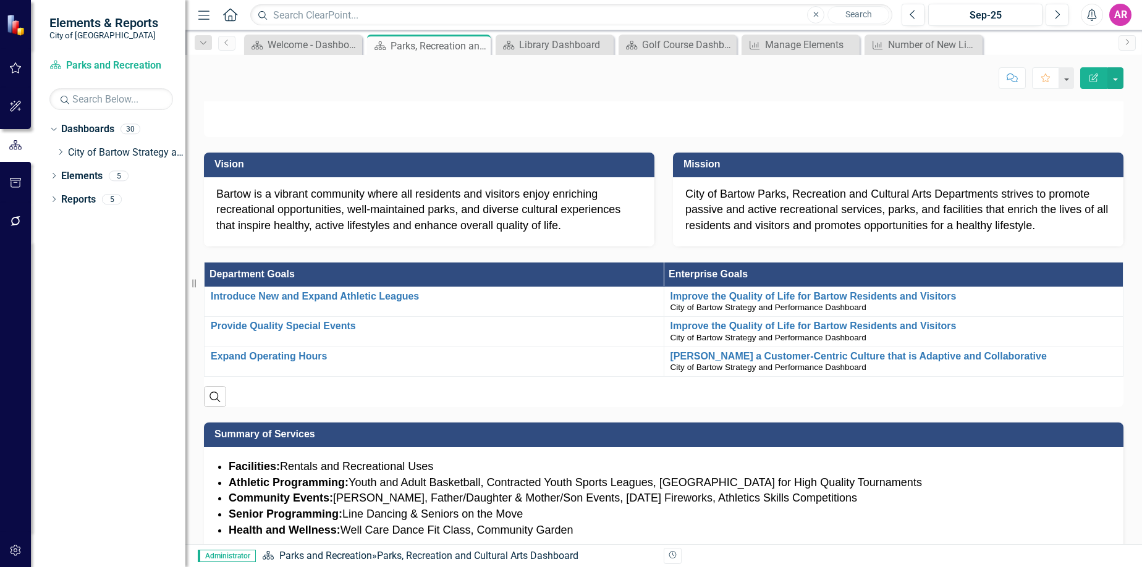
scroll to position [612, 0]
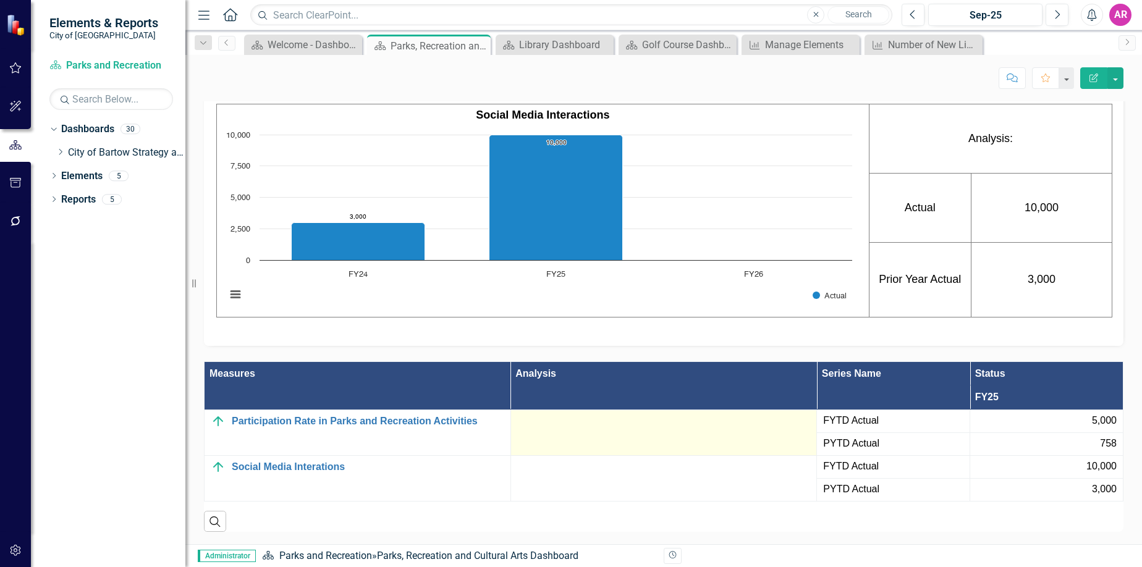
click at [667, 423] on div at bounding box center [663, 421] width 293 height 15
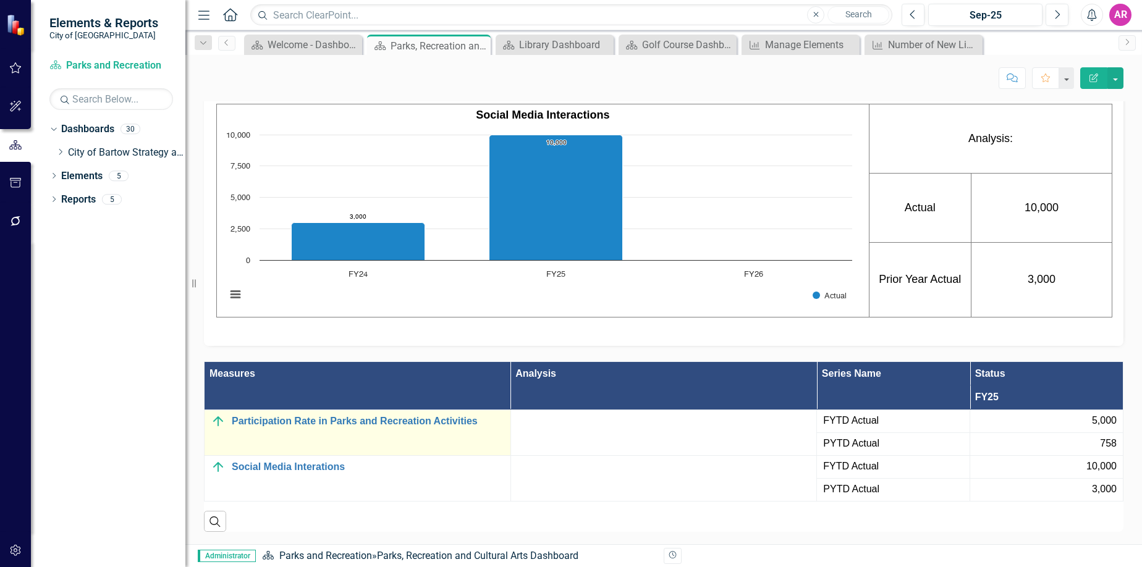
click at [402, 429] on div "Participation Rate in Parks and Recreation Activities" at bounding box center [357, 421] width 293 height 15
click at [406, 423] on link "Participation Rate in Parks and Recreation Activities" at bounding box center [368, 421] width 272 height 11
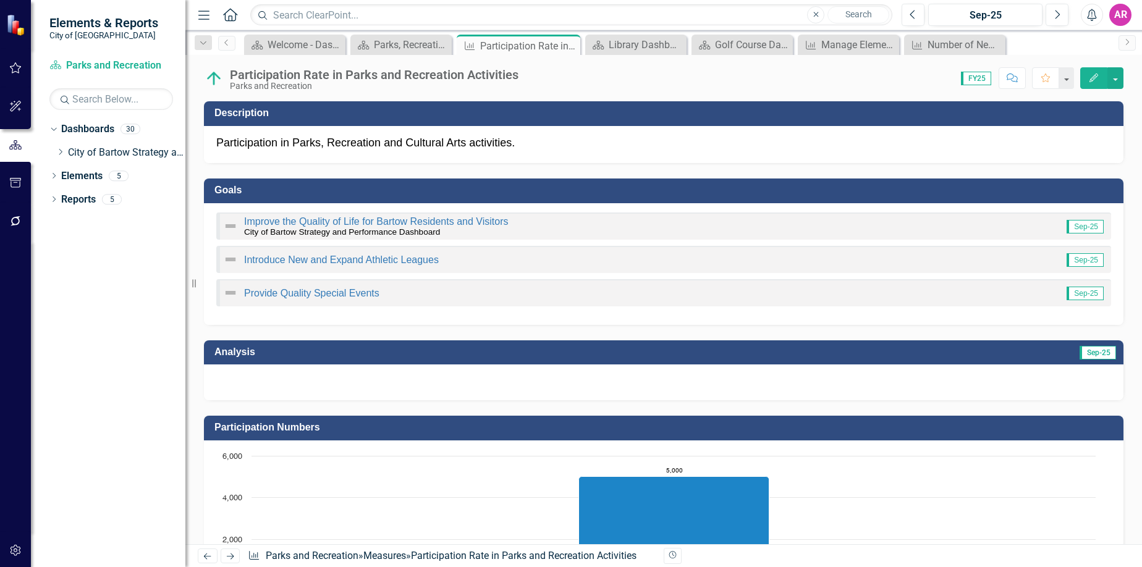
click at [964, 384] on div at bounding box center [663, 383] width 919 height 36
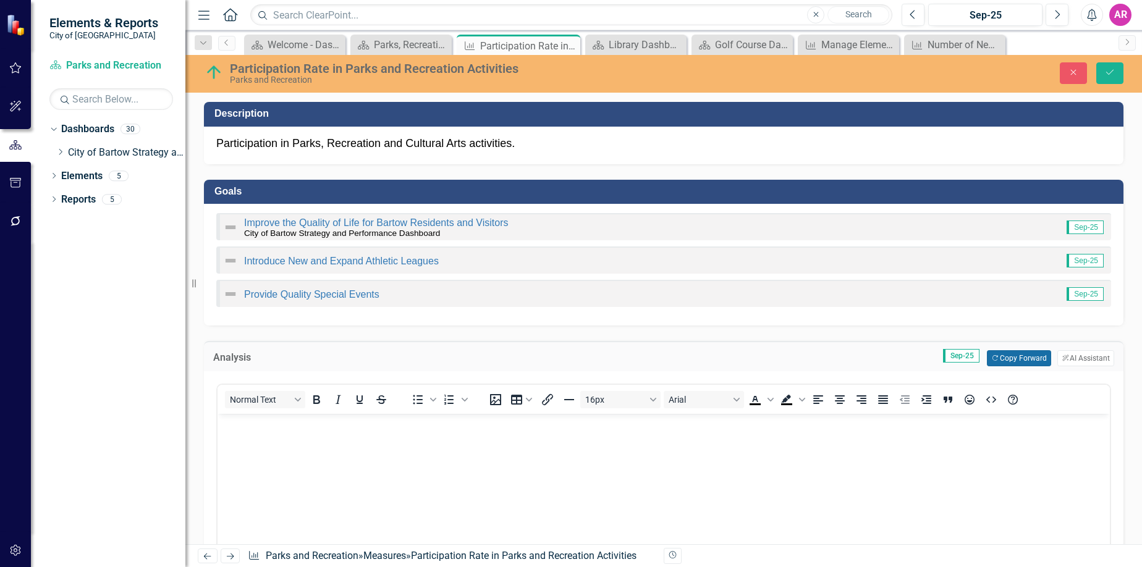
click at [991, 358] on icon "Copy Forward" at bounding box center [995, 358] width 8 height 7
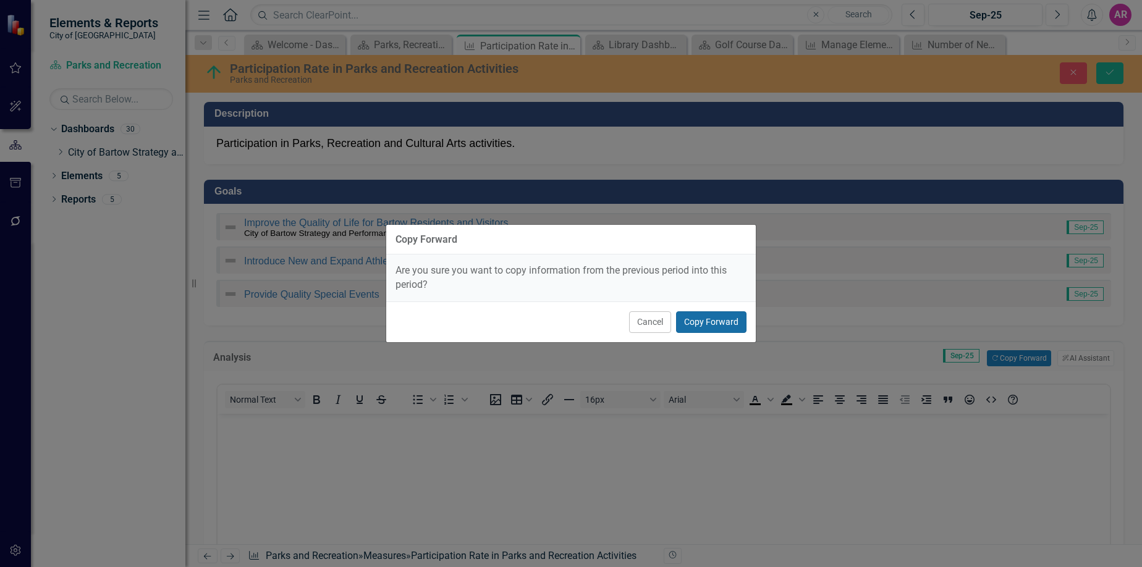
click at [727, 322] on button "Copy Forward" at bounding box center [711, 322] width 70 height 22
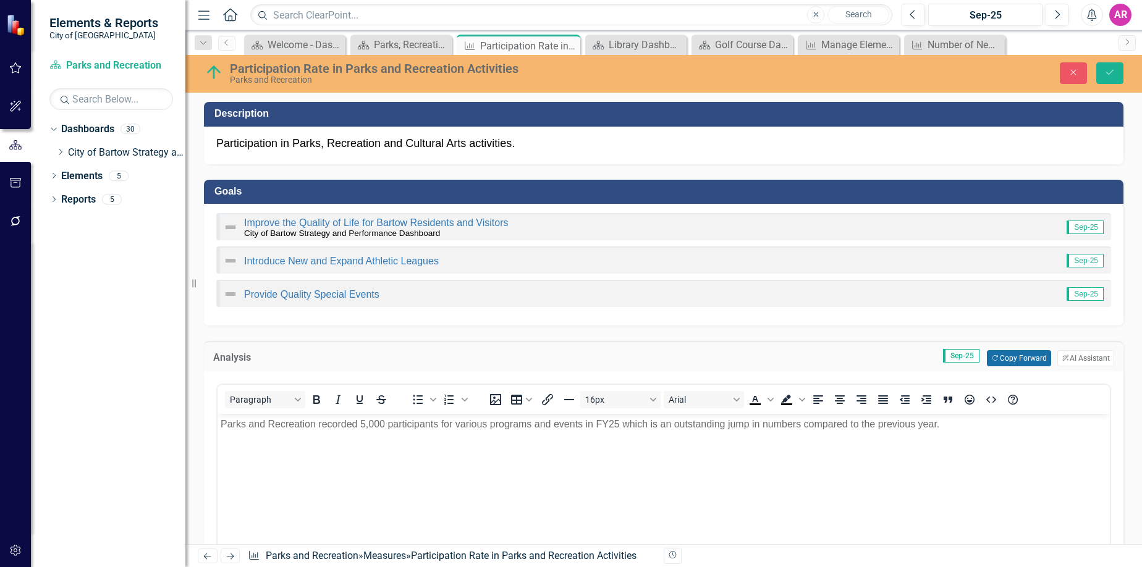
scroll to position [433, 0]
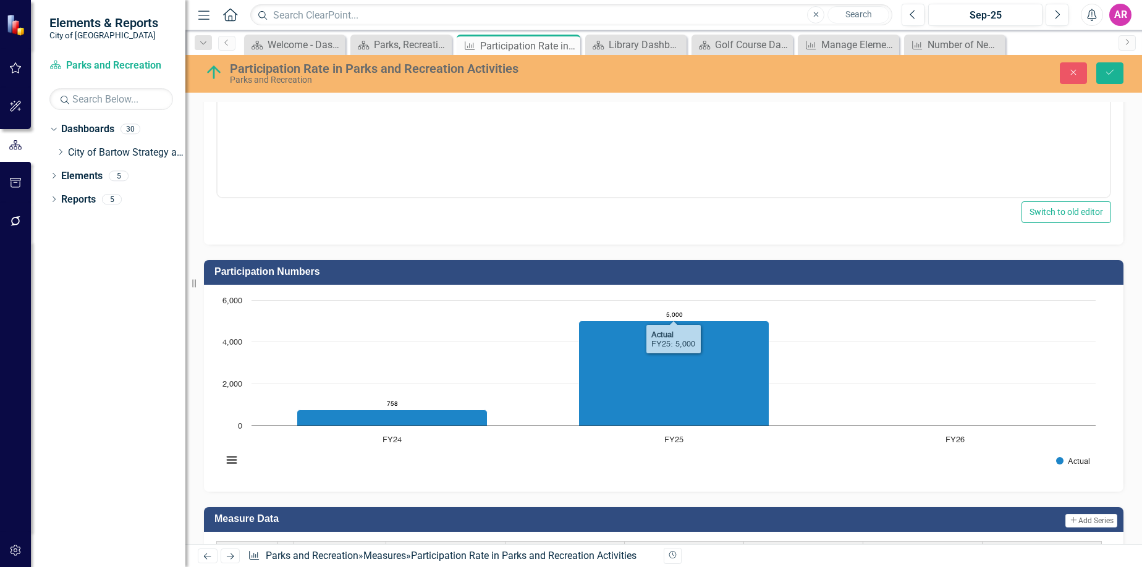
click at [885, 272] on h3 "Participation Numbers" at bounding box center [665, 271] width 903 height 11
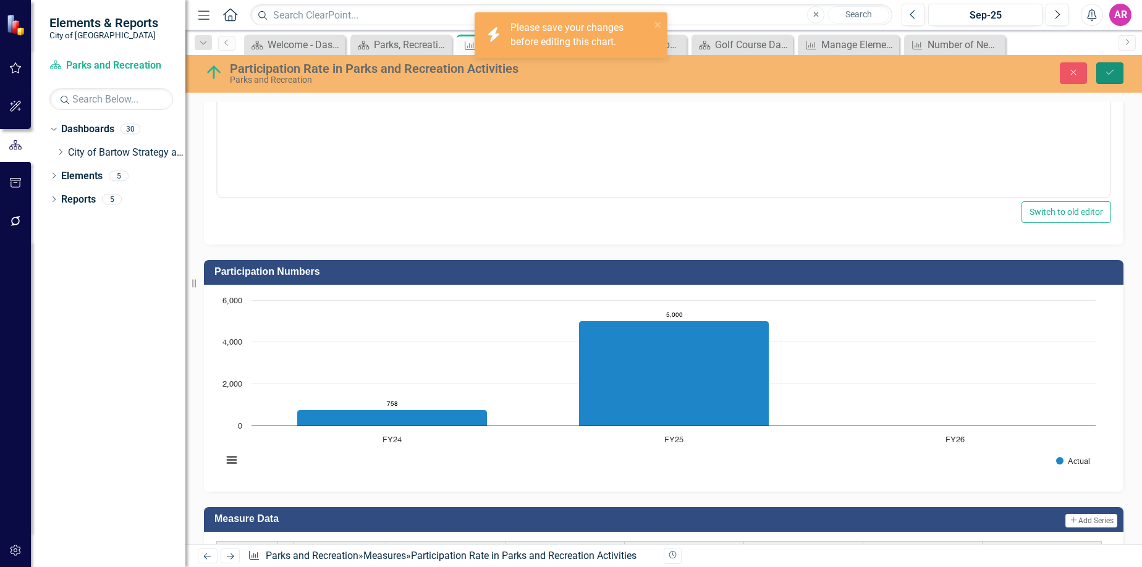
click at [1103, 76] on button "Save" at bounding box center [1109, 73] width 27 height 22
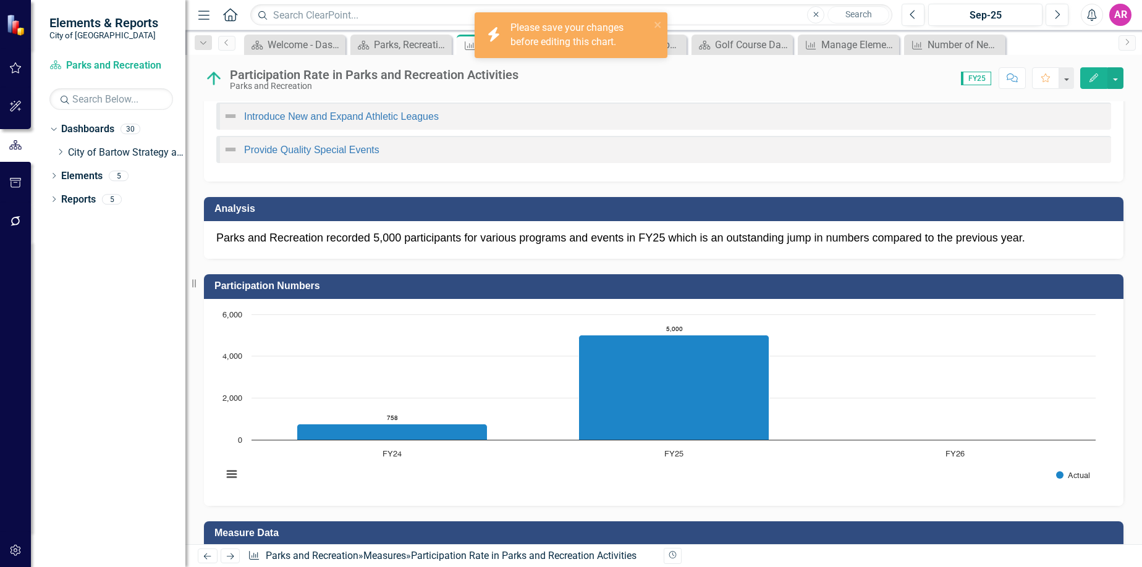
scroll to position [308, 0]
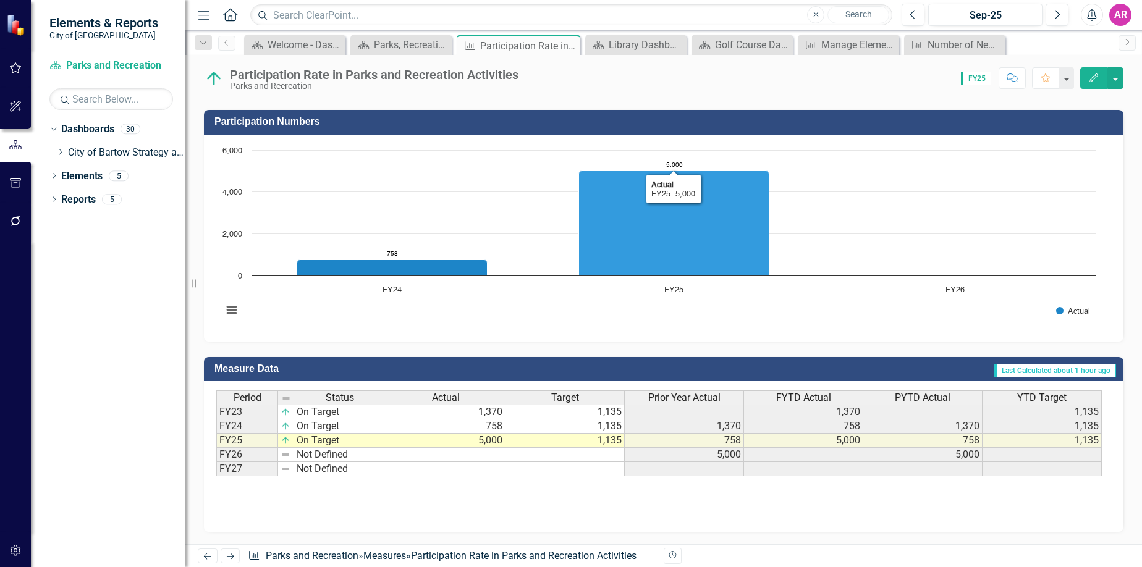
click at [654, 111] on div "Participation Numbers" at bounding box center [663, 122] width 919 height 25
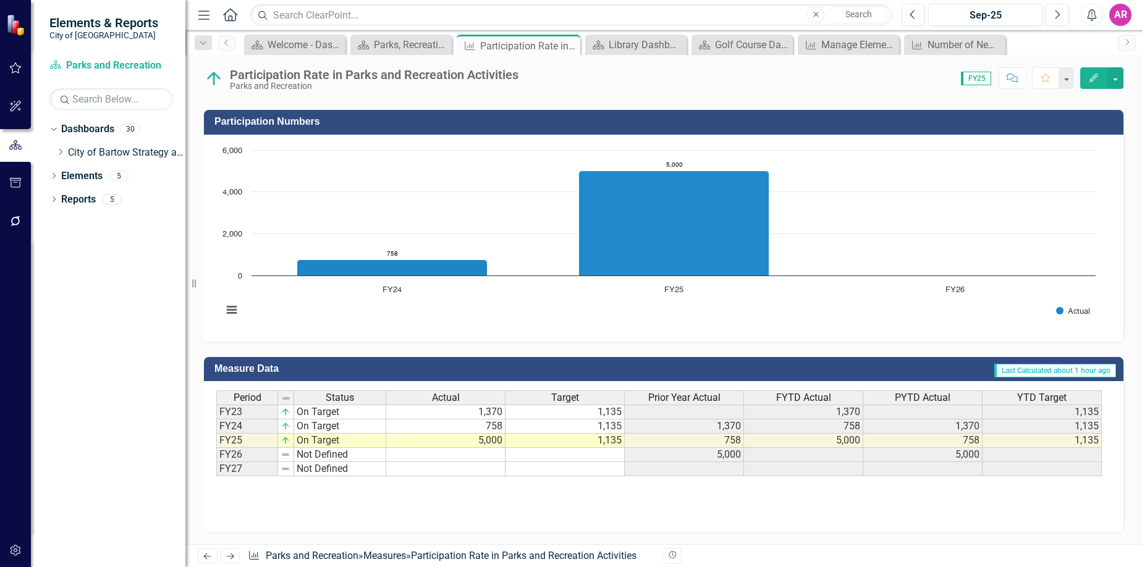
click at [654, 111] on div "Participation Numbers" at bounding box center [663, 122] width 919 height 25
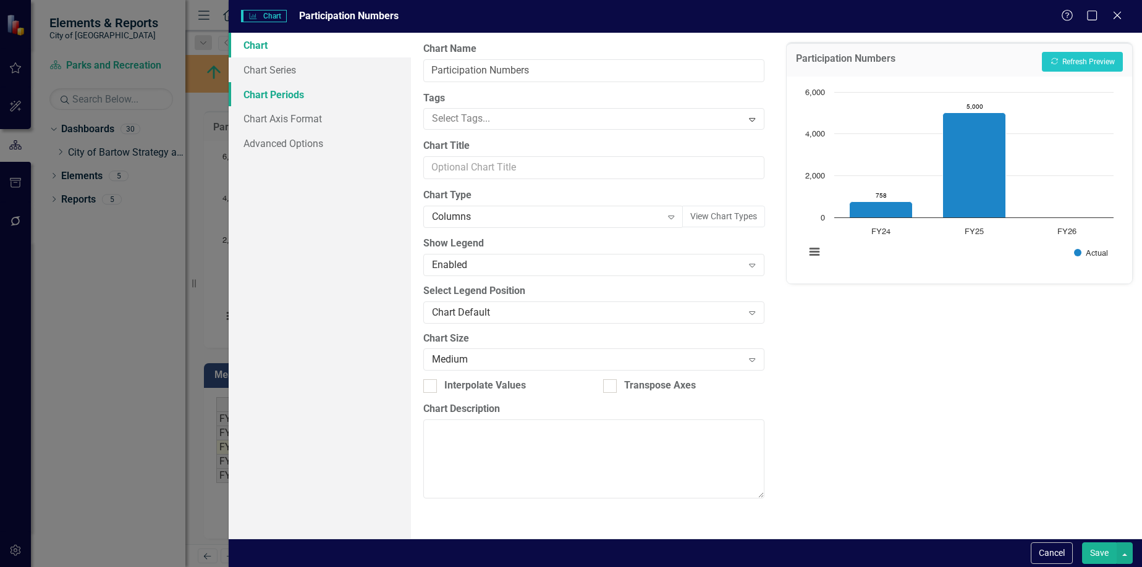
click at [322, 88] on link "Chart Periods" at bounding box center [320, 94] width 183 height 25
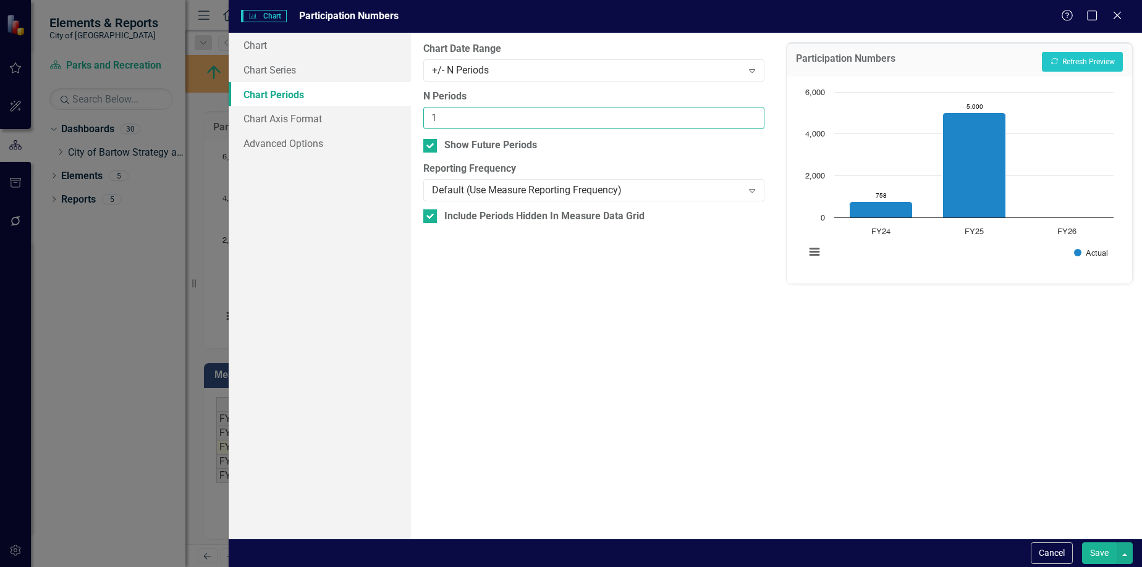
click at [521, 123] on input "1" at bounding box center [593, 118] width 340 height 23
type input "2"
click at [515, 138] on div "Show Future Periods" at bounding box center [490, 145] width 93 height 14
click at [431, 139] on input "Show Future Periods" at bounding box center [427, 143] width 8 height 8
checkbox input "false"
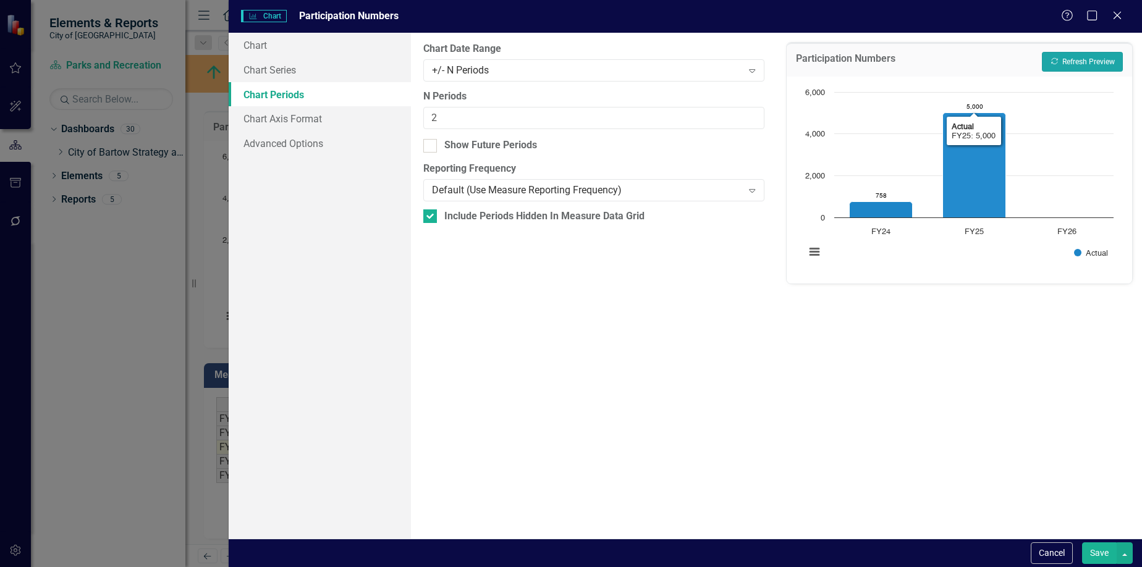
click at [1057, 61] on icon "Recalculate" at bounding box center [1054, 60] width 9 height 7
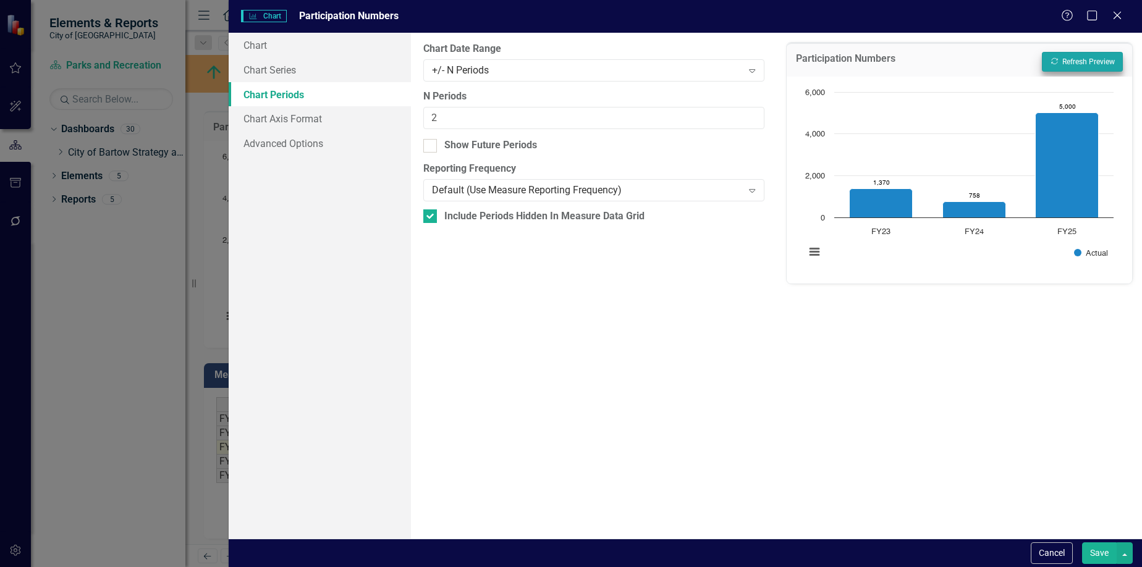
click at [1093, 557] on button "Save" at bounding box center [1099, 553] width 35 height 22
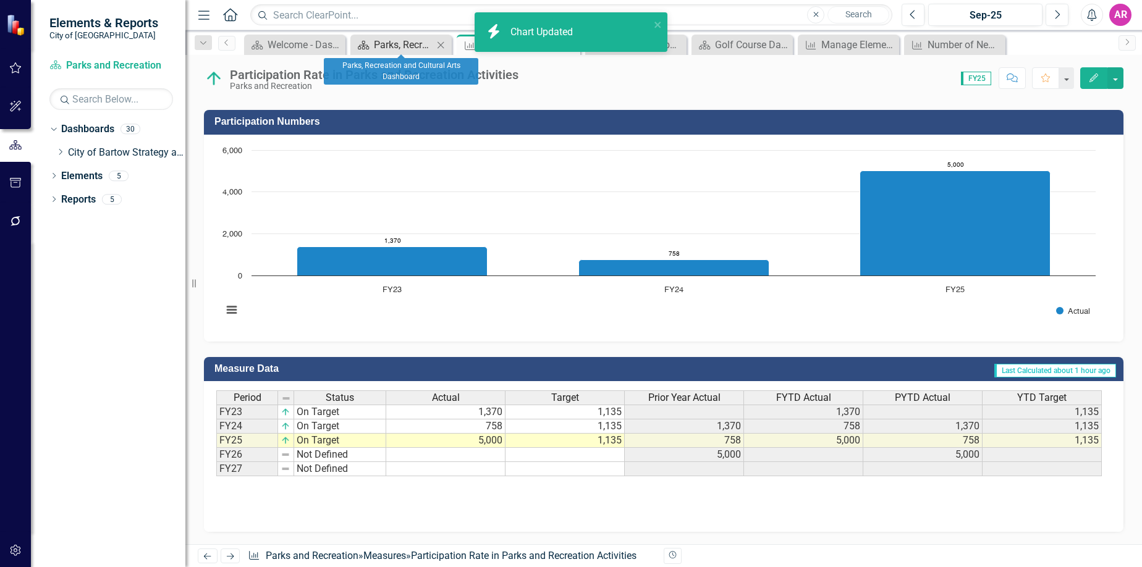
click at [417, 44] on div "Parks, Recreation and Cultural Arts Dashboard" at bounding box center [403, 44] width 59 height 15
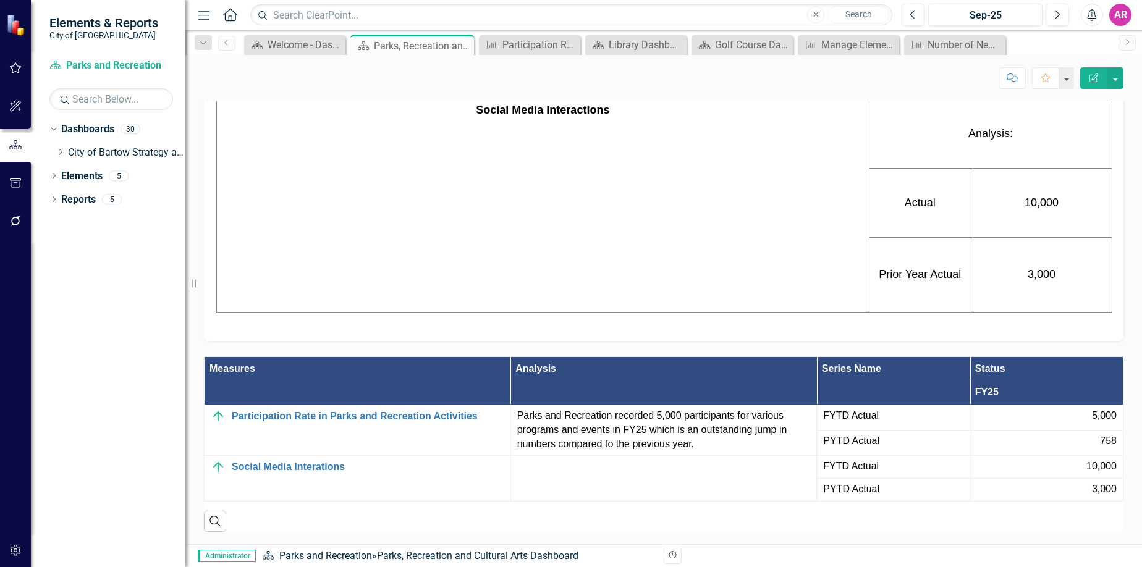
scroll to position [612, 0]
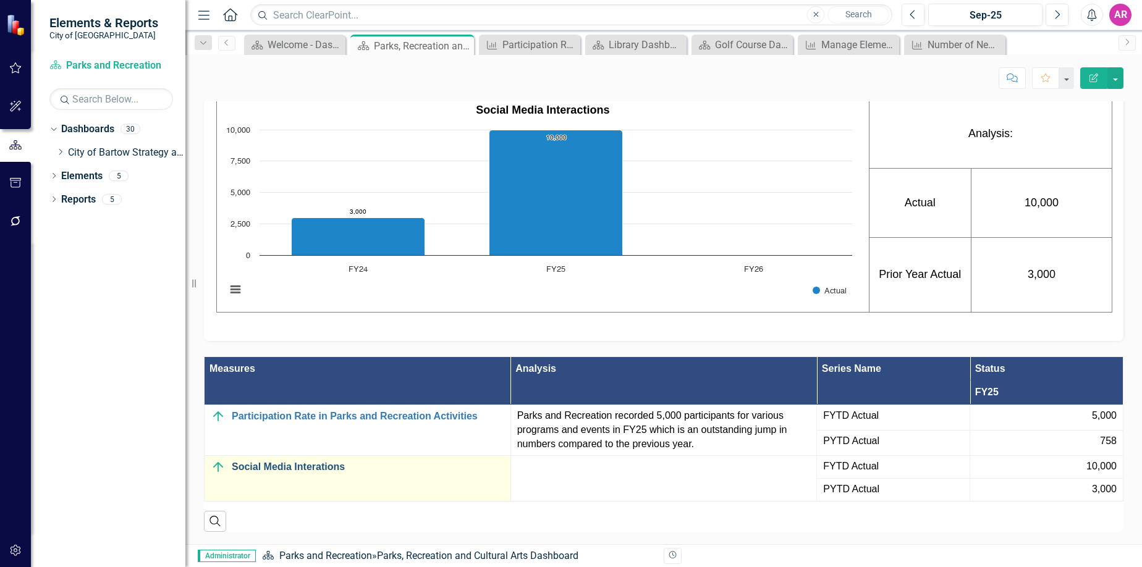
click at [327, 470] on link "Social Media Interations" at bounding box center [368, 467] width 272 height 11
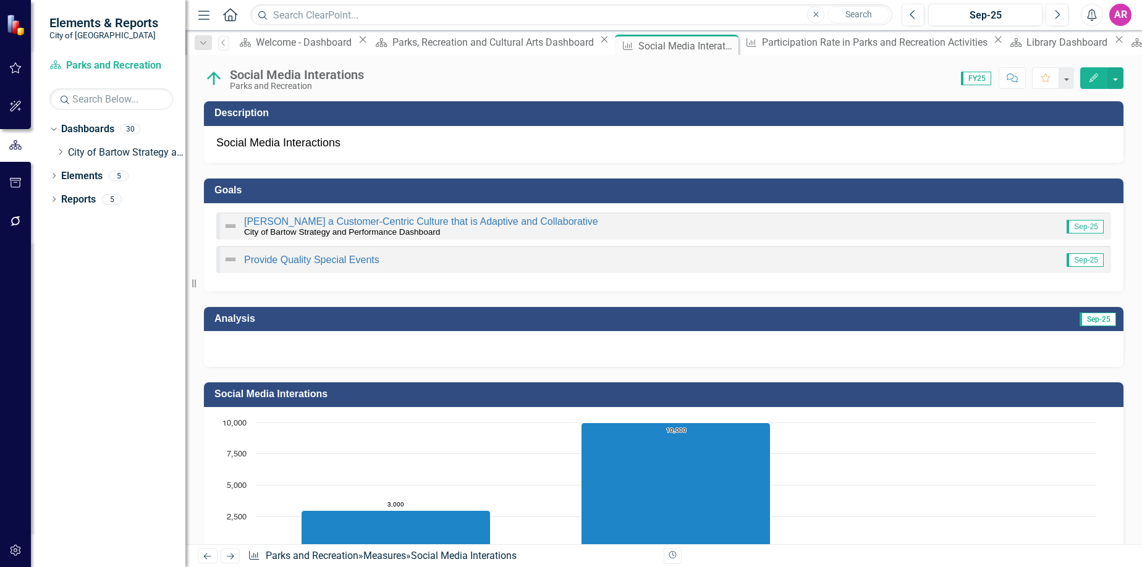
click at [725, 346] on div at bounding box center [663, 349] width 919 height 36
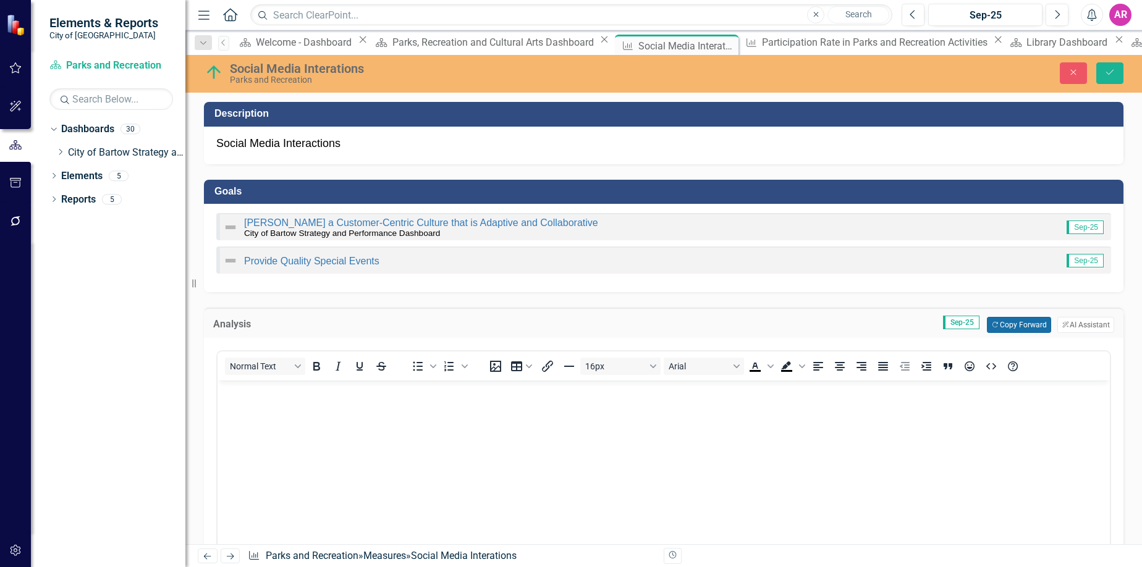
click at [991, 323] on icon "Copy Forward" at bounding box center [995, 325] width 8 height 7
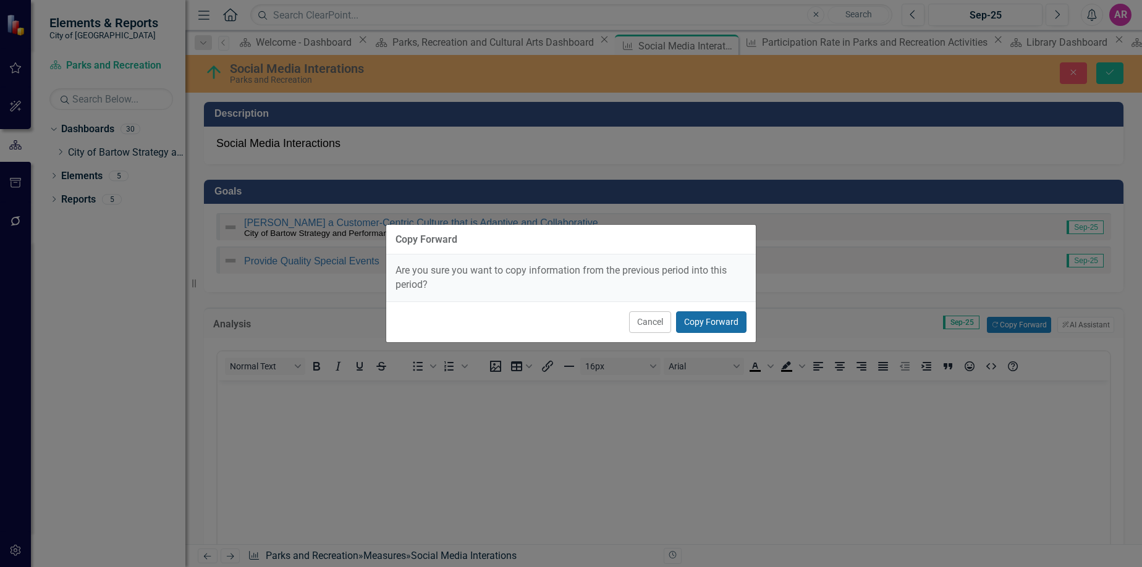
click at [740, 319] on button "Copy Forward" at bounding box center [711, 322] width 70 height 22
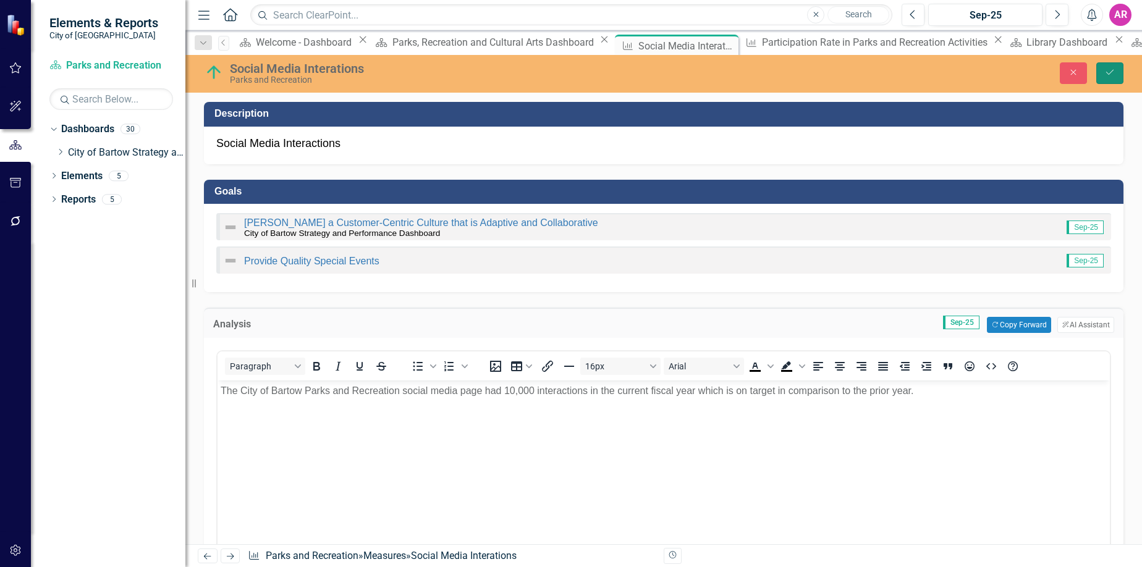
click at [1104, 76] on button "Save" at bounding box center [1109, 73] width 27 height 22
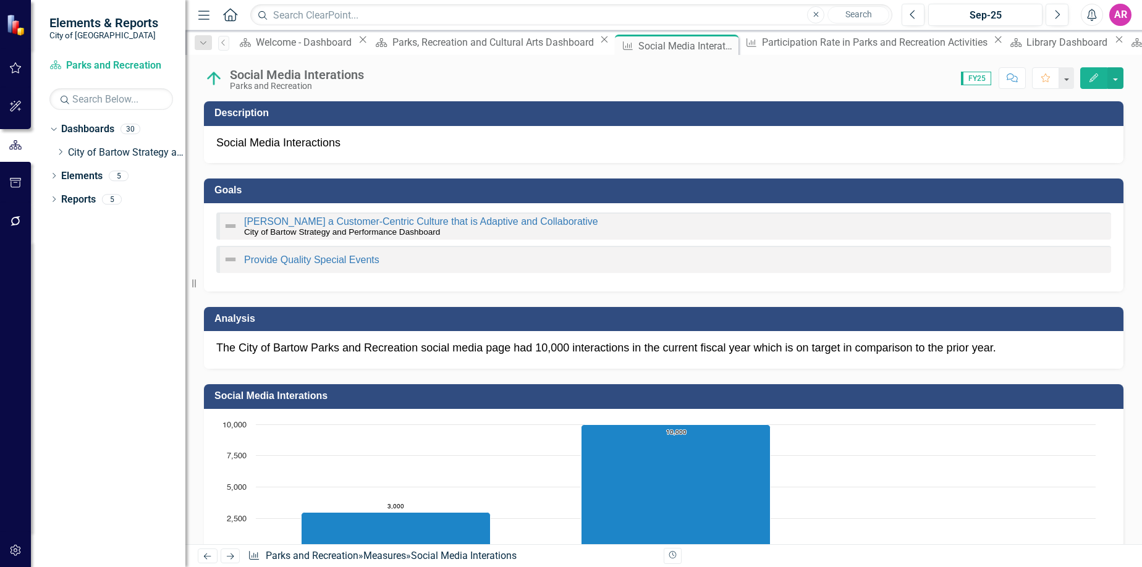
scroll to position [247, 0]
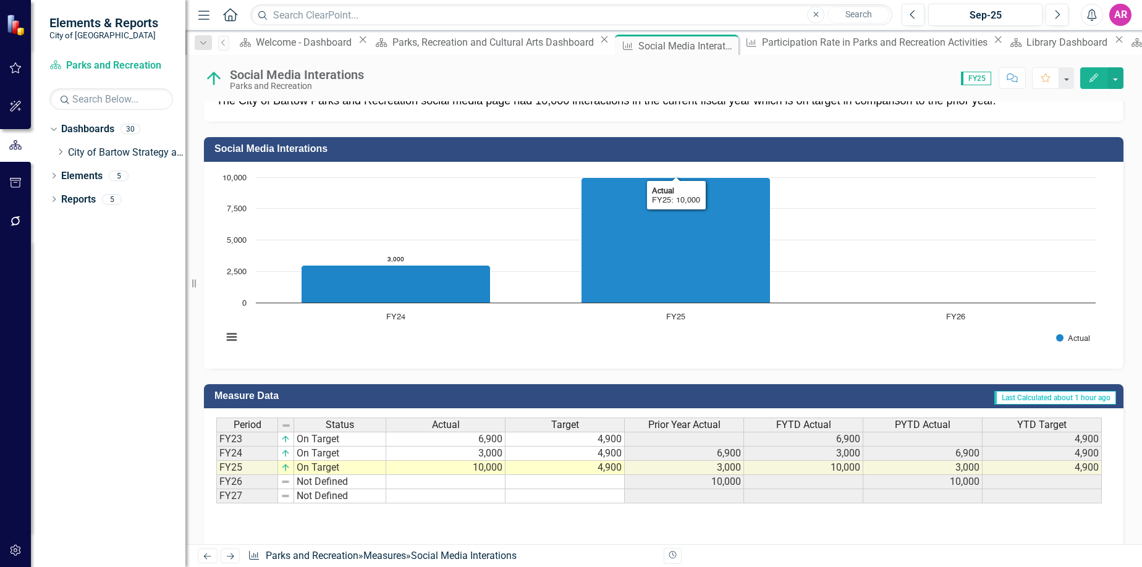
click at [714, 151] on h3 "Social Media Interations" at bounding box center [665, 148] width 903 height 11
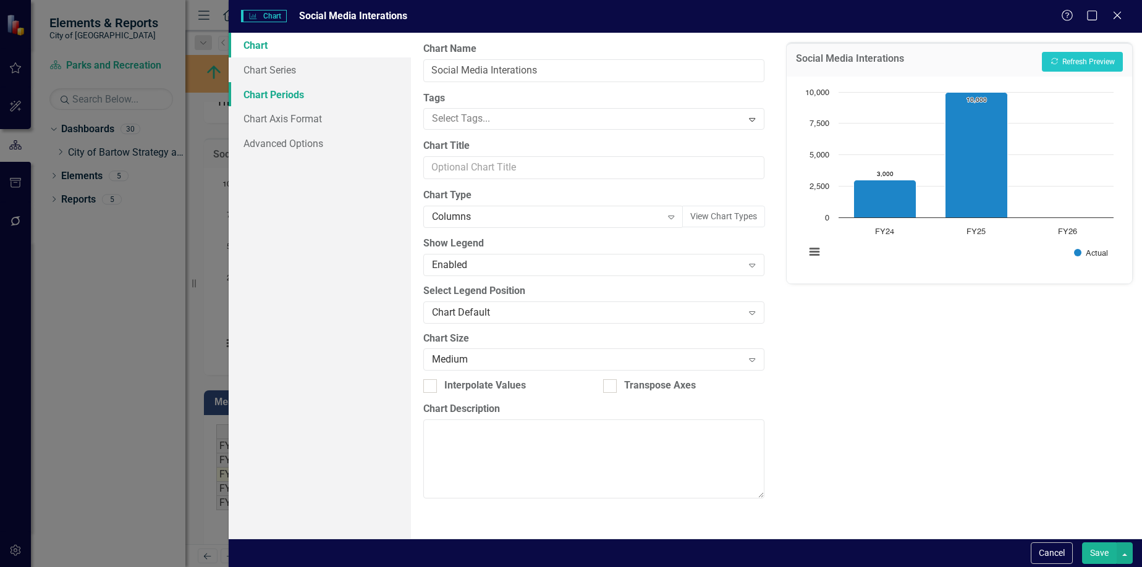
click at [318, 100] on link "Chart Periods" at bounding box center [320, 94] width 183 height 25
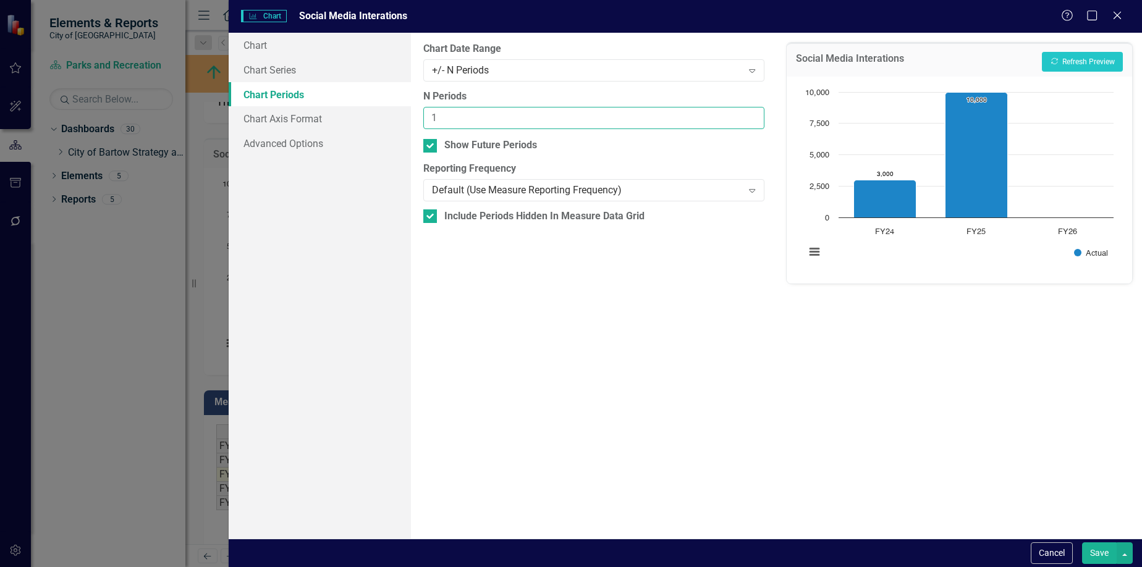
click at [470, 113] on input "1" at bounding box center [593, 118] width 340 height 23
type input "2"
click at [510, 148] on div "Show Future Periods" at bounding box center [490, 145] width 93 height 14
click at [431, 147] on input "Show Future Periods" at bounding box center [427, 143] width 8 height 8
checkbox input "false"
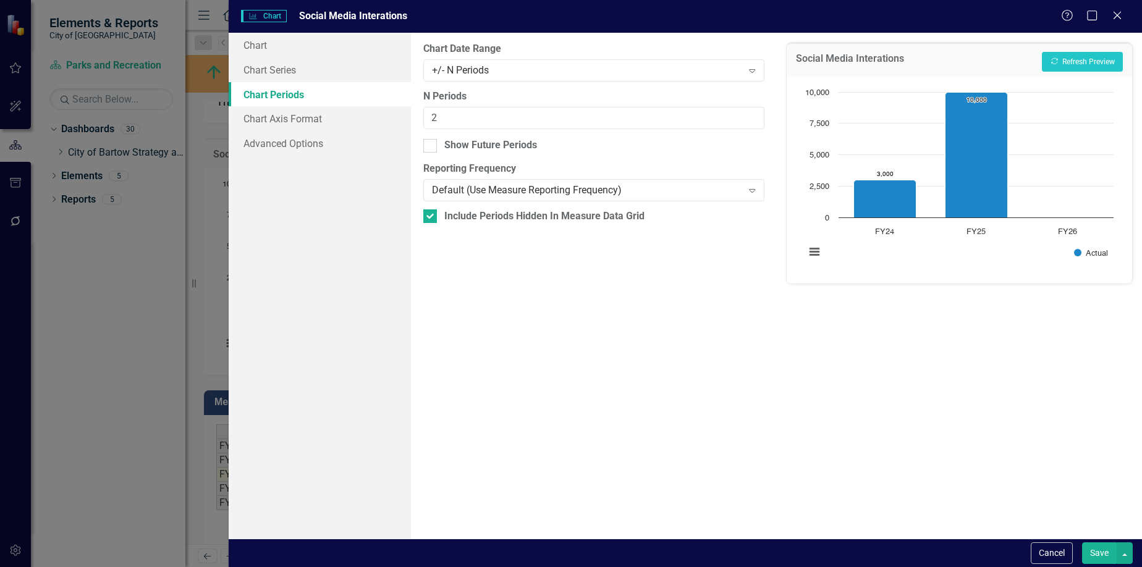
click at [1097, 555] on button "Save" at bounding box center [1099, 553] width 35 height 22
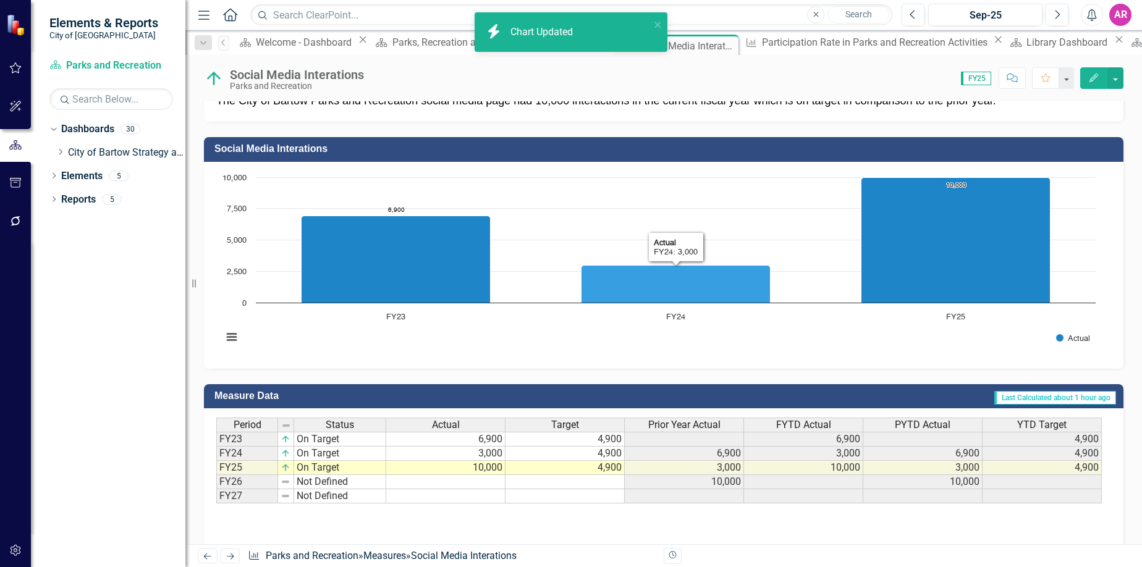
scroll to position [0, 0]
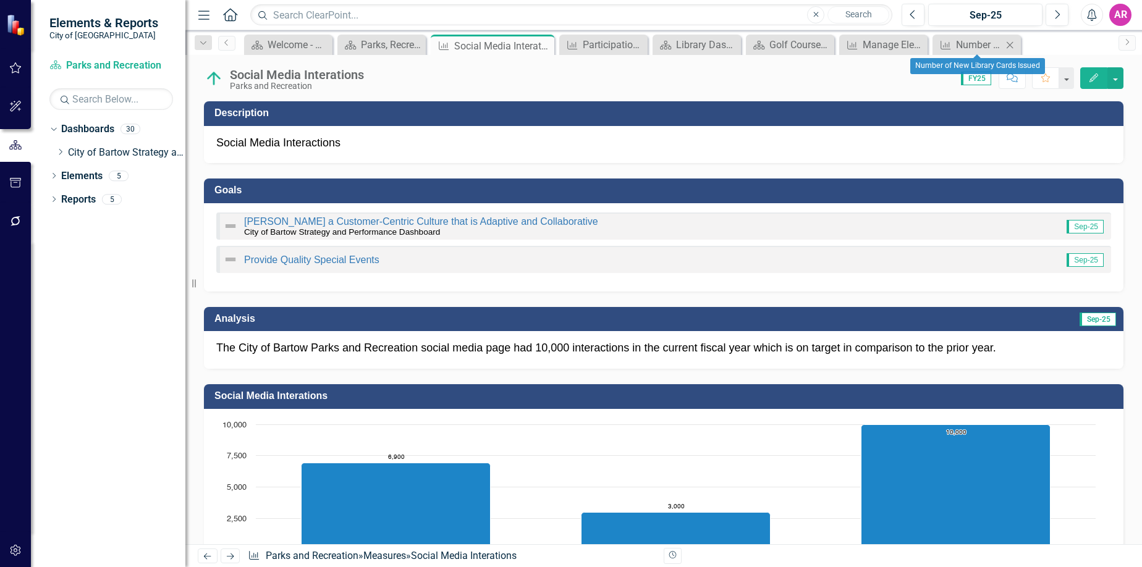
click at [1010, 45] on icon at bounding box center [1010, 44] width 7 height 7
click at [995, 43] on icon "Close" at bounding box center [994, 45] width 12 height 10
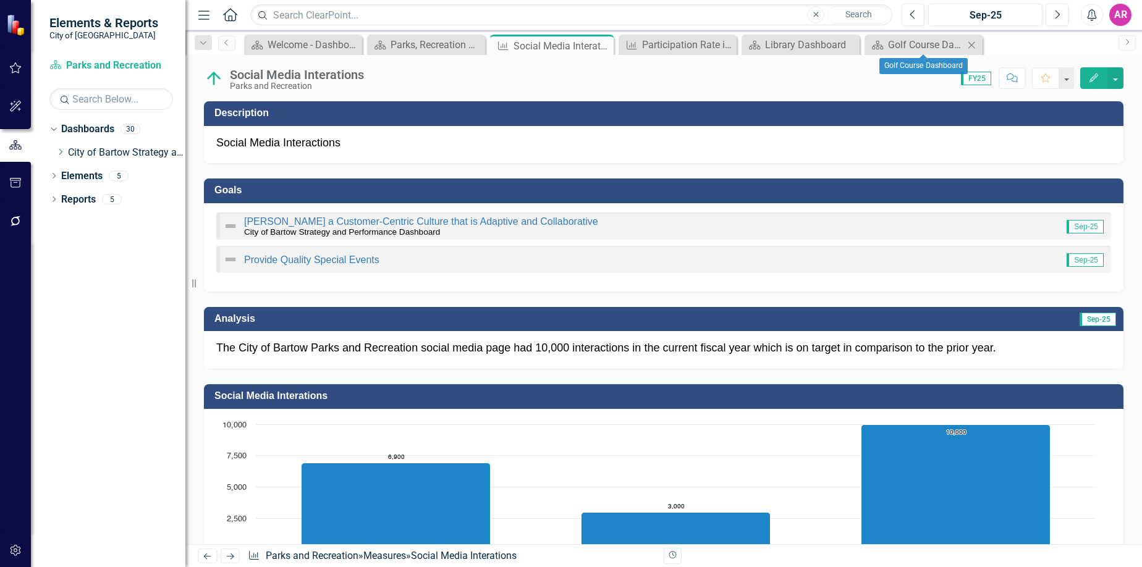
click at [976, 45] on icon "Close" at bounding box center [971, 45] width 12 height 10
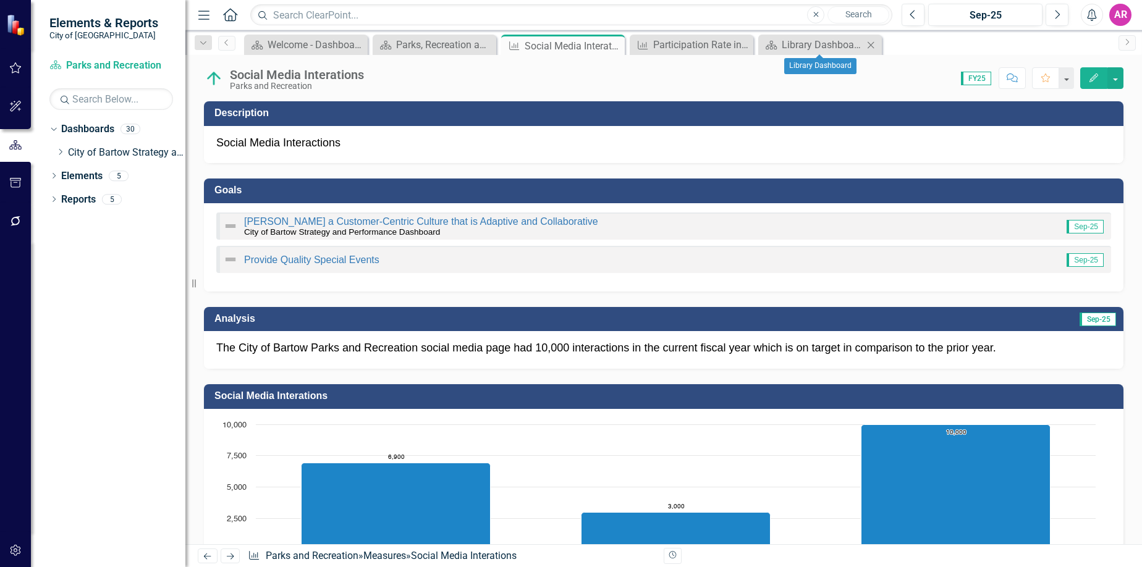
click at [872, 44] on icon "Close" at bounding box center [870, 45] width 12 height 10
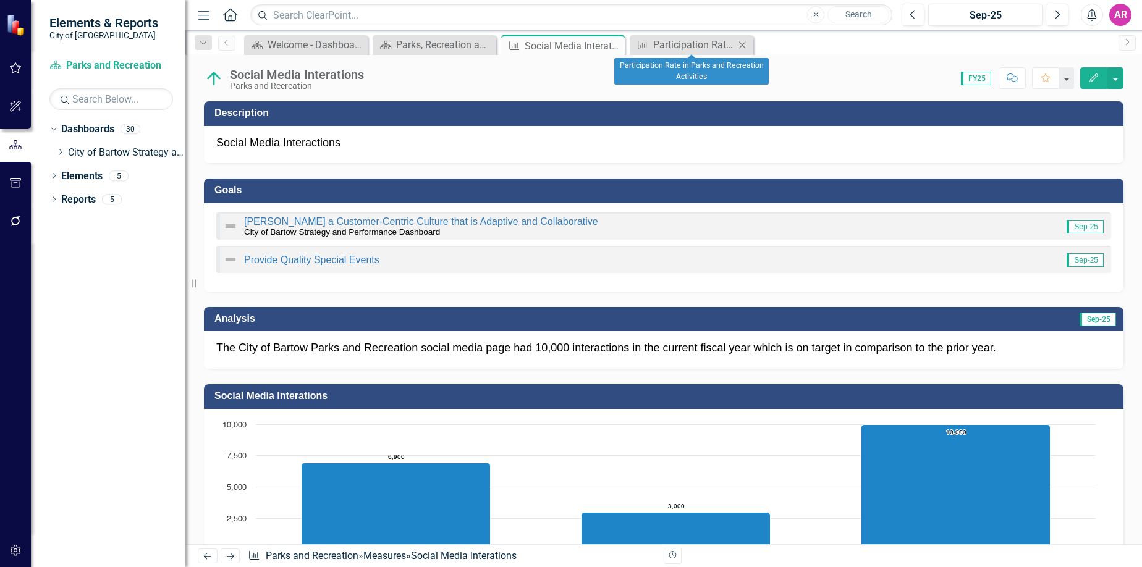
click at [742, 46] on icon "Close" at bounding box center [742, 45] width 12 height 10
click at [615, 41] on icon "Close" at bounding box center [613, 46] width 12 height 10
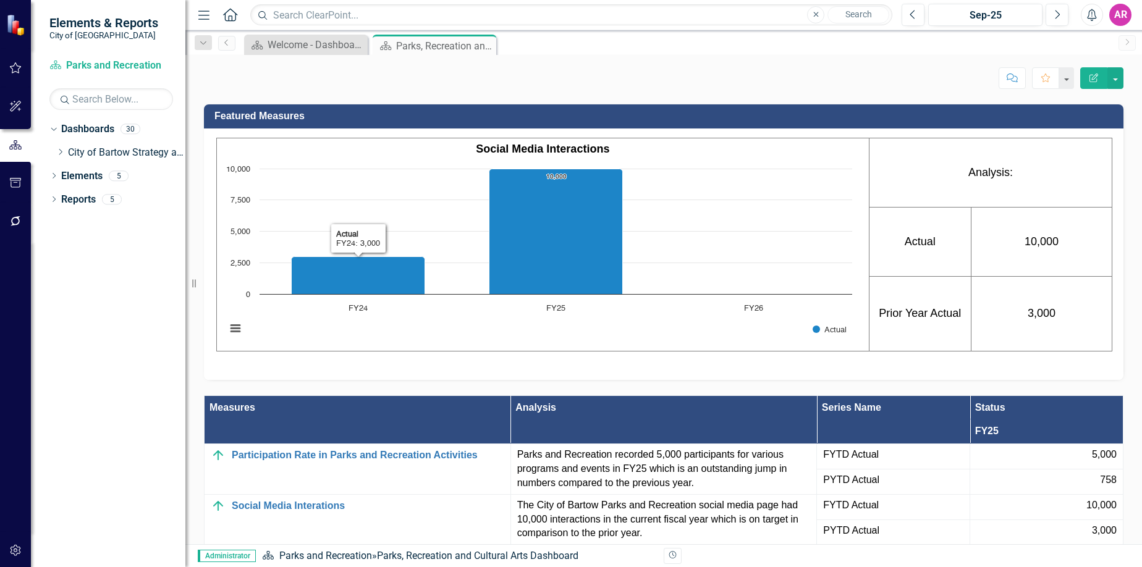
scroll to position [556, 0]
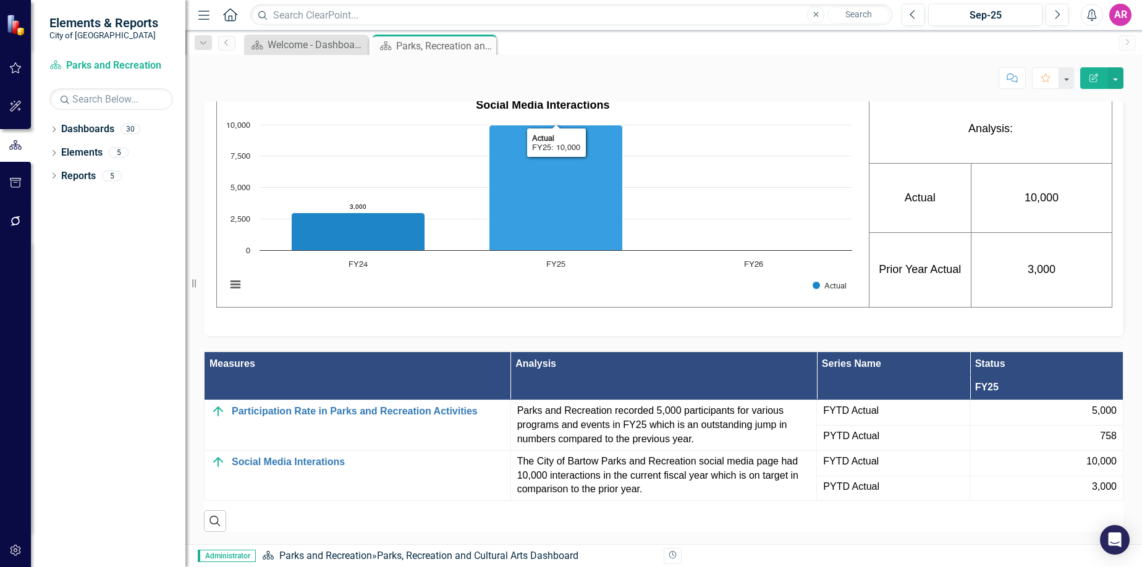
scroll to position [622, 0]
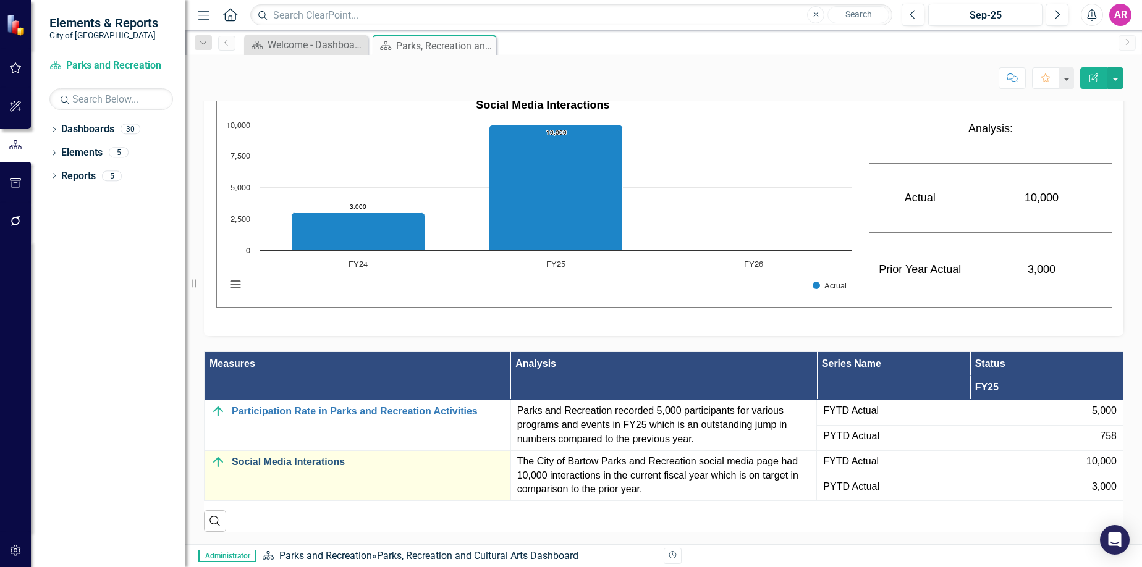
click at [323, 463] on link "Social Media Interations" at bounding box center [368, 462] width 272 height 11
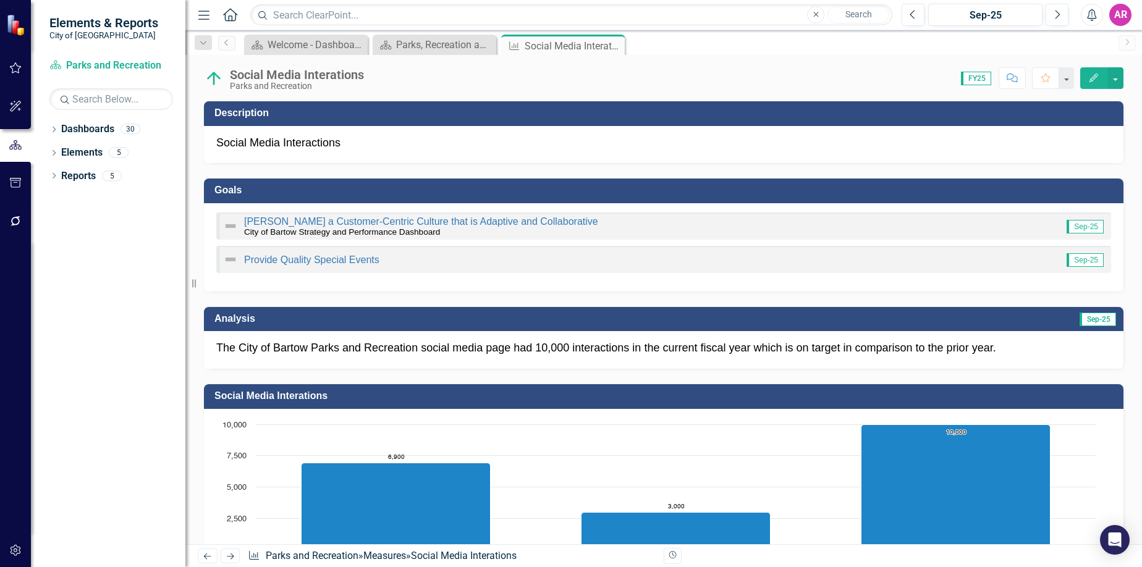
drag, startPoint x: 587, startPoint y: 274, endPoint x: 563, endPoint y: 267, distance: 24.6
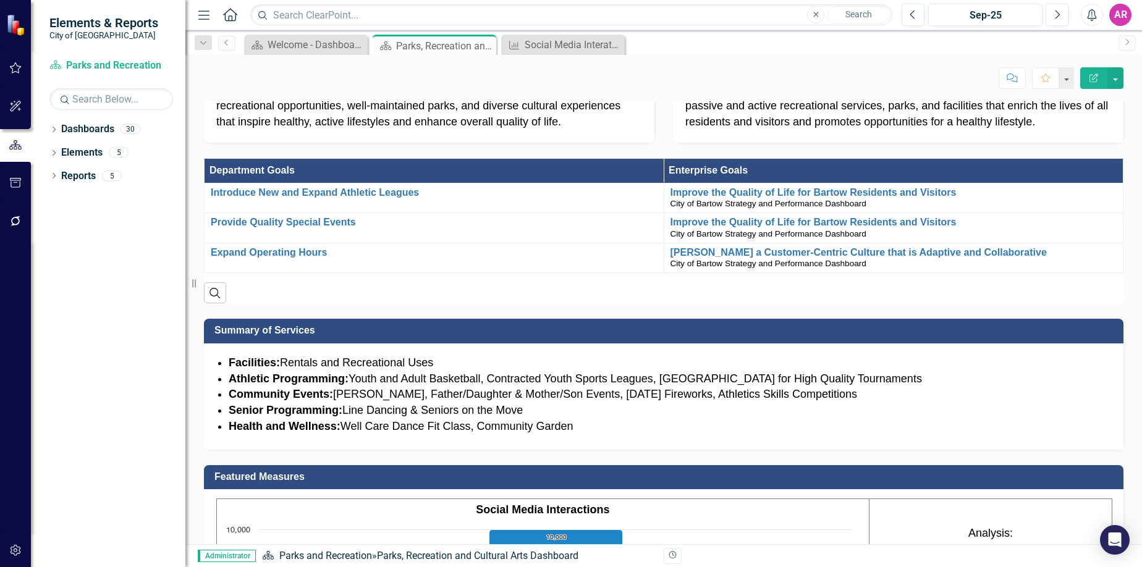
scroll to position [494, 0]
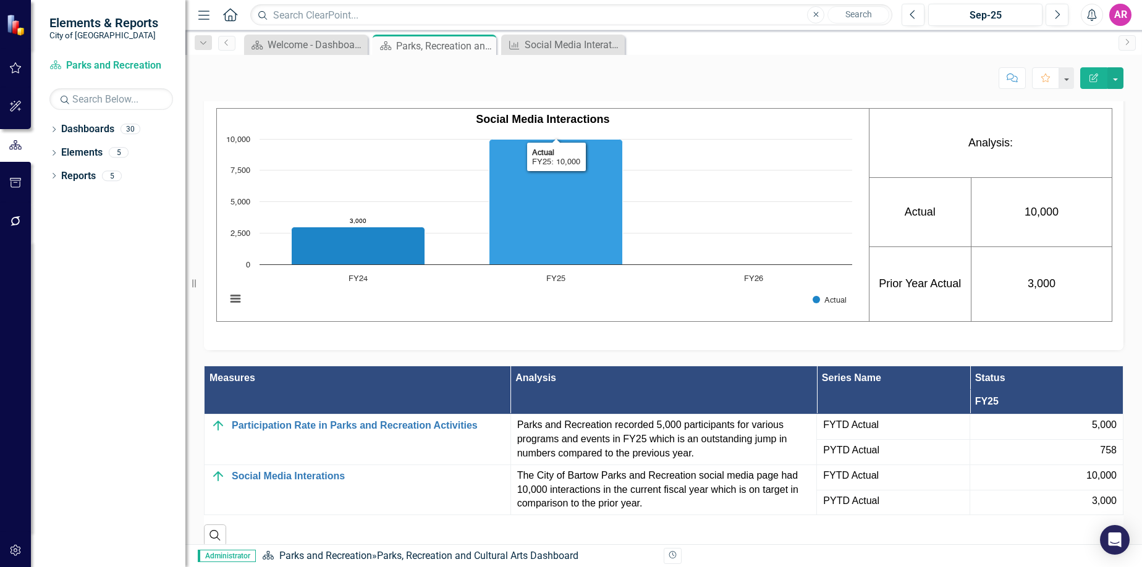
click at [650, 301] on rect "Interactive chart" at bounding box center [539, 225] width 638 height 185
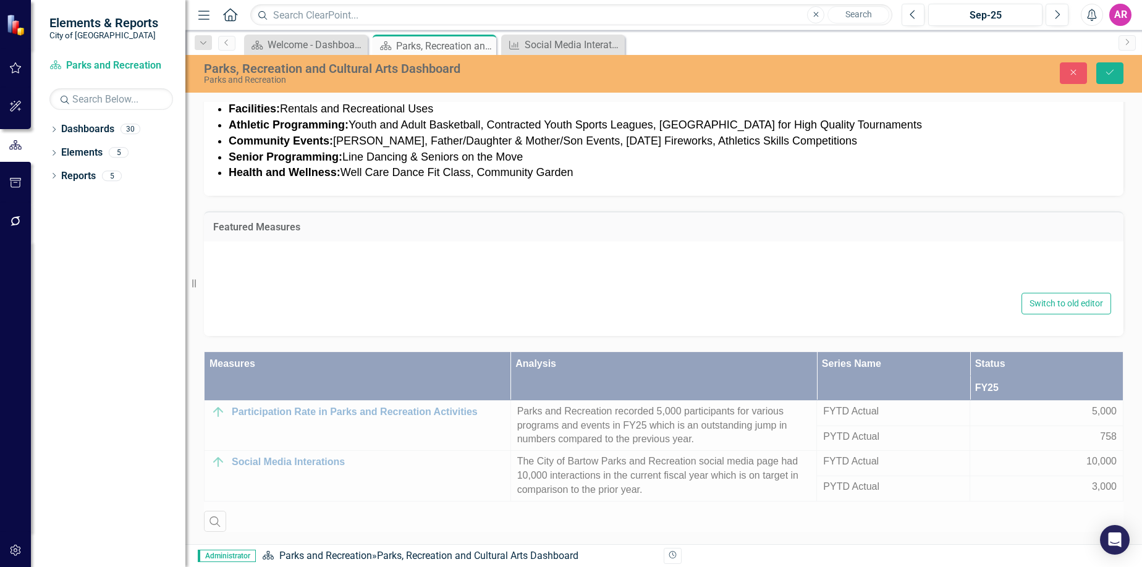
type textarea "<table style="height: 115px; width: 100.148%; margin-left: auto; margin-right: …"
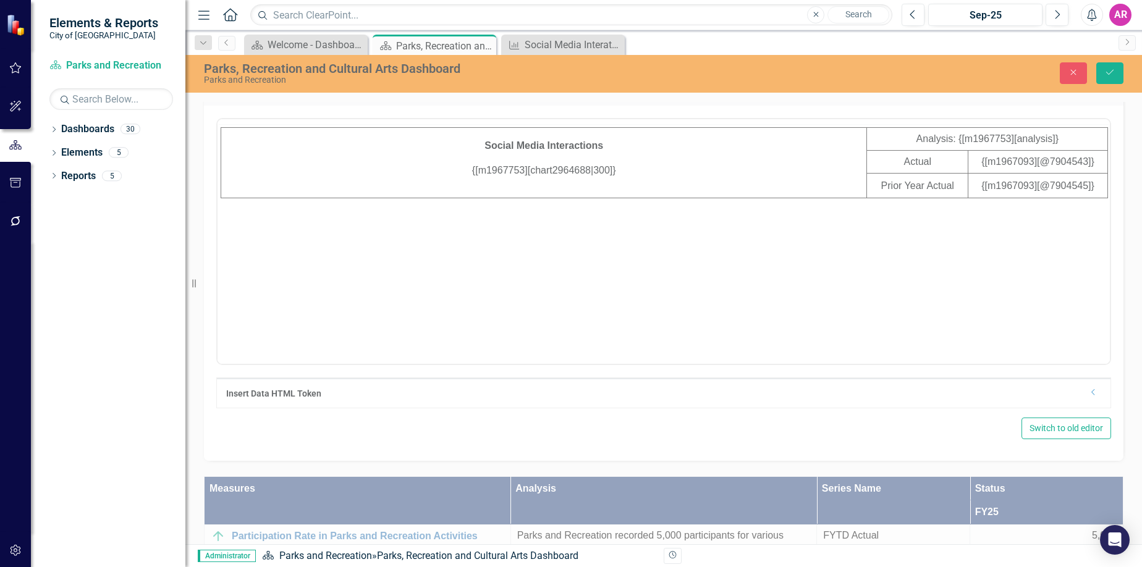
scroll to position [0, 0]
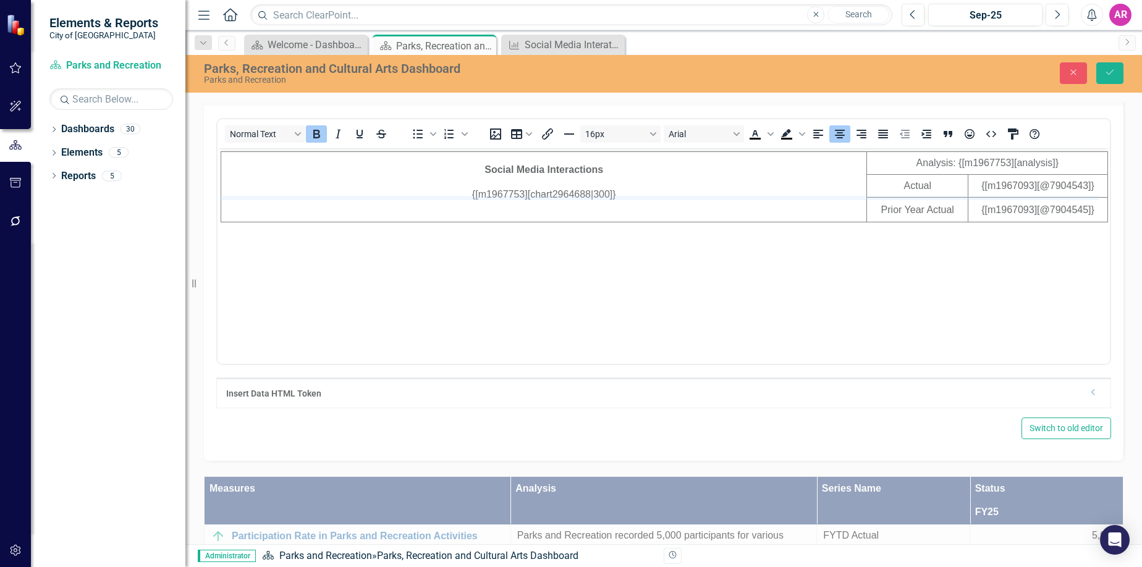
drag, startPoint x: 633, startPoint y: 195, endPoint x: 549, endPoint y: 195, distance: 84.0
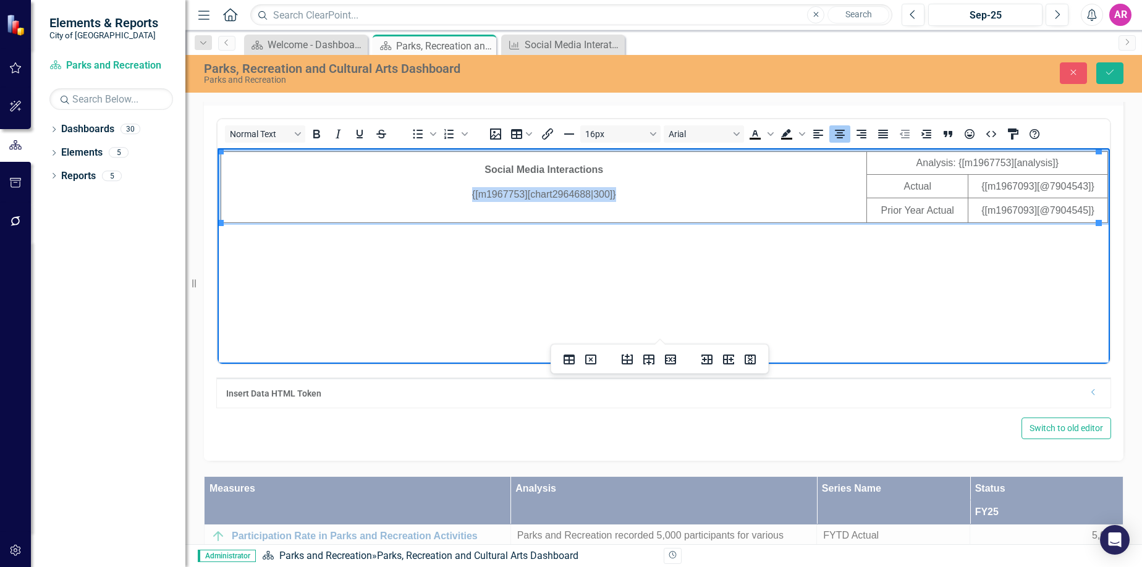
drag, startPoint x: 618, startPoint y: 194, endPoint x: 461, endPoint y: 187, distance: 157.7
click at [461, 187] on p "{[m1967753][chart2964688|300]}" at bounding box center [544, 194] width 644 height 15
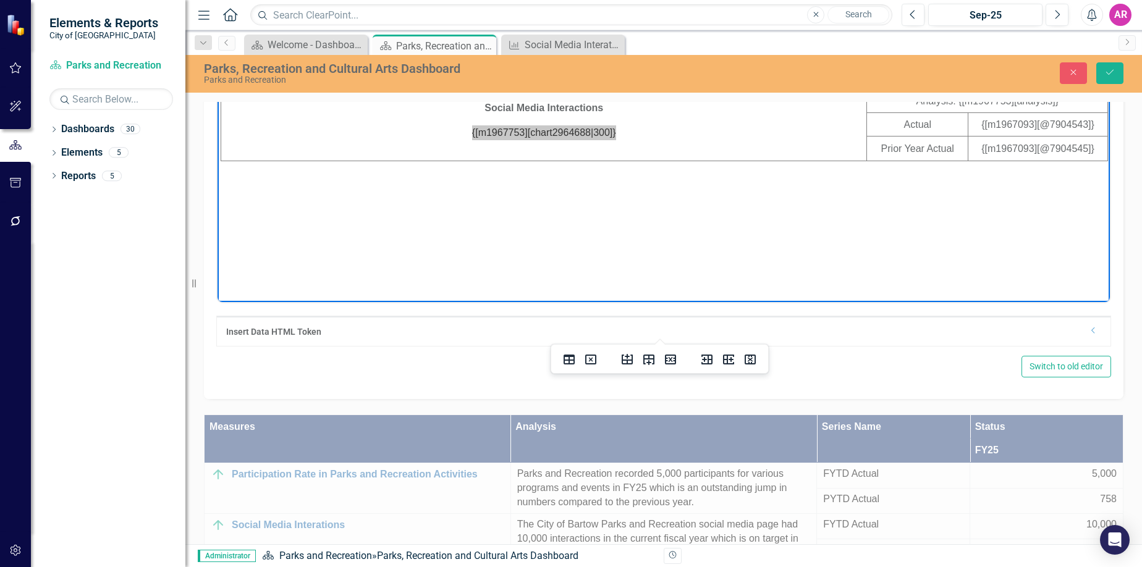
click at [1086, 346] on div "Insert Data HTML Token Dropdown" at bounding box center [663, 331] width 893 height 30
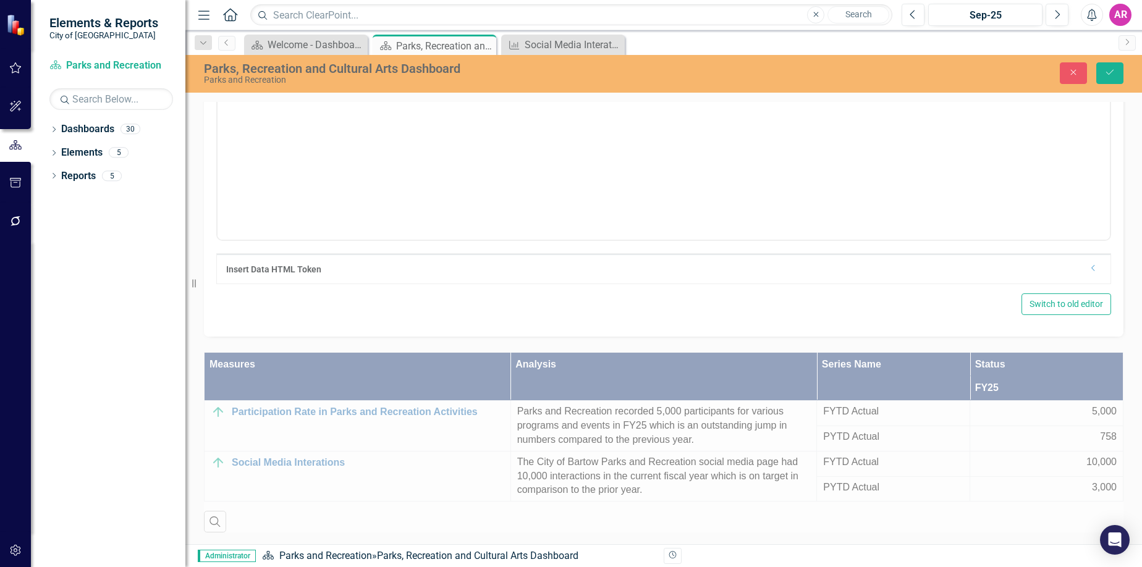
scroll to position [609, 0]
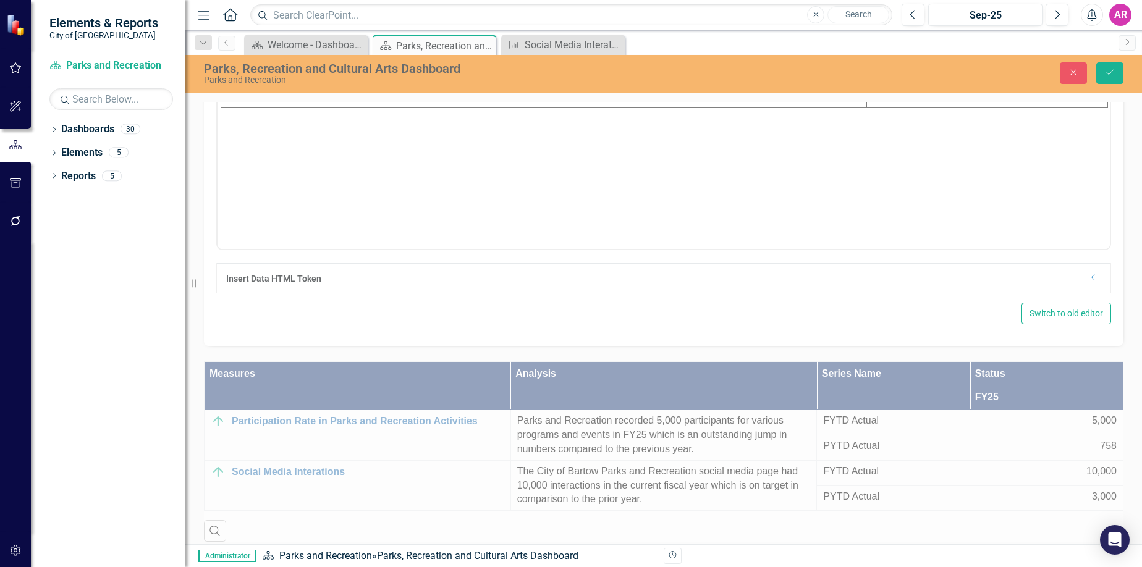
click at [1089, 284] on div "Dropdown" at bounding box center [1093, 278] width 9 height 11
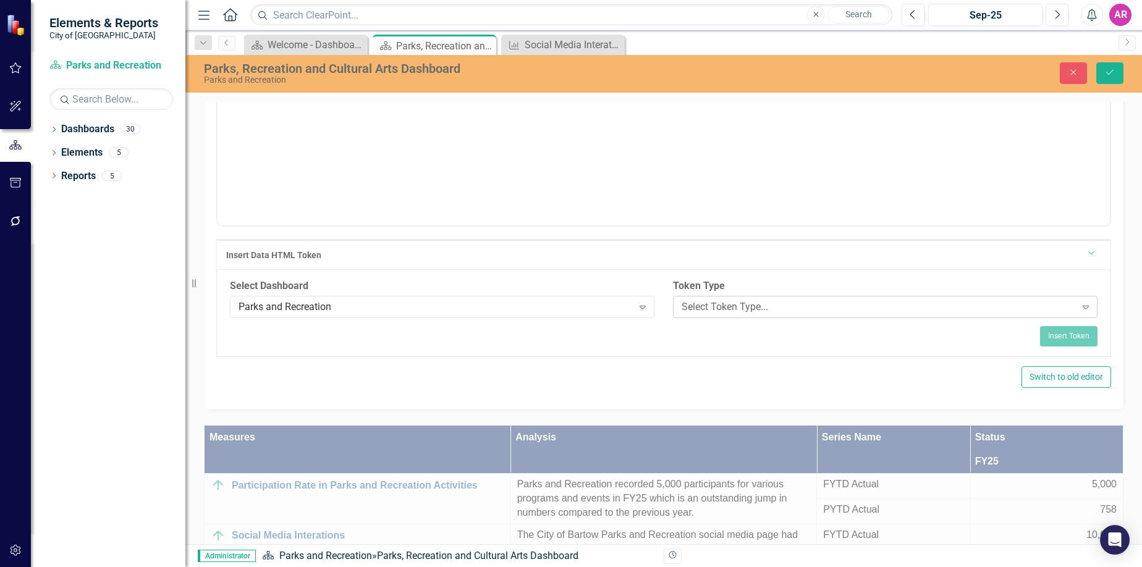
scroll to position [671, 0]
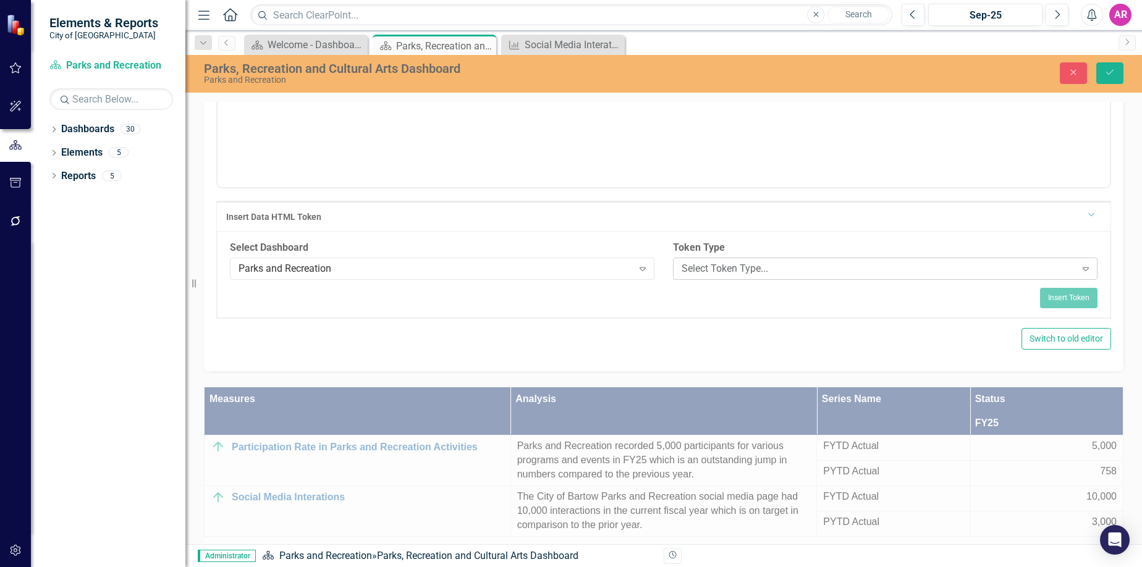
click at [810, 276] on div "Select Token Type..." at bounding box center [879, 269] width 394 height 14
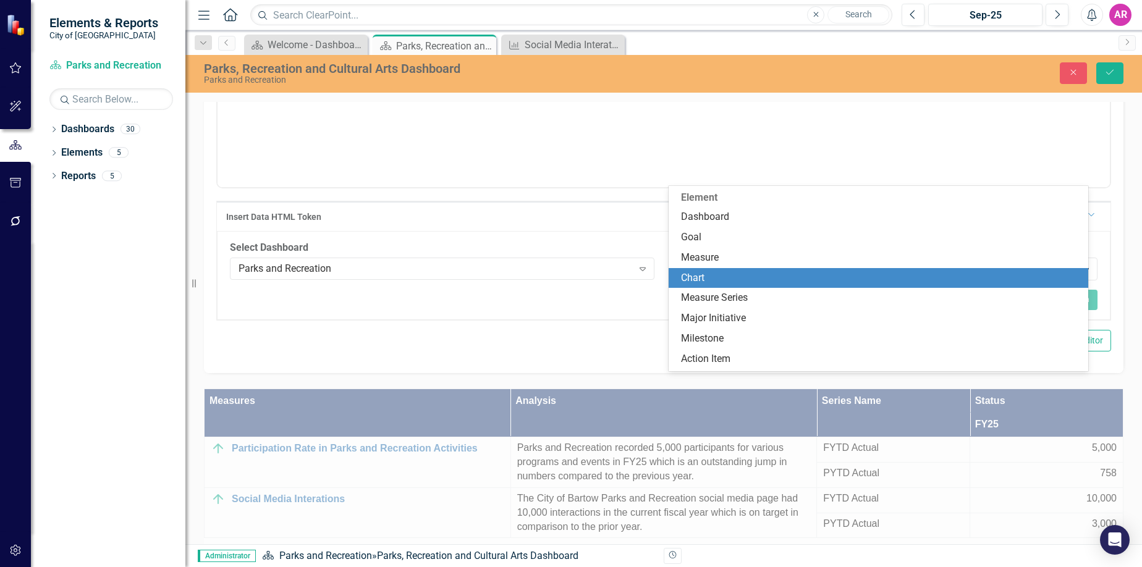
click at [762, 274] on div "Chart" at bounding box center [881, 278] width 400 height 14
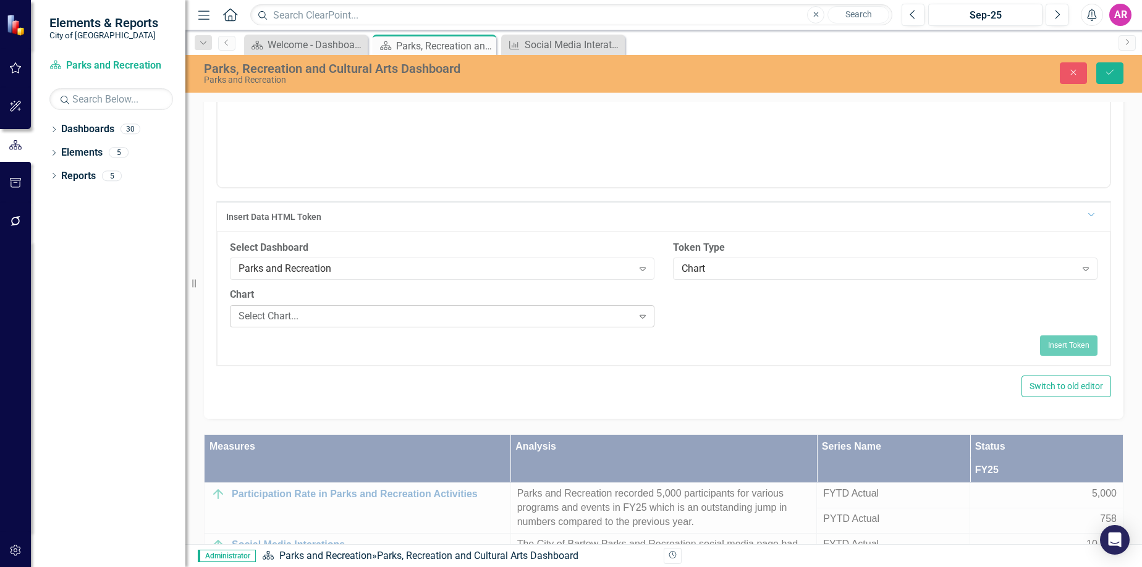
click at [494, 324] on div "Select Chart..." at bounding box center [435, 317] width 394 height 14
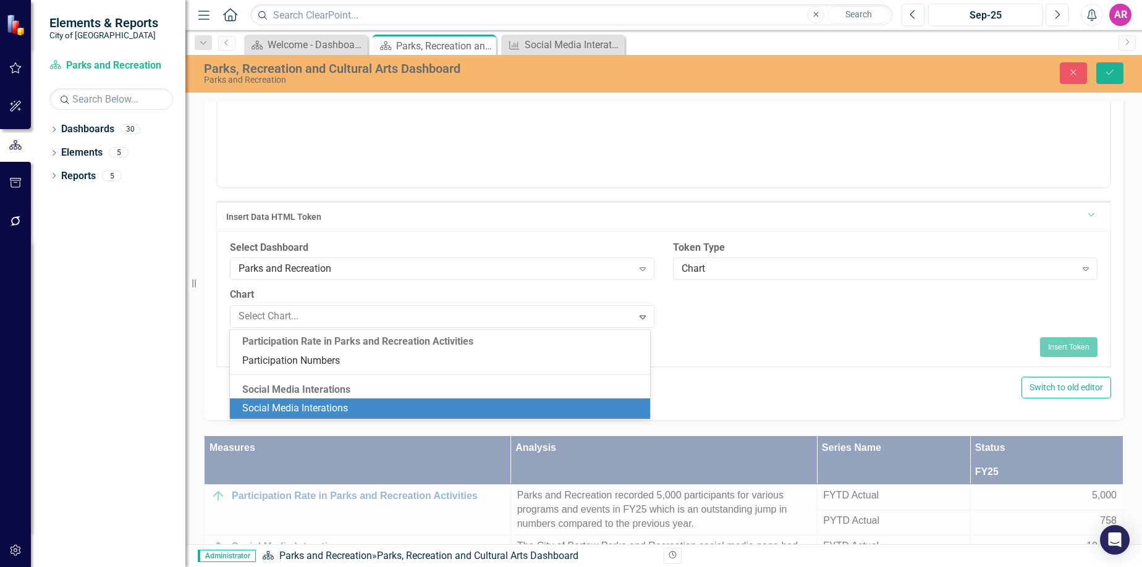
click at [480, 414] on div "Social Media Interations" at bounding box center [442, 409] width 400 height 14
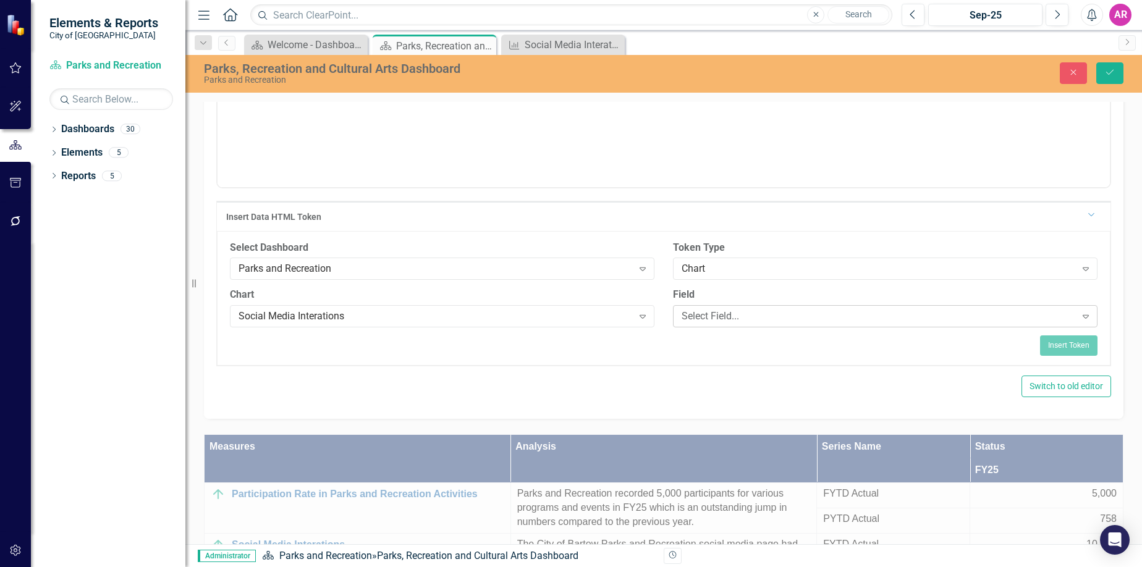
click at [707, 324] on div "Select Field..." at bounding box center [879, 317] width 394 height 14
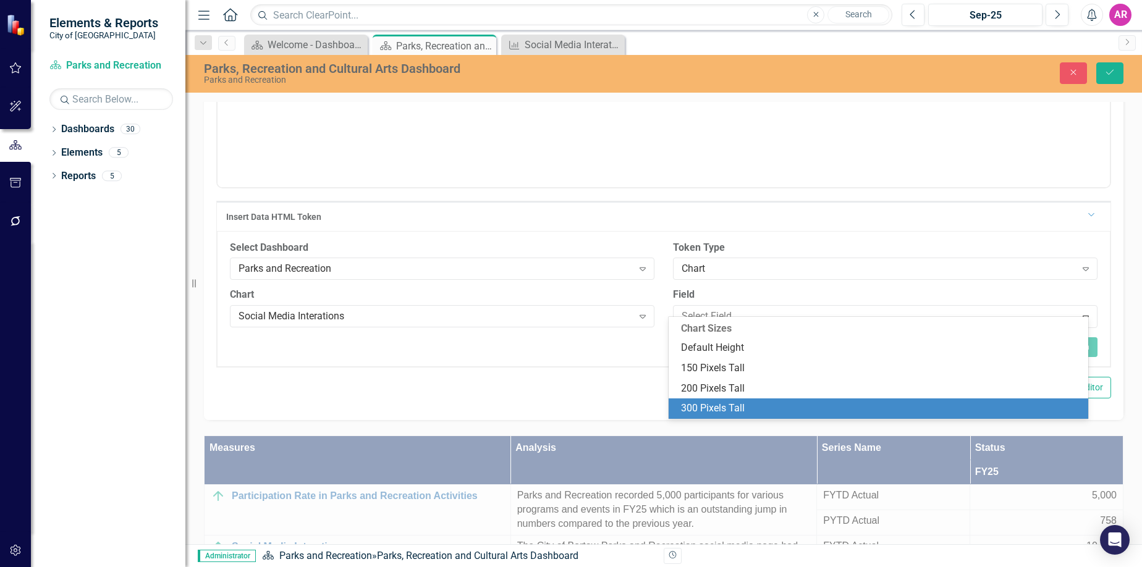
click at [741, 413] on div "300 Pixels Tall" at bounding box center [881, 409] width 400 height 14
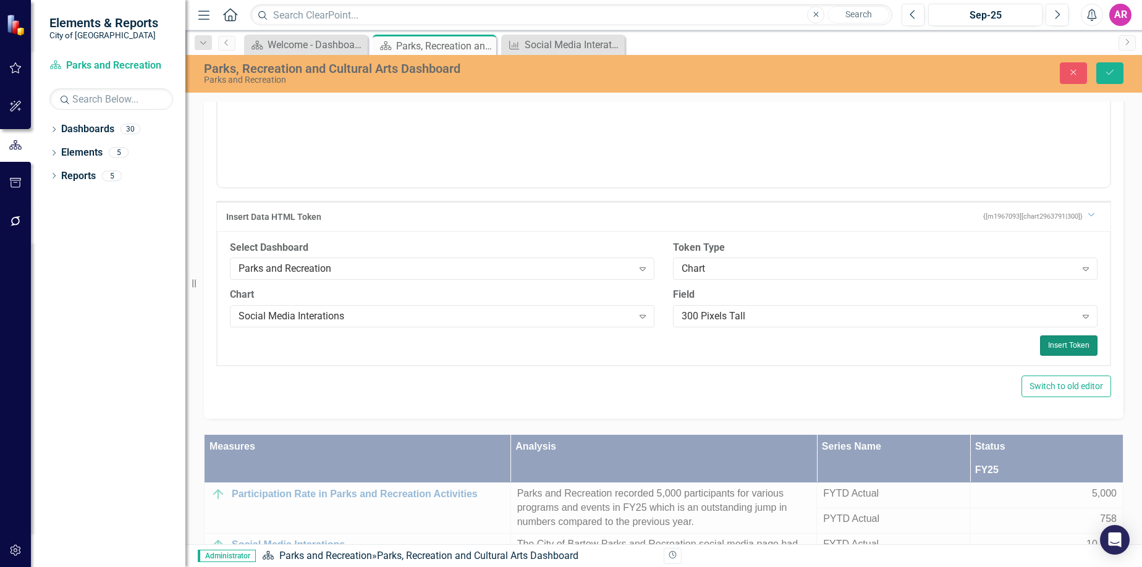
click at [1046, 355] on button "Insert Token" at bounding box center [1068, 346] width 57 height 20
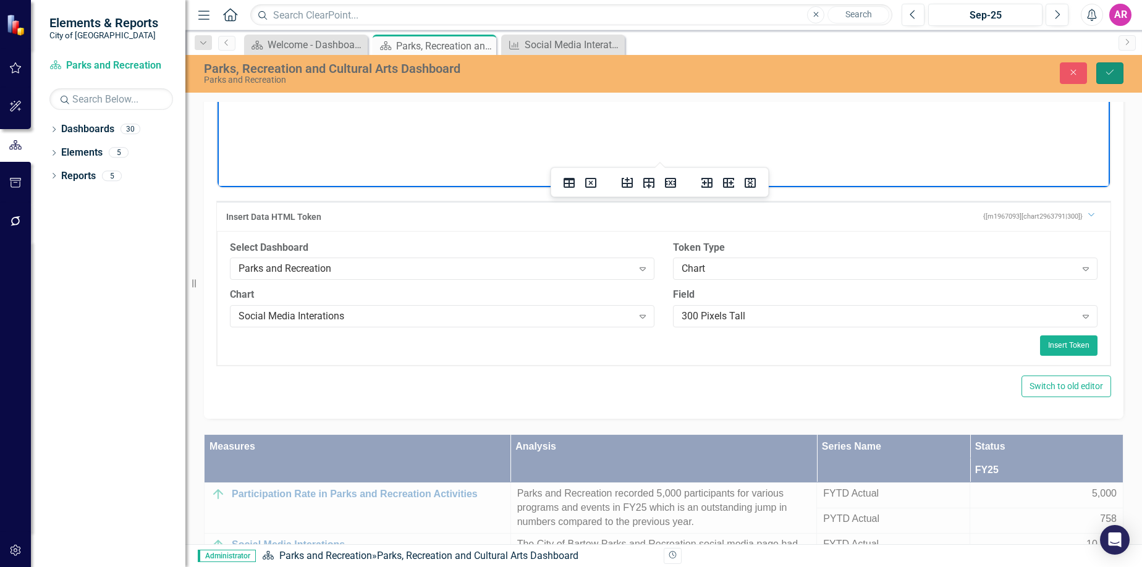
click at [1114, 72] on icon "Save" at bounding box center [1109, 72] width 11 height 9
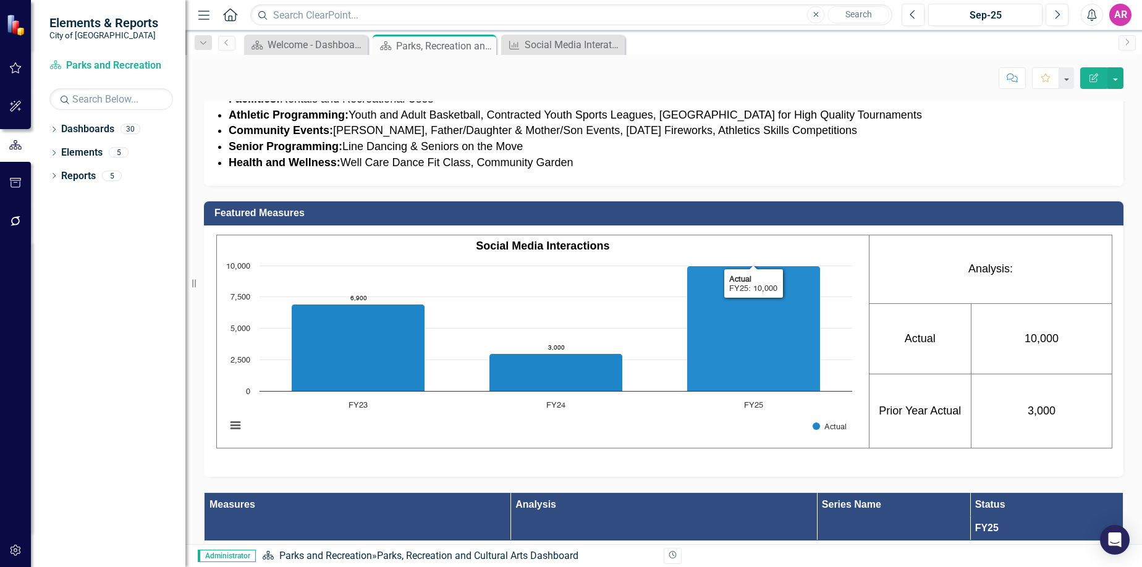
scroll to position [313, 0]
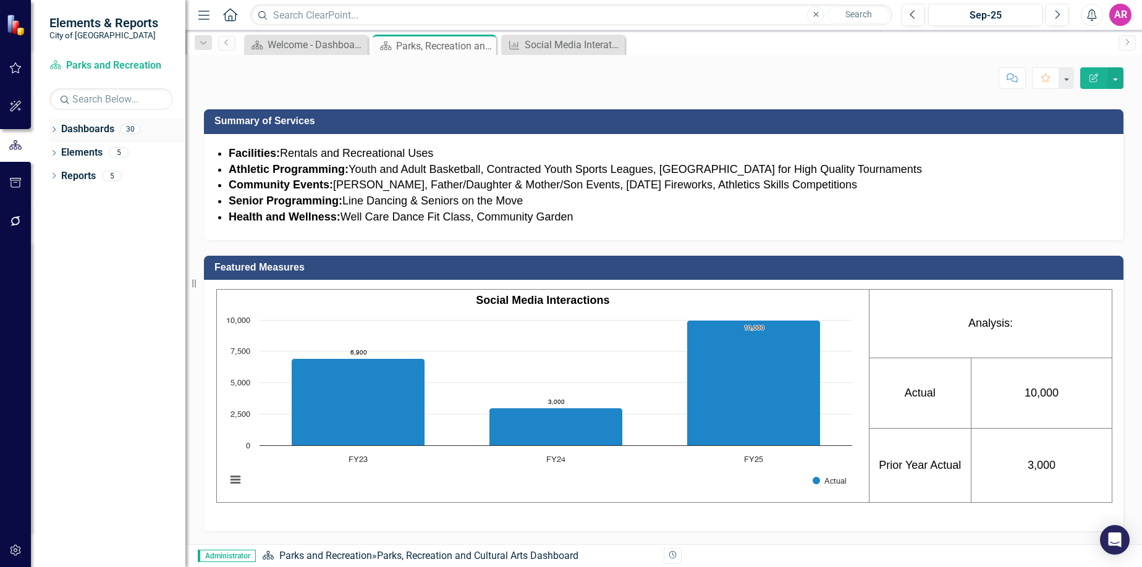
click at [57, 126] on div "Dropdown" at bounding box center [53, 130] width 9 height 11
click at [59, 153] on icon "Dropdown" at bounding box center [60, 151] width 9 height 7
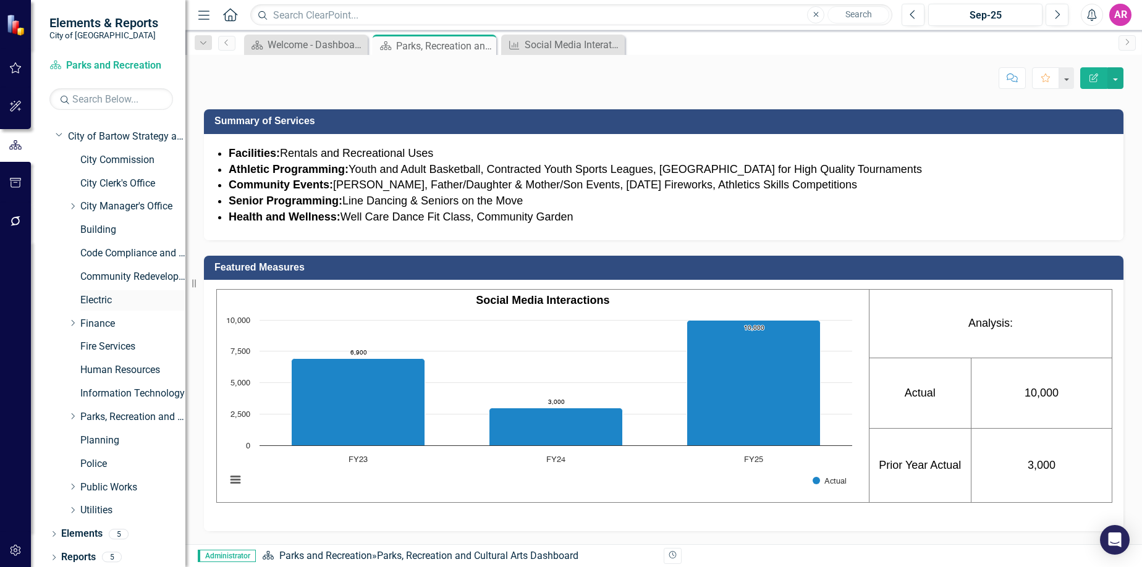
scroll to position [20, 0]
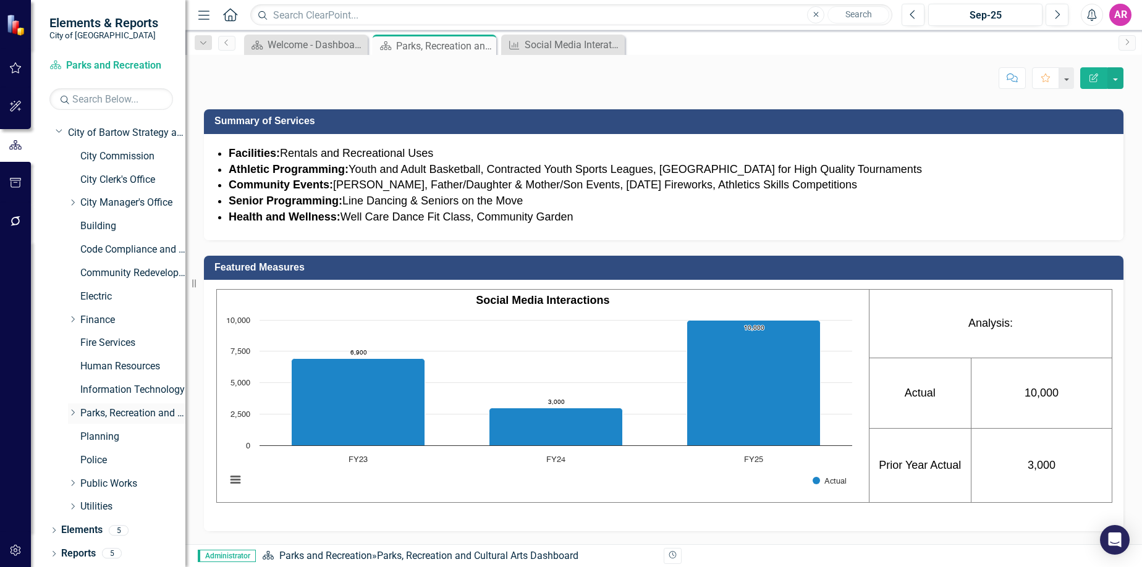
click at [70, 410] on icon "Dropdown" at bounding box center [72, 412] width 9 height 7
click at [114, 410] on link "Parks, Recreation and Cultural Arts" at bounding box center [132, 414] width 105 height 14
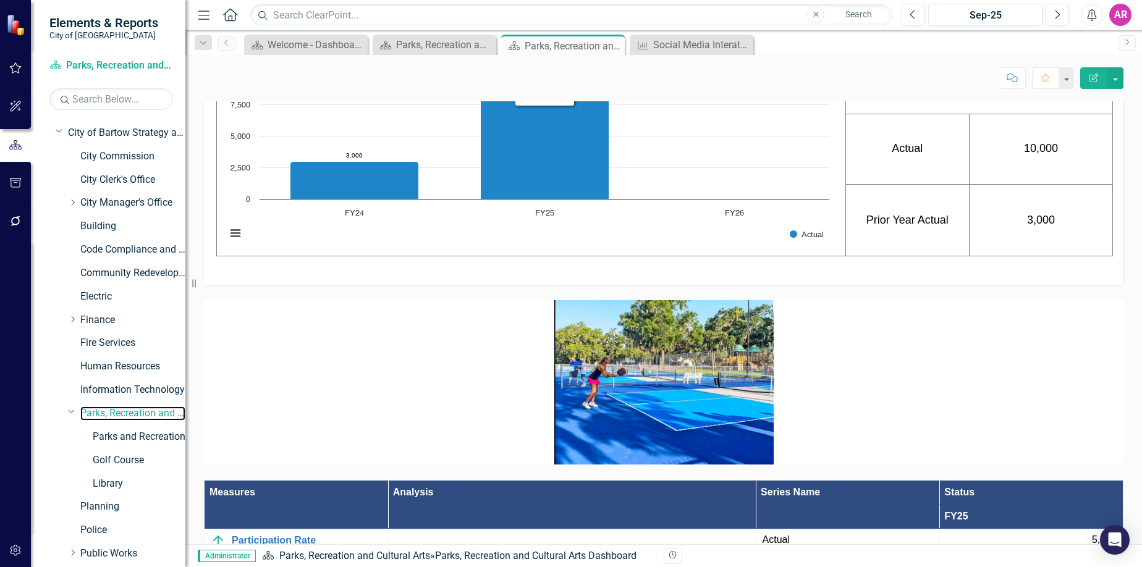
scroll to position [1689, 0]
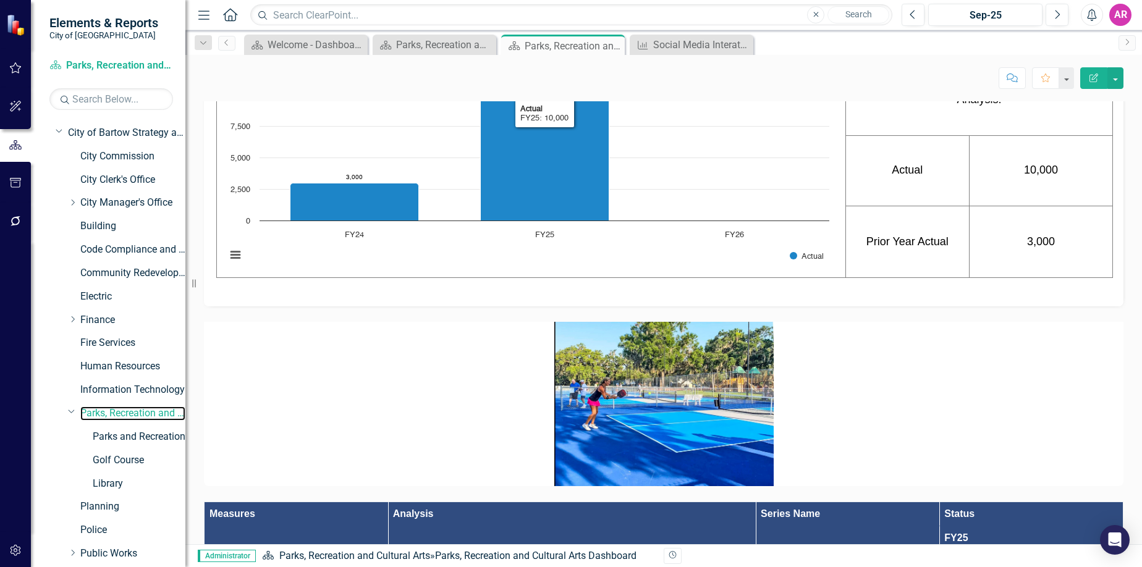
click at [663, 234] on rect "Interactive chart" at bounding box center [527, 181] width 615 height 185
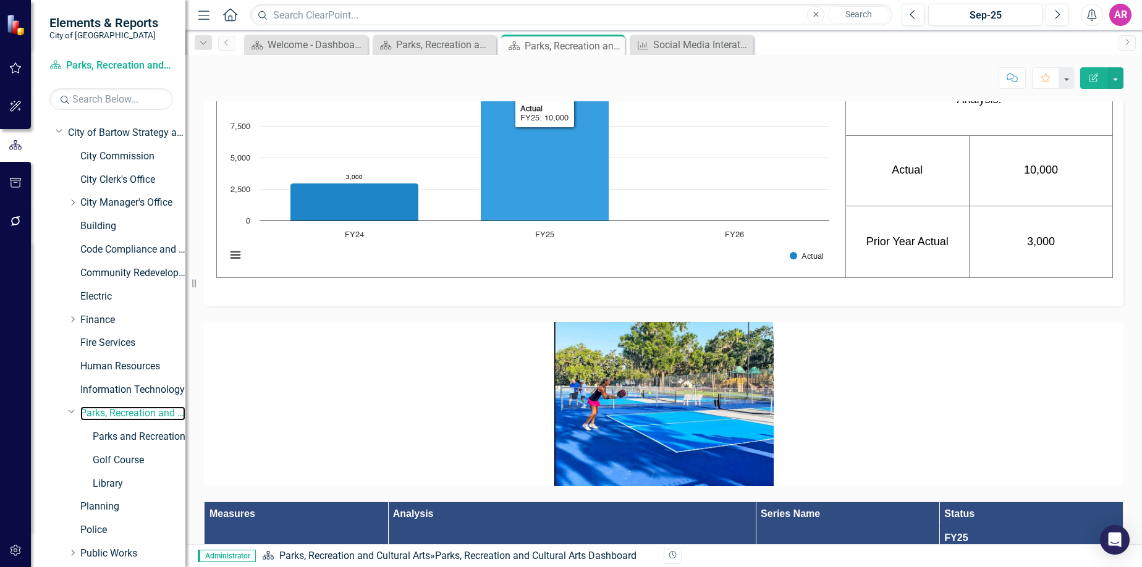
click at [663, 234] on rect "Interactive chart" at bounding box center [527, 181] width 615 height 185
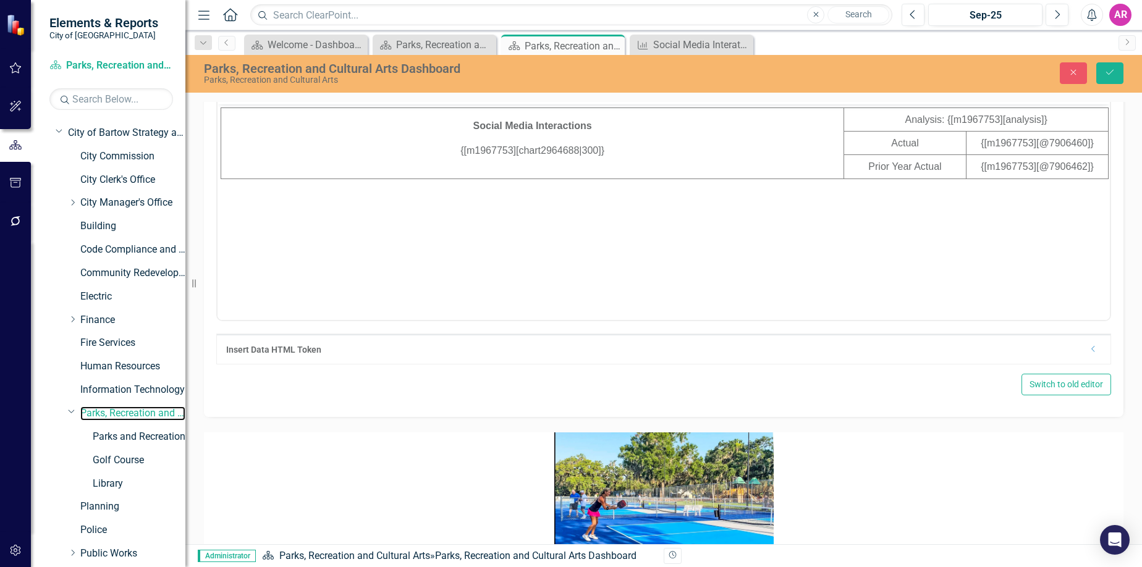
scroll to position [0, 0]
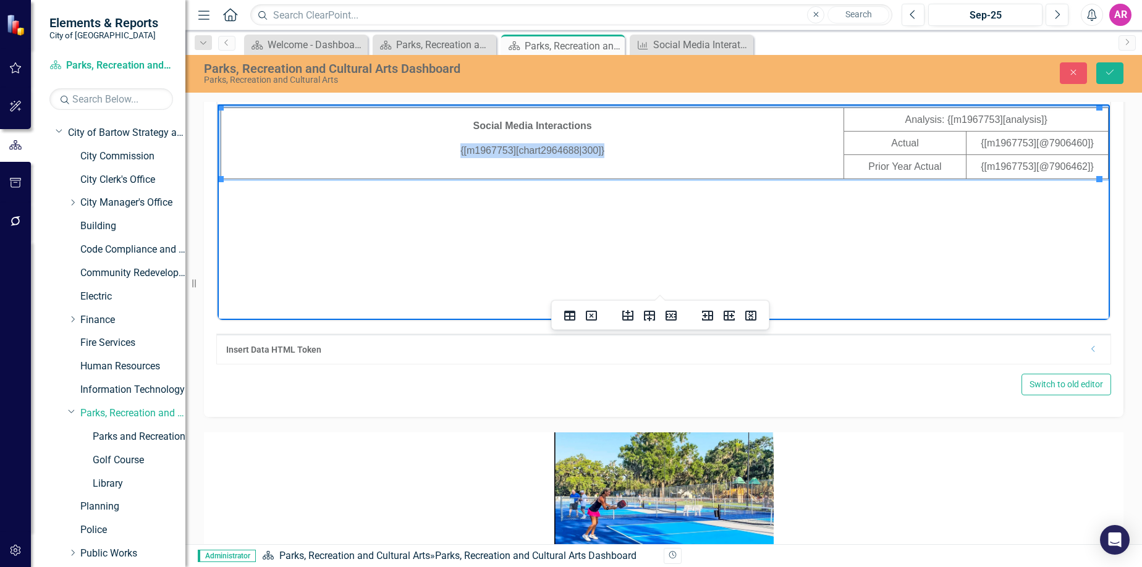
drag, startPoint x: 611, startPoint y: 151, endPoint x: 450, endPoint y: 145, distance: 160.8
click at [450, 145] on p "{[m1967753][chart2964688|300]}" at bounding box center [532, 150] width 621 height 15
click at [1083, 364] on div "Insert Data HTML Token Dropdown" at bounding box center [663, 349] width 893 height 30
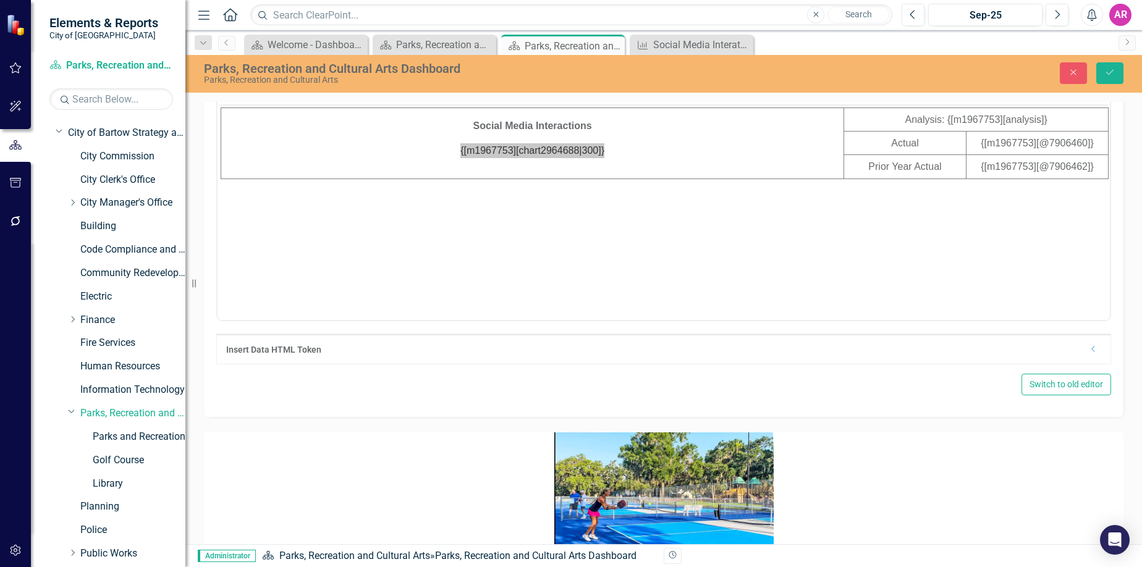
click at [1089, 353] on icon "Dropdown" at bounding box center [1093, 348] width 9 height 7
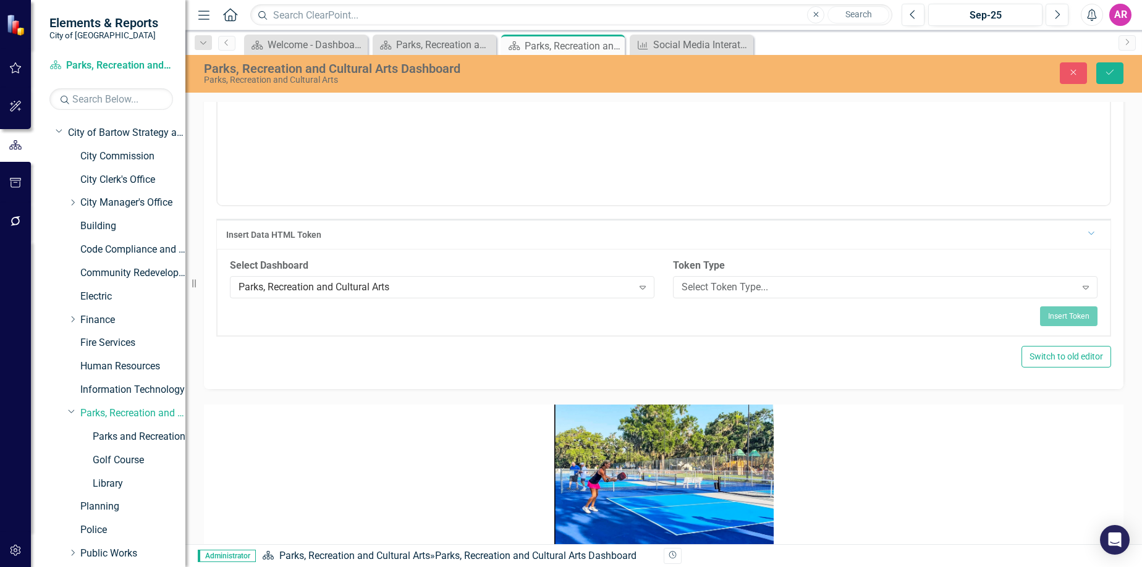
scroll to position [1812, 0]
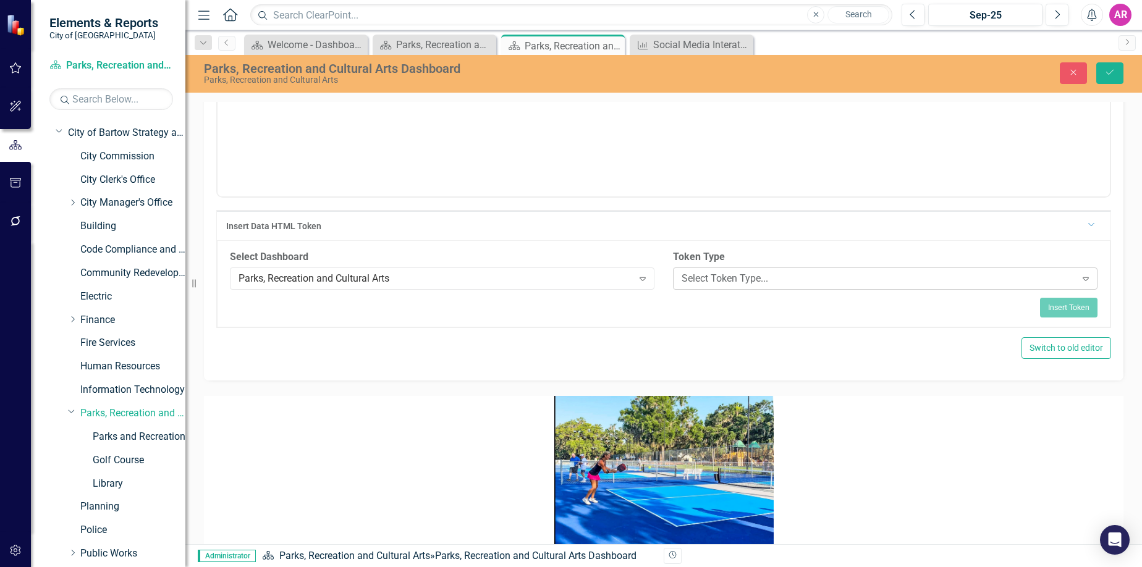
click at [714, 286] on div "Select Token Type..." at bounding box center [879, 279] width 394 height 14
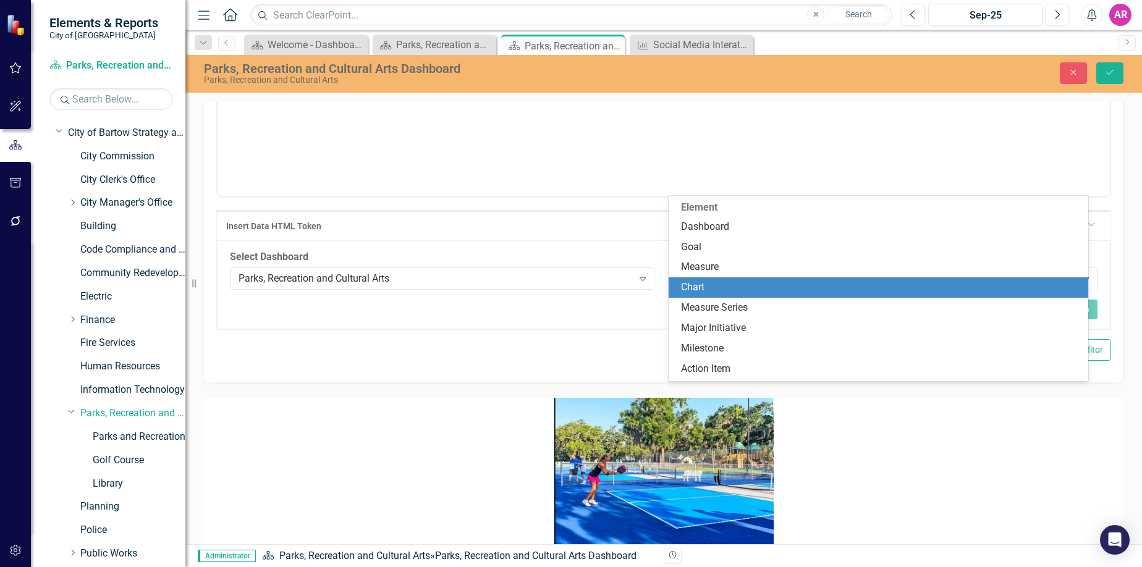
click at [733, 289] on div "Chart" at bounding box center [881, 288] width 400 height 14
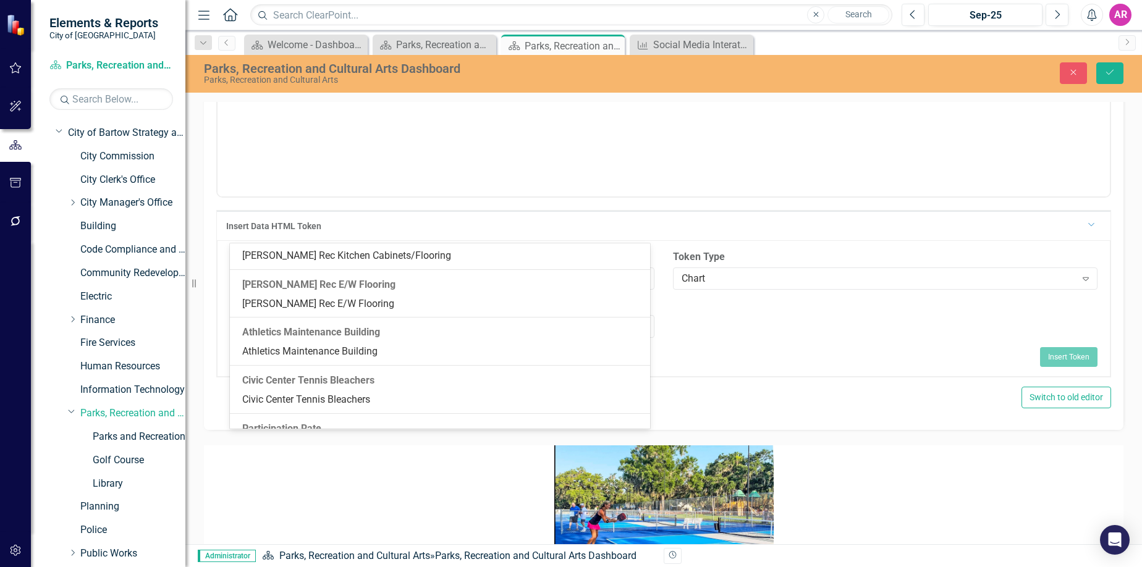
scroll to position [1964, 0]
click at [430, 440] on div "Social Media Interactions" at bounding box center [442, 447] width 400 height 14
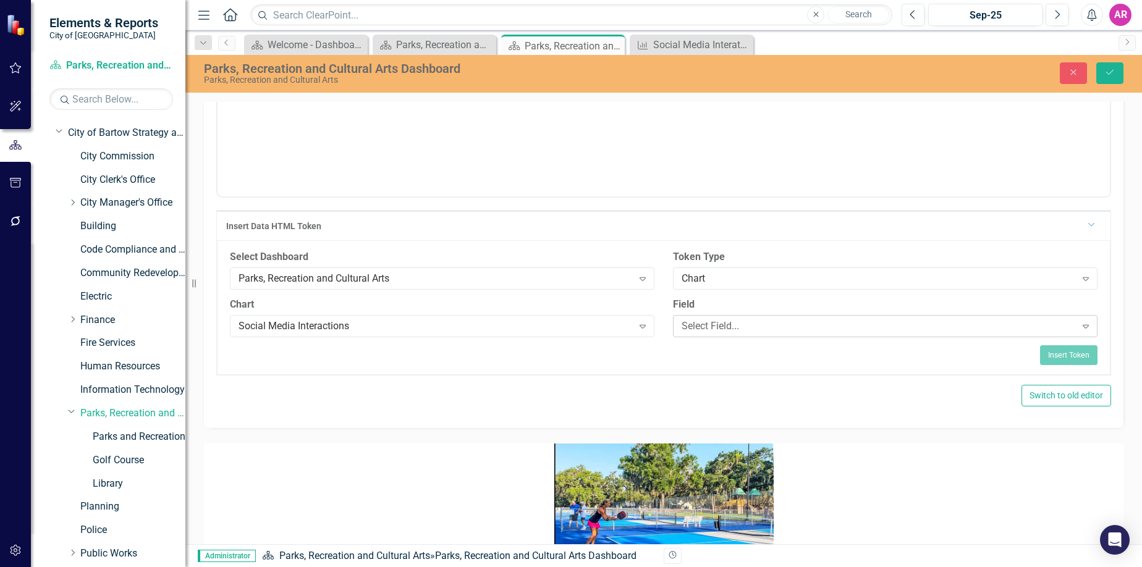
click at [720, 333] on div "Select Field..." at bounding box center [879, 326] width 394 height 14
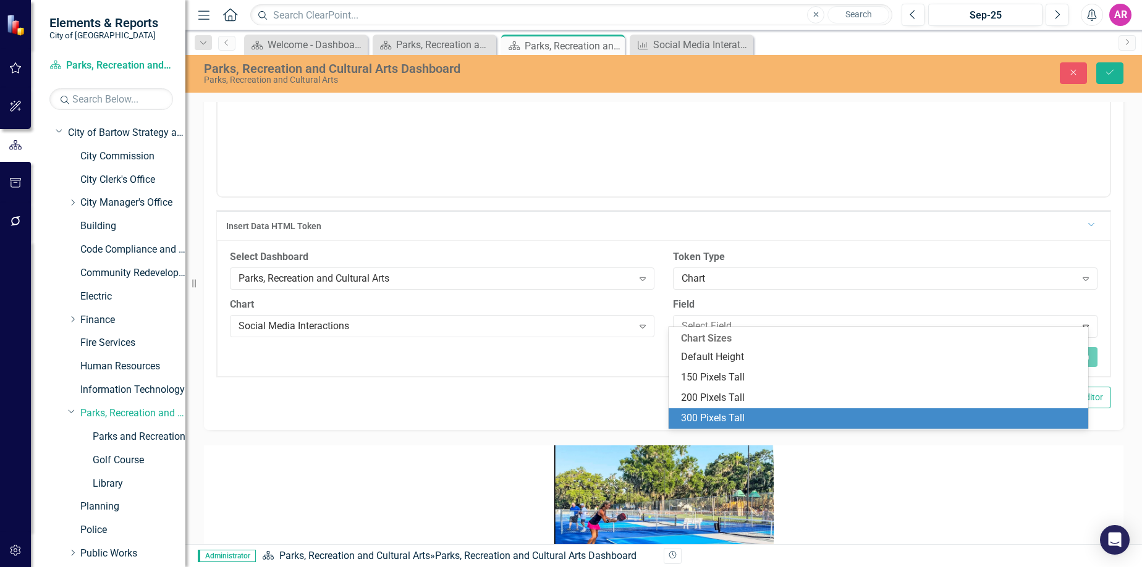
click at [793, 426] on div "300 Pixels Tall" at bounding box center [879, 418] width 420 height 20
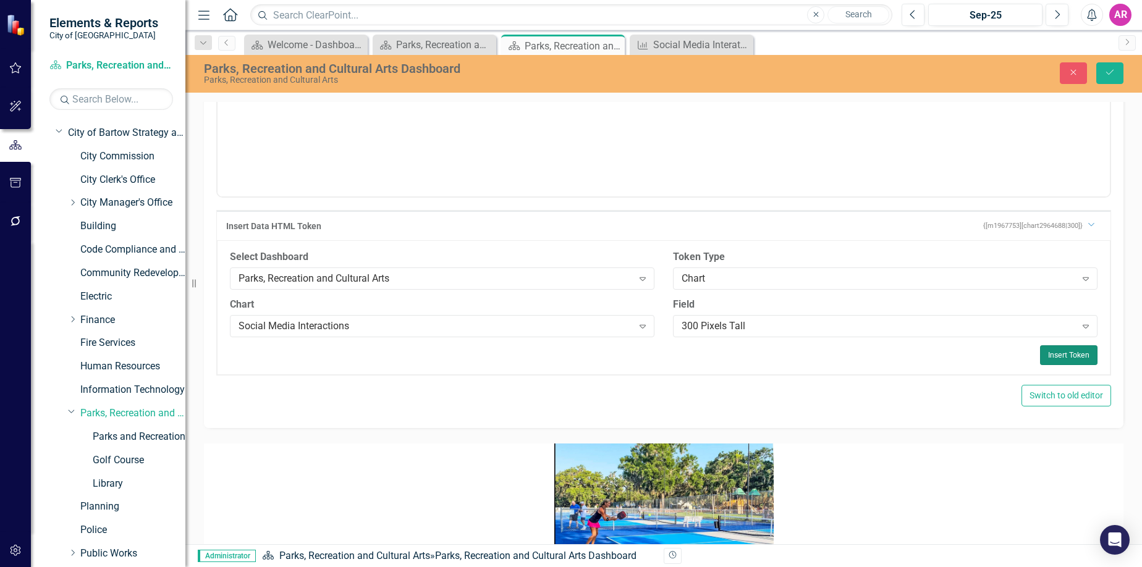
click at [1066, 365] on button "Insert Token" at bounding box center [1068, 355] width 57 height 20
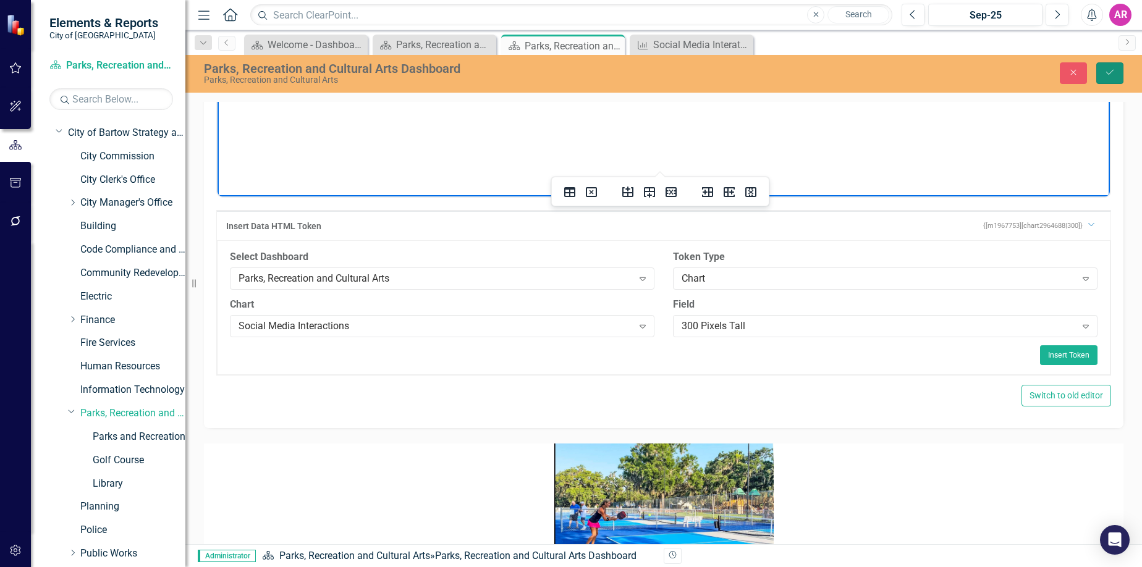
click at [1105, 70] on icon "Save" at bounding box center [1109, 72] width 11 height 9
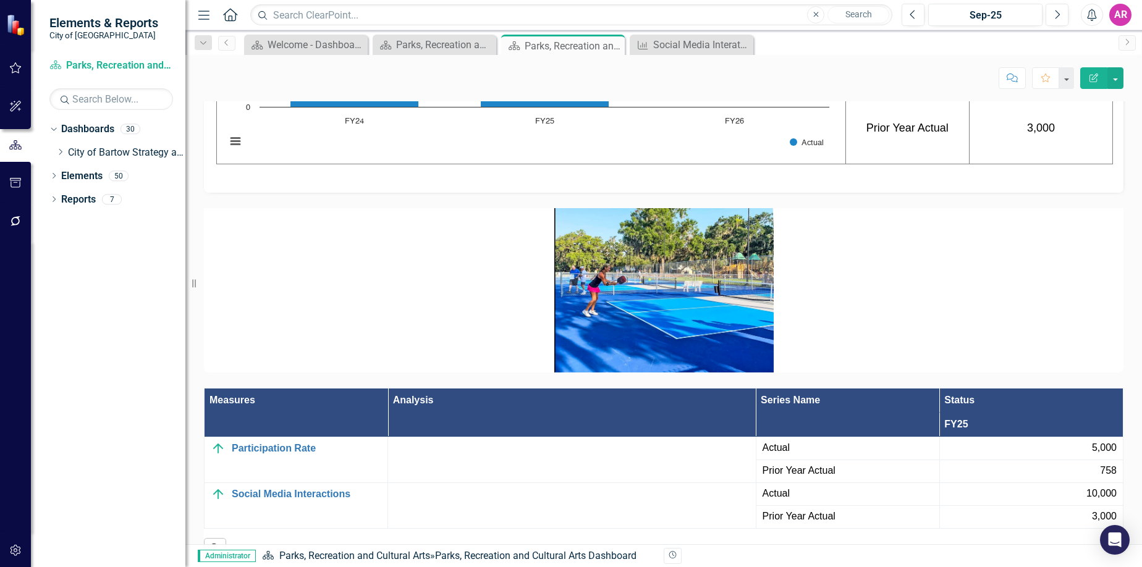
scroll to position [1617, 0]
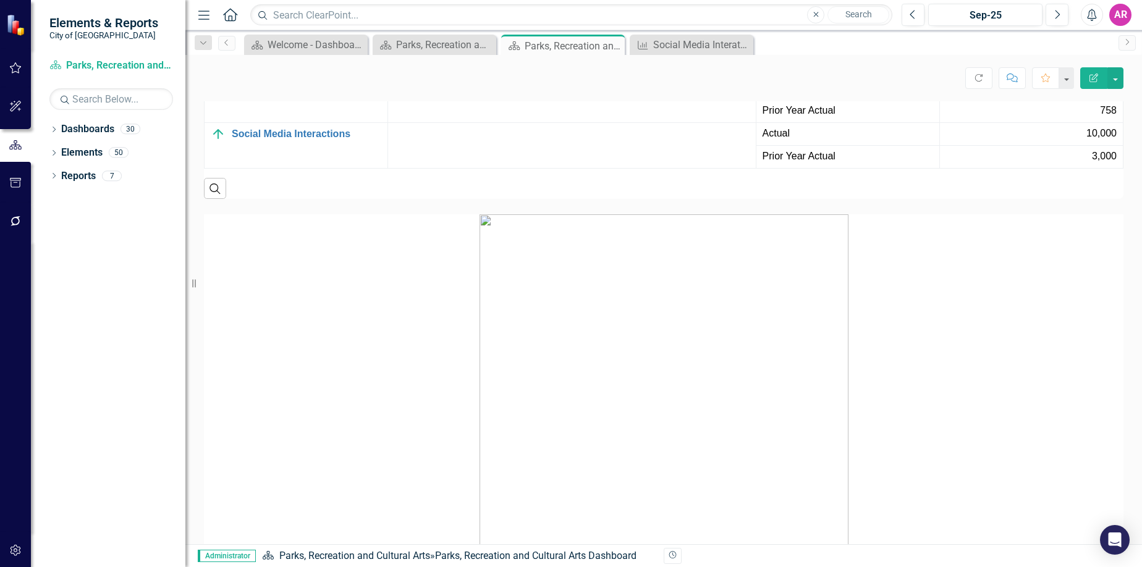
scroll to position [2101, 0]
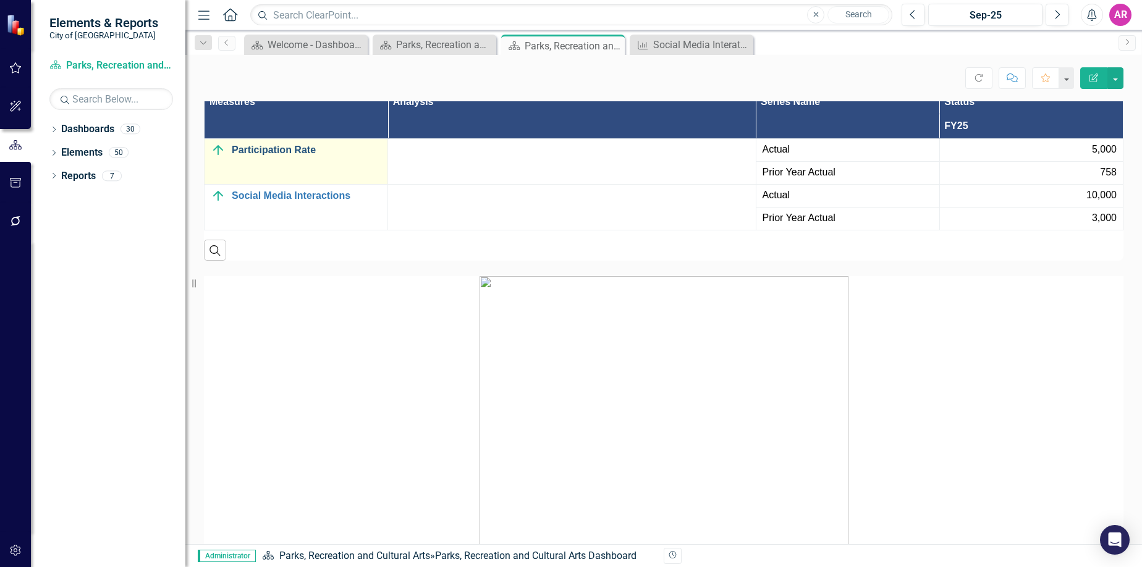
click at [281, 156] on link "Participation Rate" at bounding box center [307, 150] width 150 height 11
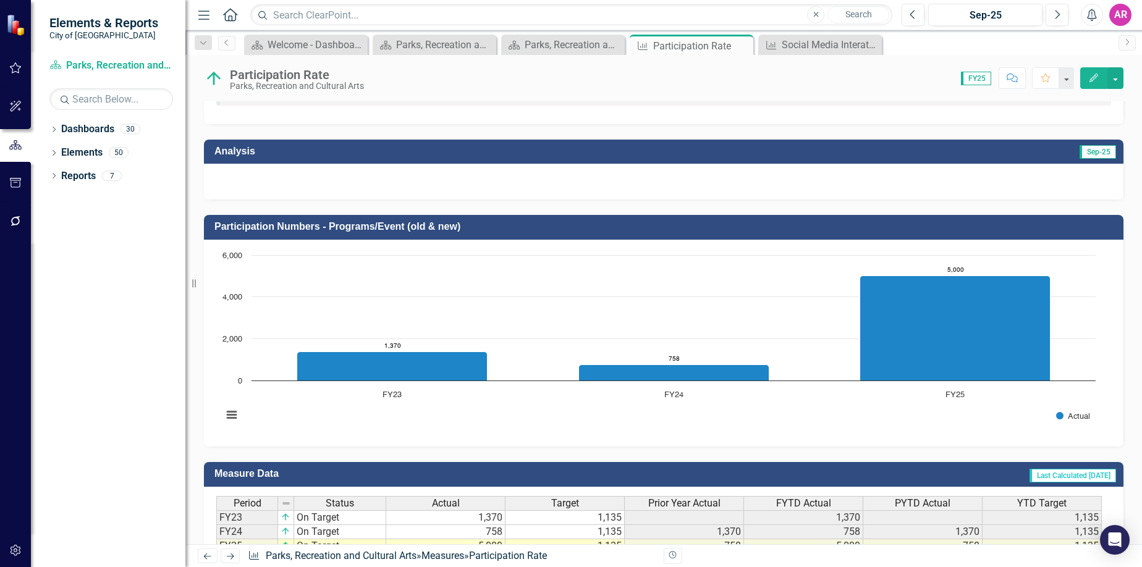
scroll to position [59, 0]
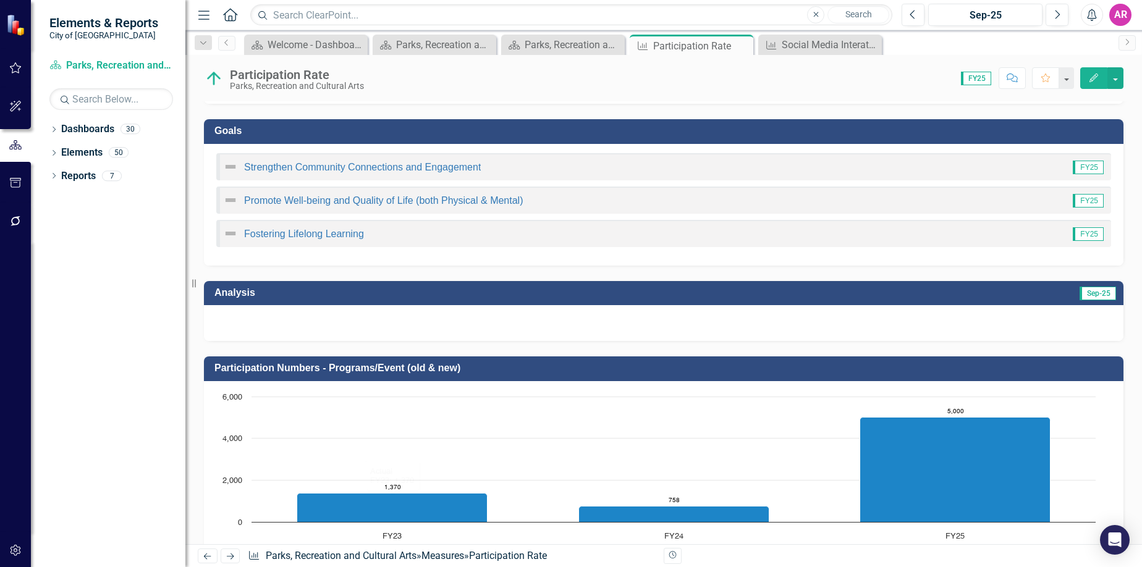
click at [1028, 331] on div at bounding box center [663, 323] width 919 height 36
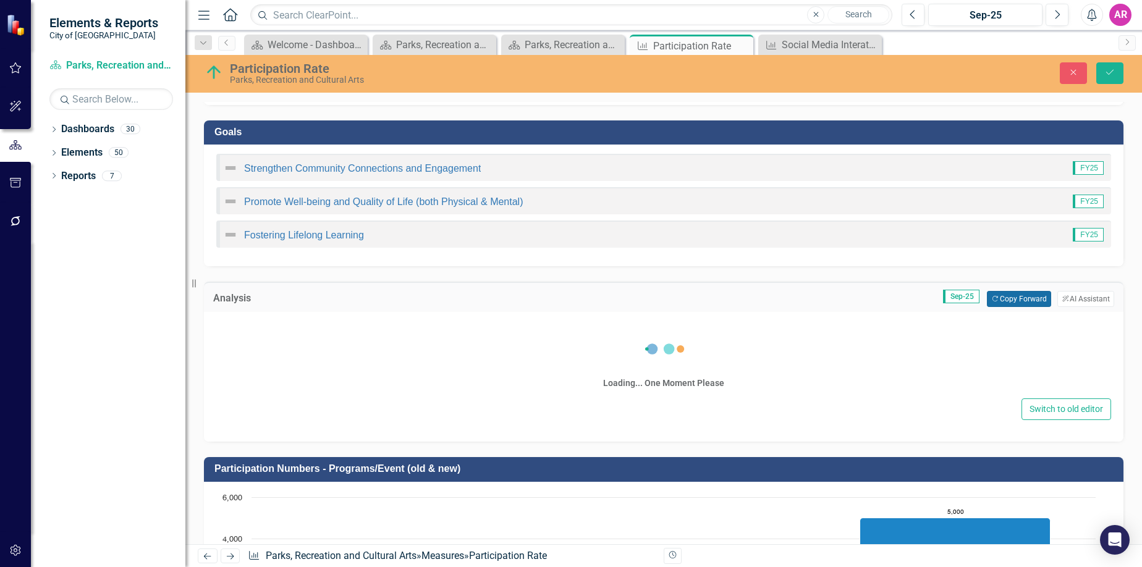
click at [1004, 303] on button "Copy Forward Copy Forward" at bounding box center [1019, 299] width 64 height 16
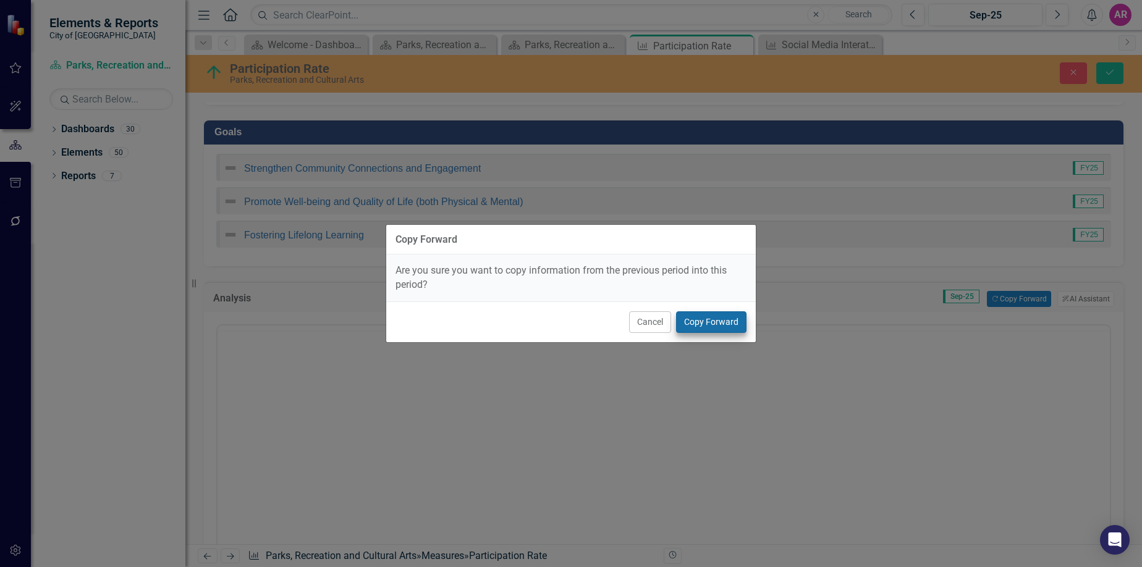
scroll to position [0, 0]
click at [702, 317] on button "Copy Forward" at bounding box center [711, 322] width 70 height 22
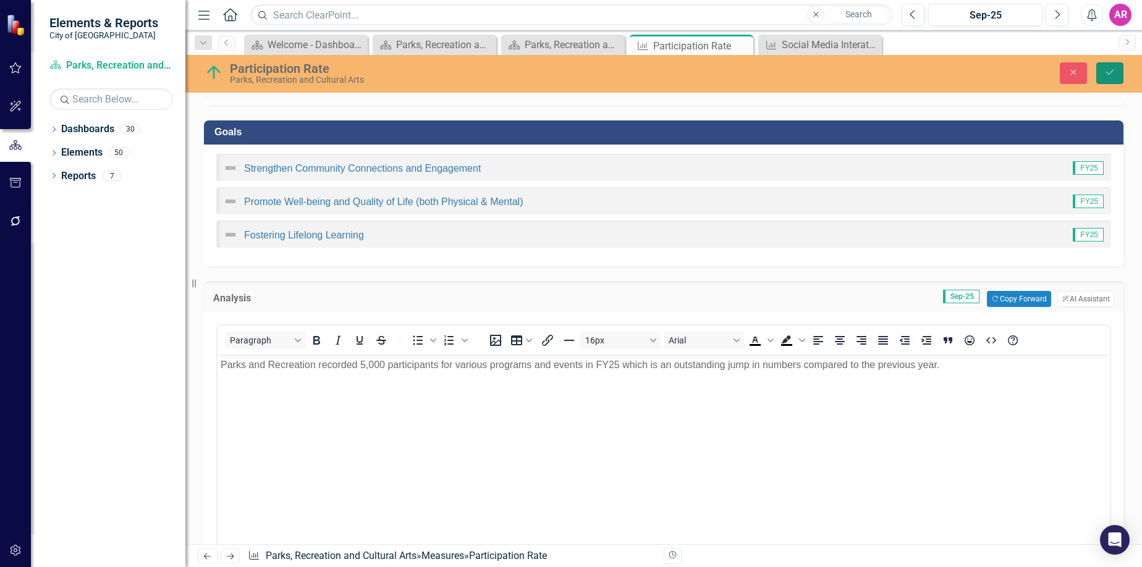
click at [1115, 69] on icon "Save" at bounding box center [1109, 72] width 11 height 9
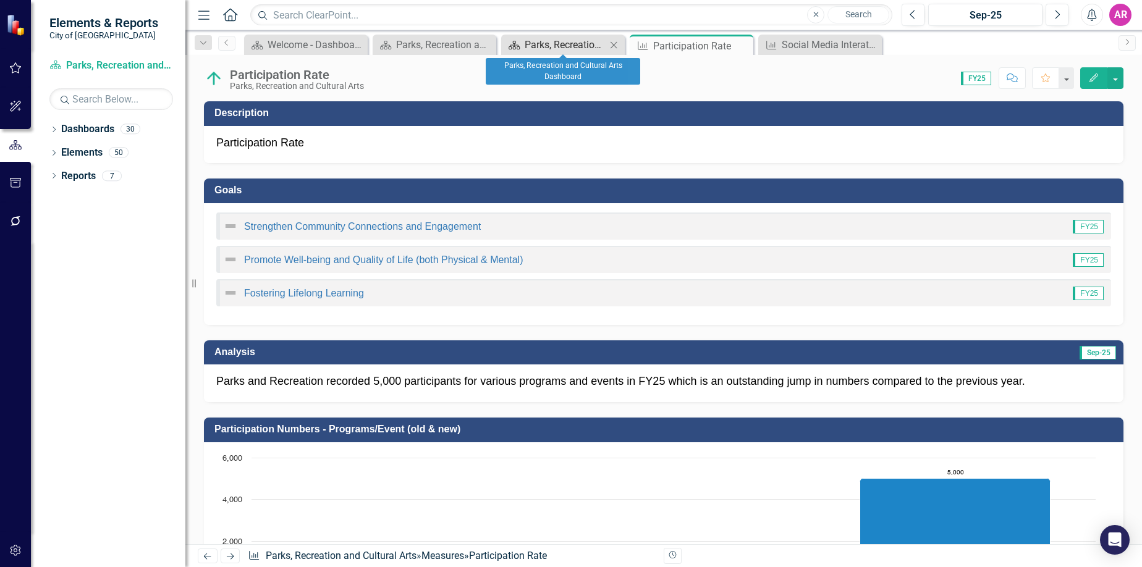
click at [552, 47] on div "Parks, Recreation and Cultural Arts Dashboard" at bounding box center [566, 44] width 82 height 15
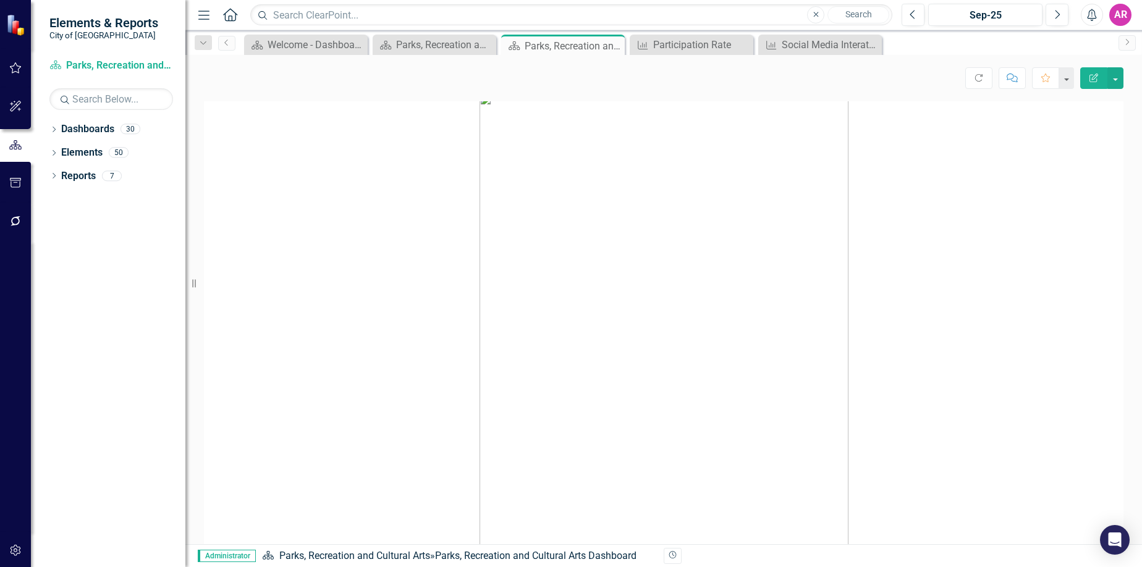
scroll to position [2172, 0]
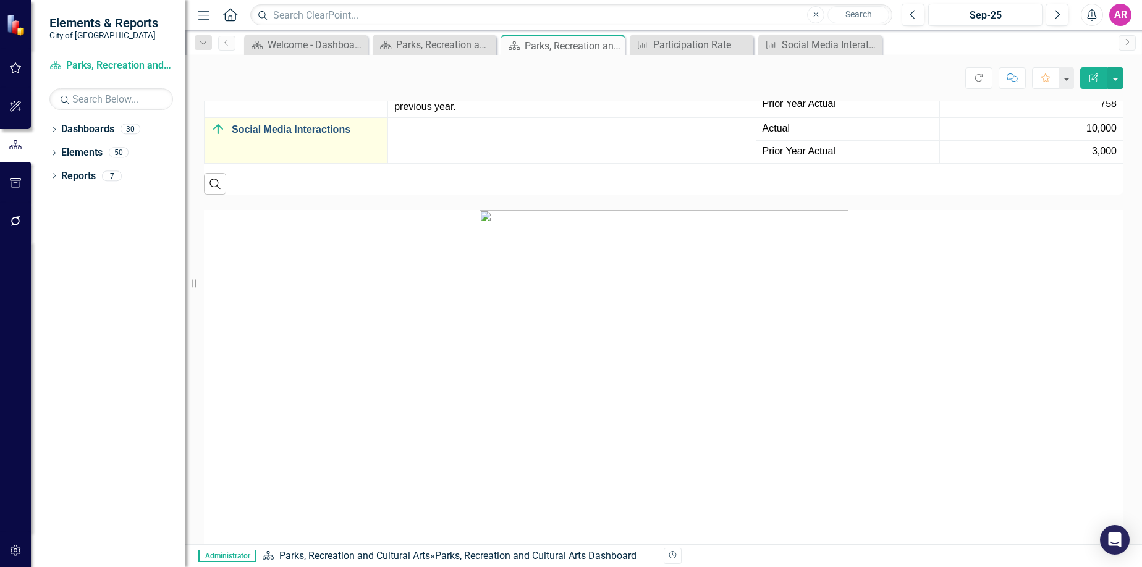
click at [327, 135] on link "Social Media Interactions" at bounding box center [307, 129] width 150 height 11
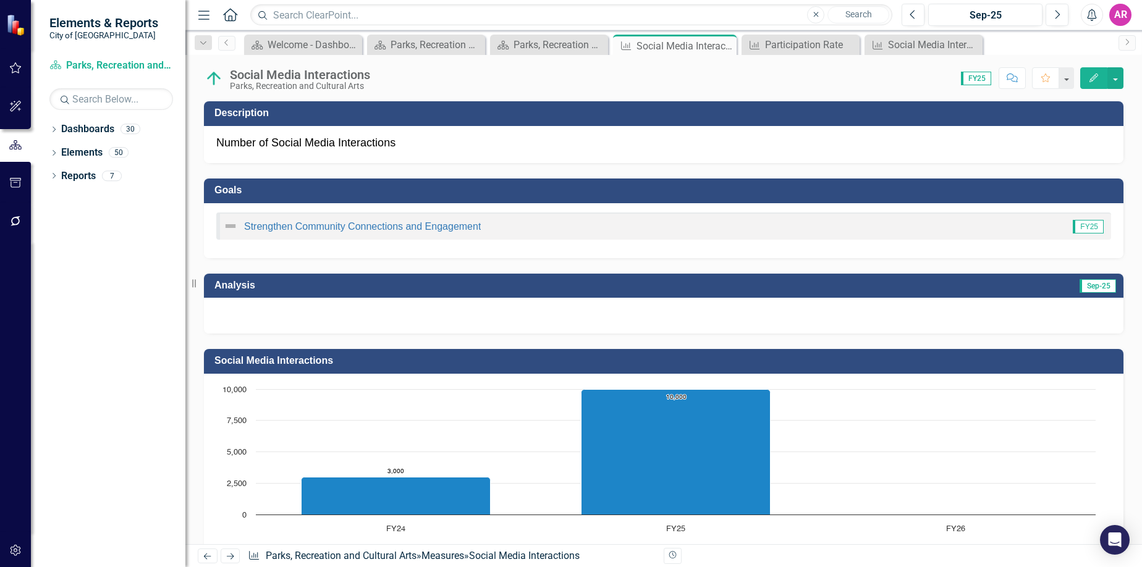
click at [927, 318] on div at bounding box center [663, 316] width 919 height 36
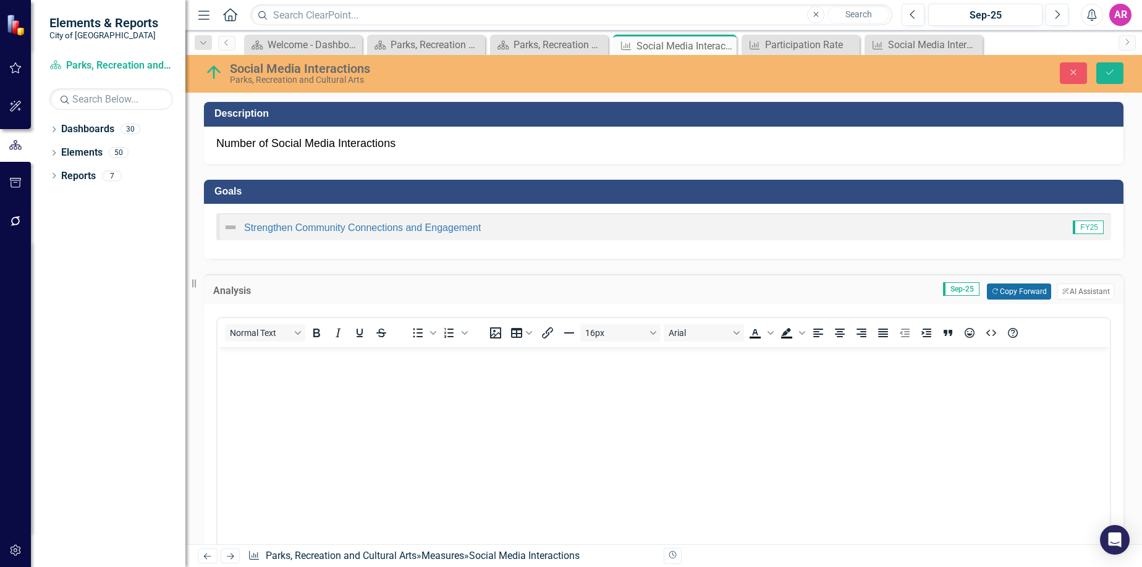
click at [1007, 293] on button "Copy Forward Copy Forward" at bounding box center [1019, 292] width 64 height 16
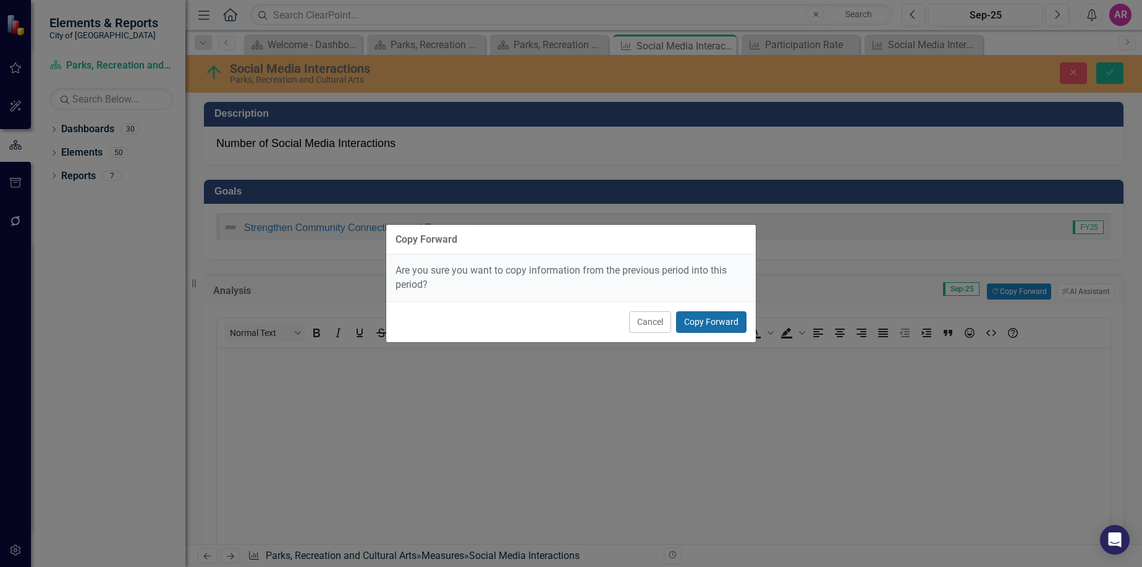
click at [732, 324] on button "Copy Forward" at bounding box center [711, 322] width 70 height 22
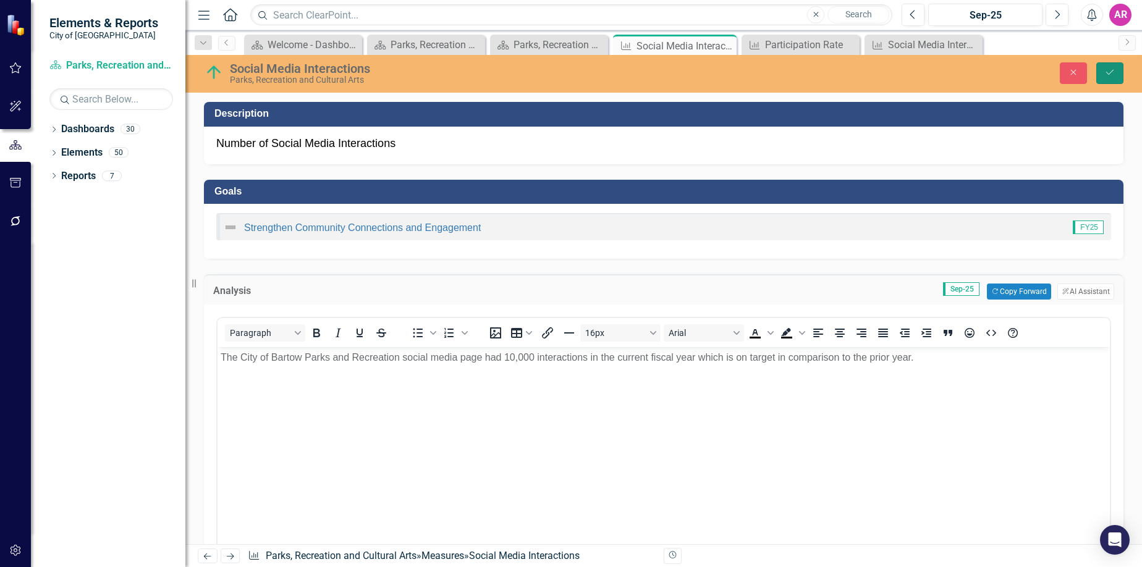
click at [1109, 72] on icon "Save" at bounding box center [1109, 72] width 11 height 9
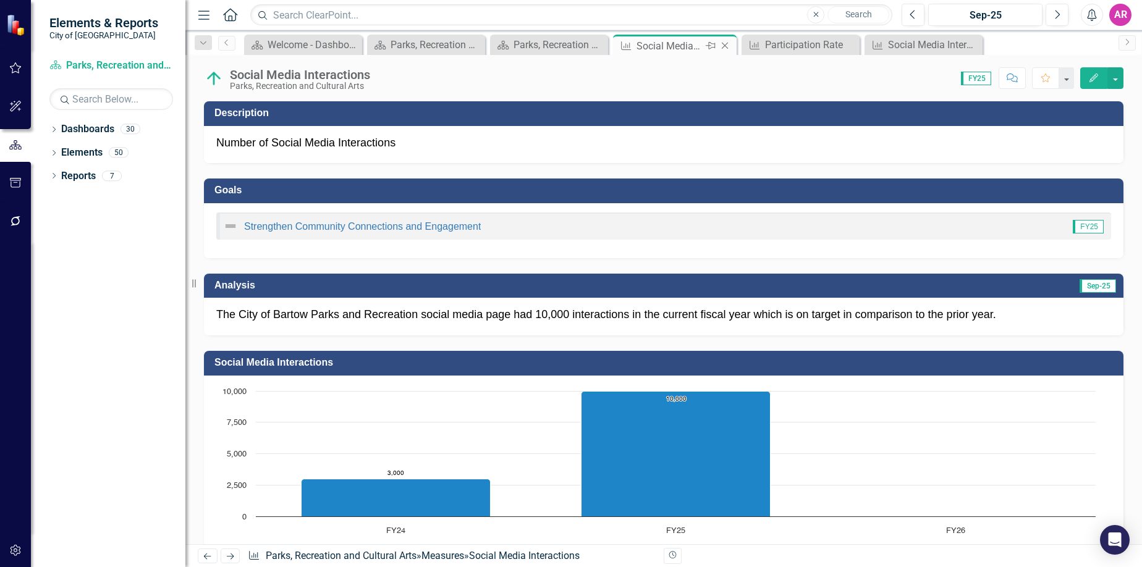
click at [725, 45] on icon "Close" at bounding box center [725, 46] width 12 height 10
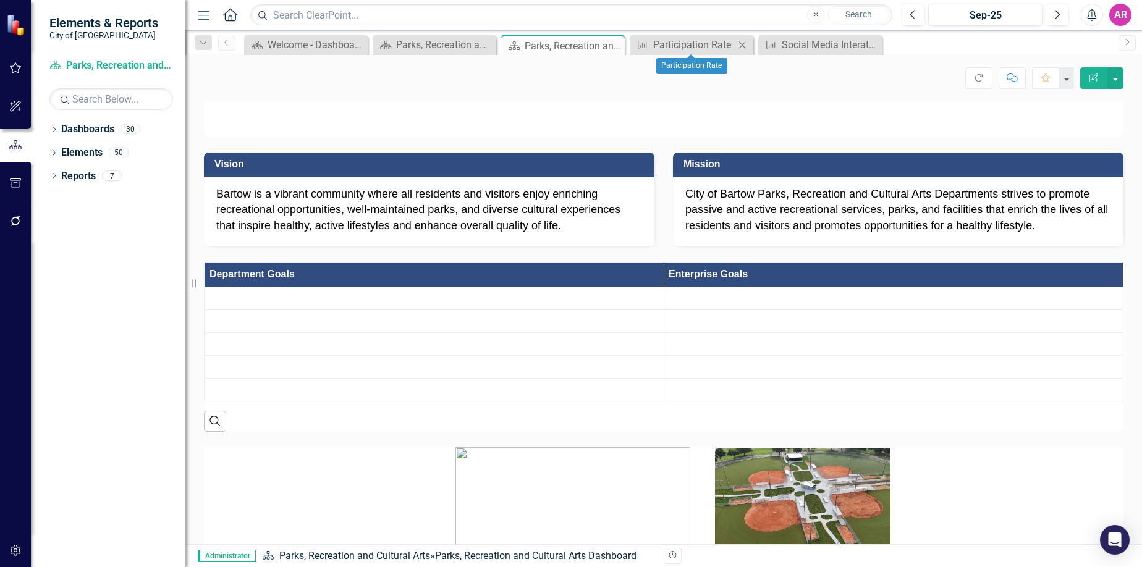
click at [748, 43] on icon "Close" at bounding box center [742, 45] width 12 height 10
click at [0, 0] on icon "Close" at bounding box center [0, 0] width 0 height 0
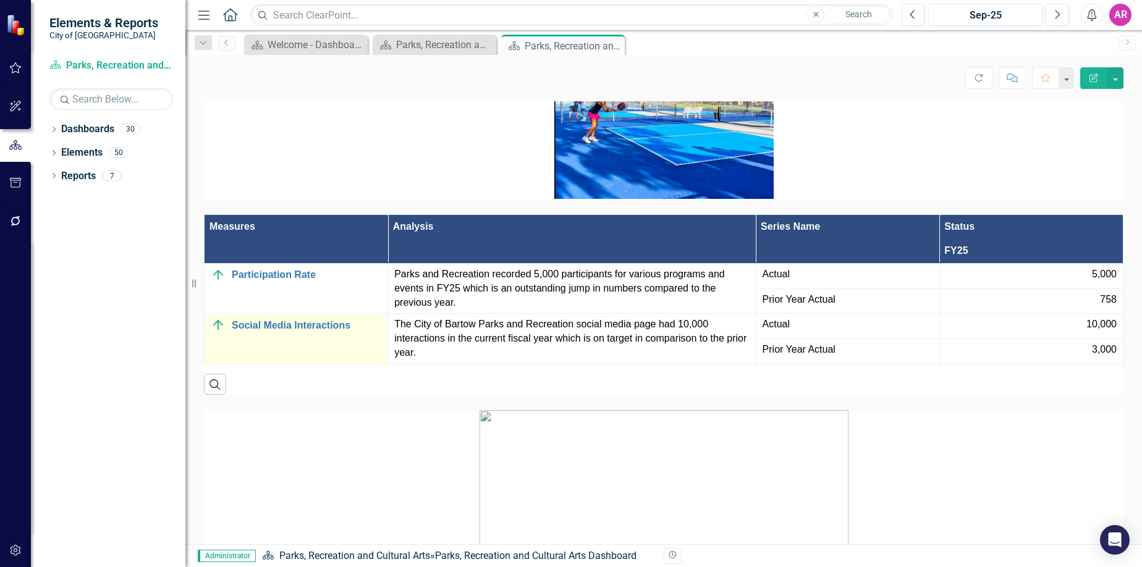
scroll to position [2101, 0]
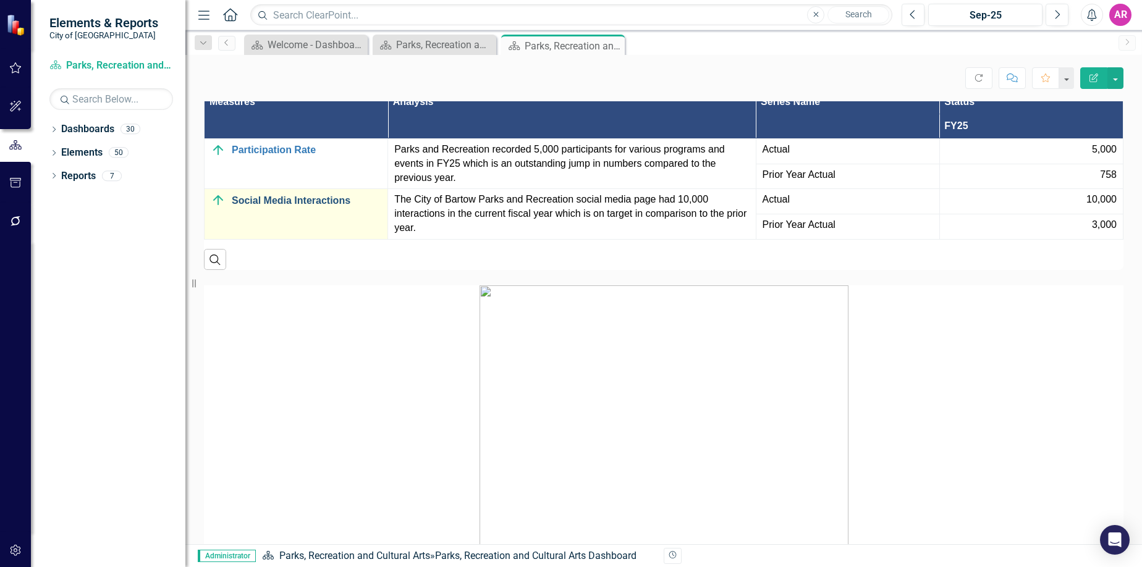
click at [329, 206] on link "Social Media Interactions" at bounding box center [307, 200] width 150 height 11
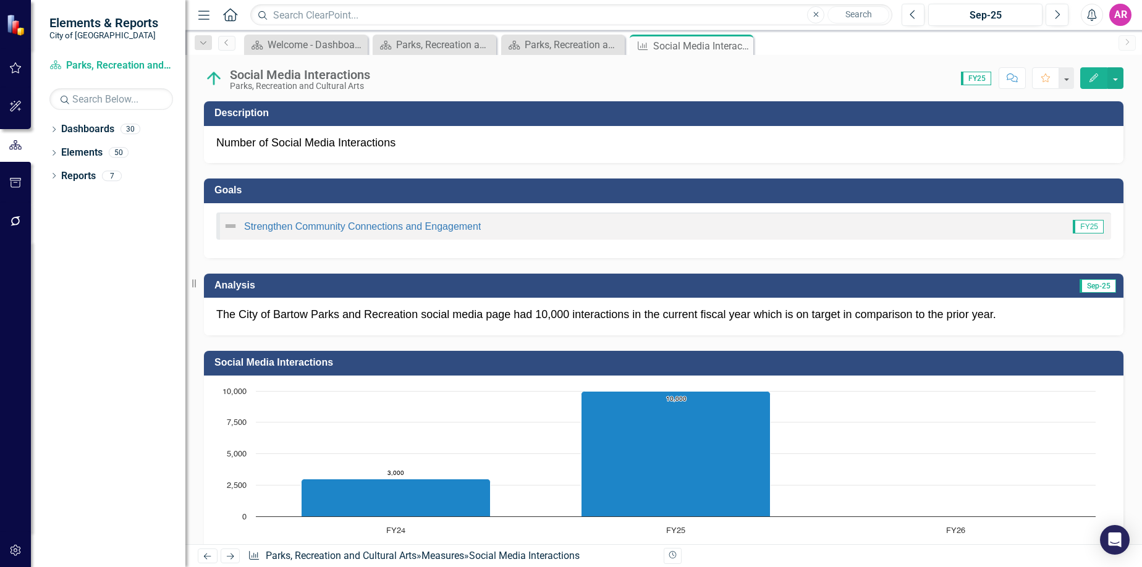
click at [872, 365] on h3 "Social Media Interactions" at bounding box center [665, 362] width 903 height 11
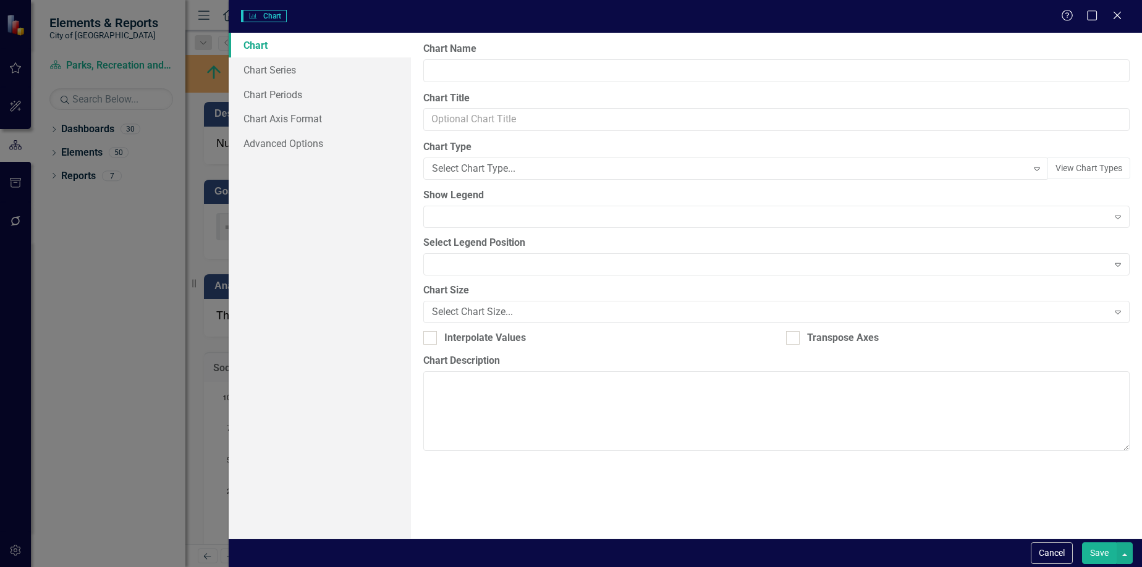
type input "Social Media Interactions"
click at [273, 95] on div "Charts Chart Help Maximize Close Chart Chart Series Chart Periods Chart Axis Fo…" at bounding box center [571, 283] width 1142 height 567
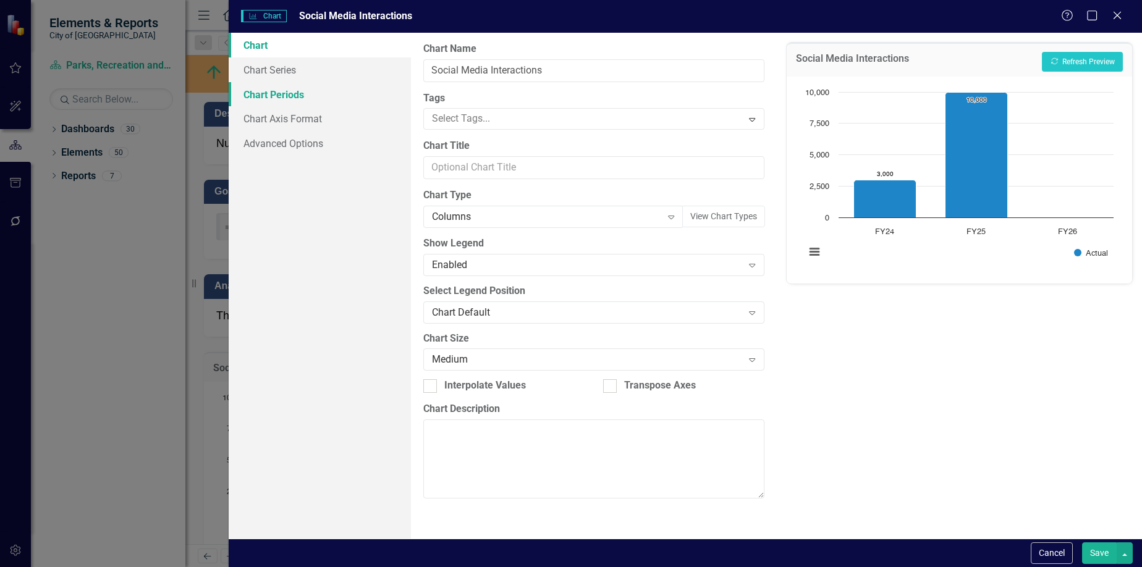
click at [334, 93] on link "Chart Periods" at bounding box center [320, 94] width 183 height 25
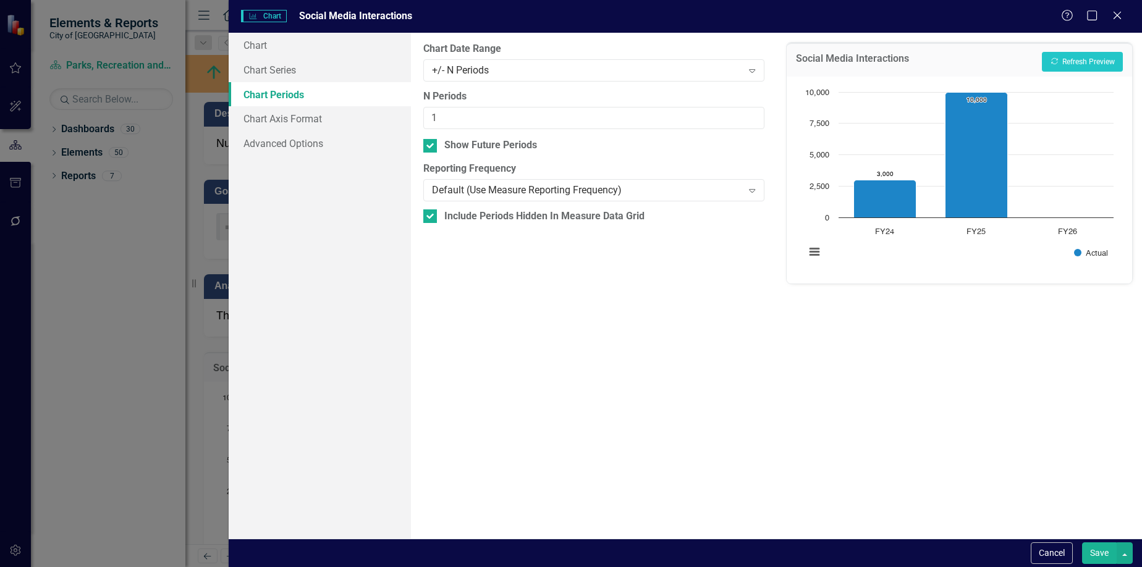
drag, startPoint x: 504, startPoint y: 145, endPoint x: 505, endPoint y: 133, distance: 11.2
click at [504, 145] on div "Show Future Periods" at bounding box center [490, 145] width 93 height 14
click at [431, 145] on input "Show Future Periods" at bounding box center [427, 143] width 8 height 8
checkbox input "false"
click at [518, 119] on input "1" at bounding box center [593, 118] width 340 height 23
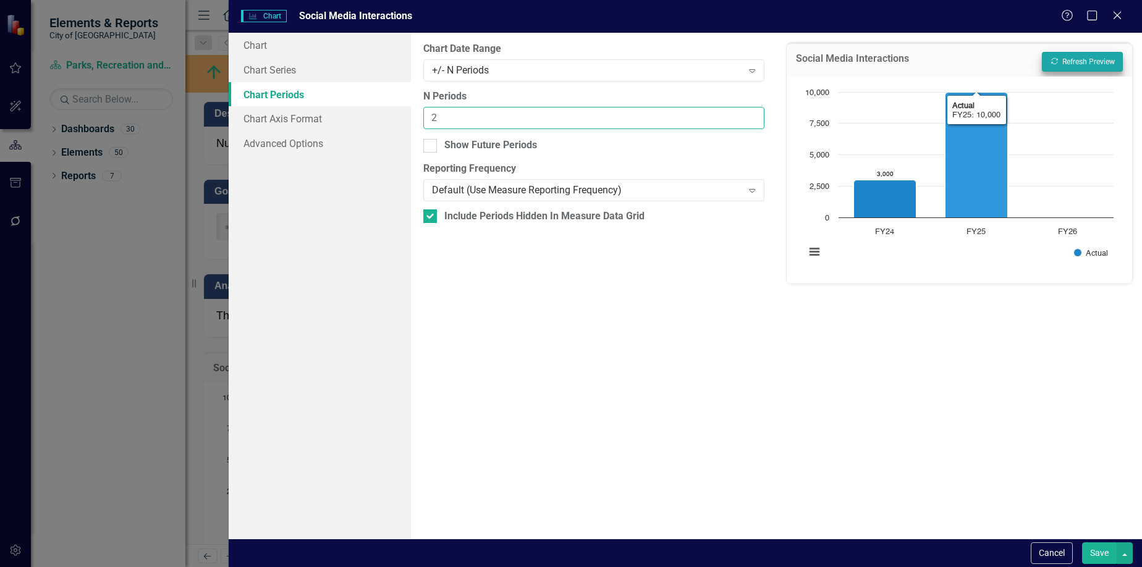
type input "2"
click at [1083, 60] on button "Recalculate Refresh Preview" at bounding box center [1082, 62] width 81 height 20
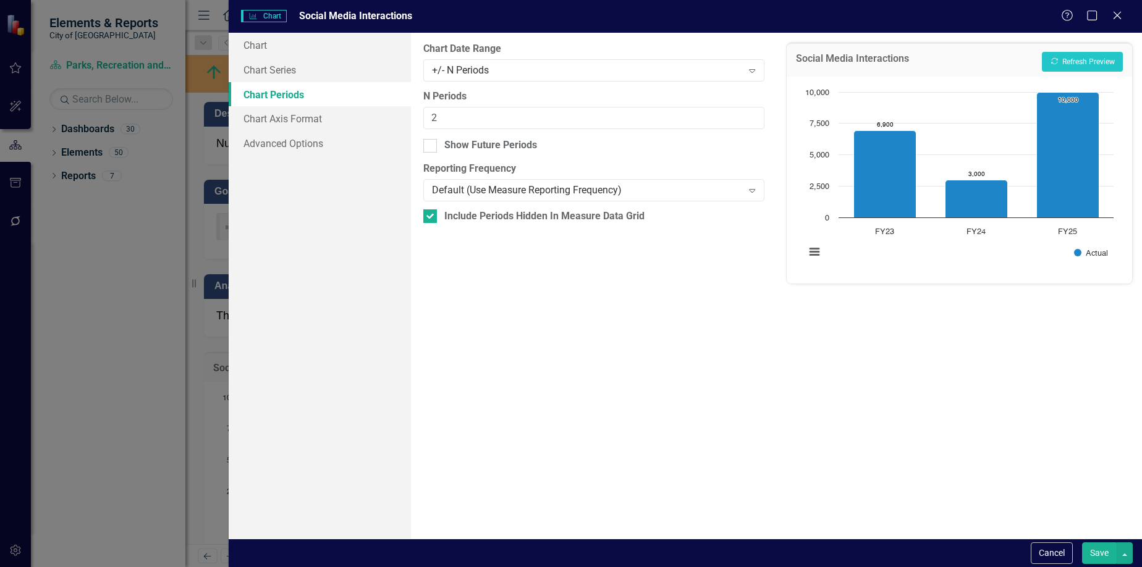
click at [1101, 553] on button "Save" at bounding box center [1099, 553] width 35 height 22
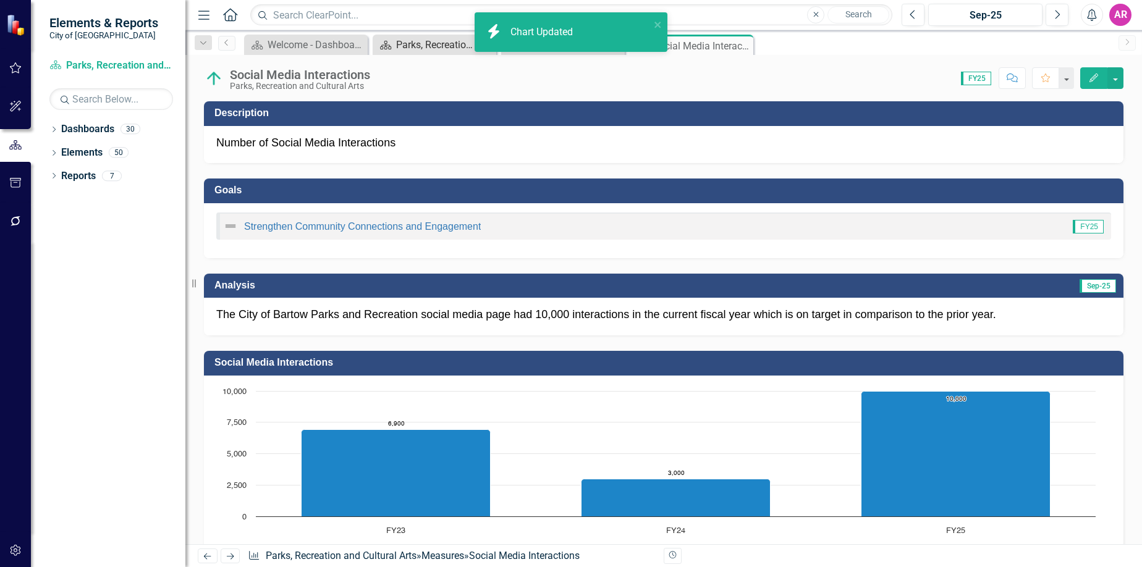
click at [419, 47] on div "Parks, Recreation and Cultural Arts Dashboard" at bounding box center [437, 44] width 82 height 15
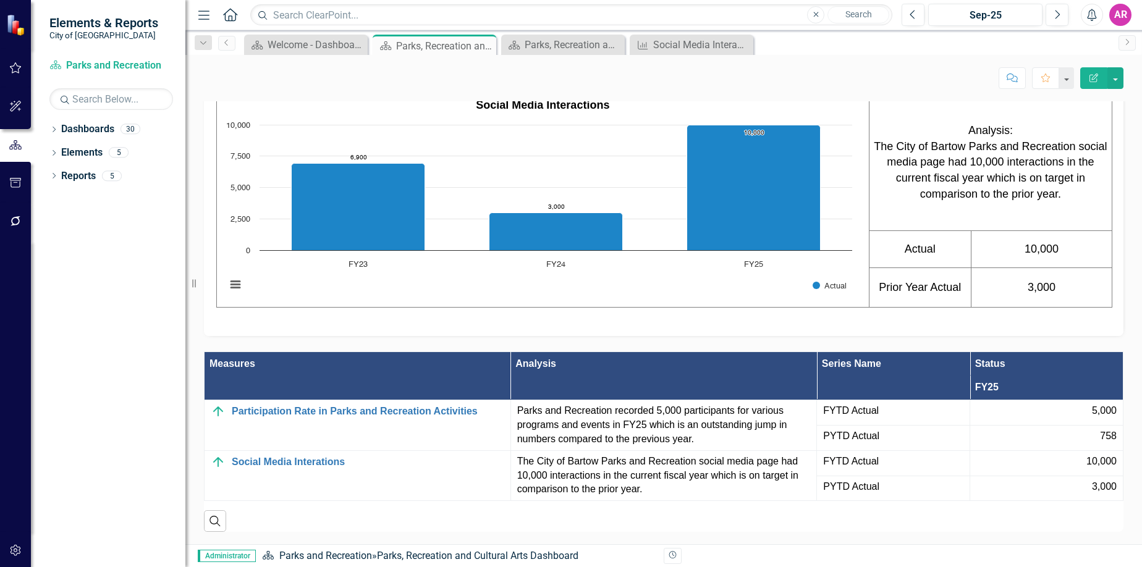
scroll to position [622, 0]
click at [564, 41] on div "Parks, Recreation and Cultural Arts Dashboard" at bounding box center [566, 44] width 82 height 15
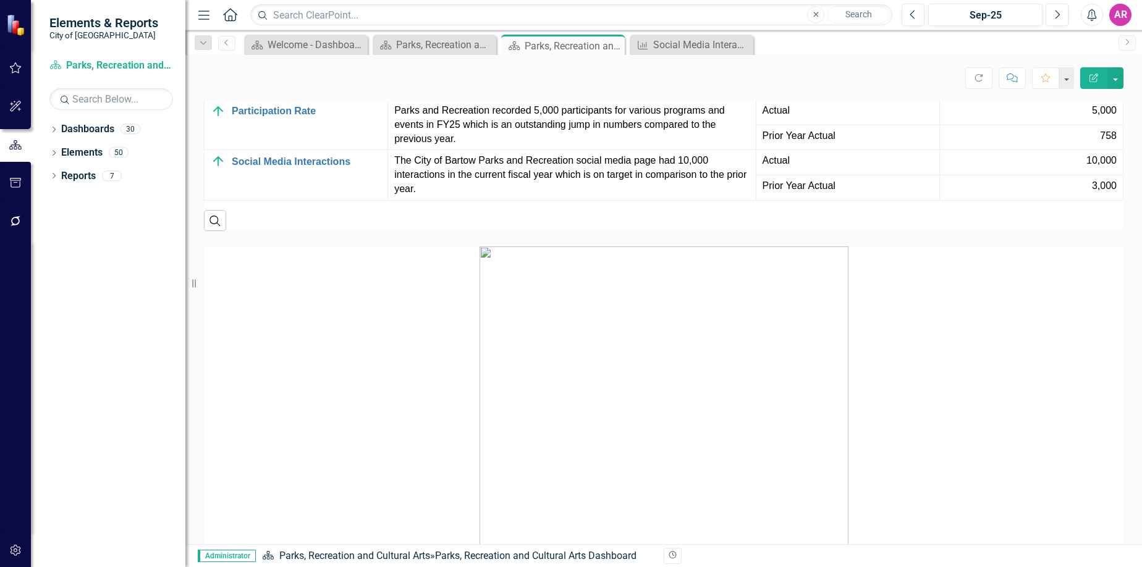
scroll to position [2423, 0]
